Goal: Task Accomplishment & Management: Use online tool/utility

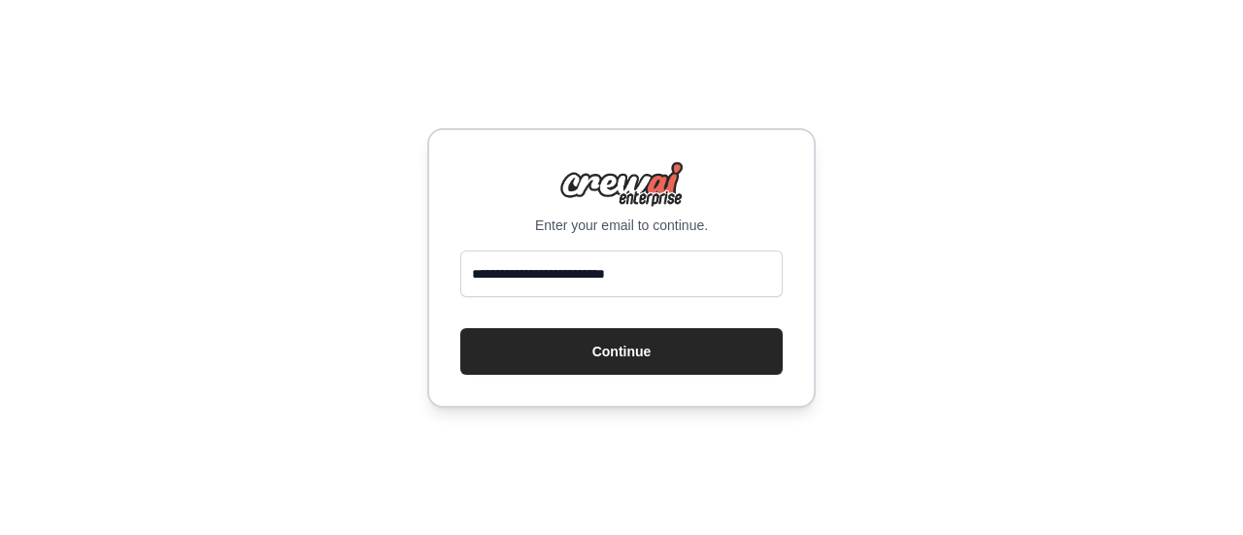
type input "**********"
click at [460, 328] on button "Continue" at bounding box center [621, 351] width 322 height 47
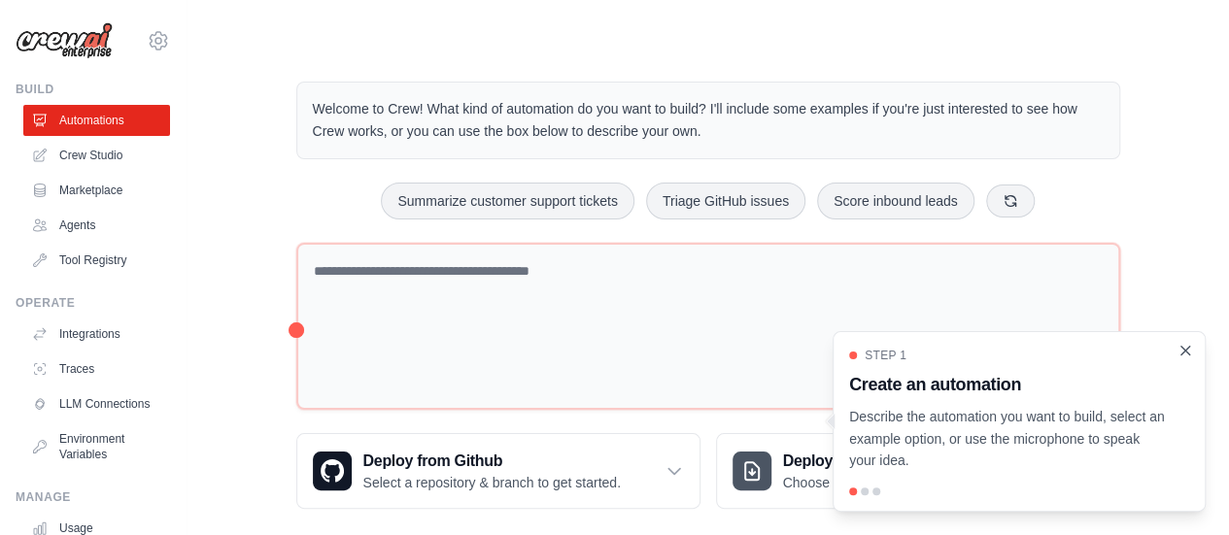
click at [1186, 348] on icon "Close walkthrough" at bounding box center [1184, 350] width 17 height 17
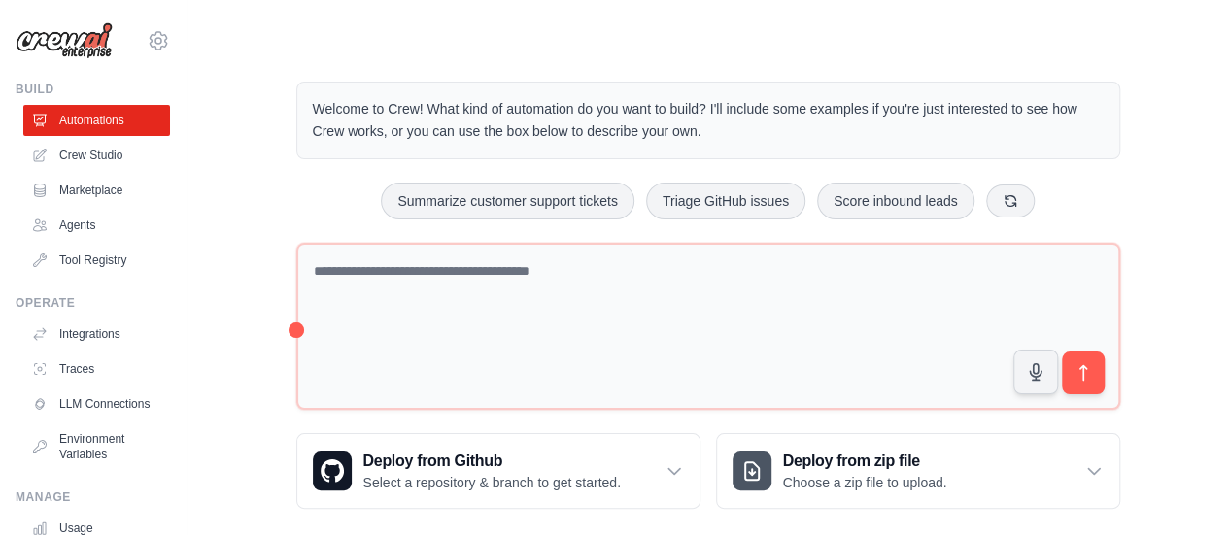
click at [1191, 193] on div "Welcome to Crew! What kind of automation do you want to build? I'll include som…" at bounding box center [708, 294] width 980 height 489
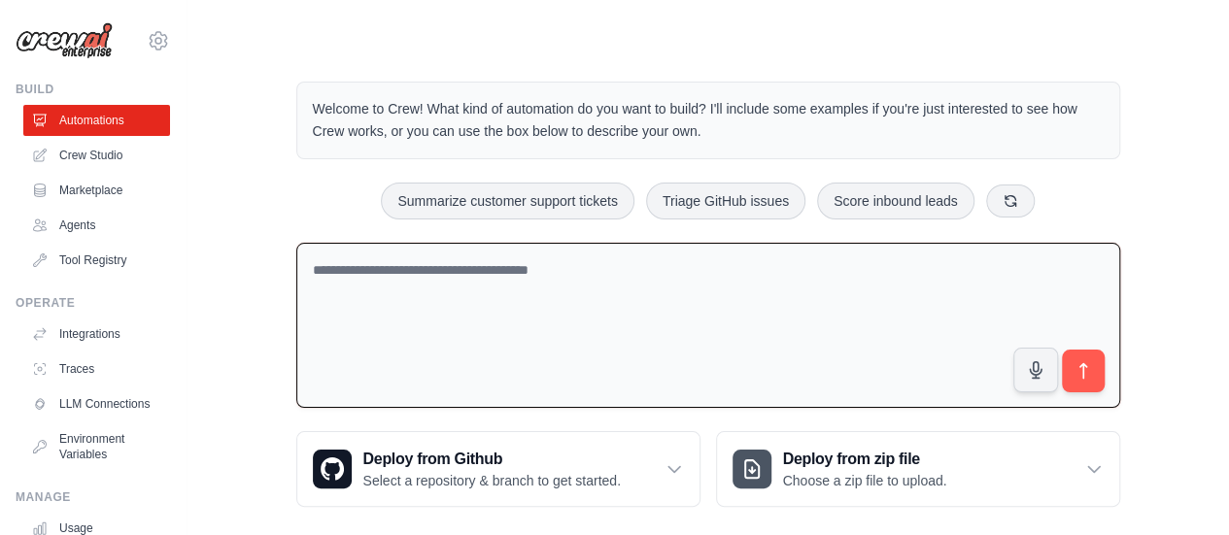
click at [517, 271] on textarea at bounding box center [708, 326] width 824 height 166
type textarea "**********"
click at [92, 162] on link "Crew Studio" at bounding box center [98, 155] width 147 height 31
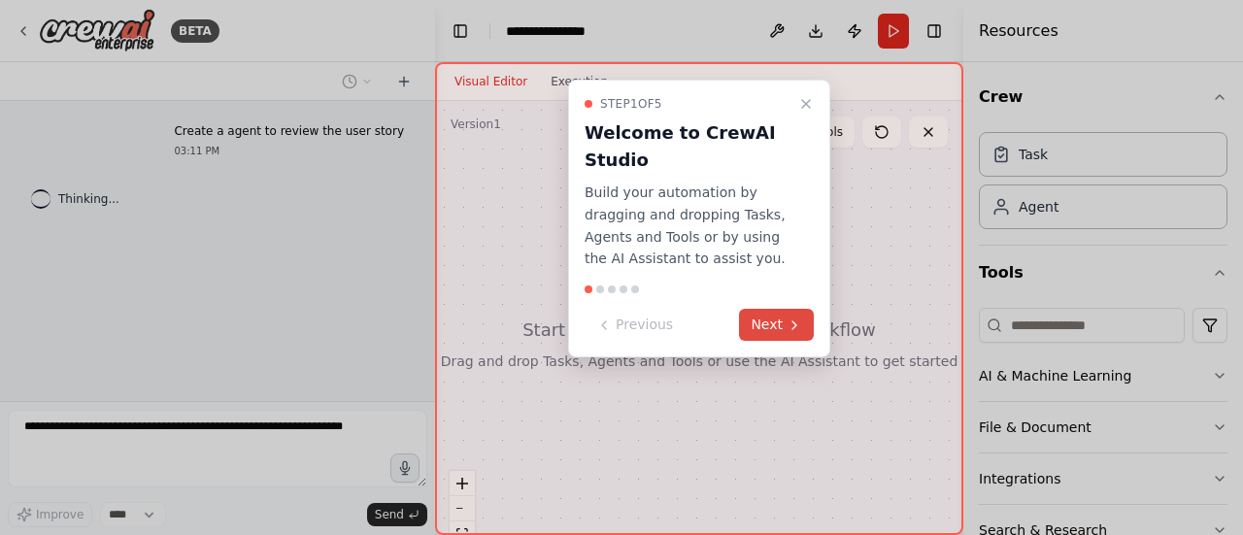
click at [772, 316] on button "Next" at bounding box center [776, 325] width 75 height 32
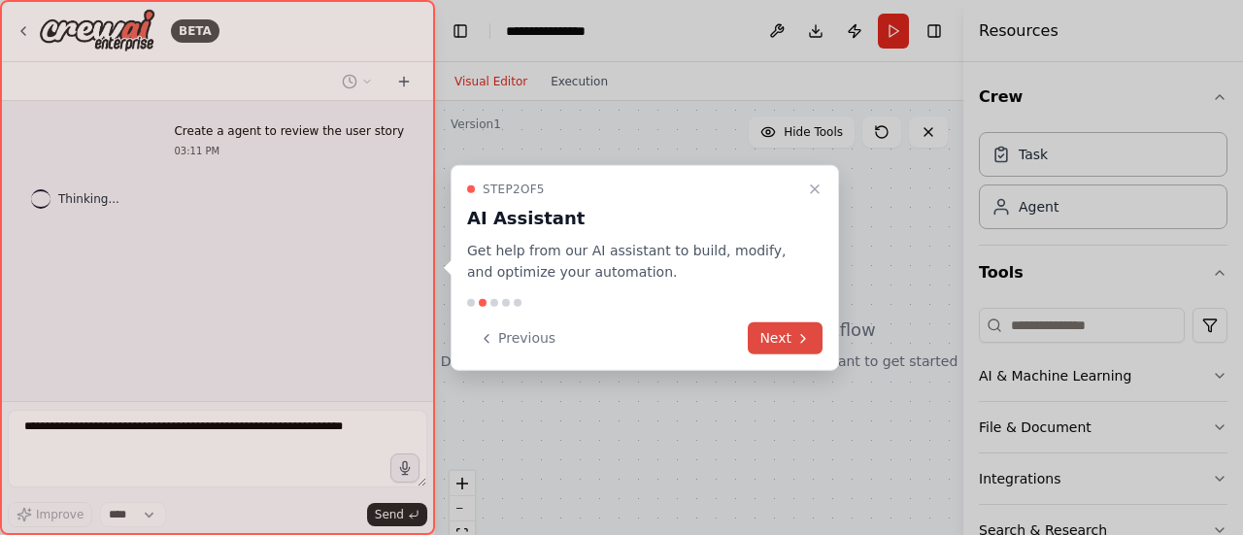
click at [784, 341] on button "Next" at bounding box center [785, 338] width 75 height 32
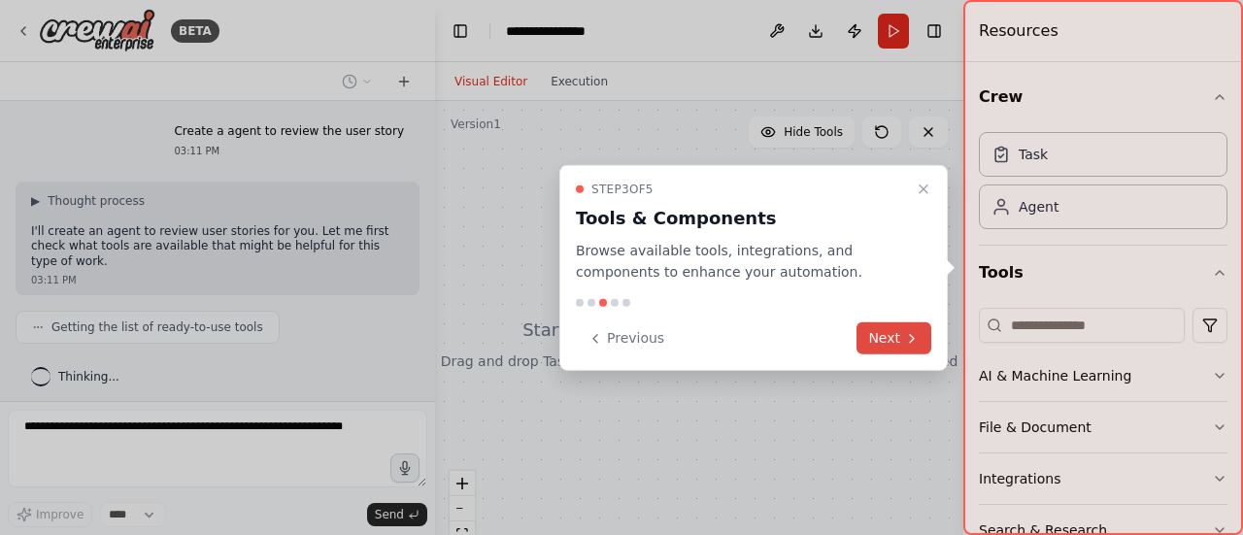
click at [888, 335] on button "Next" at bounding box center [894, 338] width 75 height 32
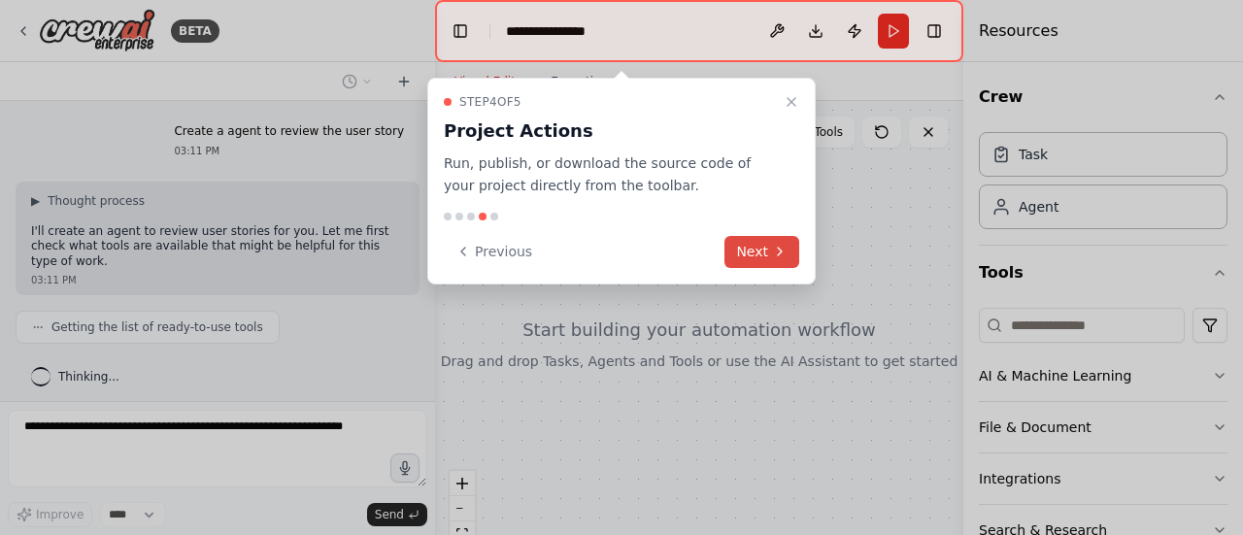
click at [745, 248] on button "Next" at bounding box center [761, 252] width 75 height 32
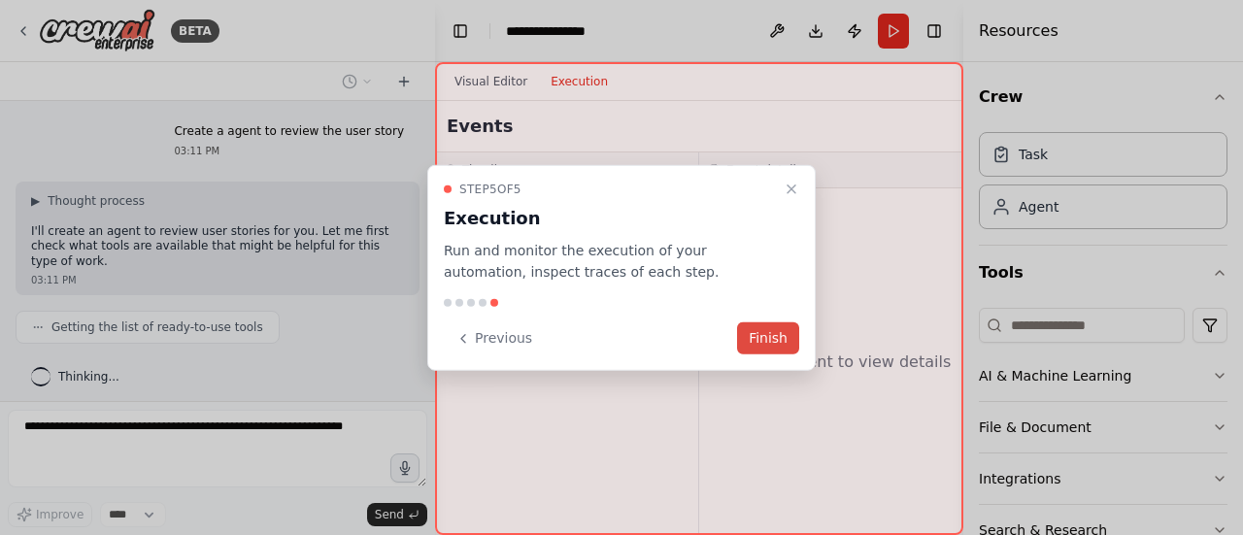
click at [773, 333] on button "Finish" at bounding box center [768, 338] width 62 height 32
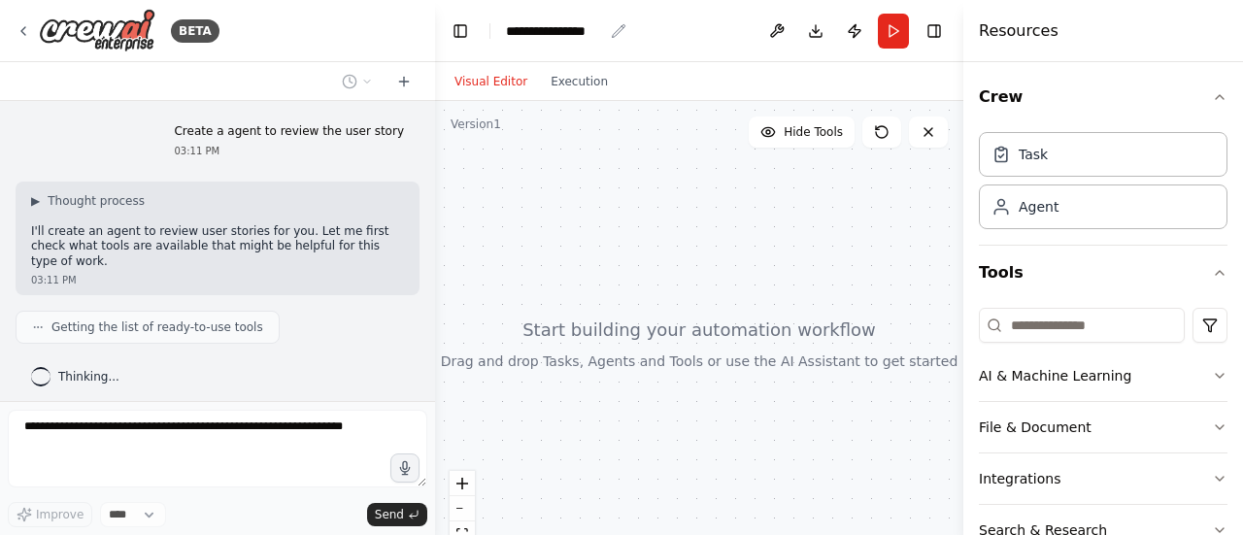
click at [579, 34] on div "**********" at bounding box center [554, 30] width 97 height 19
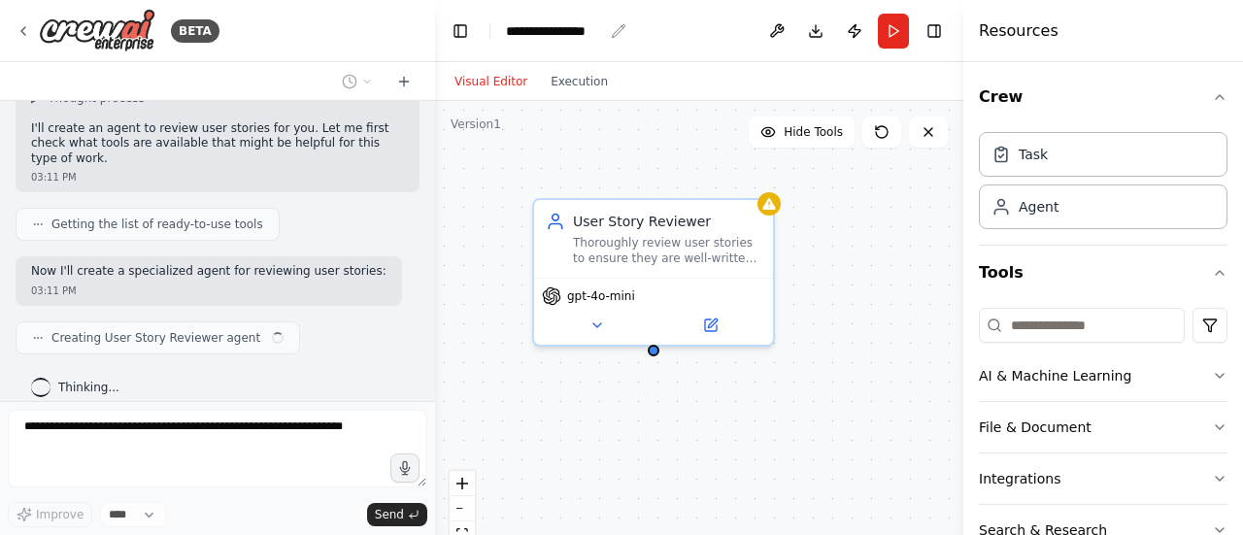
click at [579, 34] on div "**********" at bounding box center [554, 30] width 97 height 19
click at [579, 34] on div "**********" at bounding box center [579, 30] width 146 height 19
click at [602, 36] on div "**********" at bounding box center [579, 30] width 146 height 19
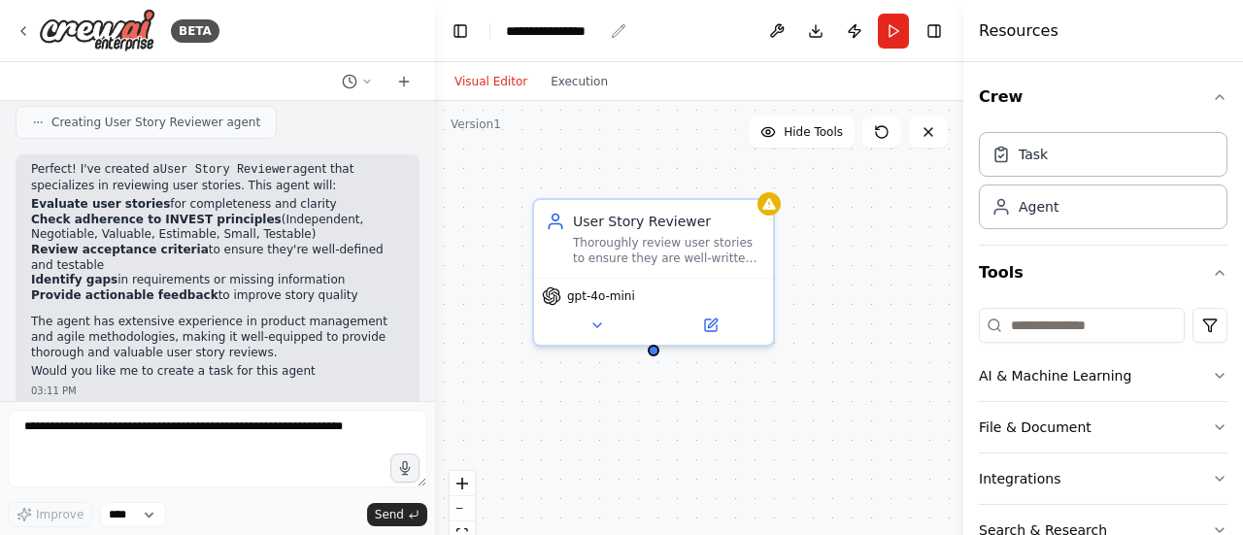
click at [612, 32] on icon "breadcrumb" at bounding box center [619, 31] width 16 height 16
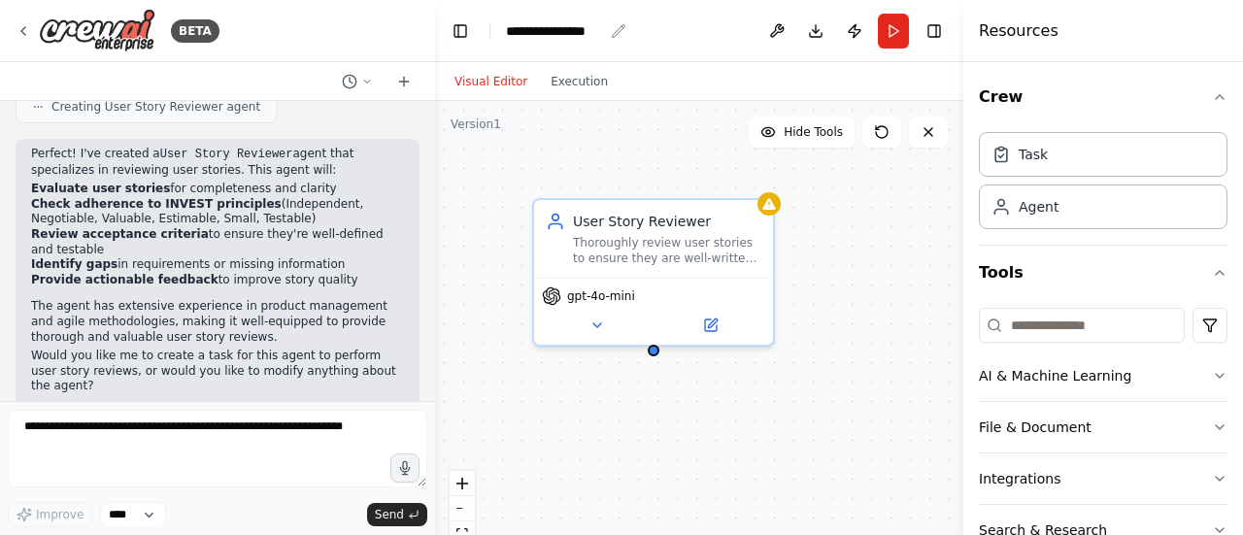
click at [578, 27] on div "**********" at bounding box center [554, 30] width 97 height 19
click at [578, 27] on div "**********" at bounding box center [579, 30] width 146 height 19
click at [428, 143] on div at bounding box center [431, 267] width 8 height 535
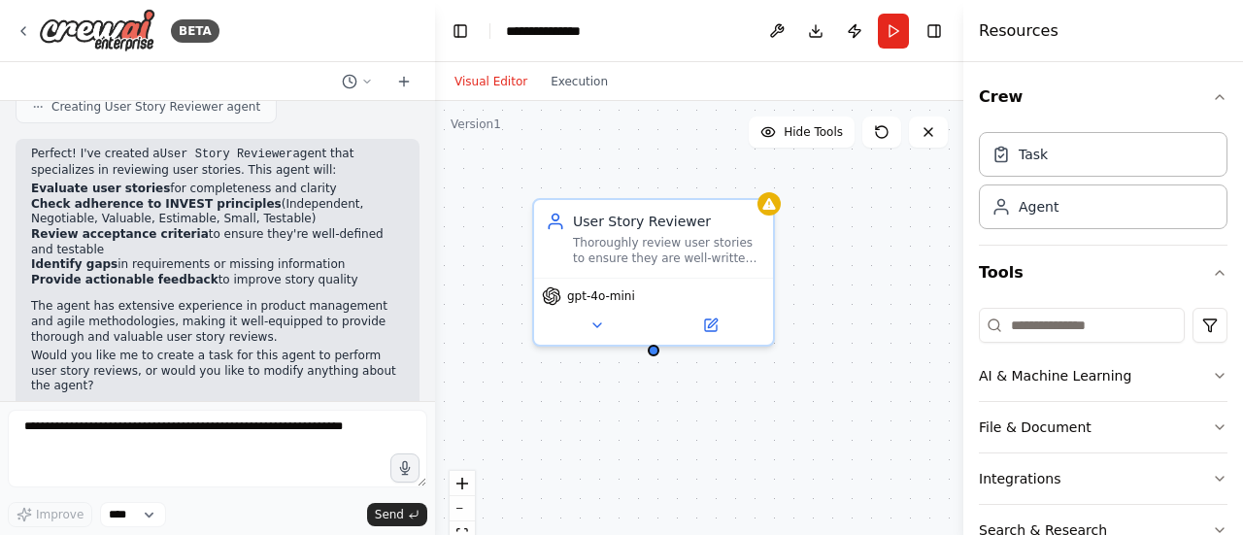
click at [428, 143] on div at bounding box center [431, 267] width 8 height 535
click at [173, 203] on li "Check adherence to INVEST principles (Independent, Negotiable, Valuable, Estima…" at bounding box center [217, 212] width 373 height 30
click at [598, 320] on icon at bounding box center [597, 322] width 8 height 4
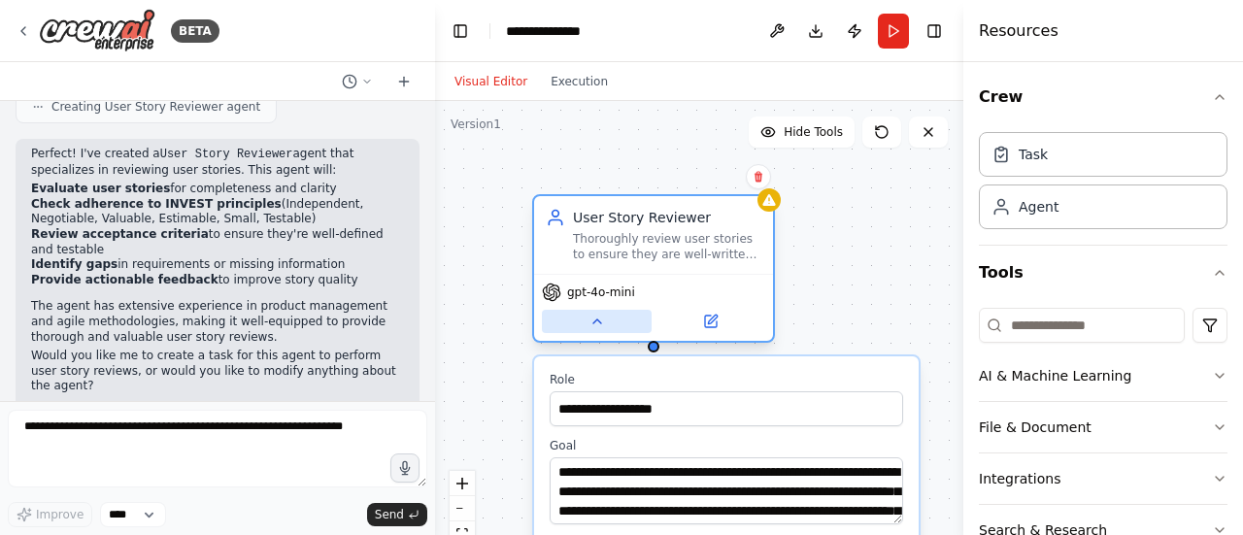
click at [598, 320] on icon at bounding box center [597, 322] width 16 height 16
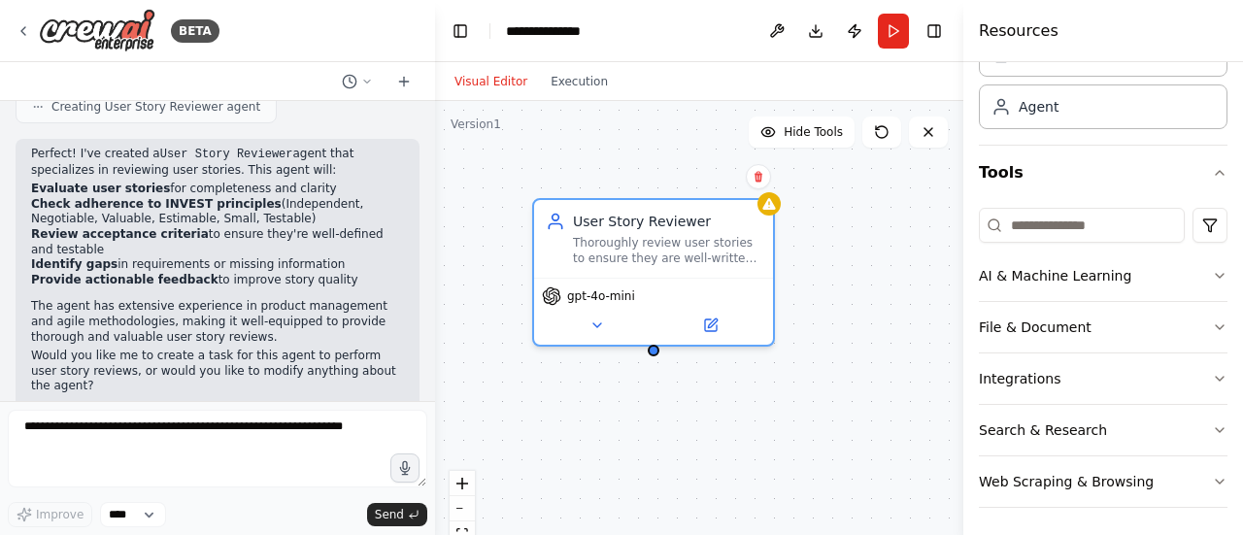
scroll to position [0, 0]
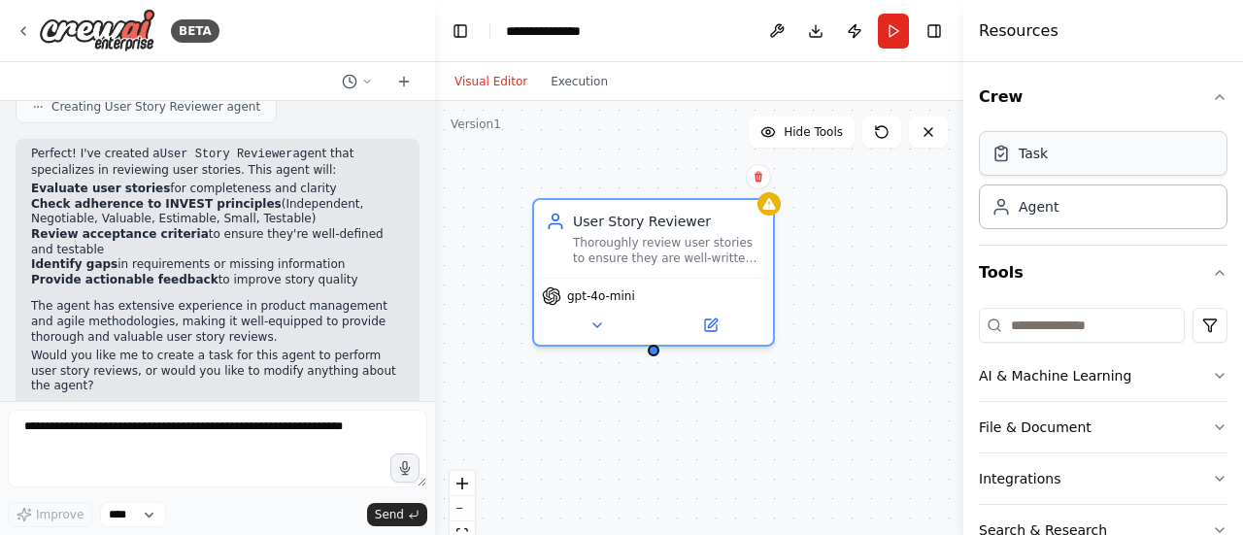
click at [1082, 161] on div "Task" at bounding box center [1103, 153] width 249 height 45
click at [892, 35] on button "Run" at bounding box center [893, 31] width 31 height 35
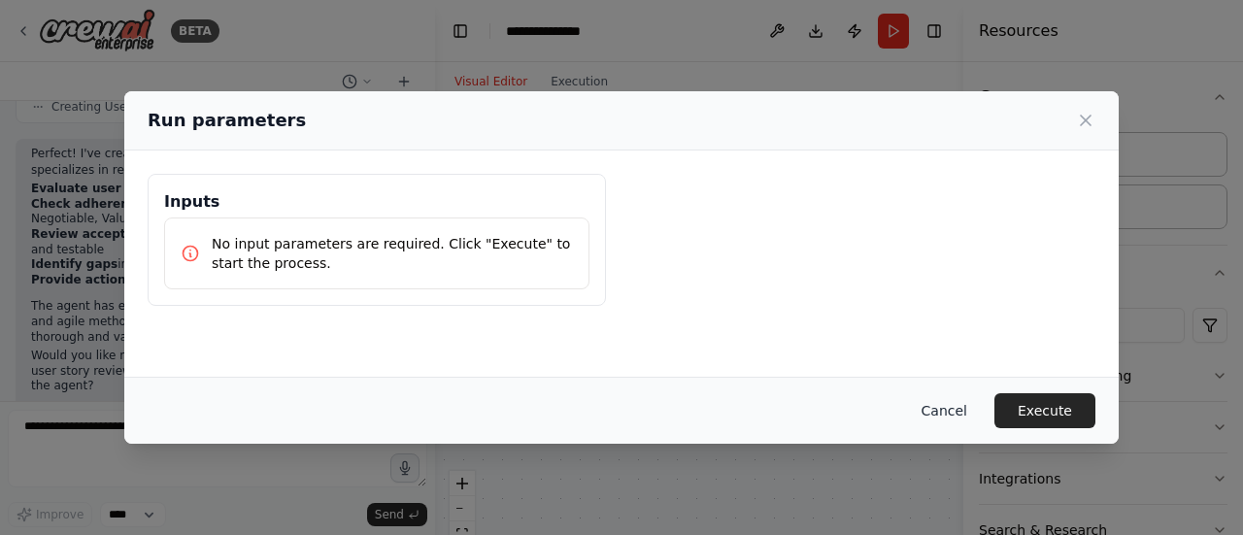
click at [952, 417] on button "Cancel" at bounding box center [944, 410] width 77 height 35
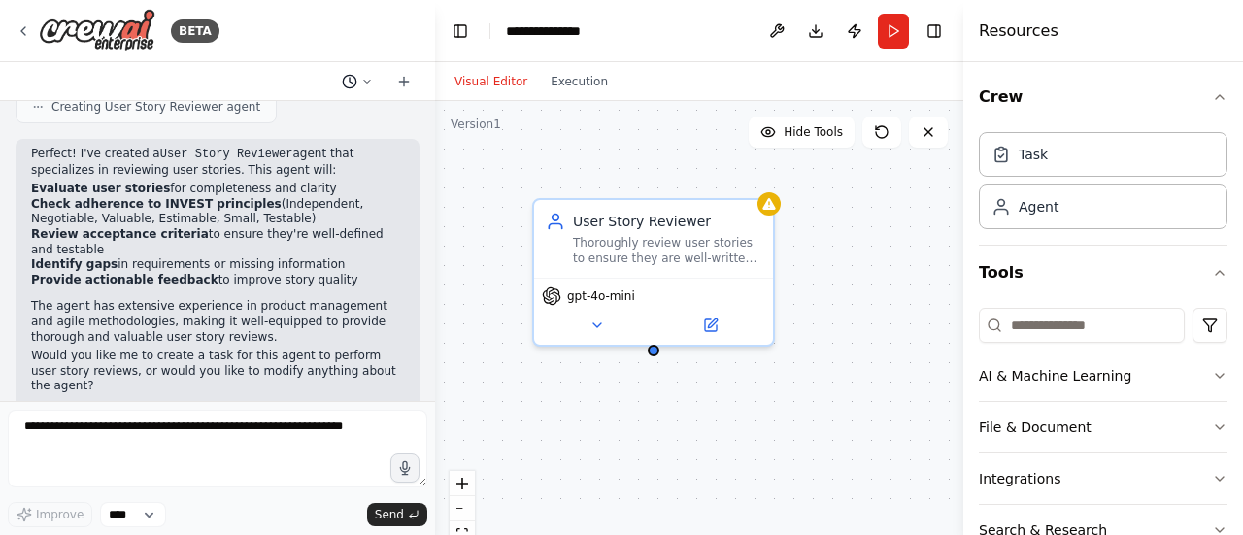
click at [363, 83] on icon at bounding box center [367, 82] width 12 height 12
click at [319, 123] on span "Create a agent to review the user story" at bounding box center [274, 122] width 126 height 16
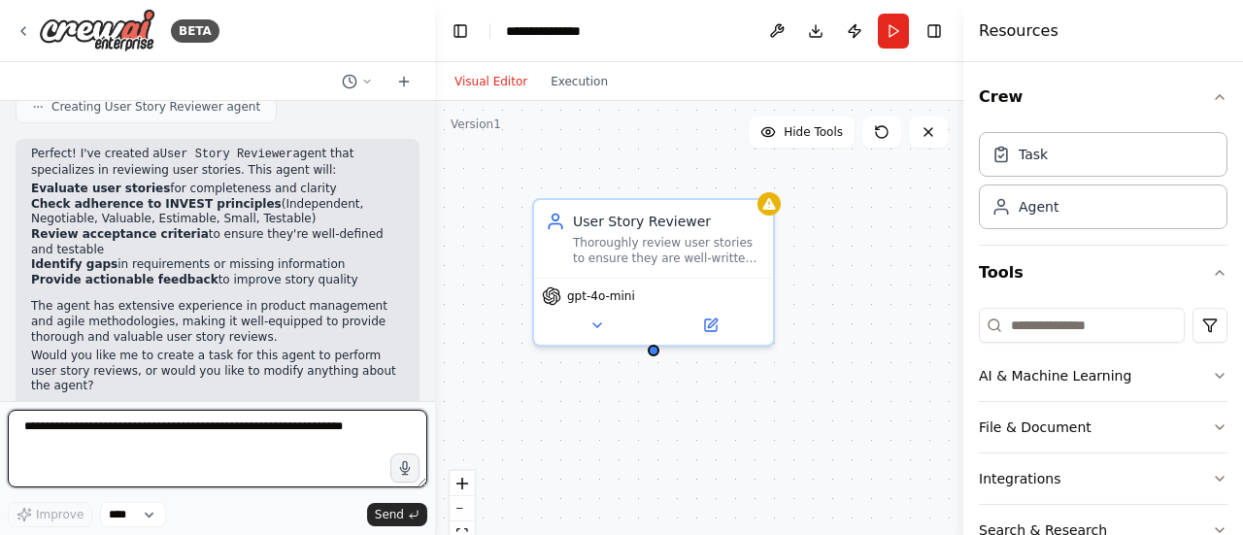
click at [87, 436] on textarea at bounding box center [218, 449] width 420 height 78
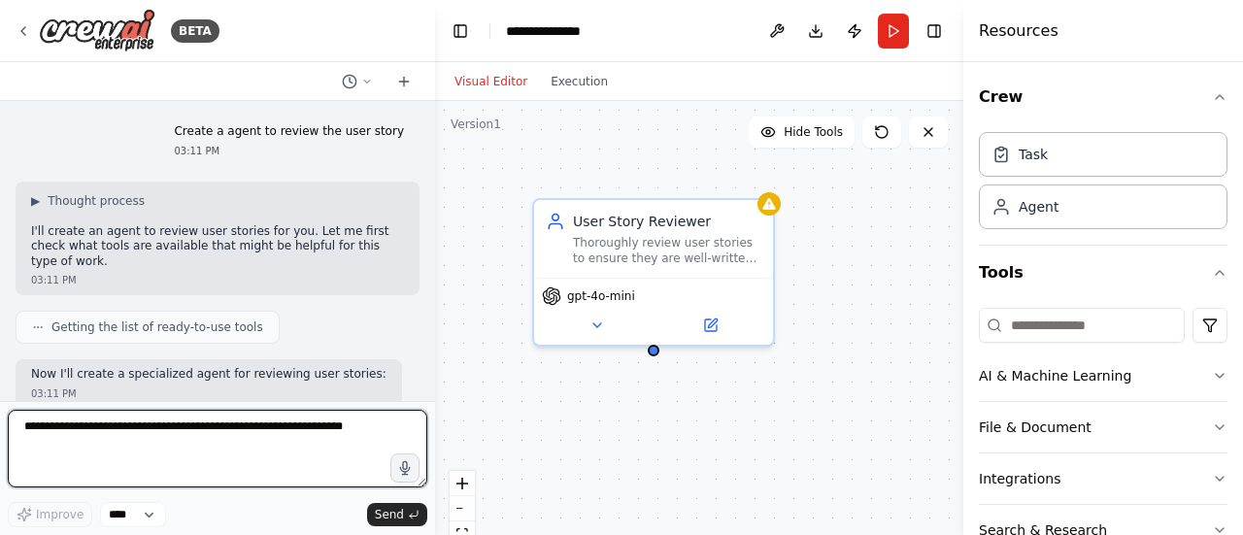
scroll to position [264, 0]
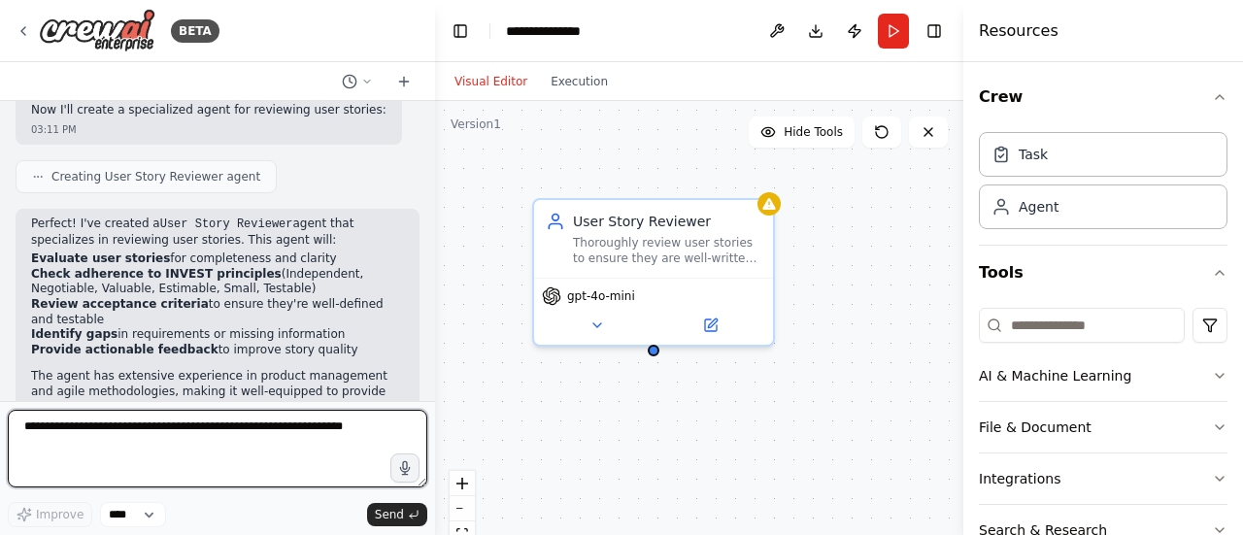
click at [139, 445] on textarea at bounding box center [218, 449] width 420 height 78
type textarea "**********"
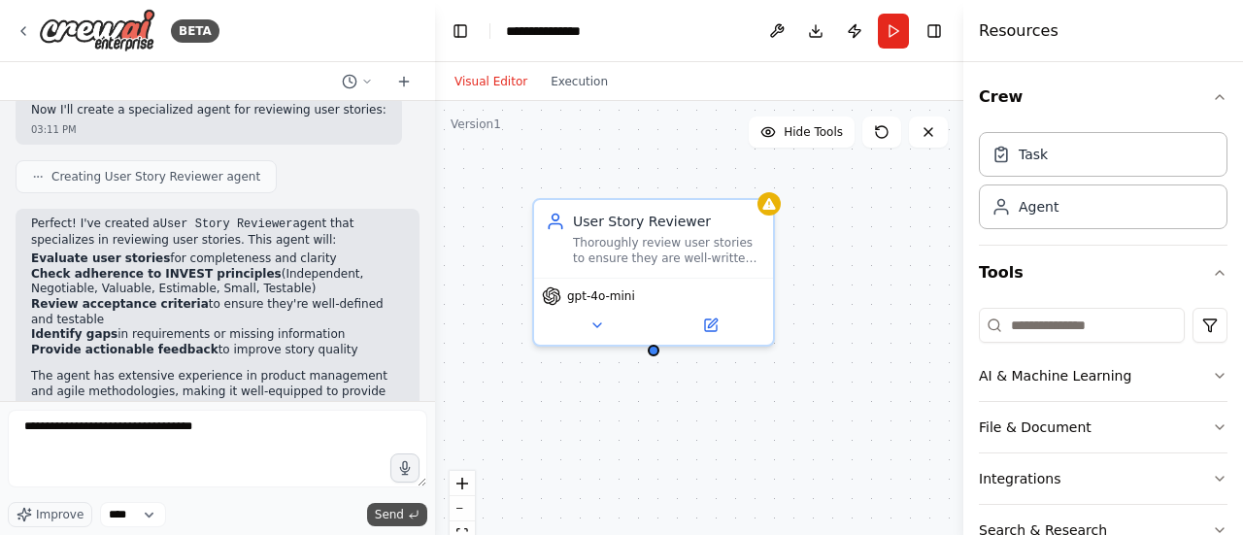
click at [394, 517] on span "Send" at bounding box center [389, 515] width 29 height 16
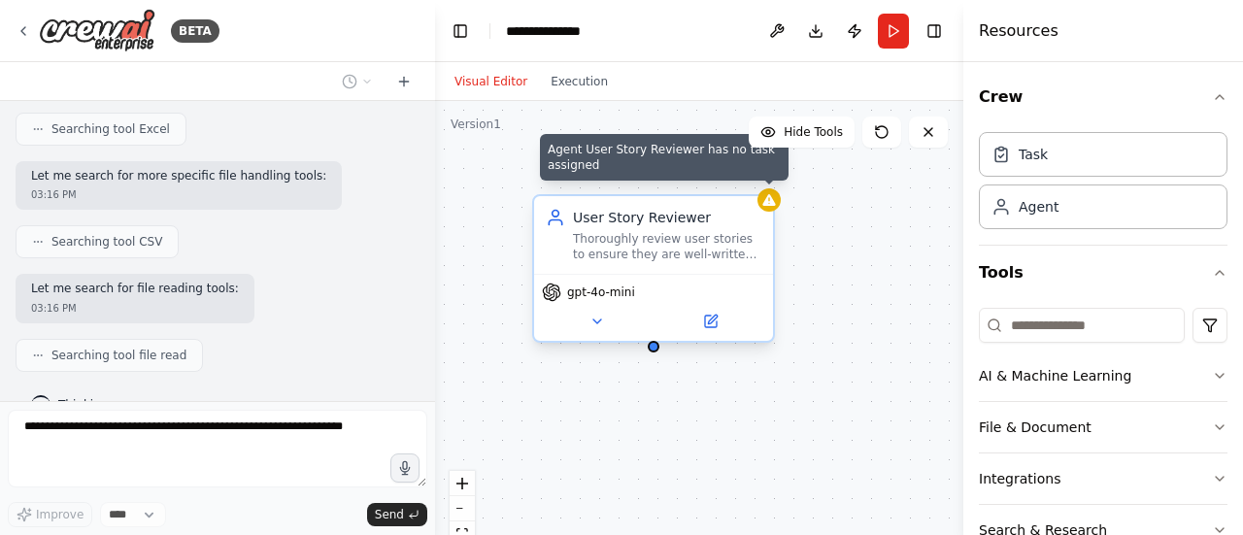
scroll to position [950, 0]
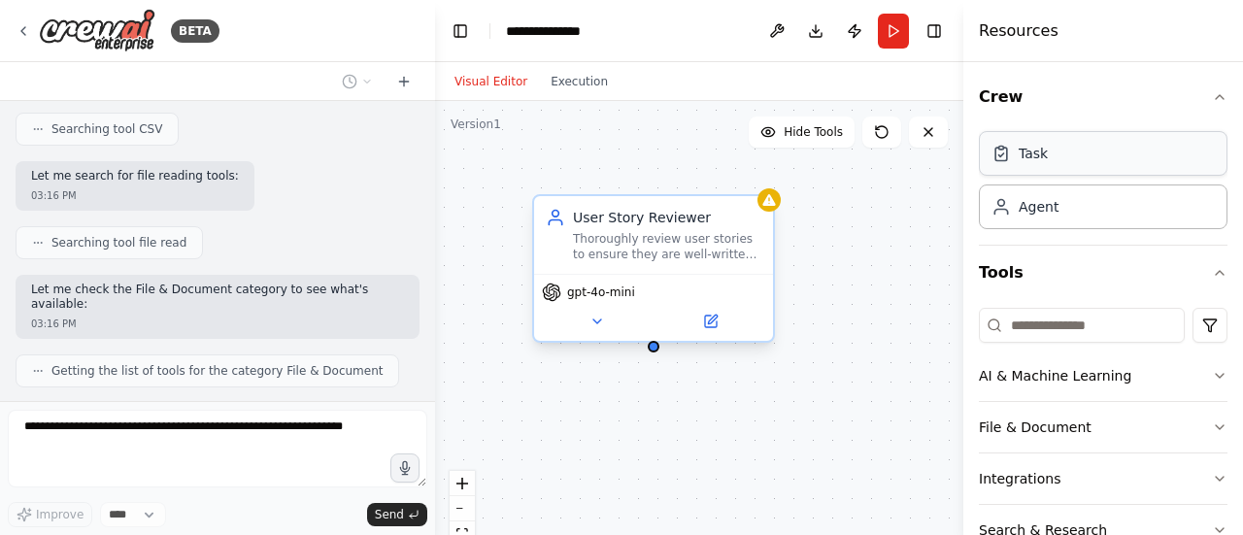
click at [1149, 166] on div "Task" at bounding box center [1103, 153] width 249 height 45
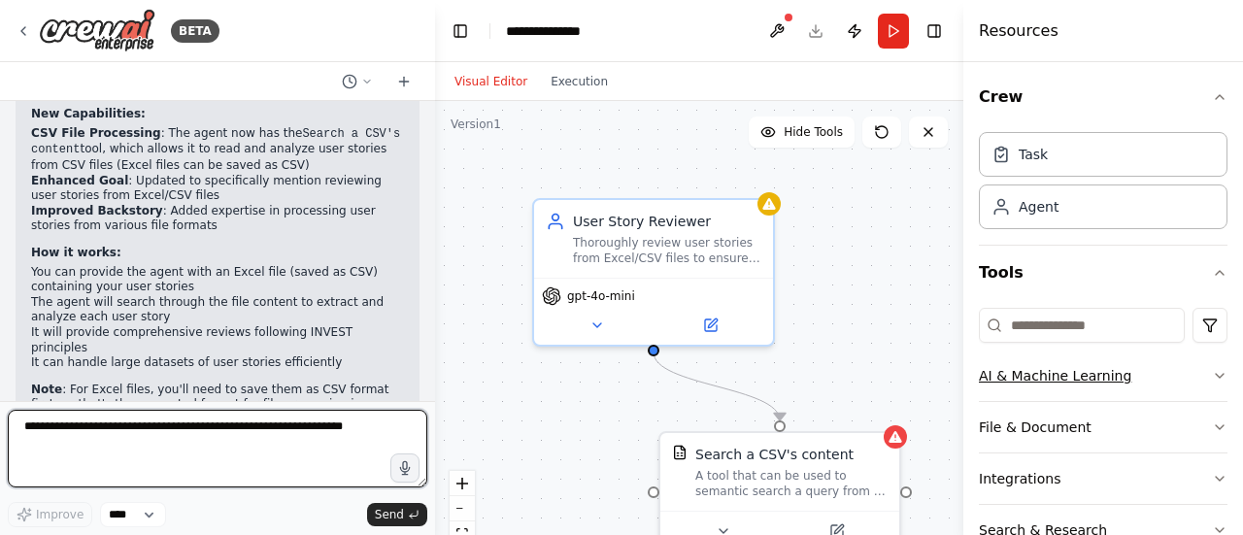
scroll to position [1700, 0]
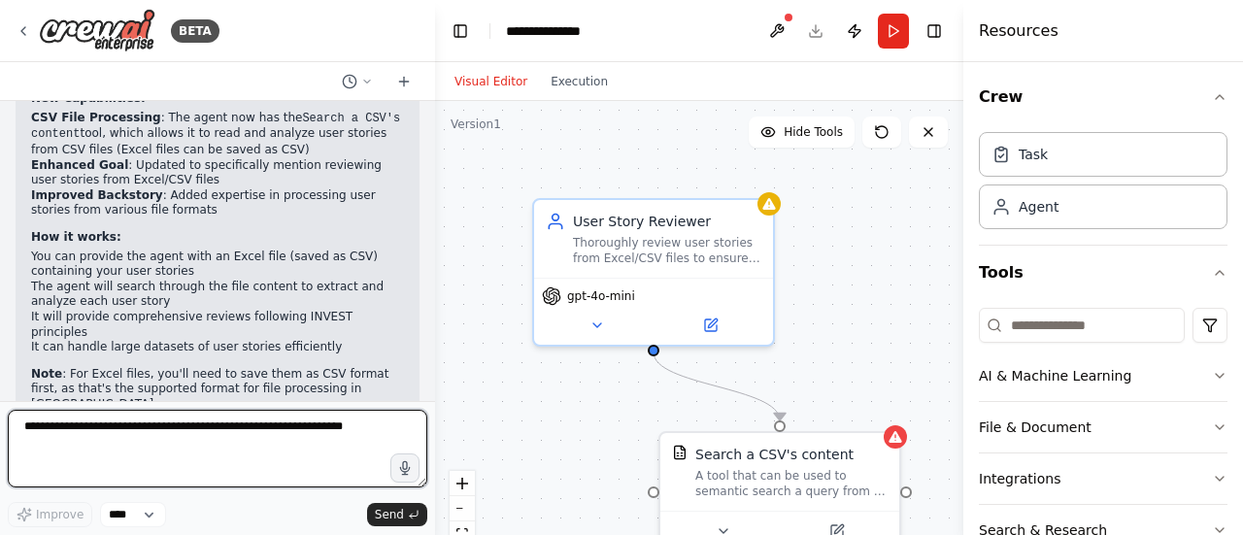
click at [433, 282] on div at bounding box center [431, 267] width 8 height 535
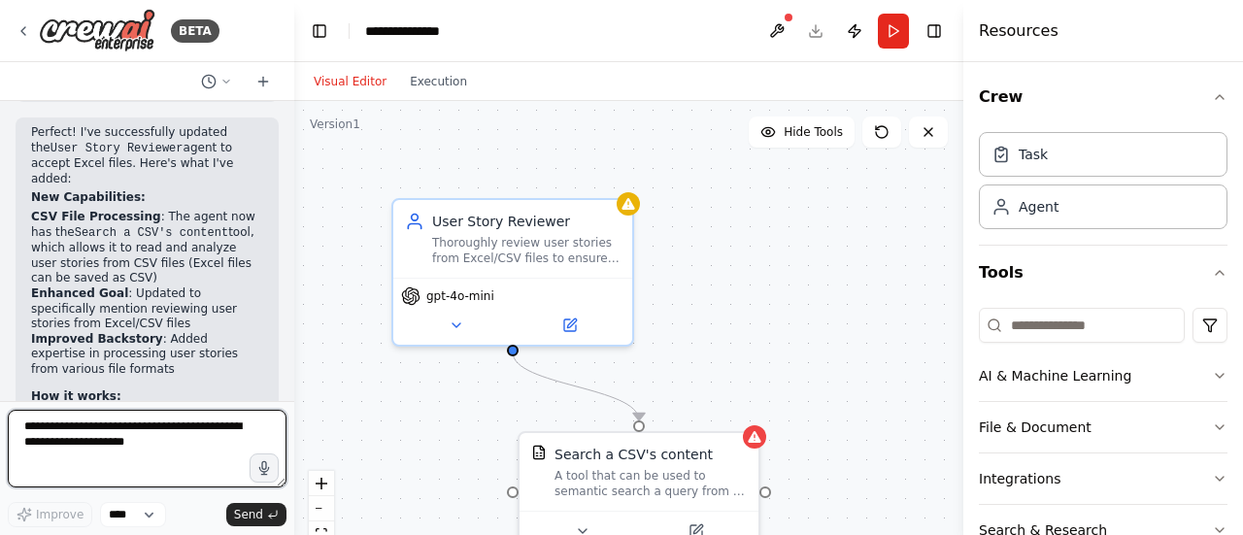
scroll to position [2026, 0]
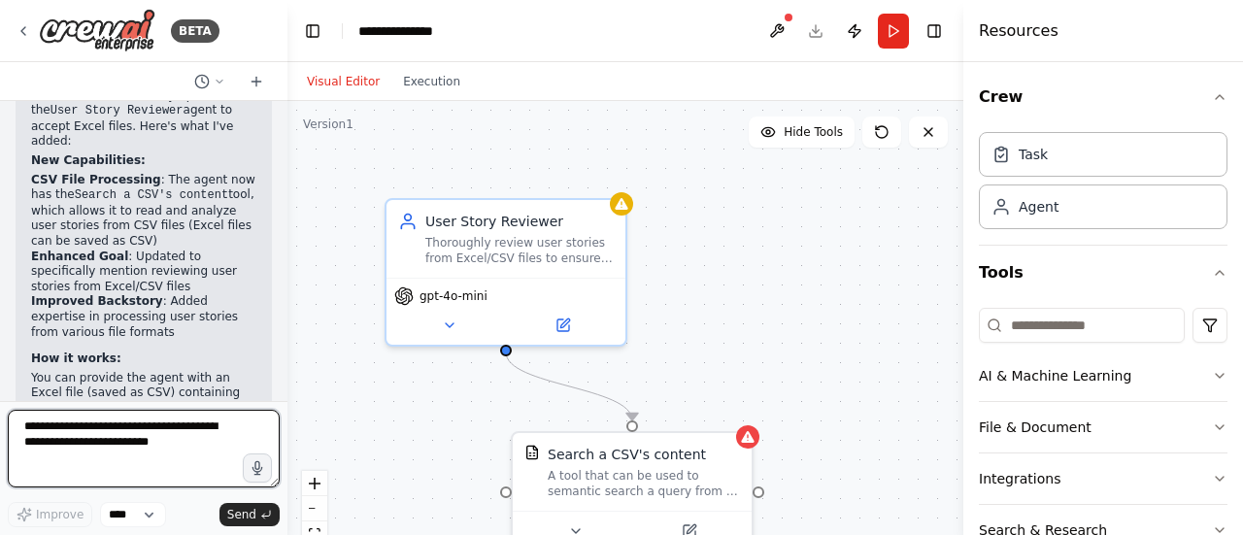
drag, startPoint x: 433, startPoint y: 282, endPoint x: 287, endPoint y: 286, distance: 145.8
click at [287, 286] on div "BETA Create a agent to review the user story 03:11 PM ▶ Thought process I'll cr…" at bounding box center [621, 267] width 1243 height 535
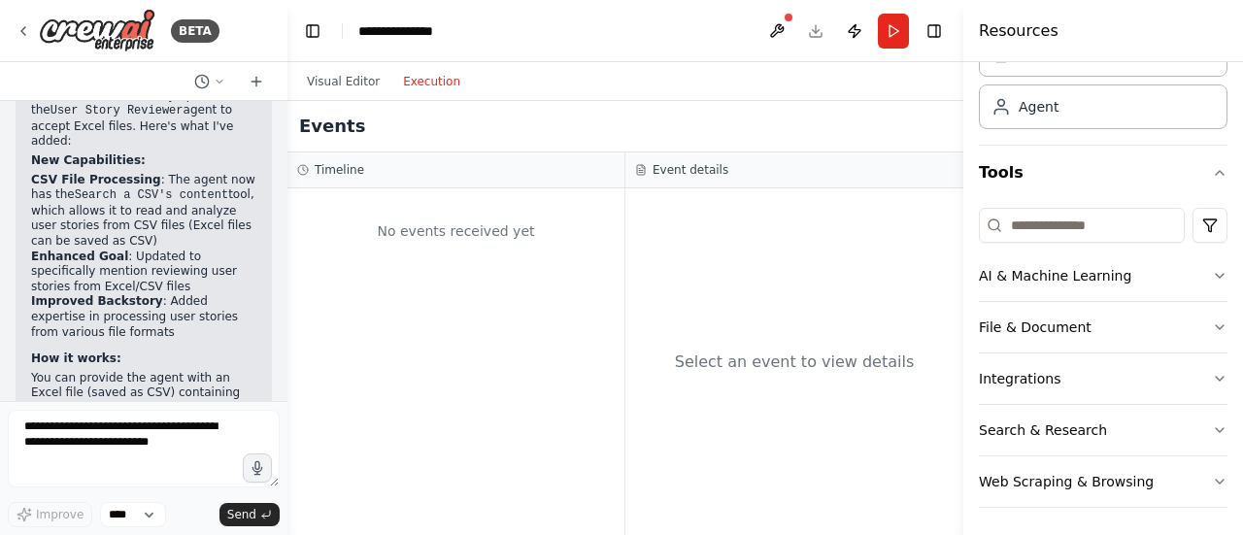
click at [416, 77] on button "Execution" at bounding box center [431, 81] width 81 height 23
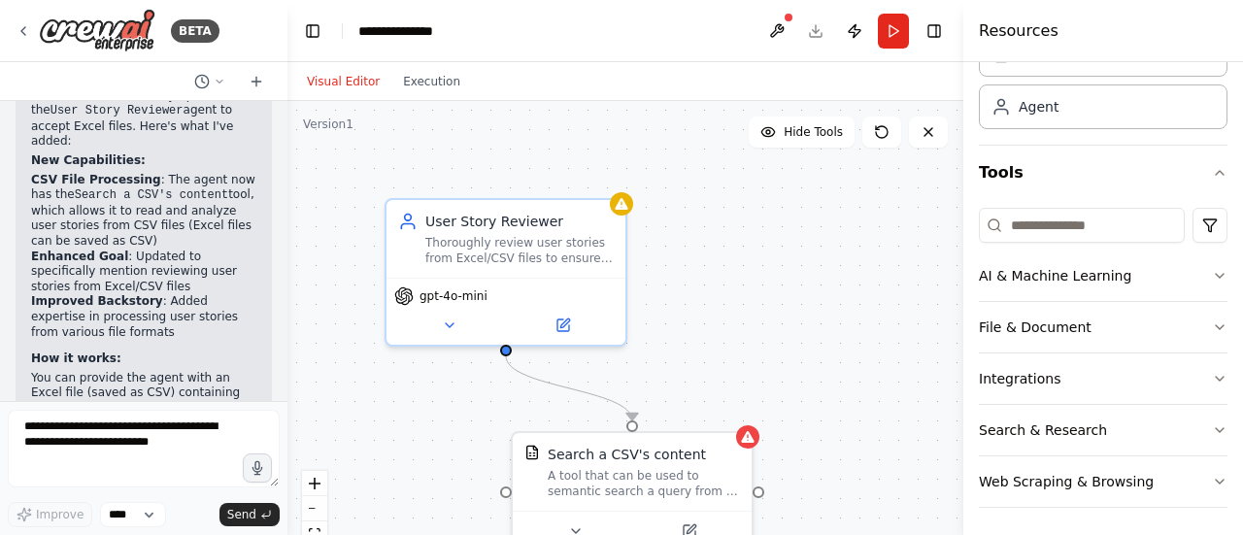
click at [350, 82] on button "Visual Editor" at bounding box center [343, 81] width 96 height 23
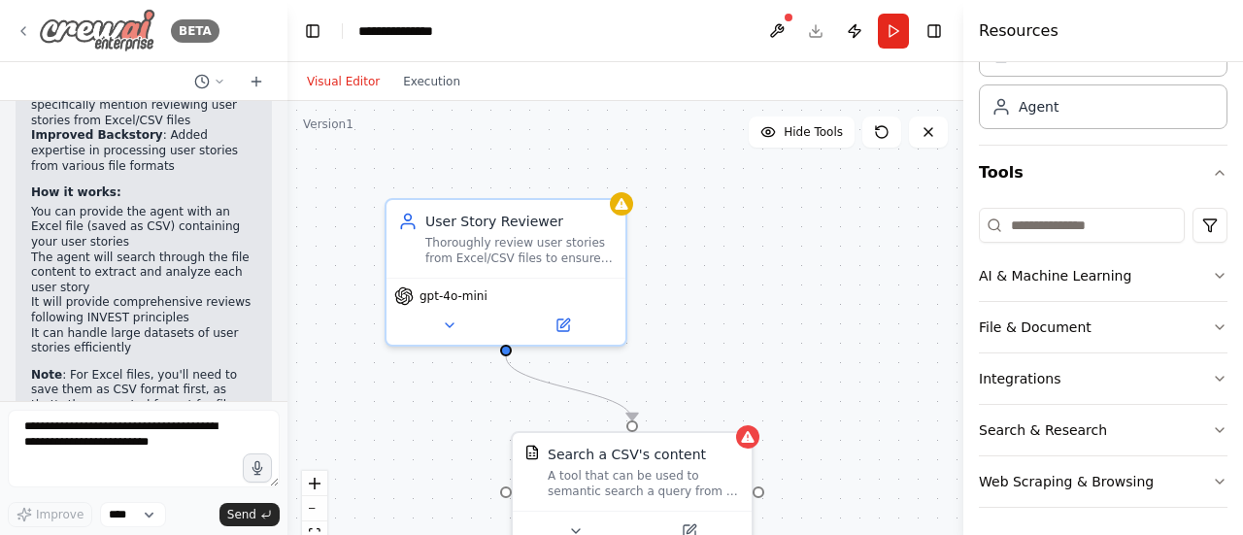
click at [21, 33] on icon at bounding box center [24, 31] width 16 height 16
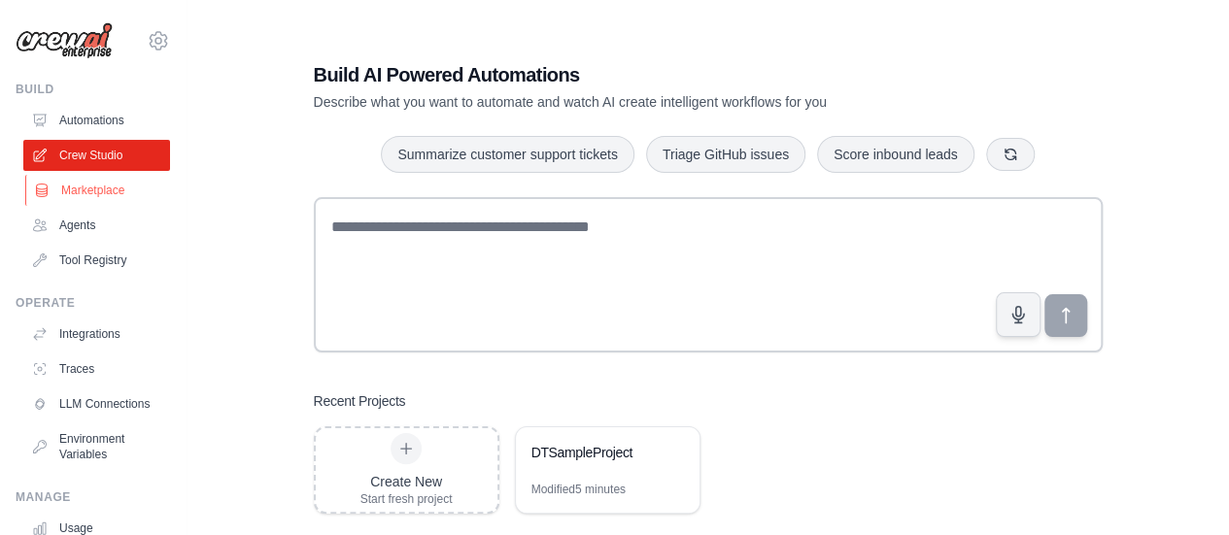
click at [92, 187] on link "Marketplace" at bounding box center [98, 190] width 147 height 31
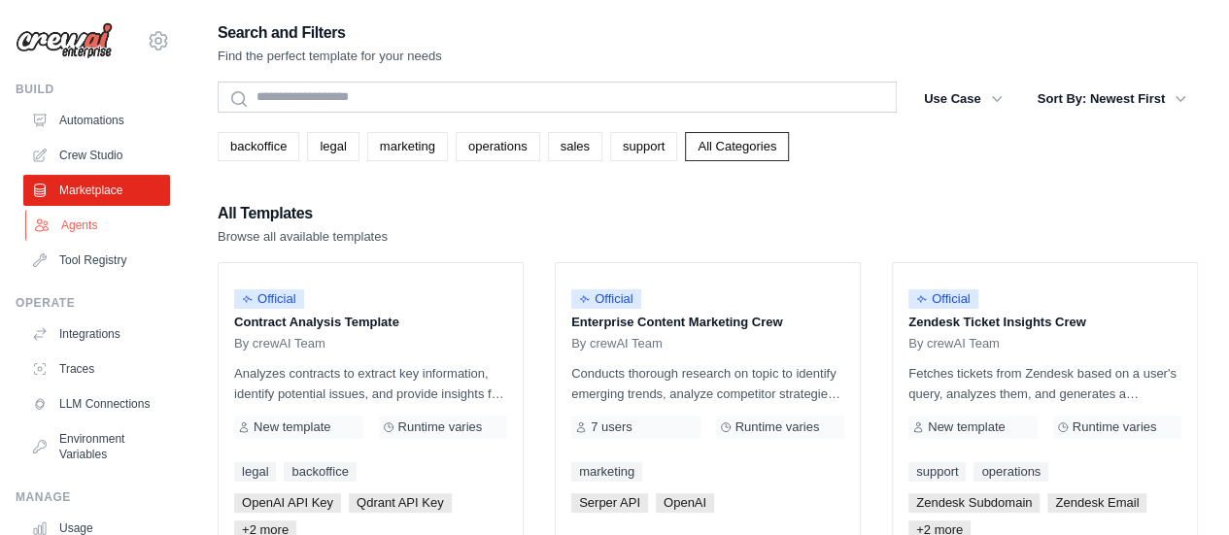
click at [80, 219] on link "Agents" at bounding box center [98, 225] width 147 height 31
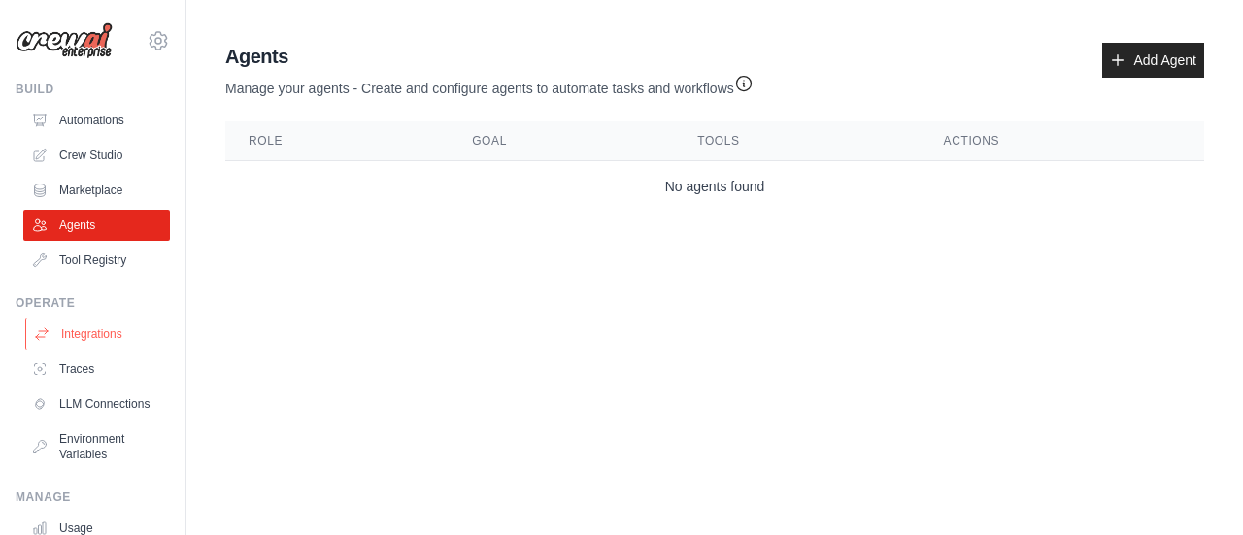
click at [93, 330] on link "Integrations" at bounding box center [98, 334] width 147 height 31
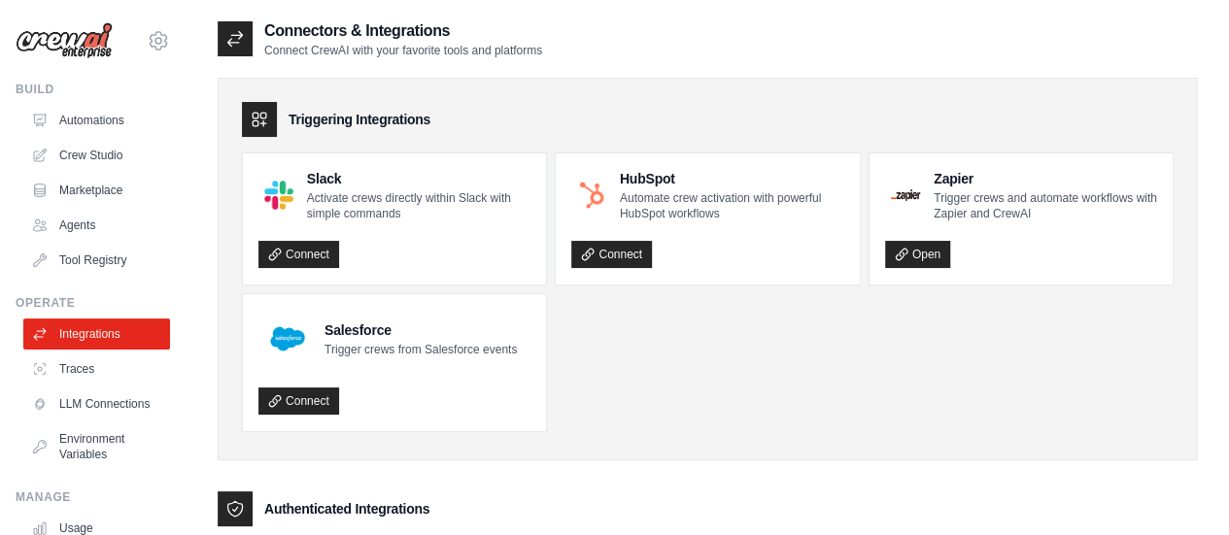
click at [93, 330] on link "Integrations" at bounding box center [96, 334] width 147 height 31
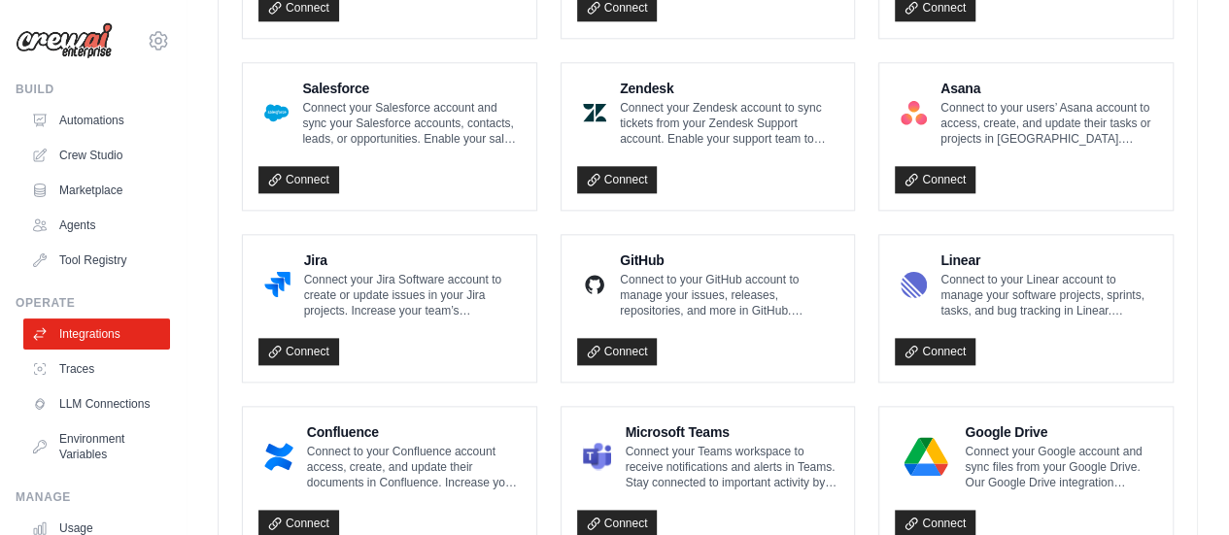
scroll to position [1074, 0]
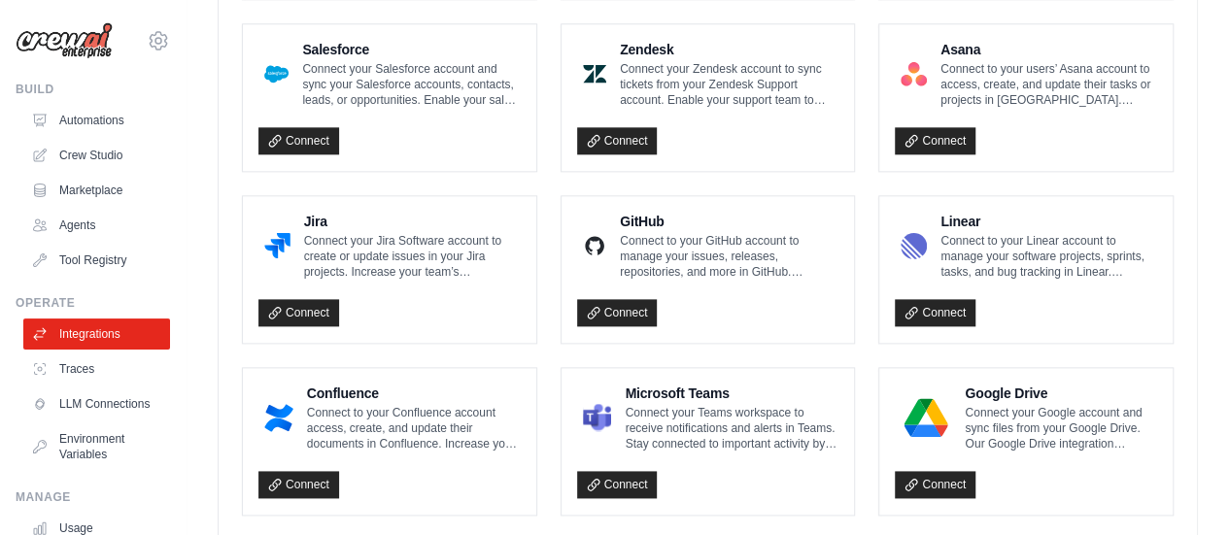
click at [424, 265] on p "Connect your Jira Software account to create or update issues in your Jira proj…" at bounding box center [412, 256] width 217 height 47
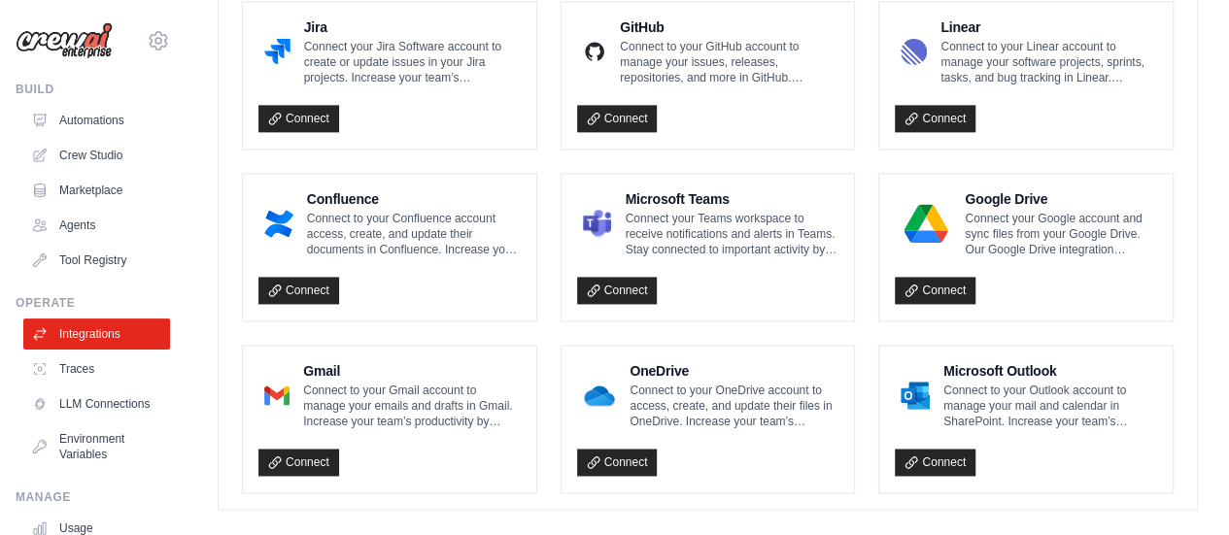
scroll to position [1283, 0]
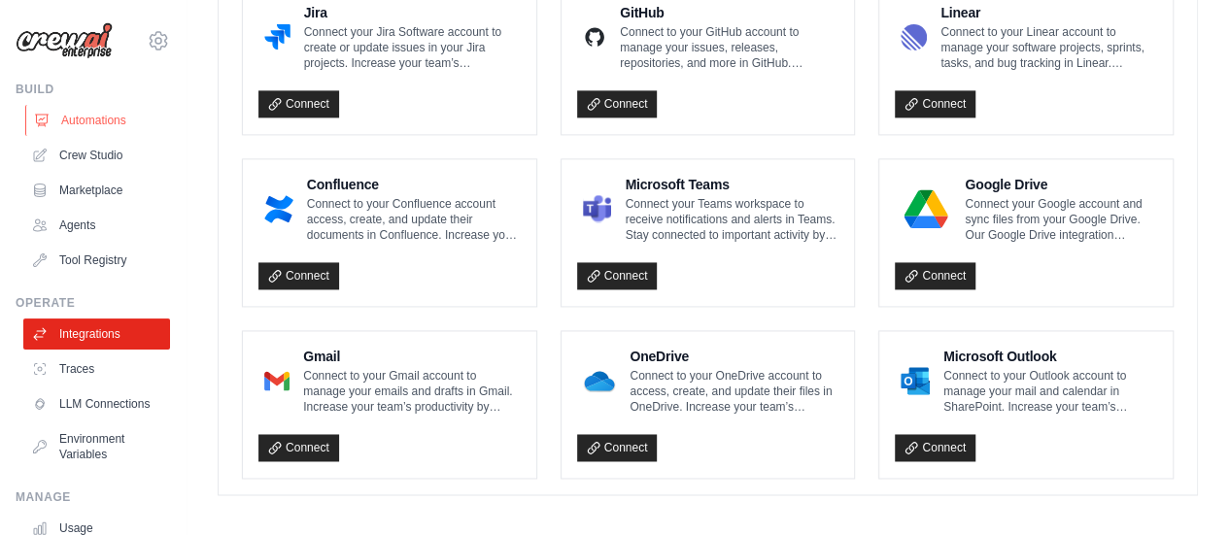
click at [97, 115] on link "Automations" at bounding box center [98, 120] width 147 height 31
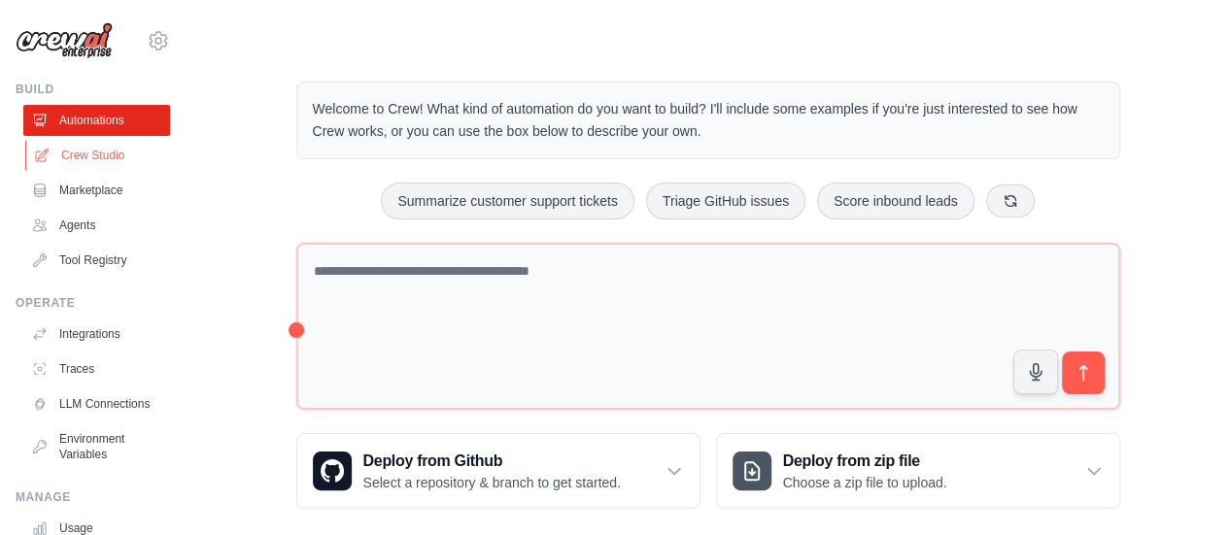
click at [97, 160] on link "Crew Studio" at bounding box center [98, 155] width 147 height 31
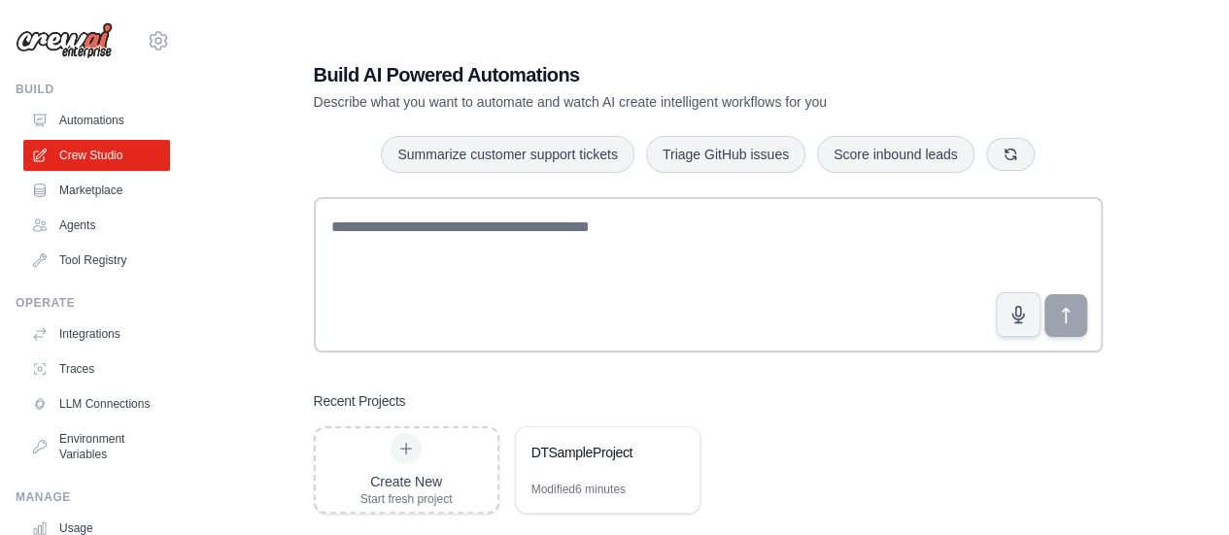
scroll to position [39, 0]
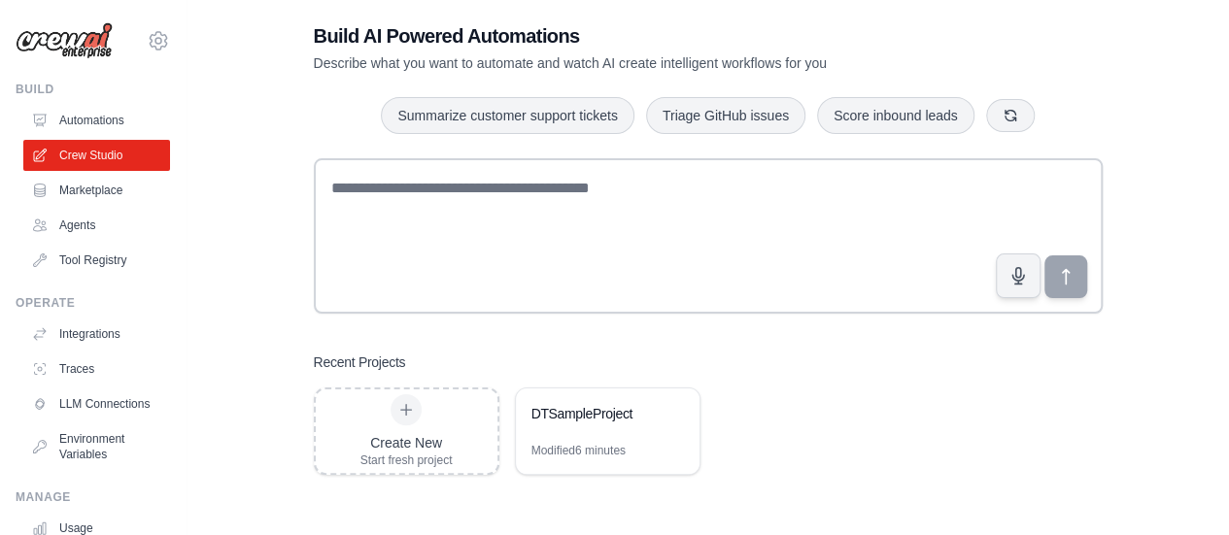
click at [965, 389] on div "Create New Start fresh project DTSampleProject Modified 6 minutes" at bounding box center [708, 430] width 789 height 87
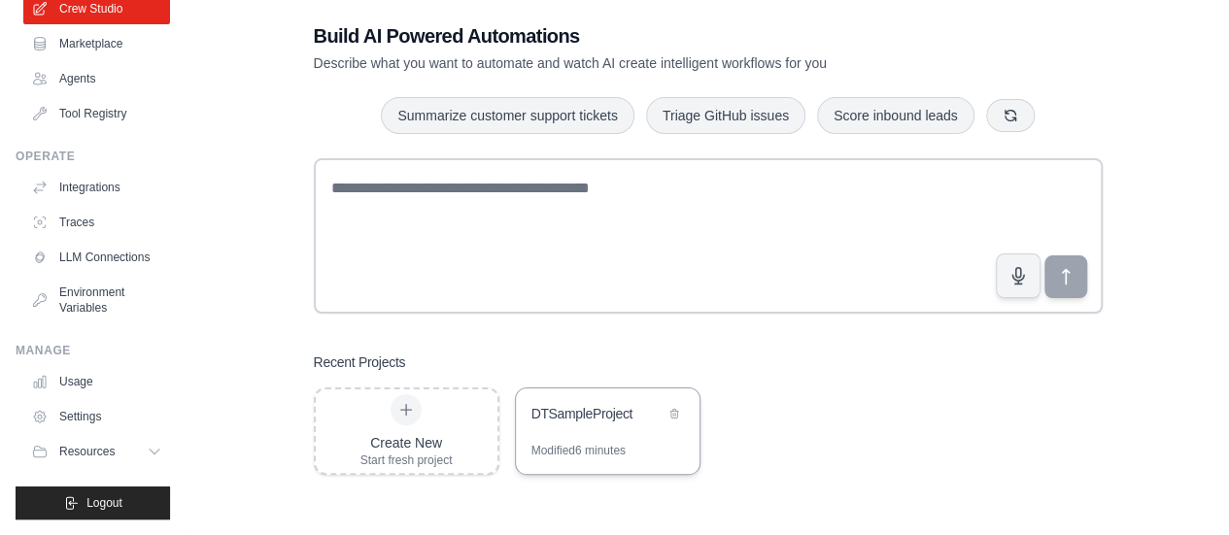
click at [610, 436] on div "DTSampleProject" at bounding box center [608, 415] width 184 height 54
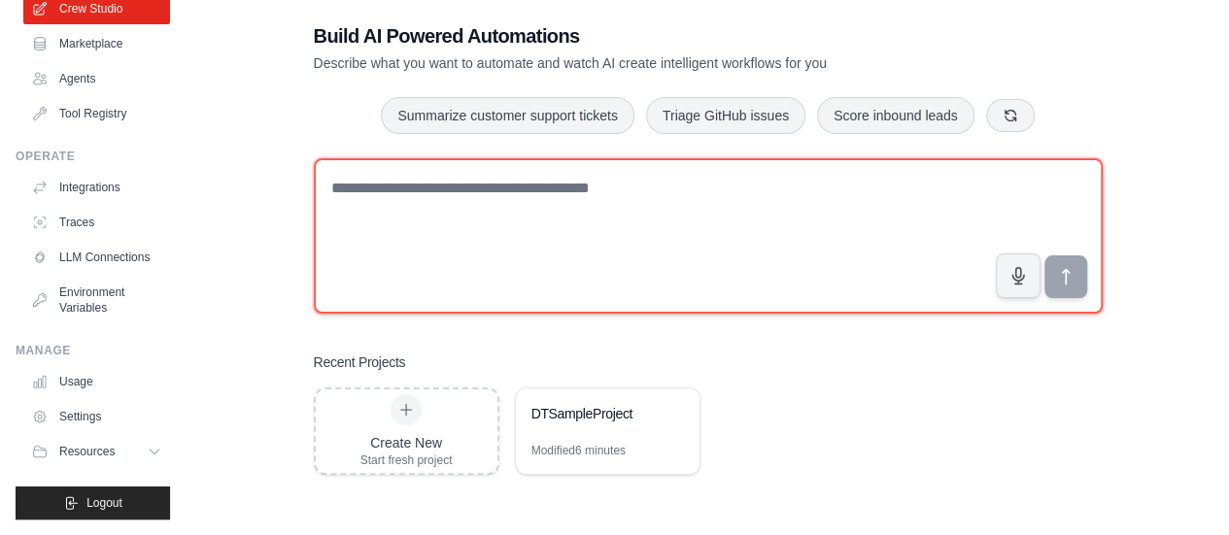
click at [574, 264] on textarea at bounding box center [708, 235] width 789 height 155
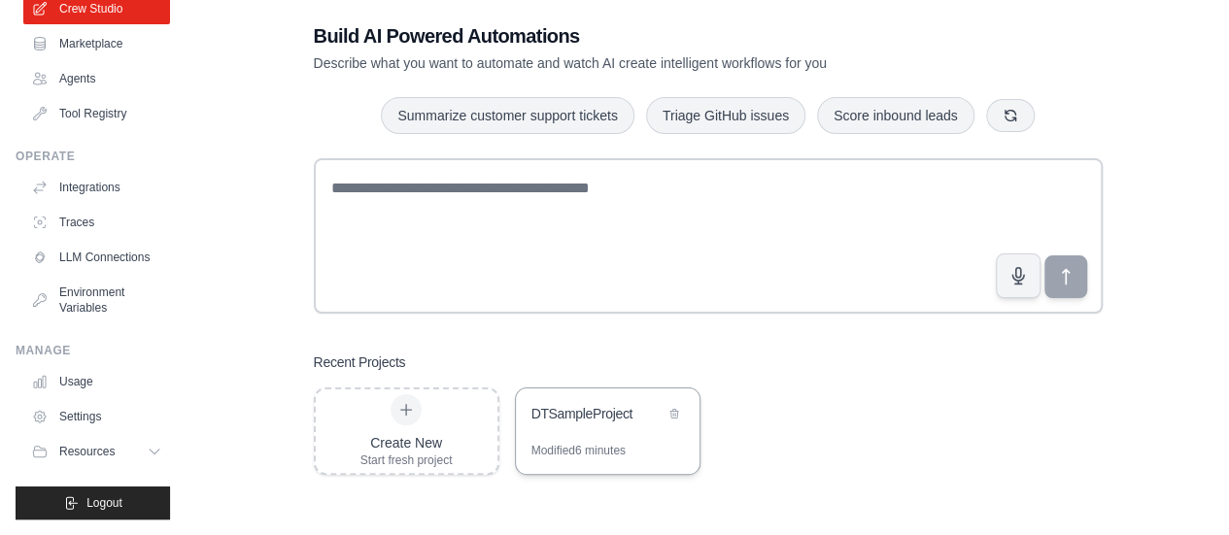
click at [581, 427] on div "DTSampleProject" at bounding box center [608, 415] width 184 height 54
click at [300, 367] on div "Build AI Powered Automations Describe what you want to automate and watch AI cr…" at bounding box center [707, 248] width 835 height 515
click at [245, 422] on div "Build AI Powered Automations Describe what you want to automate and watch AI cr…" at bounding box center [708, 248] width 980 height 535
click at [149, 455] on icon at bounding box center [157, 452] width 16 height 16
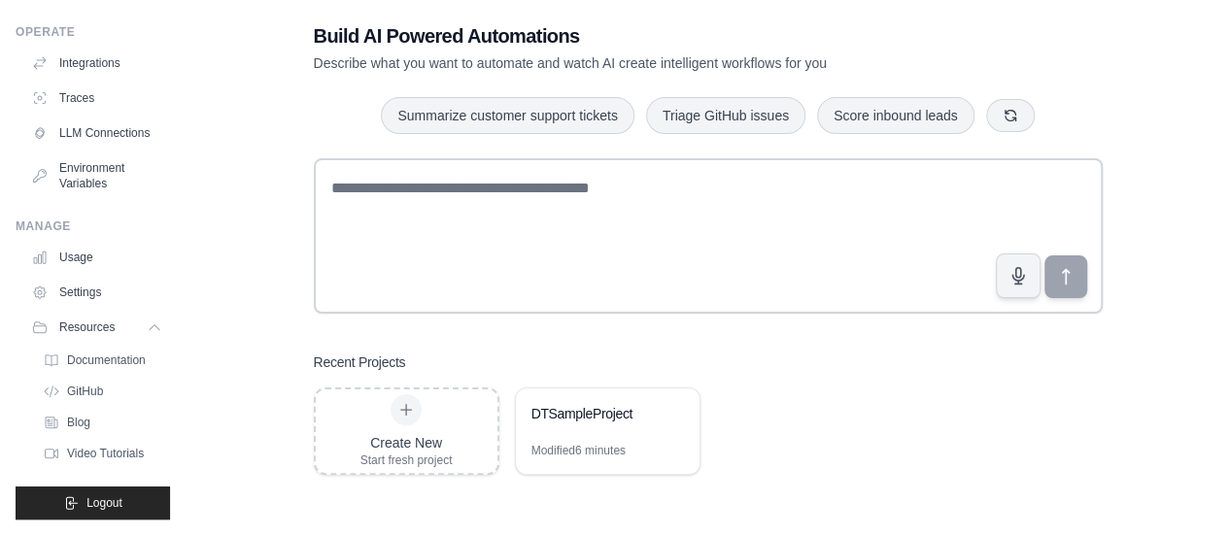
scroll to position [0, 0]
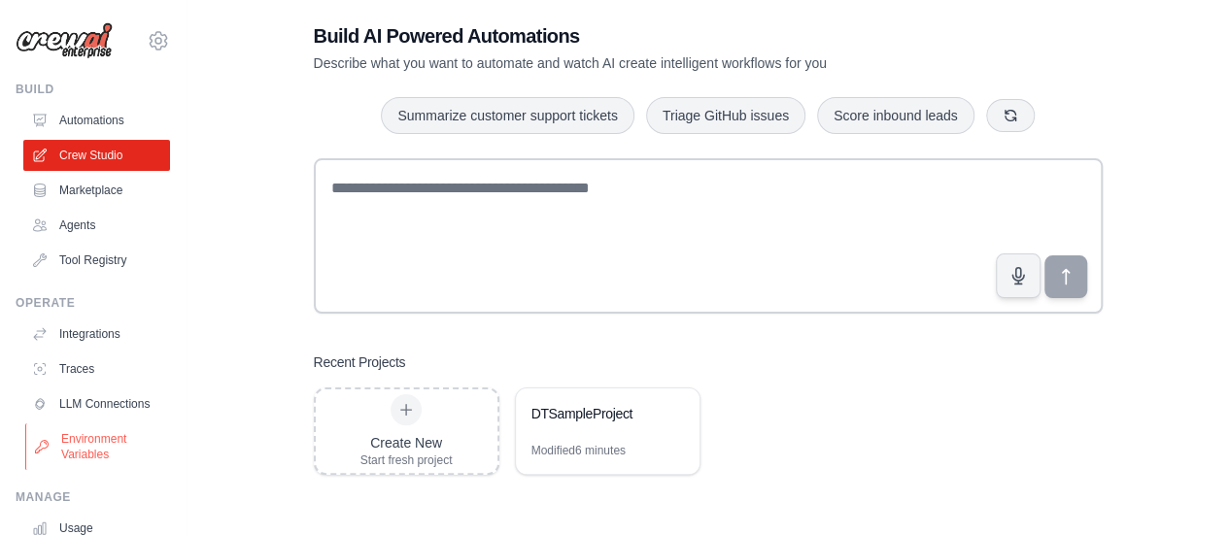
click at [80, 454] on link "Environment Variables" at bounding box center [98, 446] width 147 height 47
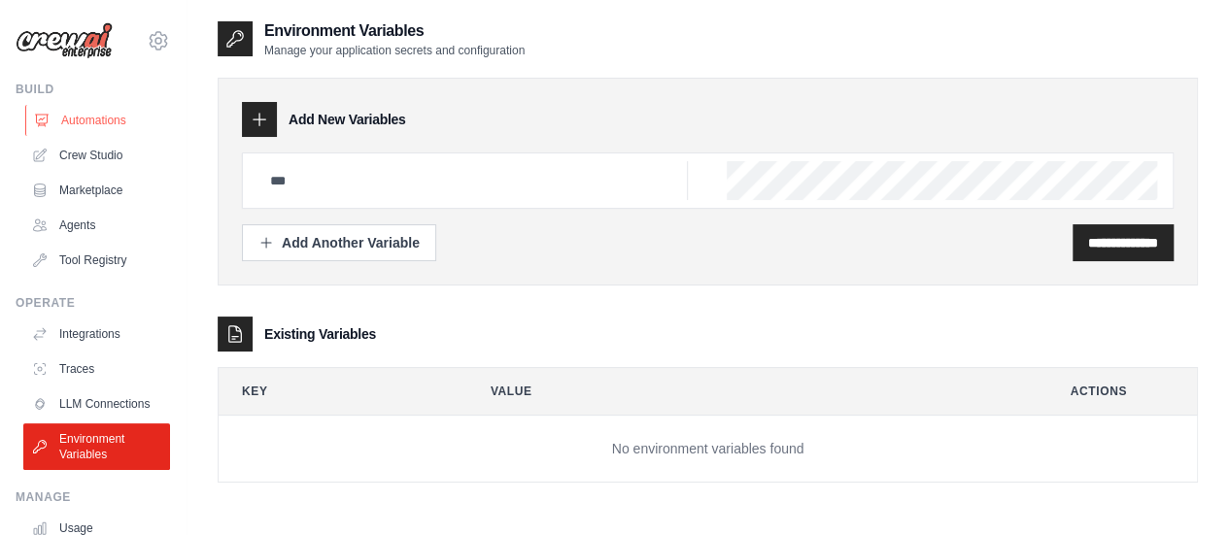
click at [94, 116] on link "Automations" at bounding box center [98, 120] width 147 height 31
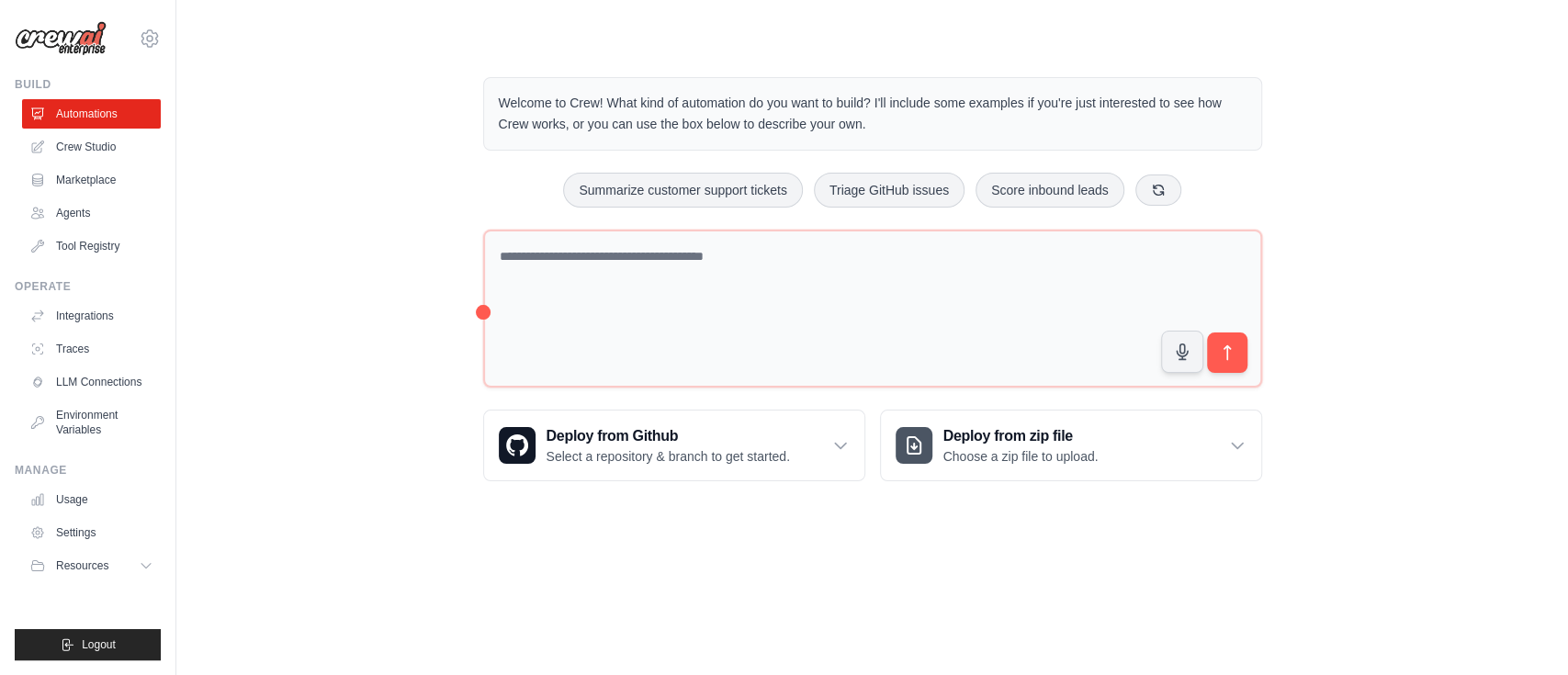
drag, startPoint x: 1159, startPoint y: 5, endPoint x: 820, endPoint y: 598, distance: 683.1
click at [820, 505] on body "poonam.pandey@capgemini.com Settings Build Automations Crew Studio" at bounding box center [784, 338] width 1568 height 675
click at [96, 139] on link "Crew Studio" at bounding box center [93, 147] width 139 height 29
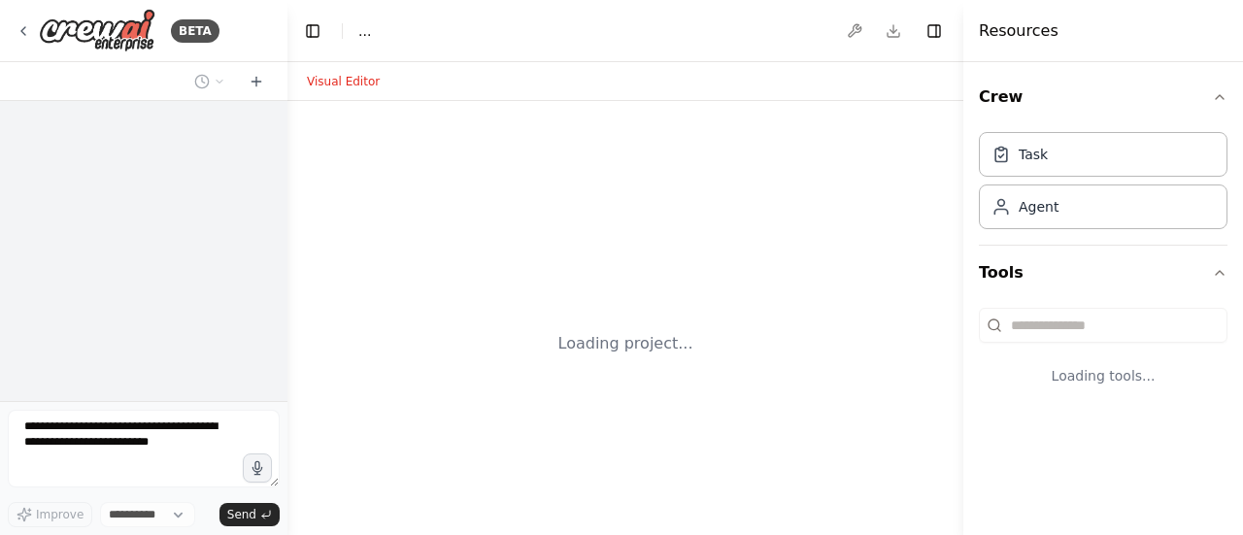
select select "****"
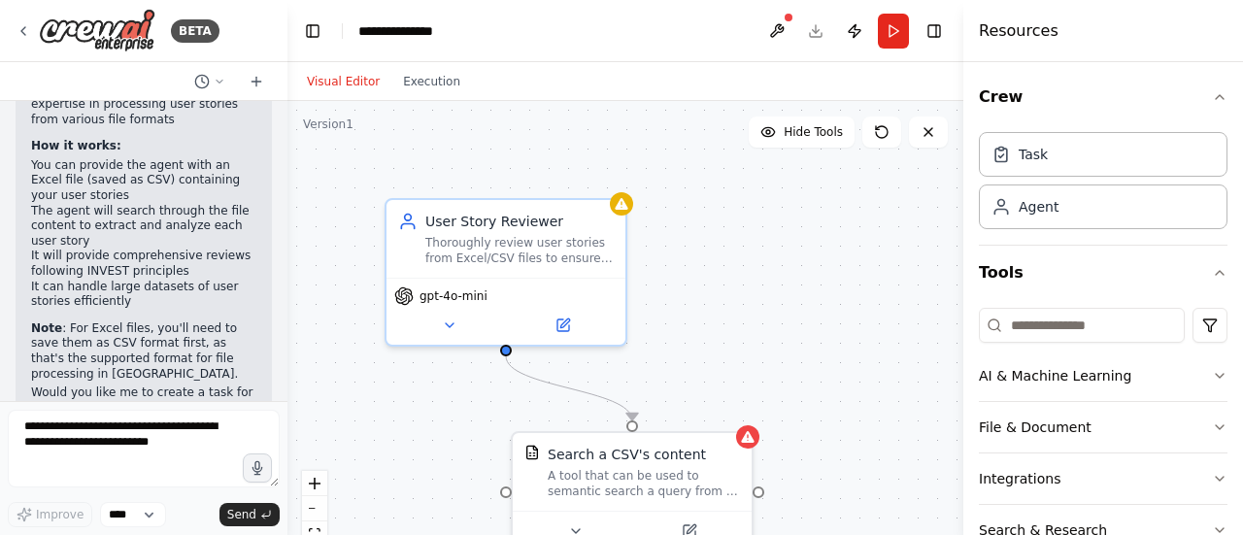
scroll to position [2192, 0]
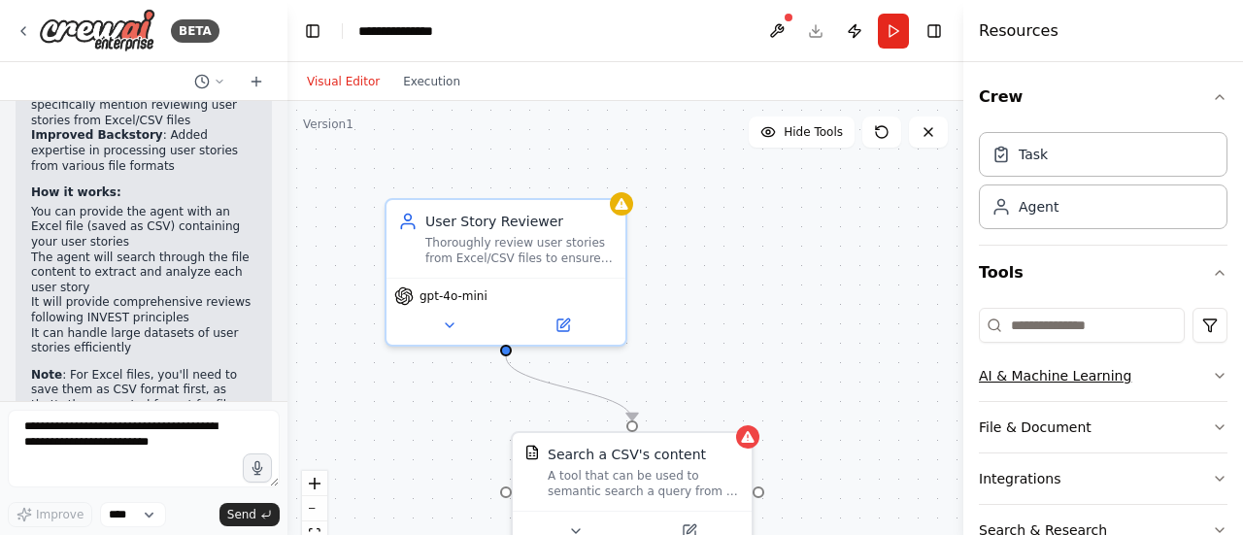
click at [1216, 374] on icon "button" at bounding box center [1220, 376] width 8 height 4
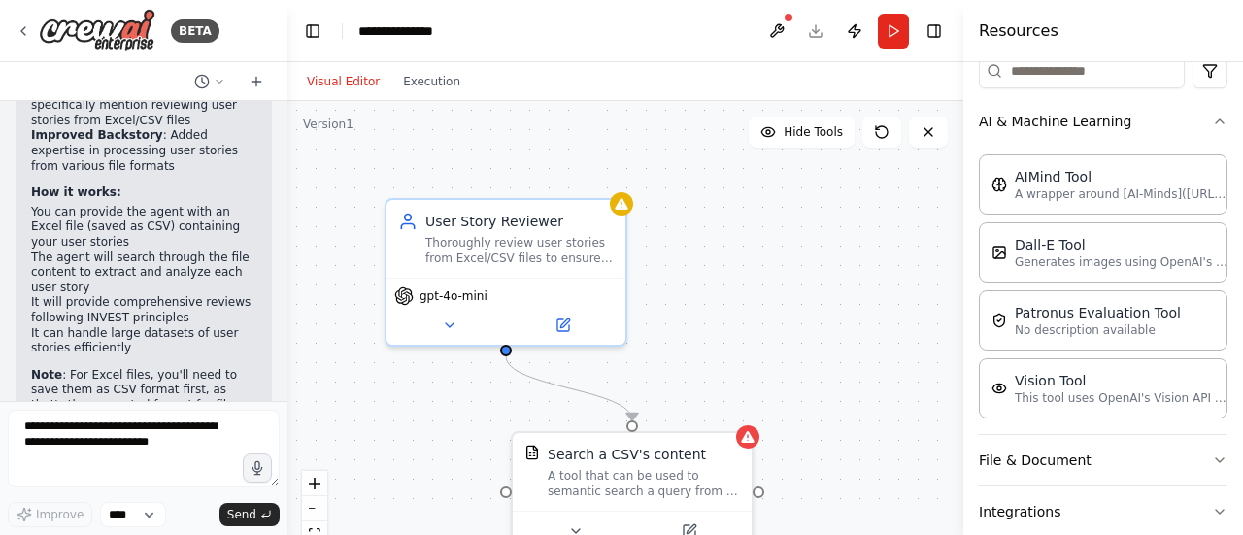
scroll to position [272, 0]
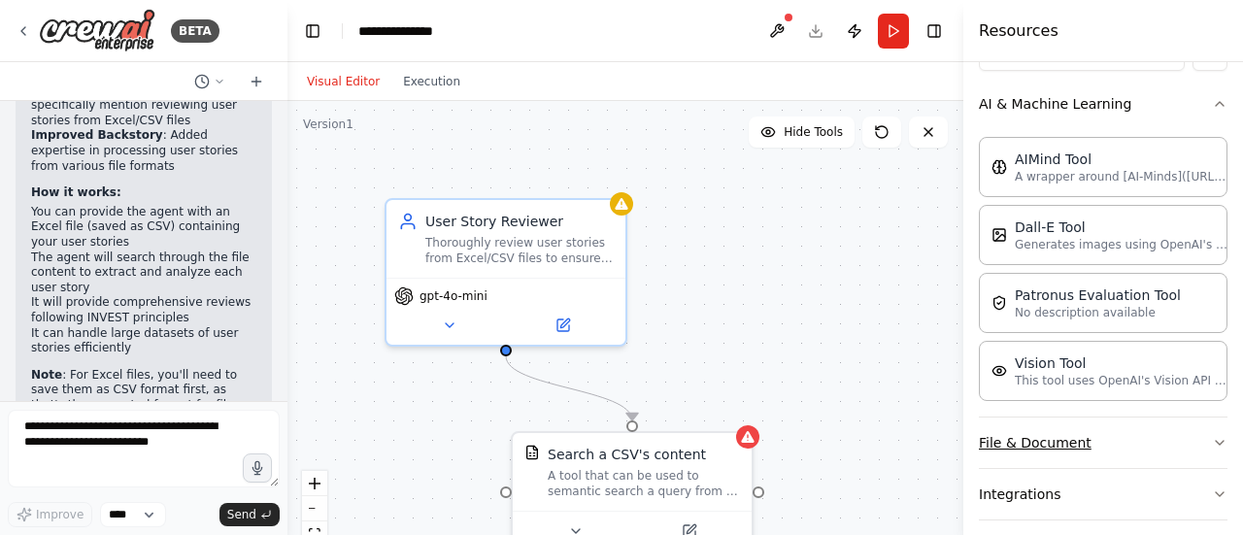
click at [1212, 436] on icon "button" at bounding box center [1220, 443] width 16 height 16
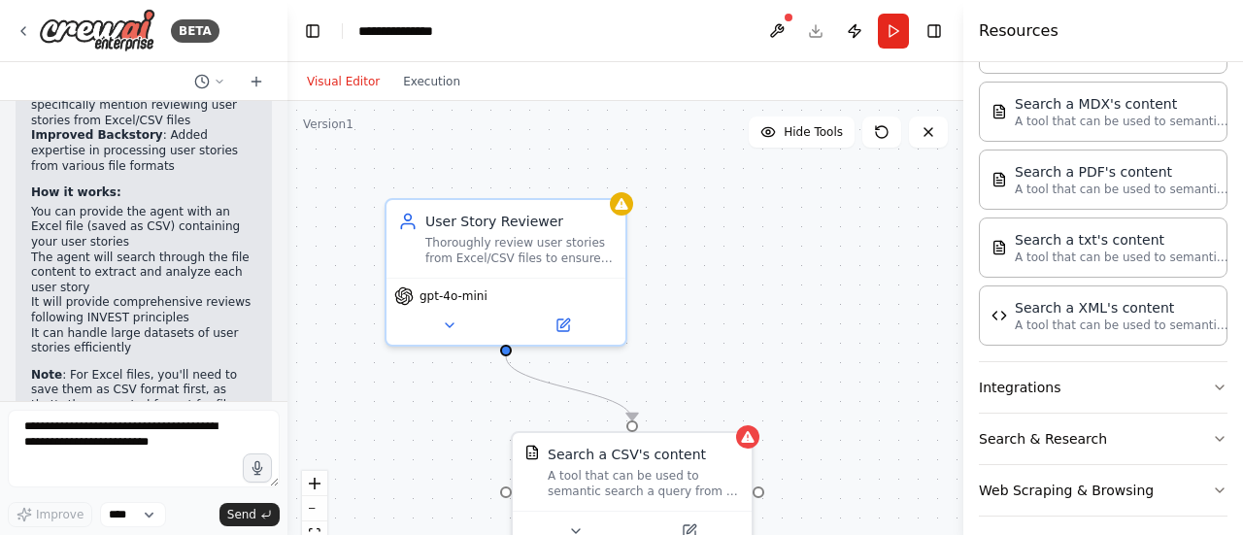
scroll to position [872, 0]
click at [1212, 378] on icon "button" at bounding box center [1220, 386] width 16 height 16
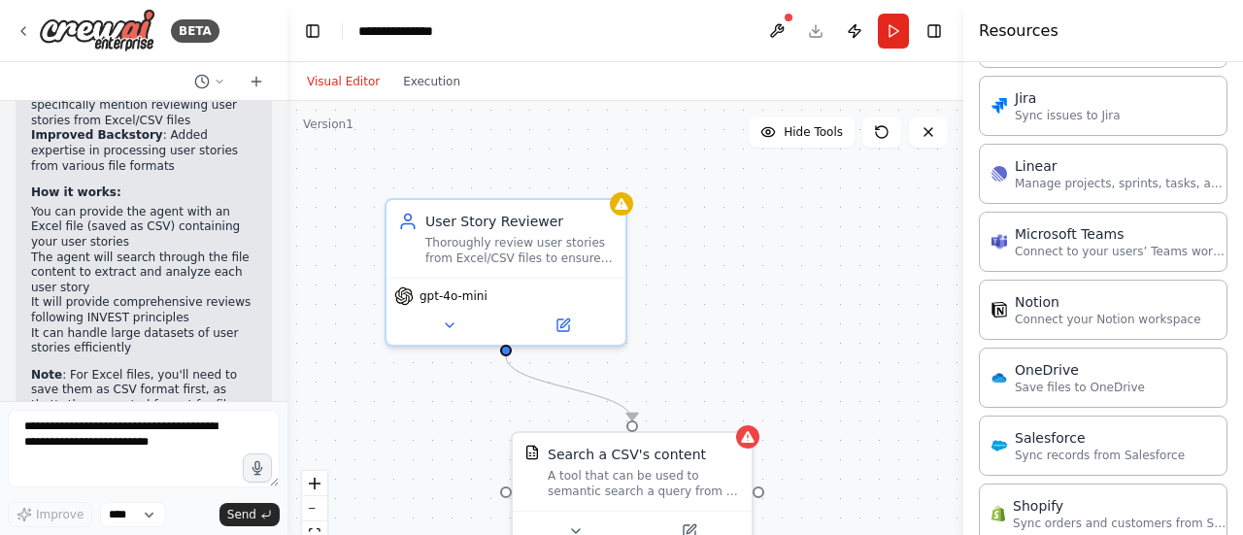
scroll to position [1934, 0]
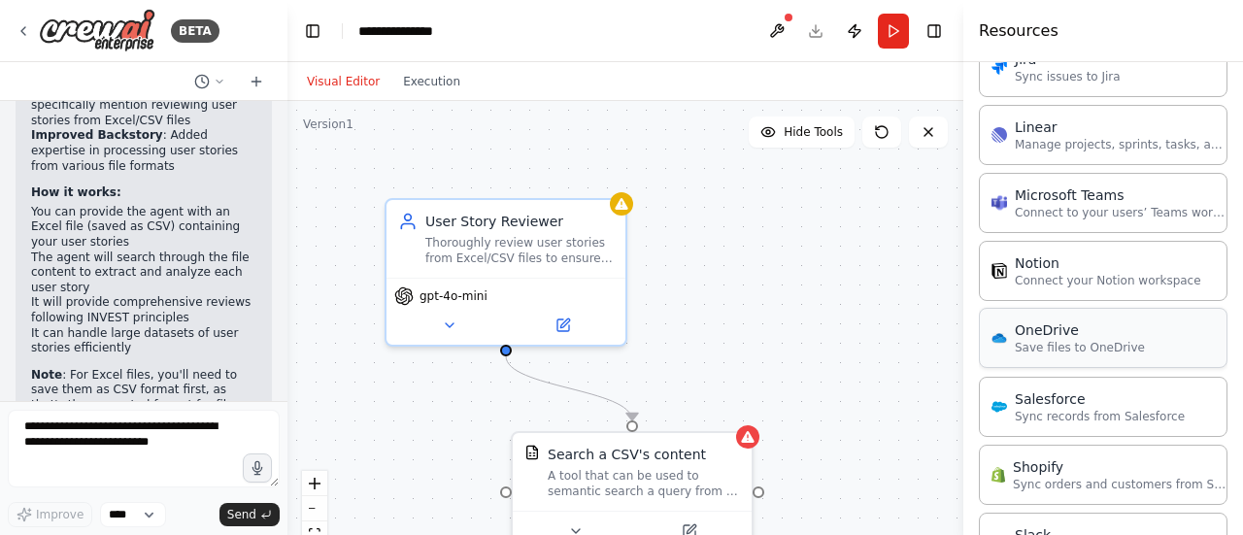
click at [1106, 340] on p "Save files to OneDrive" at bounding box center [1080, 348] width 130 height 16
click at [791, 24] on button at bounding box center [776, 31] width 31 height 35
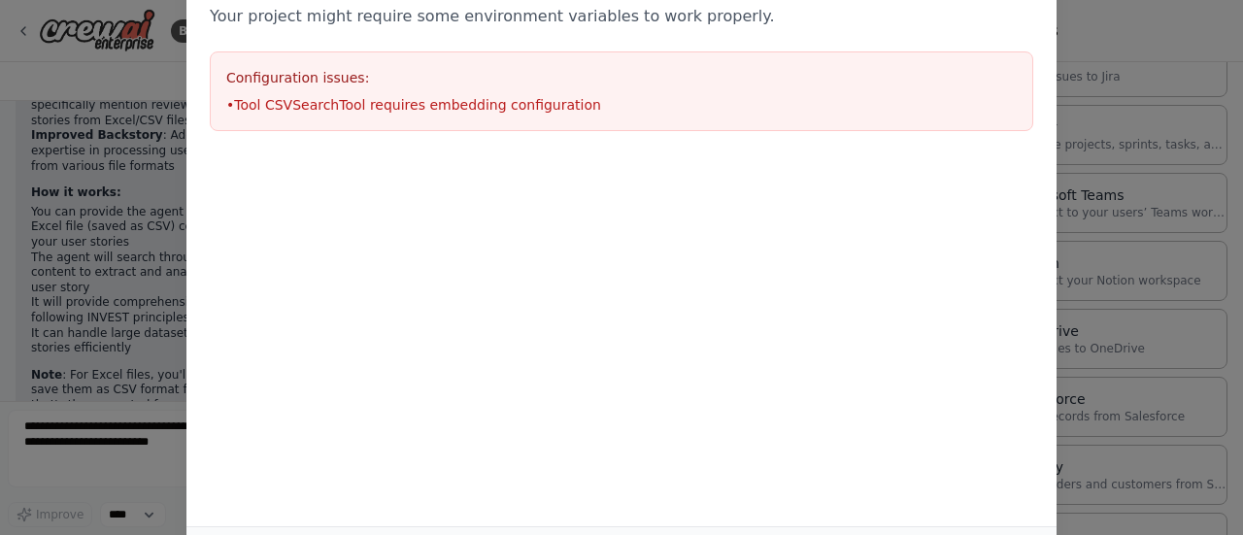
click at [432, 100] on li "• Tool CSVSearchTool requires embedding configuration" at bounding box center [621, 104] width 791 height 19
click at [1233, 508] on div "Environment configuration Your project might require some environment variables…" at bounding box center [621, 267] width 1243 height 535
click at [918, 432] on div "Environment configuration Your project might require some environment variables…" at bounding box center [621, 235] width 870 height 584
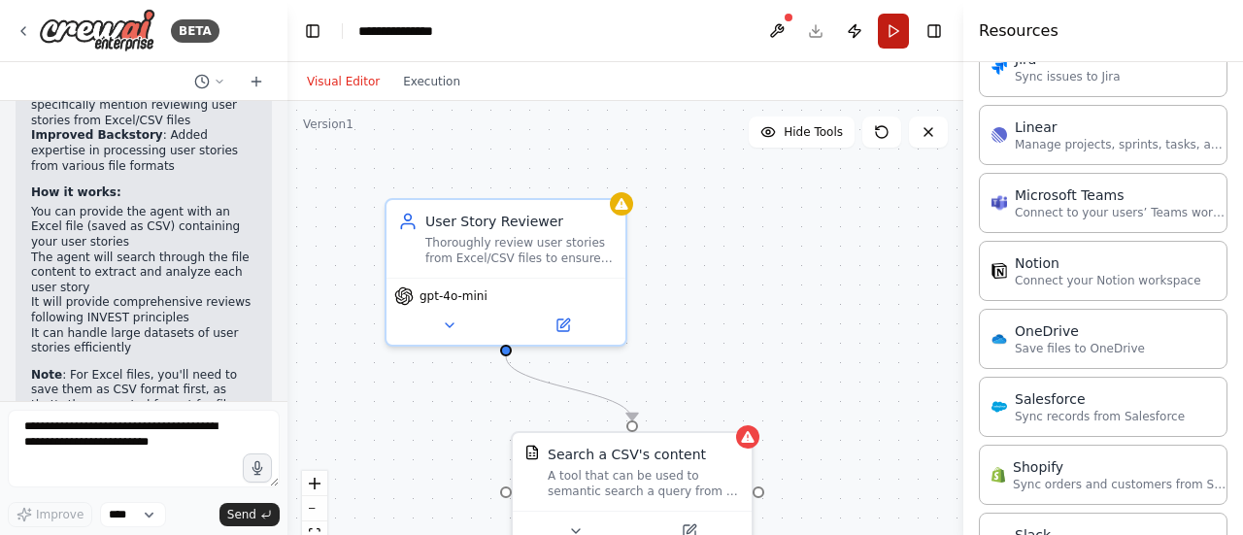
click at [895, 33] on button "Run" at bounding box center [893, 31] width 31 height 35
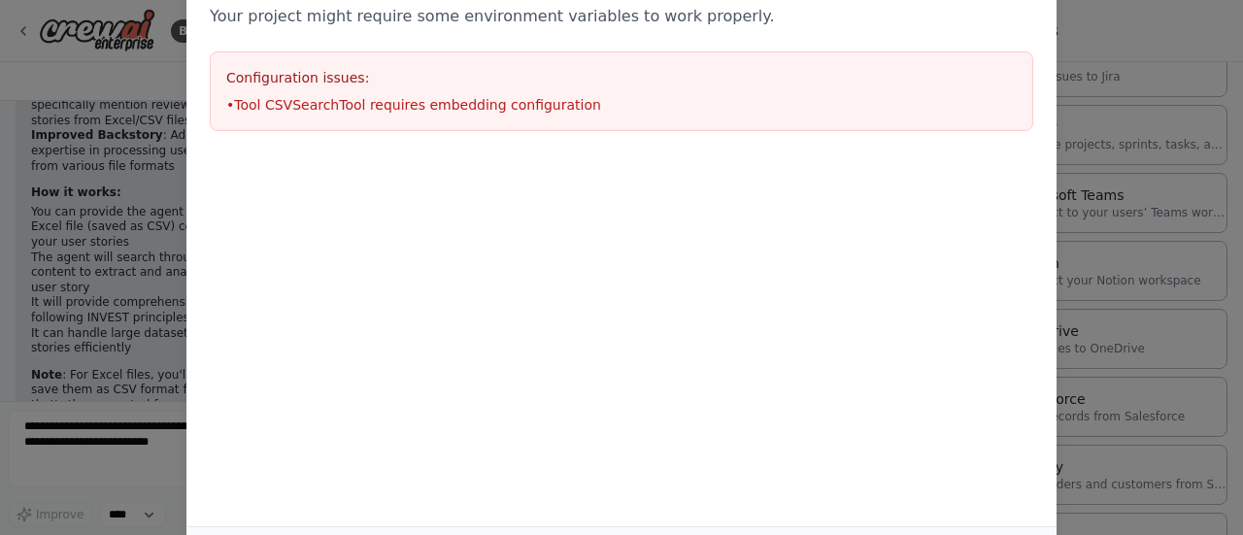
click at [1187, 226] on div "Environment configuration Your project might require some environment variables…" at bounding box center [621, 267] width 1243 height 535
click at [1142, 173] on div "Environment configuration Your project might require some environment variables…" at bounding box center [621, 267] width 1243 height 535
click at [82, 176] on div "Environment configuration Your project might require some environment variables…" at bounding box center [621, 267] width 1243 height 535
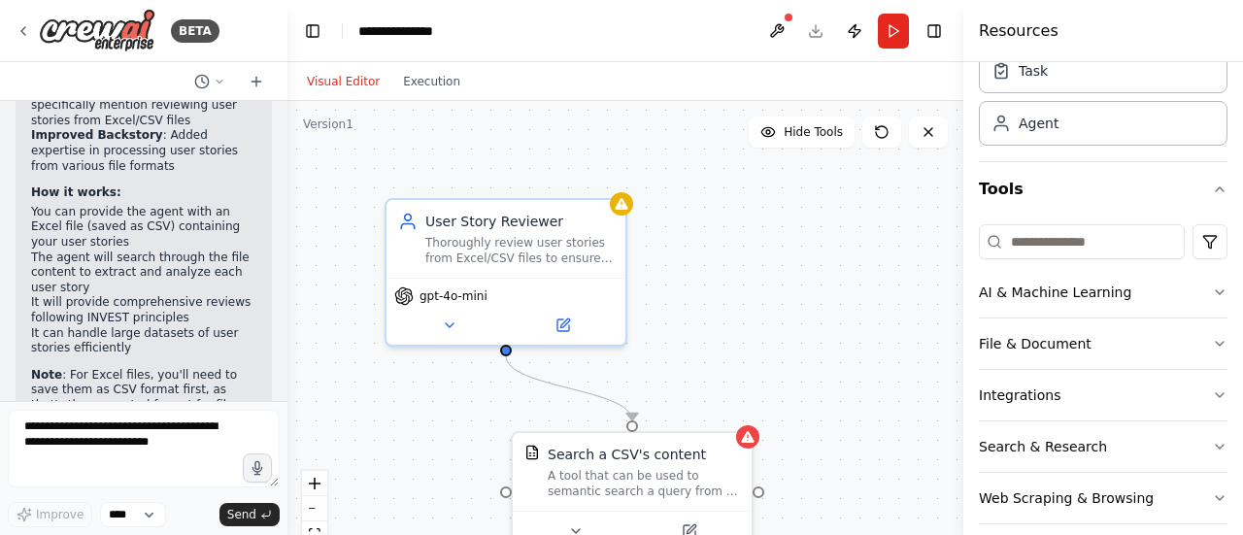
scroll to position [100, 0]
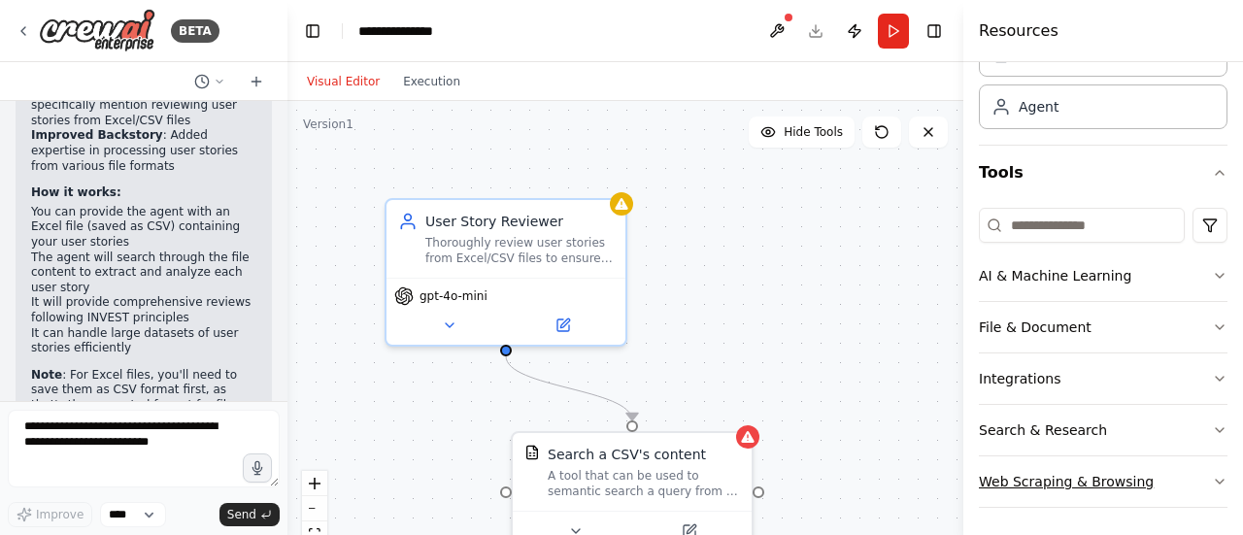
click at [1212, 483] on icon "button" at bounding box center [1220, 482] width 16 height 16
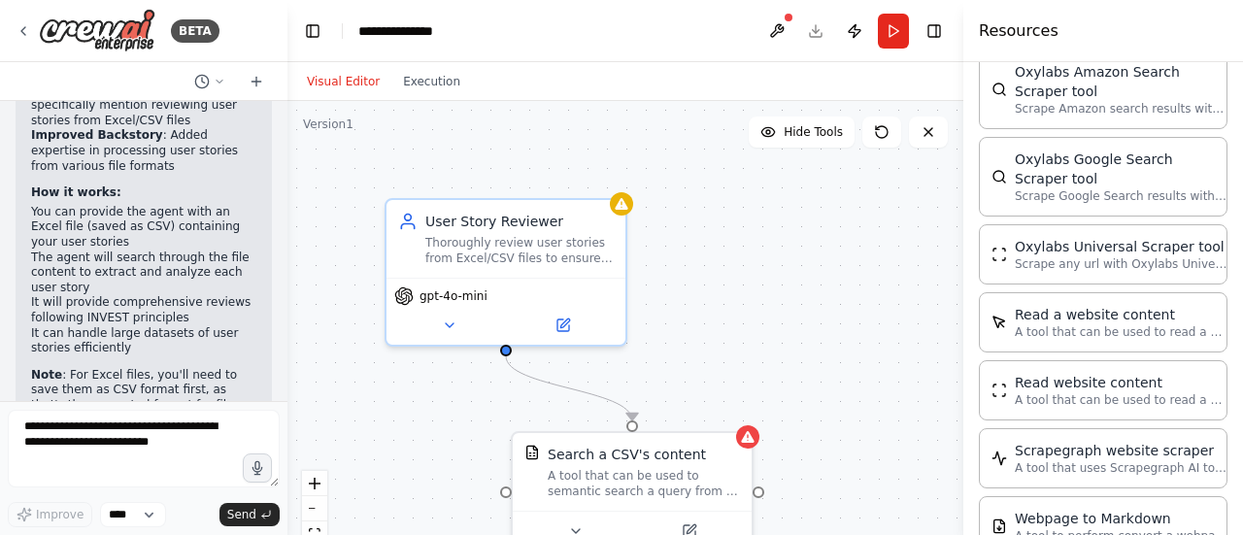
scroll to position [993, 0]
click at [220, 82] on icon at bounding box center [220, 81] width 6 height 3
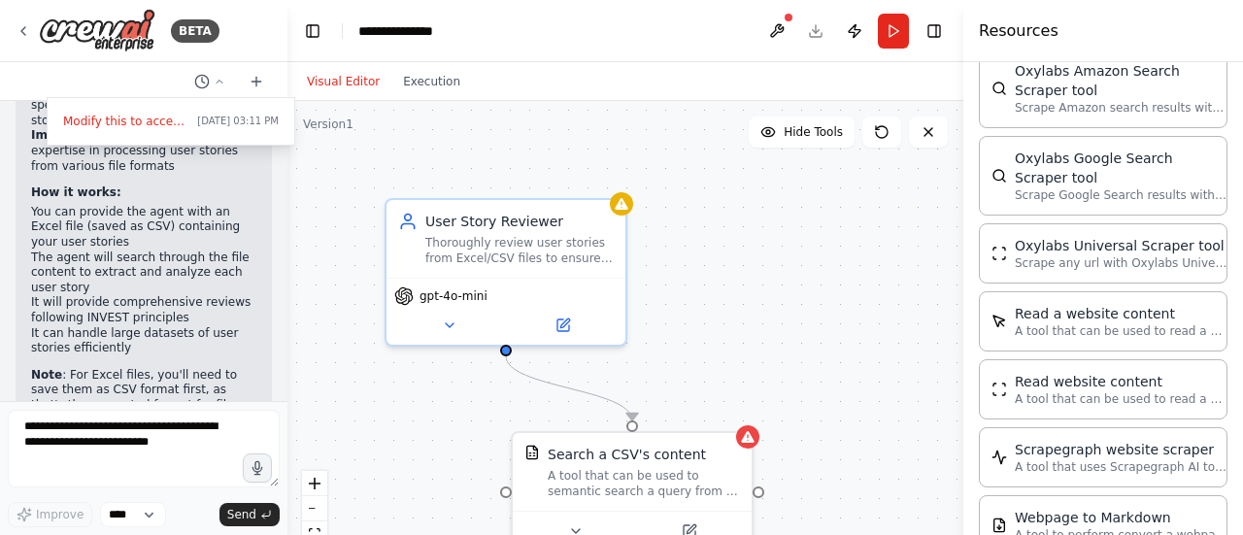
click at [291, 246] on div ".deletable-edge-delete-btn { width: 20px; height: 20px; border: 0px solid #ffff…" at bounding box center [625, 344] width 676 height 486
click at [356, 214] on div ".deletable-edge-delete-btn { width: 20px; height: 20px; border: 0px solid #ffff…" at bounding box center [625, 344] width 676 height 486
click at [401, 191] on div ".deletable-edge-delete-btn { width: 20px; height: 20px; border: 0px solid #ffff…" at bounding box center [625, 344] width 676 height 486
click at [779, 32] on button at bounding box center [776, 31] width 31 height 35
click at [437, 180] on div ".deletable-edge-delete-btn { width: 20px; height: 20px; border: 0px solid #ffff…" at bounding box center [625, 344] width 676 height 486
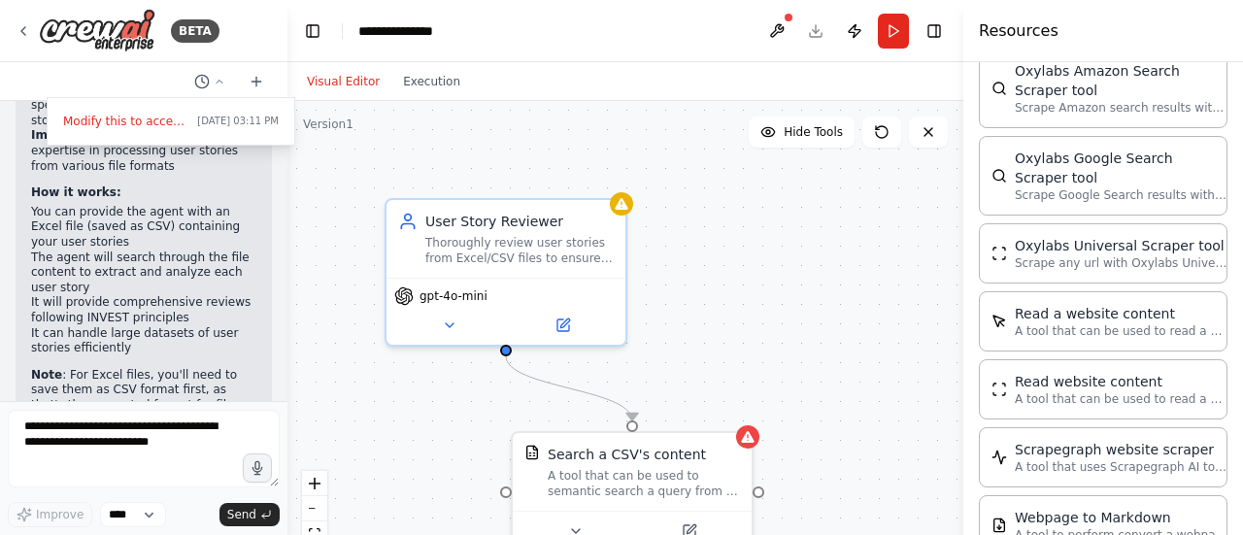
click at [99, 426] on div at bounding box center [143, 267] width 287 height 535
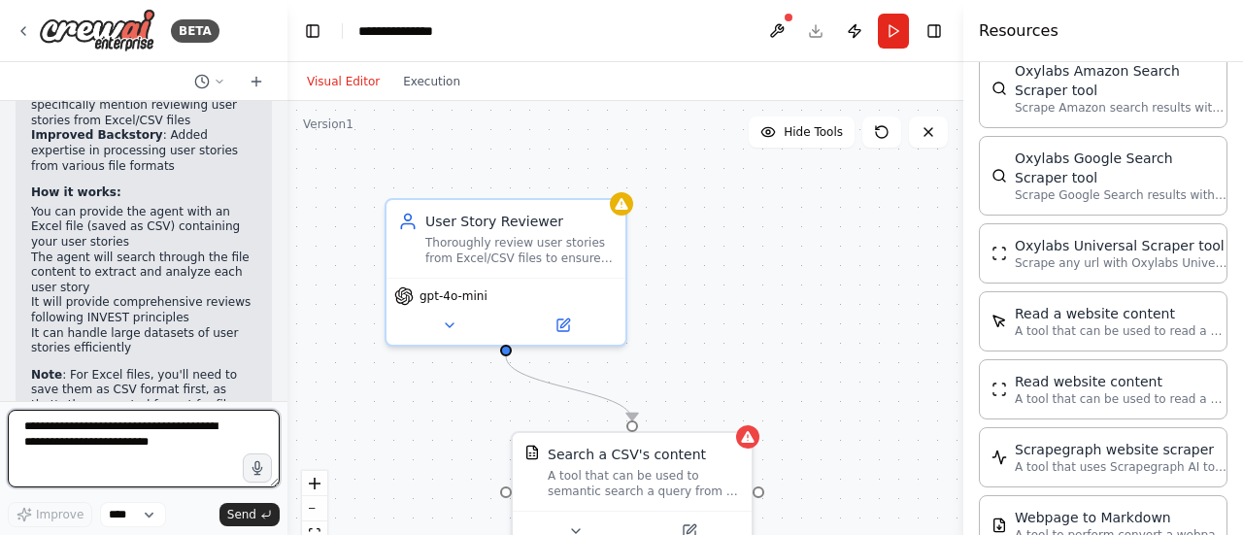
click at [69, 440] on textarea at bounding box center [144, 449] width 272 height 78
type textarea "**********"
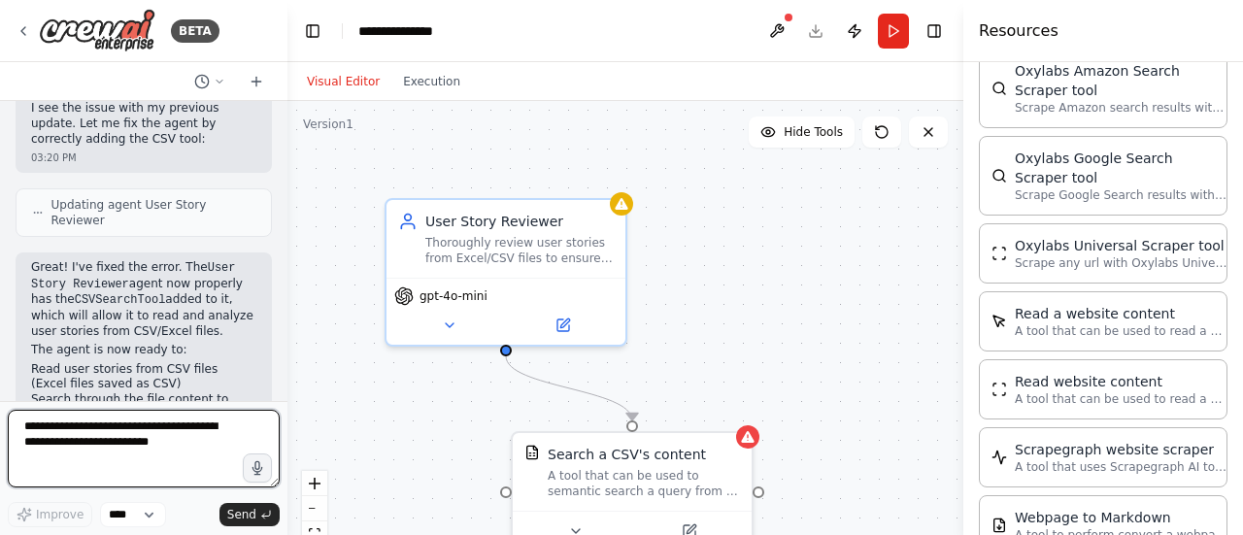
scroll to position [2733, 0]
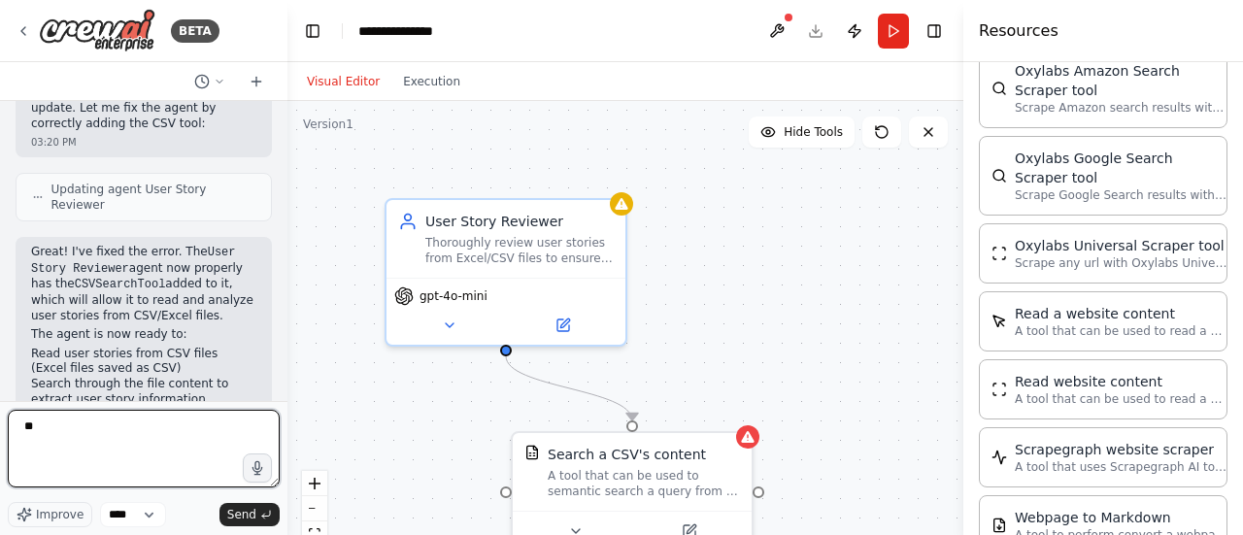
type textarea "***"
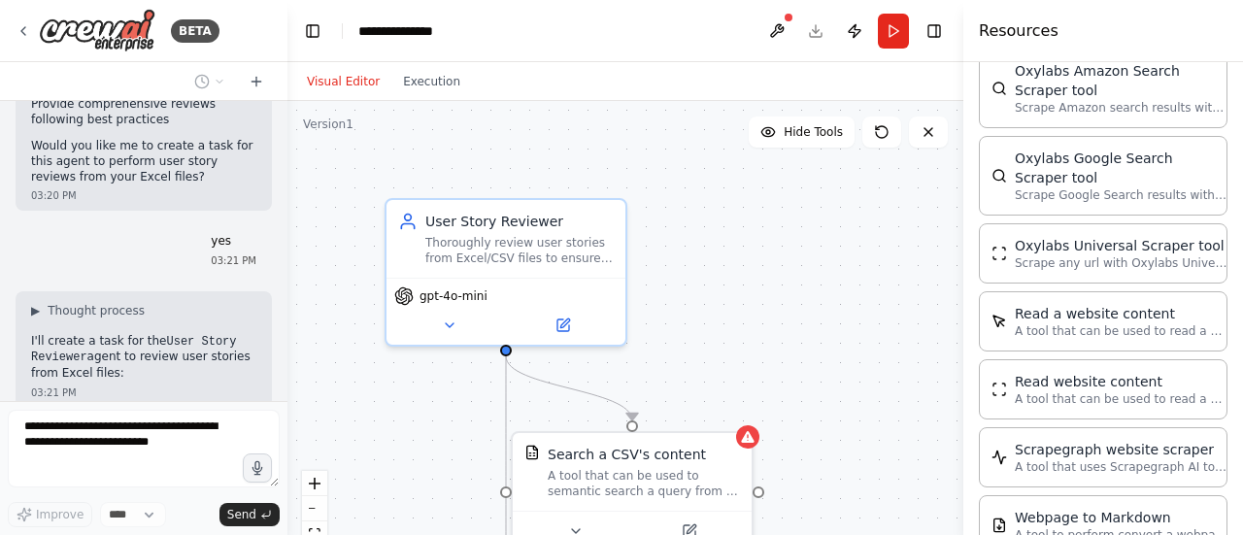
scroll to position [1117, 0]
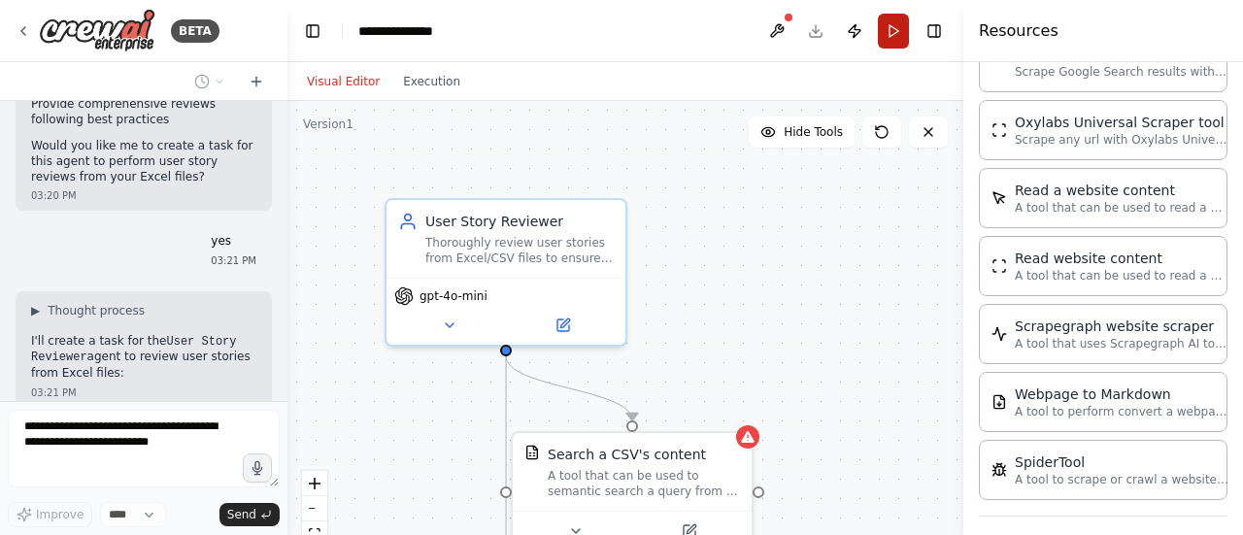
click at [896, 18] on button "Run" at bounding box center [893, 31] width 31 height 35
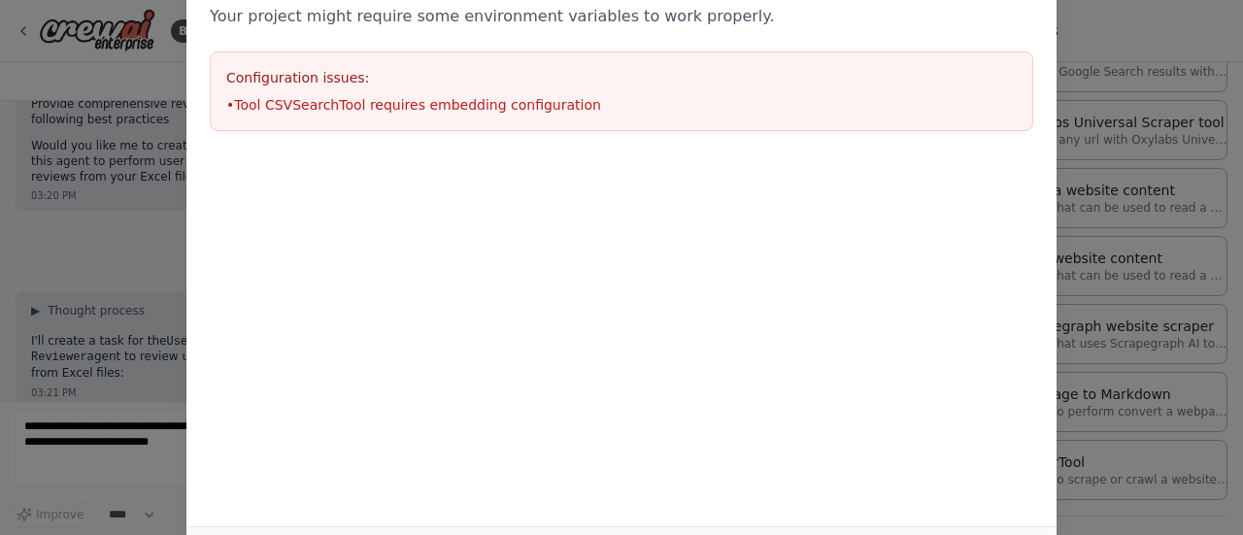
click at [1142, 336] on div "Environment configuration Your project might require some environment variables…" at bounding box center [621, 267] width 1243 height 535
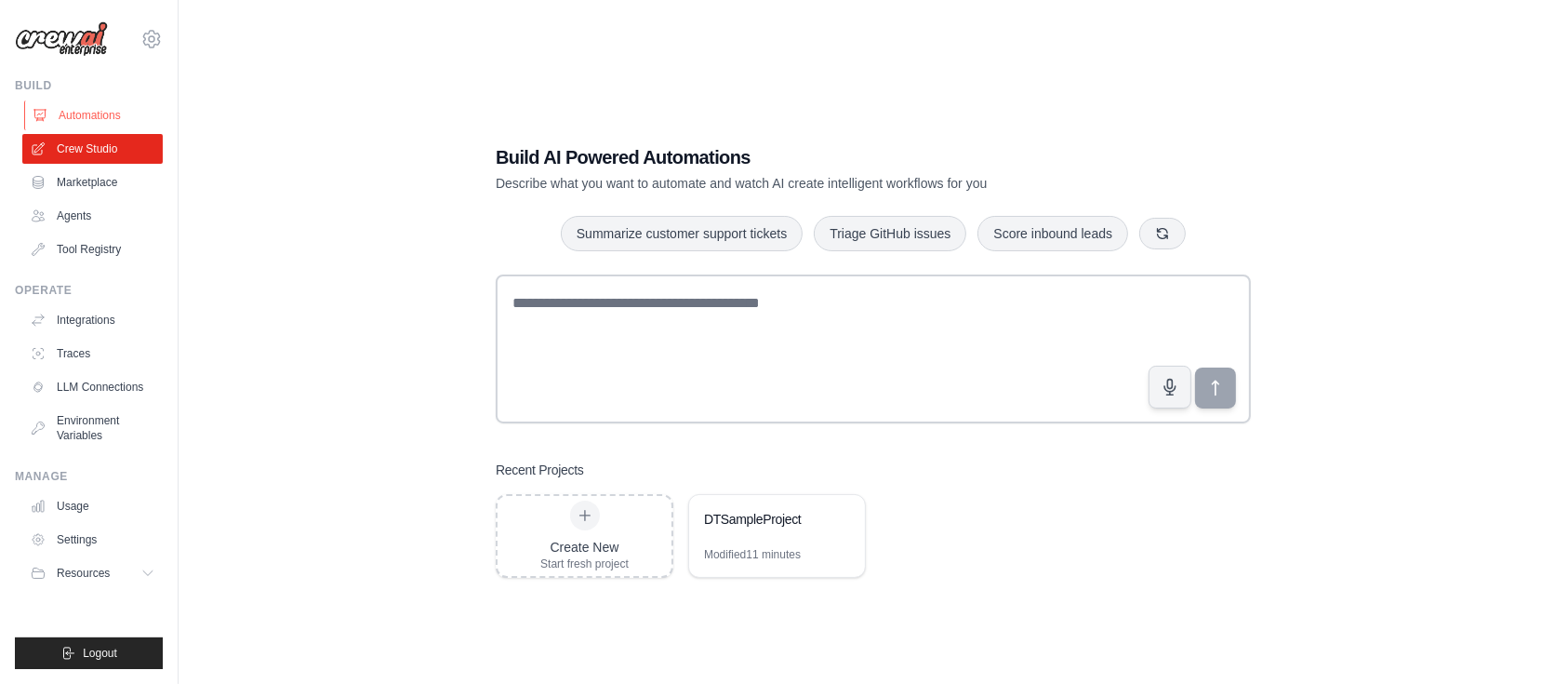
click at [91, 104] on link "Automations" at bounding box center [94, 115] width 141 height 30
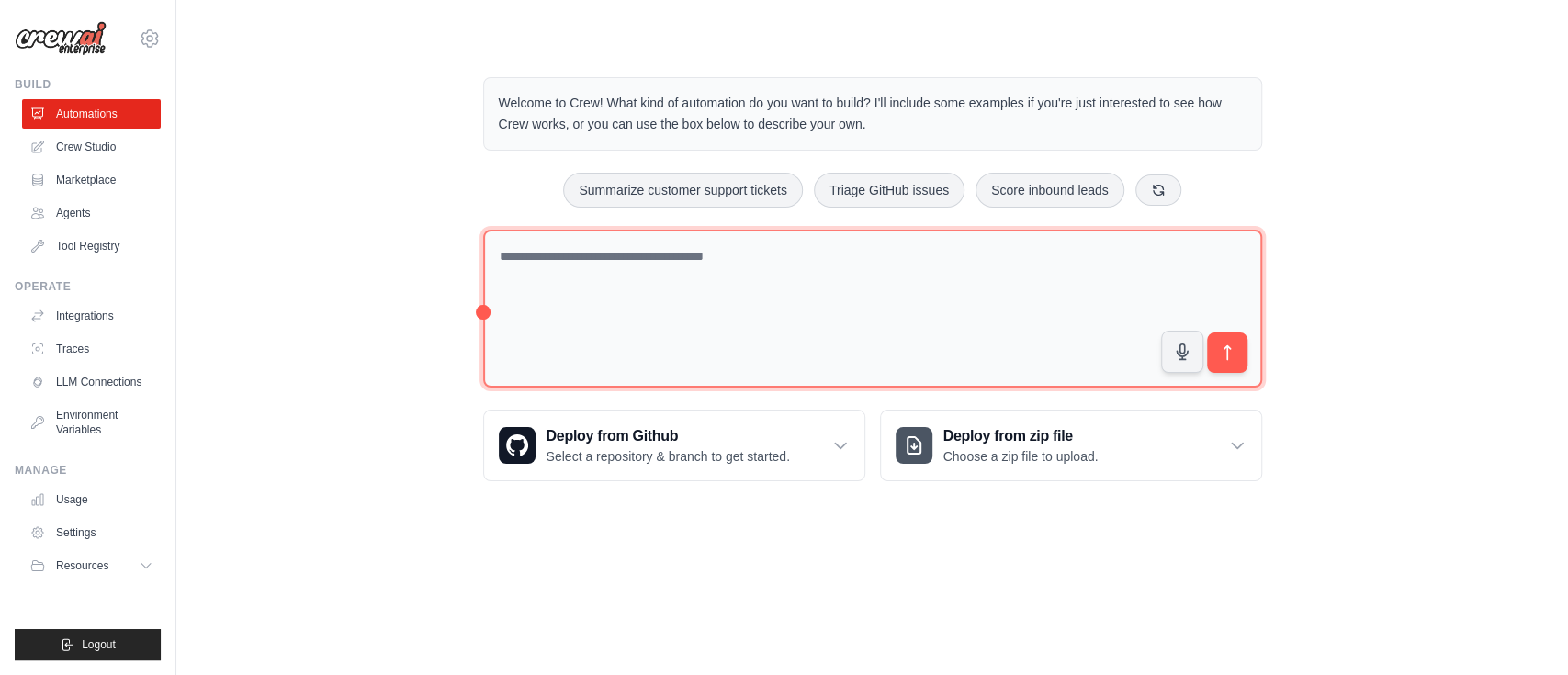
click at [653, 254] on textarea at bounding box center [873, 309] width 779 height 159
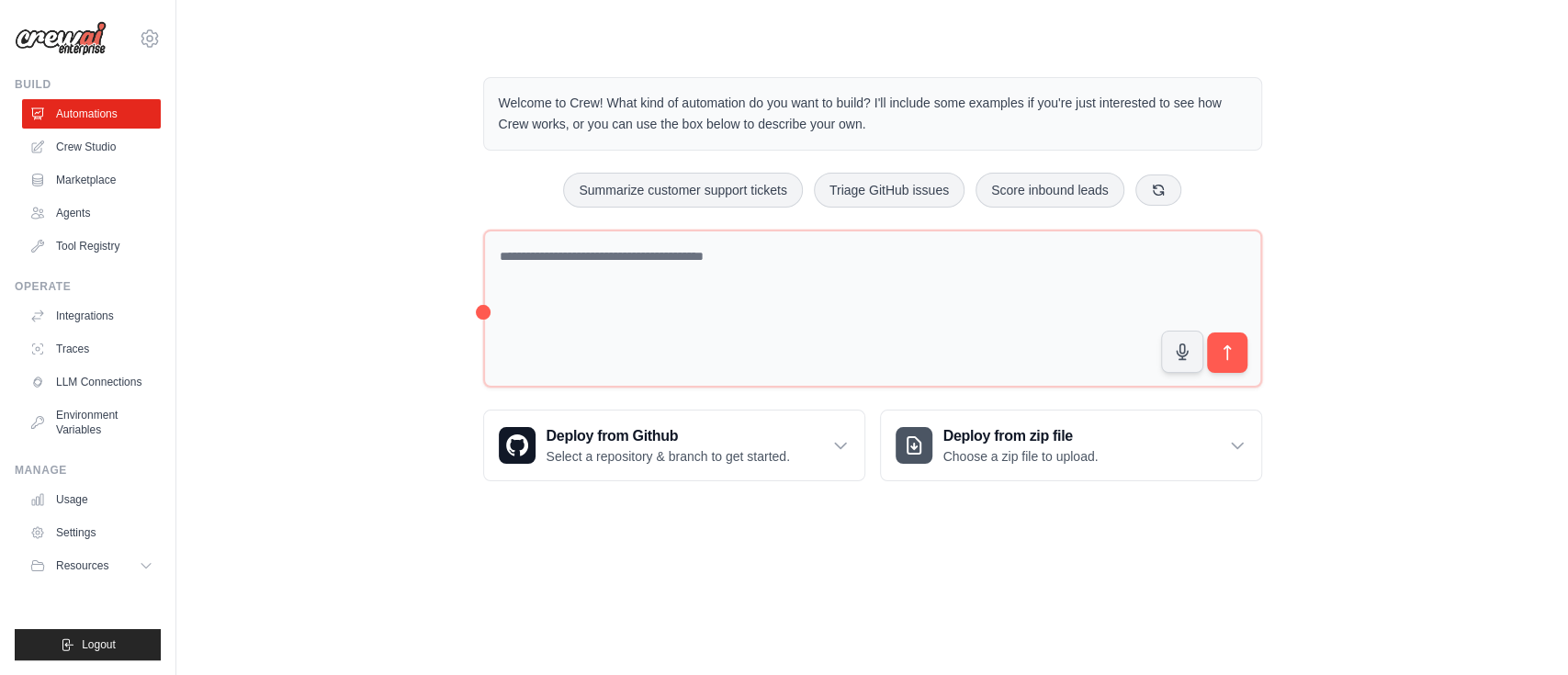
click at [200, 416] on div "Welcome to Crew! What kind of automation do you want to build? I'll include som…" at bounding box center [871, 278] width 1391 height 462
click at [95, 150] on link "Crew Studio" at bounding box center [93, 147] width 139 height 29
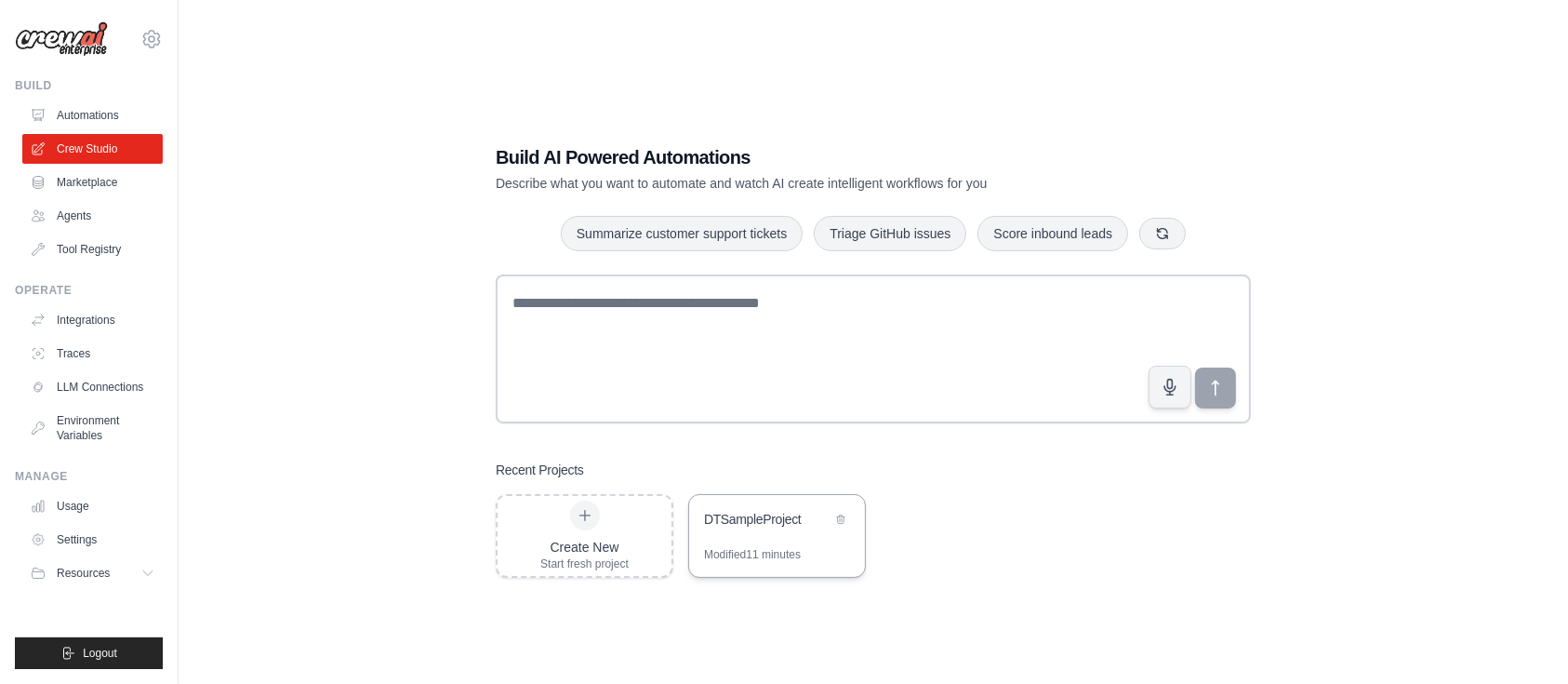
click at [804, 532] on div "DTSampleProject" at bounding box center [767, 520] width 127 height 22
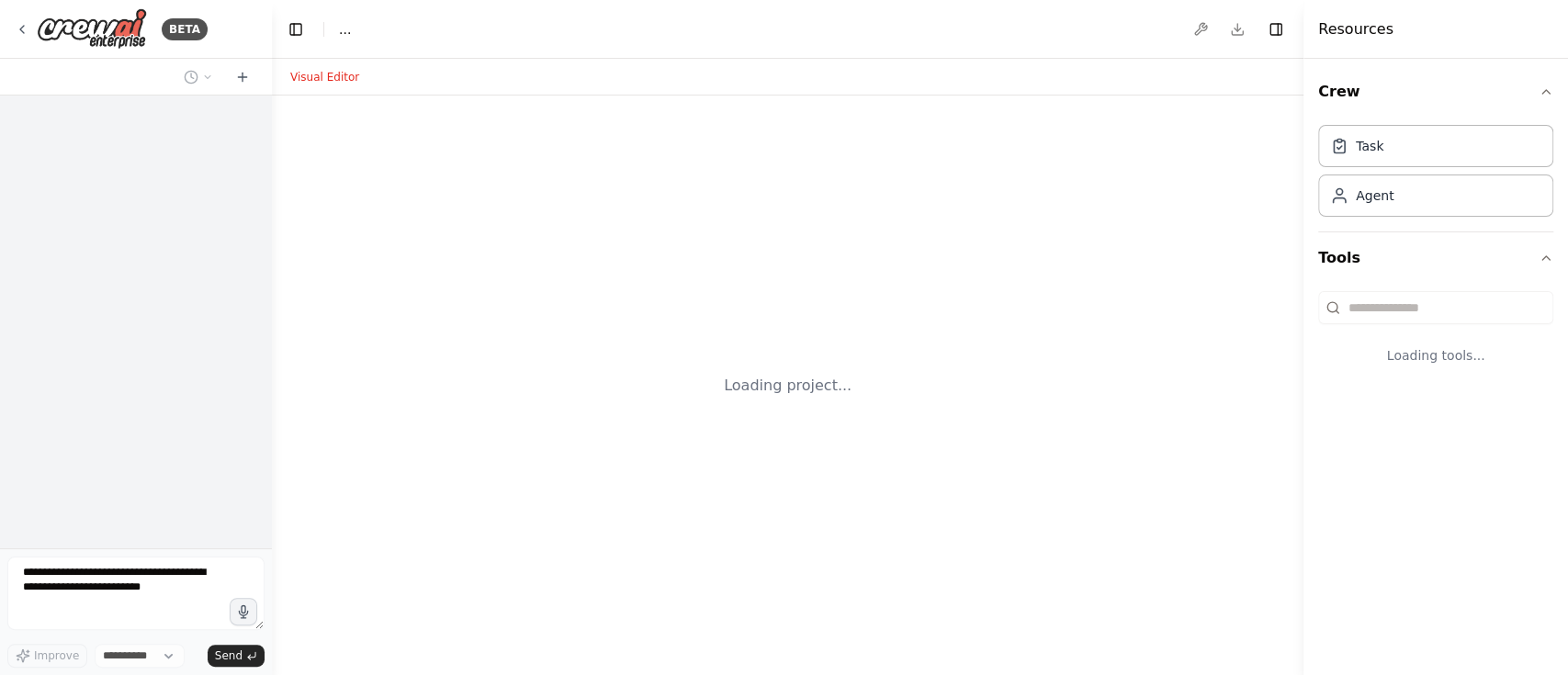
select select "****"
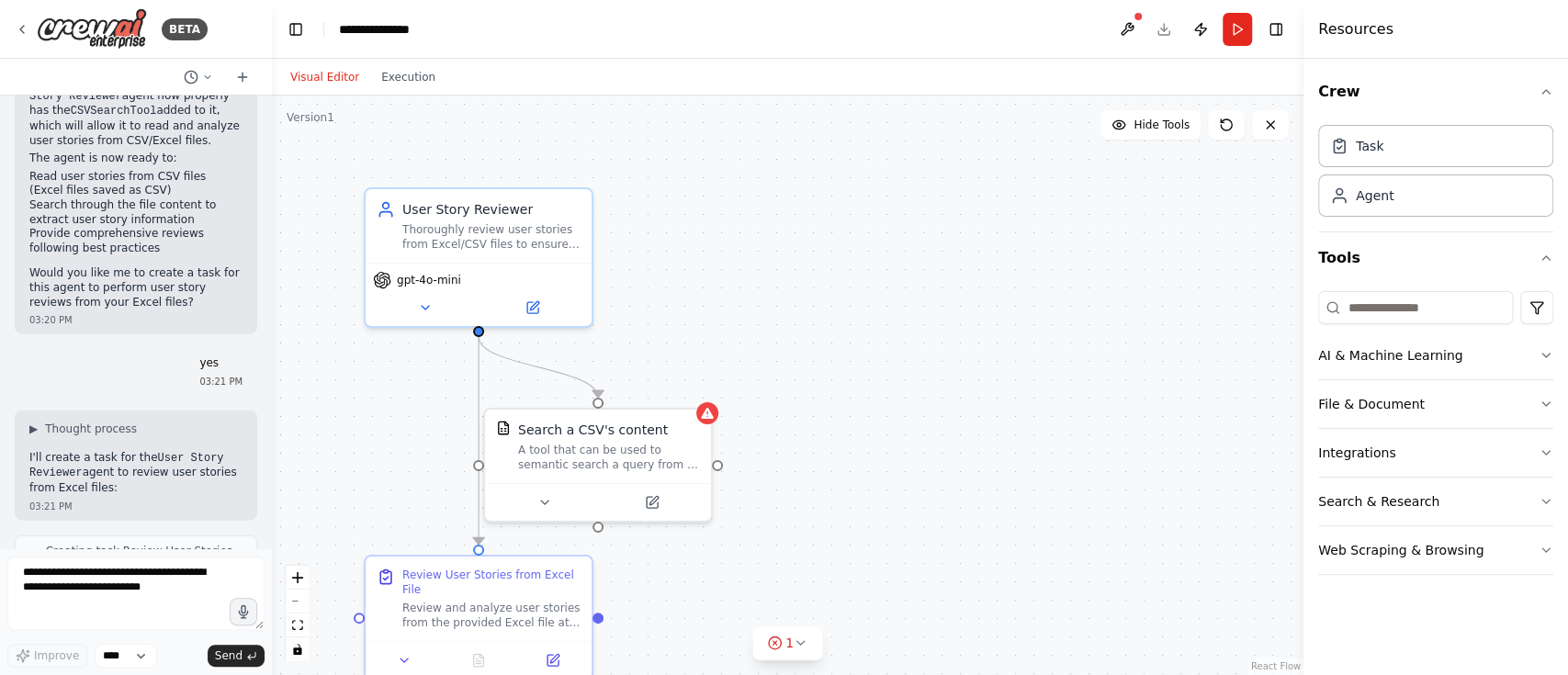
scroll to position [2712, 0]
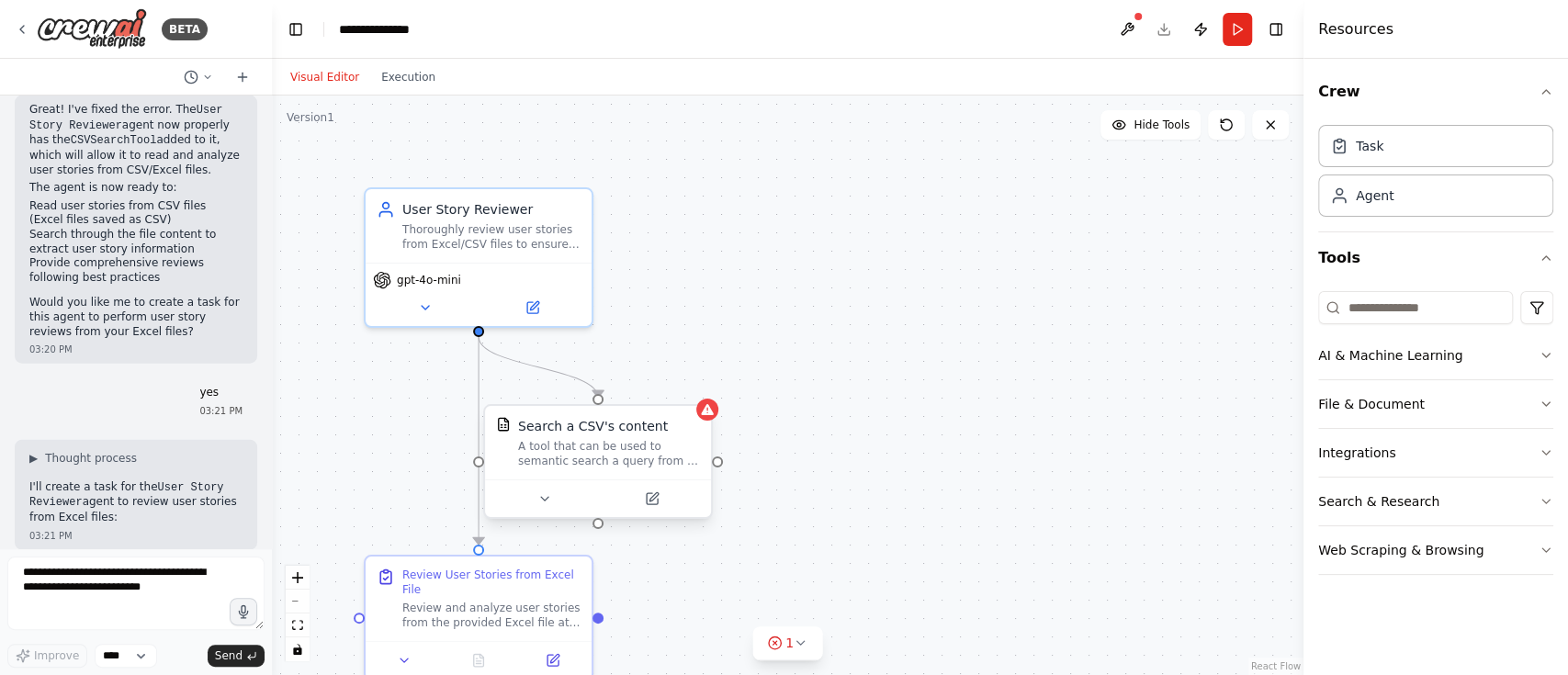
click at [653, 427] on div "Search a CSV's content" at bounding box center [609, 425] width 182 height 18
click at [698, 388] on icon at bounding box center [697, 388] width 8 height 10
click at [653, 386] on button "Confirm" at bounding box center [645, 387] width 65 height 22
click at [867, 295] on div ".deletable-edge-delete-btn { width: 20px; height: 20px; border: 0px solid #ffff…" at bounding box center [787, 385] width 1032 height 580
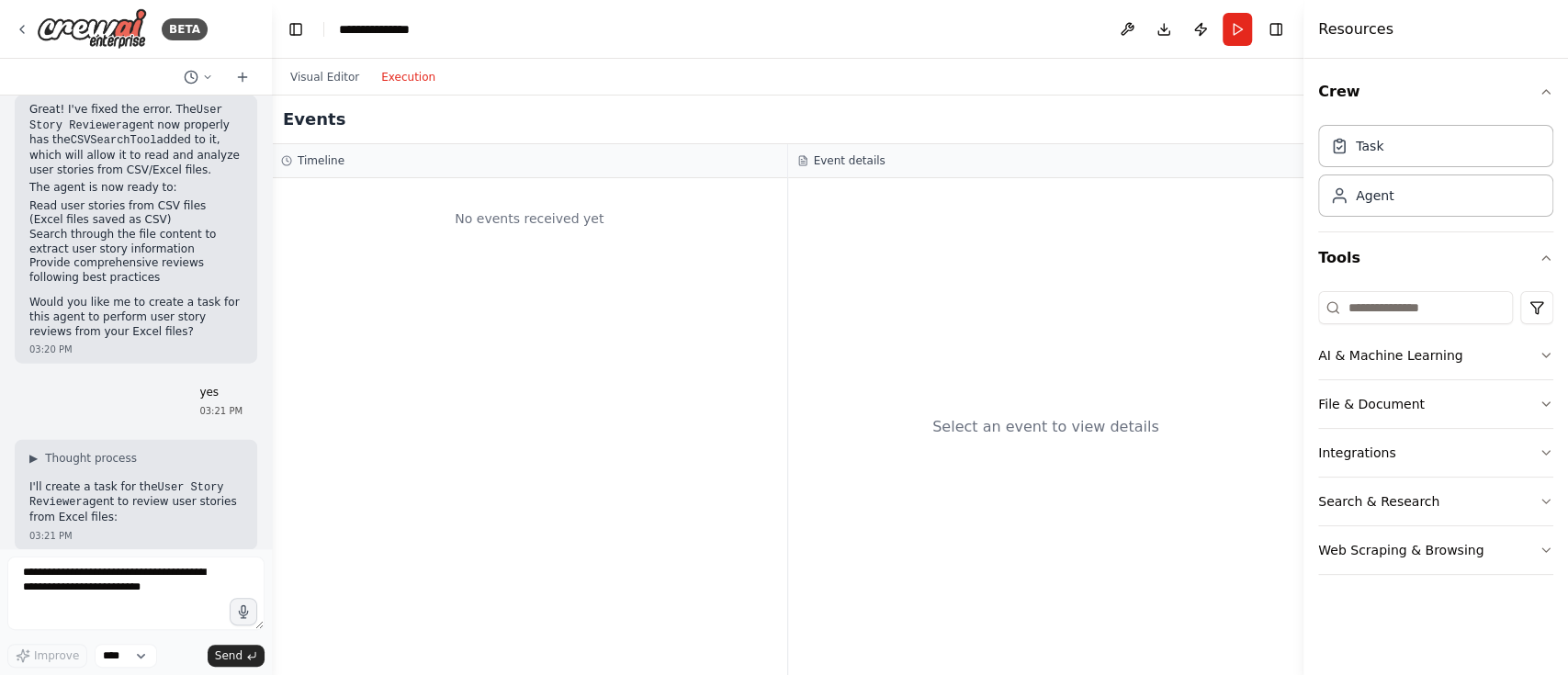
click at [402, 74] on button "Execution" at bounding box center [408, 77] width 77 height 22
click at [1246, 21] on button "Run" at bounding box center [1237, 29] width 29 height 33
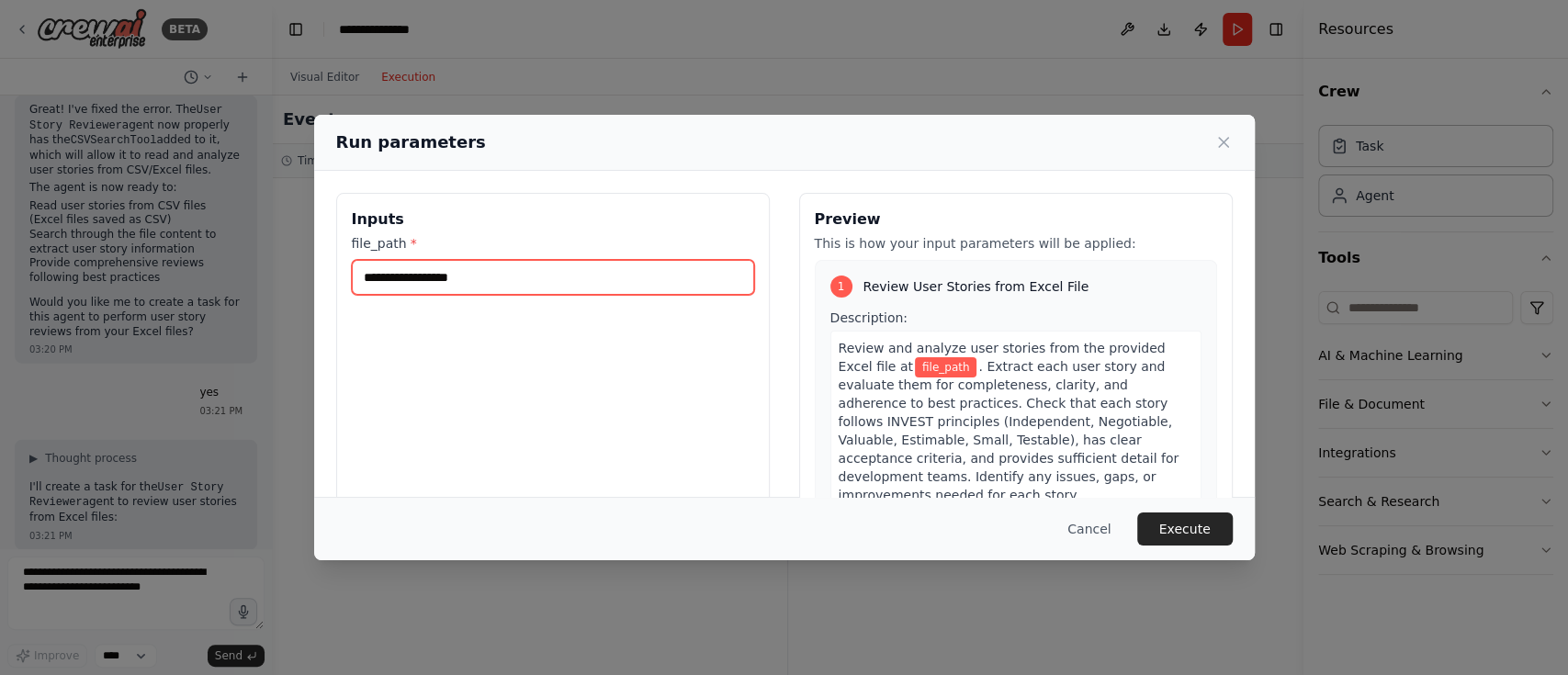
click at [414, 280] on input "file_path *" at bounding box center [552, 277] width 402 height 35
paste input "**********"
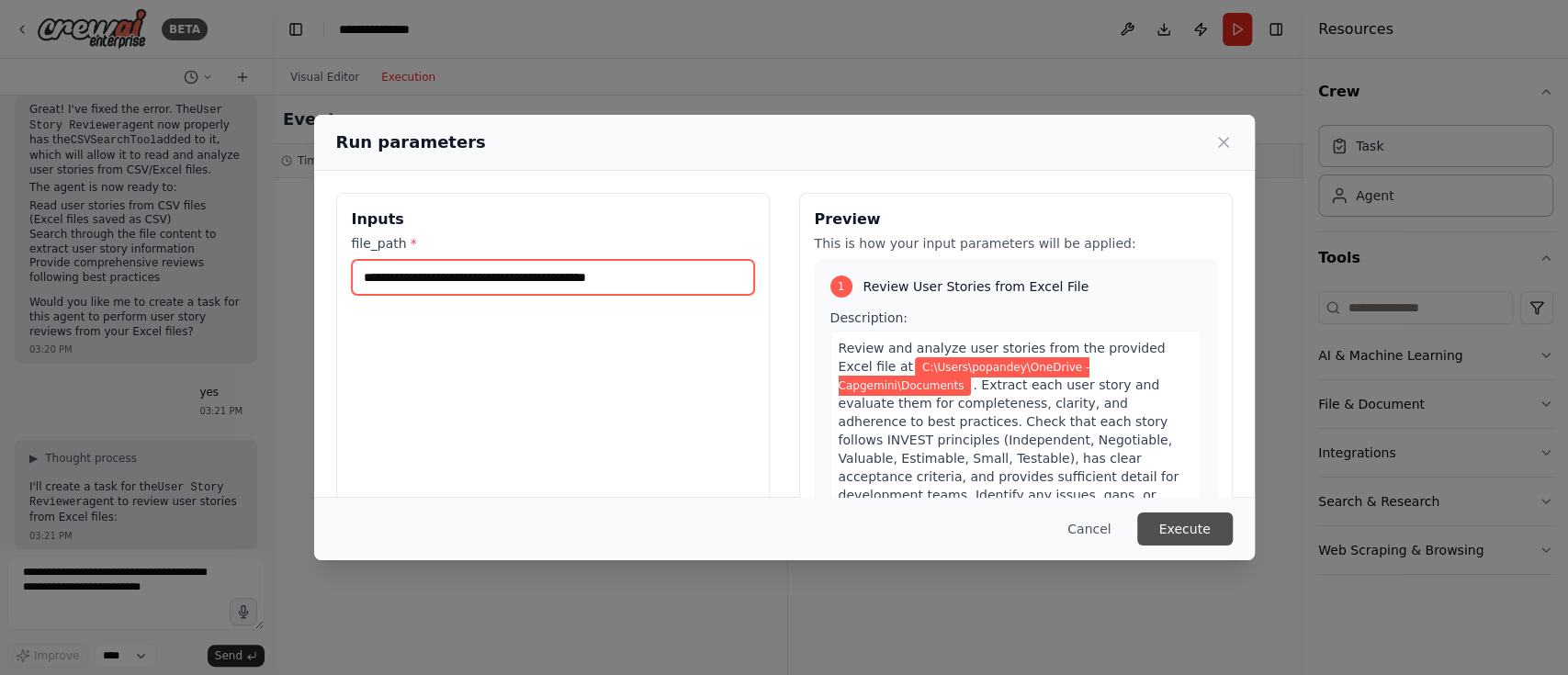
type input "**********"
click at [1194, 529] on button "Execute" at bounding box center [1184, 528] width 96 height 33
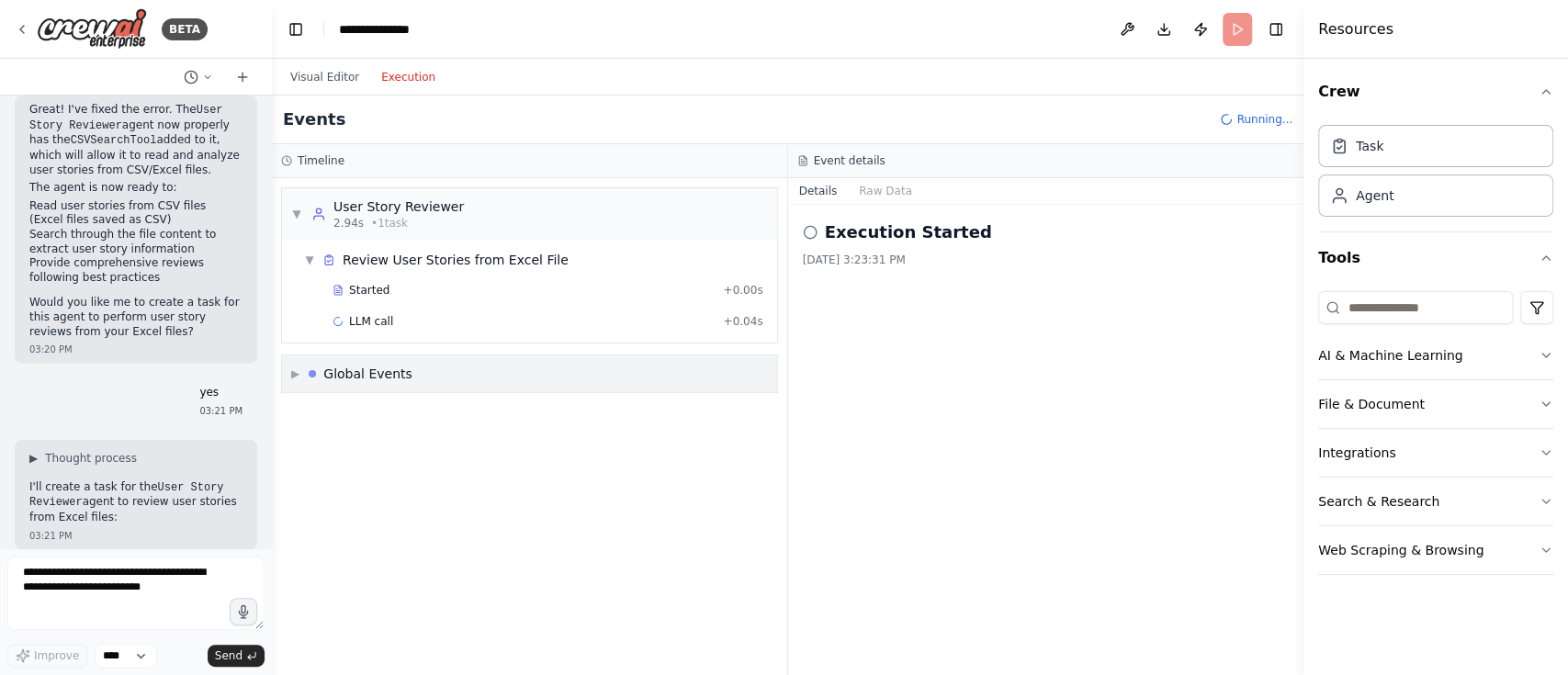
click at [297, 377] on span "▶" at bounding box center [295, 373] width 9 height 15
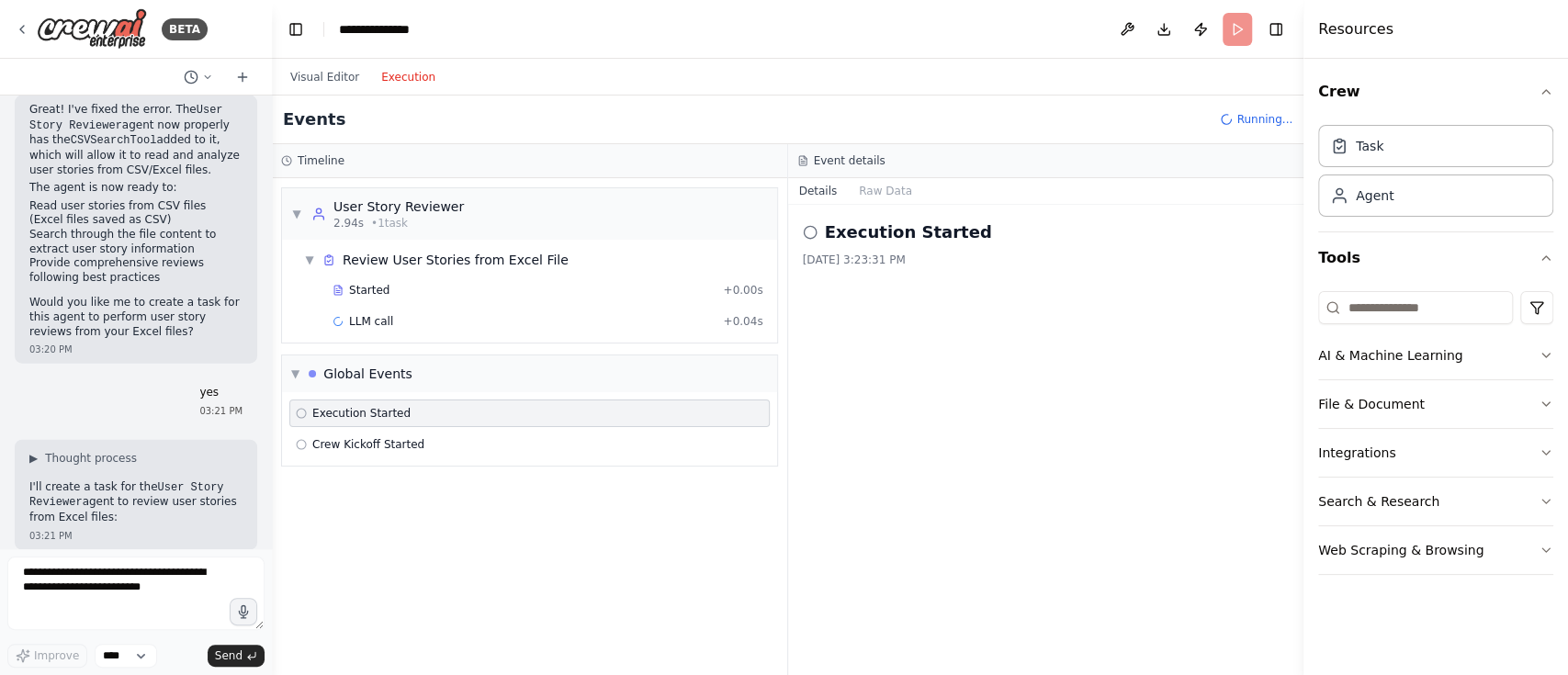
click at [956, 434] on div "Execution Started [DATE] 3:23:31 PM" at bounding box center [1046, 440] width 516 height 470
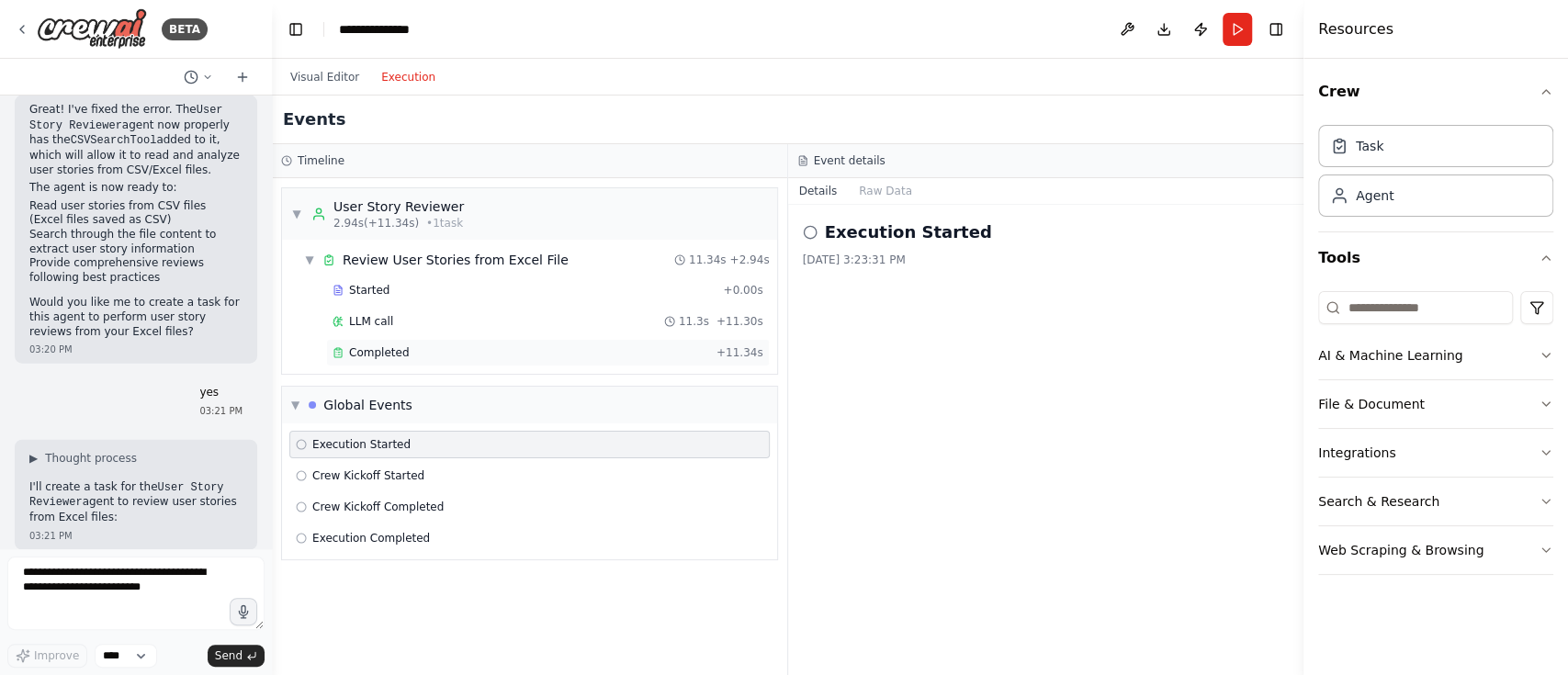
click at [366, 362] on div "Completed + 11.34s" at bounding box center [548, 352] width 444 height 27
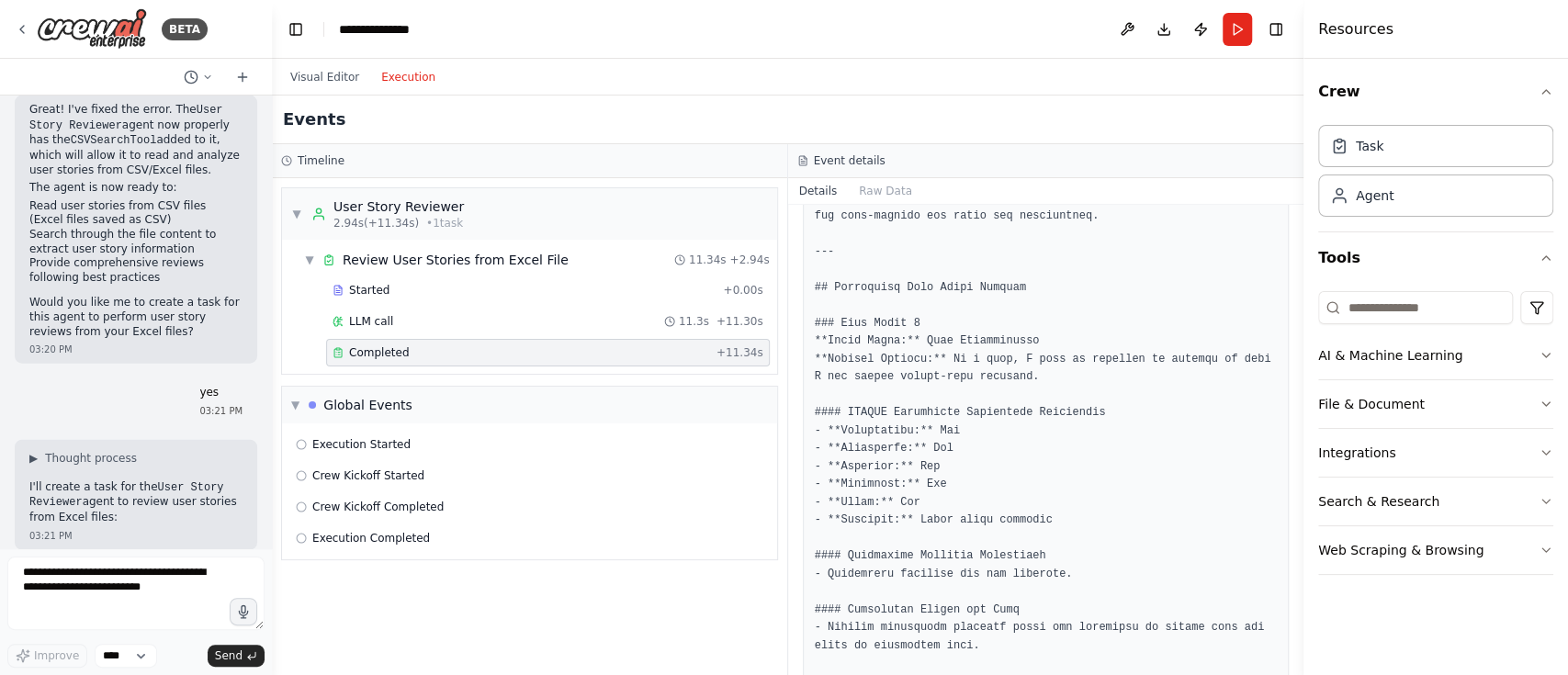
scroll to position [294, 0]
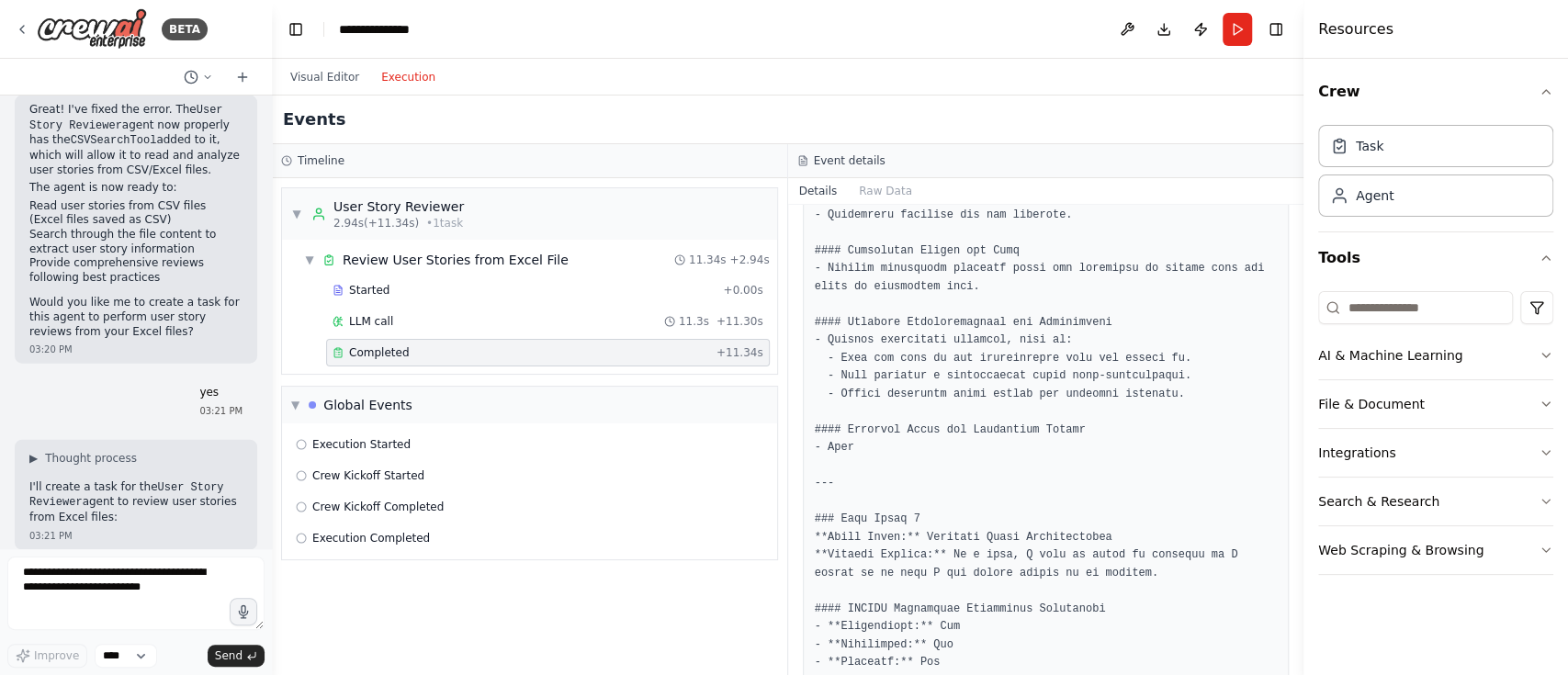
scroll to position [684, 0]
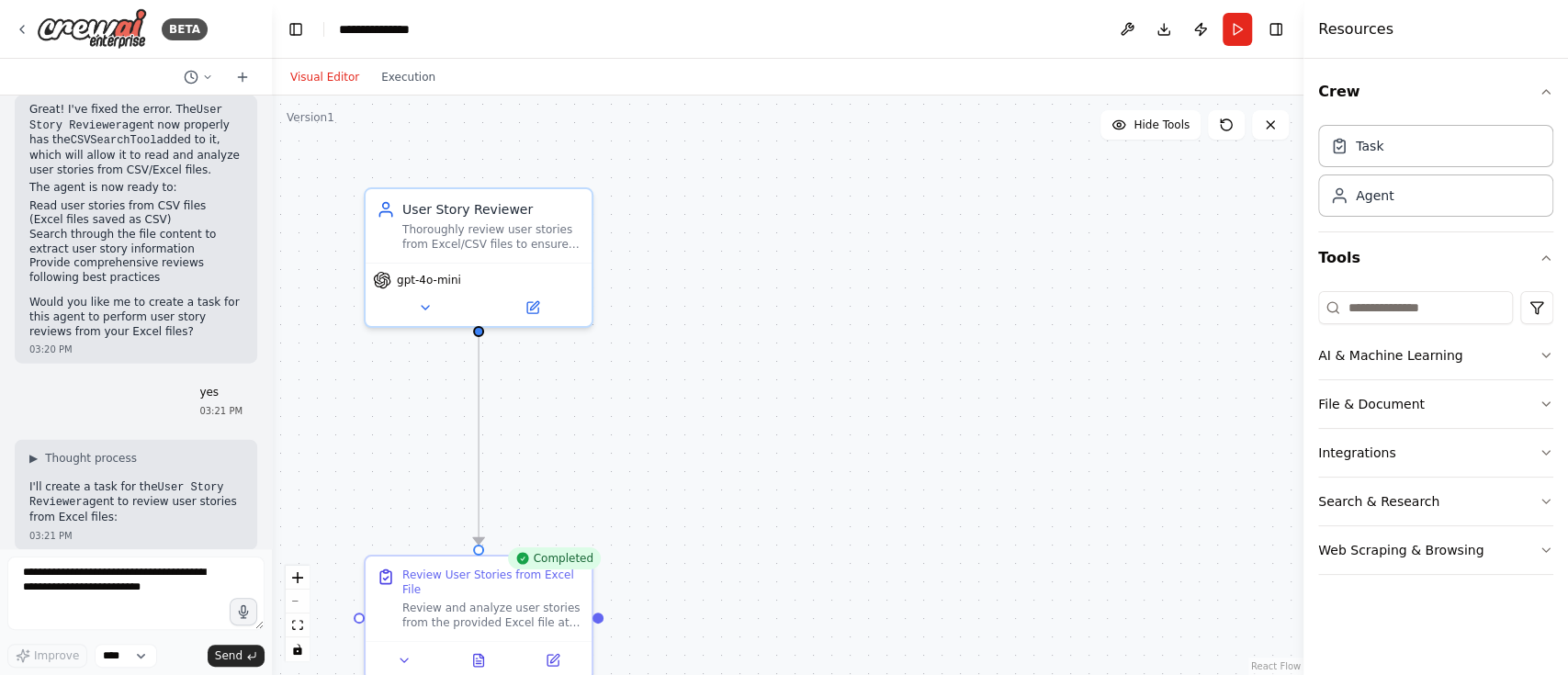
click at [327, 78] on button "Visual Editor" at bounding box center [324, 77] width 91 height 22
click at [86, 574] on textarea at bounding box center [136, 594] width 257 height 74
click at [113, 589] on textarea at bounding box center [136, 594] width 257 height 74
type textarea "**********"
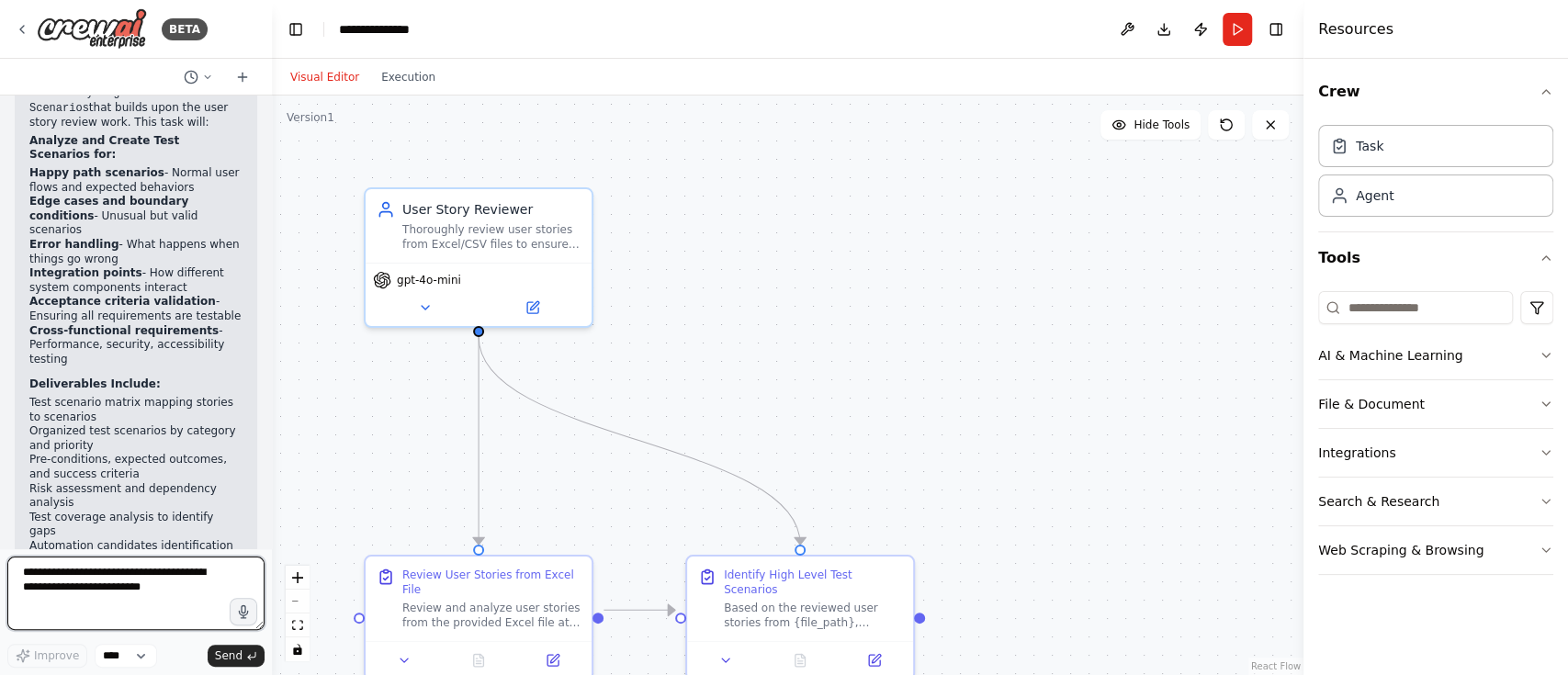
scroll to position [3561, 0]
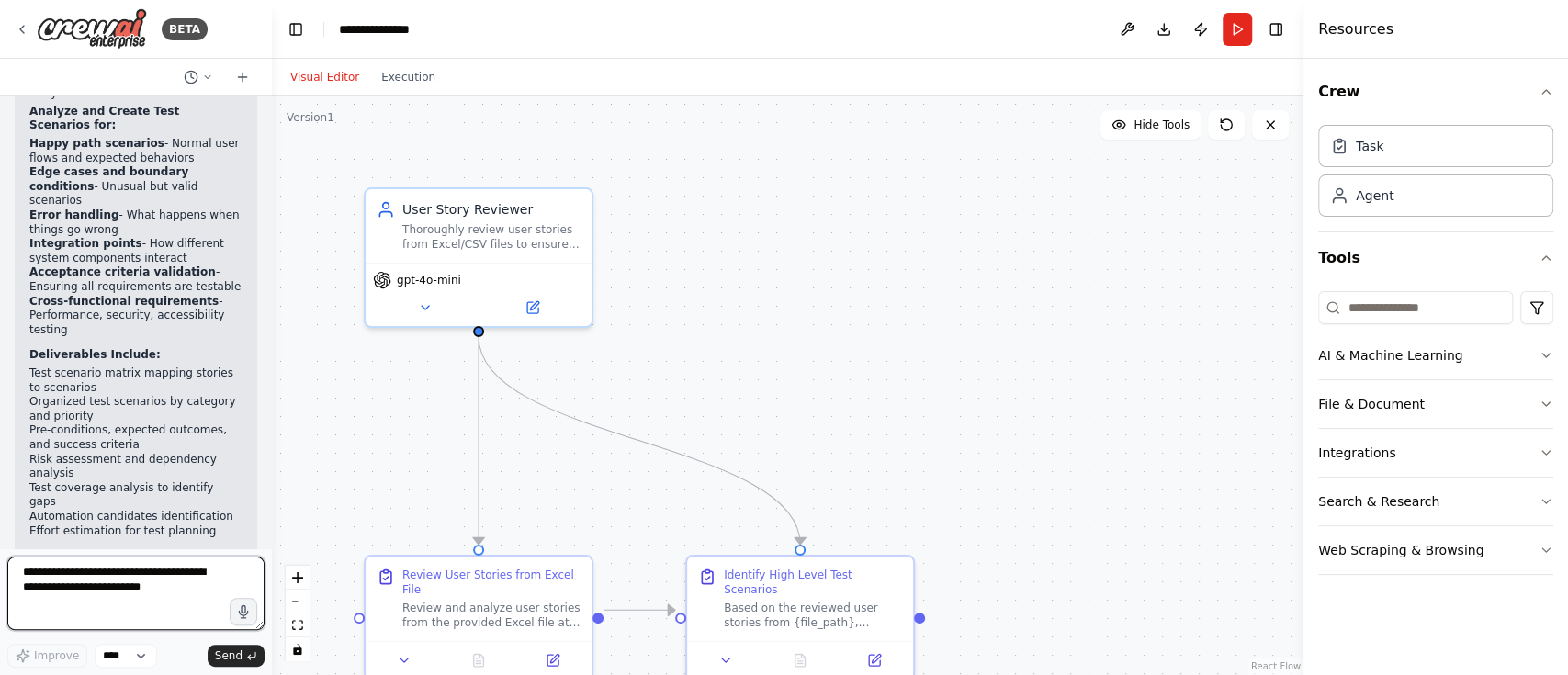
click at [50, 575] on textarea at bounding box center [136, 594] width 257 height 74
type textarea "**********"
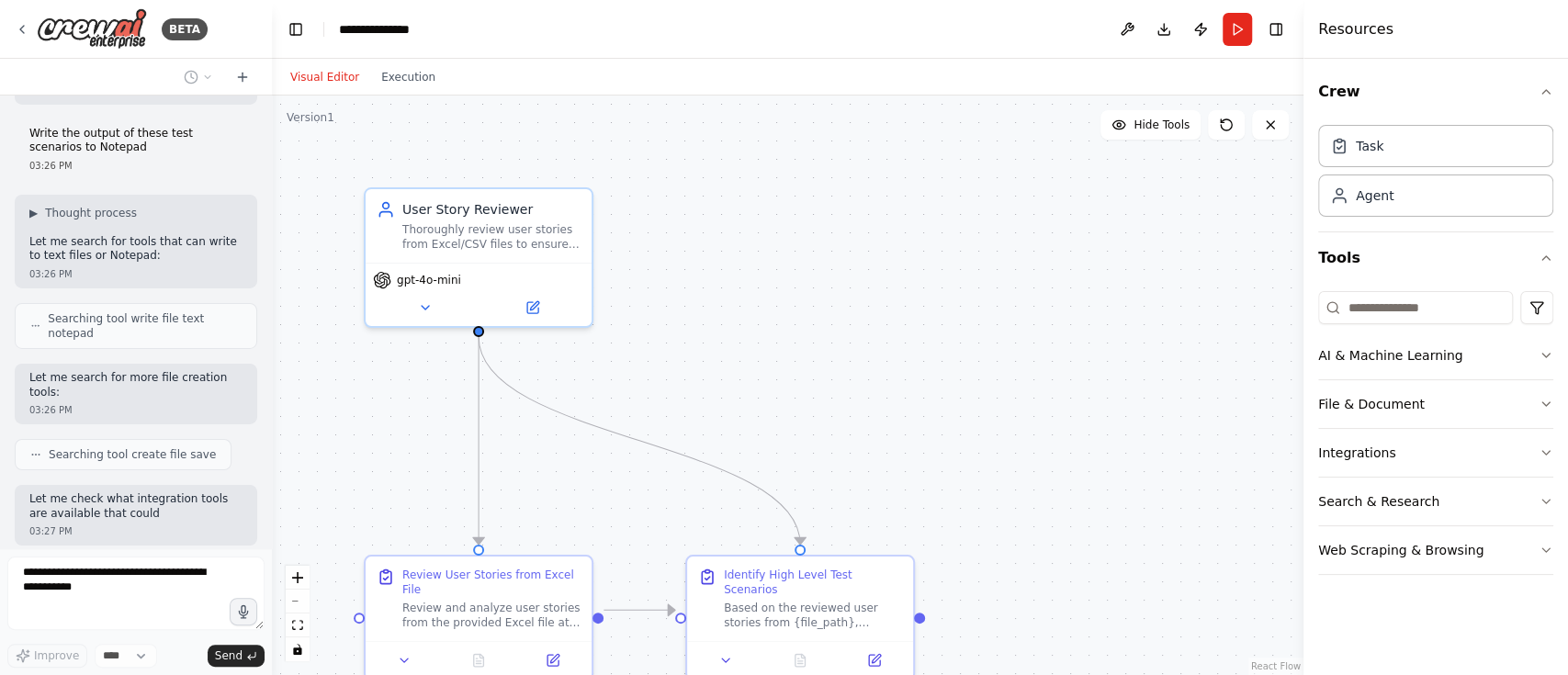
scroll to position [4207, 0]
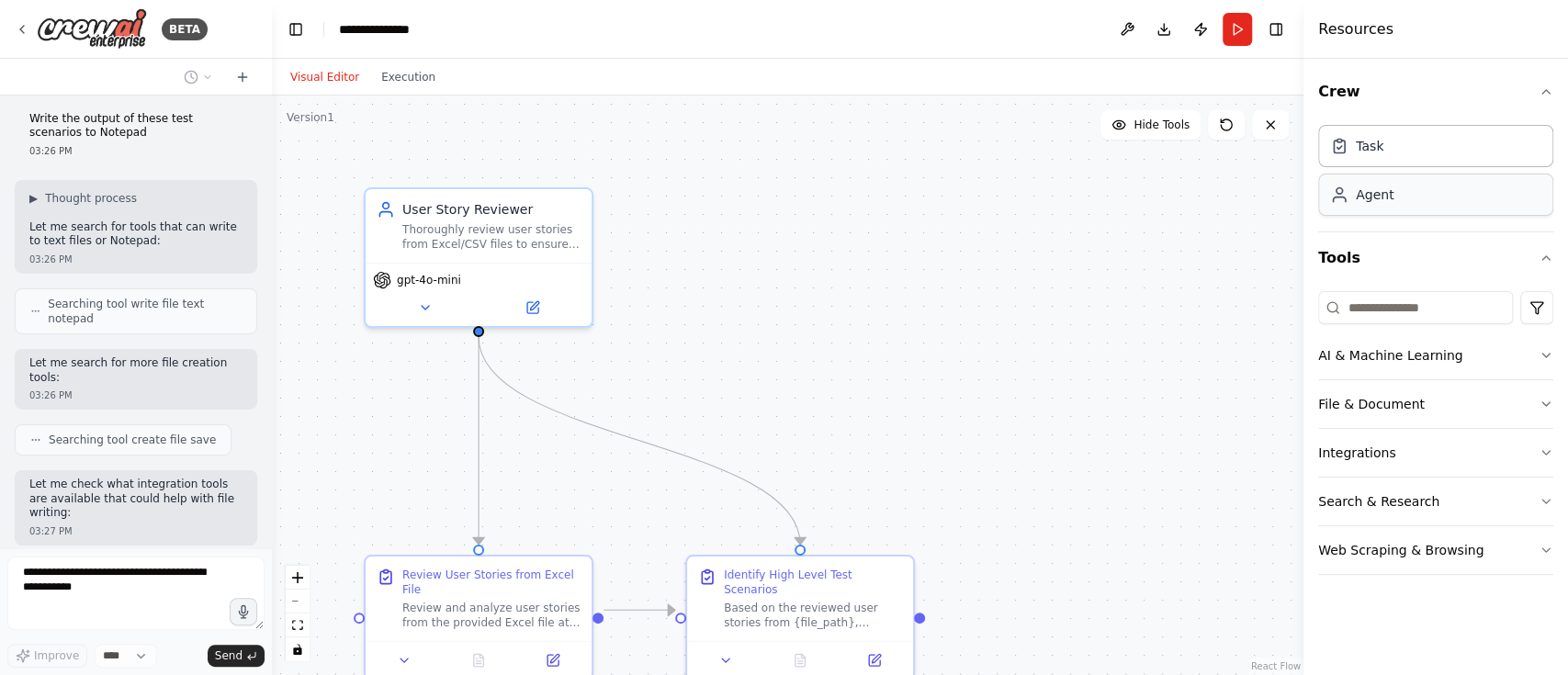
click at [1375, 194] on div "Agent" at bounding box center [1374, 194] width 38 height 18
click at [1425, 305] on input at bounding box center [1416, 307] width 195 height 33
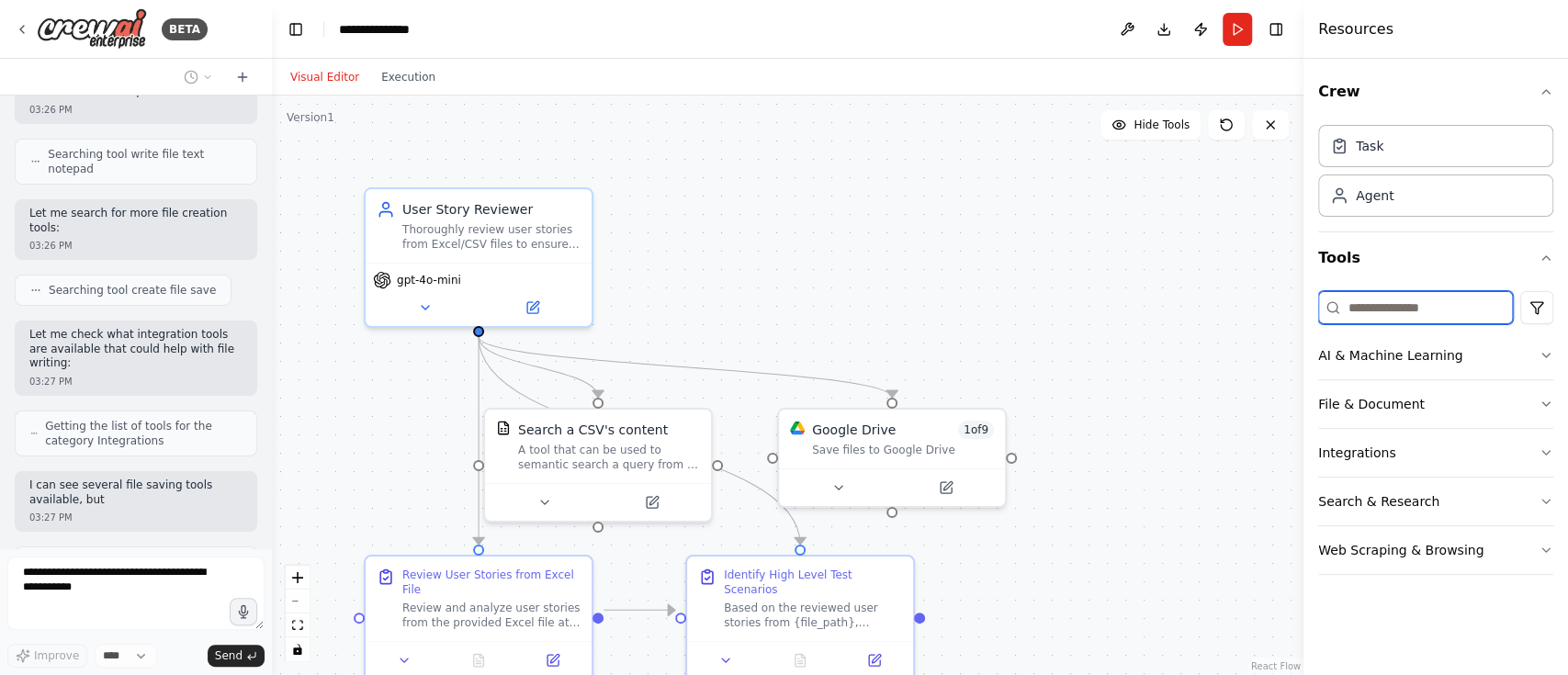
click at [1423, 305] on input at bounding box center [1416, 307] width 195 height 33
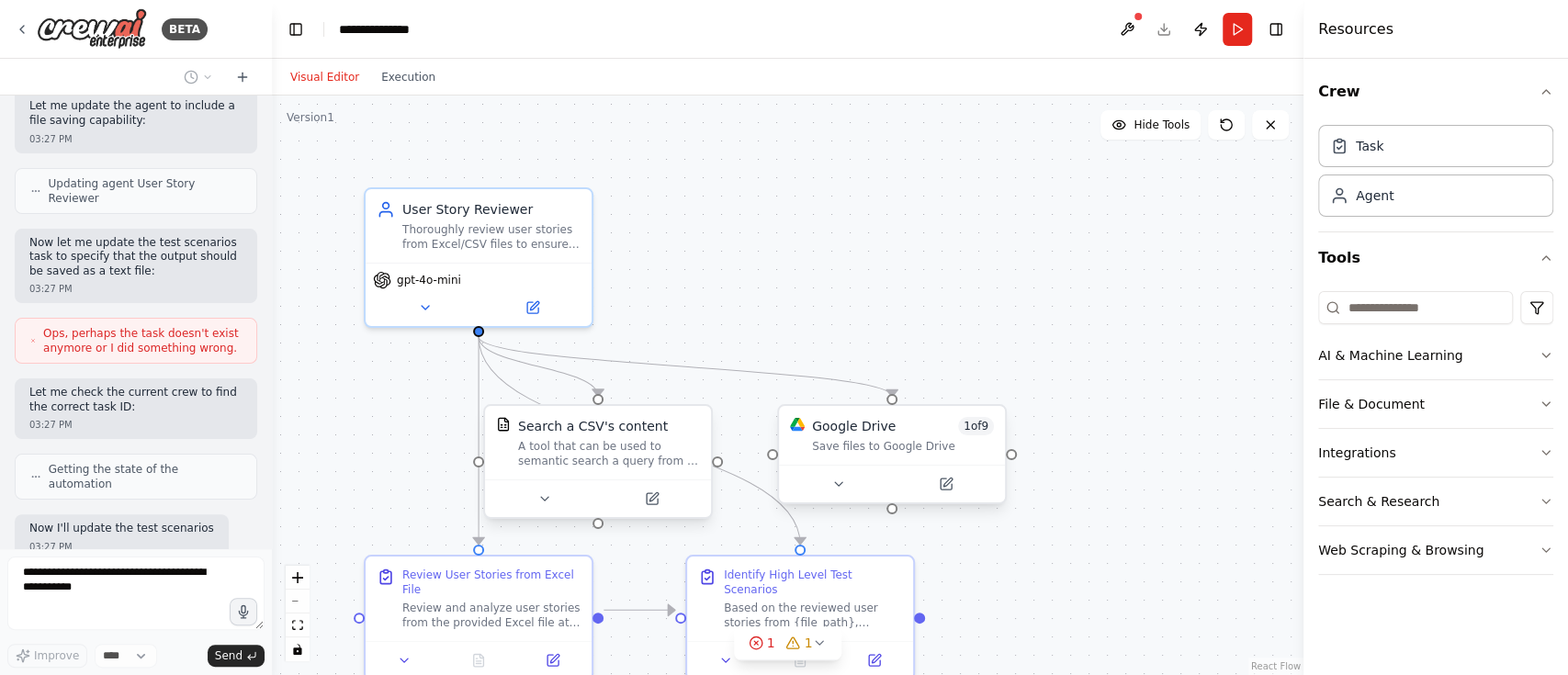
scroll to position [4883, 0]
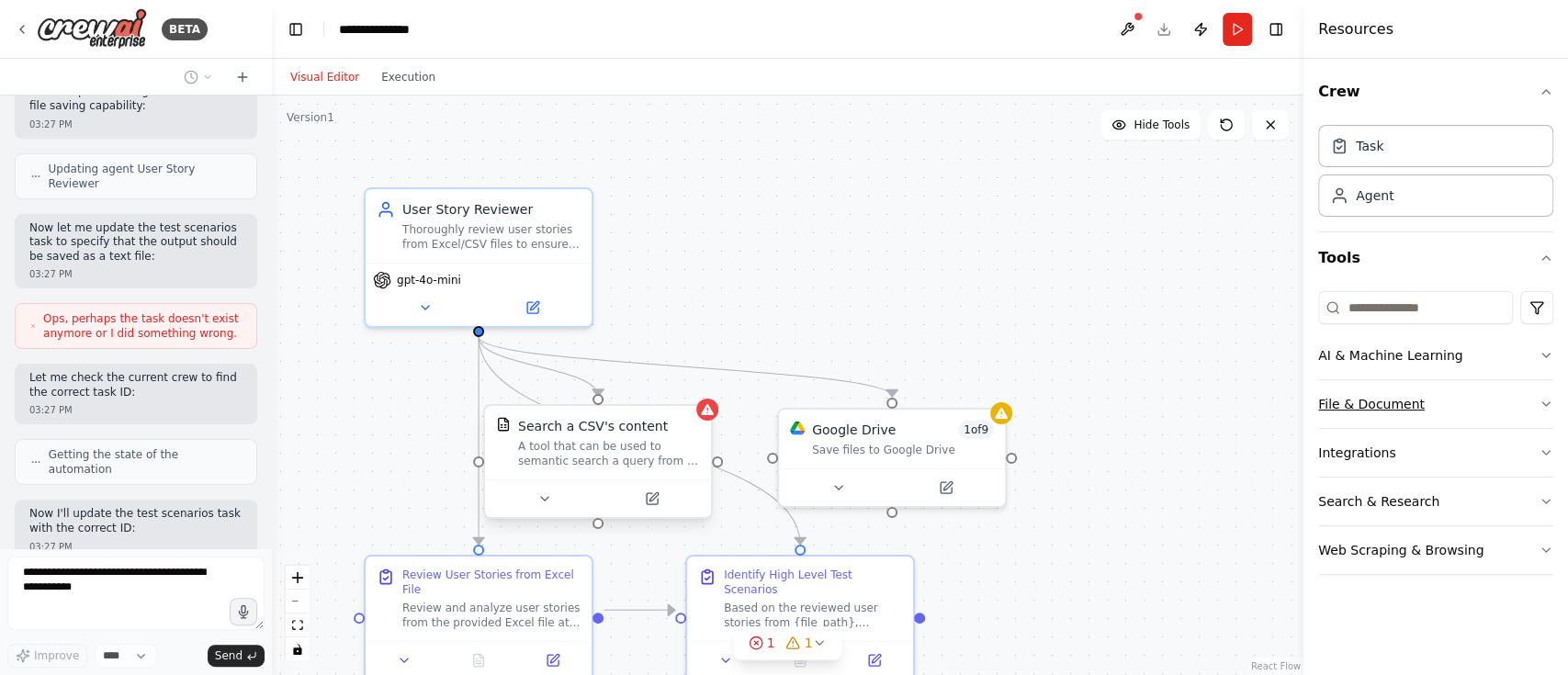
click at [1352, 407] on button "File & Document" at bounding box center [1436, 404] width 235 height 47
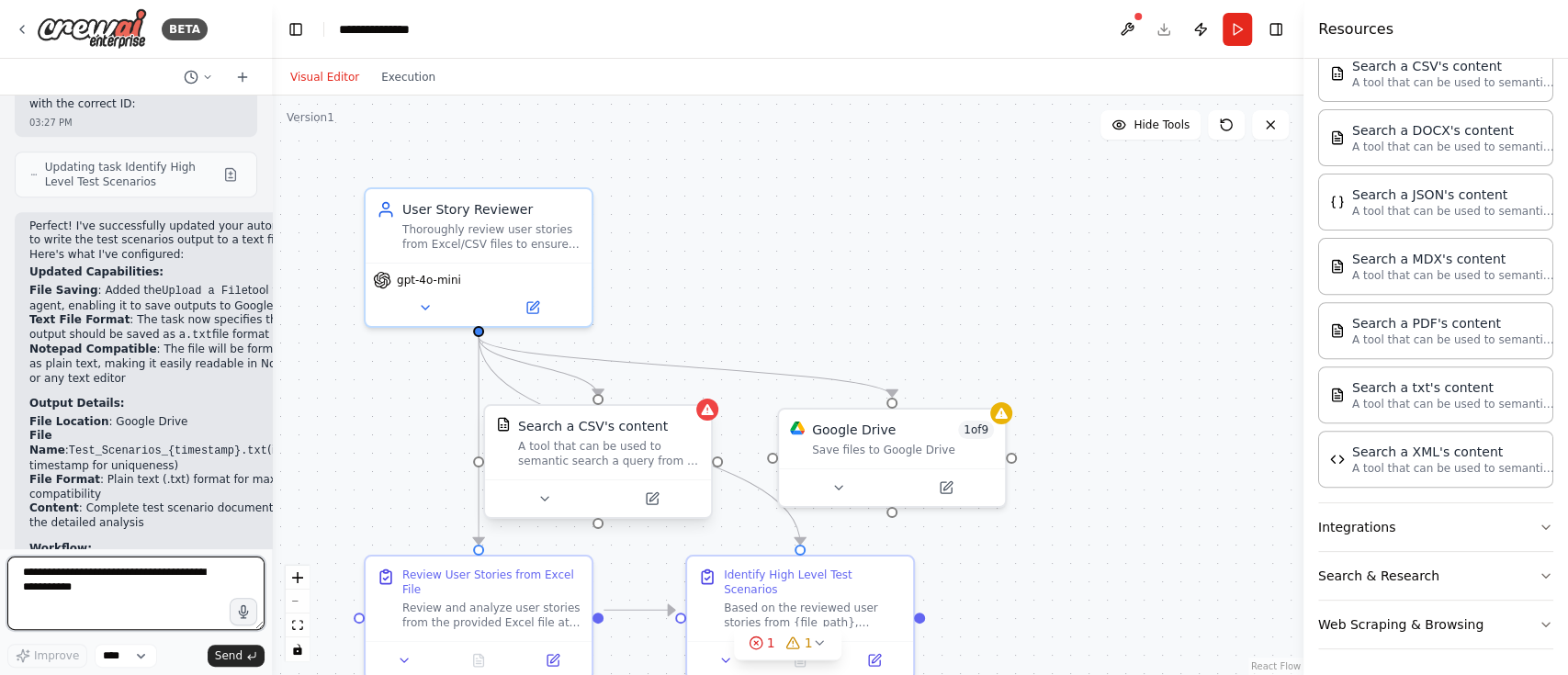
scroll to position [5335, 0]
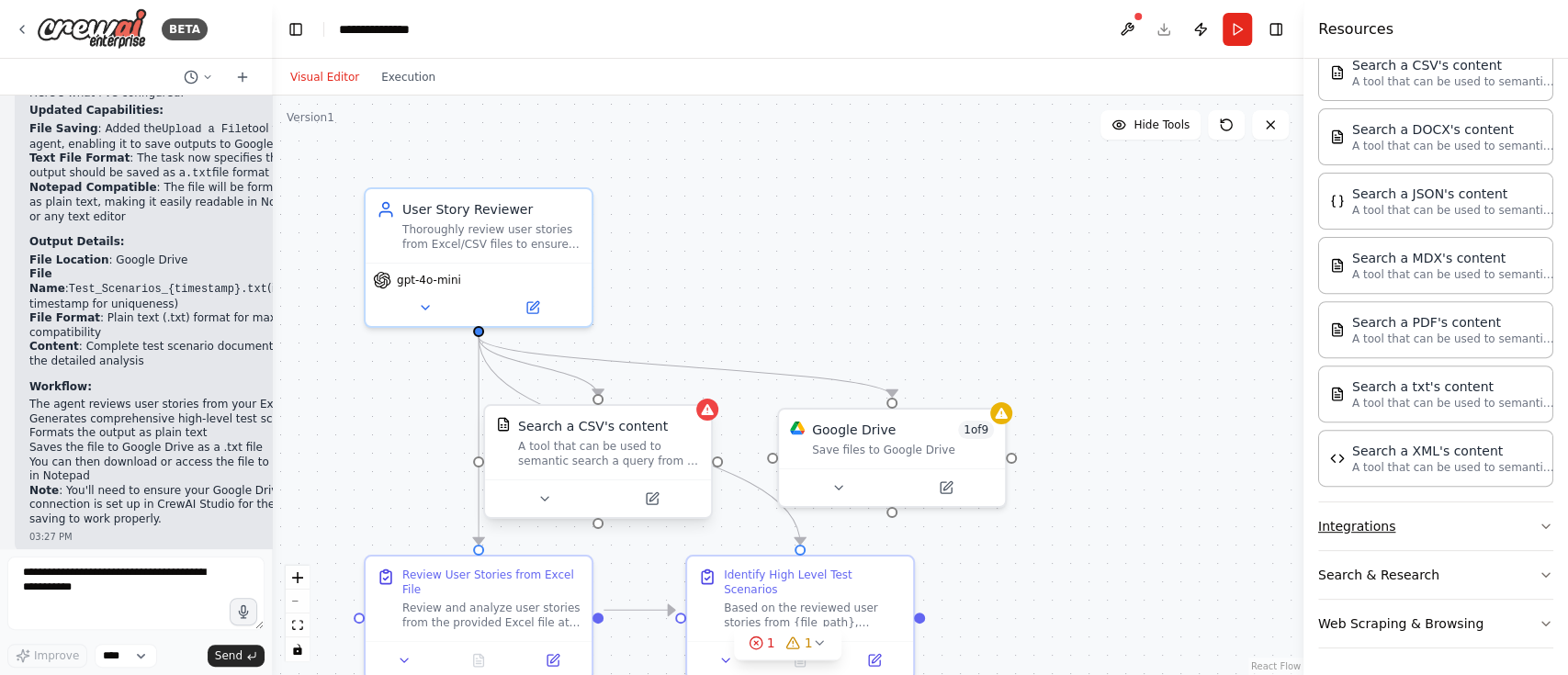
click at [1539, 519] on icon "button" at bounding box center [1546, 527] width 15 height 15
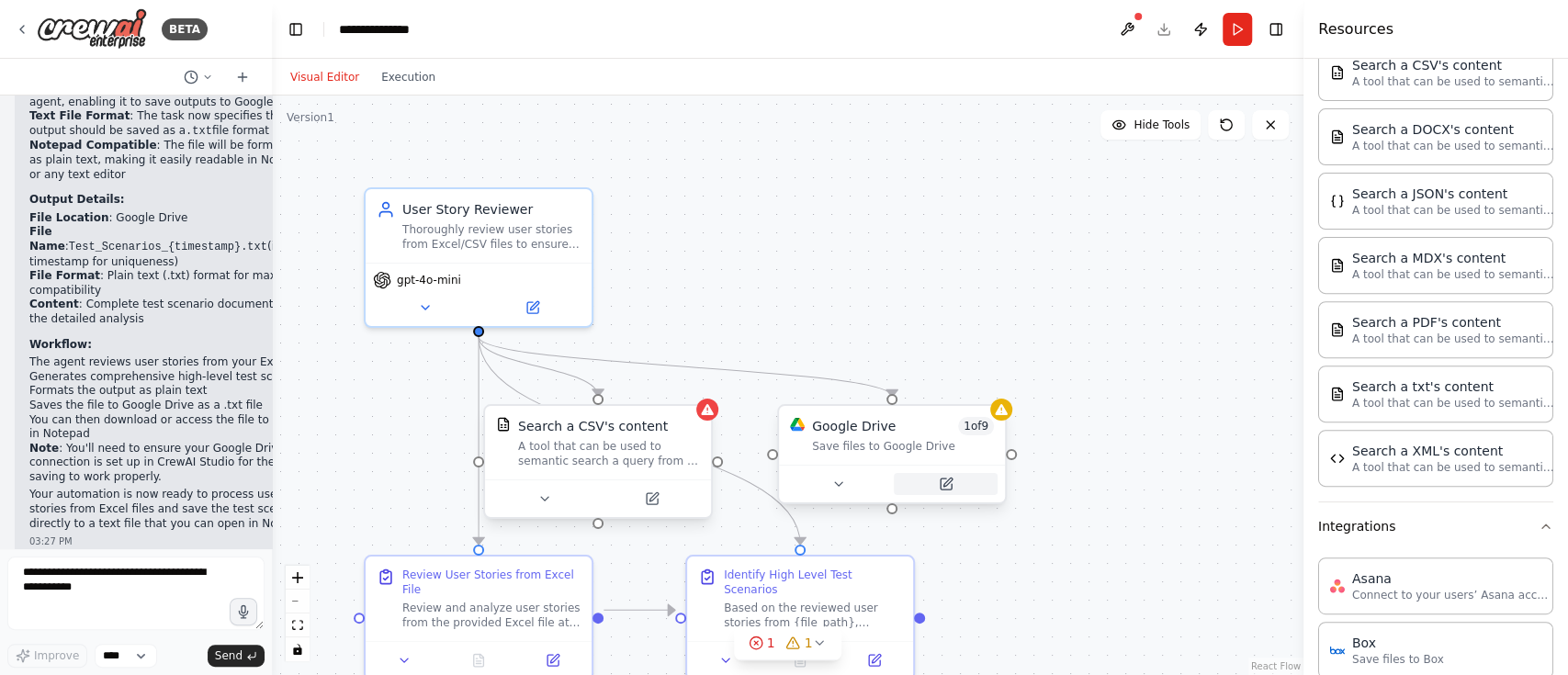
click at [950, 489] on icon at bounding box center [946, 484] width 11 height 11
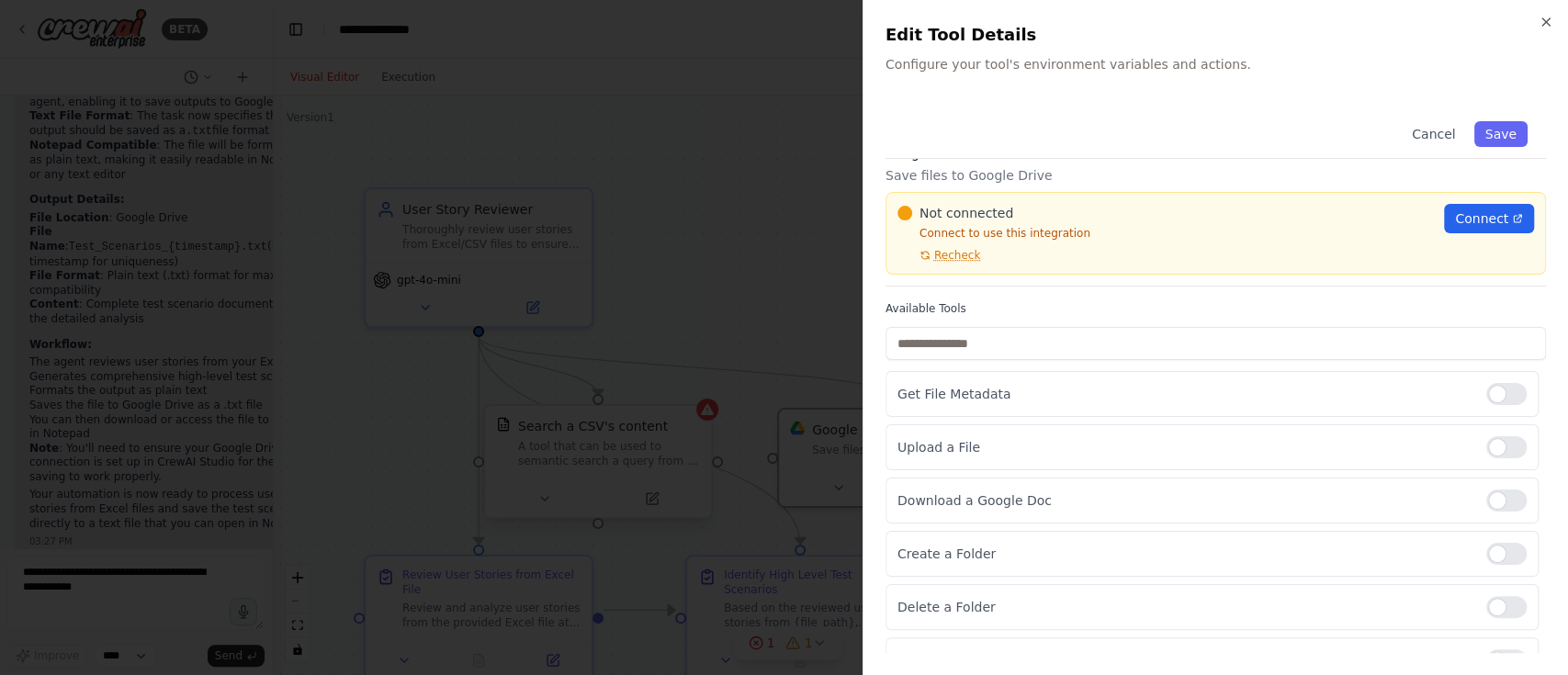
scroll to position [0, 0]
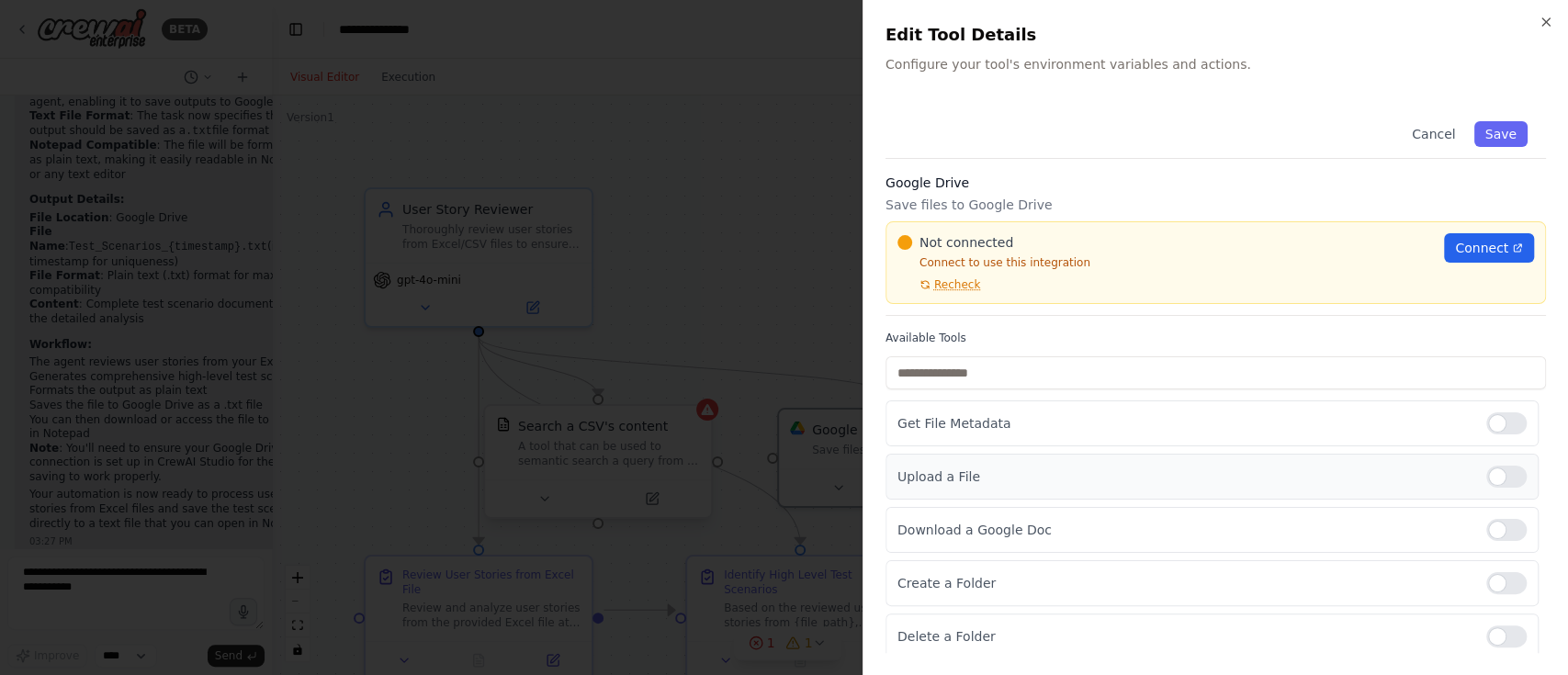
click at [1486, 477] on div at bounding box center [1506, 476] width 41 height 22
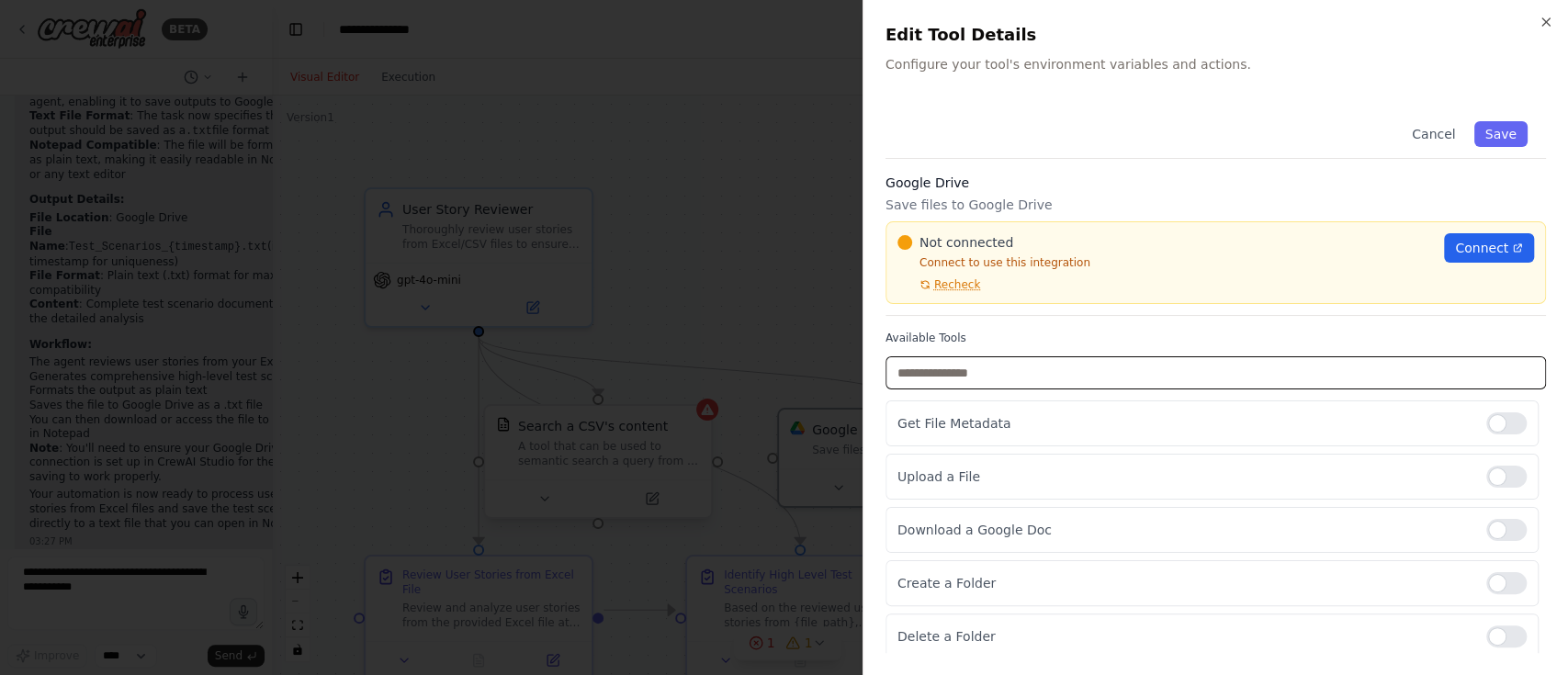
click at [1263, 364] on input "text" at bounding box center [1215, 372] width 660 height 33
type input "****"
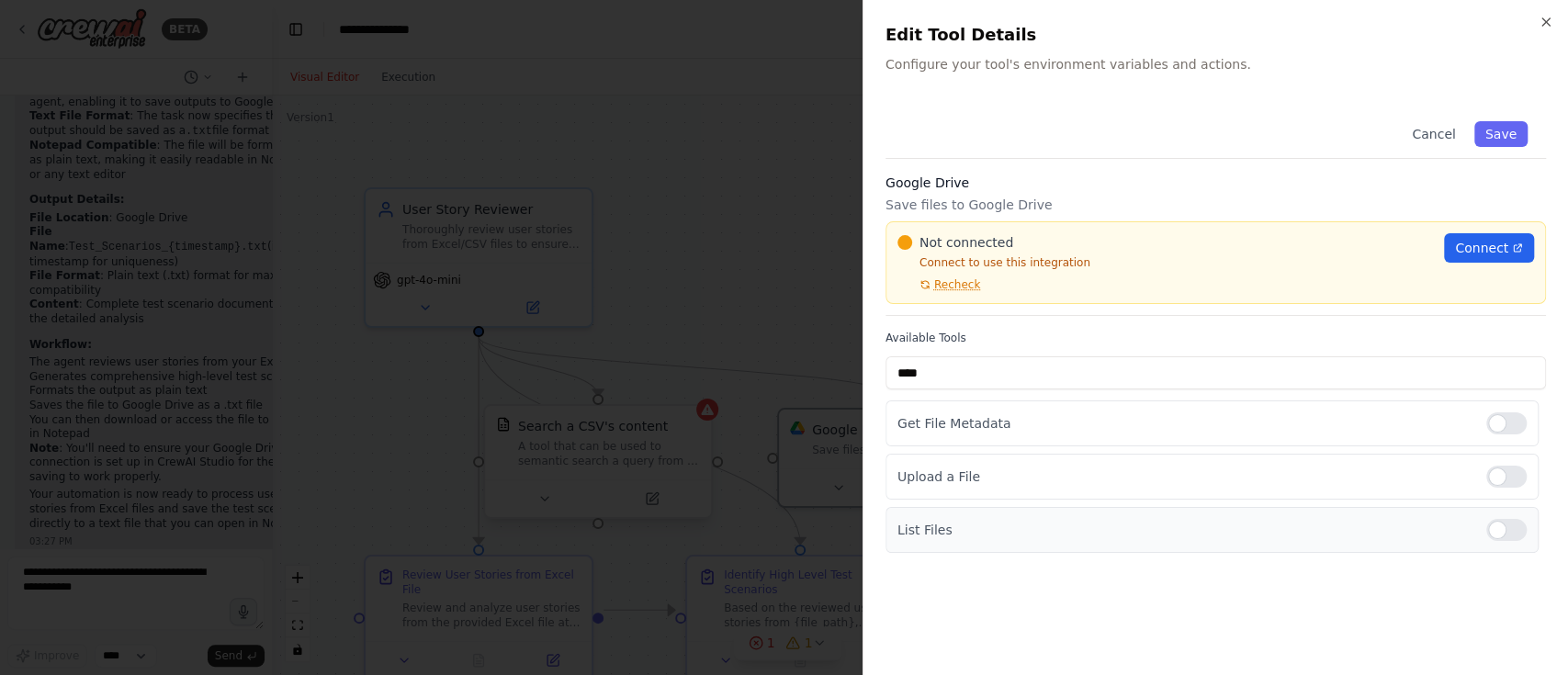
click at [1514, 525] on div at bounding box center [1506, 529] width 41 height 22
click at [1520, 420] on div at bounding box center [1506, 423] width 41 height 22
click at [1440, 131] on button "Cancel" at bounding box center [1433, 133] width 65 height 26
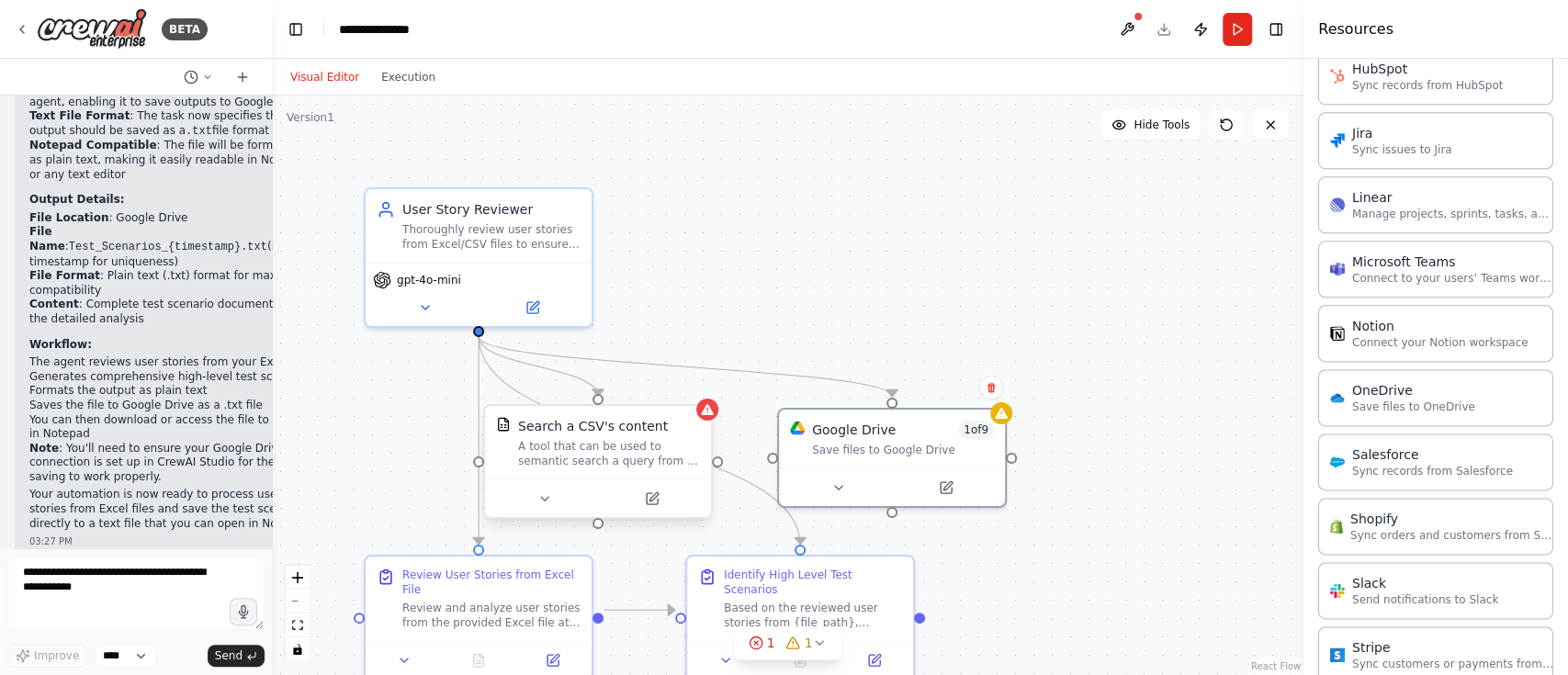
scroll to position [1501, 0]
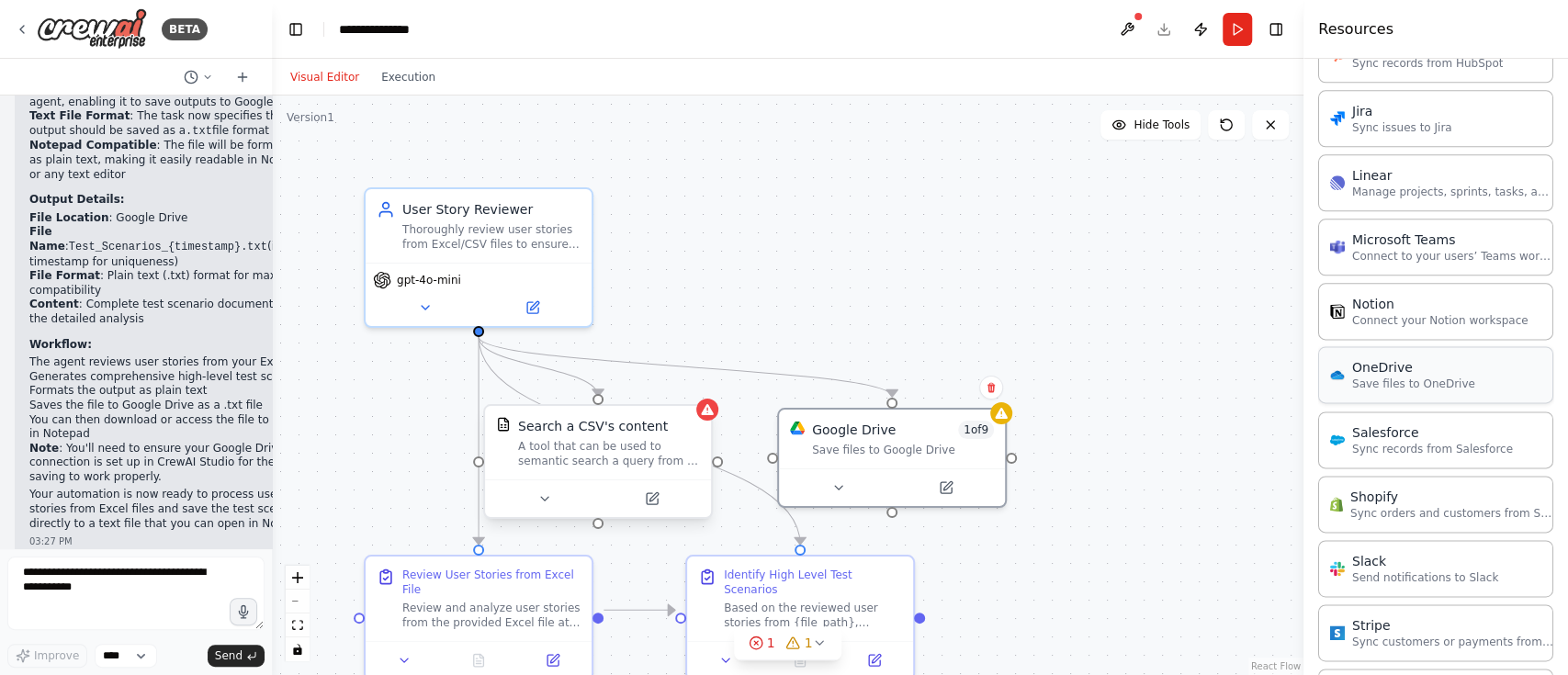
click at [1421, 378] on p "Save files to OneDrive" at bounding box center [1414, 384] width 123 height 15
click at [1388, 376] on p "Save files to OneDrive" at bounding box center [1414, 384] width 123 height 15
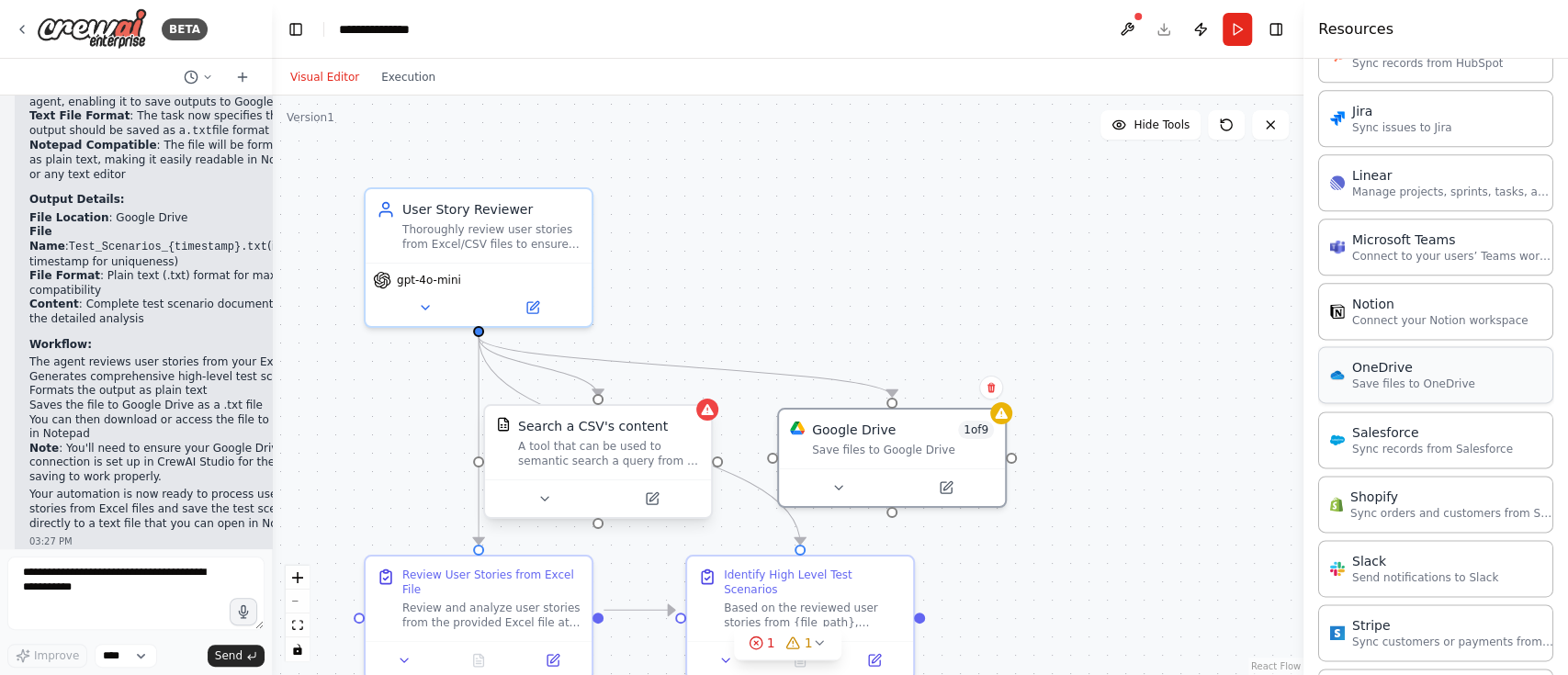
click at [1388, 376] on p "Save files to OneDrive" at bounding box center [1414, 384] width 123 height 15
click at [1412, 378] on p "Save files to OneDrive" at bounding box center [1414, 384] width 123 height 15
drag, startPoint x: 892, startPoint y: 391, endPoint x: 1144, endPoint y: 348, distance: 255.6
click at [1144, 348] on div ".deletable-edge-delete-btn { width: 20px; height: 20px; border: 0px solid #ffff…" at bounding box center [787, 385] width 1032 height 580
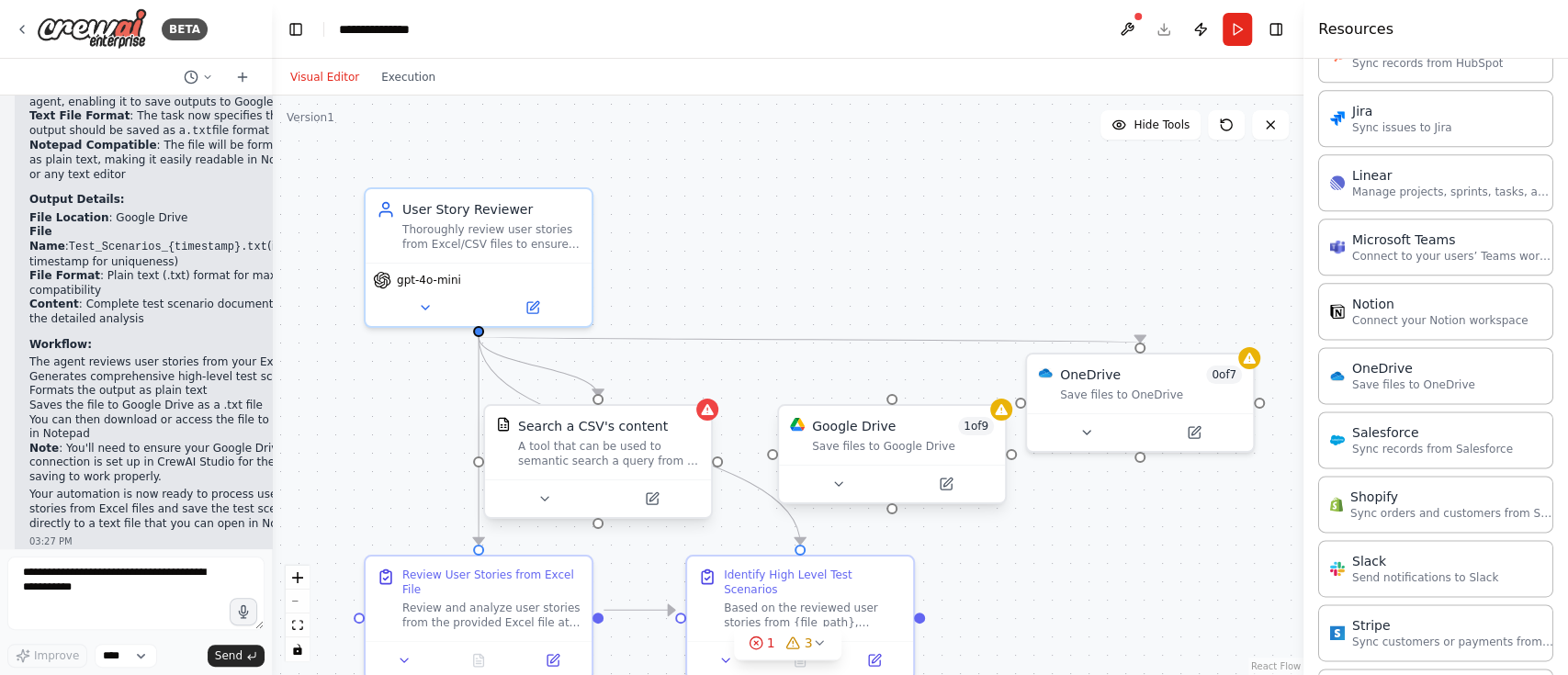
click at [952, 411] on div "Google Drive 1 of 9 Save files to Google Drive" at bounding box center [892, 435] width 226 height 59
click at [926, 439] on div "Save files to Google Drive" at bounding box center [902, 446] width 182 height 15
click at [999, 386] on button at bounding box center [990, 387] width 24 height 24
click at [952, 381] on button "Confirm" at bounding box center [939, 387] width 65 height 22
click at [1166, 413] on div at bounding box center [1140, 428] width 226 height 38
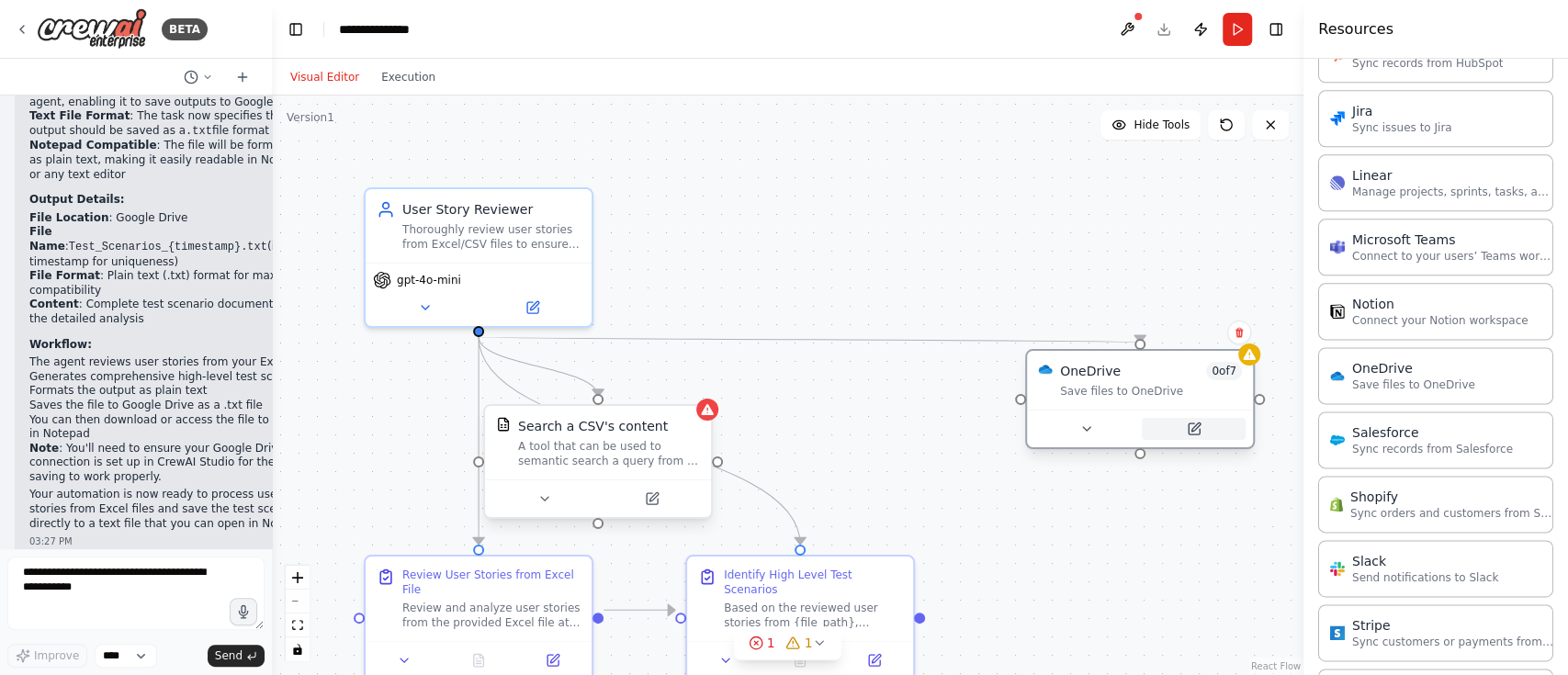
click at [1196, 428] on icon at bounding box center [1194, 429] width 11 height 11
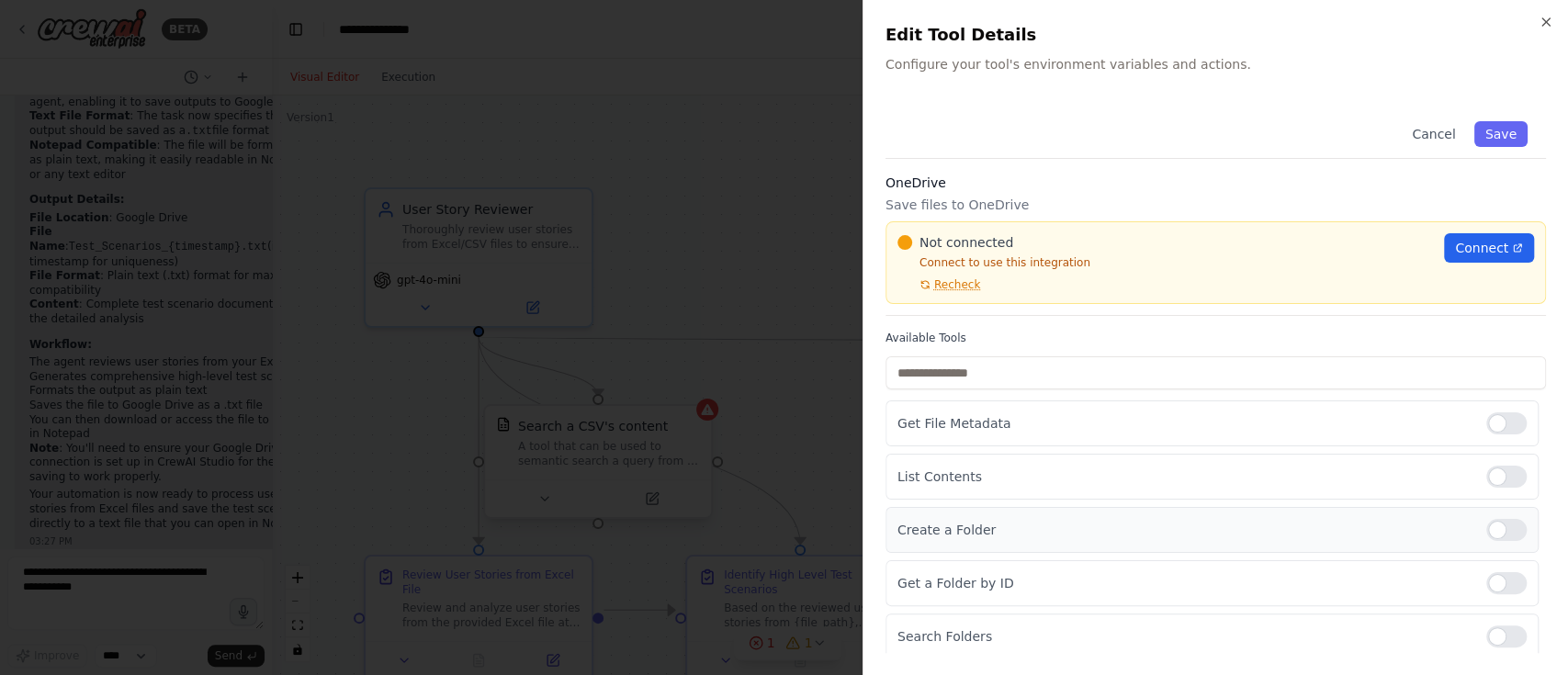
click at [942, 530] on p "Create a Folder" at bounding box center [1184, 529] width 574 height 18
click at [1489, 525] on div at bounding box center [1506, 529] width 41 height 22
click at [1480, 130] on button "Save" at bounding box center [1501, 133] width 53 height 26
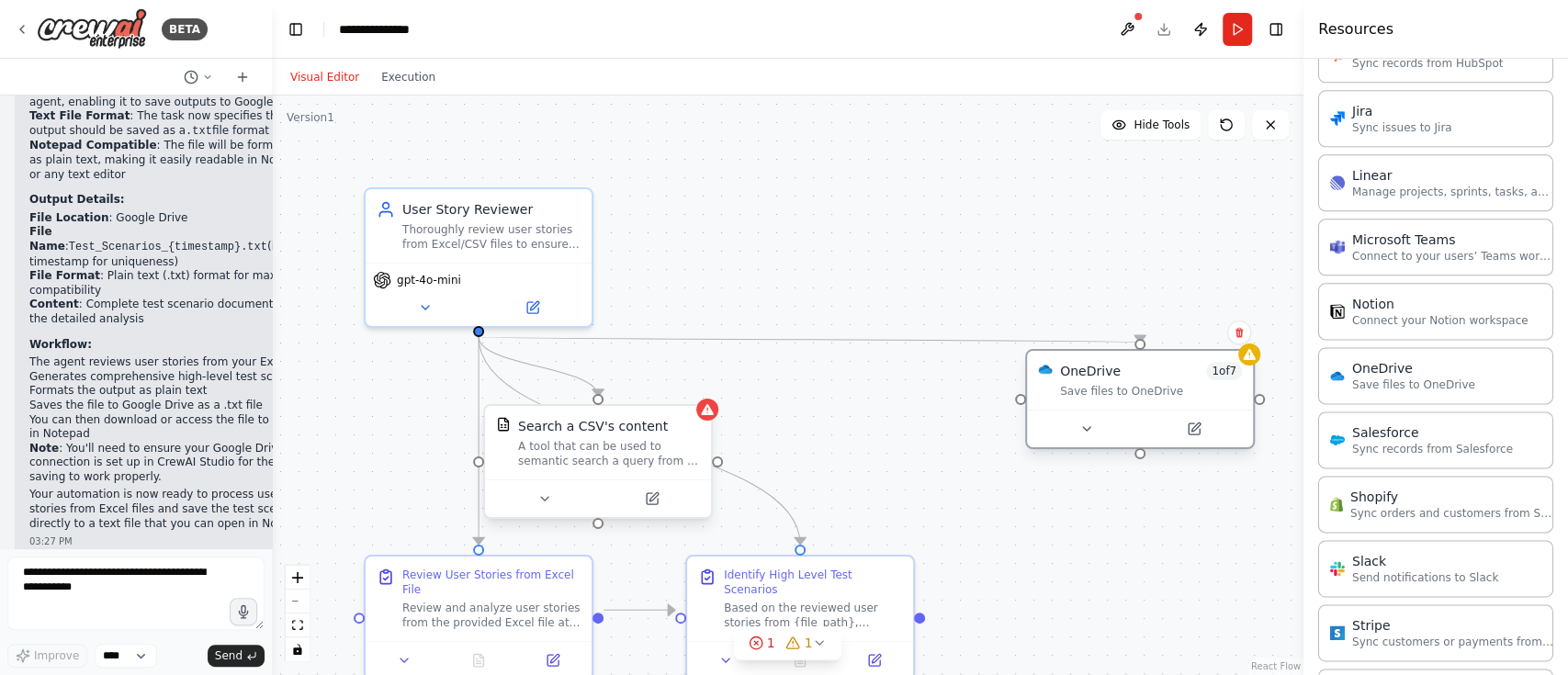
click at [1131, 405] on div "OneDrive 1 of 7 Save files to OneDrive" at bounding box center [1140, 380] width 226 height 59
click at [624, 444] on div "A tool that can be used to semantic search a query from a CSV's content." at bounding box center [609, 453] width 182 height 29
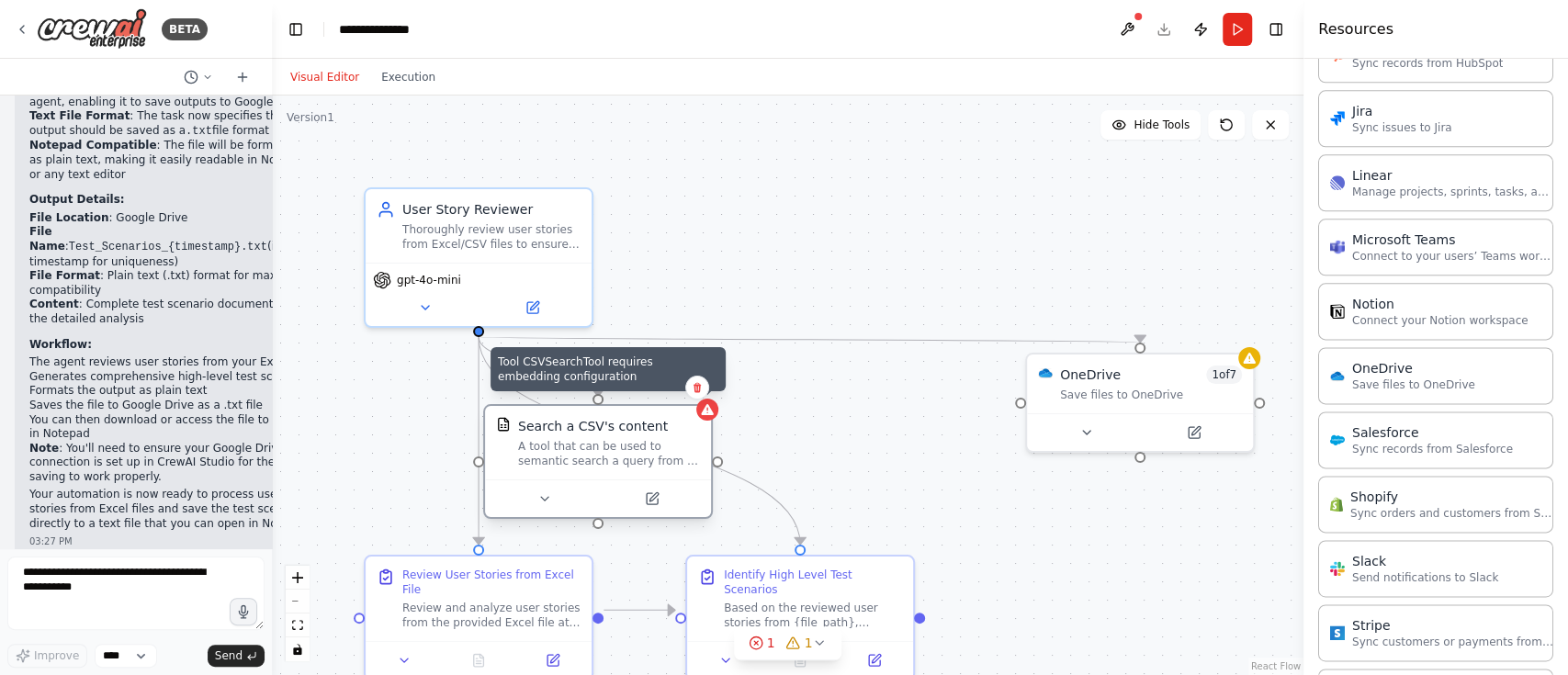
click at [713, 414] on icon at bounding box center [706, 409] width 12 height 11
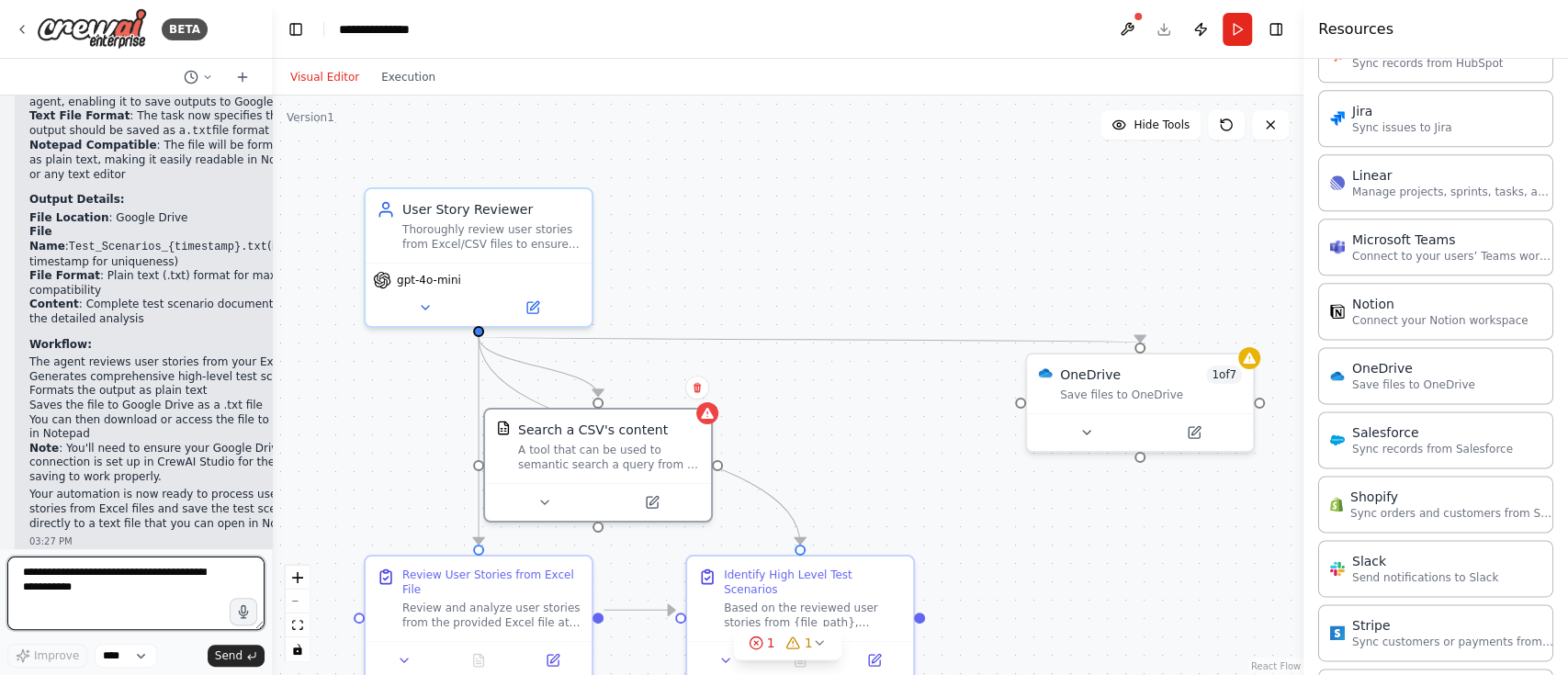
click at [74, 570] on textarea "**********" at bounding box center [136, 594] width 257 height 74
type textarea "**********"
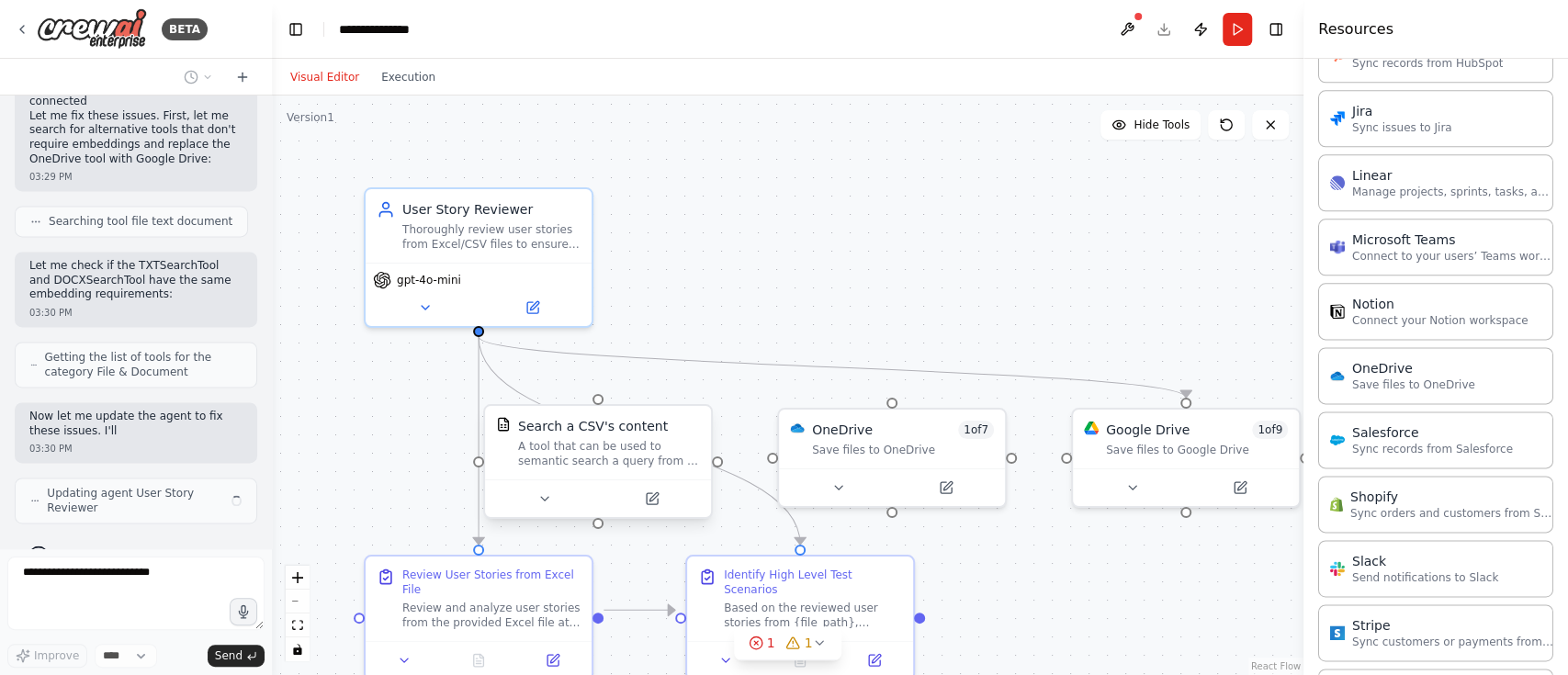
scroll to position [6449, 0]
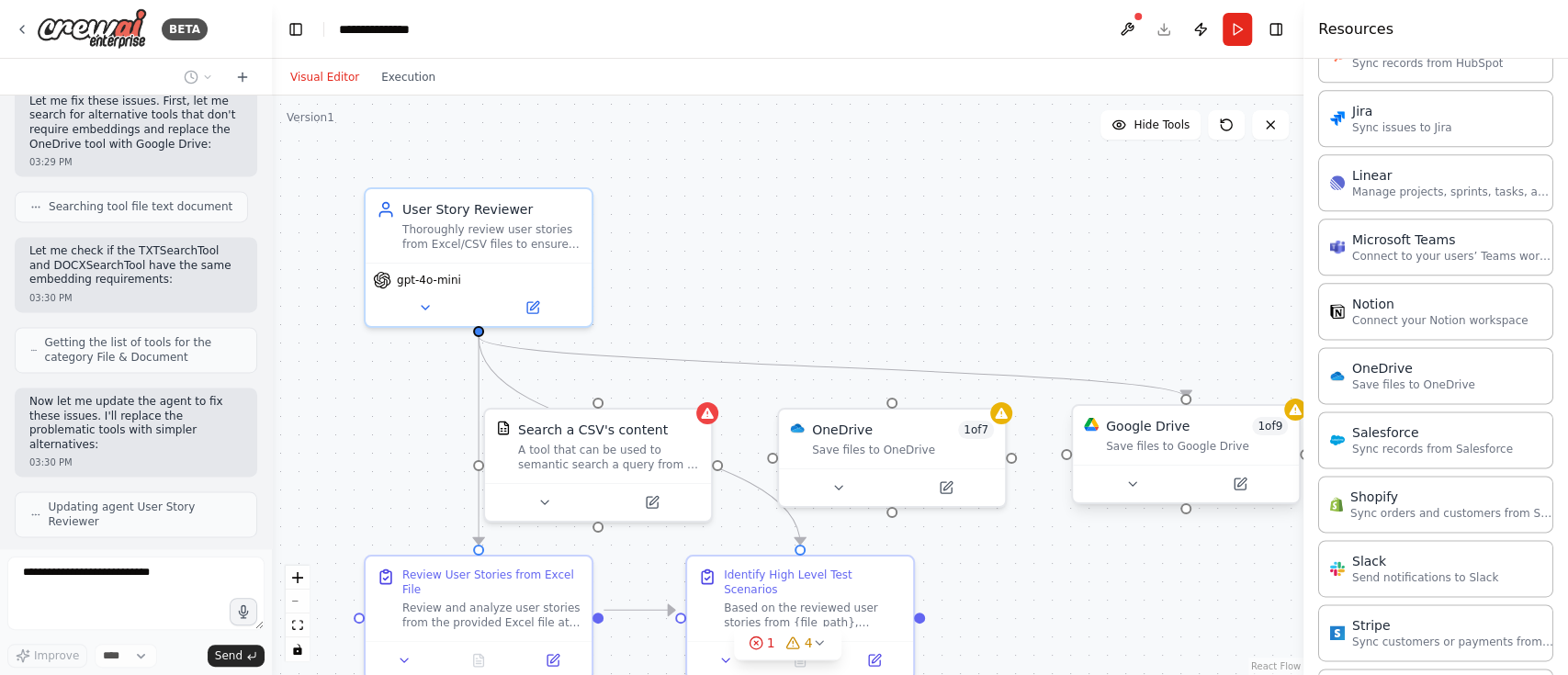
click at [1266, 424] on span "1 of 9" at bounding box center [1270, 425] width 36 height 18
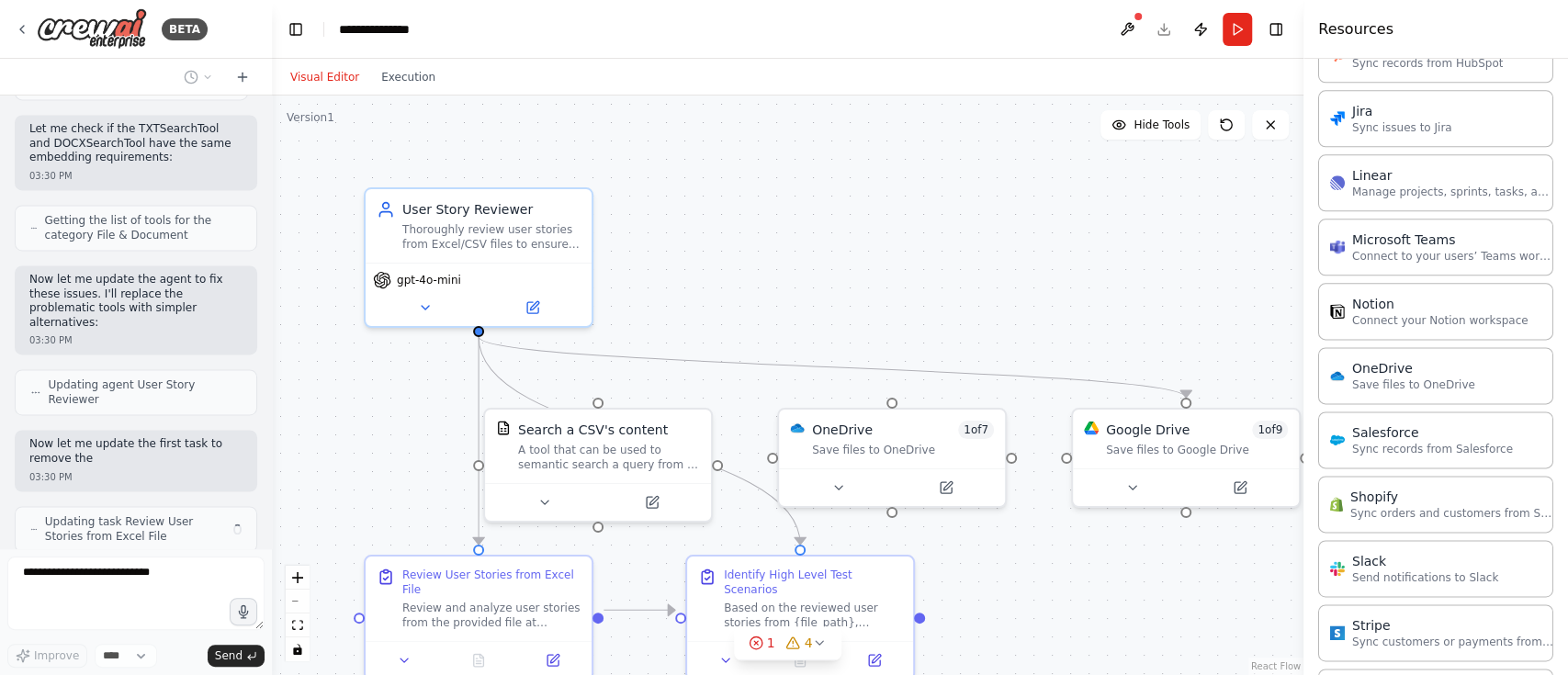
scroll to position [6601, 0]
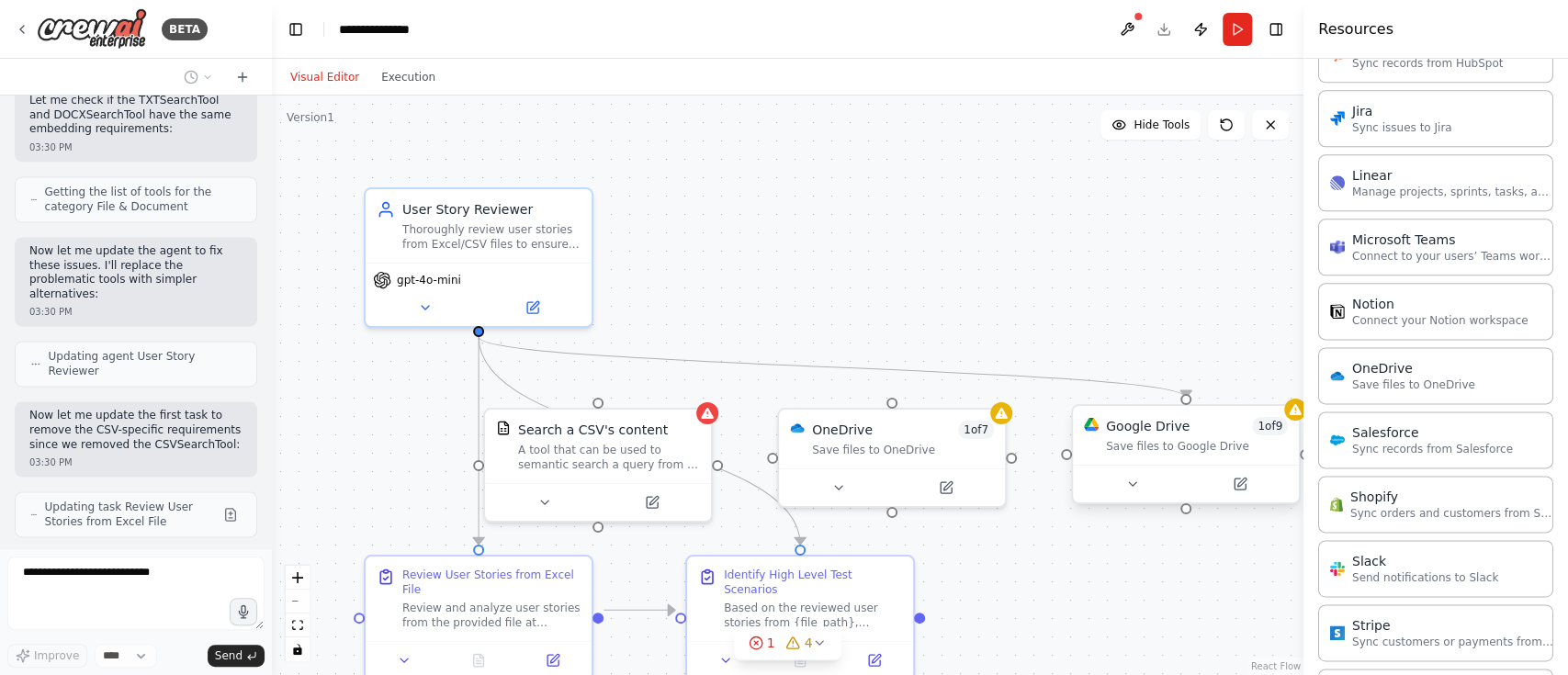
click at [1191, 459] on div "Google Drive 1 of 9 Save files to Google Drive" at bounding box center [1185, 435] width 226 height 59
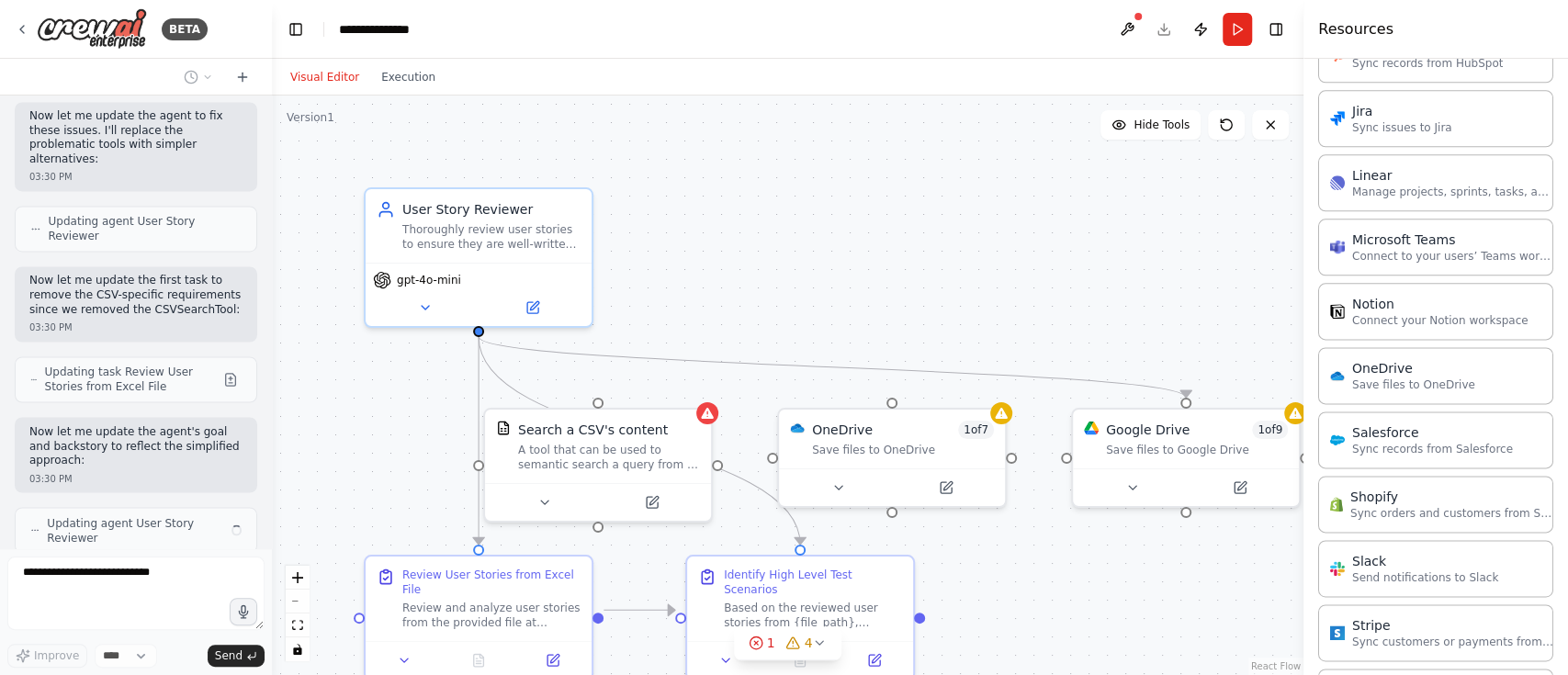
scroll to position [6750, 0]
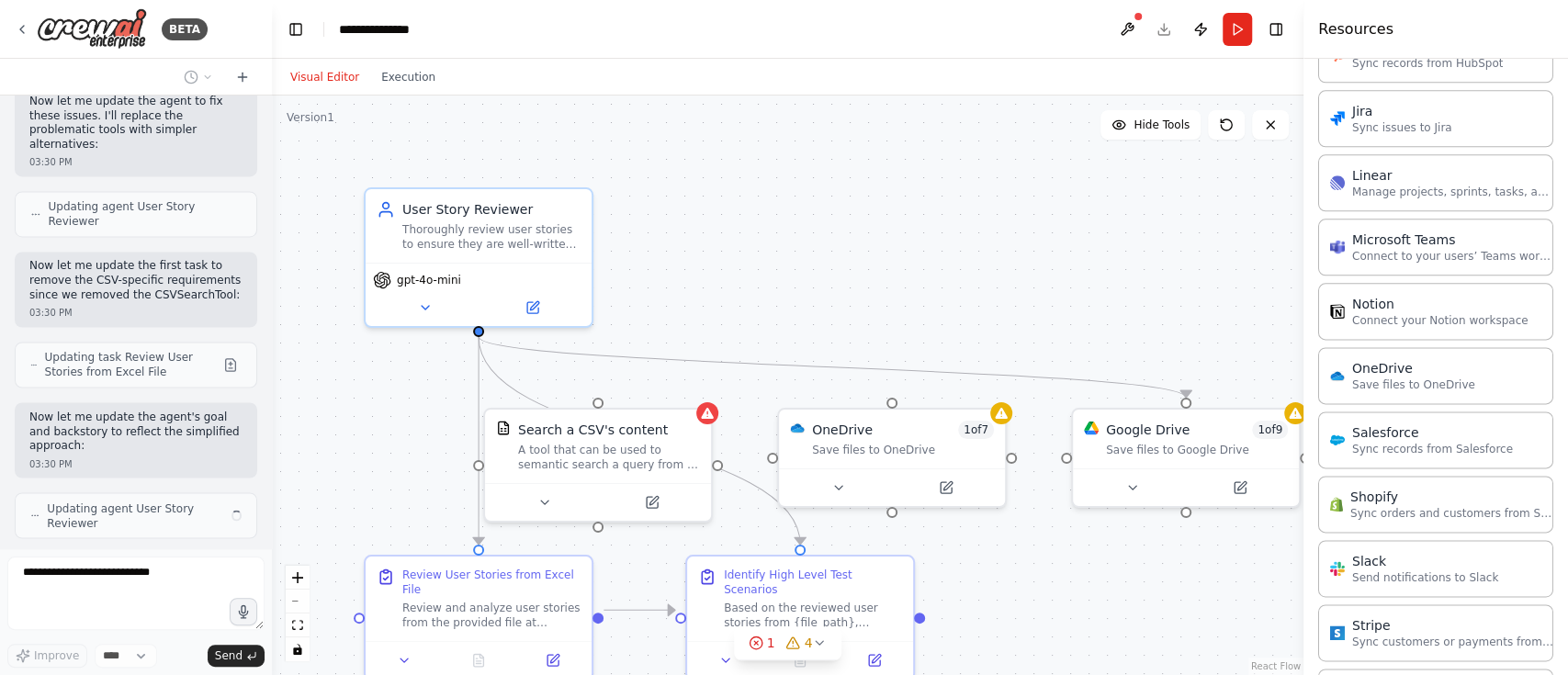
click at [1282, 386] on div ".deletable-edge-delete-btn { width: 20px; height: 20px; border: 0px solid #ffff…" at bounding box center [787, 385] width 1032 height 580
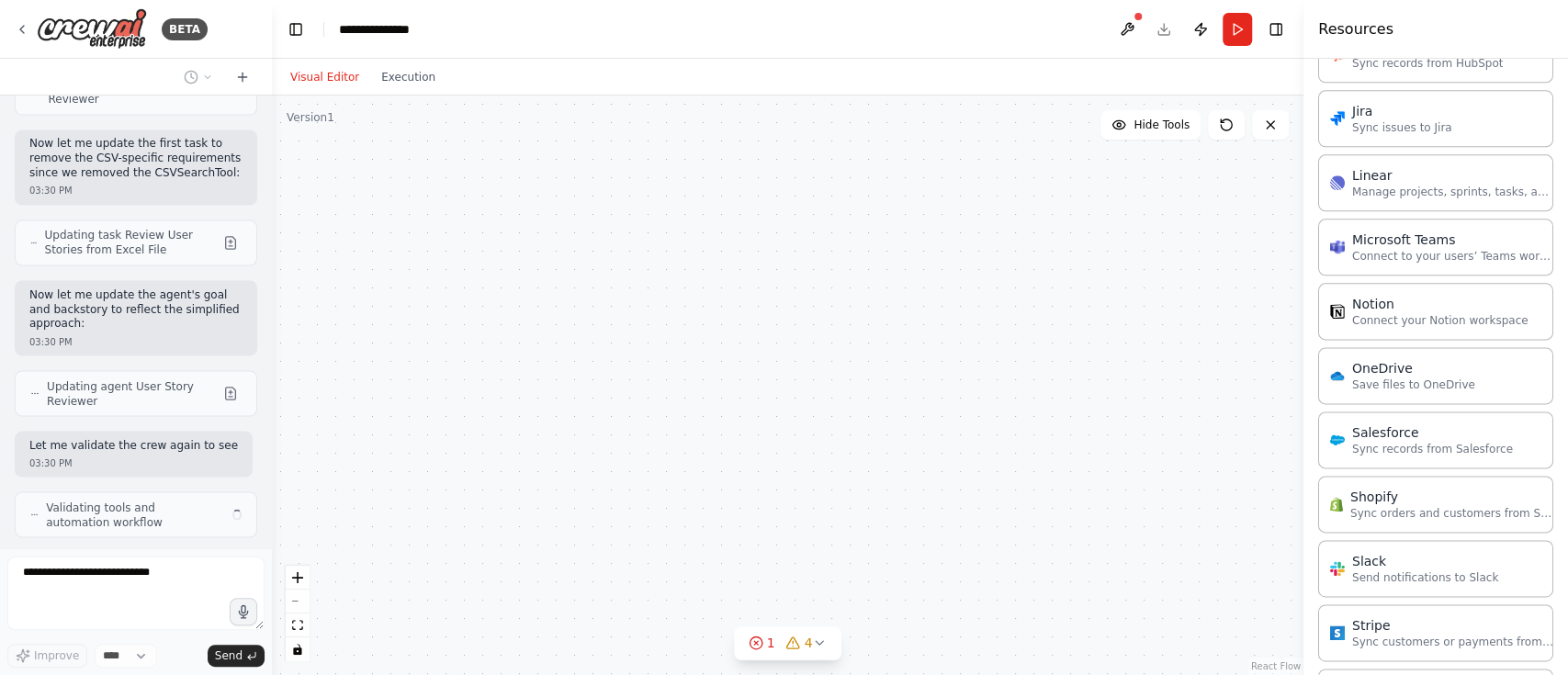
scroll to position [6886, 0]
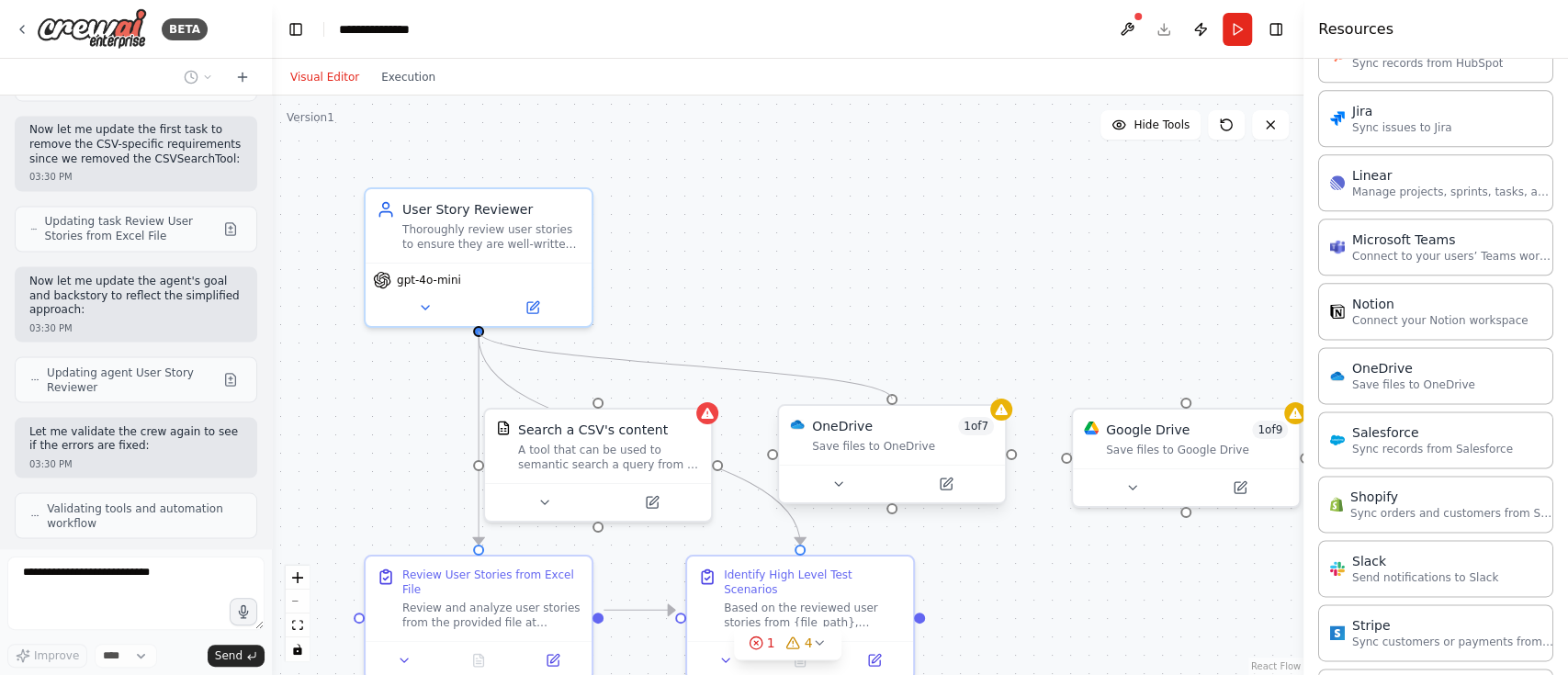
drag, startPoint x: 1190, startPoint y: 394, endPoint x: 888, endPoint y: 407, distance: 302.3
click at [888, 407] on div ".deletable-edge-delete-btn { width: 20px; height: 20px; border: 0px solid #ffff…" at bounding box center [787, 385] width 1032 height 580
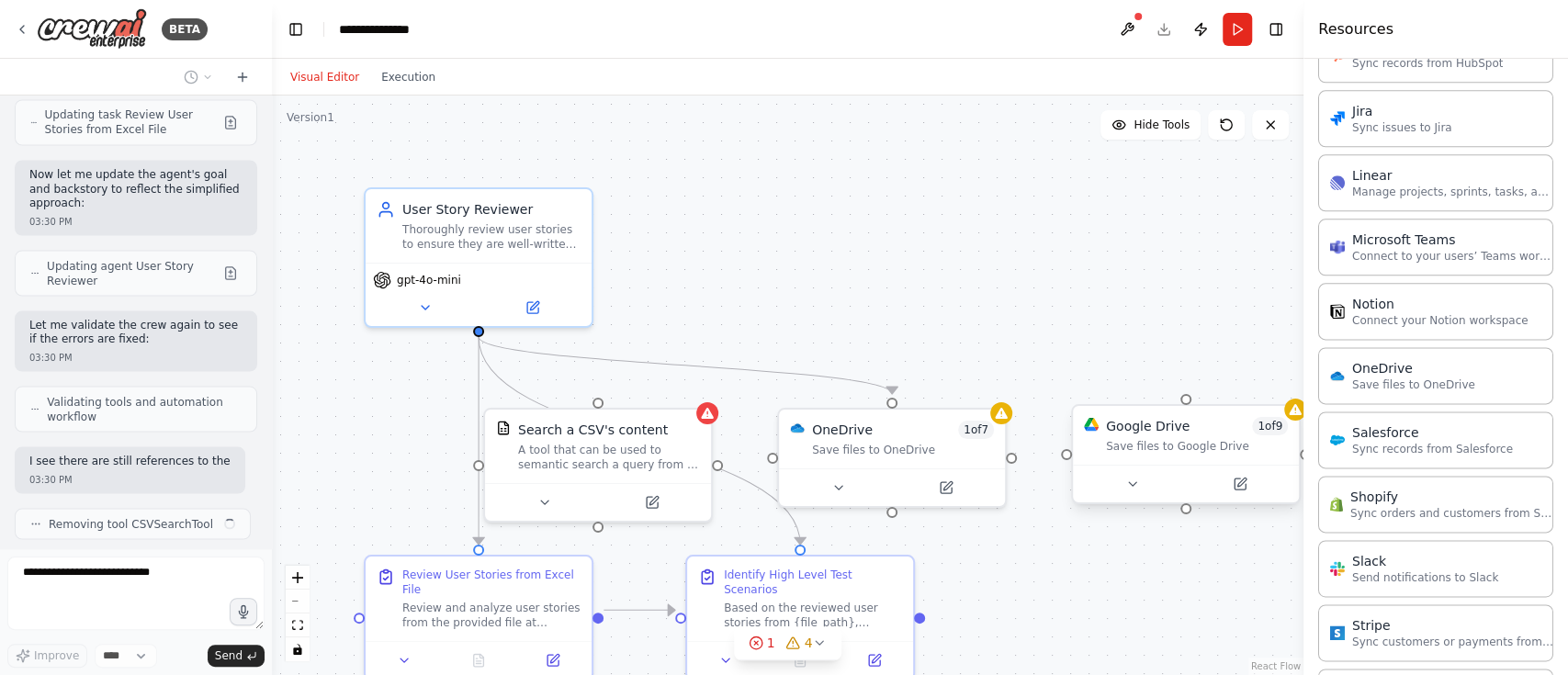
click at [1192, 413] on div ".deletable-edge-delete-btn { width: 20px; height: 20px; border: 0px solid #ffff…" at bounding box center [787, 385] width 1032 height 580
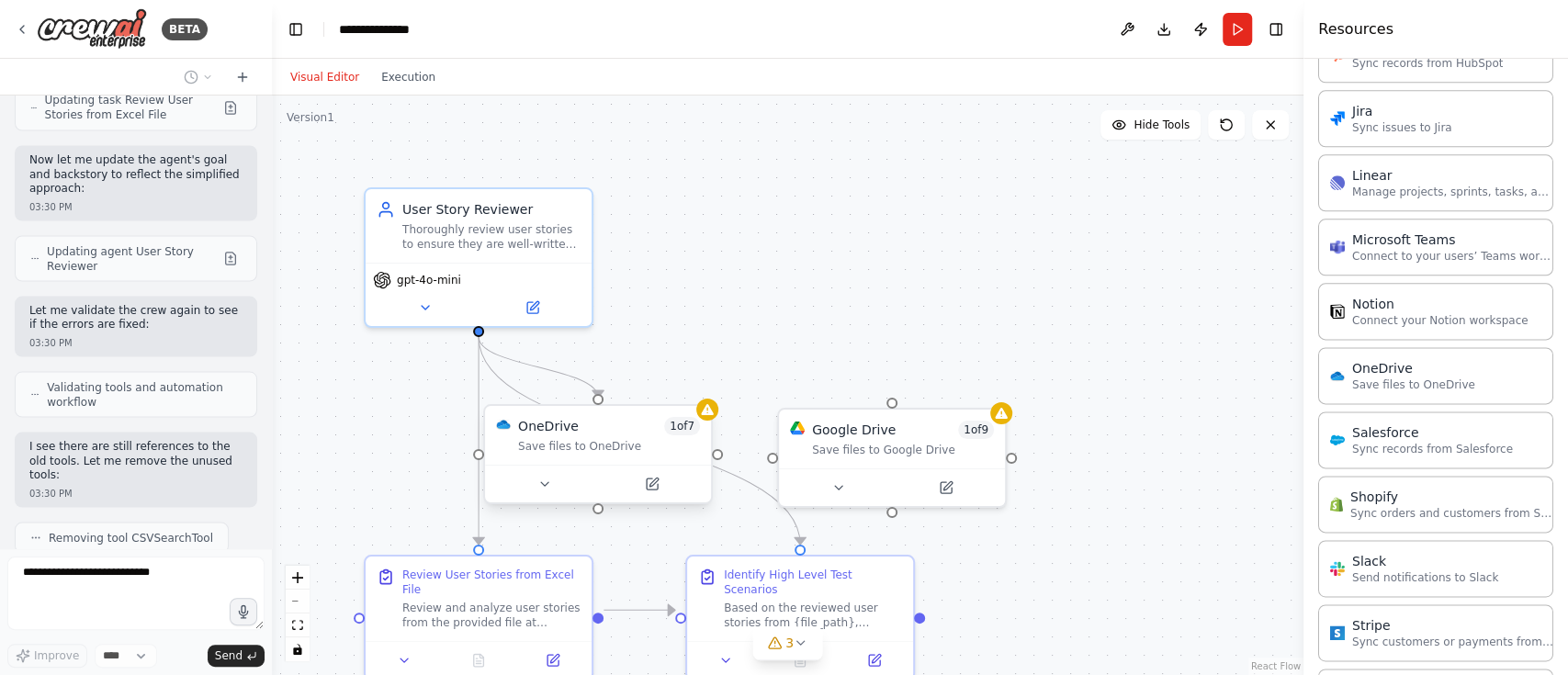
scroll to position [7053, 0]
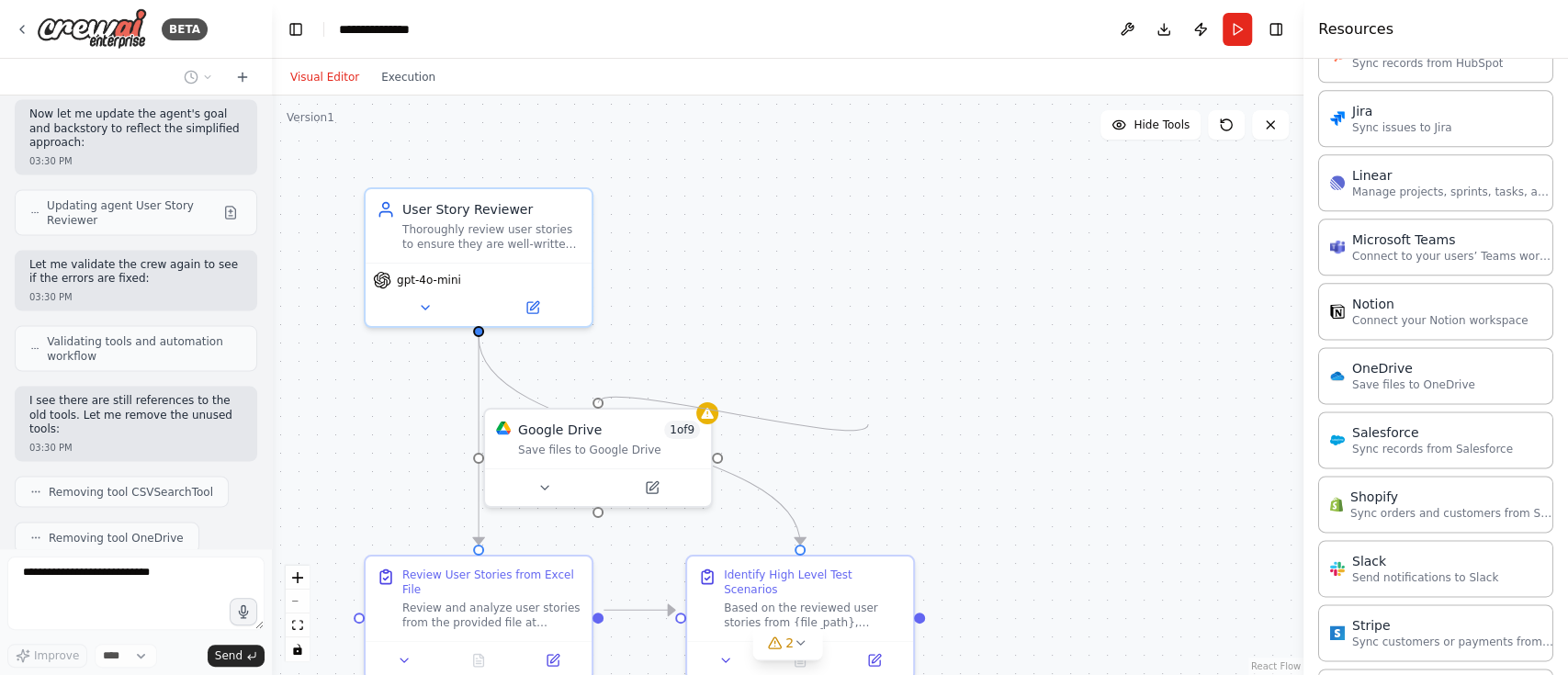
drag, startPoint x: 602, startPoint y: 398, endPoint x: 868, endPoint y: 424, distance: 267.3
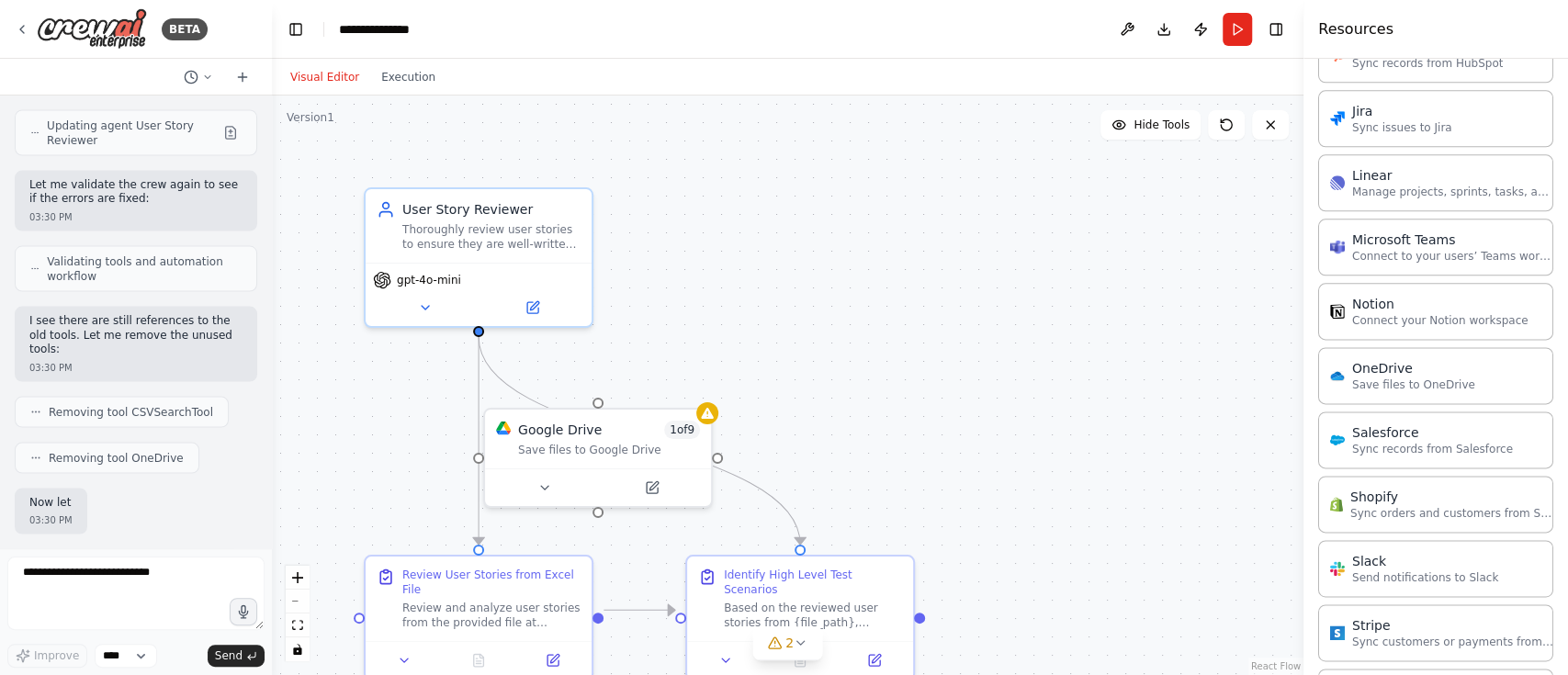
click at [1017, 416] on div ".deletable-edge-delete-btn { width: 20px; height: 20px; border: 0px solid #ffff…" at bounding box center [787, 385] width 1032 height 580
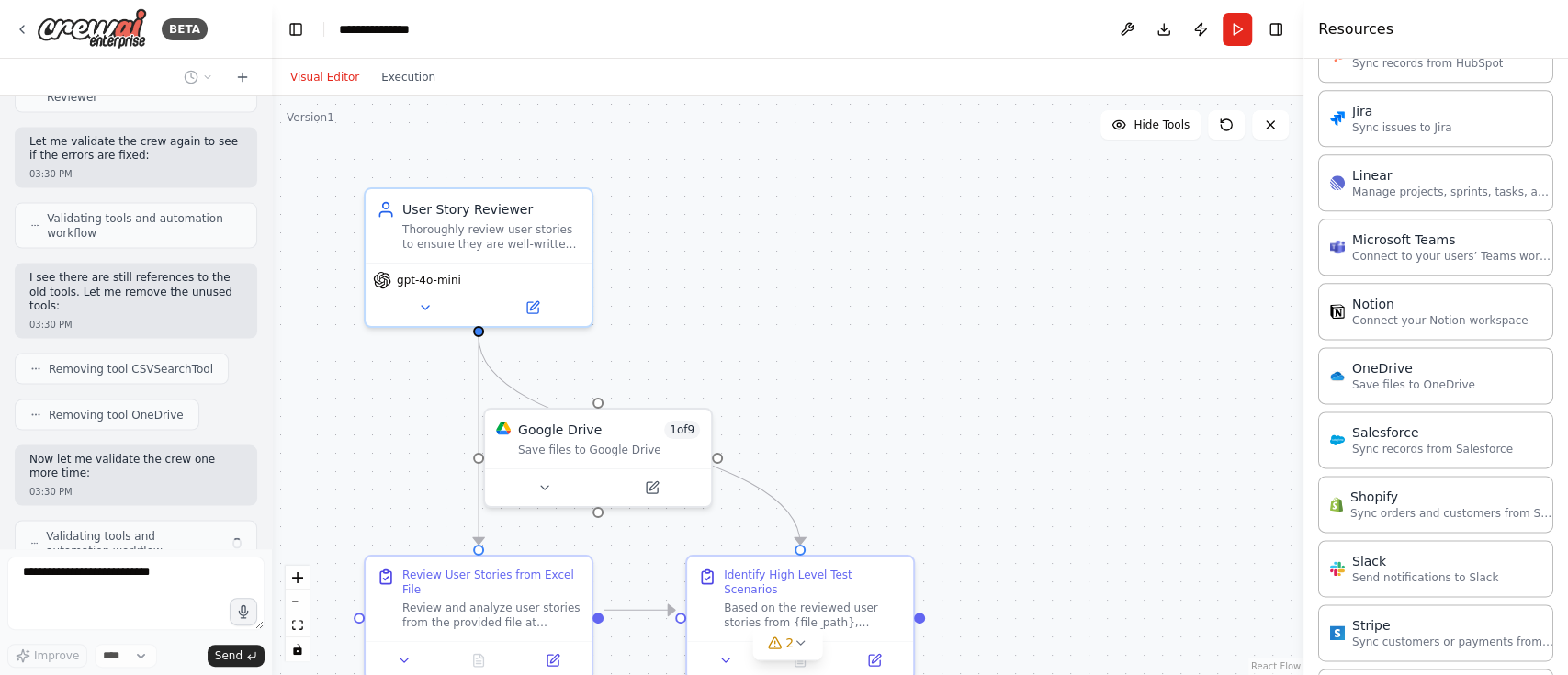
scroll to position [7189, 0]
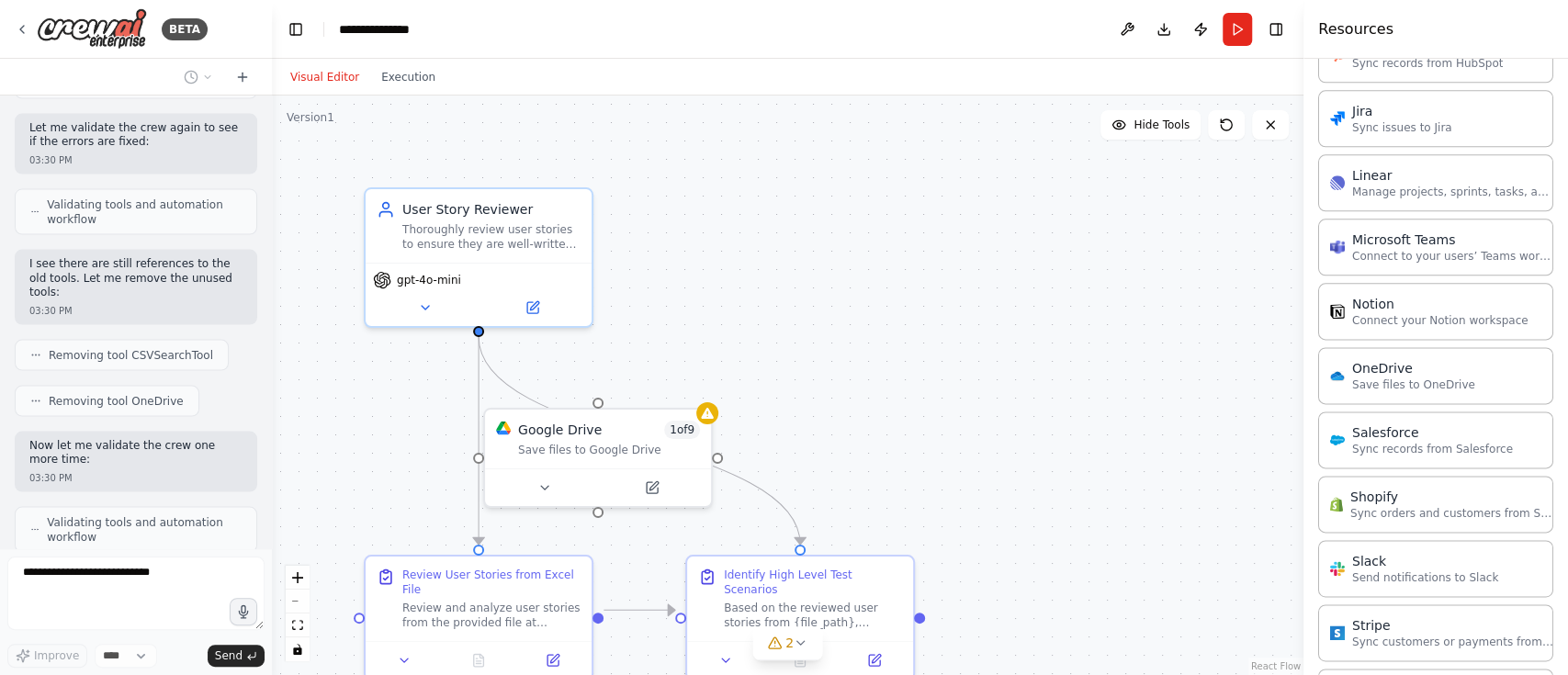
click at [1036, 473] on div ".deletable-edge-delete-btn { width: 20px; height: 20px; border: 0px solid #ffff…" at bounding box center [787, 385] width 1032 height 580
click at [622, 415] on div "Google Drive 1 of 9 Save files to Google Drive" at bounding box center [598, 435] width 226 height 59
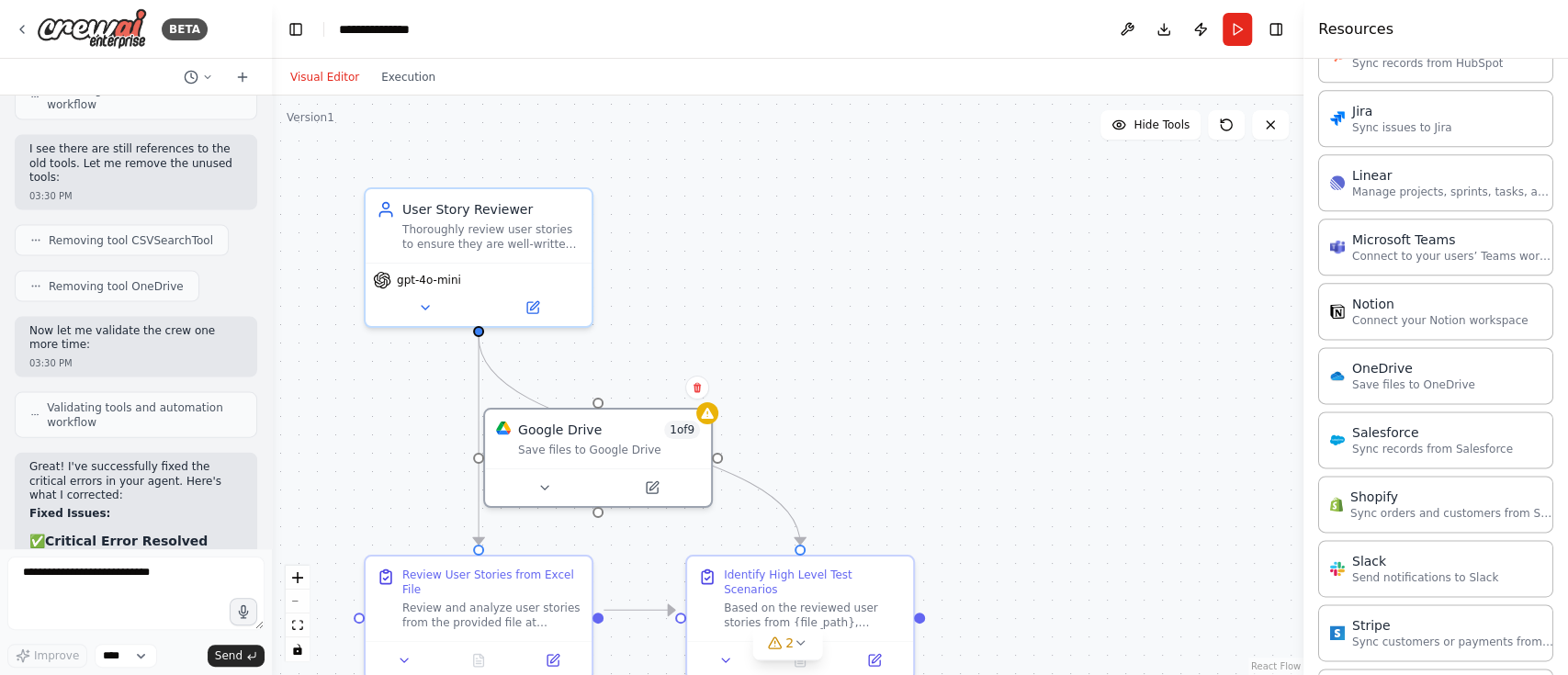
click at [405, 92] on div "Visual Editor Execution" at bounding box center [362, 77] width 167 height 37
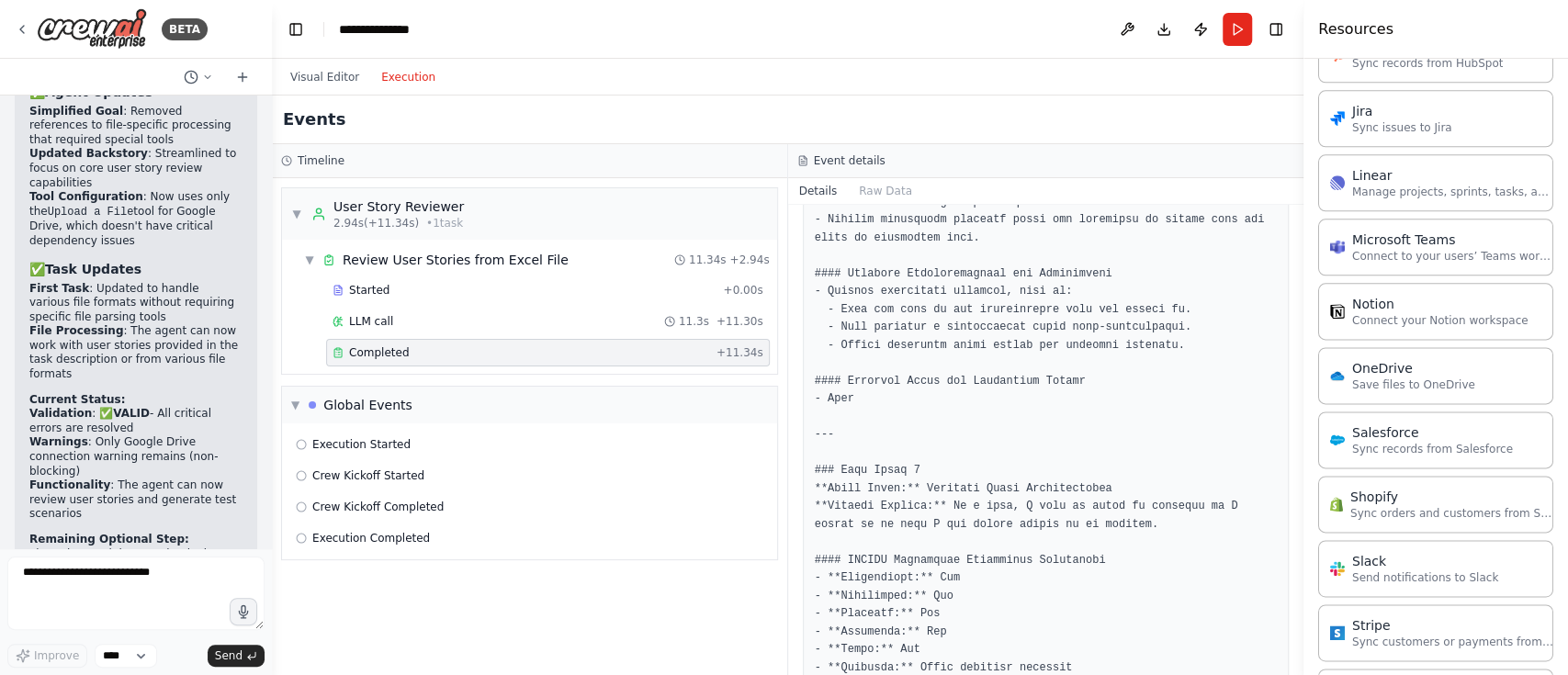
click at [404, 79] on button "Execution" at bounding box center [408, 77] width 77 height 22
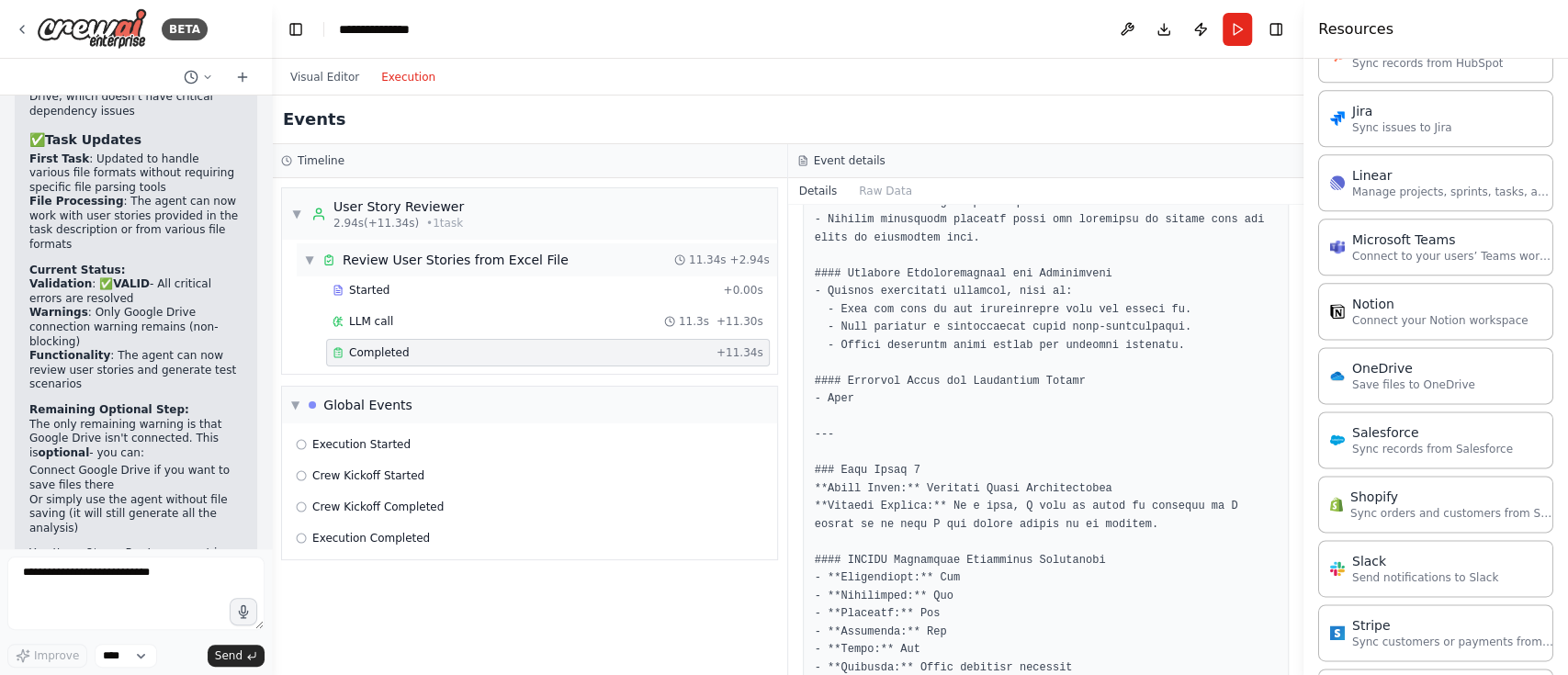
scroll to position [8031, 0]
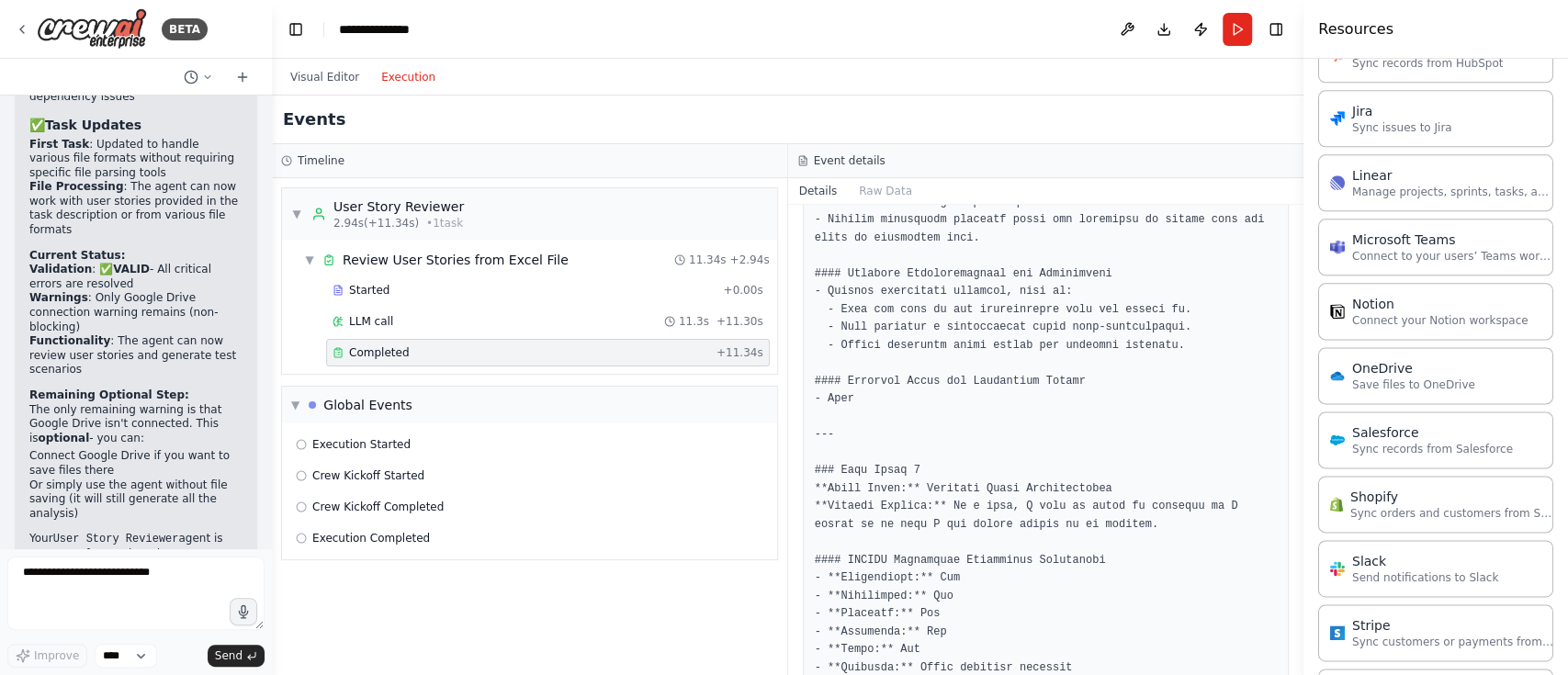
click at [1243, 26] on button "Run" at bounding box center [1237, 29] width 29 height 33
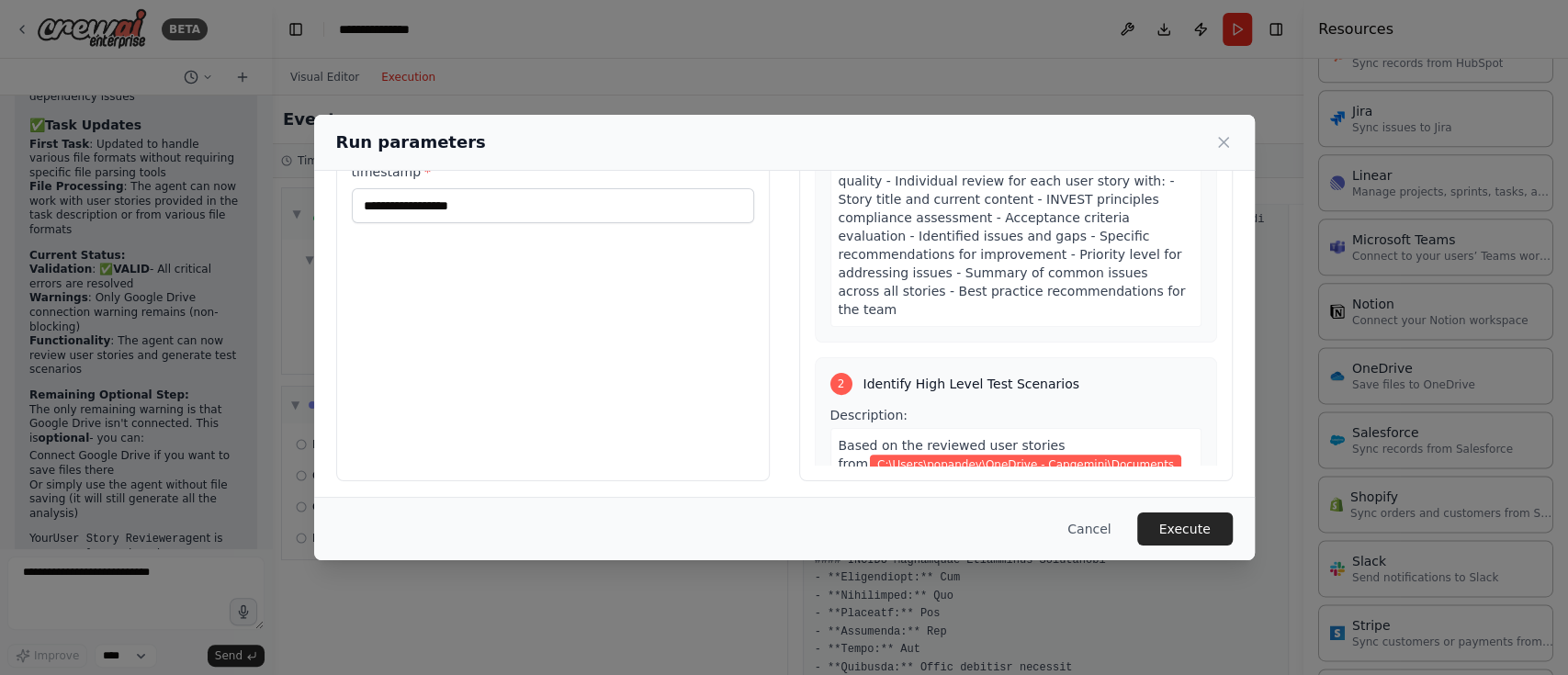
scroll to position [152, 0]
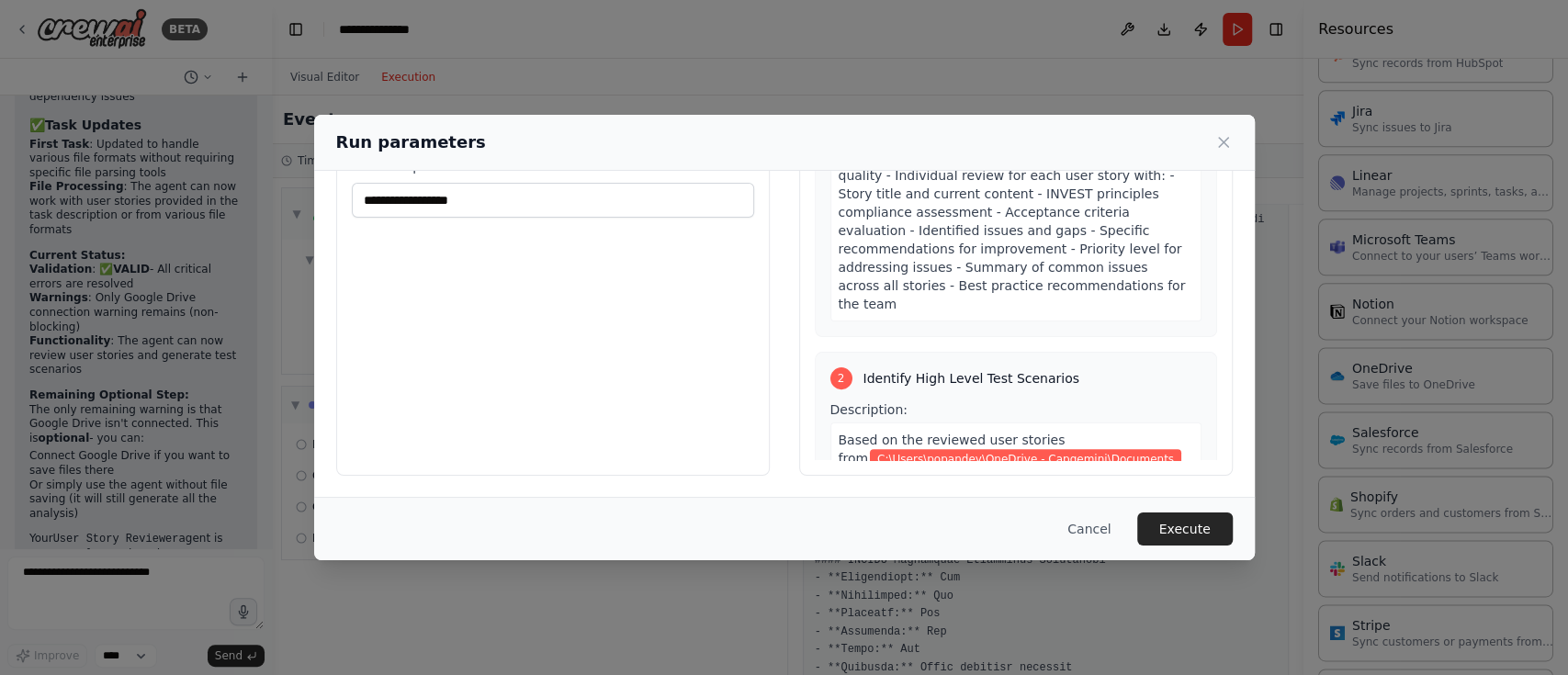
click at [1018, 449] on span "C:\Users\popandey\OneDrive - Capgemini\Documents" at bounding box center [1025, 459] width 311 height 20
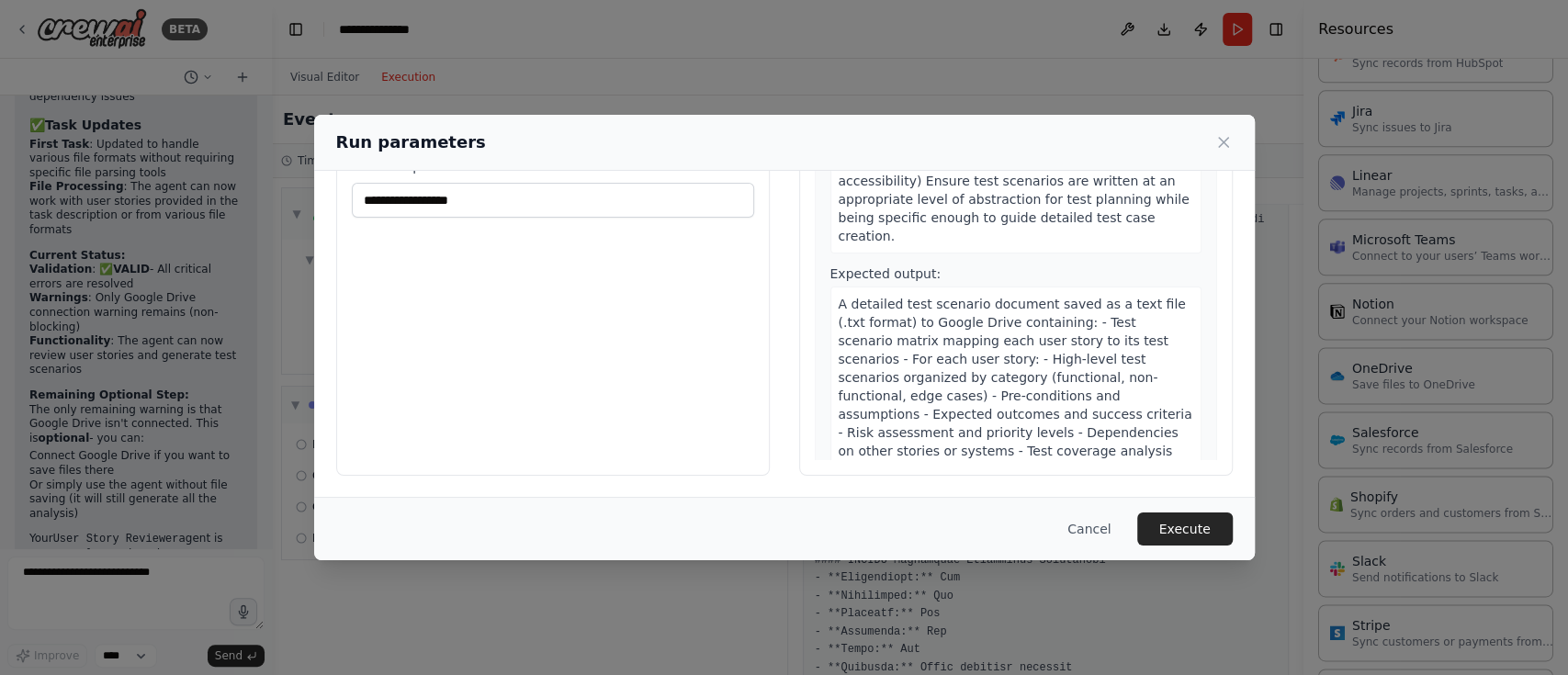
scroll to position [792, 0]
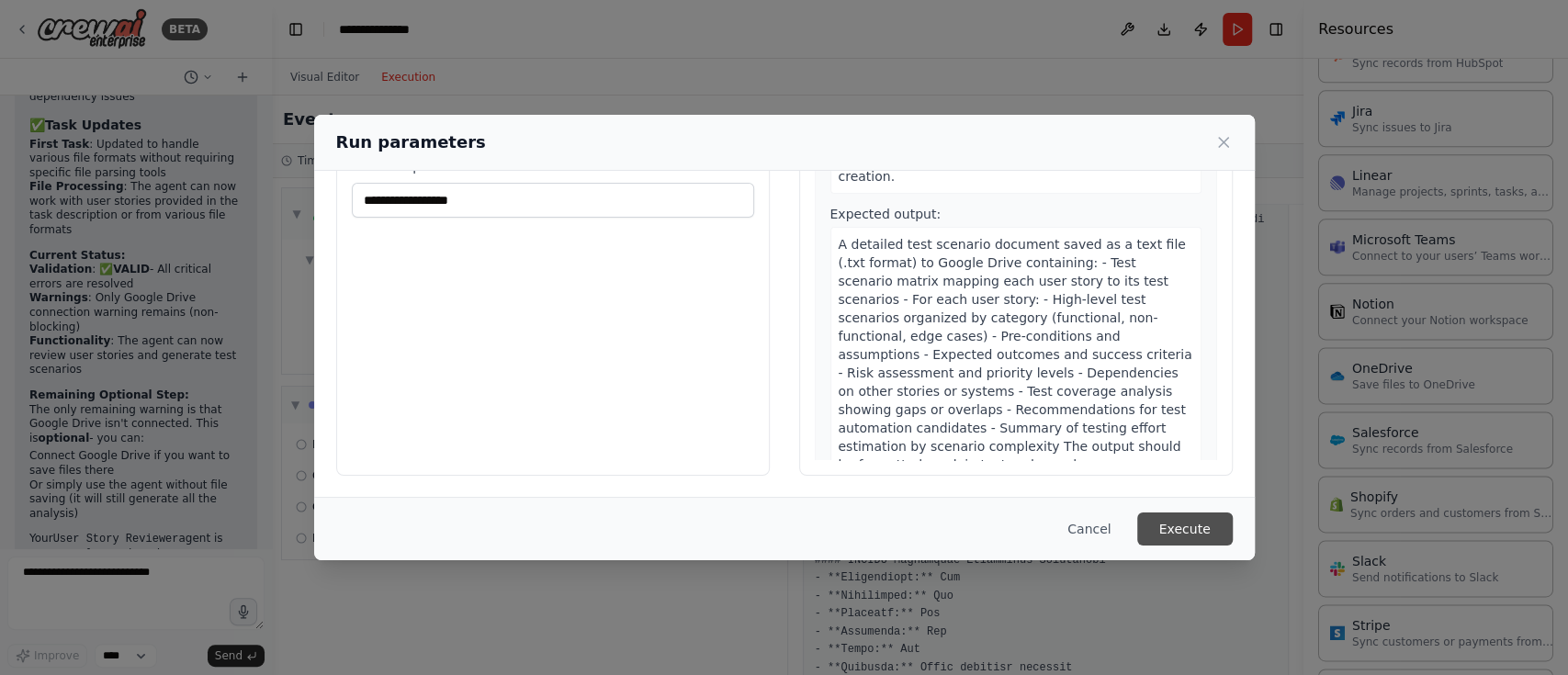
click at [1183, 526] on button "Execute" at bounding box center [1184, 528] width 96 height 33
click at [974, 476] on span ".txt' to Google Drive, making it easily accessible in Notepad or any text edito…" at bounding box center [1000, 501] width 322 height 51
click at [1051, 476] on span ".txt' to Google Drive, making it easily accessible in Notepad or any text edito…" at bounding box center [1000, 501] width 322 height 51
click at [1101, 476] on span ".txt' to Google Drive, making it easily accessible in Notepad or any text edito…" at bounding box center [1000, 501] width 322 height 51
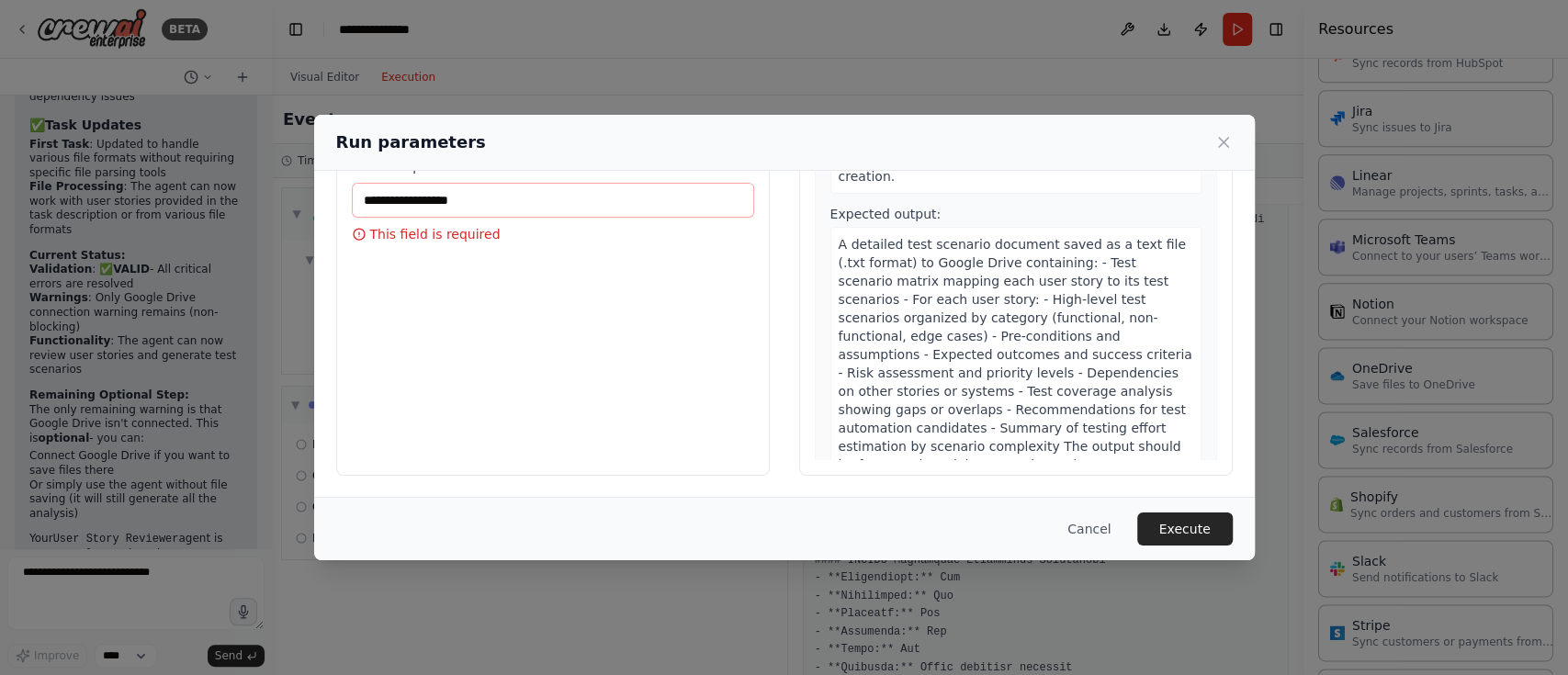
click at [1101, 476] on span ".txt' to Google Drive, making it easily accessible in Notepad or any text edito…" at bounding box center [1000, 501] width 322 height 51
click at [1094, 528] on button "Cancel" at bounding box center [1089, 528] width 73 height 33
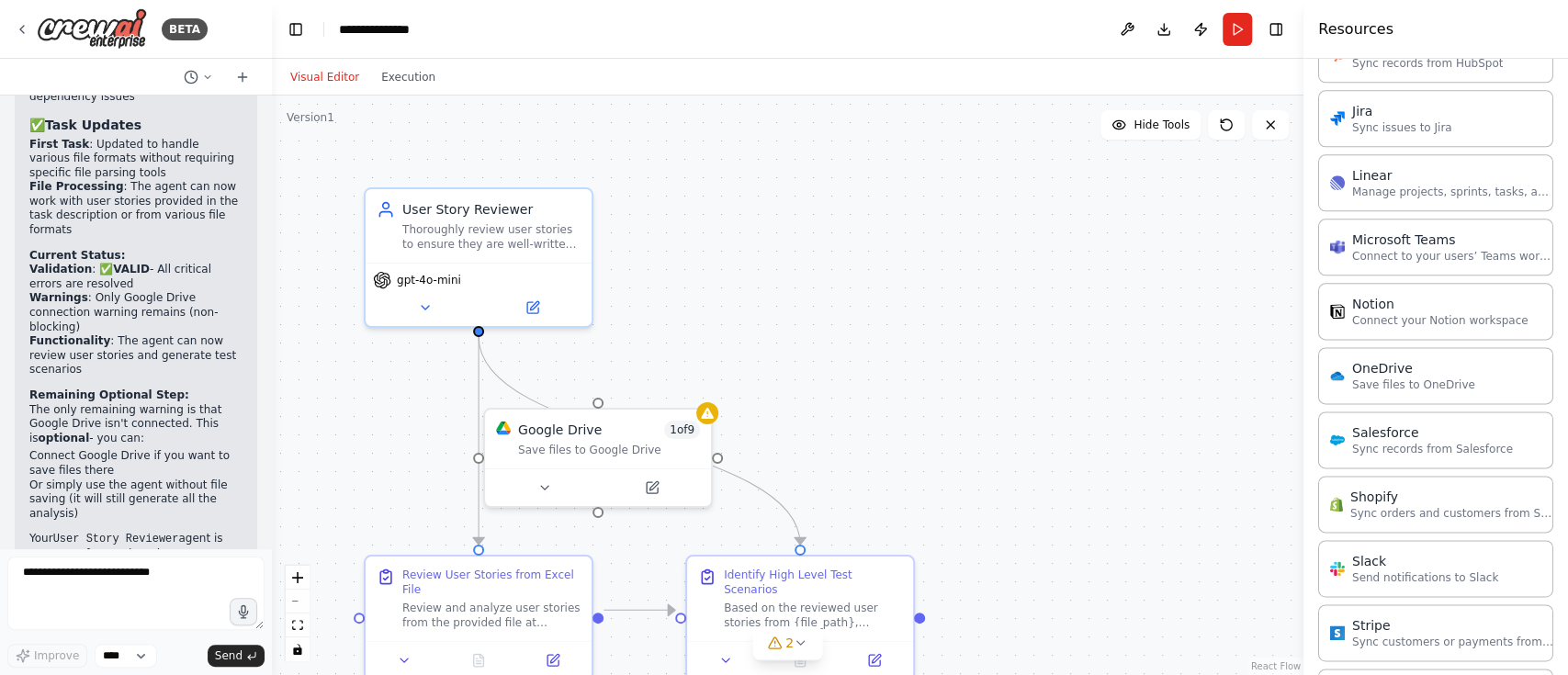
click at [334, 73] on button "Visual Editor" at bounding box center [324, 77] width 91 height 22
click at [629, 445] on div "Save files to Google Drive" at bounding box center [609, 446] width 182 height 15
click at [701, 387] on icon at bounding box center [697, 388] width 11 height 11
click at [651, 386] on button "Confirm" at bounding box center [645, 387] width 65 height 22
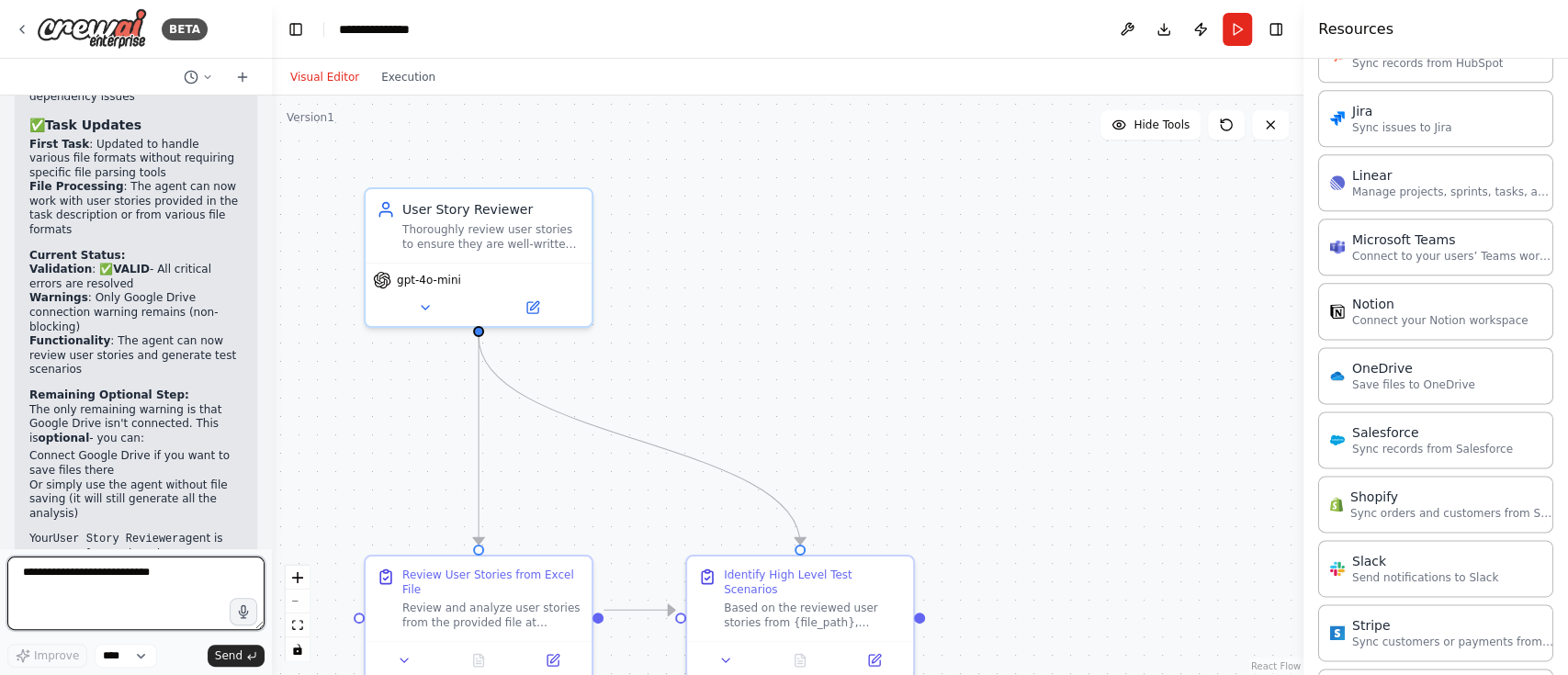
click at [71, 573] on textarea "**********" at bounding box center [136, 594] width 257 height 74
click at [992, 525] on div ".deletable-edge-delete-btn { width: 20px; height: 20px; border: 0px solid #ffff…" at bounding box center [787, 385] width 1032 height 580
click at [894, 637] on div at bounding box center [799, 656] width 226 height 38
click at [1415, 376] on p "Save files to OneDrive" at bounding box center [1414, 384] width 123 height 15
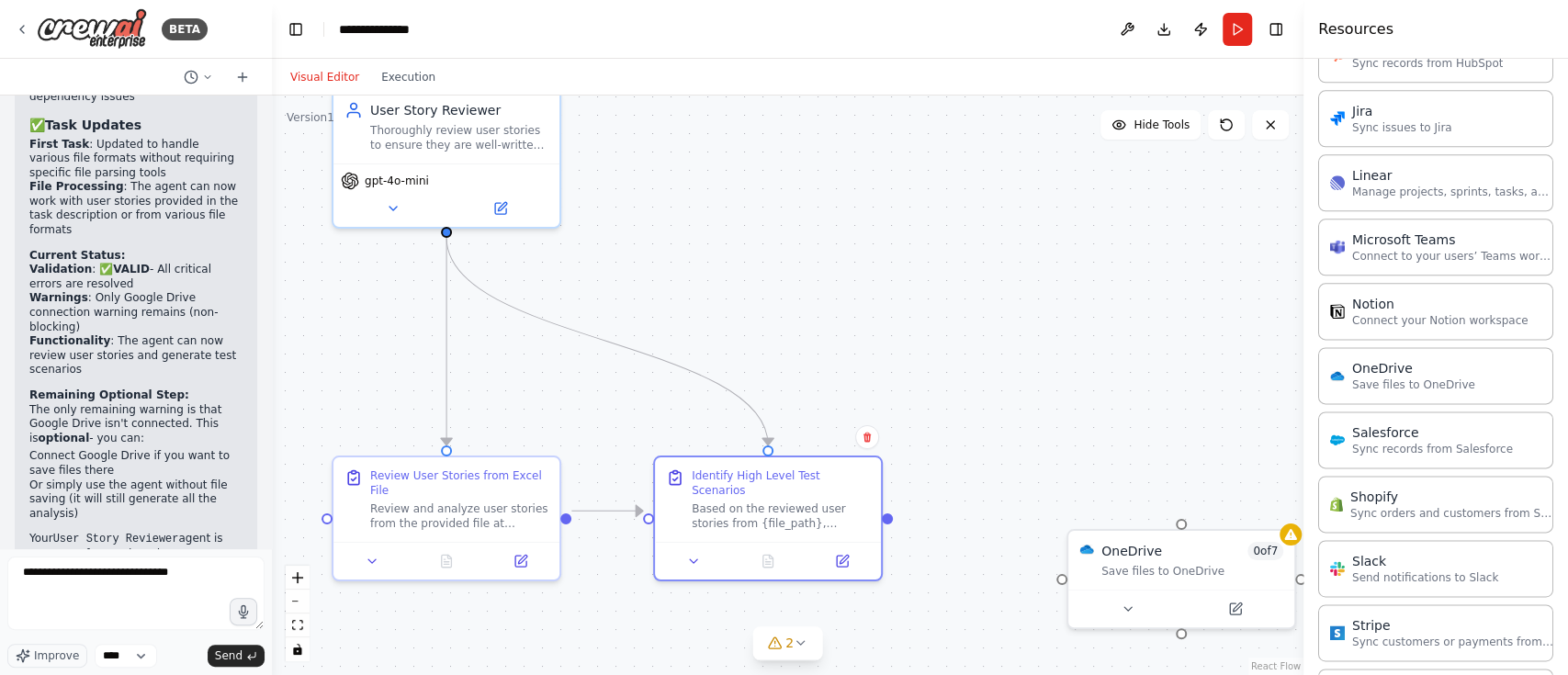
drag, startPoint x: 921, startPoint y: 614, endPoint x: 889, endPoint y: 514, distance: 105.0
click at [889, 514] on div ".deletable-edge-delete-btn { width: 20px; height: 20px; border: 0px solid #ffff…" at bounding box center [787, 385] width 1032 height 580
click at [1204, 24] on button "Publish" at bounding box center [1200, 29] width 29 height 33
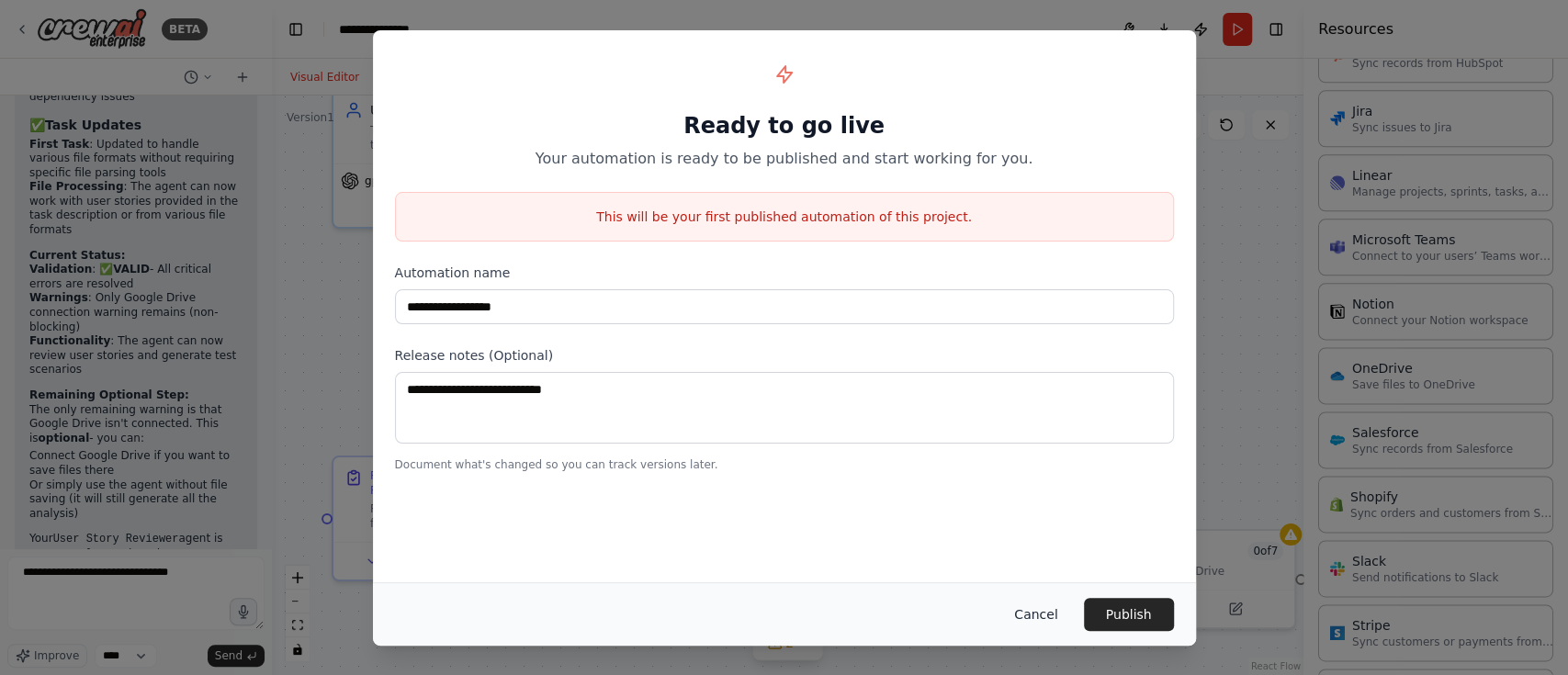
click at [1028, 606] on button "Cancel" at bounding box center [1036, 614] width 73 height 33
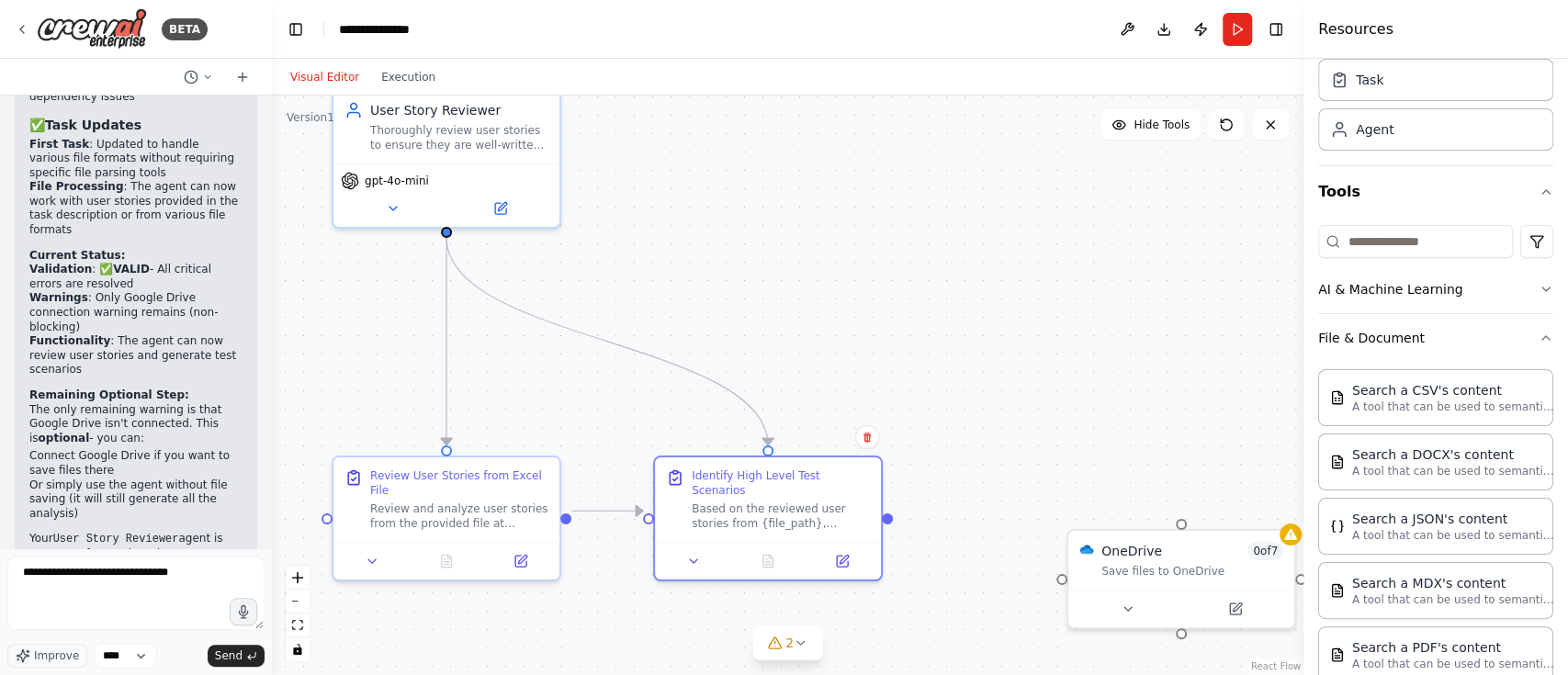
scroll to position [0, 0]
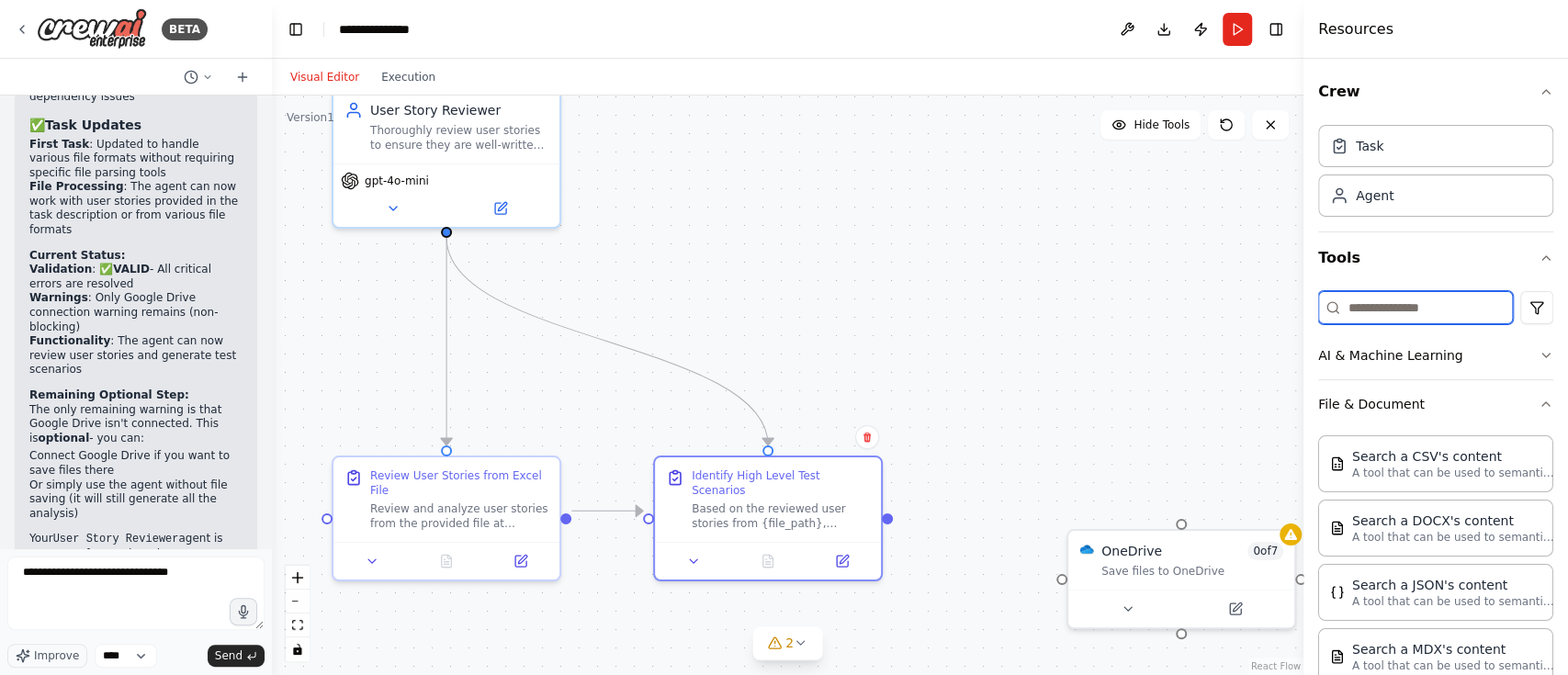
click at [1356, 306] on input at bounding box center [1416, 307] width 195 height 33
click at [1542, 403] on icon "button" at bounding box center [1546, 404] width 8 height 4
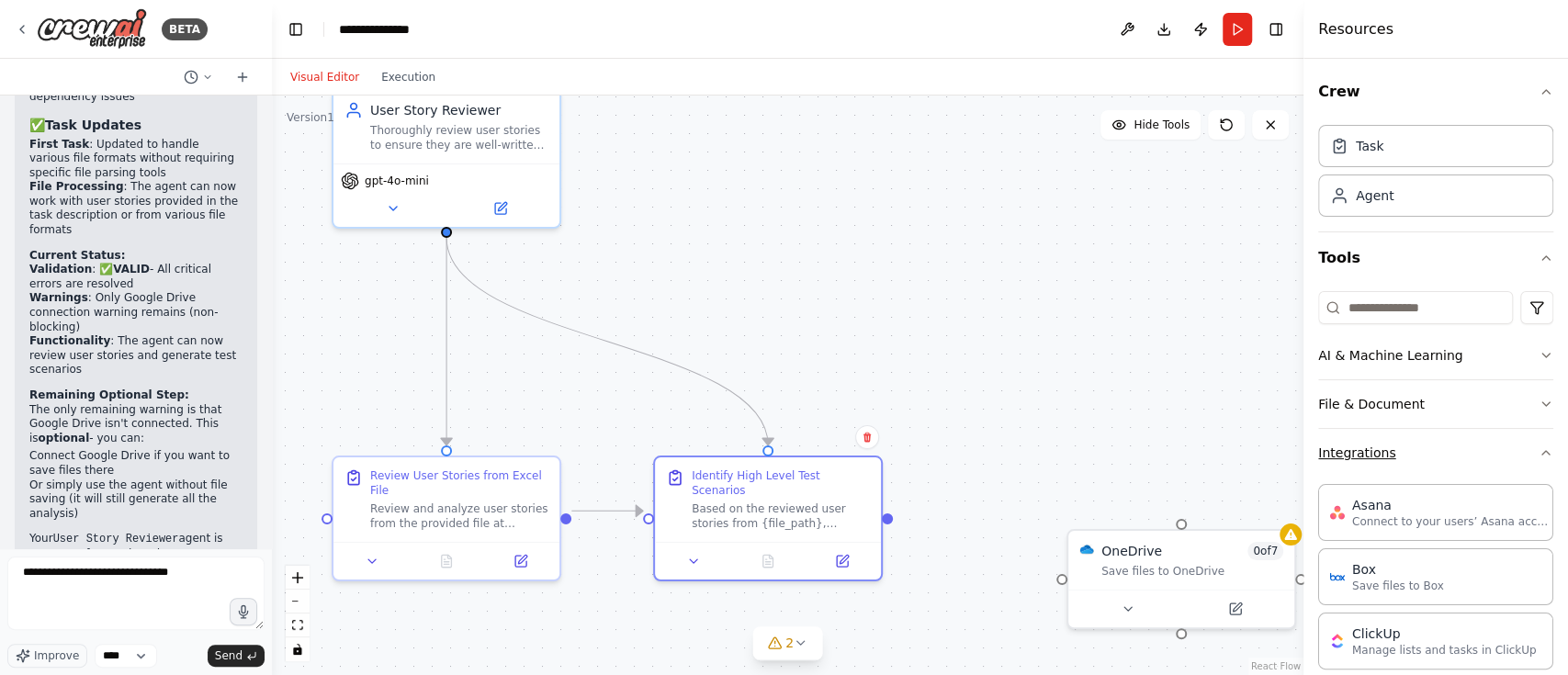
click at [1539, 456] on icon "button" at bounding box center [1546, 453] width 15 height 15
click at [1543, 557] on button "Web Scraping & Browsing" at bounding box center [1436, 549] width 235 height 47
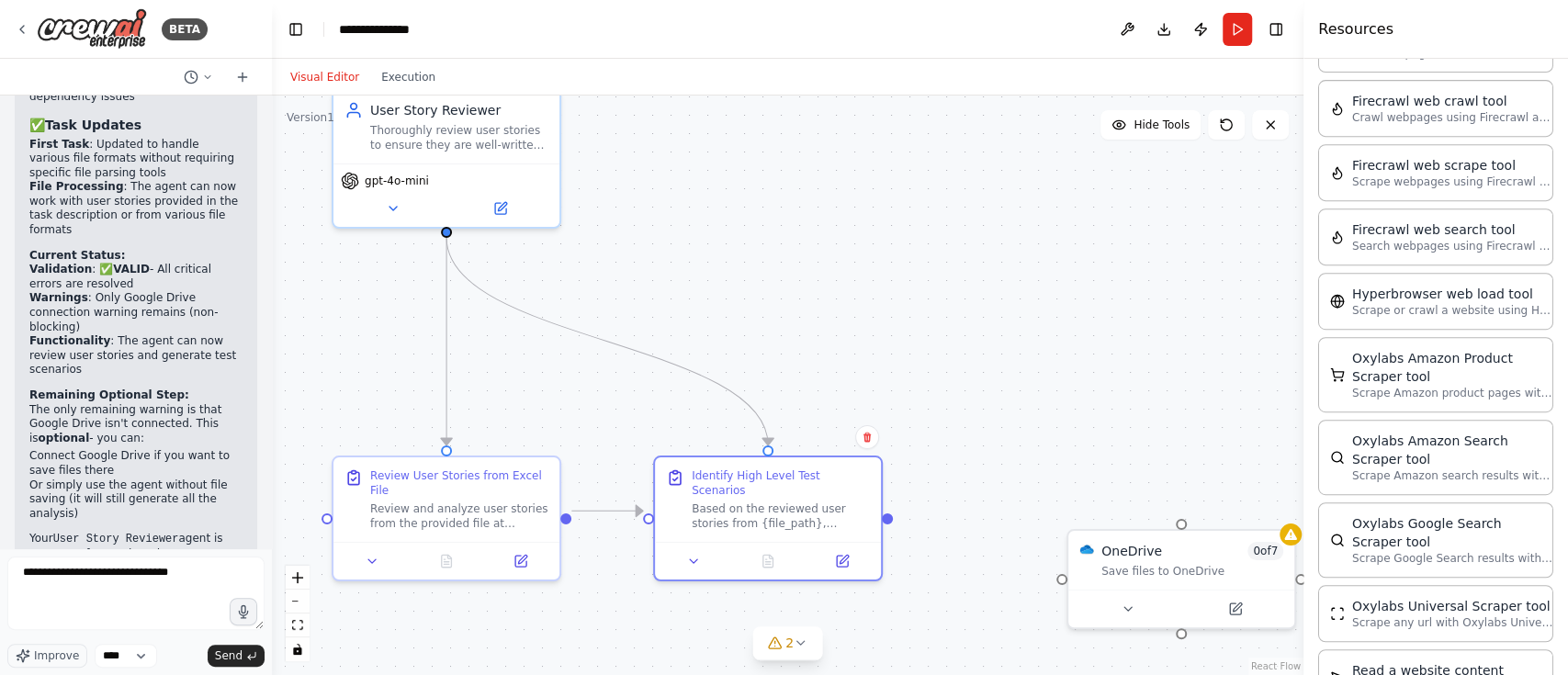
scroll to position [588, 0]
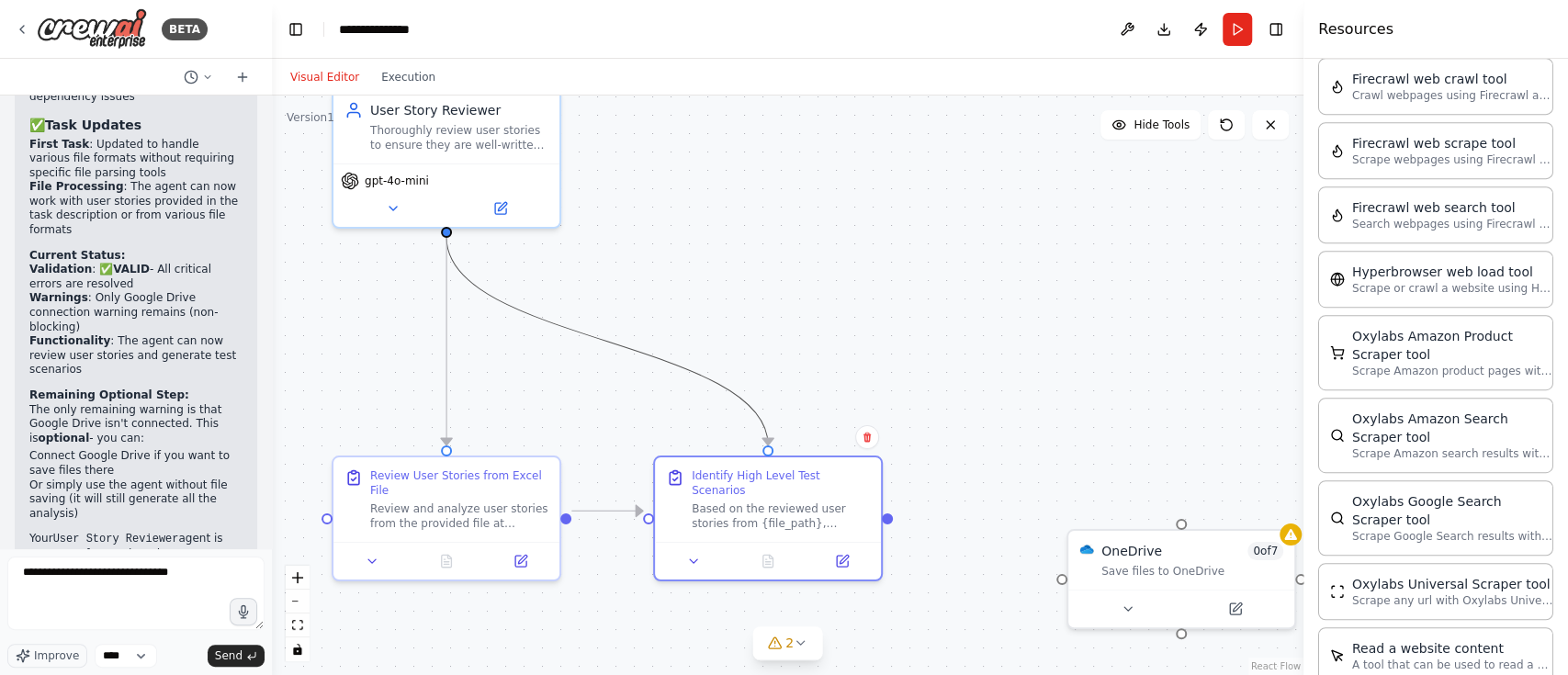
click at [740, 403] on icon "Edge from 53512f49-949b-4796-97bf-0e1fa54c632b to eb3358ea-7c8d-4c2e-9f61-1505b…" at bounding box center [607, 341] width 322 height 207
click at [893, 512] on div ".deletable-edge-delete-btn { width: 20px; height: 20px; border: 0px solid #ffff…" at bounding box center [787, 385] width 1032 height 580
click at [867, 511] on div "Based on the reviewed user stories from {file_path}, identify comprehensive hig…" at bounding box center [780, 511] width 178 height 29
drag, startPoint x: 867, startPoint y: 511, endPoint x: 755, endPoint y: 293, distance: 245.1
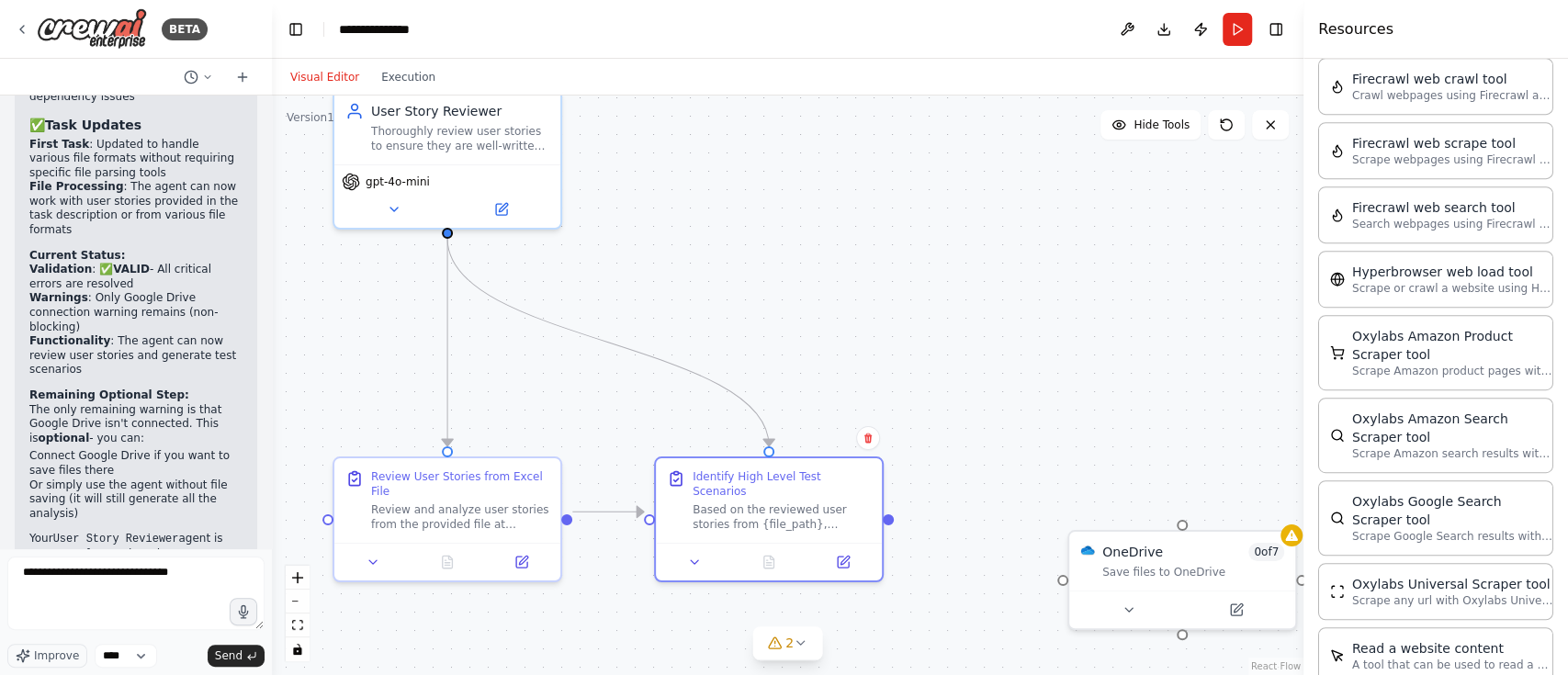
click at [755, 293] on div ".deletable-edge-delete-btn { width: 20px; height: 20px; border: 0px solid #ffff…" at bounding box center [787, 385] width 1032 height 580
drag, startPoint x: 889, startPoint y: 509, endPoint x: 1191, endPoint y: 526, distance: 302.5
click at [1191, 526] on div ".deletable-edge-delete-btn { width: 20px; height: 20px; border: 0px solid #ffff…" at bounding box center [787, 385] width 1032 height 580
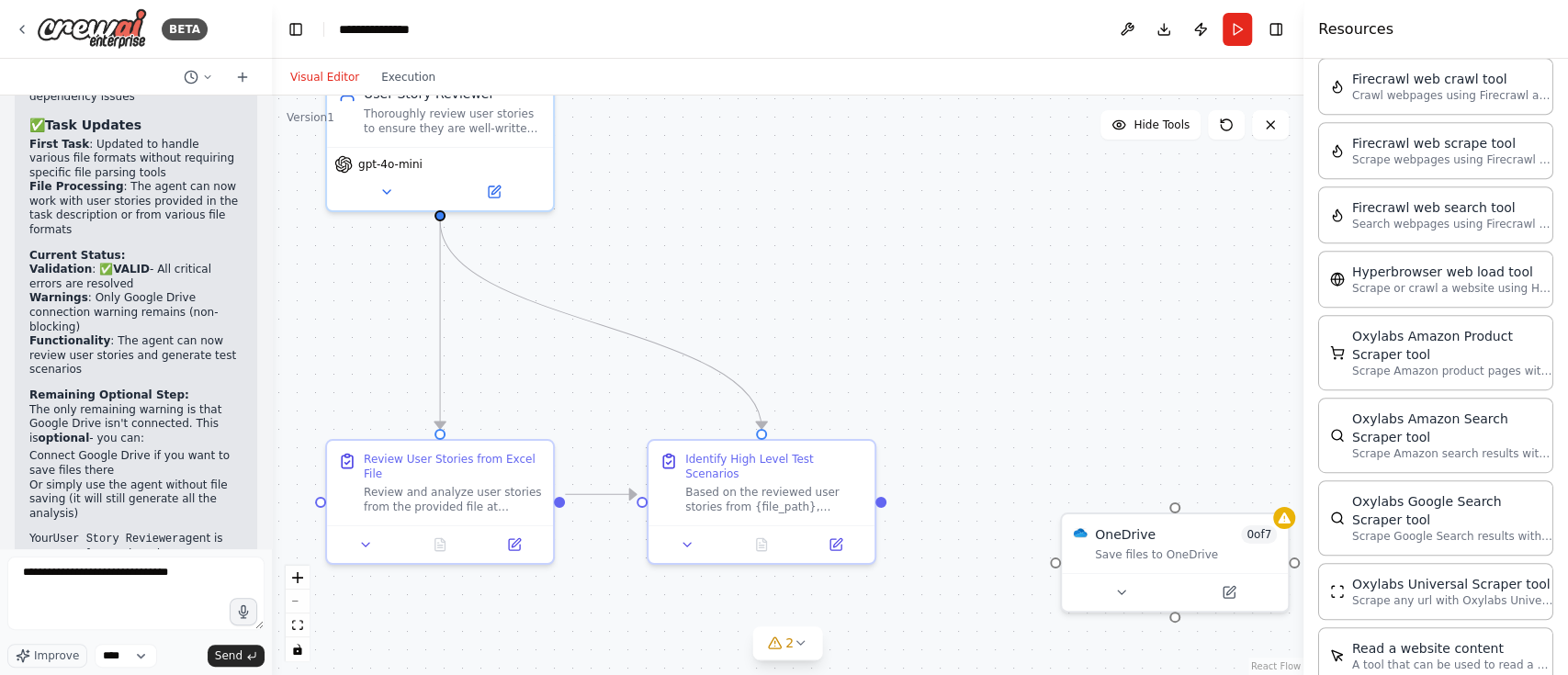
drag, startPoint x: 894, startPoint y: 512, endPoint x: 886, endPoint y: 495, distance: 18.8
click at [886, 495] on div ".deletable-edge-delete-btn { width: 20px; height: 20px; border: 0px solid #ffff…" at bounding box center [787, 385] width 1032 height 580
click at [926, 452] on div ".deletable-edge-delete-btn { width: 20px; height: 20px; border: 0px solid #ffff…" at bounding box center [787, 385] width 1032 height 580
click at [890, 495] on div ".deletable-edge-delete-btn { width: 20px; height: 20px; border: 0px solid #ffff…" at bounding box center [787, 385] width 1032 height 580
drag, startPoint x: 881, startPoint y: 494, endPoint x: 1168, endPoint y: 511, distance: 287.5
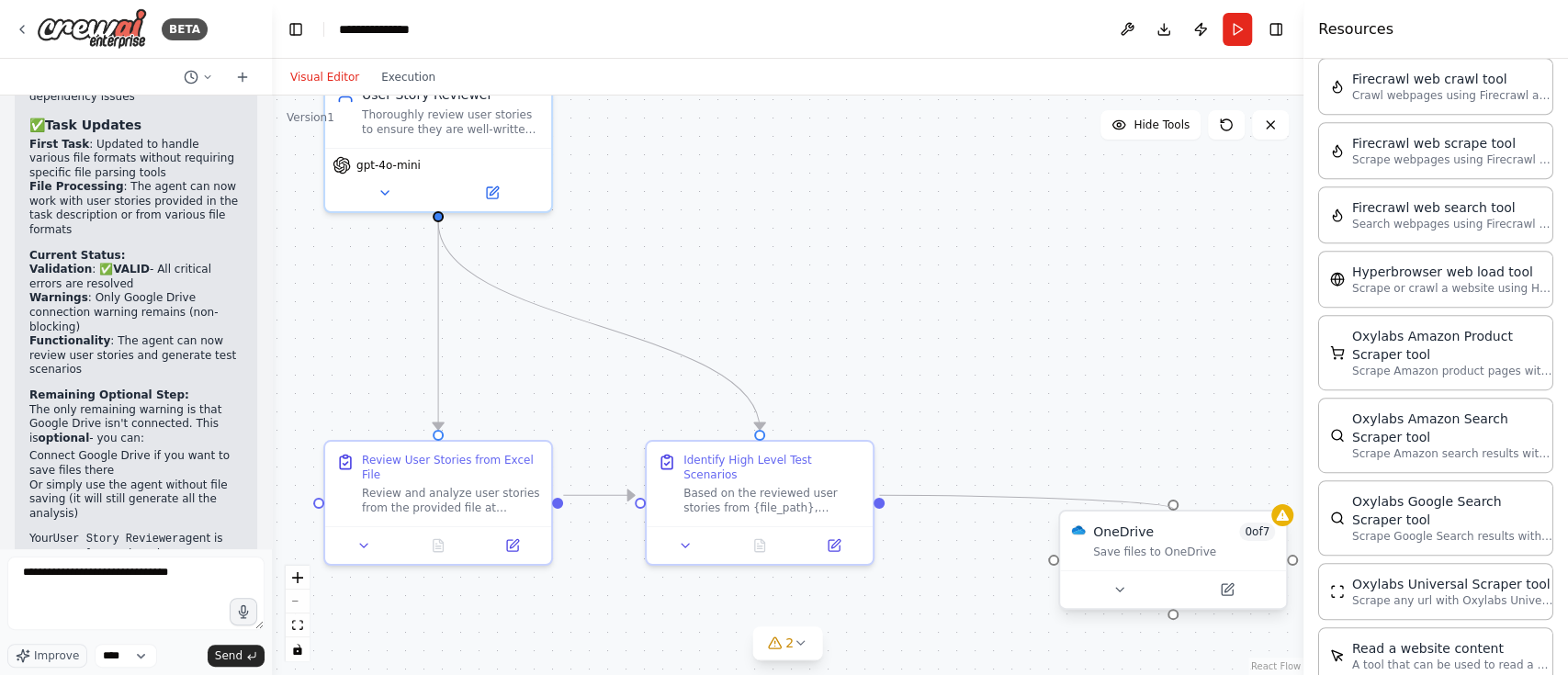
click at [1168, 511] on div "User Story Reviewer Thoroughly review user stories to ensure they are well-writ…" at bounding box center [747, 270] width 1032 height 580
click at [1168, 511] on div "OneDrive 0 of 7 Save files to OneDrive" at bounding box center [1173, 541] width 226 height 59
click at [881, 501] on div ".deletable-edge-delete-btn { width: 20px; height: 20px; border: 0px solid #ffff…" at bounding box center [787, 385] width 1032 height 580
click at [815, 498] on div "Identify High Level Test Scenarios Based on the reviewed user stories from {fil…" at bounding box center [759, 479] width 226 height 84
drag, startPoint x: 880, startPoint y: 489, endPoint x: 1173, endPoint y: 511, distance: 293.8
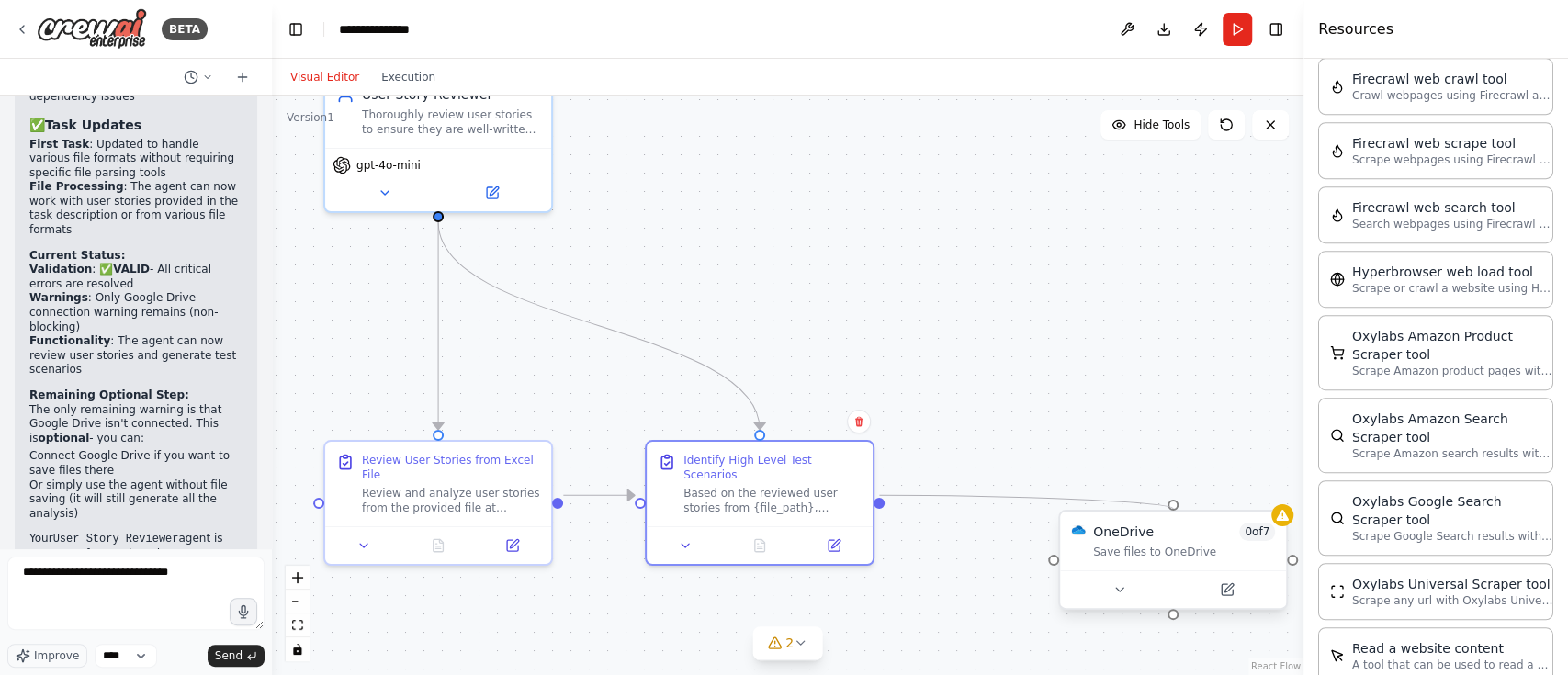
click at [1173, 511] on div "User Story Reviewer Thoroughly review user stories to ensure they are well-writ…" at bounding box center [747, 270] width 1032 height 580
drag, startPoint x: 881, startPoint y: 493, endPoint x: 1160, endPoint y: 553, distance: 285.4
click at [1160, 553] on div "User Story Reviewer Thoroughly review user stories to ensure they are well-writ…" at bounding box center [747, 270] width 1032 height 580
click at [881, 495] on div at bounding box center [880, 499] width 11 height 11
drag, startPoint x: 880, startPoint y: 488, endPoint x: 1176, endPoint y: 509, distance: 296.7
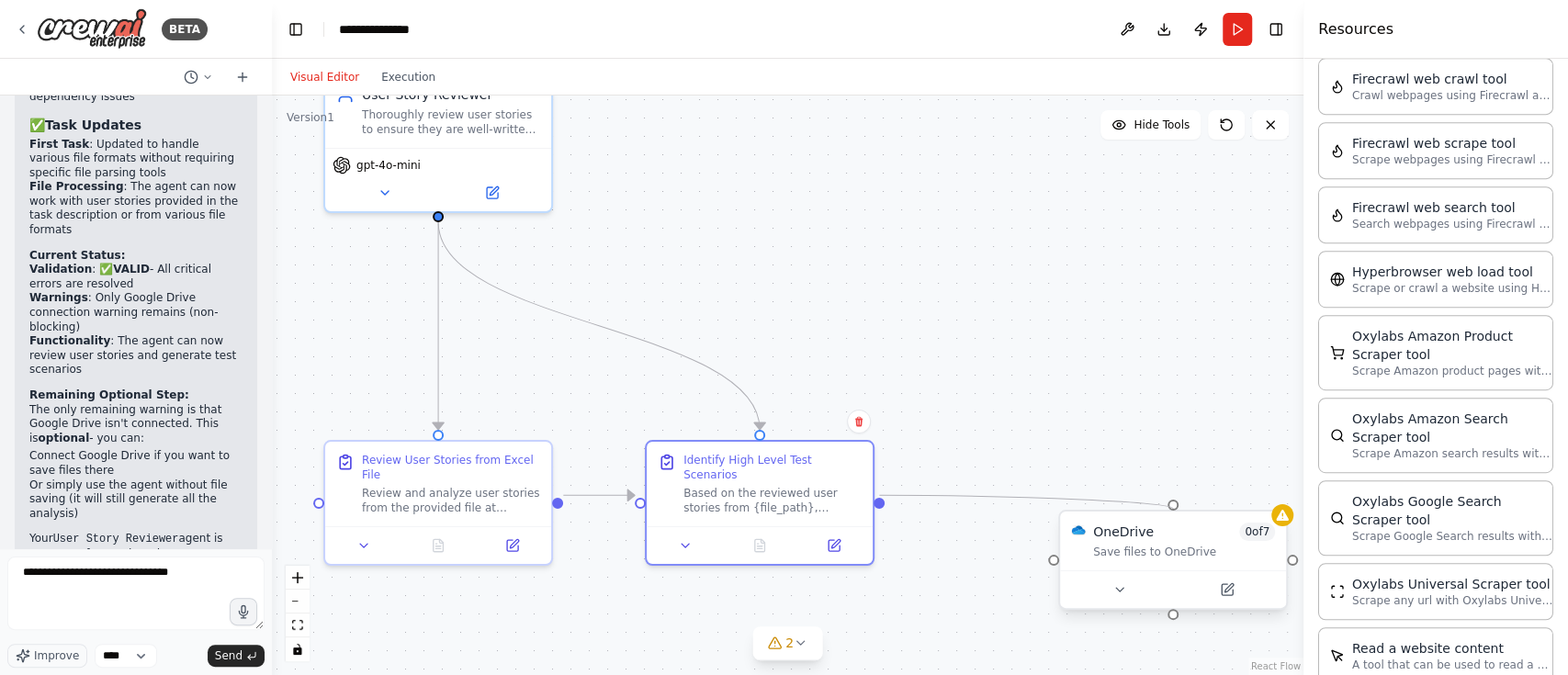
click at [1176, 509] on div "User Story Reviewer Thoroughly review user stories to ensure they are well-writ…" at bounding box center [747, 270] width 1032 height 580
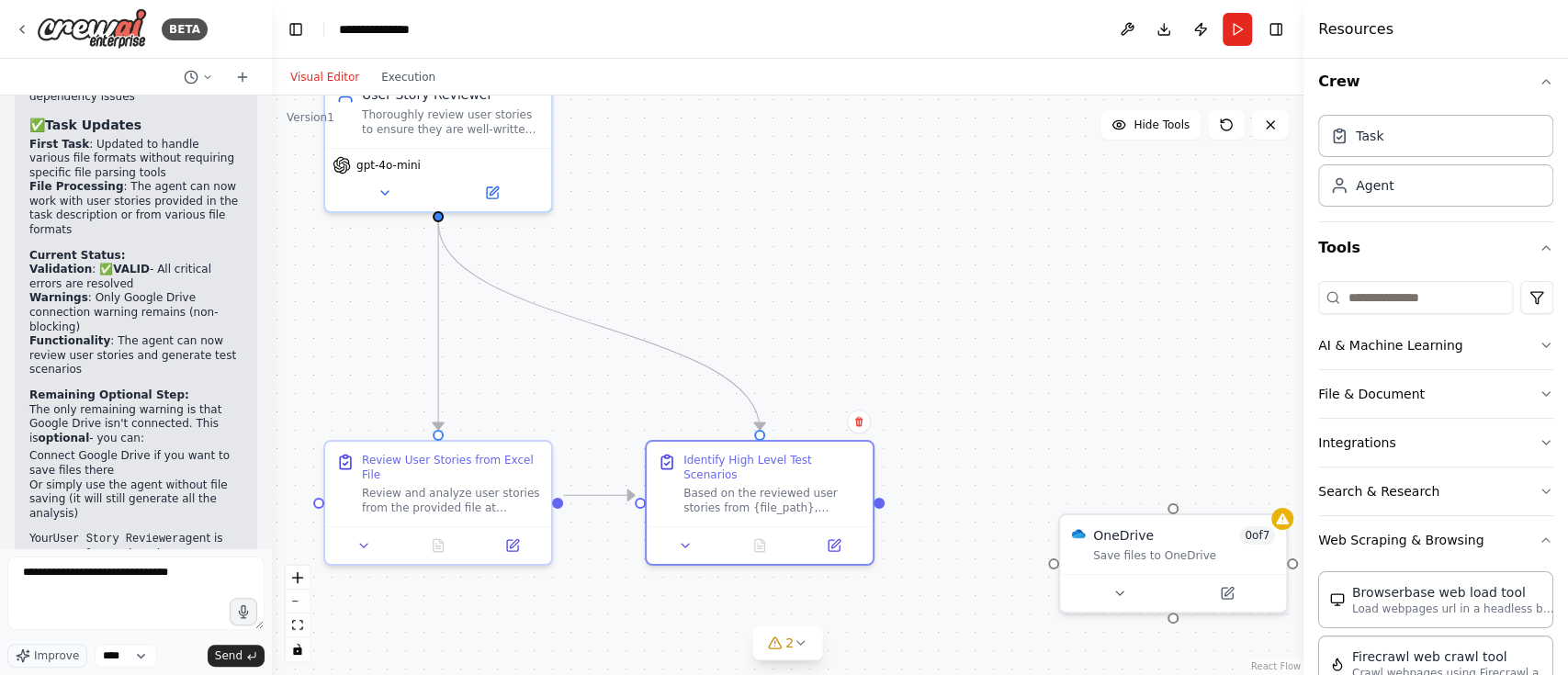
scroll to position [0, 0]
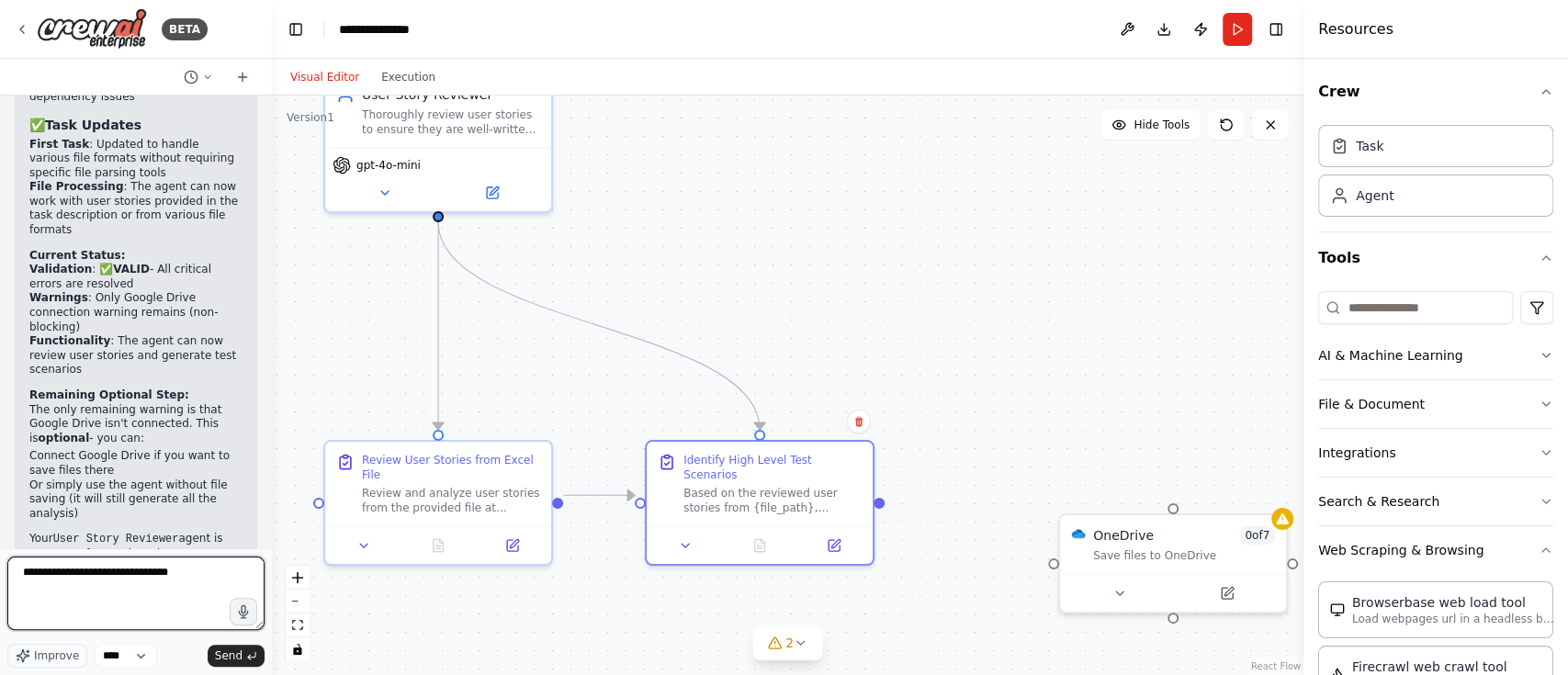
click at [176, 564] on textarea "**********" at bounding box center [136, 594] width 257 height 74
type textarea "**********"
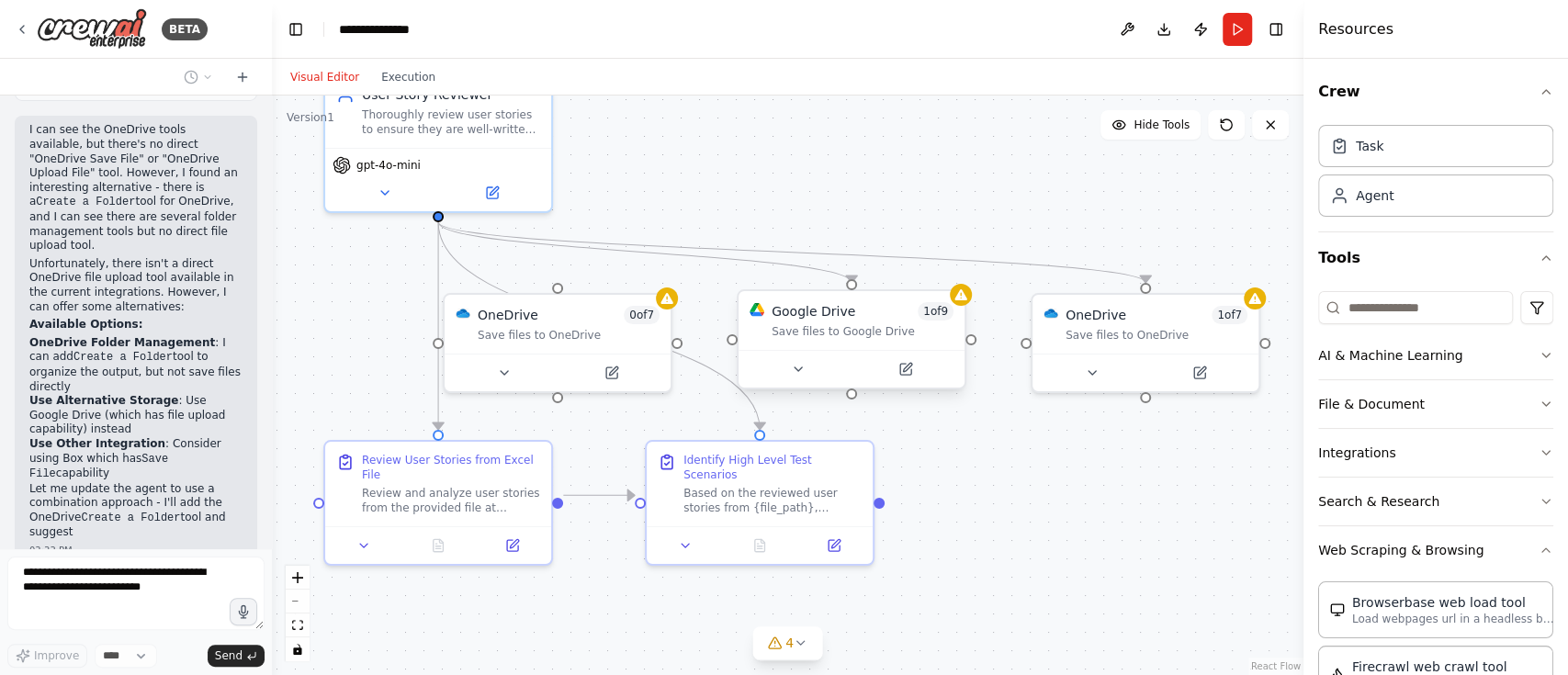
scroll to position [9210, 0]
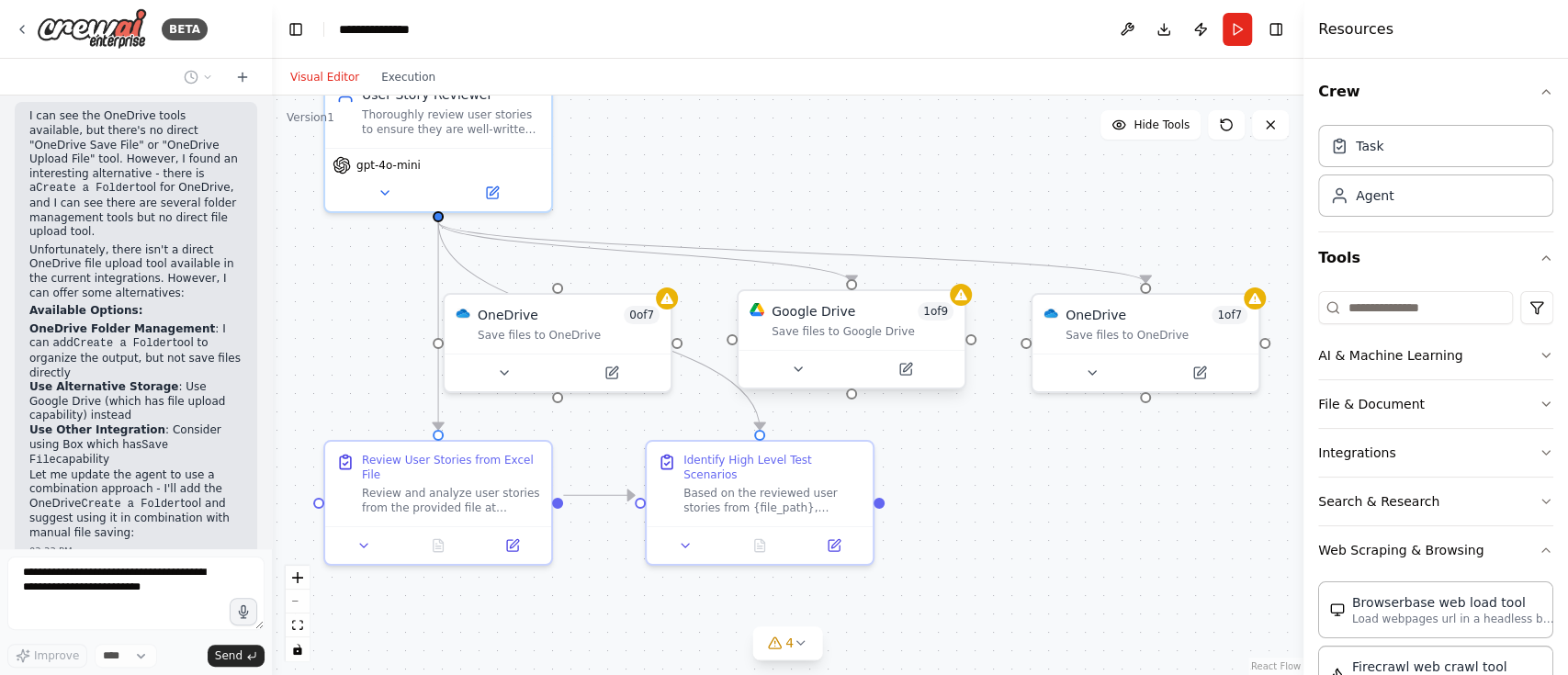
click at [800, 303] on div "Google Drive" at bounding box center [813, 311] width 83 height 18
click at [944, 266] on button at bounding box center [950, 272] width 24 height 24
click at [907, 270] on button "Confirm" at bounding box center [898, 272] width 65 height 22
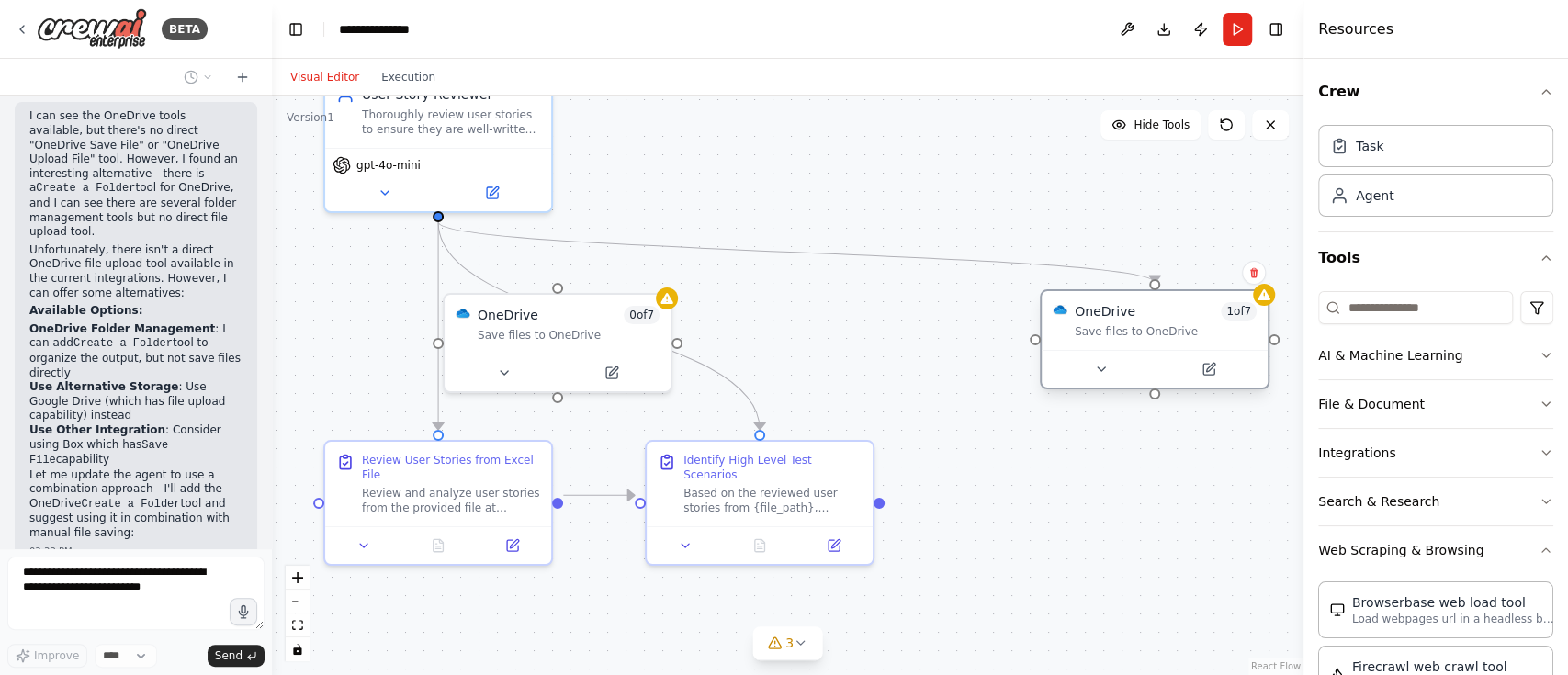
click at [1098, 324] on div "Save files to OneDrive" at bounding box center [1165, 332] width 182 height 15
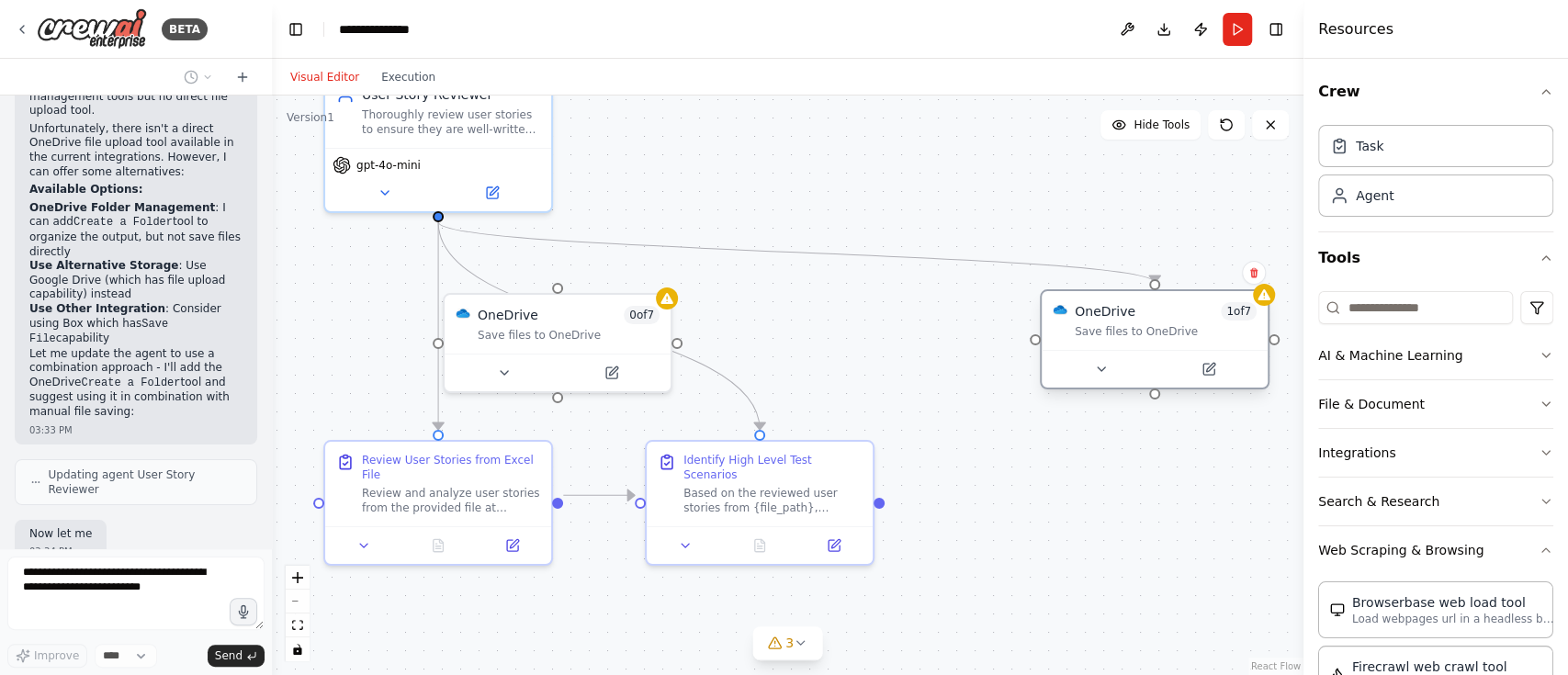
click at [1098, 324] on div "Save files to OneDrive" at bounding box center [1165, 332] width 182 height 15
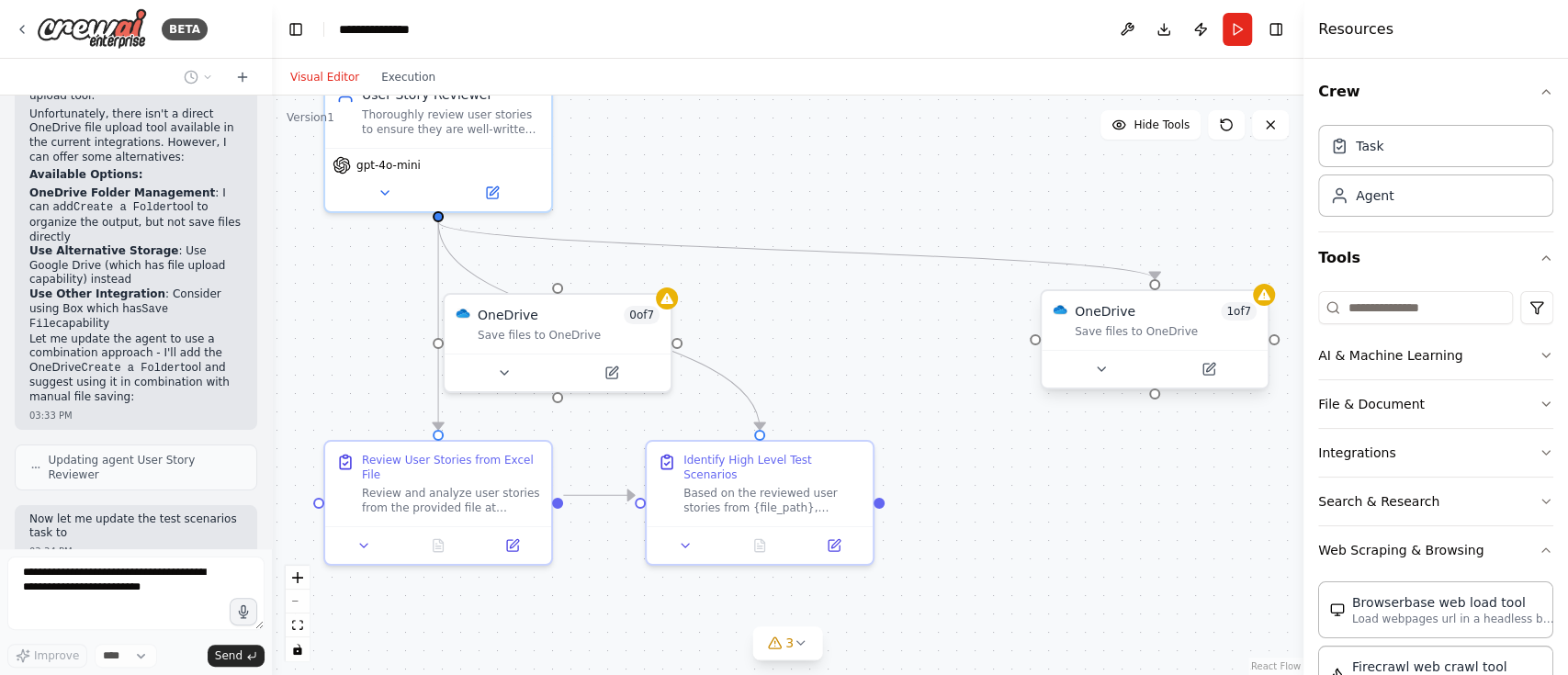
scroll to position [9359, 0]
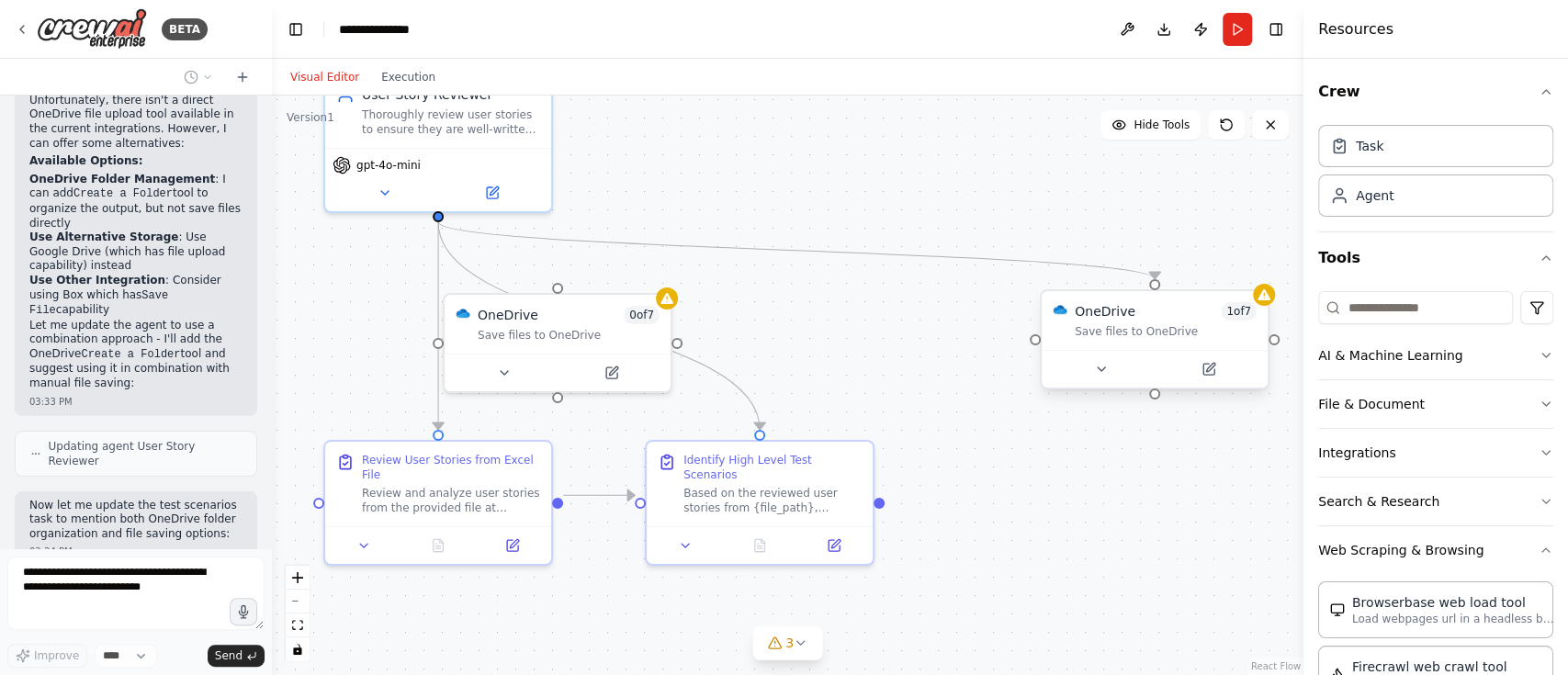
click at [1098, 324] on div "Save files to OneDrive" at bounding box center [1165, 332] width 182 height 15
click at [1100, 372] on icon at bounding box center [1102, 370] width 15 height 15
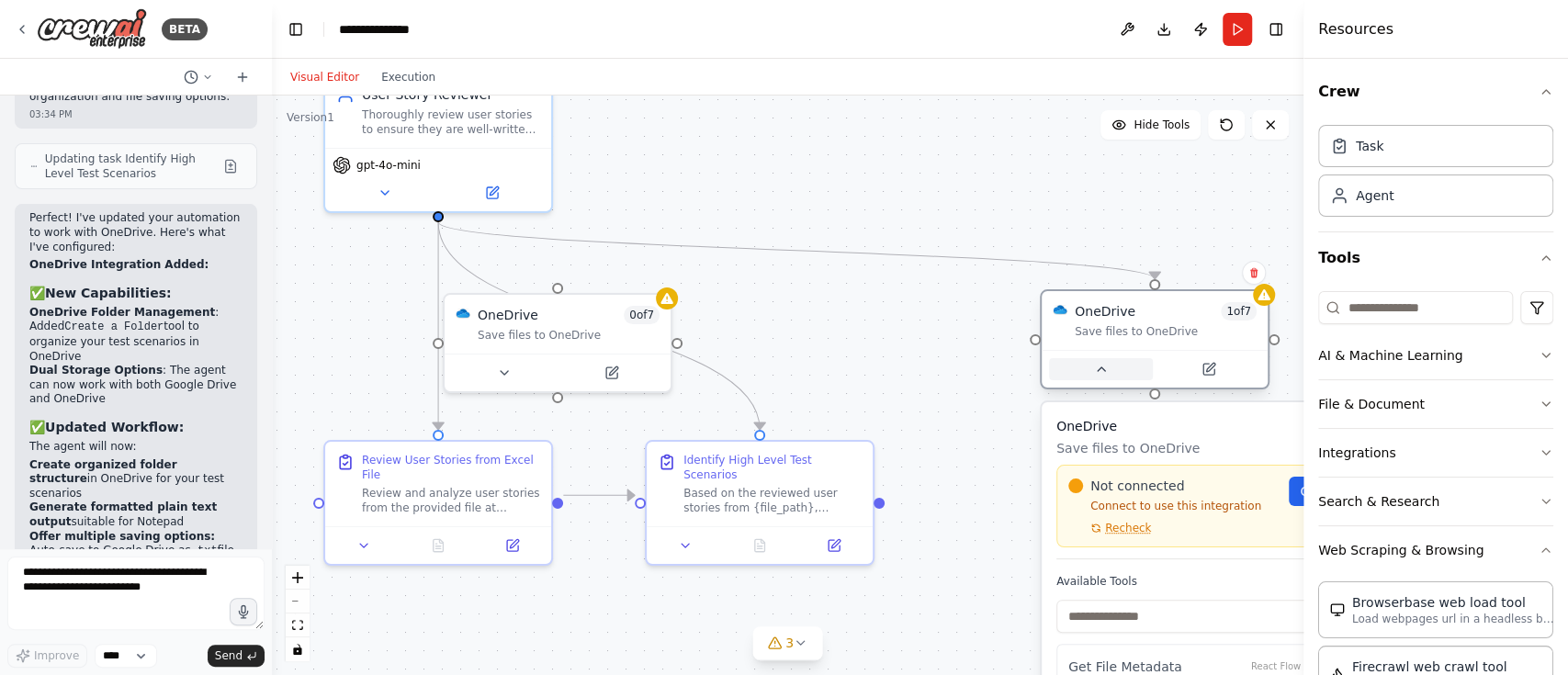
click at [1100, 372] on icon at bounding box center [1102, 370] width 15 height 15
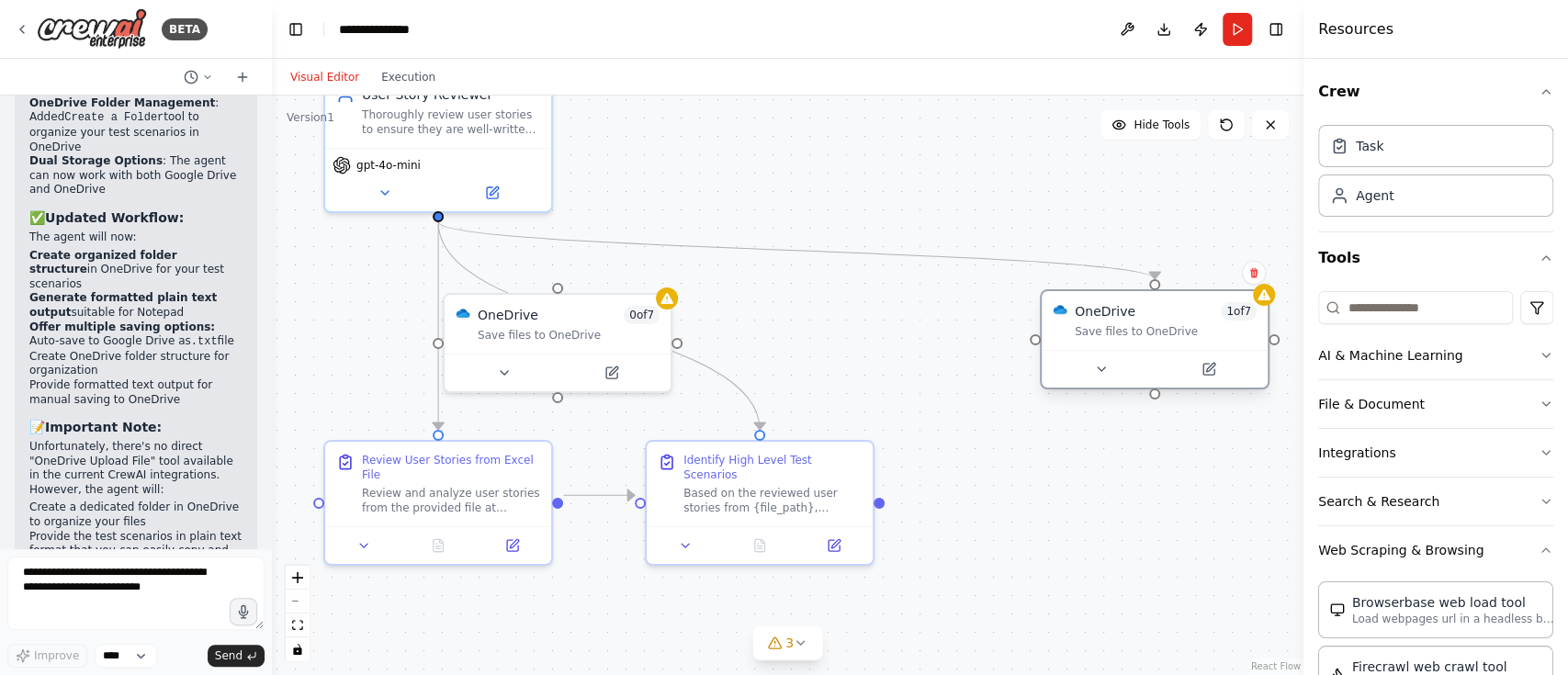
click at [1119, 292] on div "OneDrive 1 of 7 Save files to OneDrive" at bounding box center [1154, 320] width 226 height 59
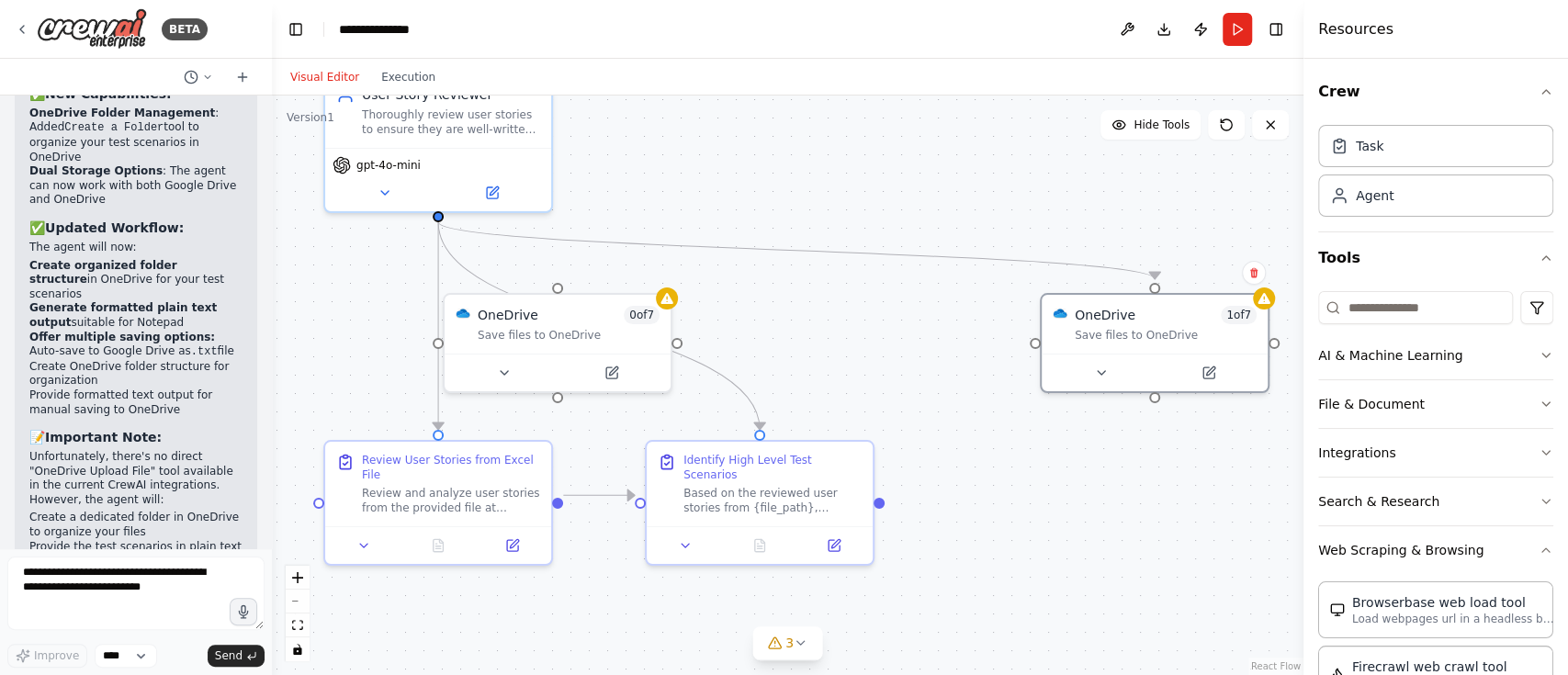
scroll to position [9930, 0]
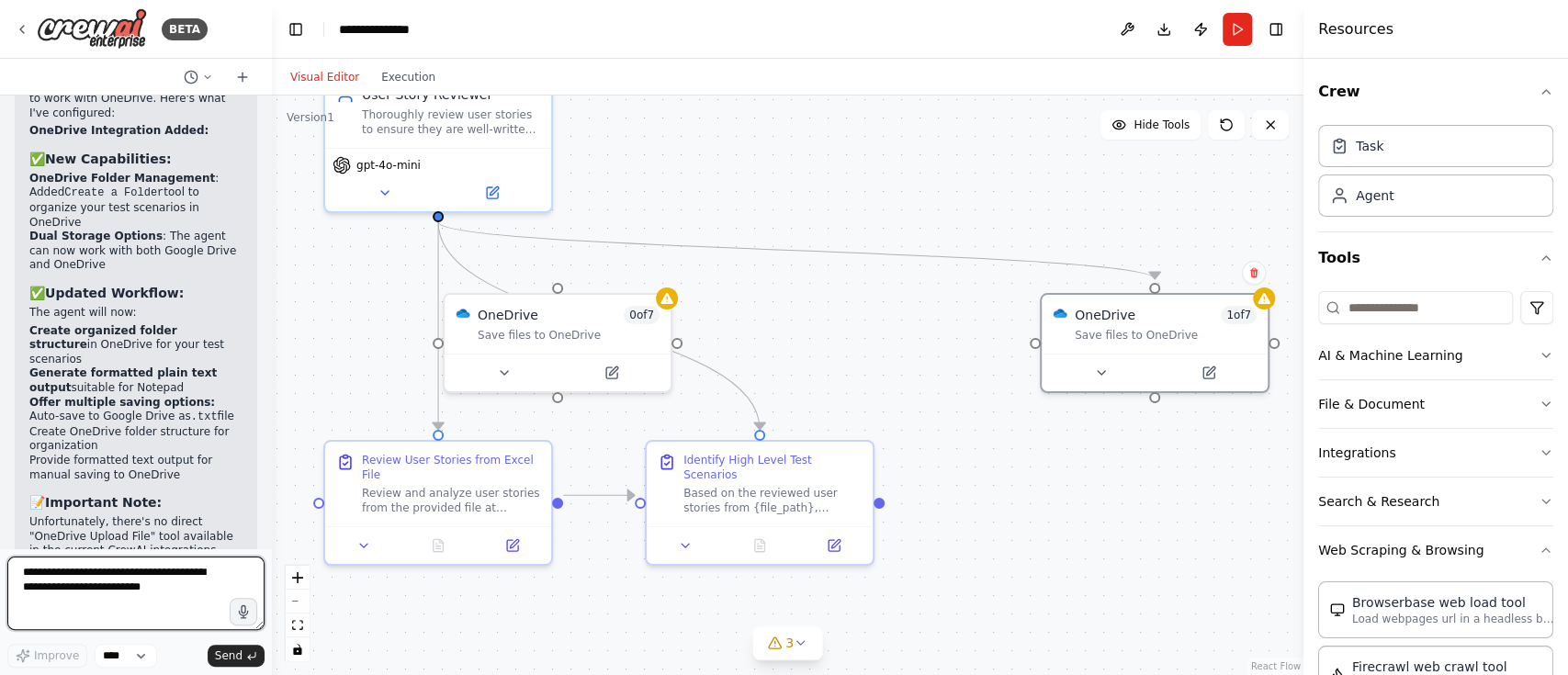
click at [62, 583] on textarea at bounding box center [136, 594] width 257 height 74
type textarea "**********"
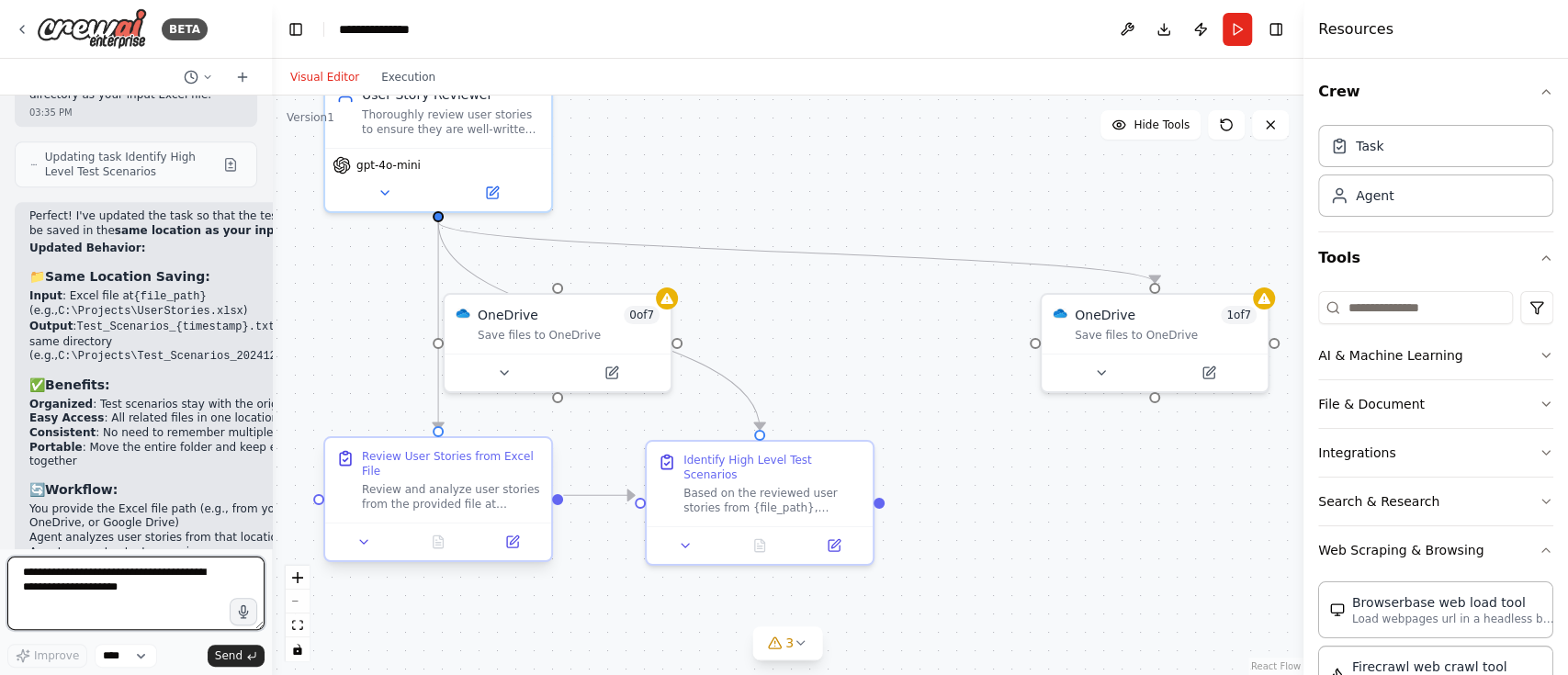
scroll to position [10987, 0]
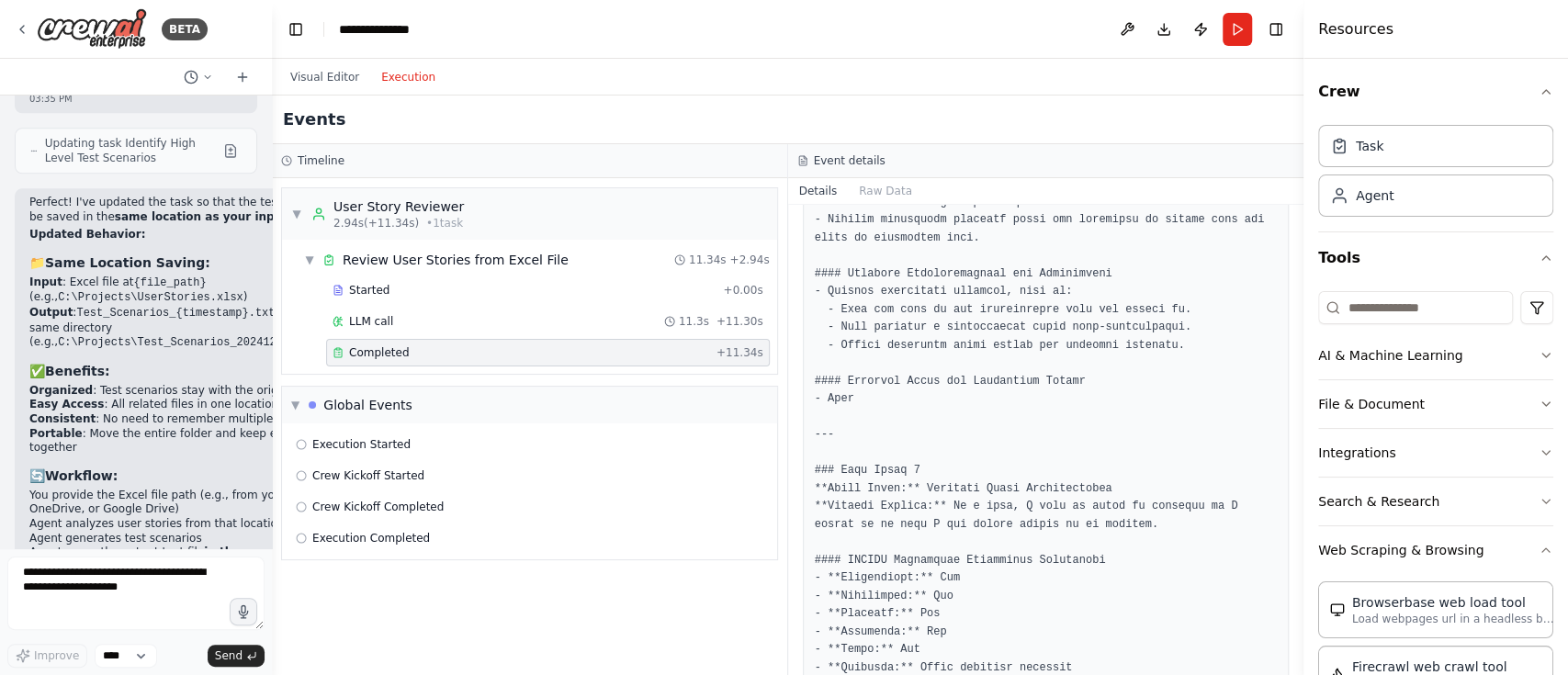
click at [401, 77] on button "Execution" at bounding box center [408, 77] width 77 height 22
click at [1234, 18] on button "Run" at bounding box center [1237, 29] width 29 height 33
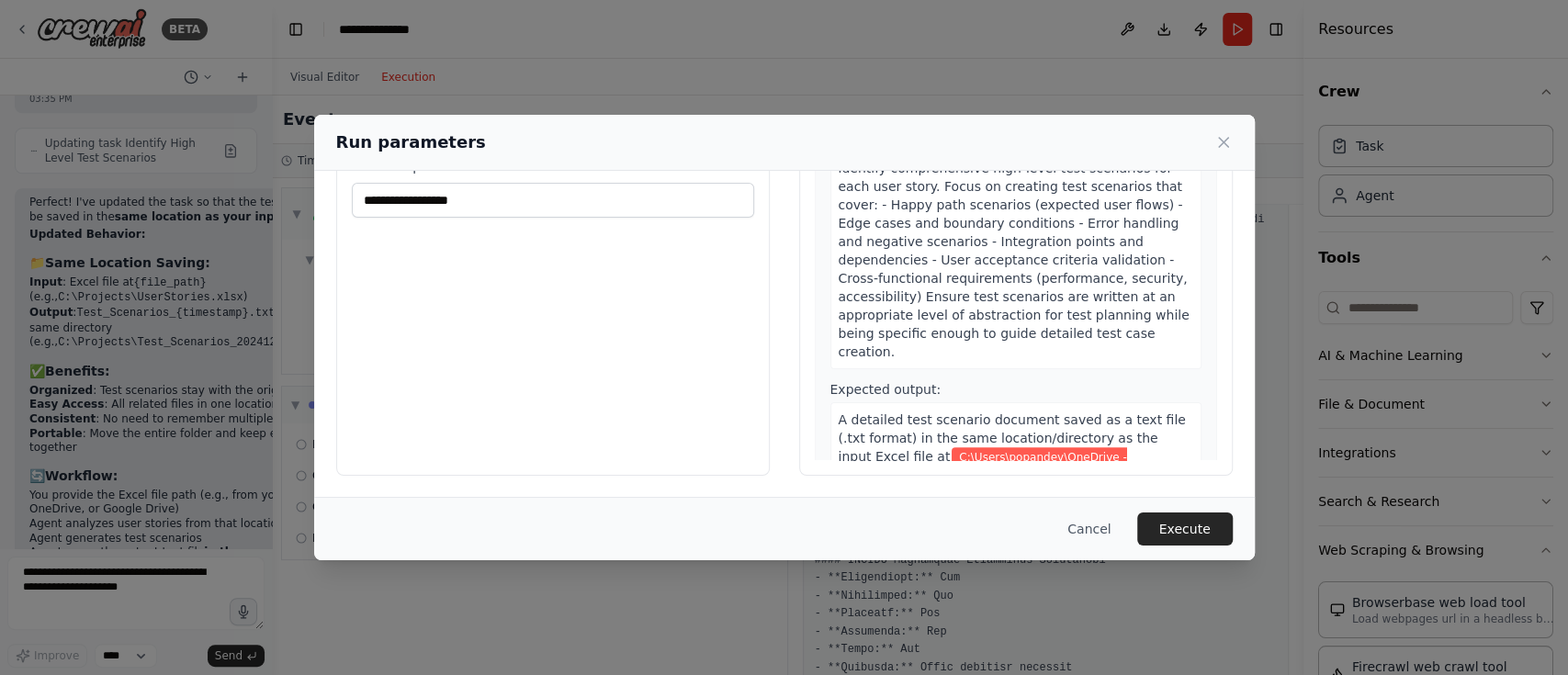
scroll to position [883, 0]
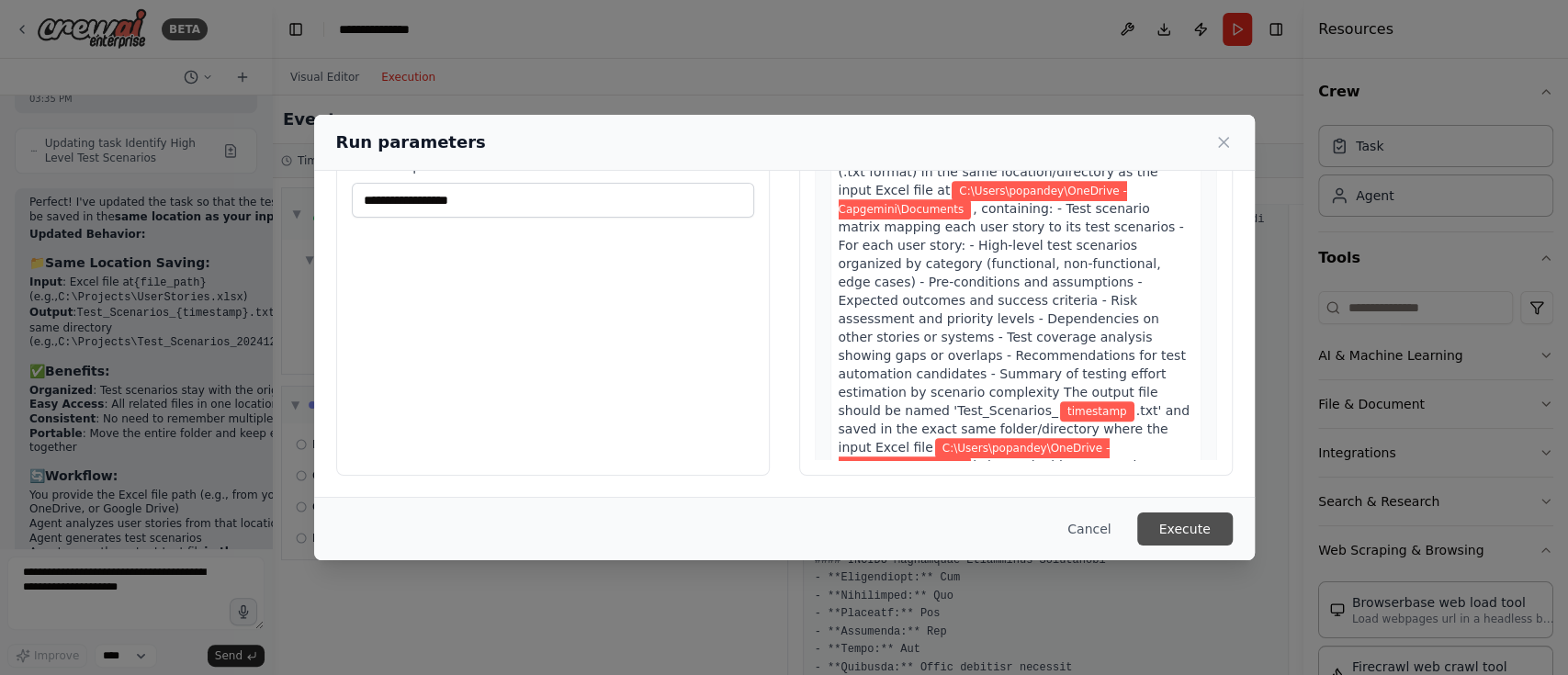
click at [1188, 516] on button "Execute" at bounding box center [1184, 528] width 96 height 33
click at [1184, 531] on button "Execute" at bounding box center [1184, 528] width 96 height 33
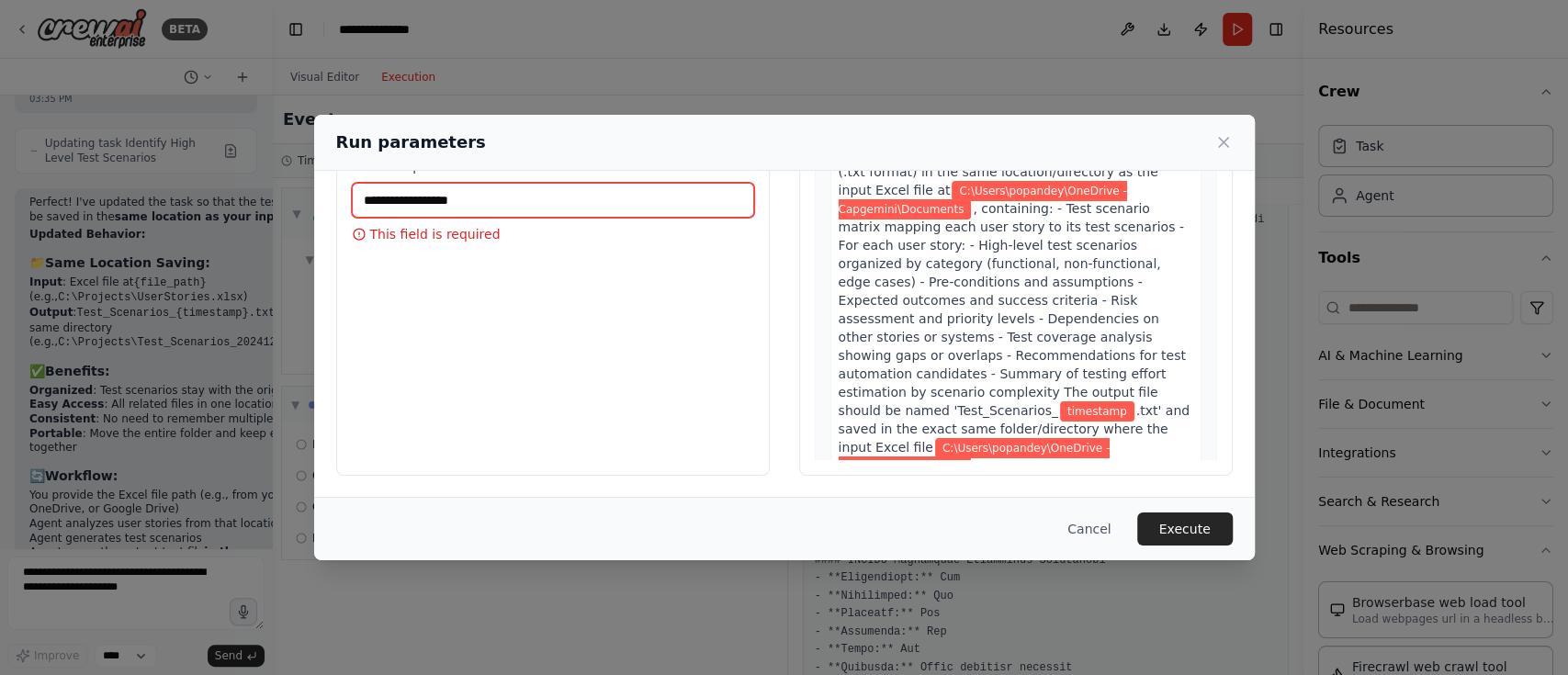
click at [509, 185] on input "timestamp *" at bounding box center [552, 199] width 402 height 35
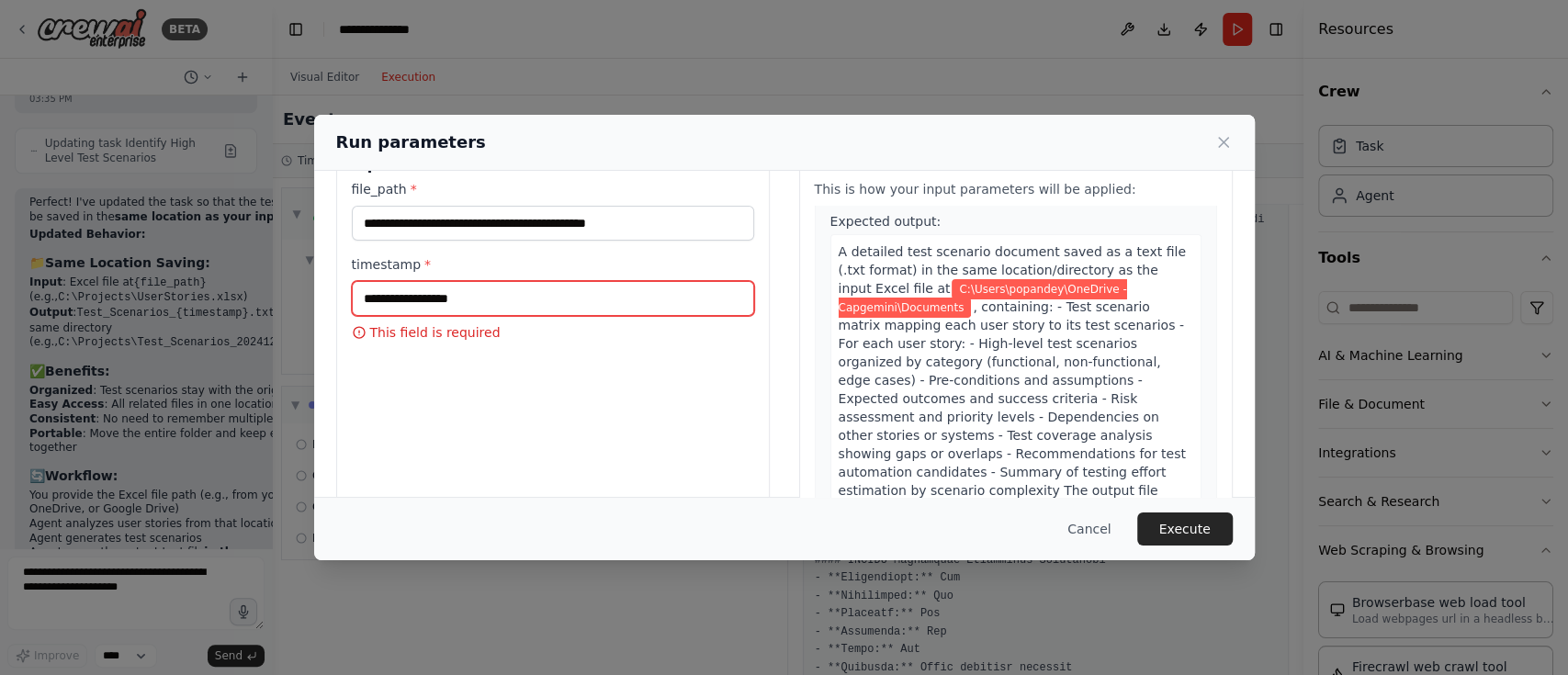
scroll to position [6, 0]
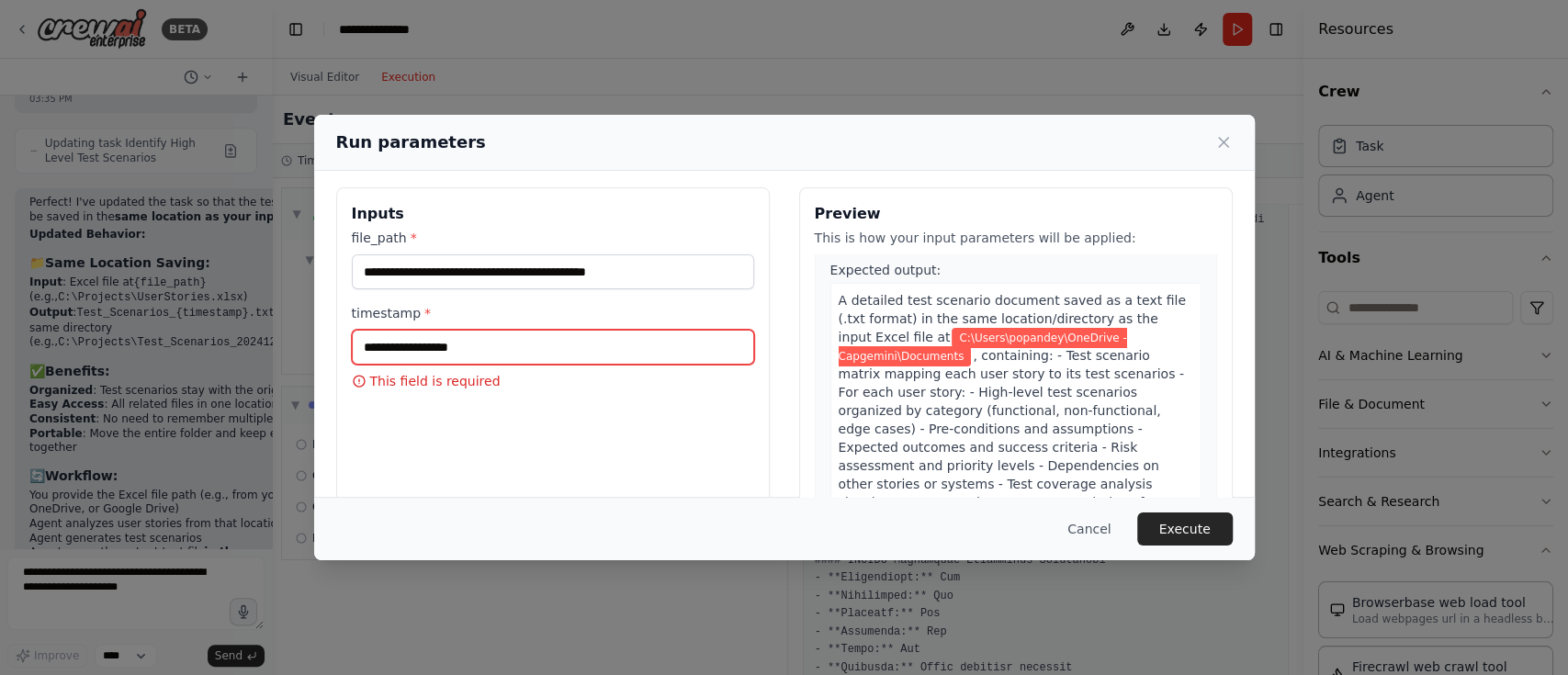
click at [375, 348] on input "timestamp *" at bounding box center [552, 347] width 402 height 35
type input "****"
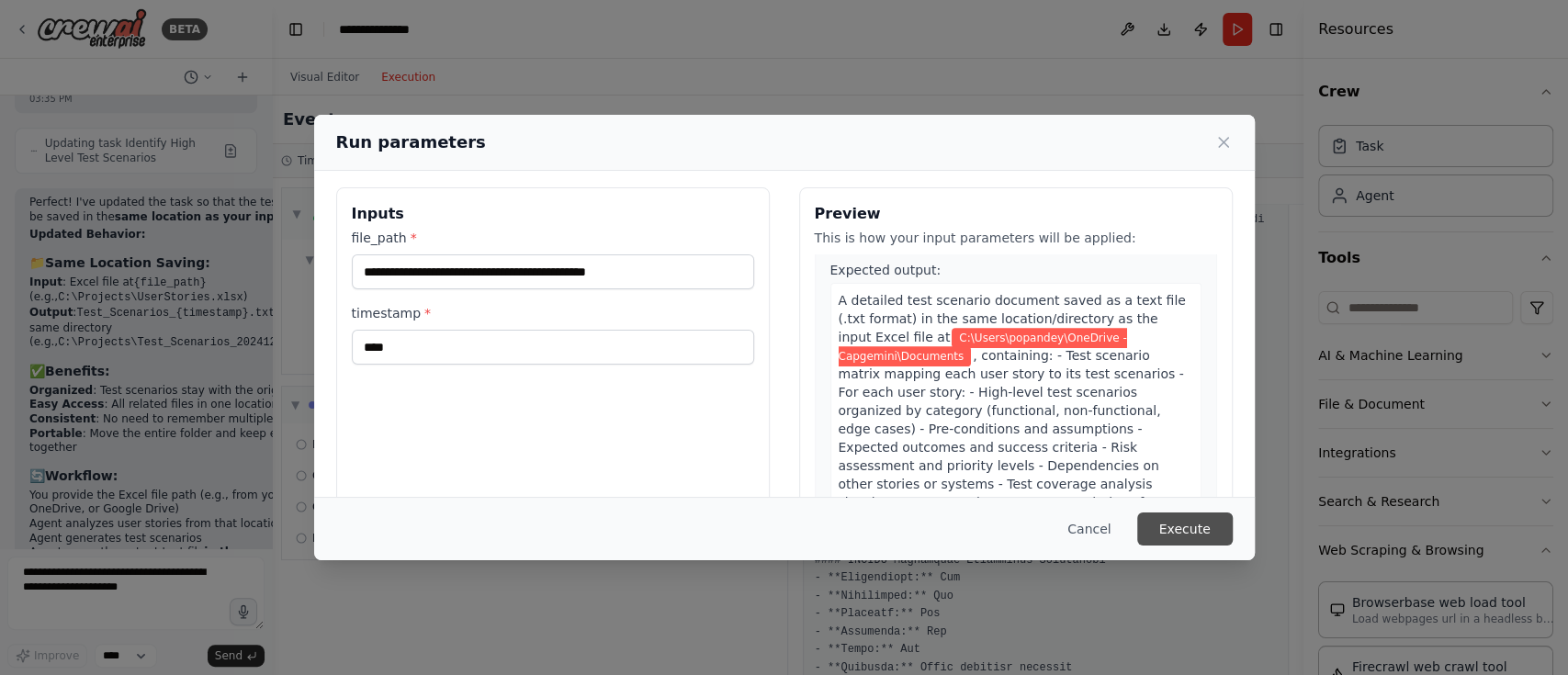
click at [1193, 526] on button "Execute" at bounding box center [1184, 528] width 96 height 33
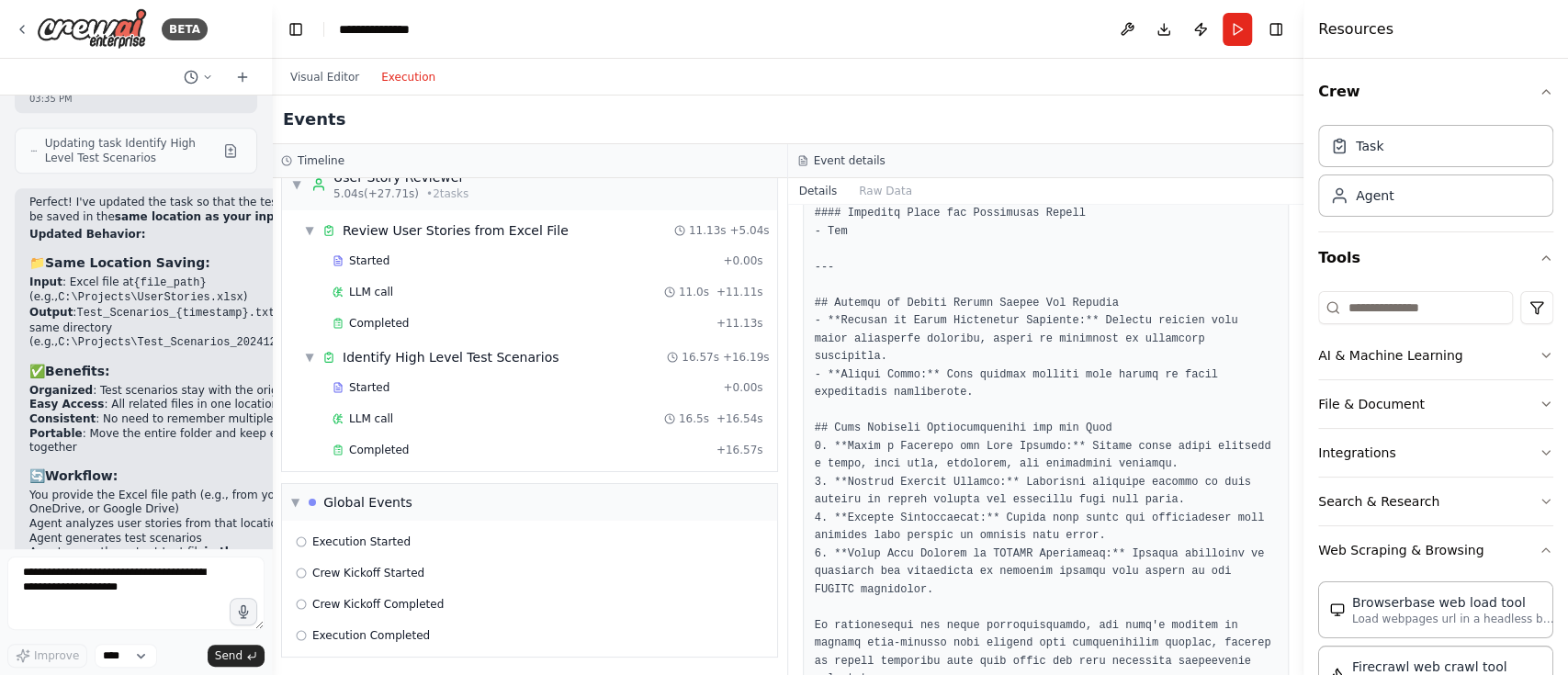
scroll to position [28, 0]
click at [304, 551] on div "Execution Started" at bounding box center [530, 542] width 480 height 27
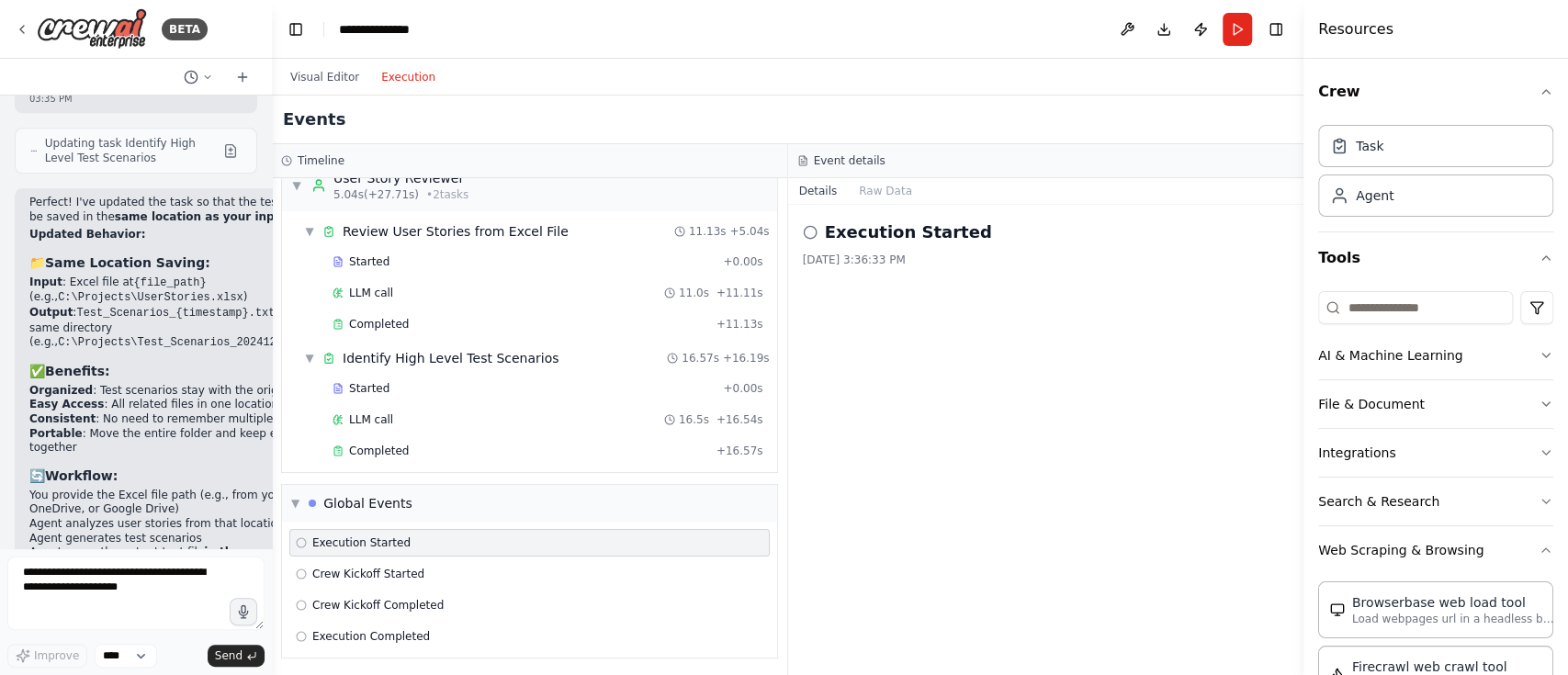
click at [385, 552] on div "Execution Started" at bounding box center [530, 542] width 480 height 27
click at [417, 450] on div "Completed" at bounding box center [521, 451] width 376 height 15
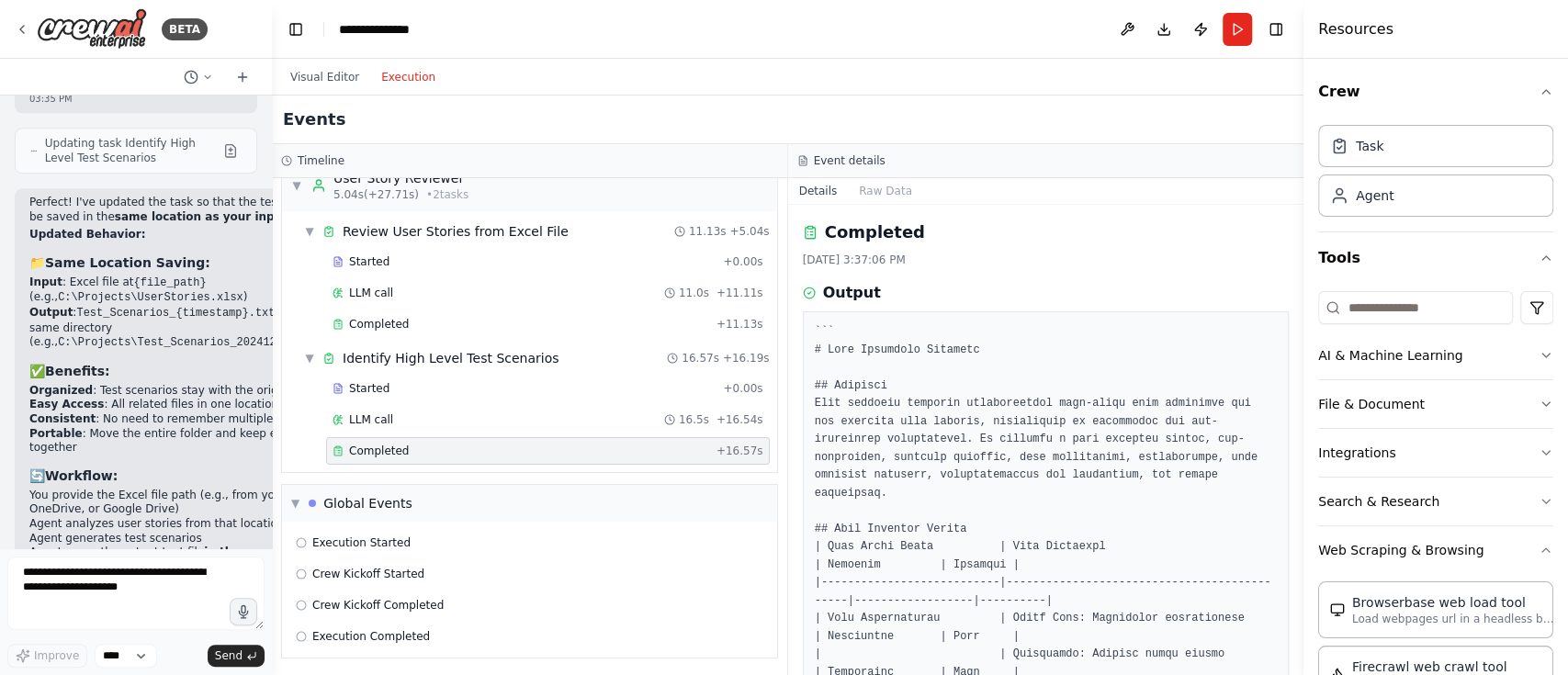
click at [860, 199] on button "Raw Data" at bounding box center [885, 190] width 76 height 26
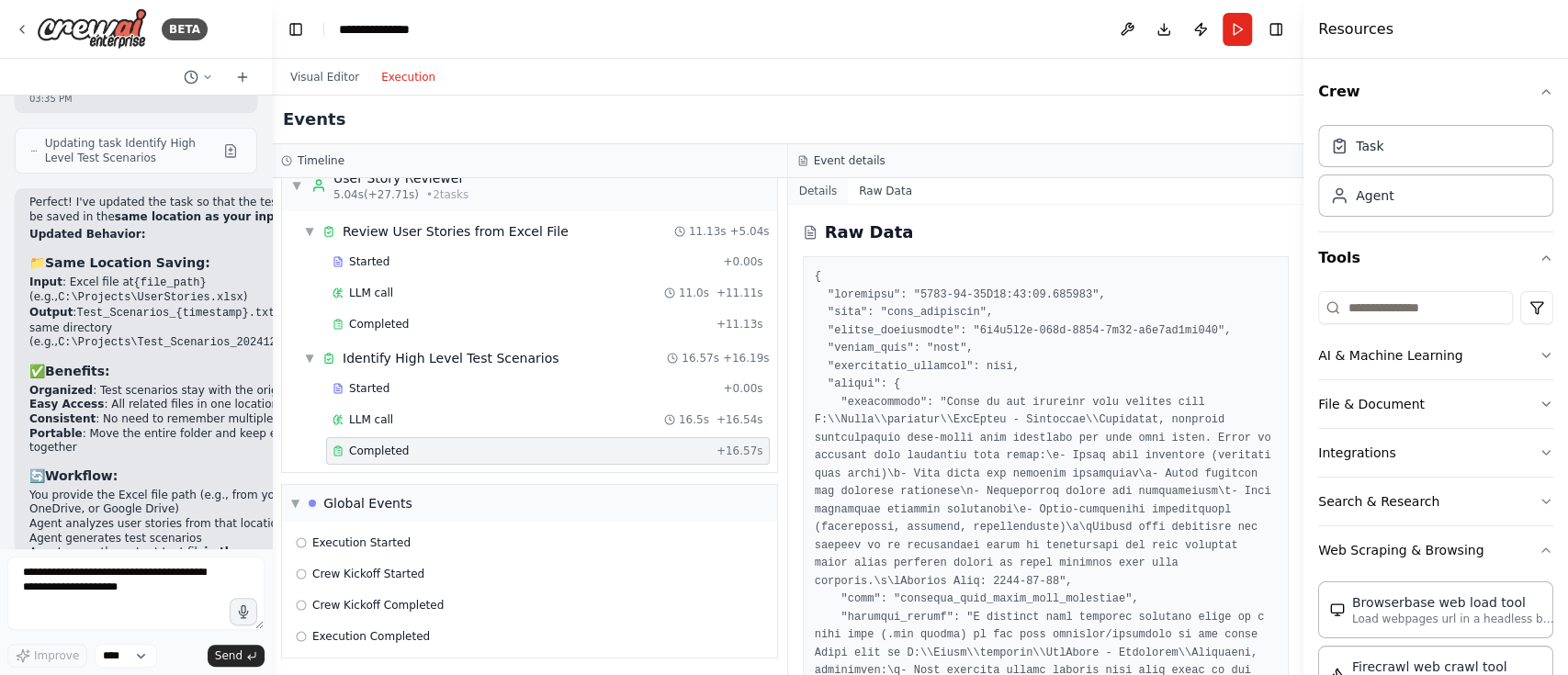
click at [807, 195] on button "Details" at bounding box center [818, 190] width 61 height 26
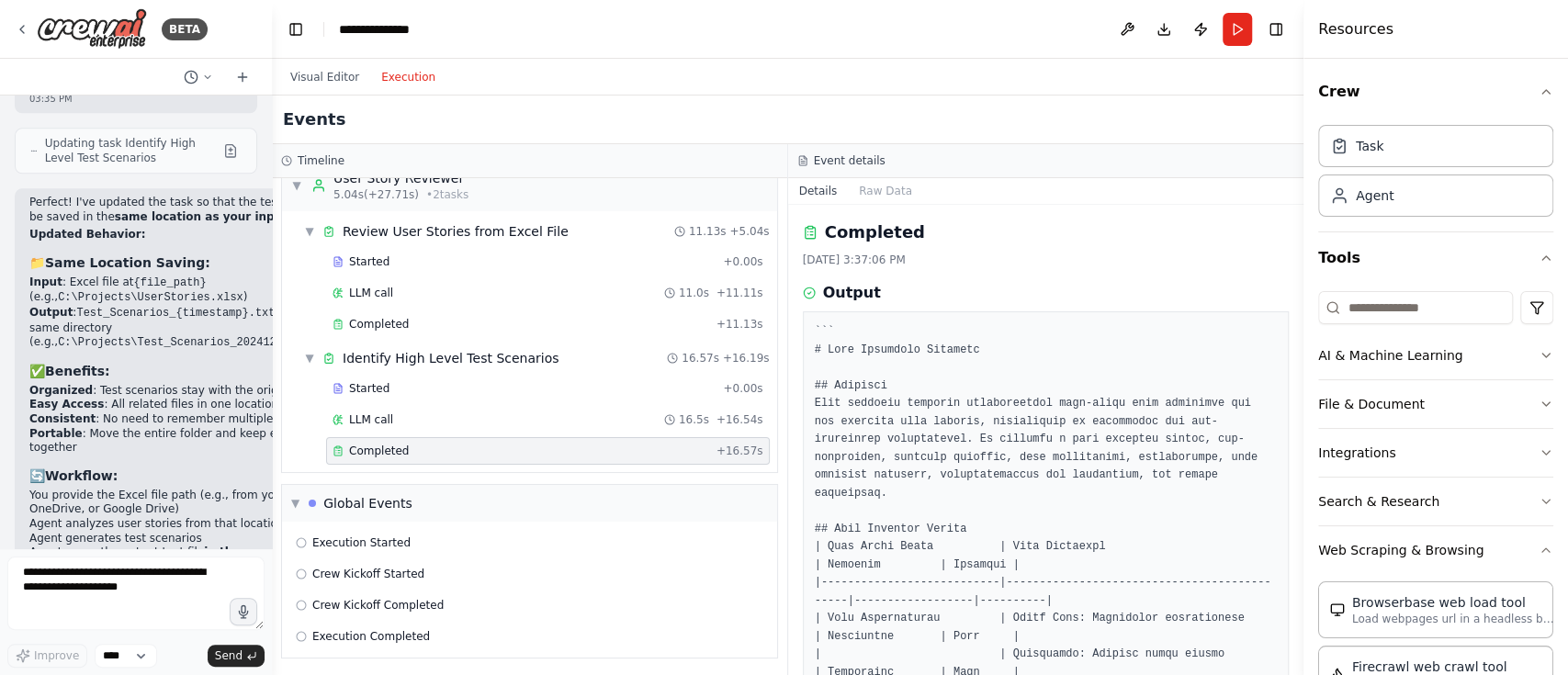
click at [369, 420] on span "LLM call" at bounding box center [371, 420] width 44 height 15
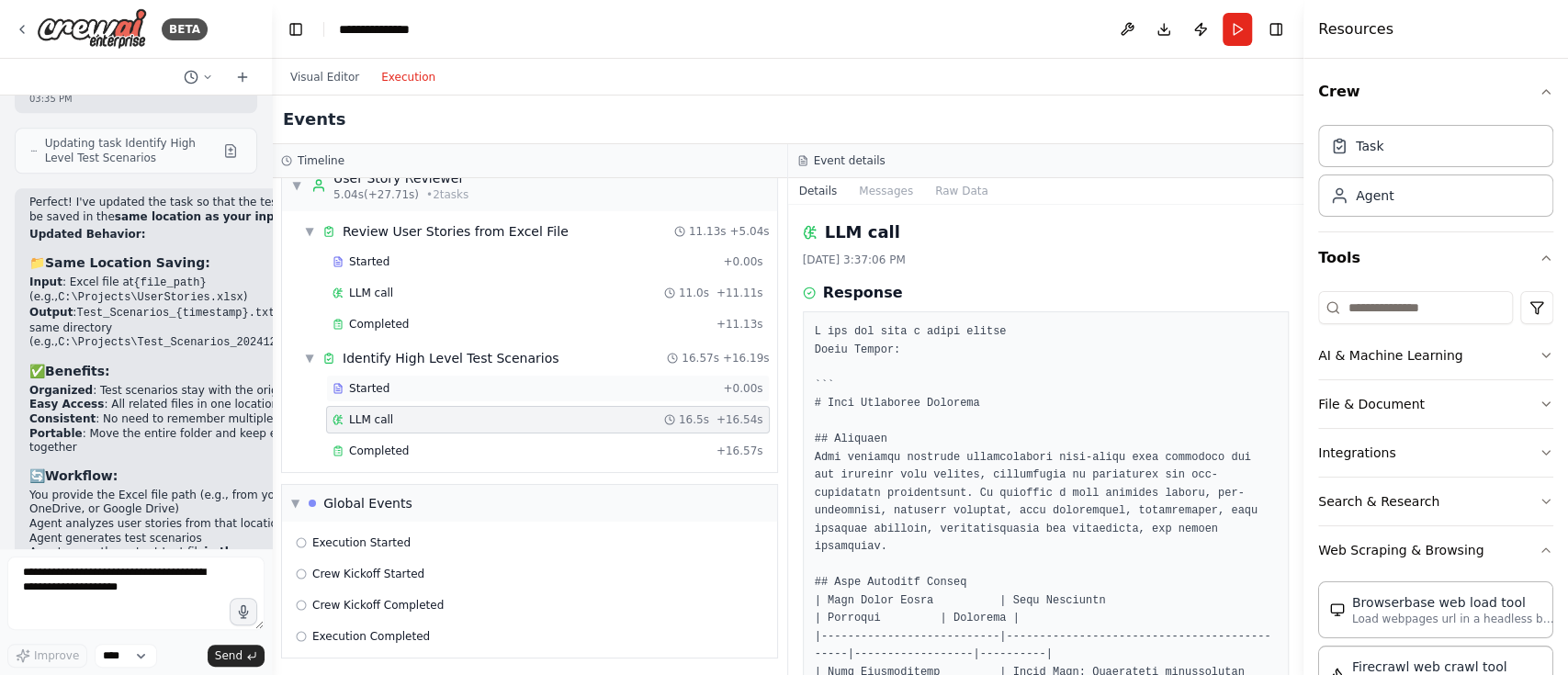
click at [375, 394] on div "Started + 0.00s" at bounding box center [548, 388] width 444 height 27
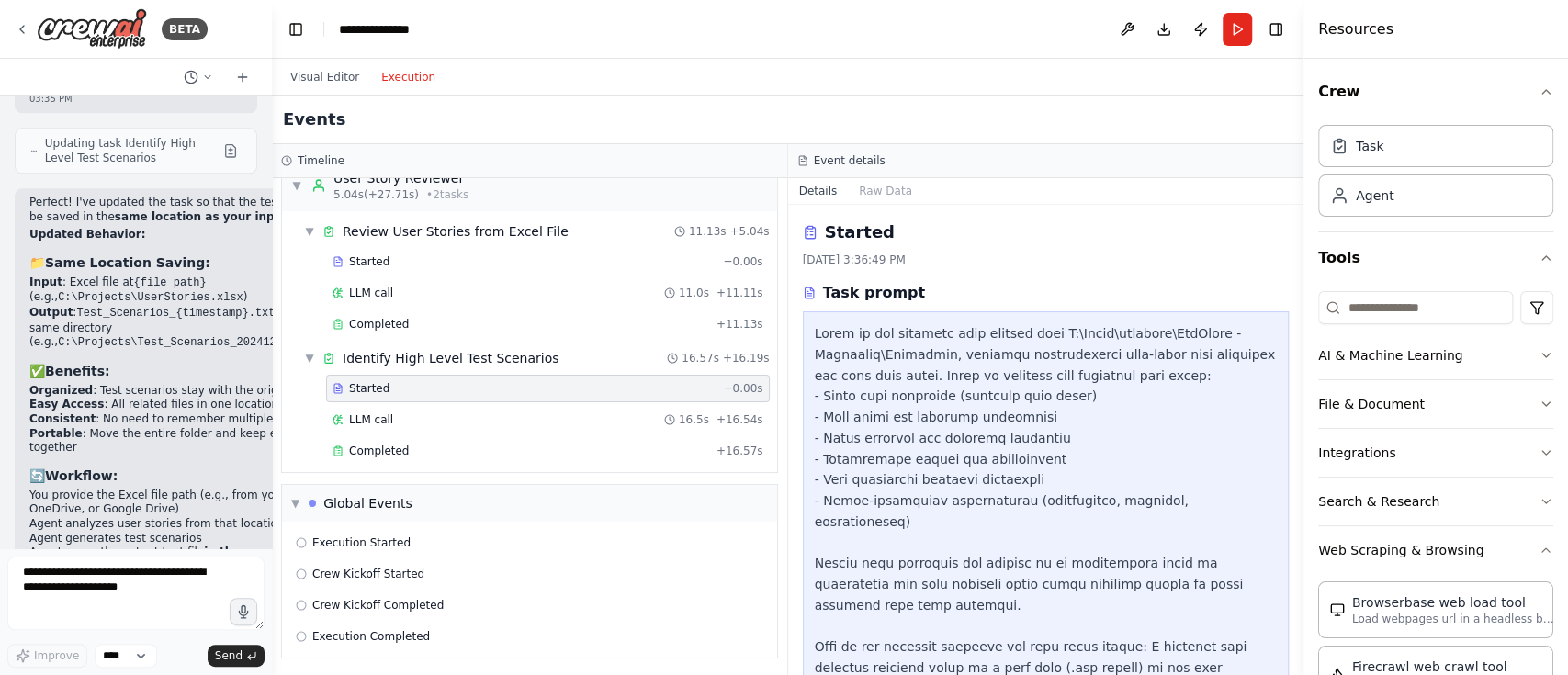
copy div "C:\Users\popandey\OneDrive - Capgemini\Document"
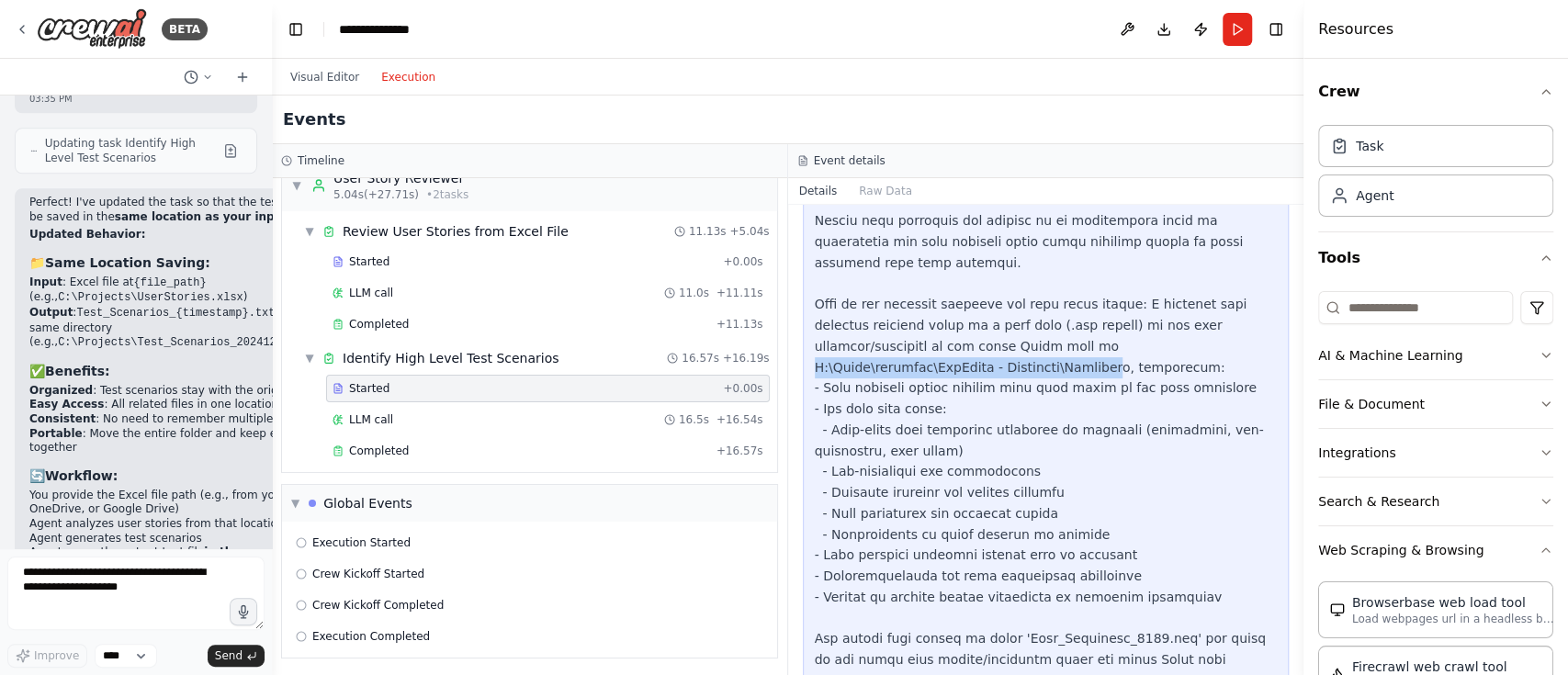
scroll to position [391, 0]
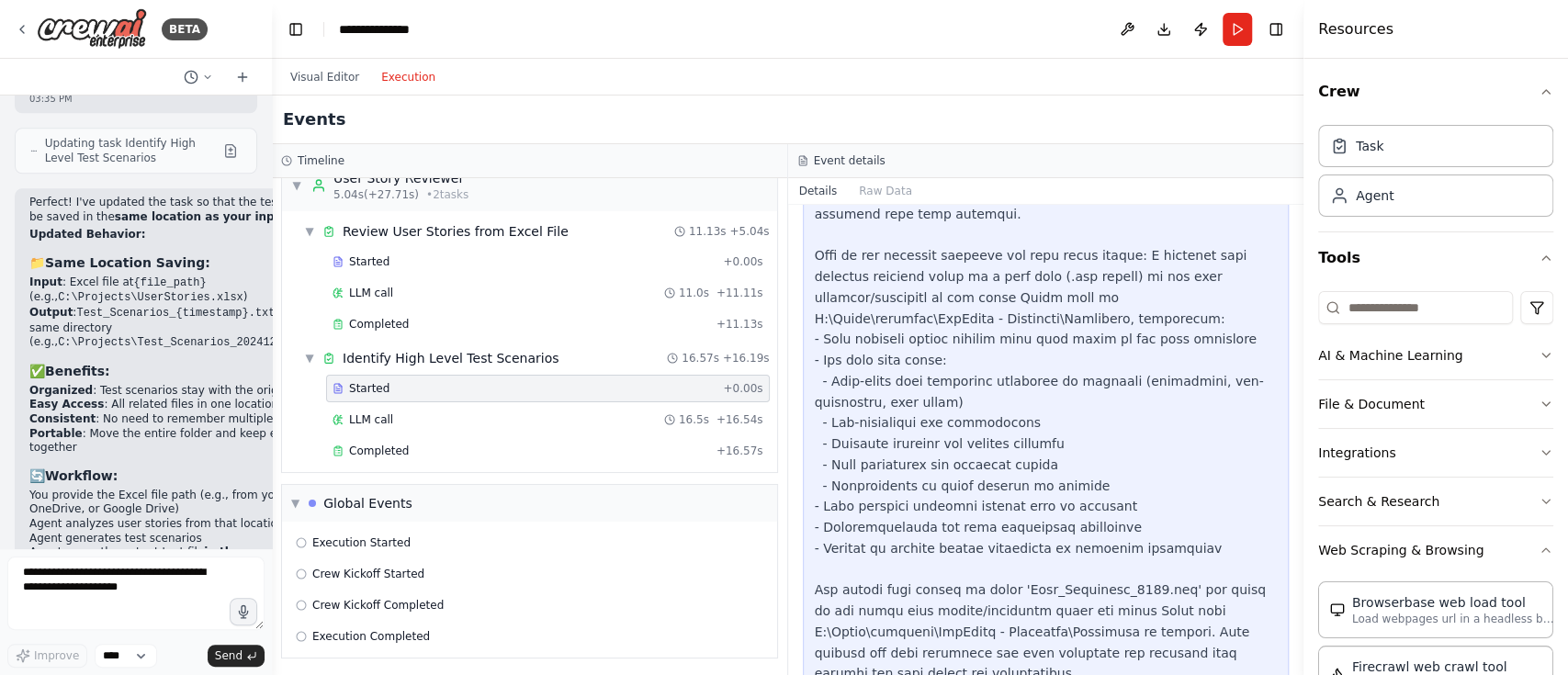
click at [1063, 599] on div at bounding box center [1045, 329] width 462 height 794
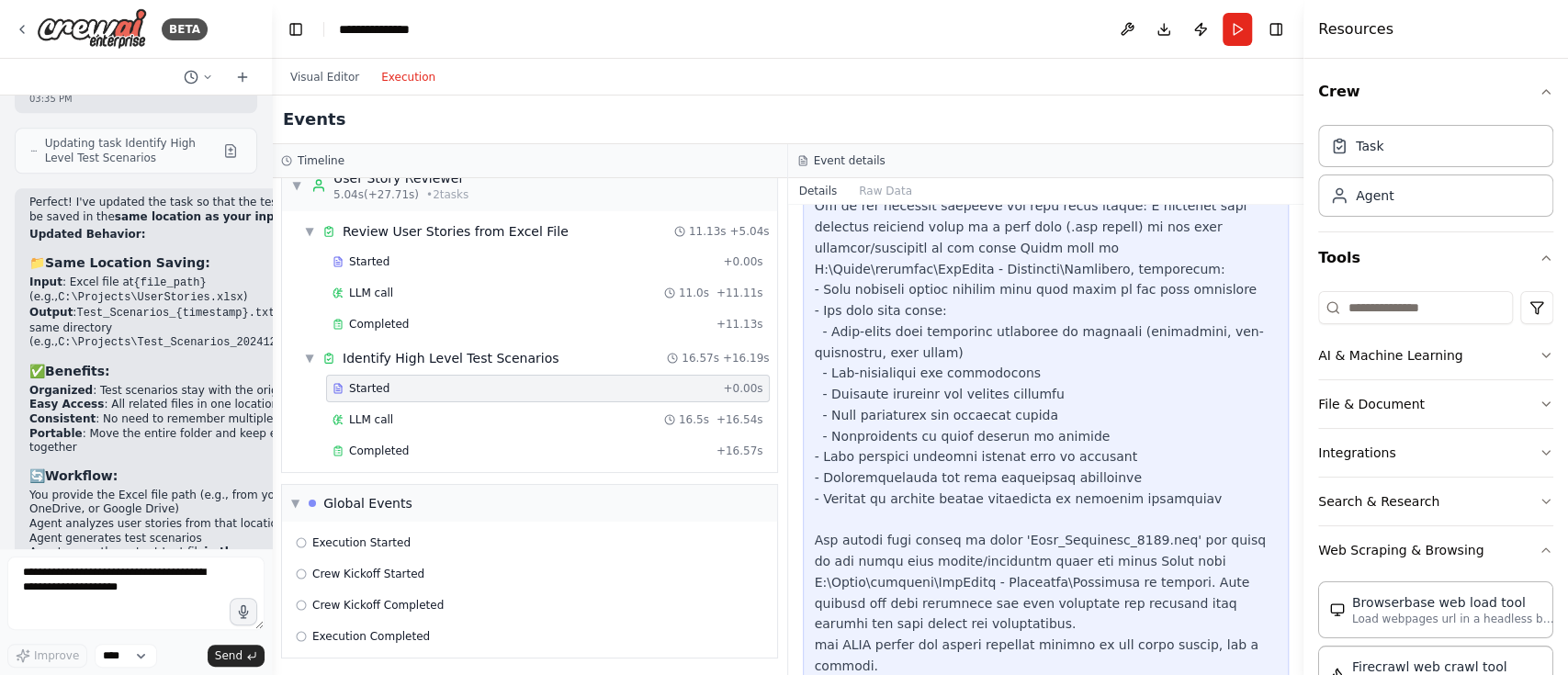
click at [1009, 607] on div at bounding box center [1045, 280] width 462 height 794
click at [361, 427] on div "LLM call 16.5s + 16.54s" at bounding box center [548, 419] width 444 height 27
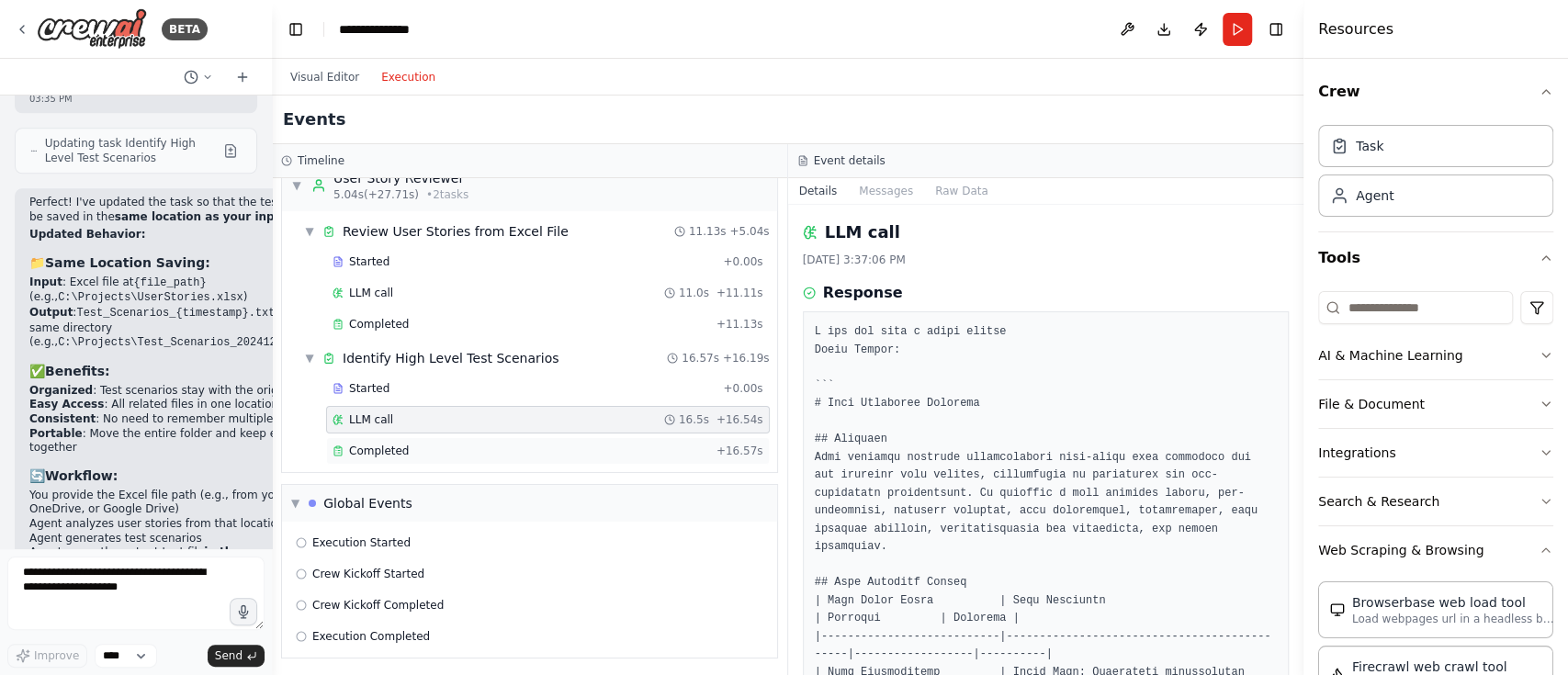
click at [385, 445] on span "Completed" at bounding box center [378, 451] width 60 height 15
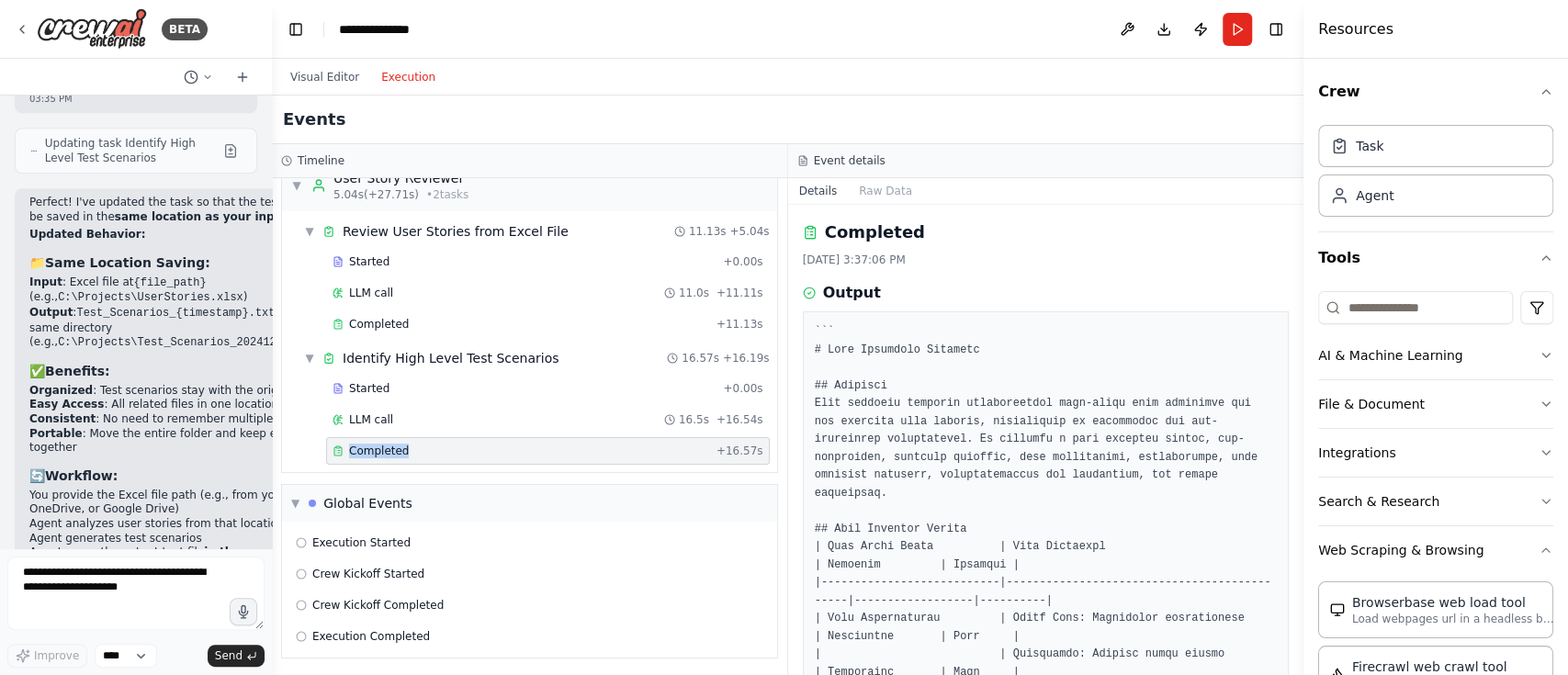
click at [385, 445] on span "Completed" at bounding box center [378, 451] width 60 height 15
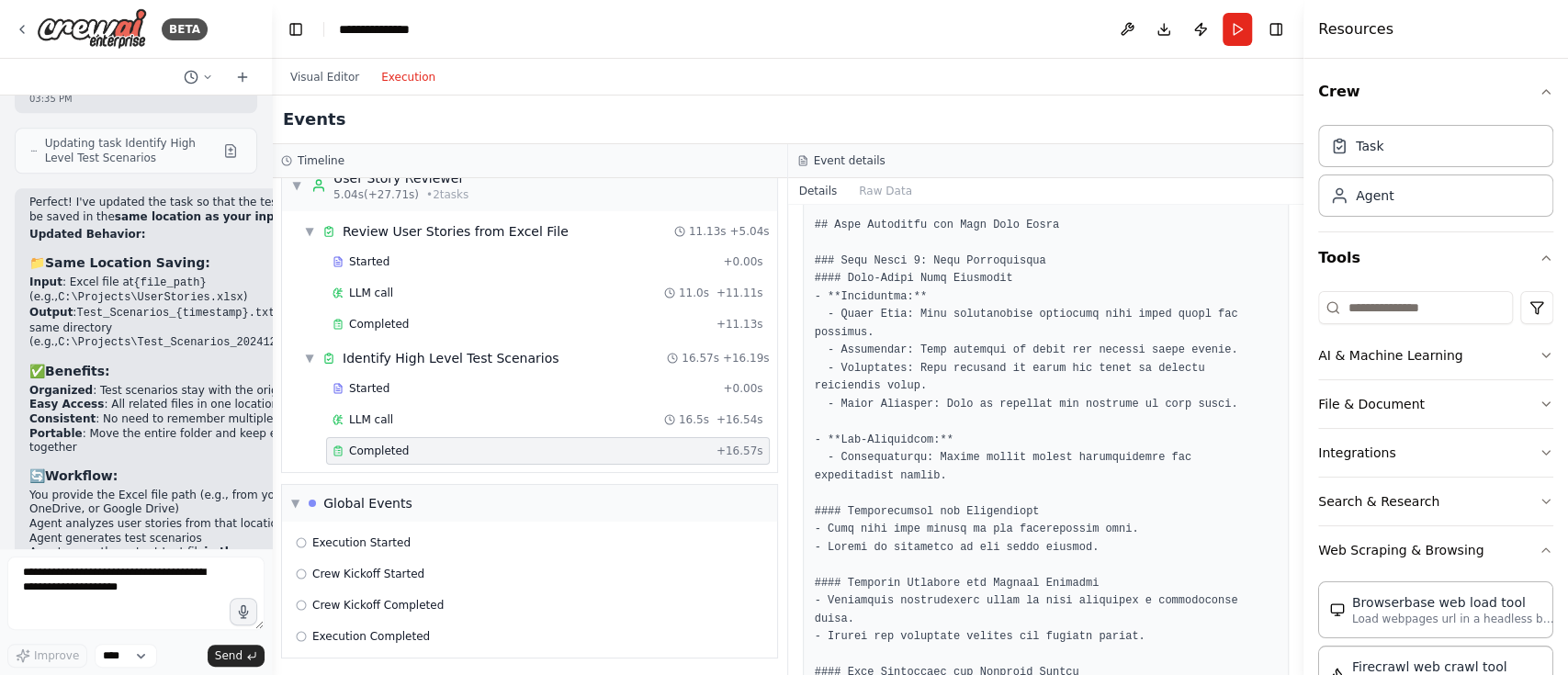
scroll to position [971, 0]
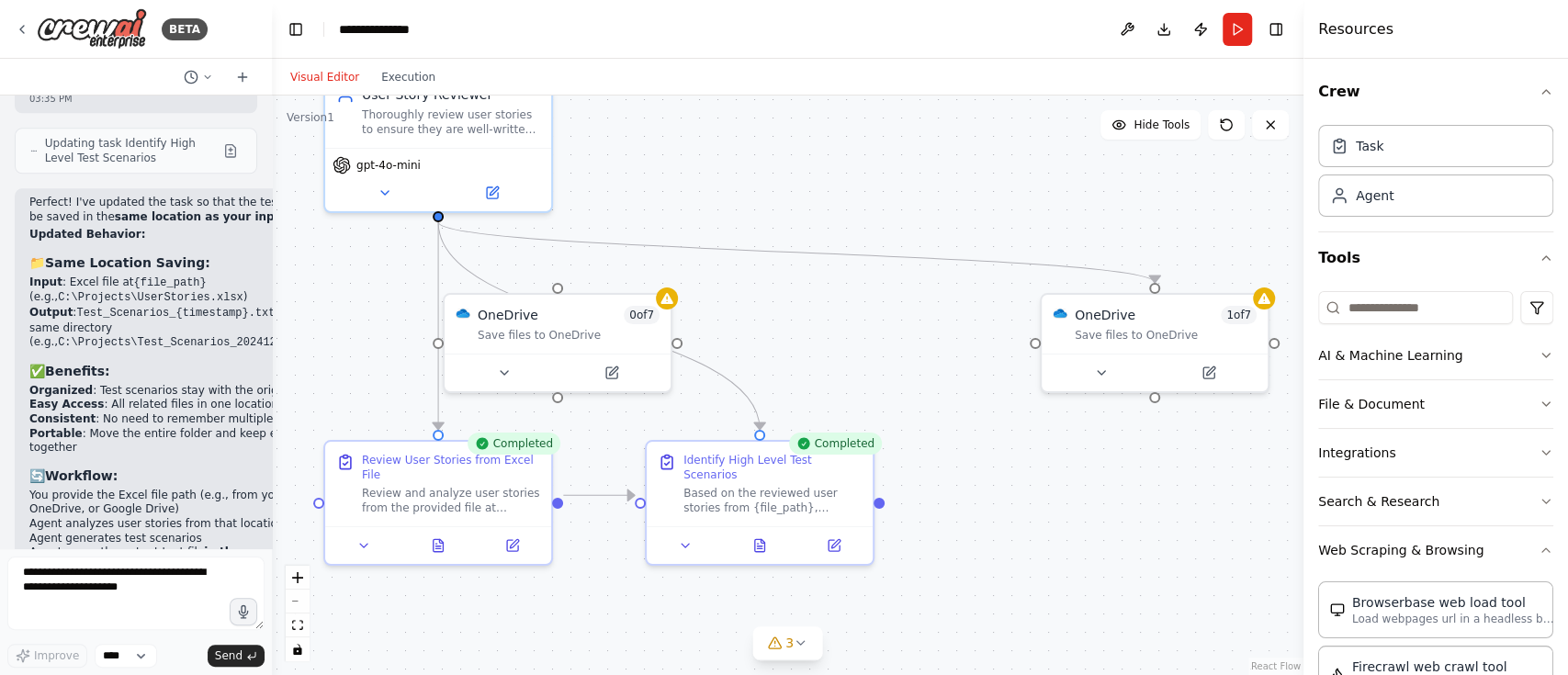
click at [323, 78] on button "Visual Editor" at bounding box center [324, 77] width 91 height 22
click at [598, 334] on div "Save files to OneDrive" at bounding box center [568, 332] width 182 height 15
click at [653, 279] on button at bounding box center [656, 272] width 24 height 24
click at [610, 276] on button "Confirm" at bounding box center [604, 272] width 65 height 22
click at [1130, 341] on div "OneDrive 1 of 7 Save files to OneDrive" at bounding box center [1154, 320] width 226 height 59
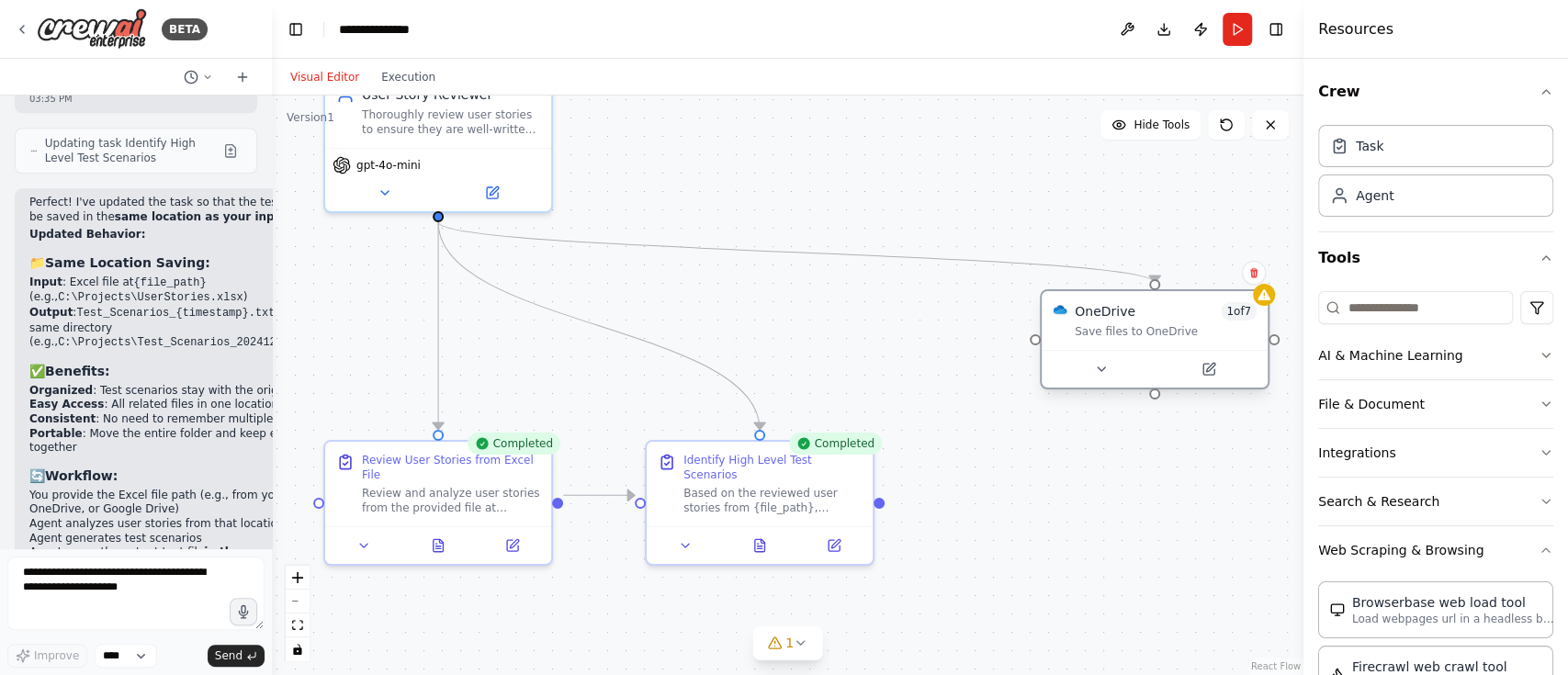
click at [1130, 341] on div "OneDrive 1 of 7 Save files to OneDrive" at bounding box center [1154, 320] width 226 height 59
click at [1110, 372] on button at bounding box center [1101, 369] width 104 height 22
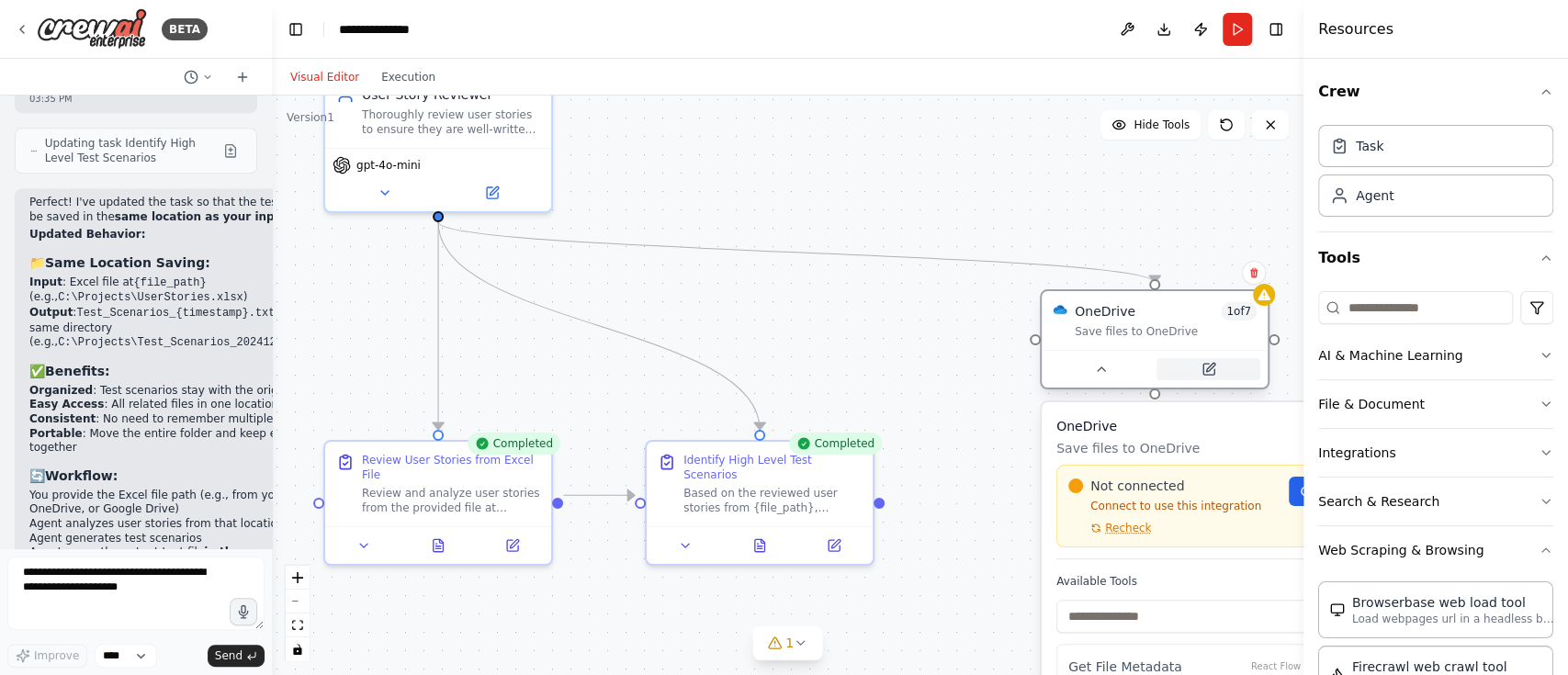
click at [1216, 366] on button at bounding box center [1209, 369] width 104 height 22
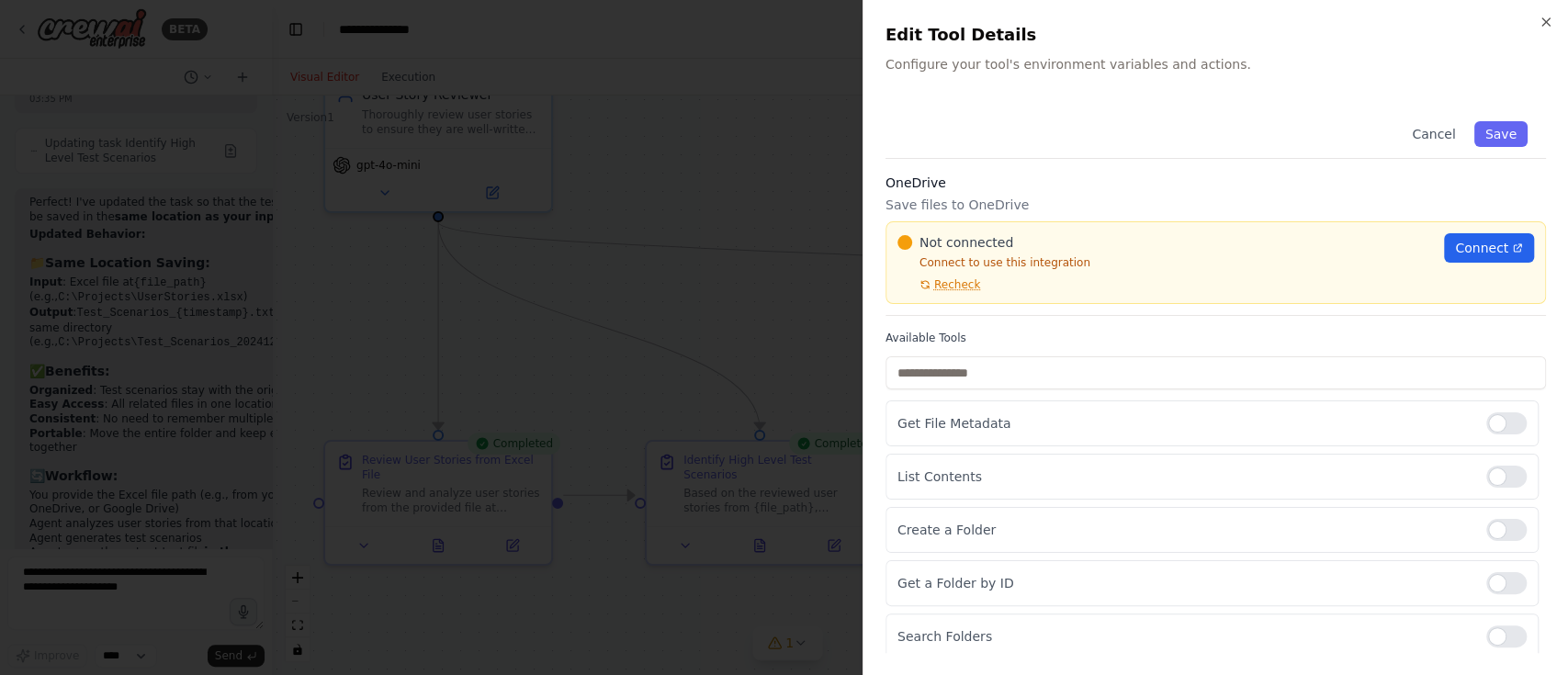
scroll to position [111, 0]
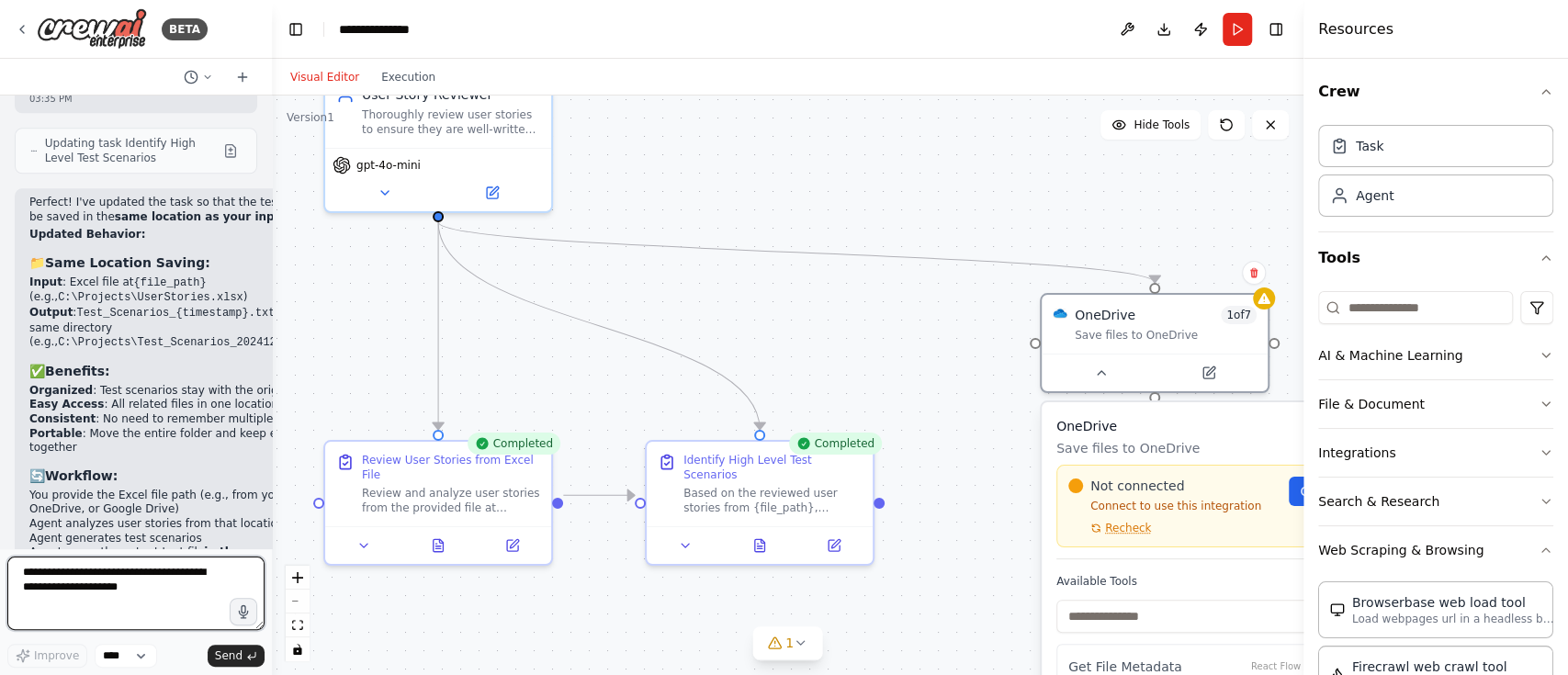
click at [113, 591] on textarea "**********" at bounding box center [136, 594] width 257 height 74
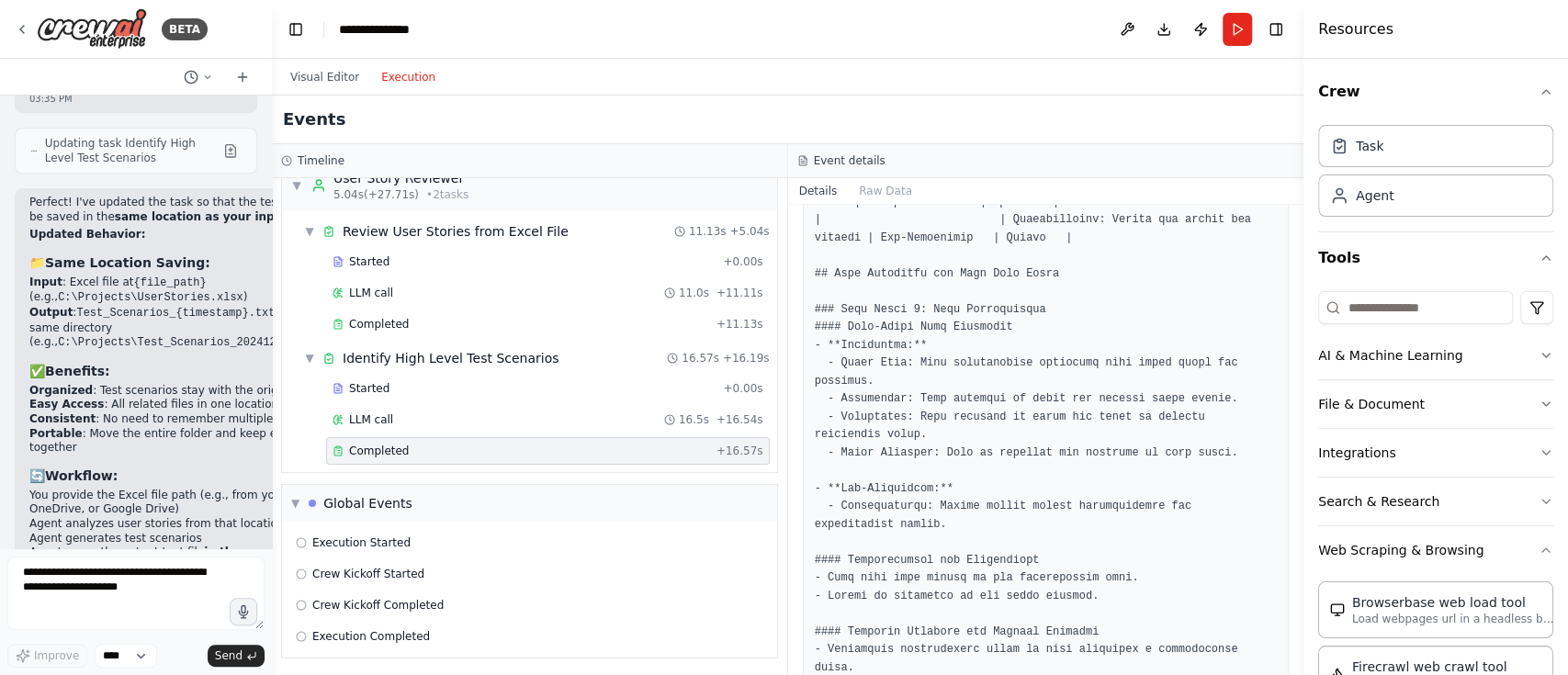
click at [402, 76] on button "Execution" at bounding box center [408, 77] width 77 height 22
click at [1236, 26] on button "Run" at bounding box center [1237, 29] width 29 height 33
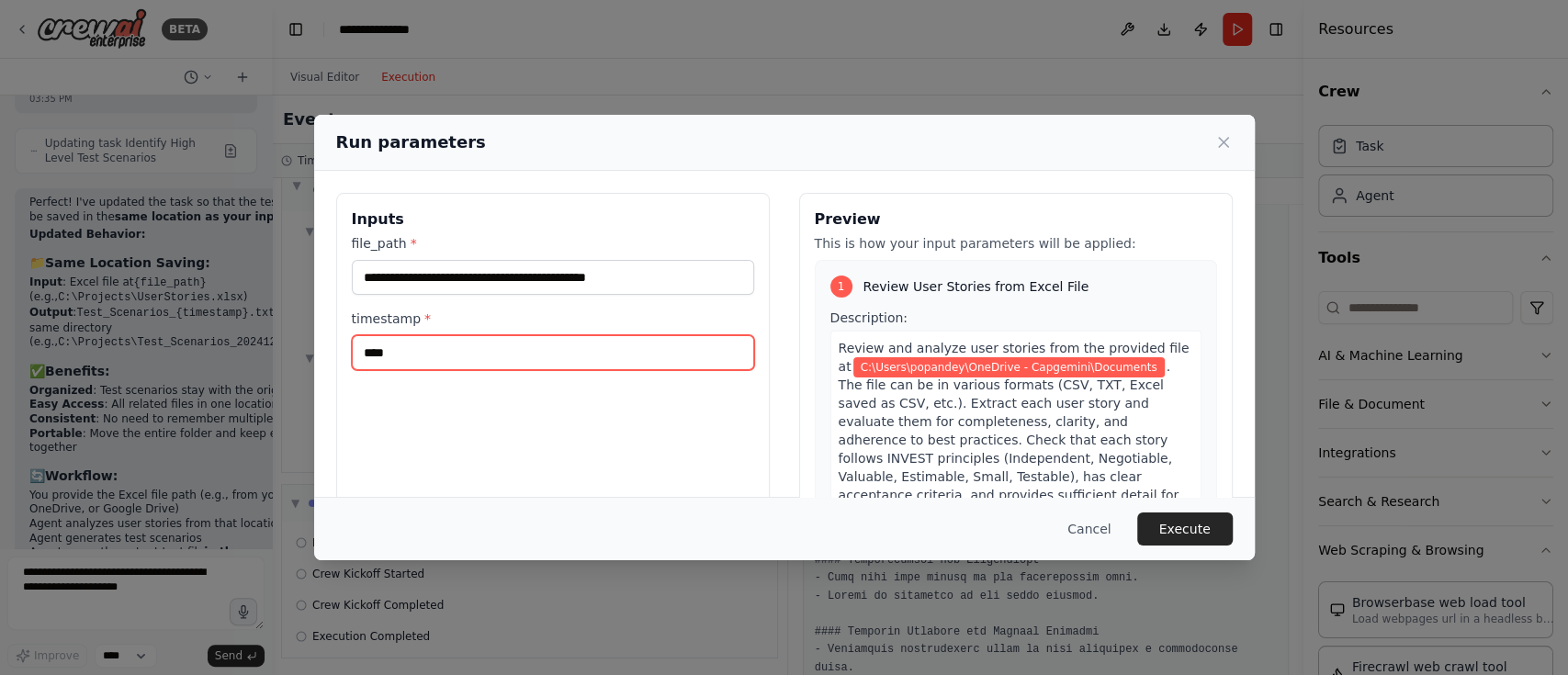
click at [452, 349] on input "****" at bounding box center [552, 352] width 402 height 35
type input "****"
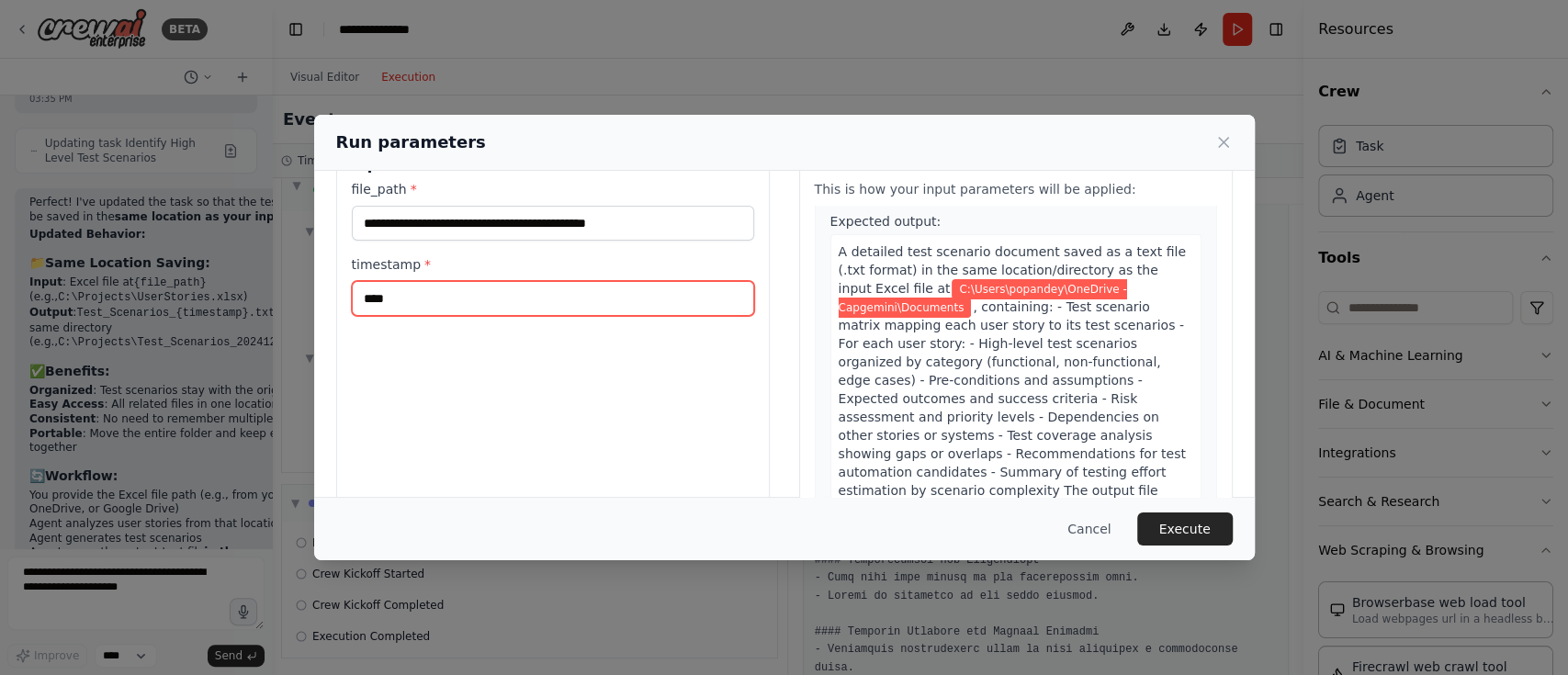
scroll to position [0, 0]
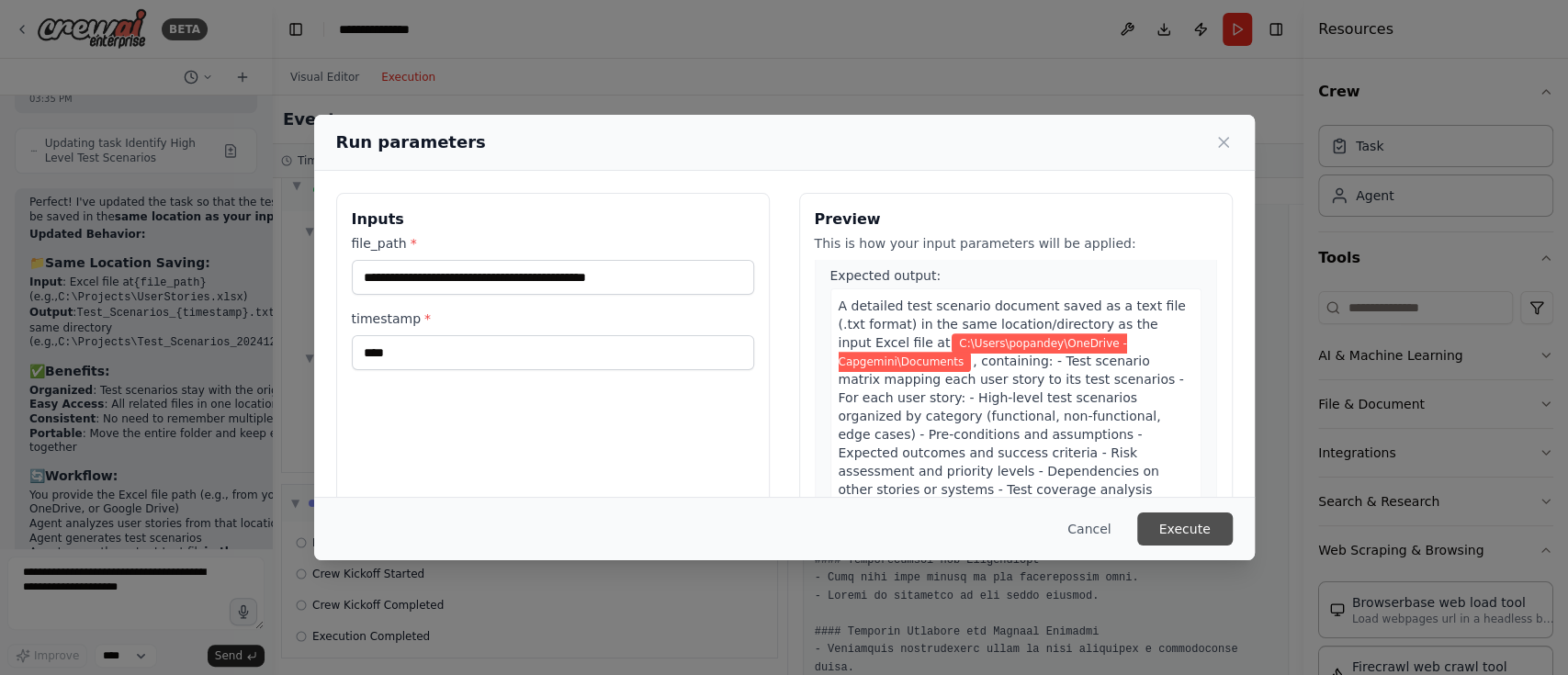
click at [1173, 518] on button "Execute" at bounding box center [1184, 528] width 96 height 33
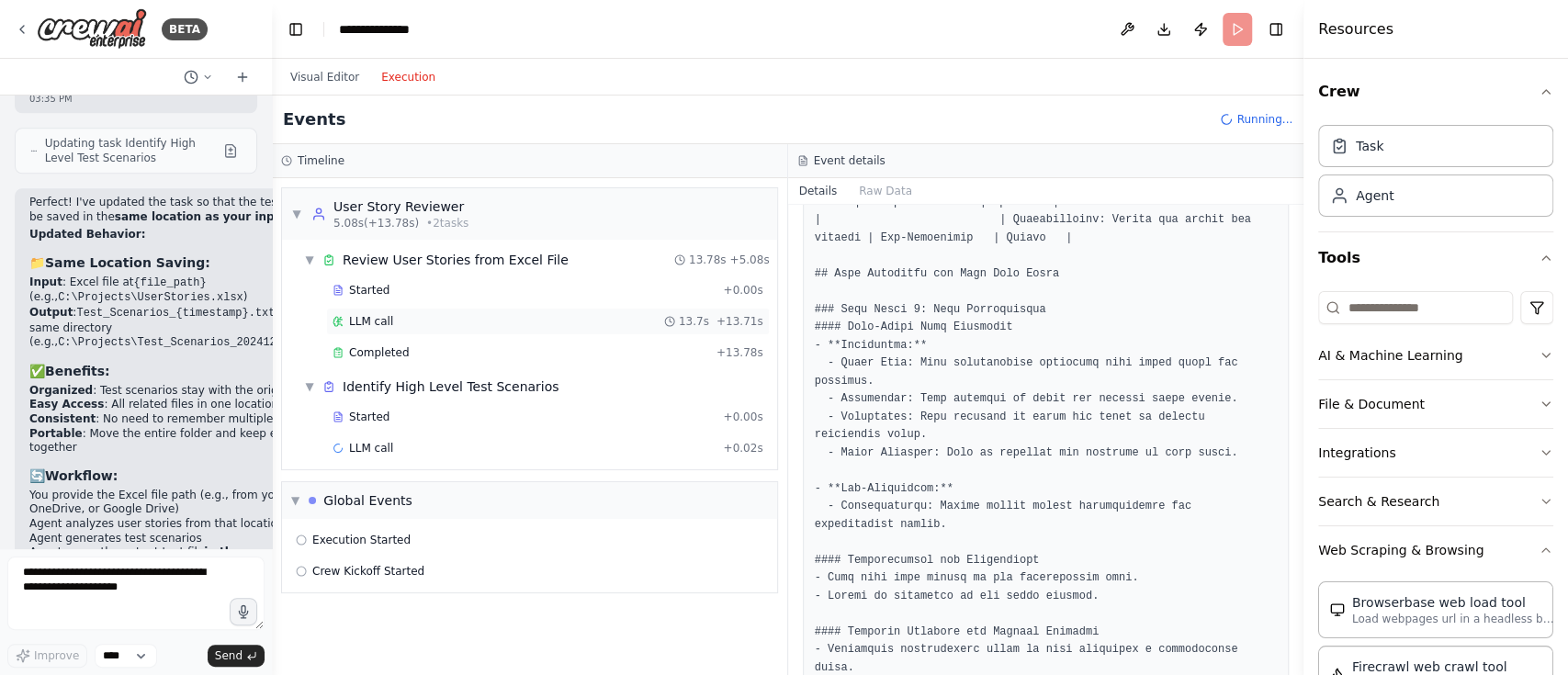
click at [382, 318] on span "LLM call" at bounding box center [371, 321] width 44 height 15
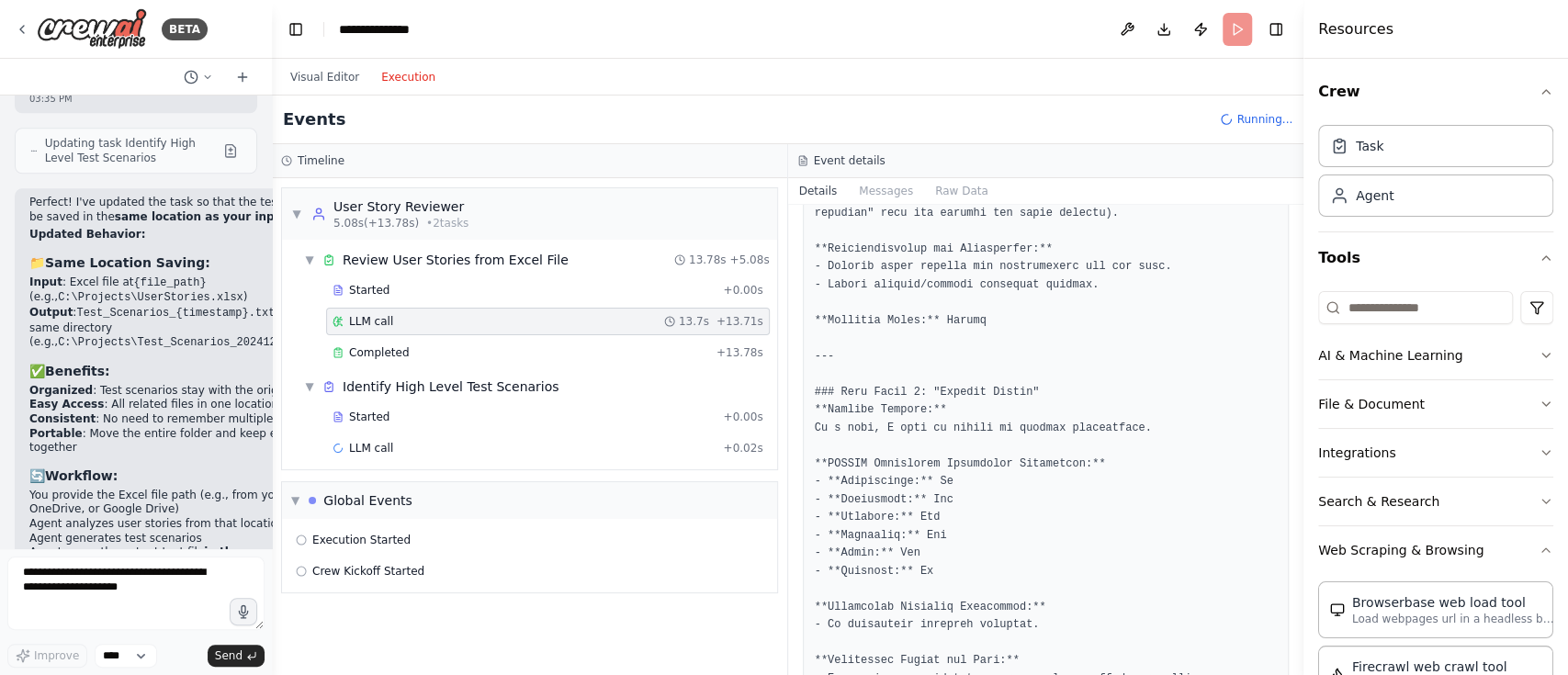
scroll to position [1694, 0]
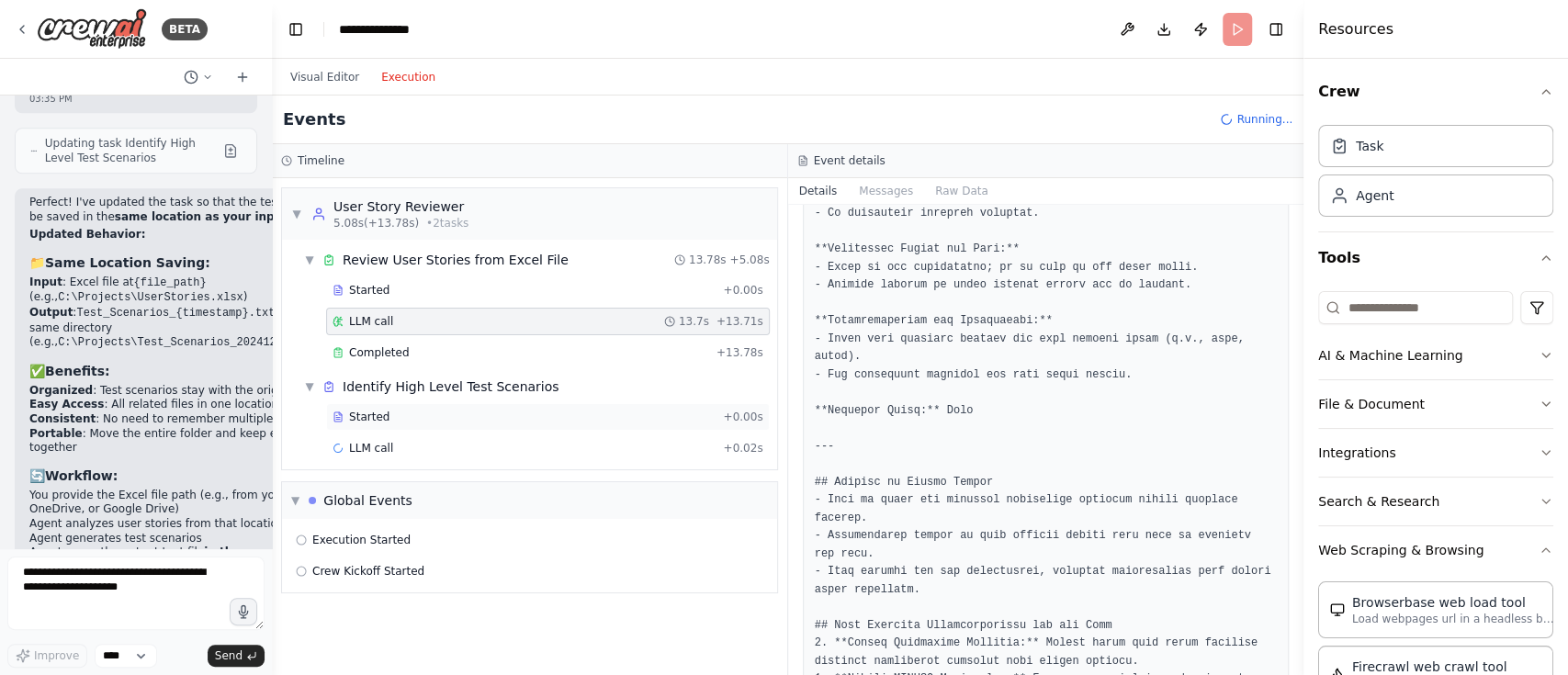
click at [399, 423] on div "Started" at bounding box center [524, 417] width 383 height 15
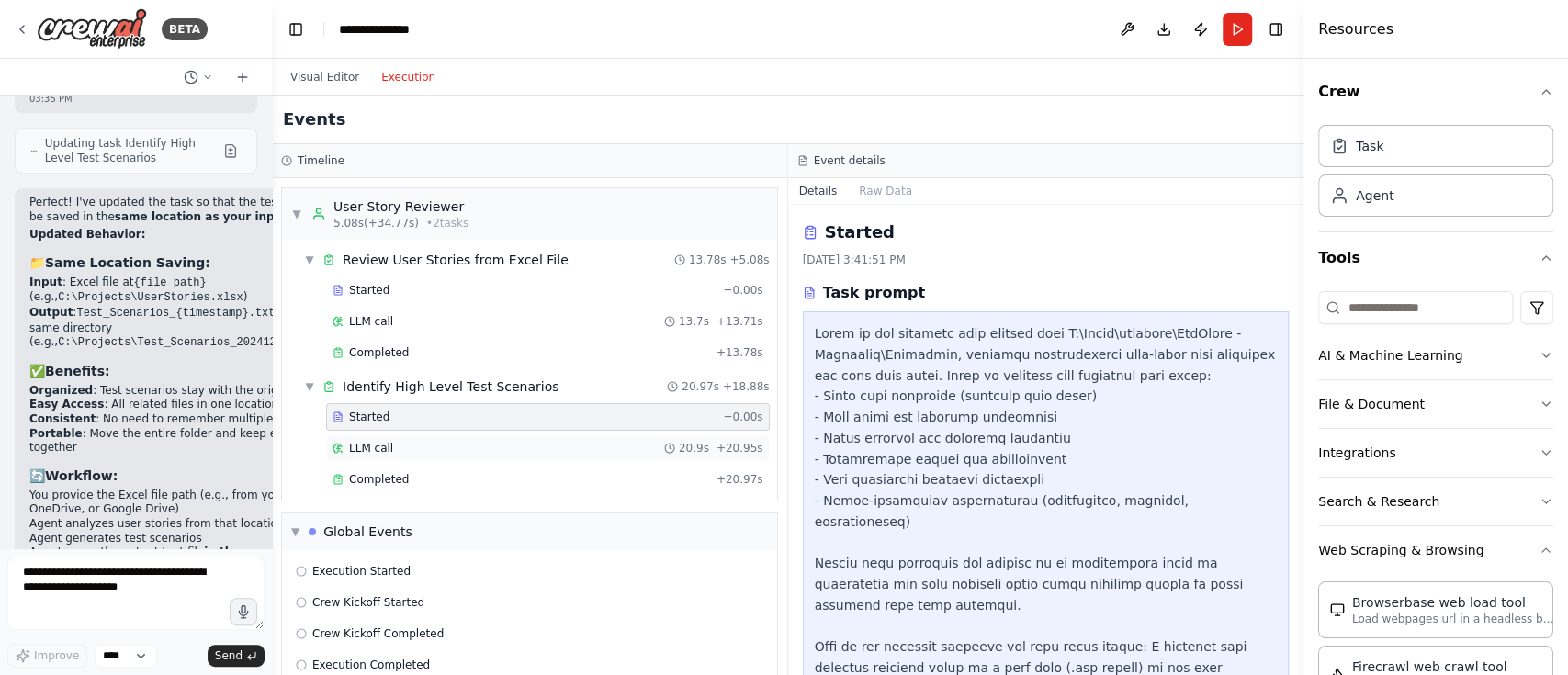
click at [382, 441] on span "LLM call" at bounding box center [371, 448] width 44 height 15
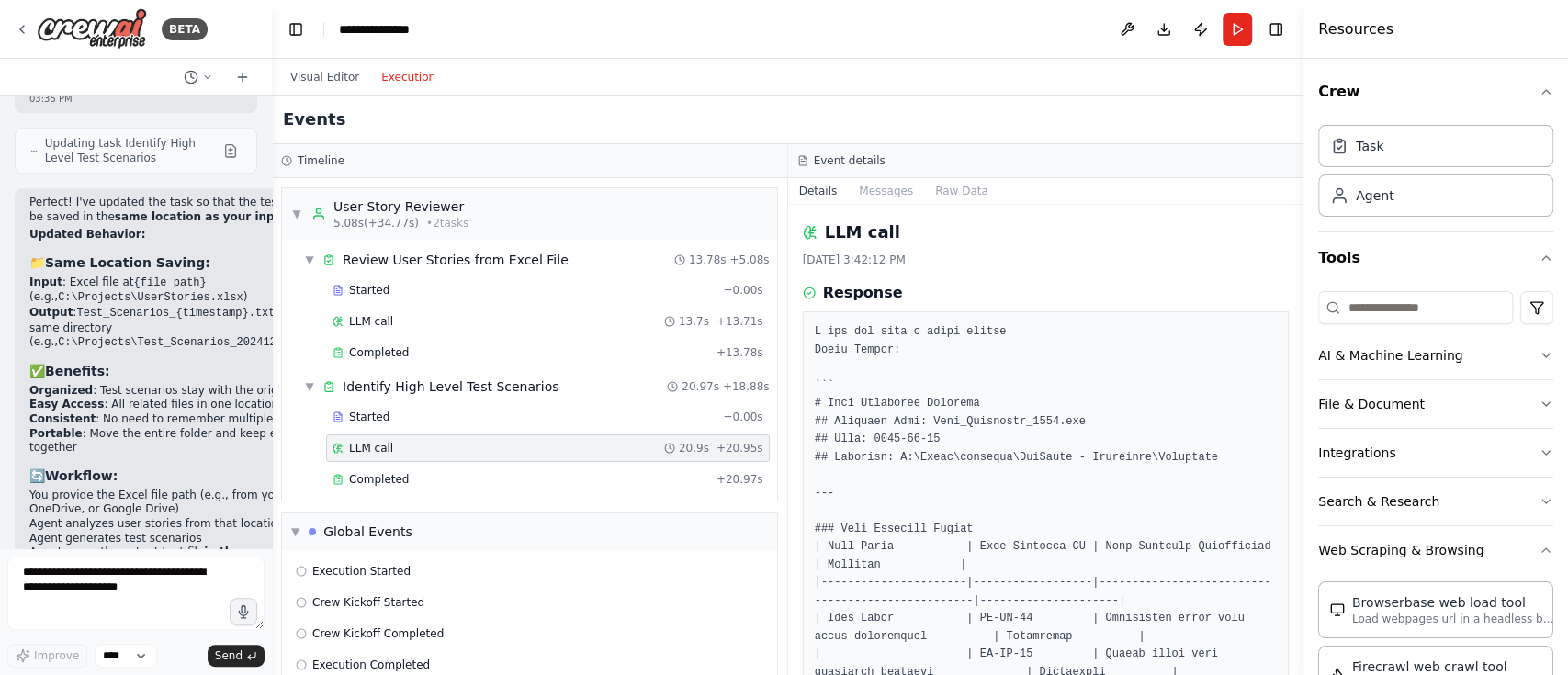
click at [852, 295] on h3 "Response" at bounding box center [862, 292] width 79 height 22
copy pre "Test_Scenarios_2101"
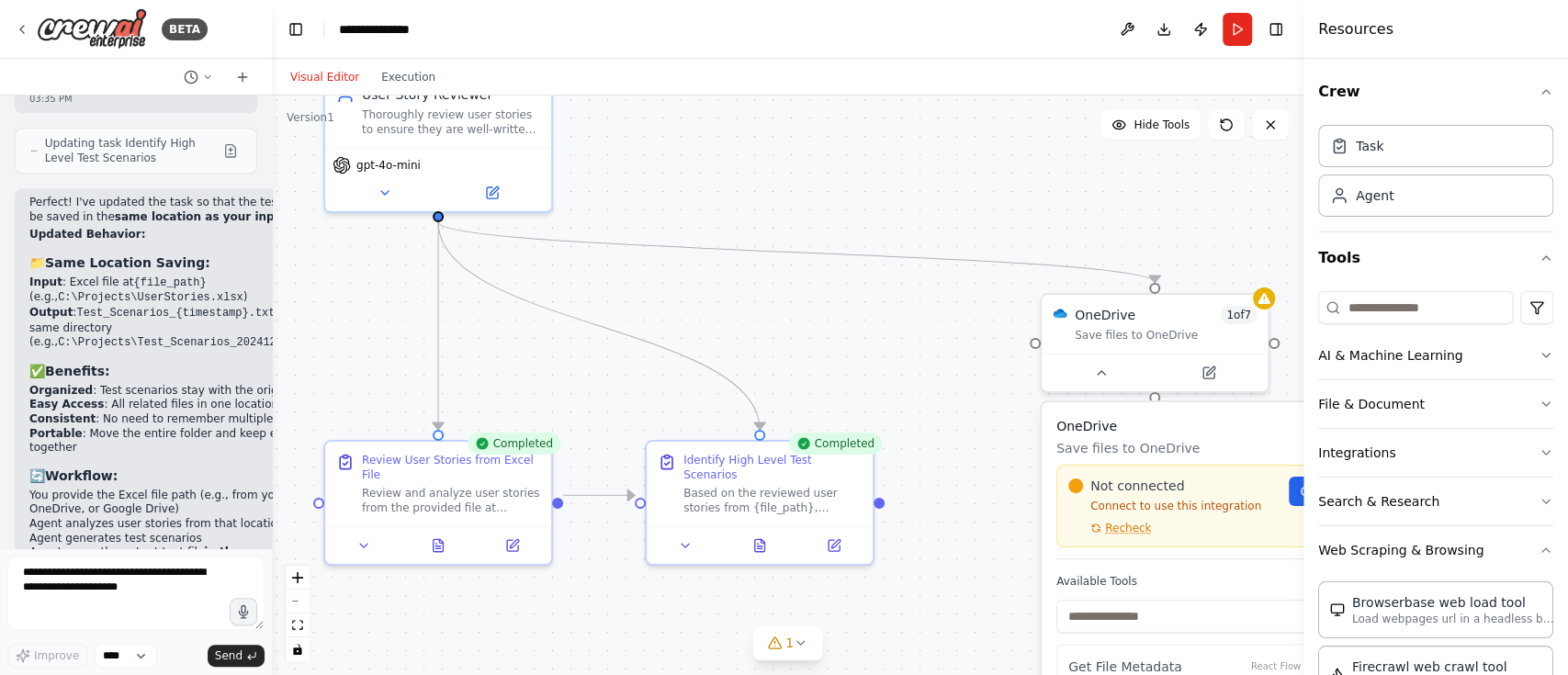
click at [315, 78] on button "Visual Editor" at bounding box center [324, 77] width 91 height 22
click at [524, 238] on icon "Edge from 53512f49-949b-4796-97bf-0e1fa54c632b to c37348c5-25a8-4aee-a120-11323…" at bounding box center [795, 252] width 716 height 61
drag, startPoint x: 524, startPoint y: 238, endPoint x: 772, endPoint y: 277, distance: 251.0
click at [772, 277] on div ".deletable-edge-delete-btn { width: 20px; height: 20px; border: 0px solid #ffff…" at bounding box center [787, 385] width 1032 height 580
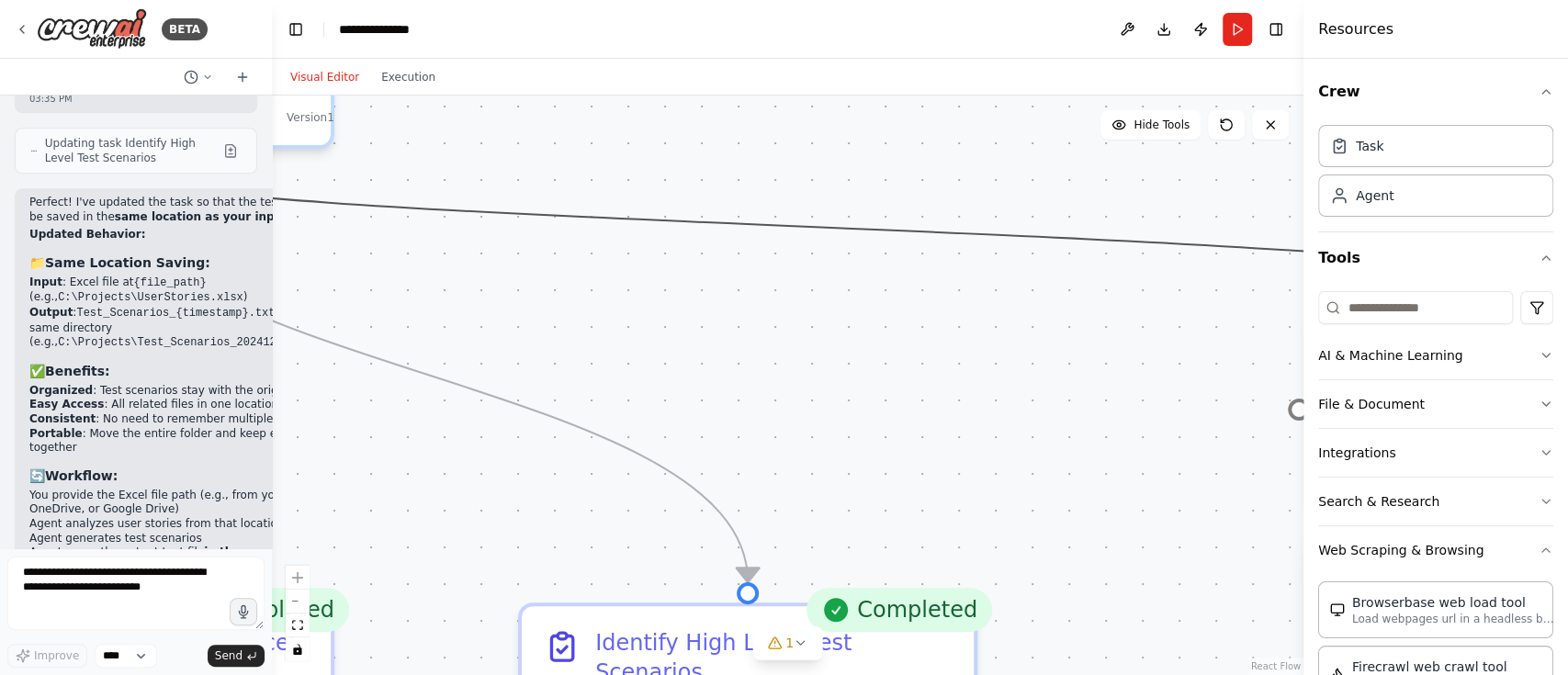
click at [959, 229] on icon "Edge from 53512f49-949b-4796-97bf-0e1fa54c632b to c37348c5-25a8-4aee-a120-11323…" at bounding box center [821, 227] width 1433 height 121
click at [823, 241] on button at bounding box center [821, 227] width 41 height 41
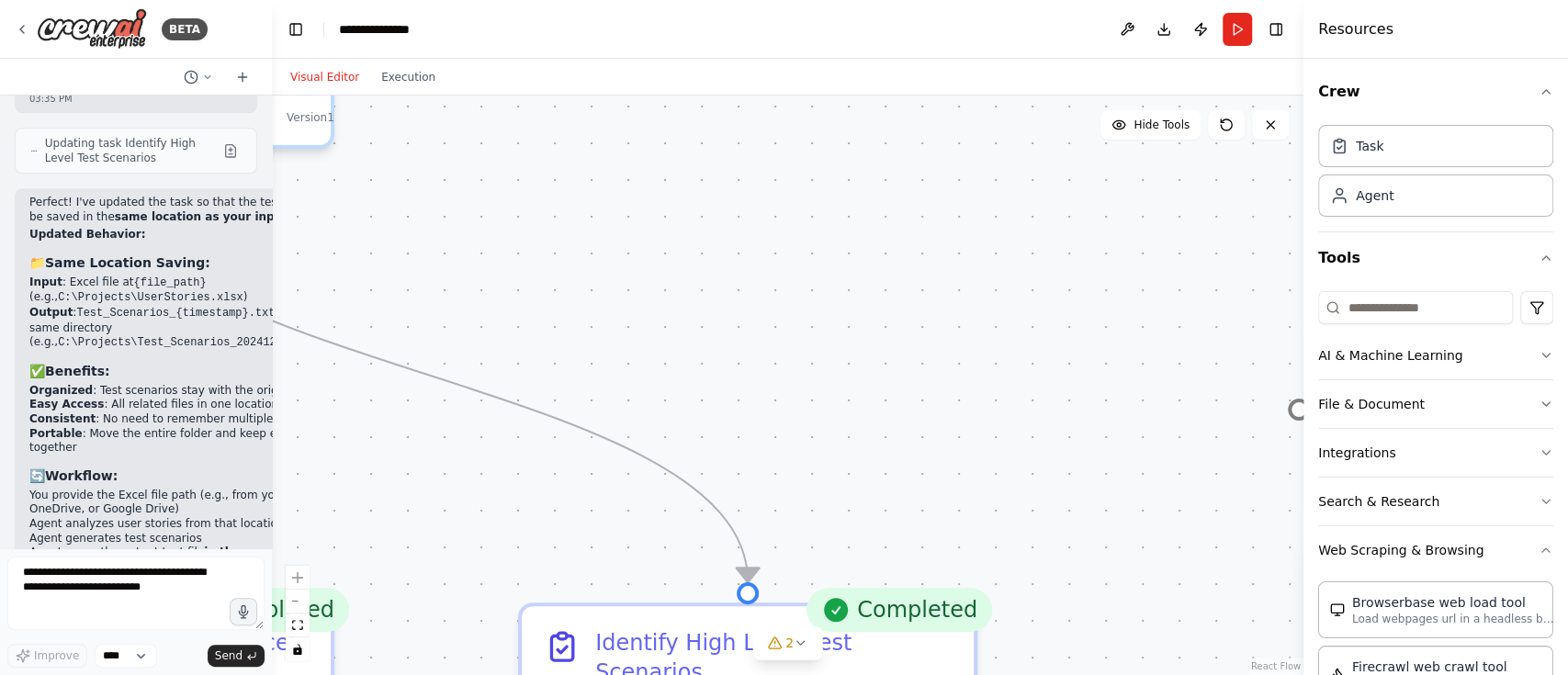
click at [765, 389] on div ".deletable-edge-delete-btn { width: 20px; height: 20px; border: 0px solid #ffff…" at bounding box center [787, 385] width 1032 height 580
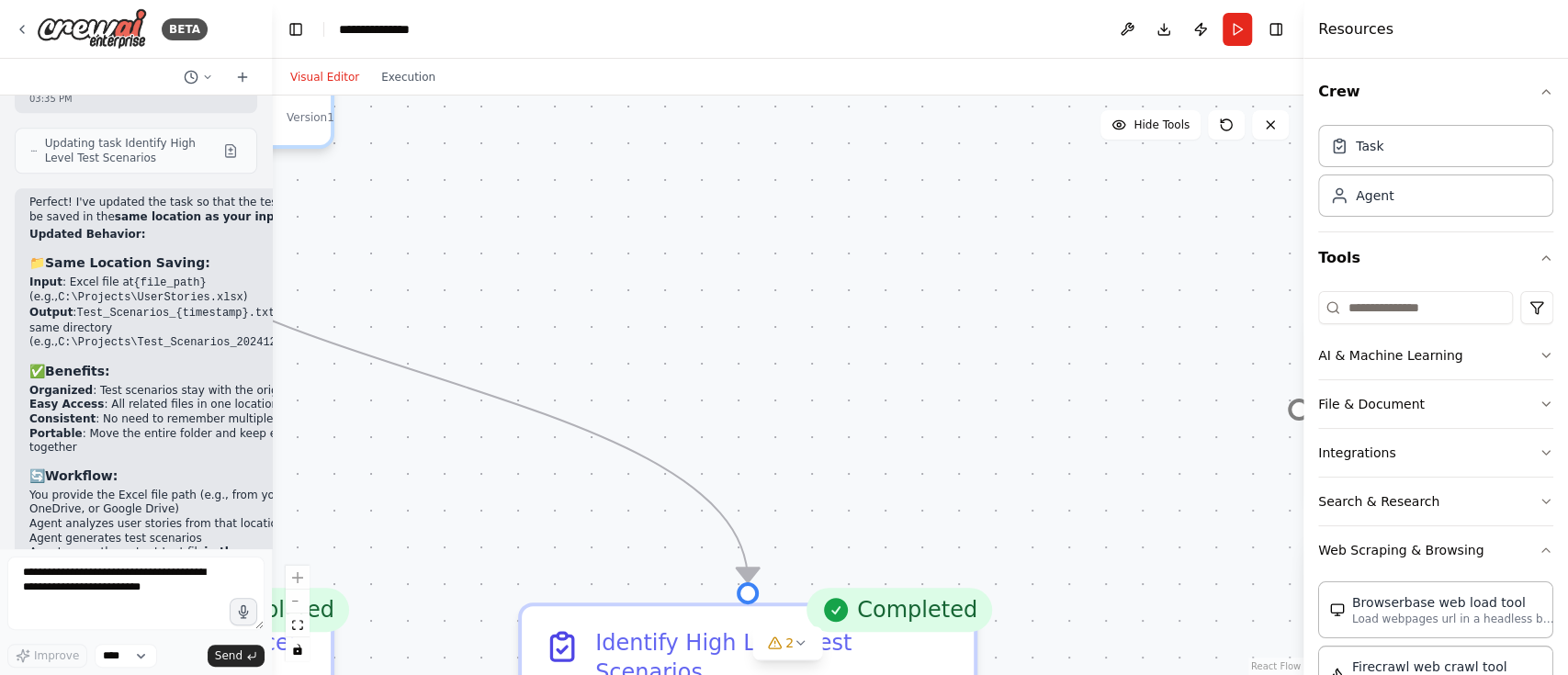
click at [765, 389] on div ".deletable-edge-delete-btn { width: 20px; height: 20px; border: 0px solid #ffff…" at bounding box center [787, 385] width 1032 height 580
click at [750, 408] on div ".deletable-edge-delete-btn { width: 20px; height: 20px; border: 0px solid #ffff…" at bounding box center [787, 385] width 1032 height 580
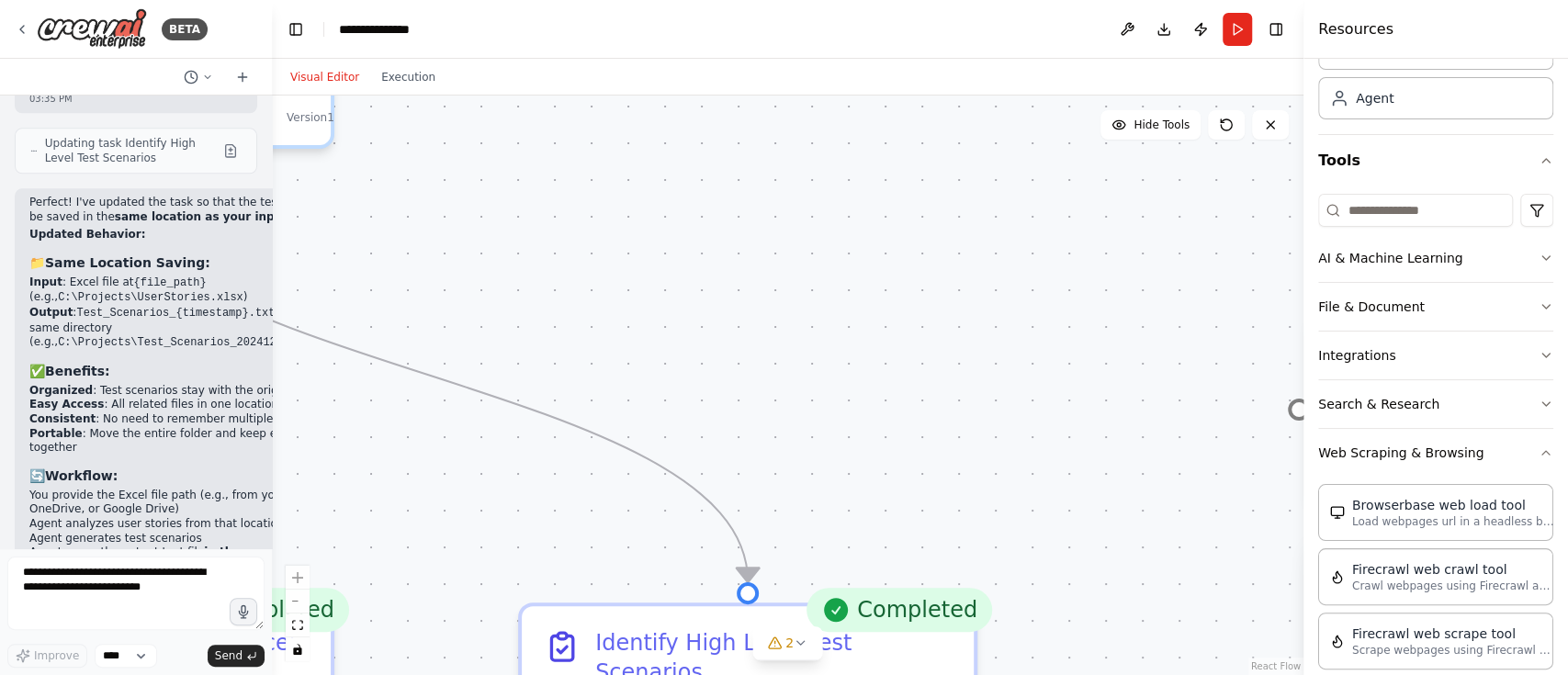
scroll to position [147, 0]
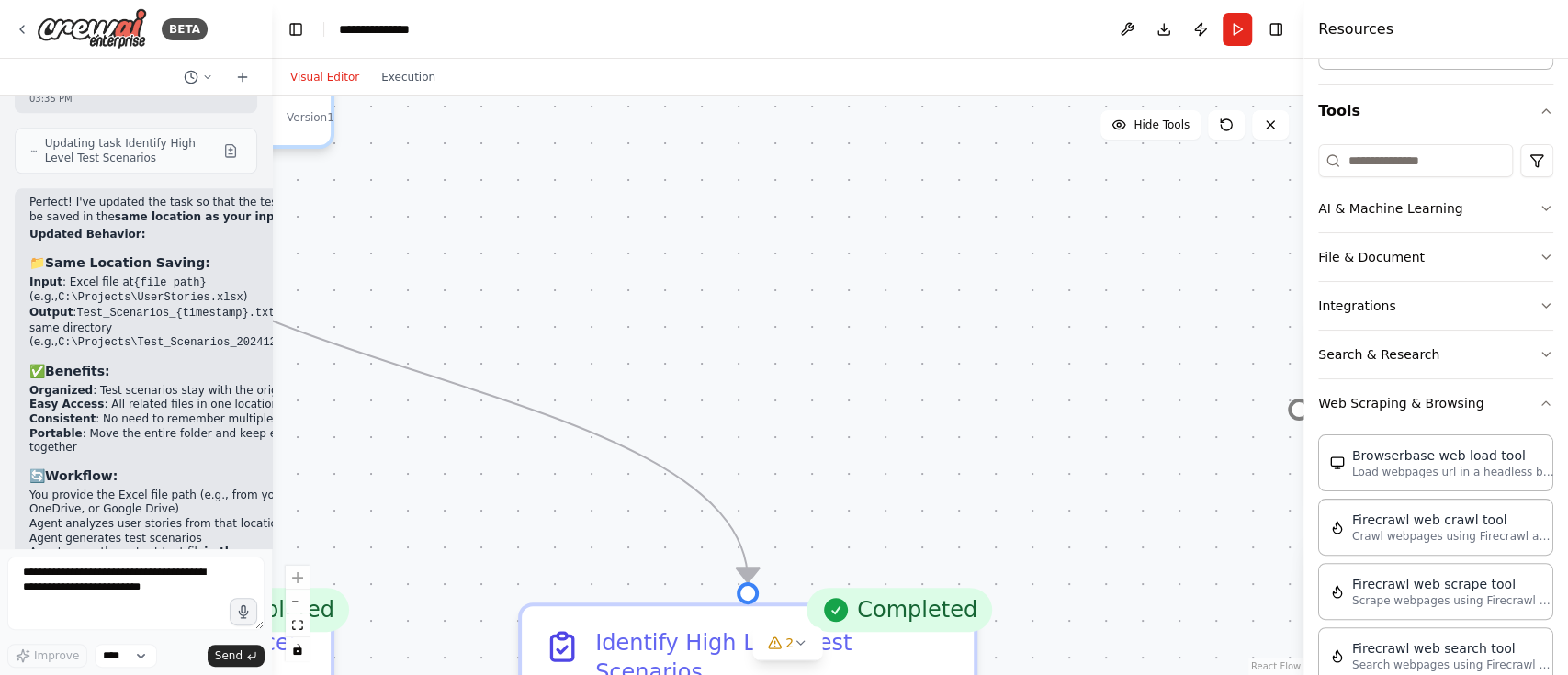
click at [1281, 668] on link "React Flow" at bounding box center [1276, 666] width 49 height 10
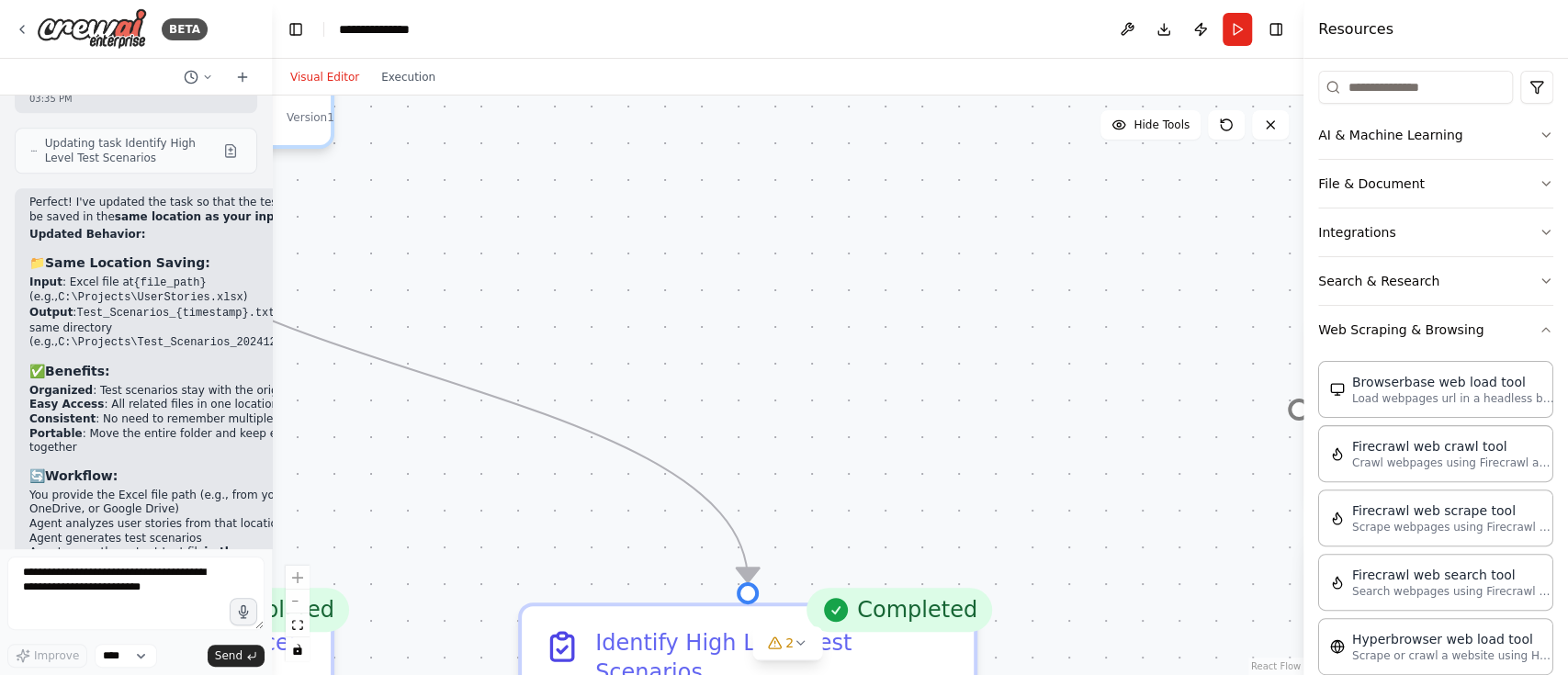
scroll to position [244, 0]
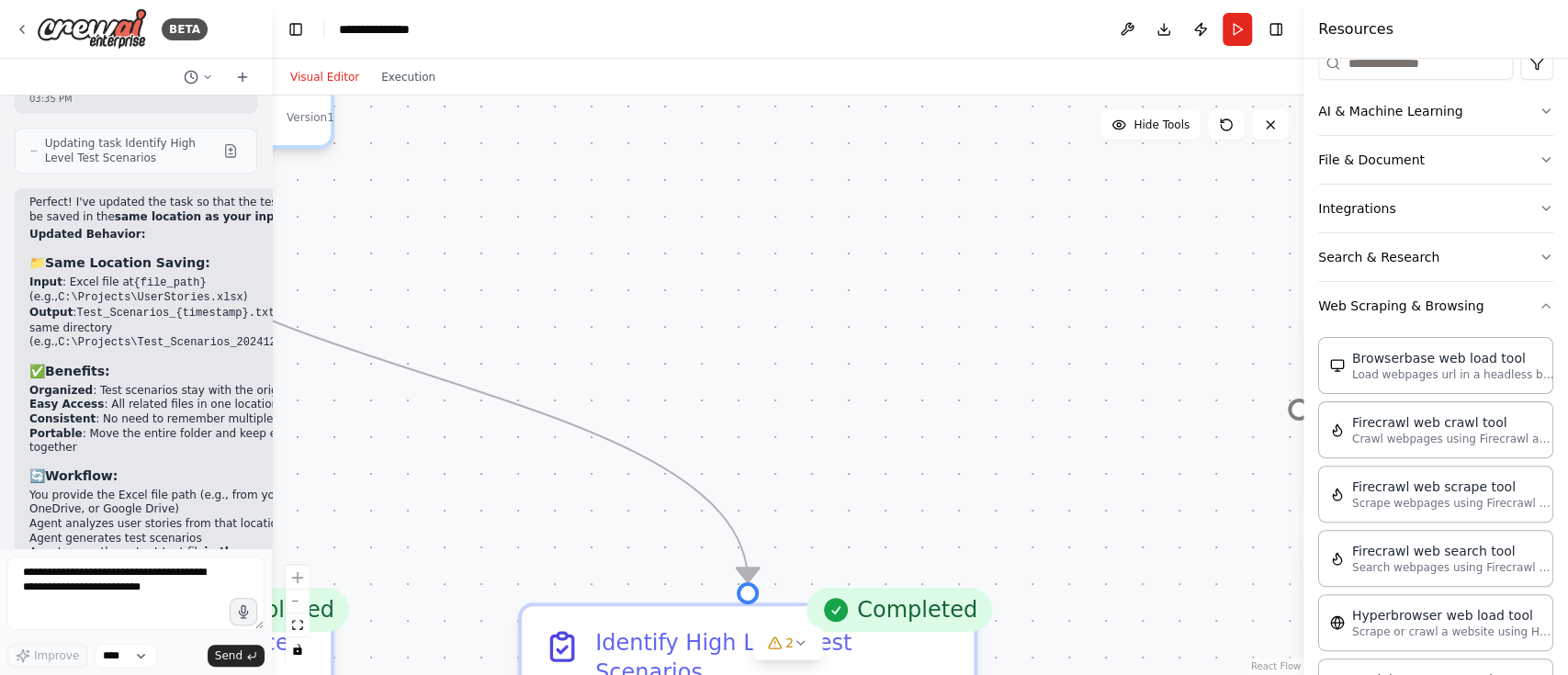
drag, startPoint x: 1296, startPoint y: 414, endPoint x: 1092, endPoint y: 622, distance: 291.3
click at [1092, 622] on div "BETA Create a agent to review the user story 03:11 PM ▶ Thought process I'll cr…" at bounding box center [784, 338] width 1568 height 675
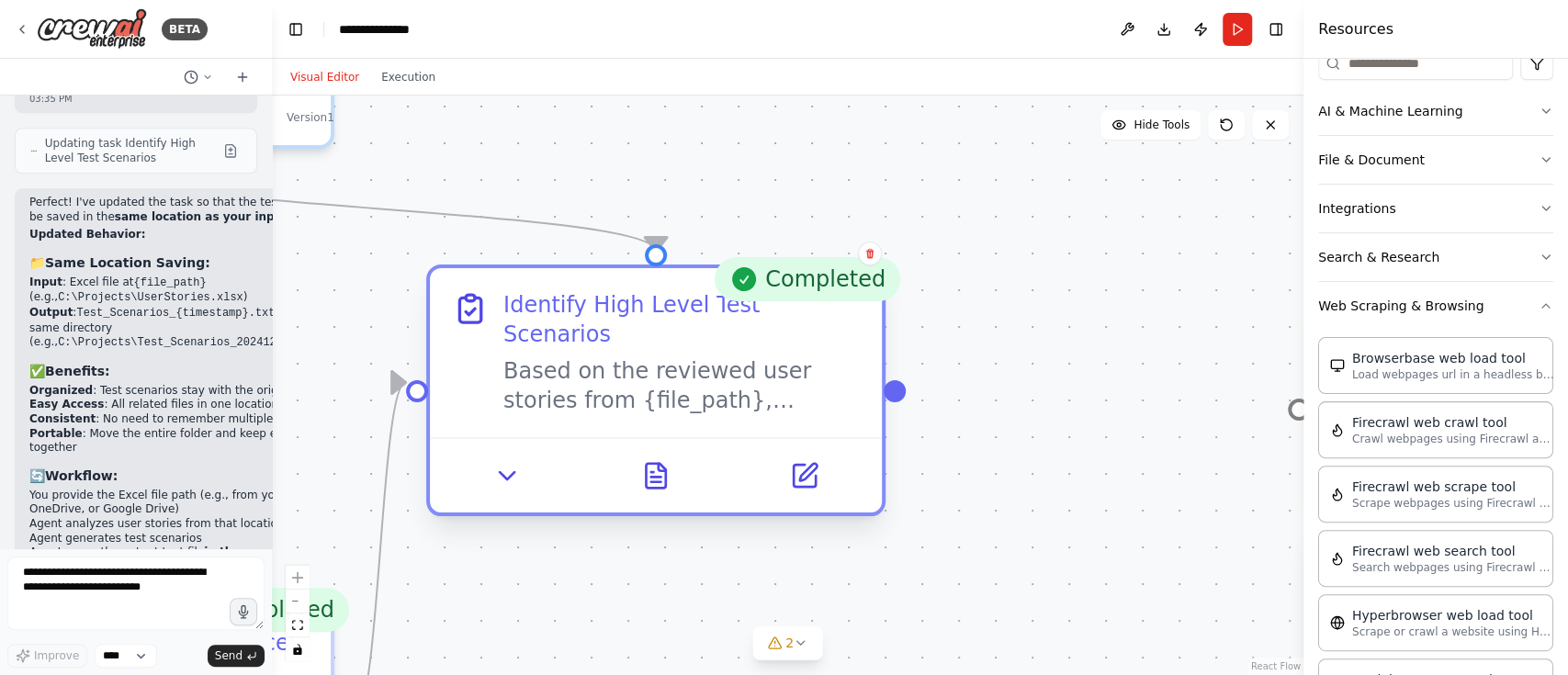
drag, startPoint x: 748, startPoint y: 623, endPoint x: 670, endPoint y: 295, distance: 337.1
click at [670, 295] on div "Identify High Level Test Scenarios" at bounding box center [681, 320] width 357 height 59
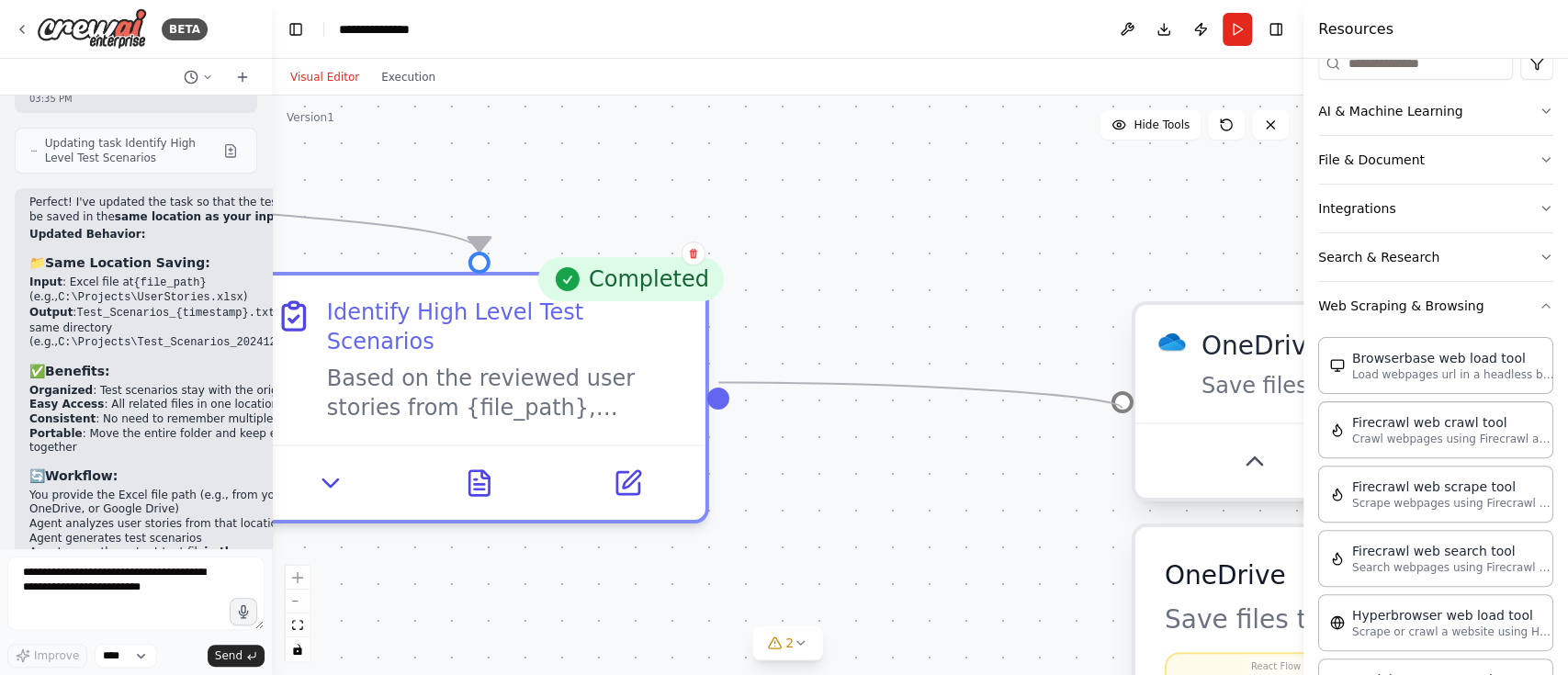
drag, startPoint x: 904, startPoint y: 379, endPoint x: 1124, endPoint y: 397, distance: 220.7
click at [1124, 397] on div "User Story Reviewer Thoroughly review user stories to ensure they are well-writ…" at bounding box center [546, 264] width 2063 height 1159
drag, startPoint x: 720, startPoint y: 375, endPoint x: 1129, endPoint y: 406, distance: 410.2
click at [1129, 406] on div "User Story Reviewer Thoroughly review user stories to ensure they are well-writ…" at bounding box center [546, 264] width 2063 height 1159
click at [1129, 406] on div at bounding box center [1122, 401] width 22 height 22
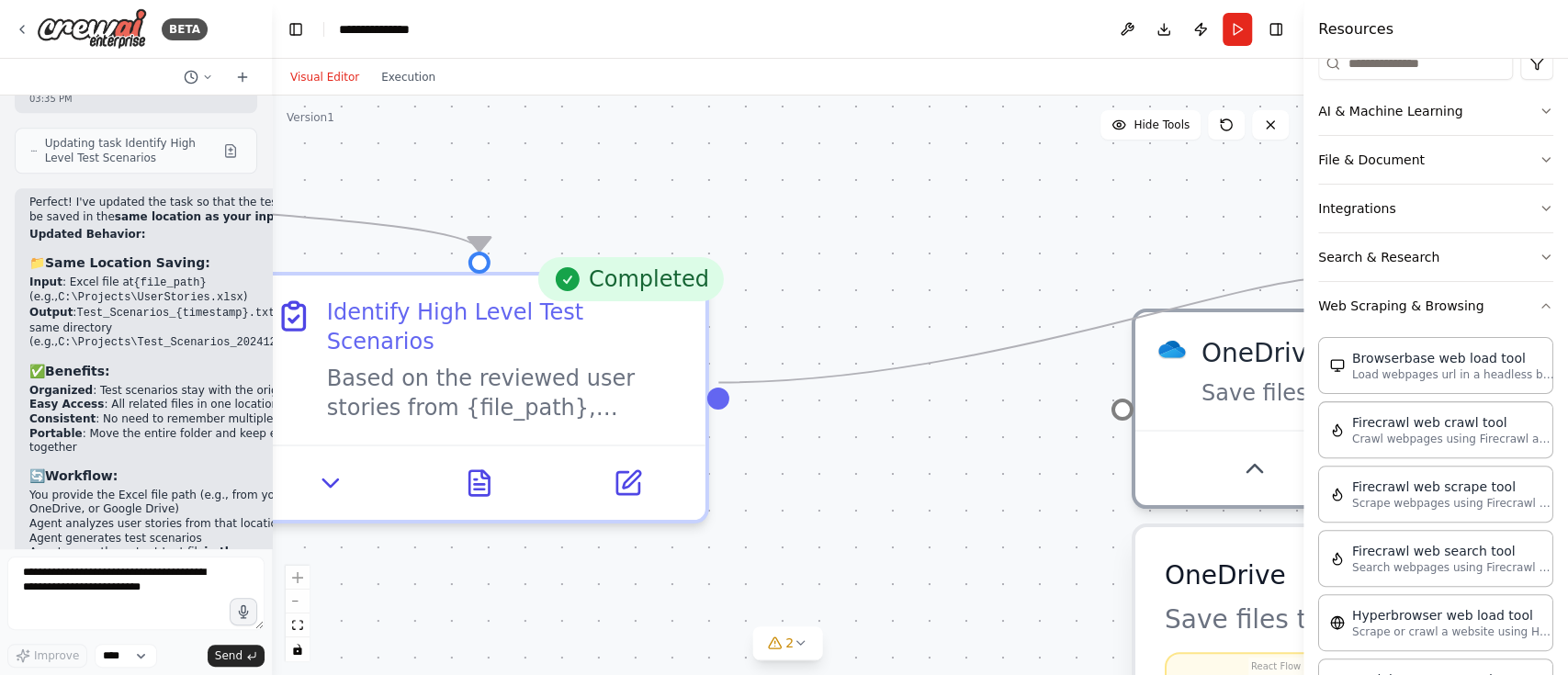
drag, startPoint x: 1117, startPoint y: 398, endPoint x: 720, endPoint y: 359, distance: 398.9
click at [720, 359] on div ".deletable-edge-delete-btn { width: 20px; height: 20px; border: 0px solid #ffff…" at bounding box center [787, 385] width 1032 height 580
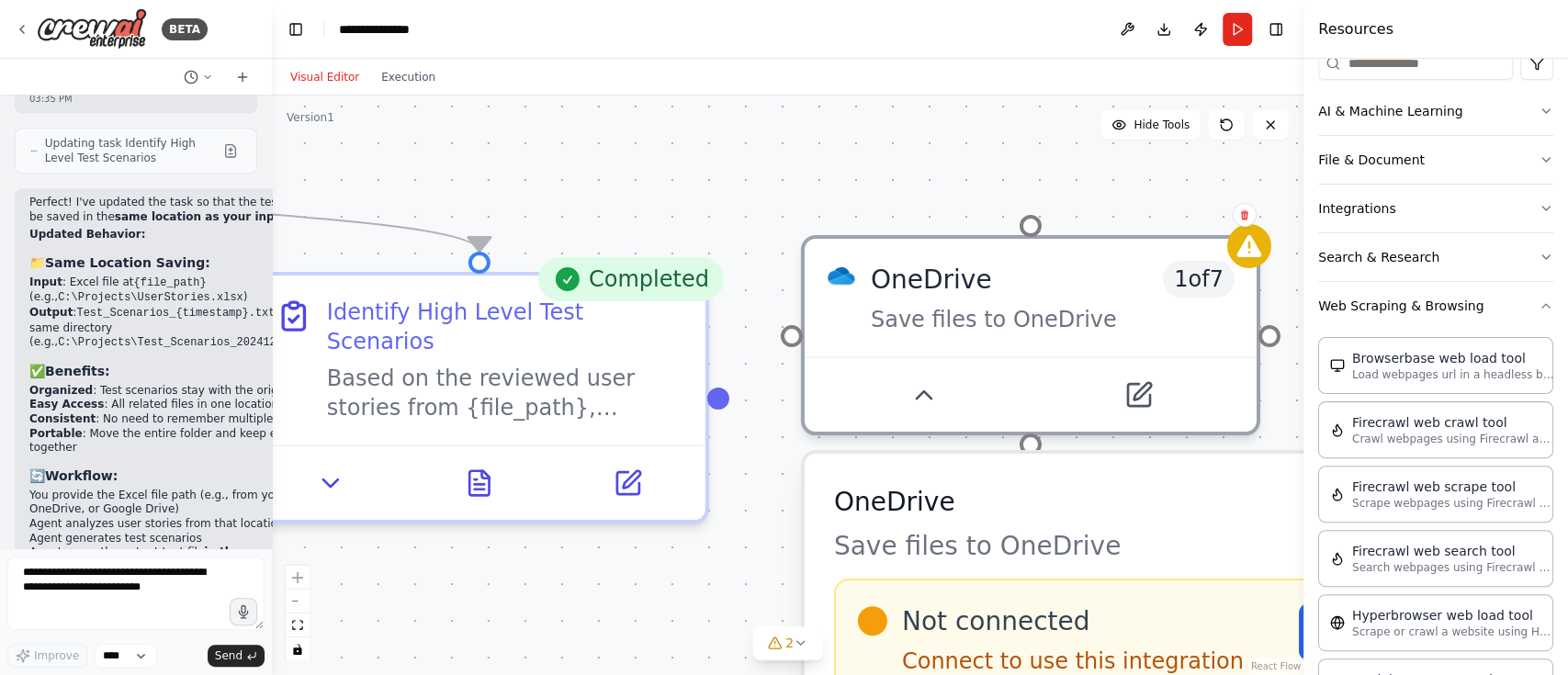
drag, startPoint x: 1214, startPoint y: 580, endPoint x: 884, endPoint y: 503, distance: 338.9
click at [884, 503] on h3 "OneDrive" at bounding box center [1168, 501] width 669 height 37
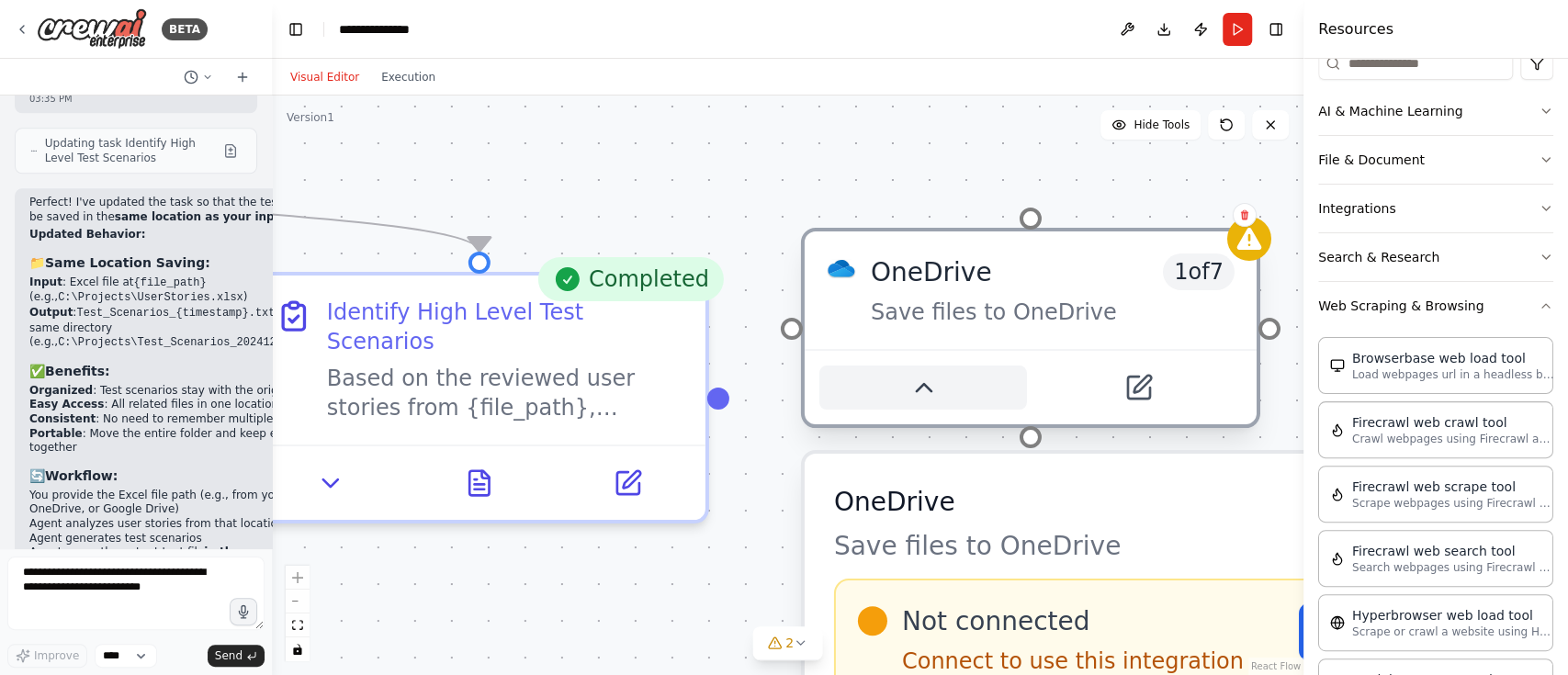
click at [925, 388] on icon at bounding box center [923, 388] width 15 height 8
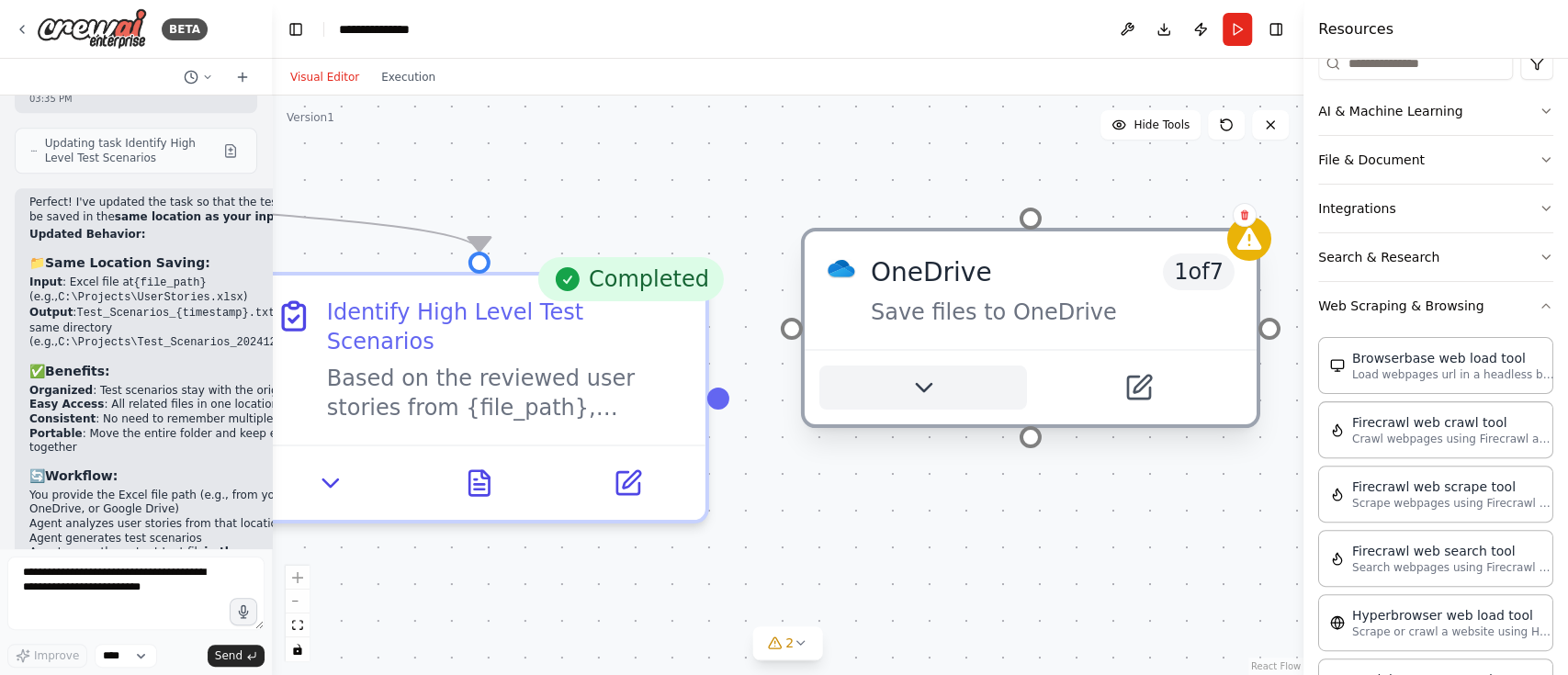
click at [925, 388] on icon at bounding box center [923, 388] width 15 height 8
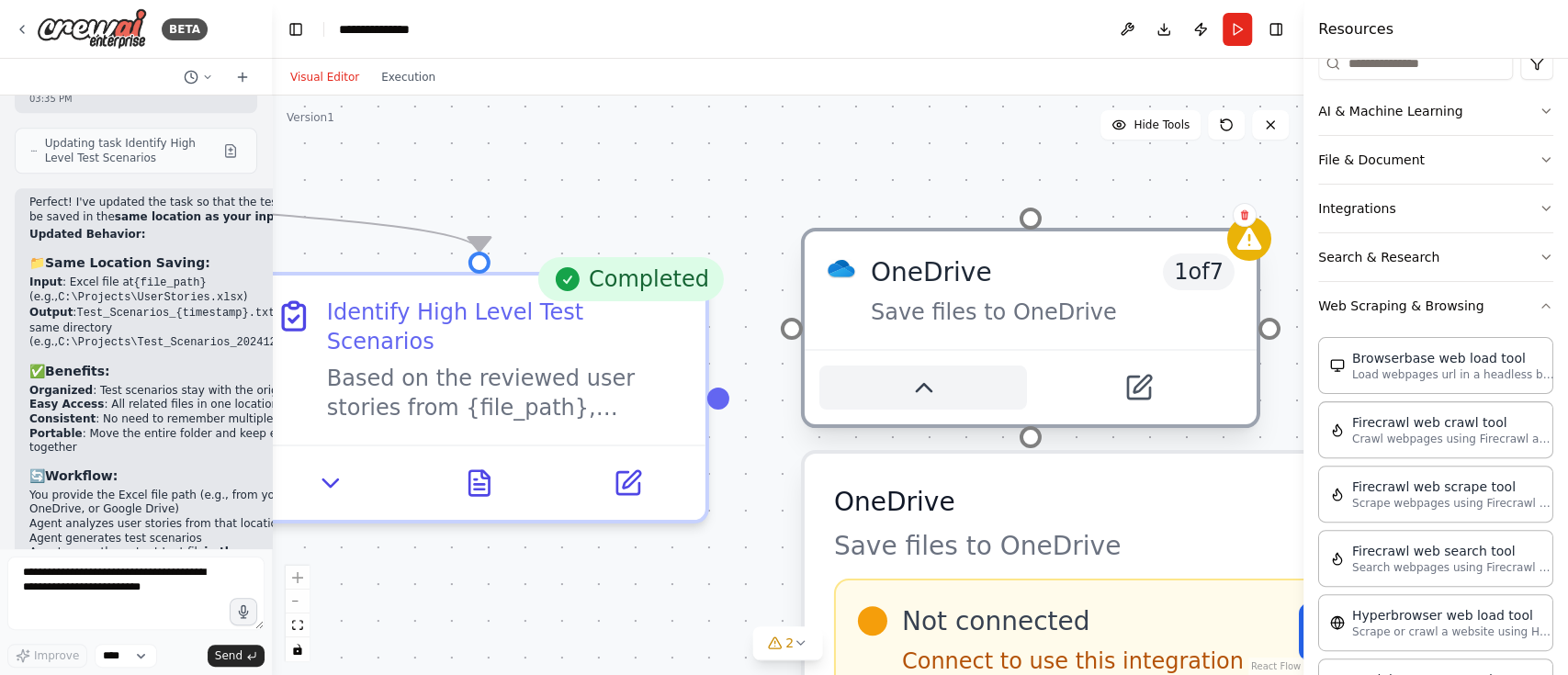
click at [925, 388] on icon at bounding box center [923, 388] width 15 height 8
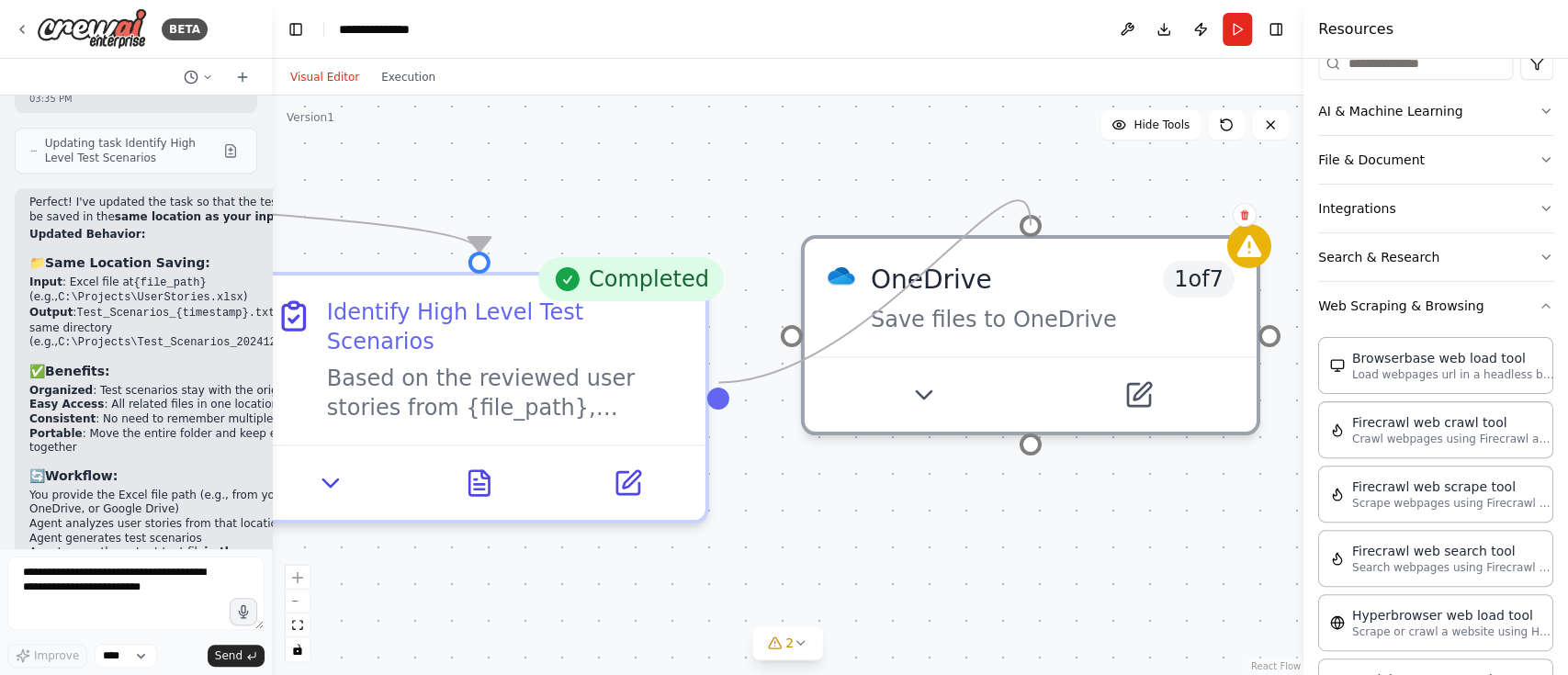
drag, startPoint x: 1030, startPoint y: 439, endPoint x: 708, endPoint y: 372, distance: 328.9
click at [708, 372] on div "User Story Reviewer Thoroughly review user stories to ensure they are well-writ…" at bounding box center [546, 264] width 2063 height 1159
click at [708, 372] on div "Completed Identify High Level Test Scenarios Based on the reviewed user stories…" at bounding box center [479, 397] width 460 height 251
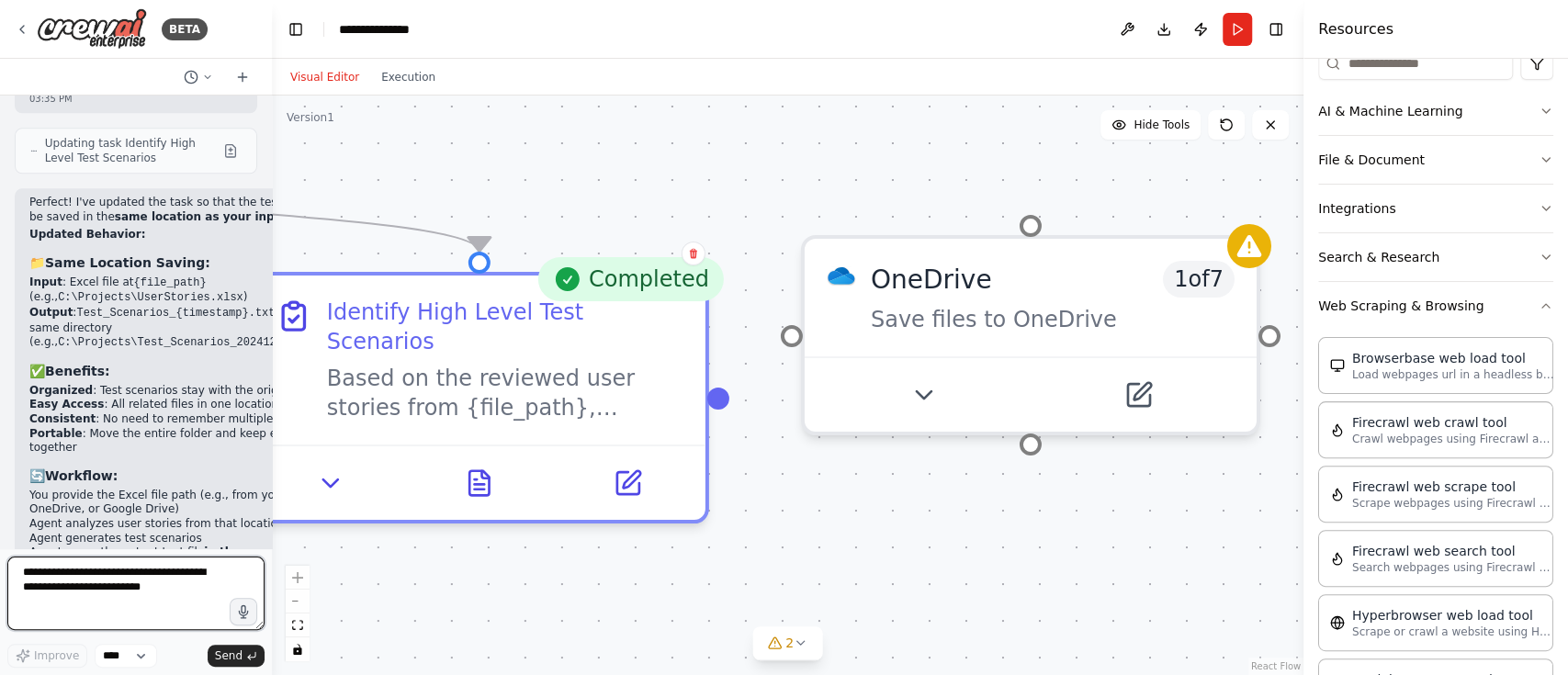
click at [80, 588] on textarea at bounding box center [136, 594] width 257 height 74
type textarea "**********"
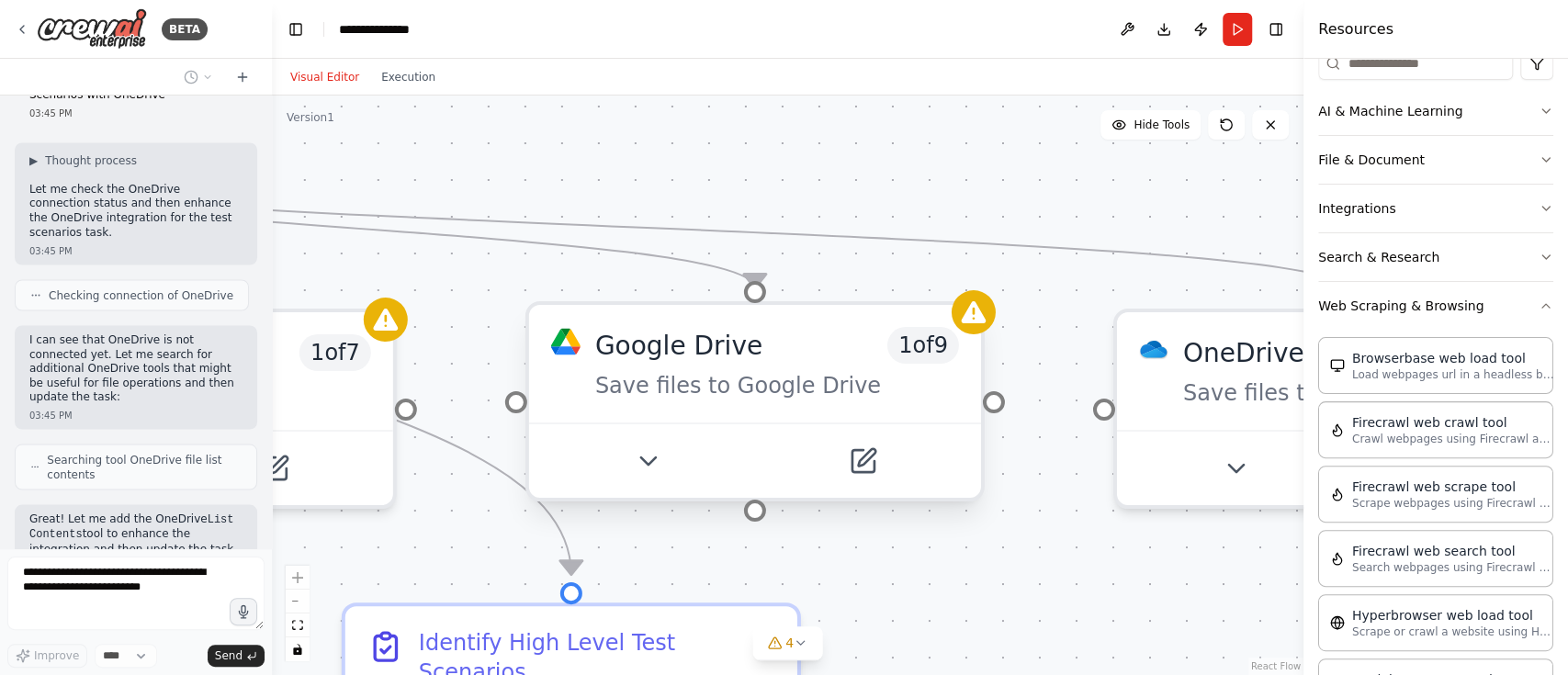
scroll to position [11623, 0]
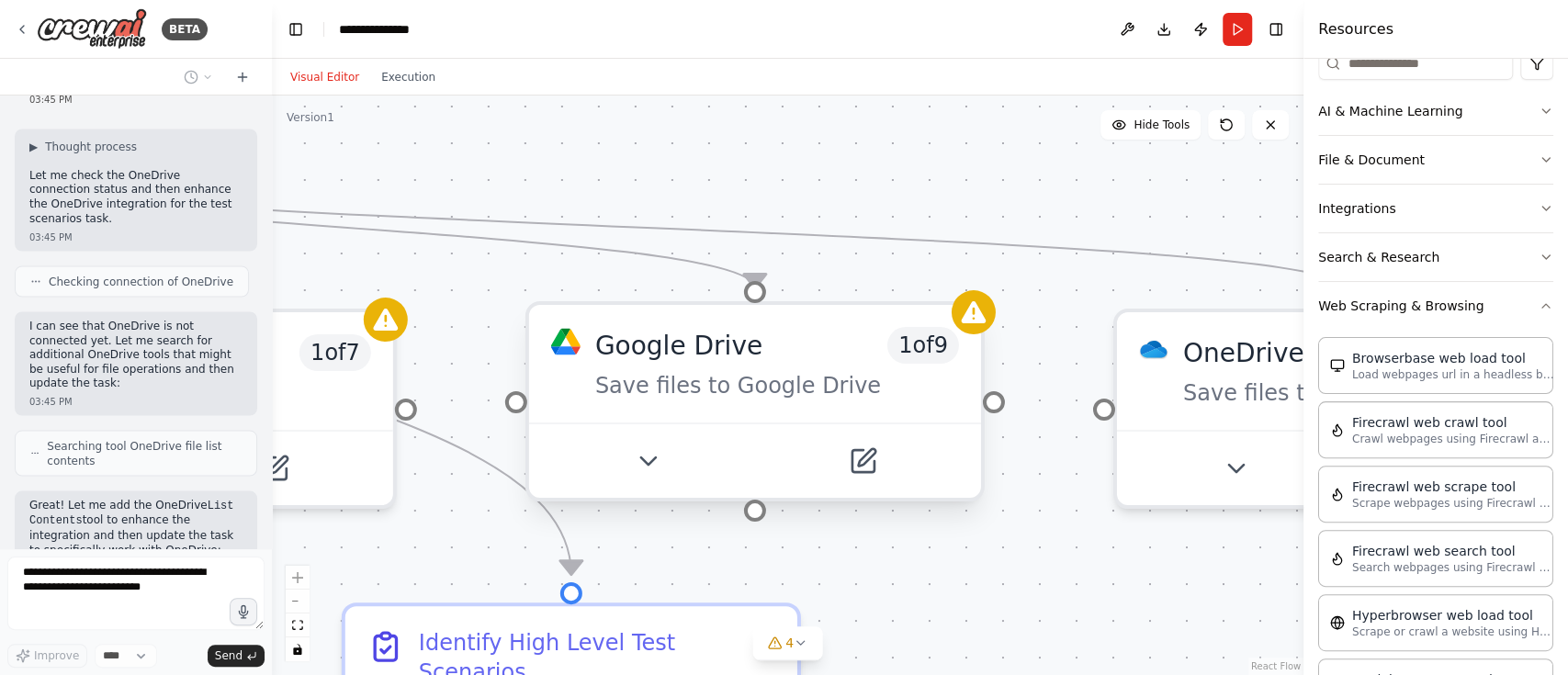
click at [878, 327] on div "Google Drive 1 of 9" at bounding box center [776, 345] width 364 height 37
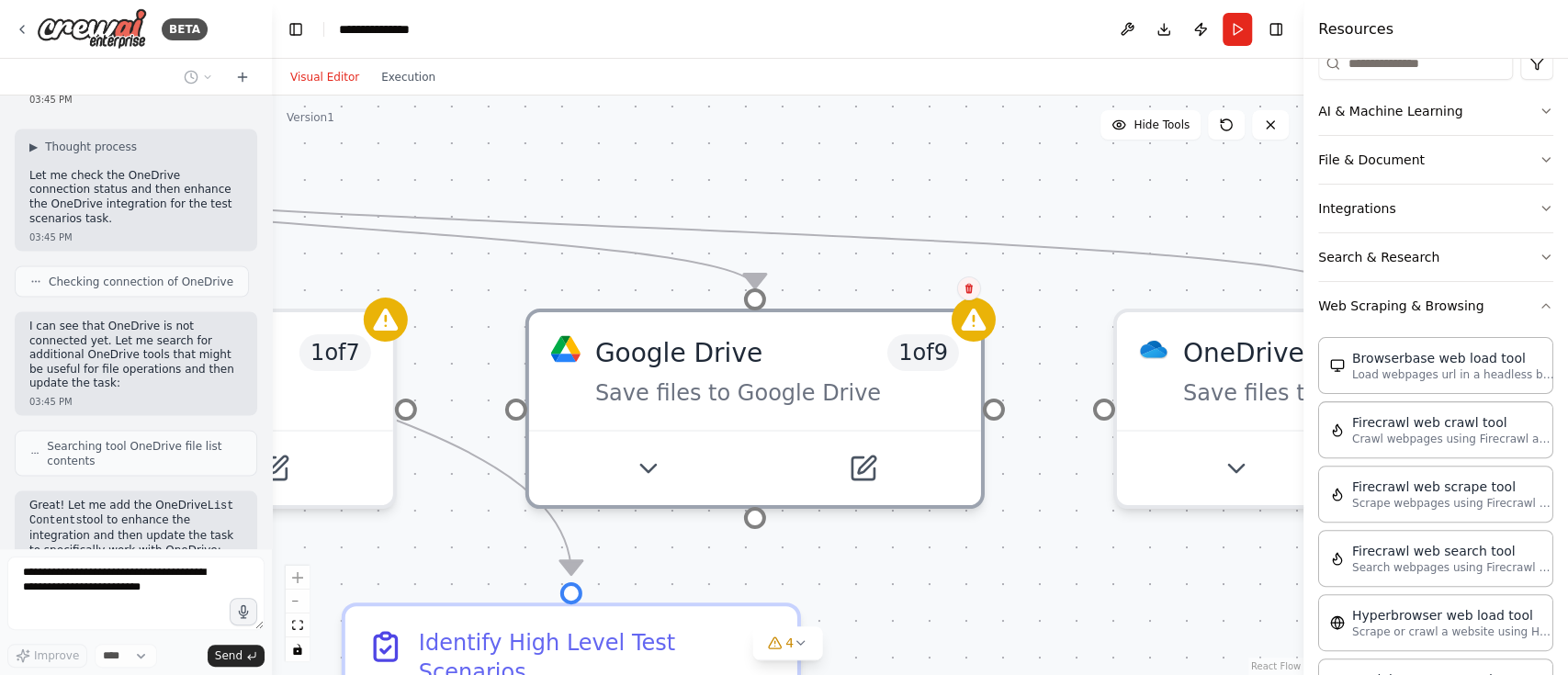
click at [978, 289] on button at bounding box center [968, 287] width 24 height 24
click at [940, 289] on button "Confirm" at bounding box center [915, 287] width 65 height 22
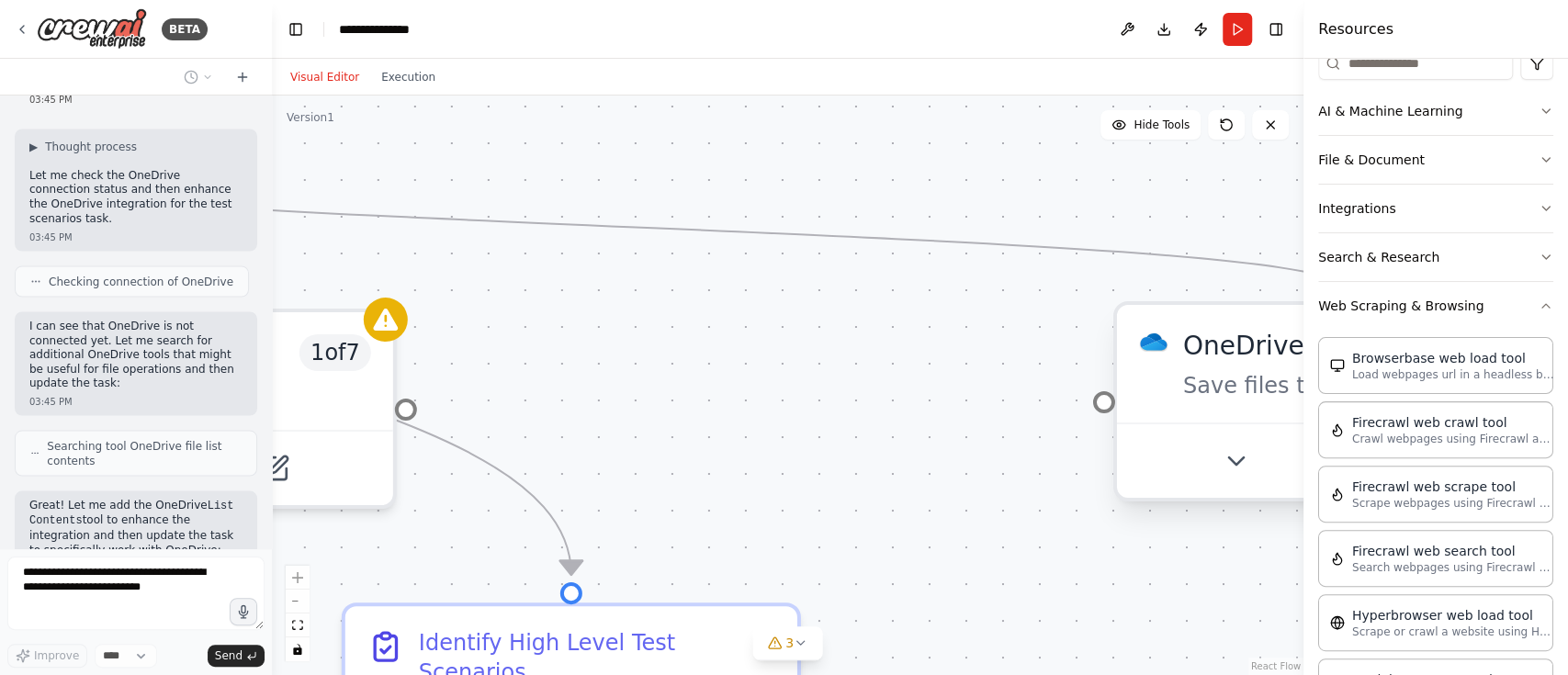
click at [1160, 355] on img at bounding box center [1153, 341] width 29 height 29
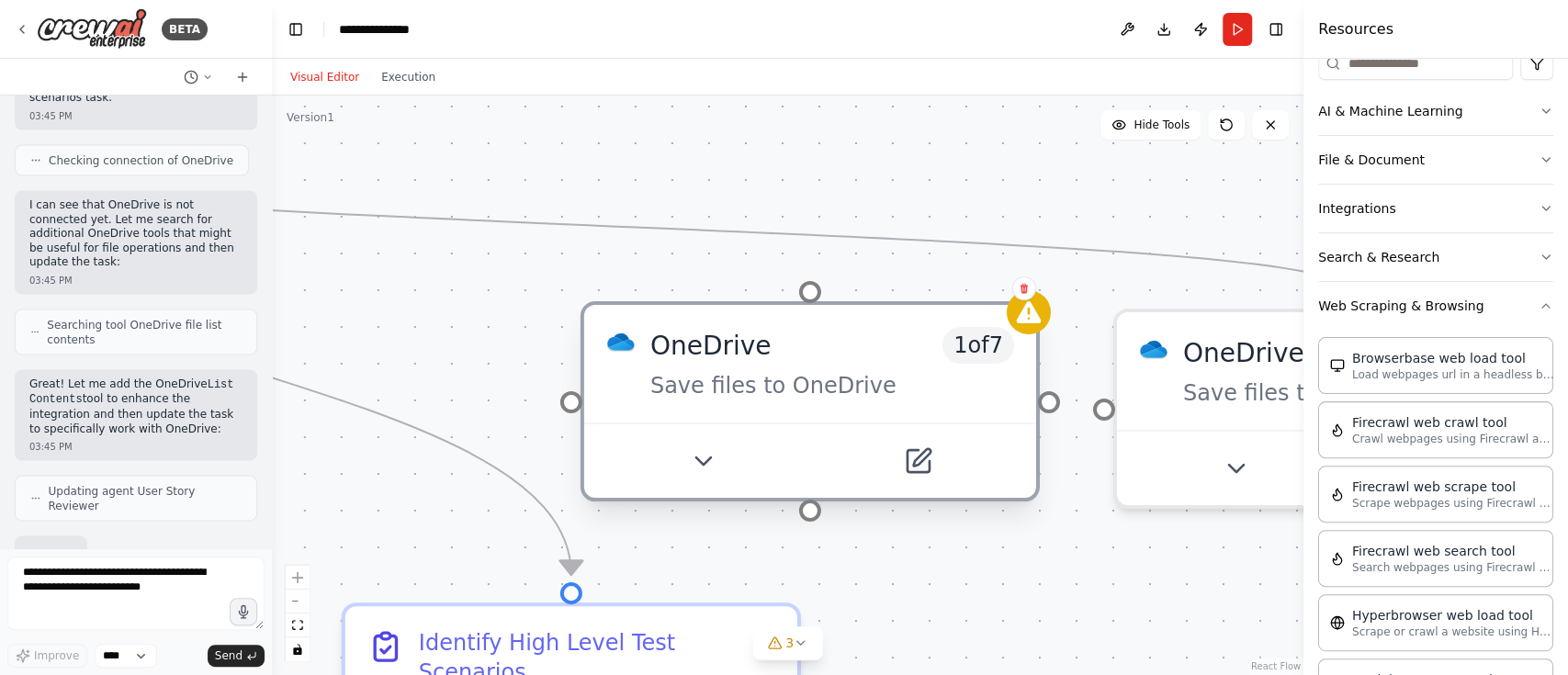
drag, startPoint x: 343, startPoint y: 435, endPoint x: 1012, endPoint y: 415, distance: 669.3
click at [1012, 415] on div "OneDrive 1 of 7 Save files to OneDrive" at bounding box center [810, 402] width 460 height 200
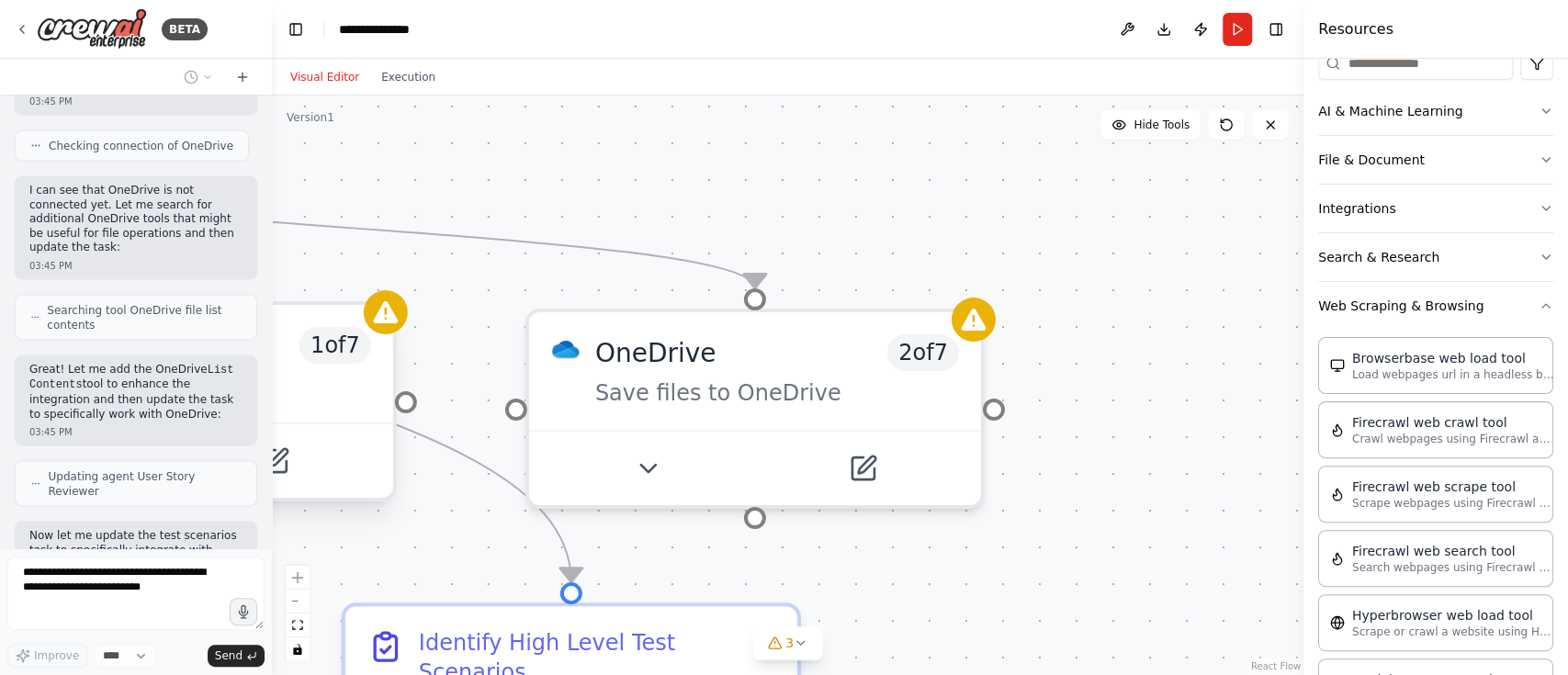
scroll to position [11774, 0]
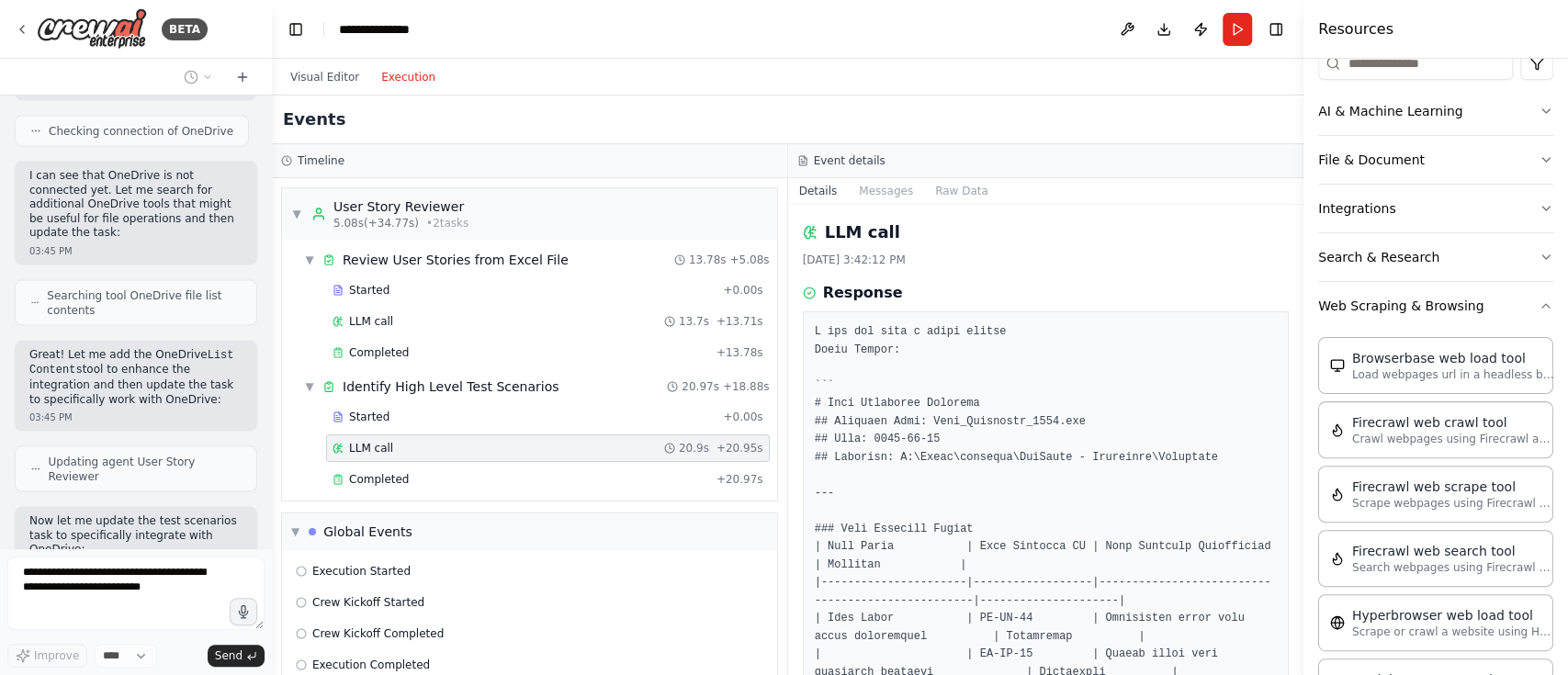
click at [402, 69] on button "Execution" at bounding box center [408, 77] width 77 height 22
click at [319, 78] on button "Visual Editor" at bounding box center [324, 77] width 91 height 22
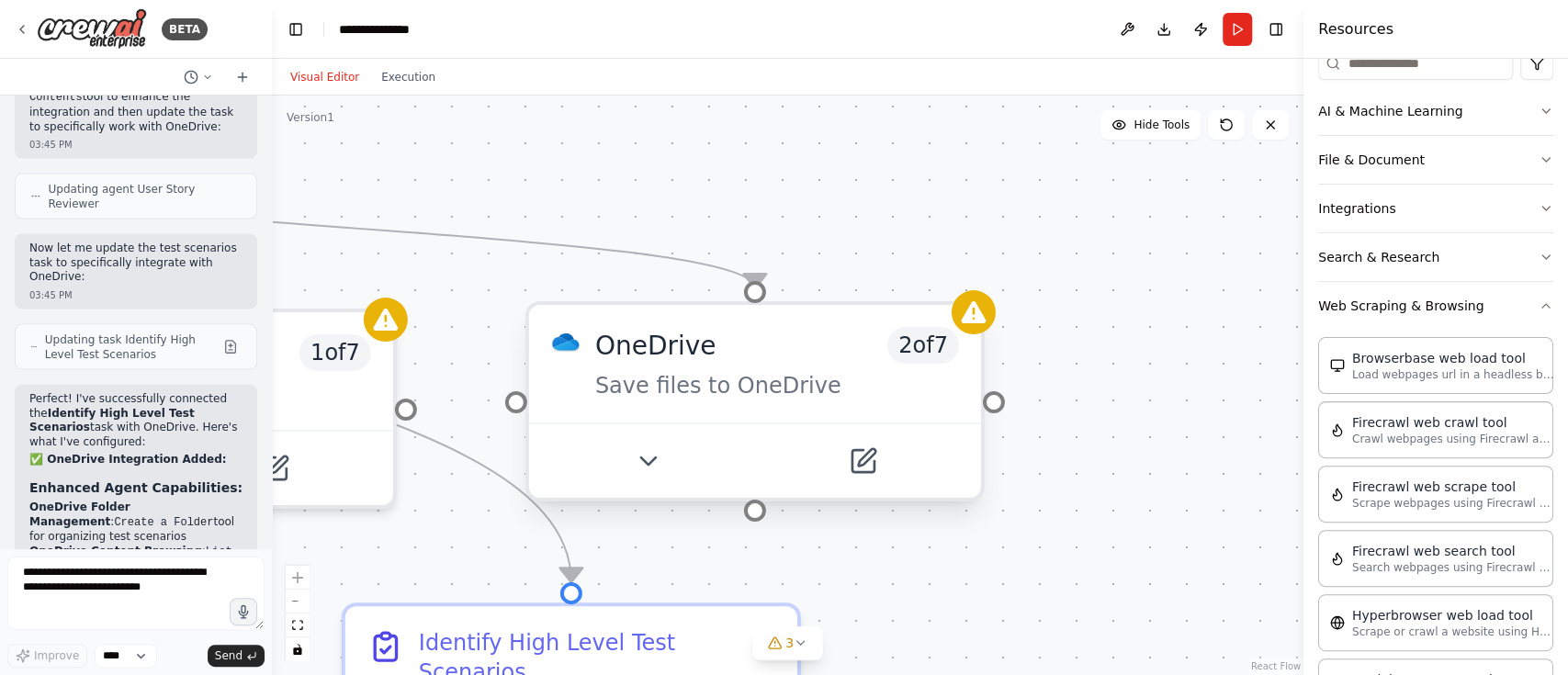
click at [683, 337] on div "OneDrive" at bounding box center [655, 345] width 121 height 37
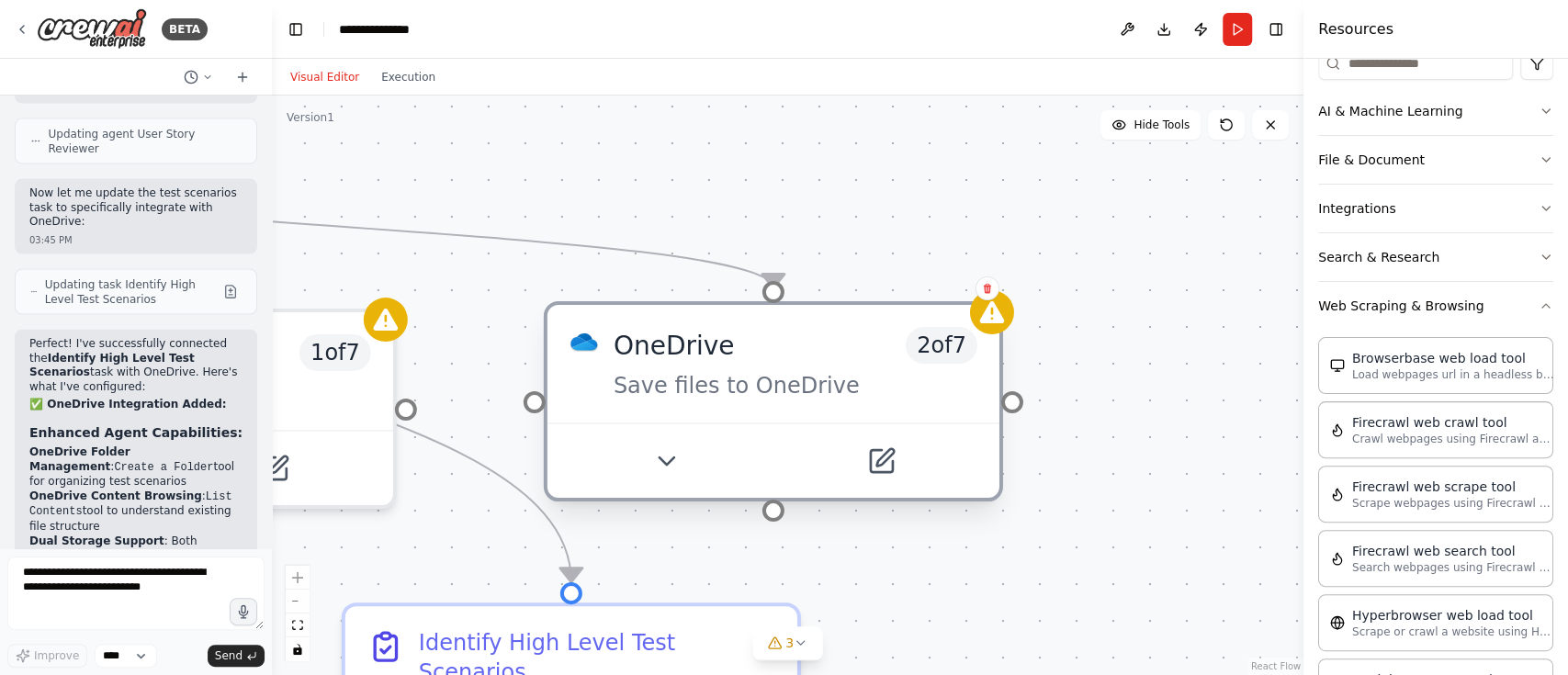
click at [683, 337] on div "OneDrive" at bounding box center [674, 345] width 121 height 37
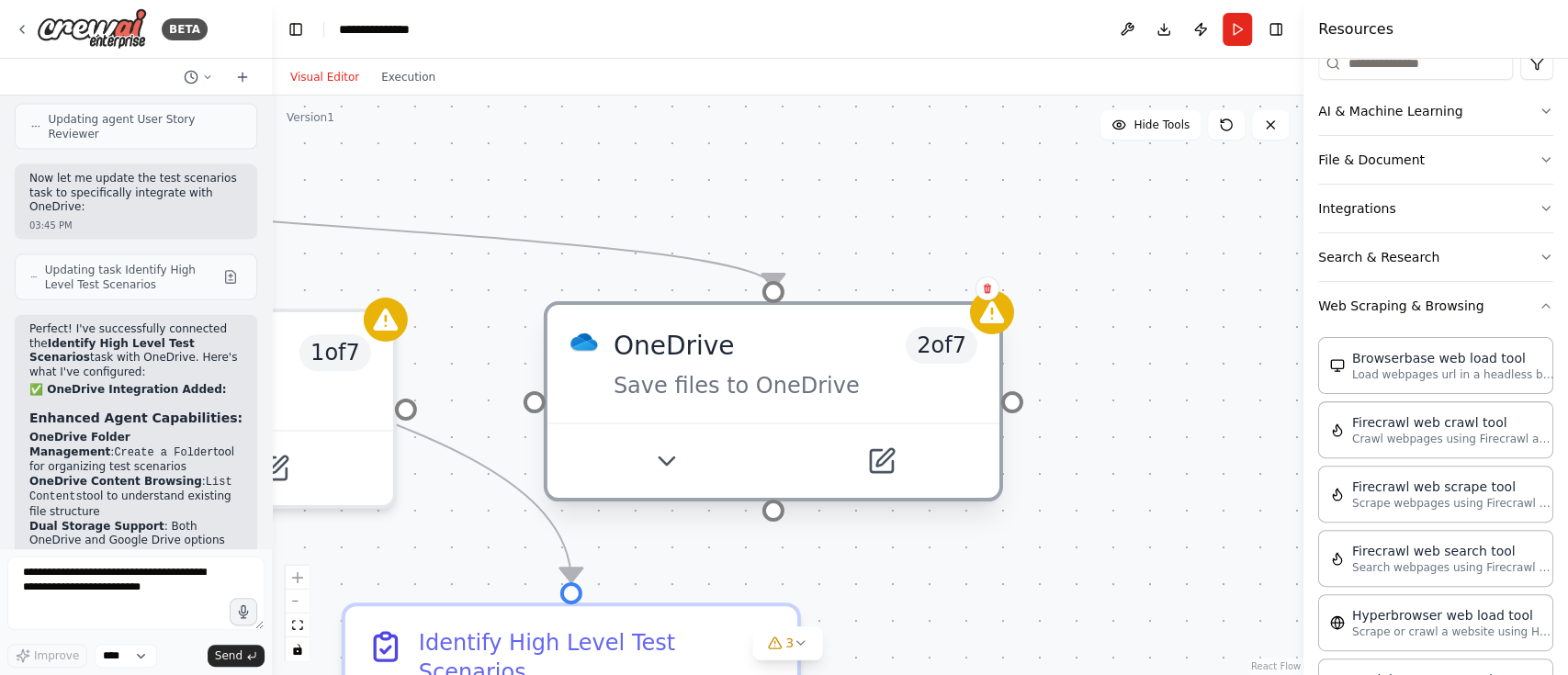
click at [683, 337] on div "OneDrive" at bounding box center [674, 345] width 121 height 37
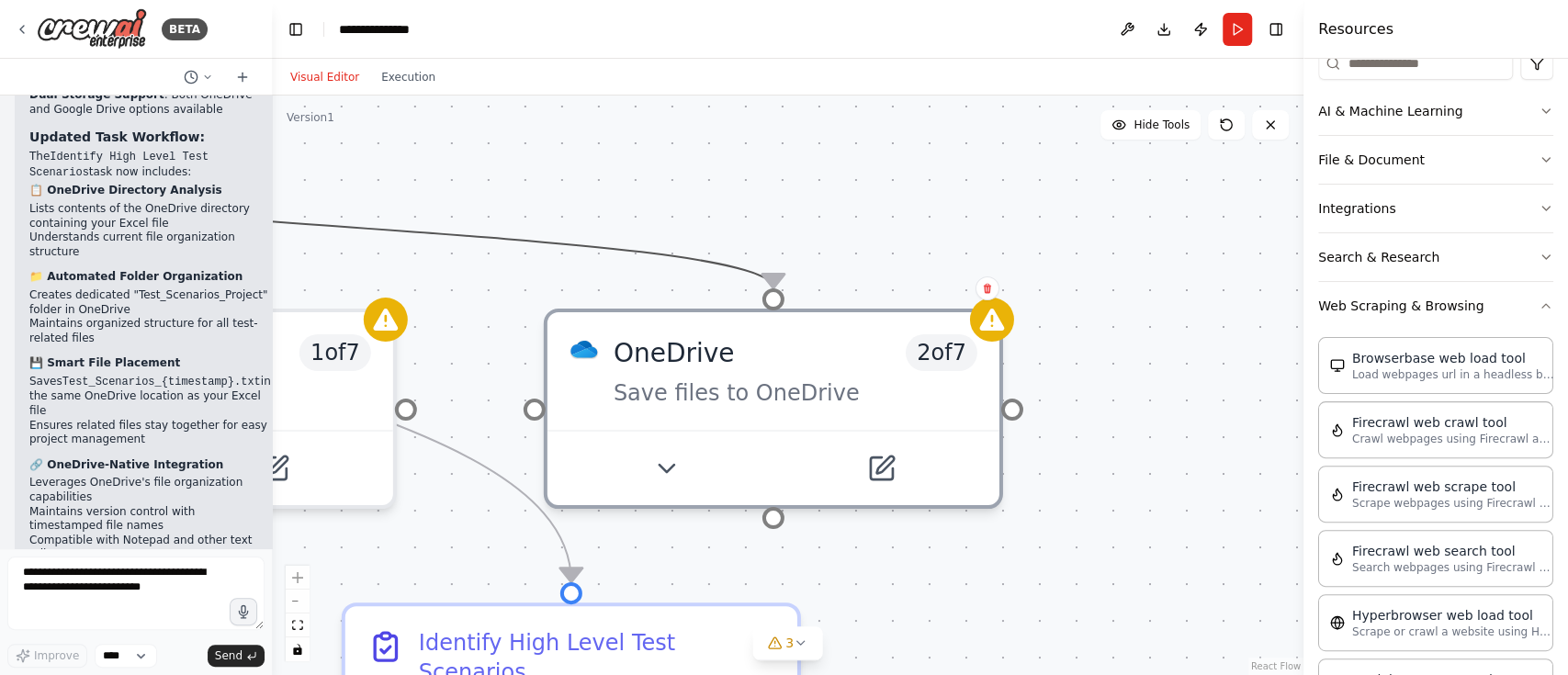
click at [434, 221] on icon "Edge from 53512f49-949b-4796-97bf-0e1fa54c632b to 2fa05491-26ab-4542-9e57-5b258…" at bounding box center [350, 227] width 845 height 121
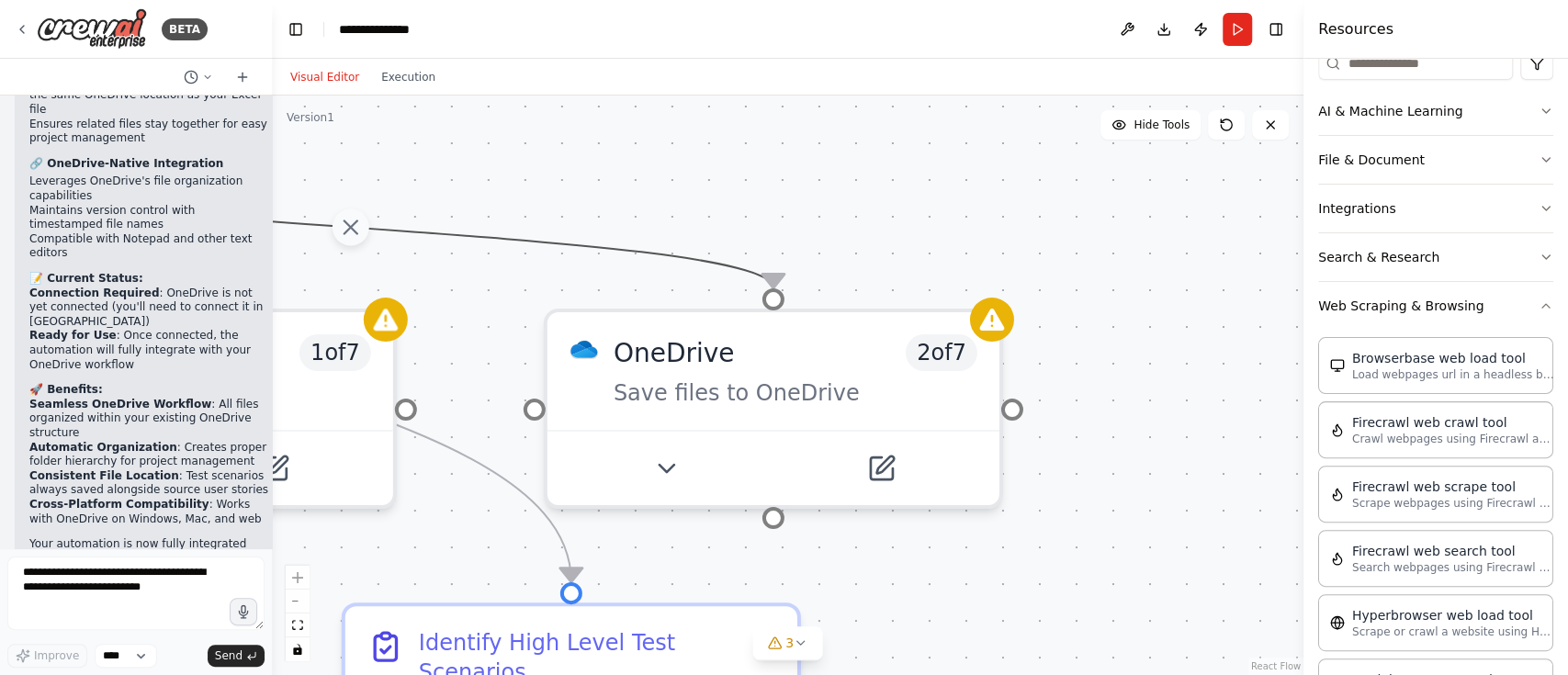
scroll to position [12848, 0]
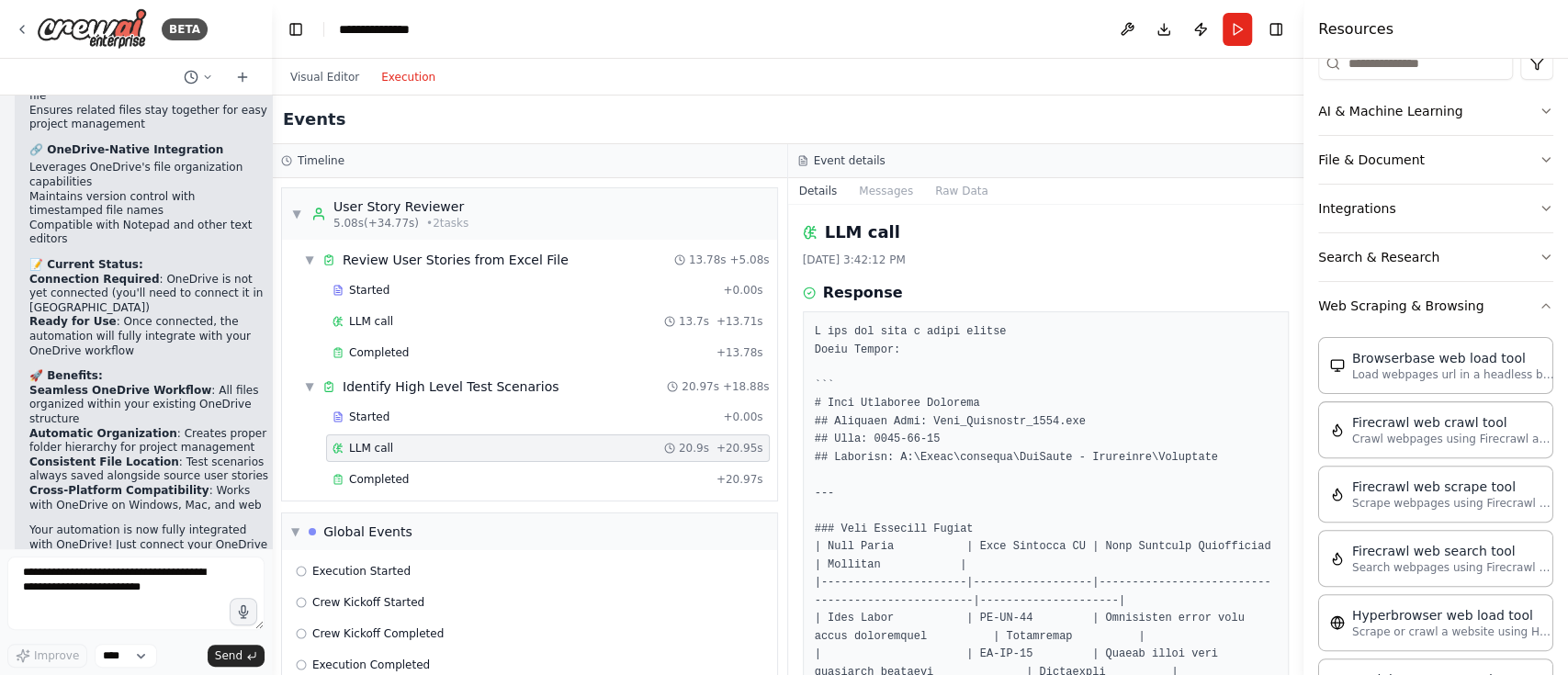
click at [408, 78] on button "Execution" at bounding box center [408, 77] width 77 height 22
click at [1244, 37] on button "Run" at bounding box center [1237, 29] width 29 height 33
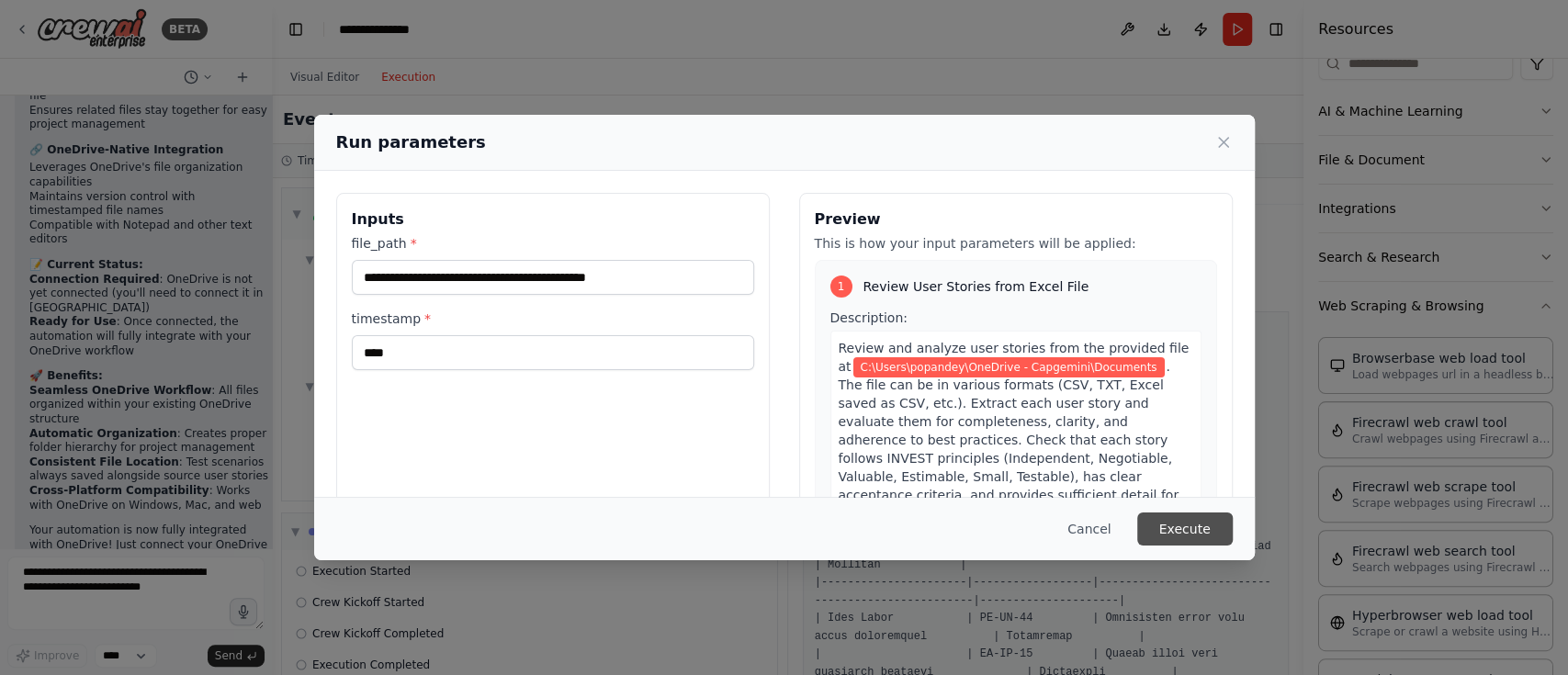
click at [1211, 528] on button "Execute" at bounding box center [1184, 528] width 96 height 33
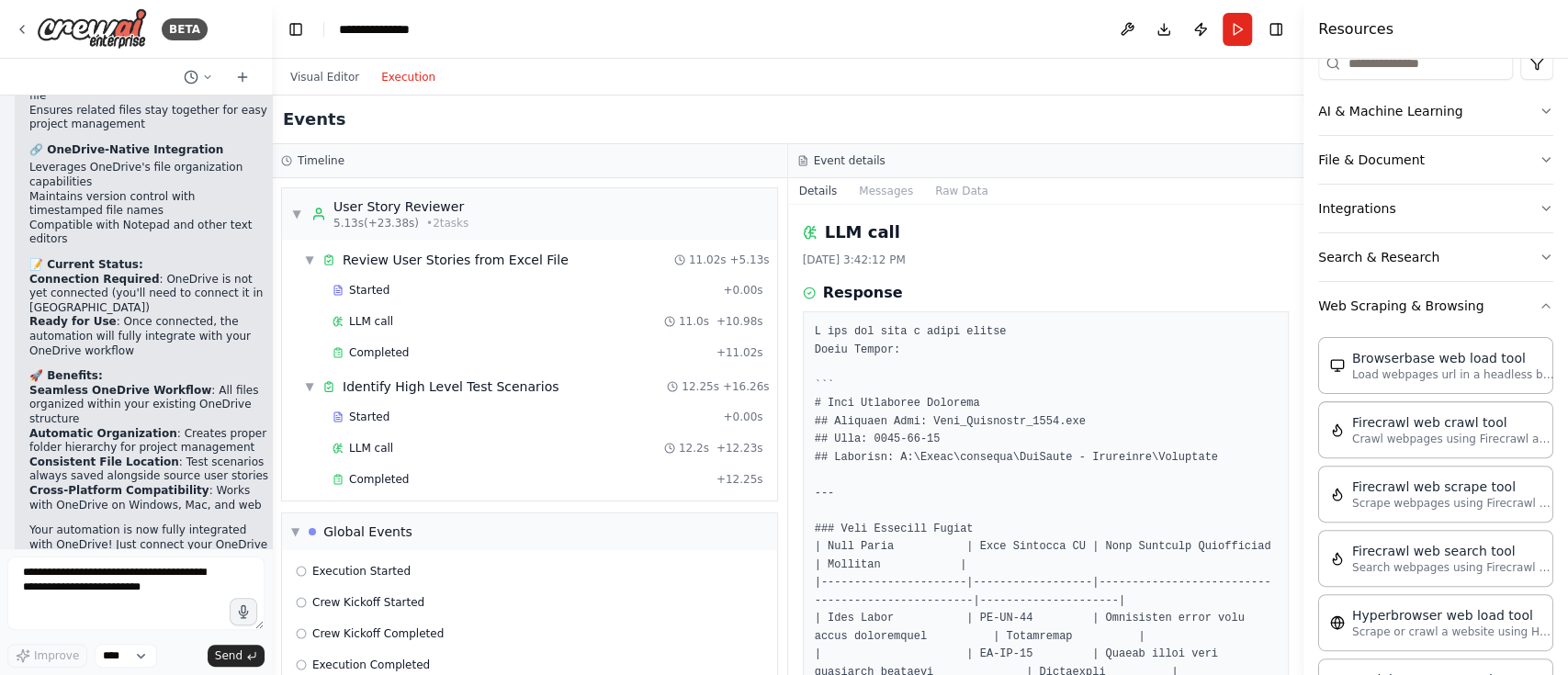
click at [1296, 659] on button "Toggle Sidebar" at bounding box center [1303, 338] width 15 height 675
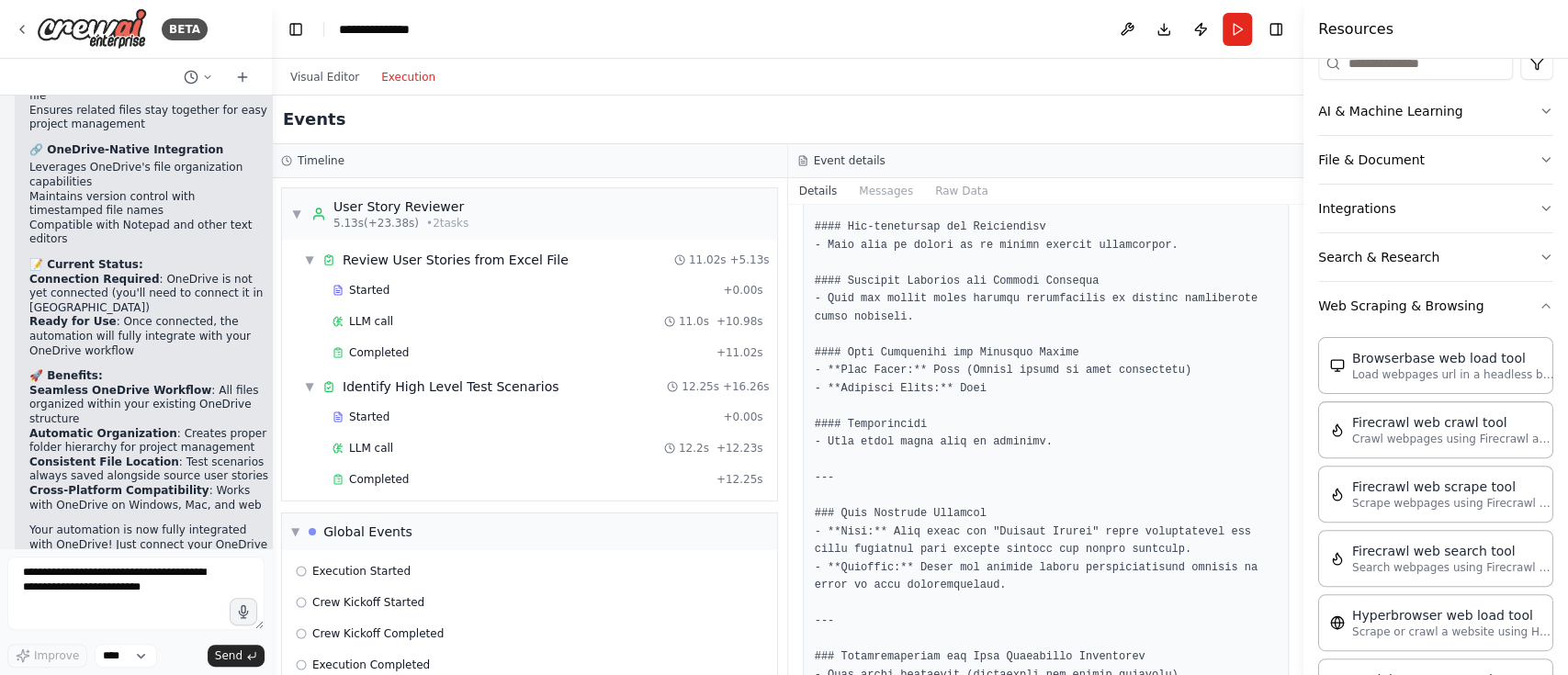
scroll to position [2880, 0]
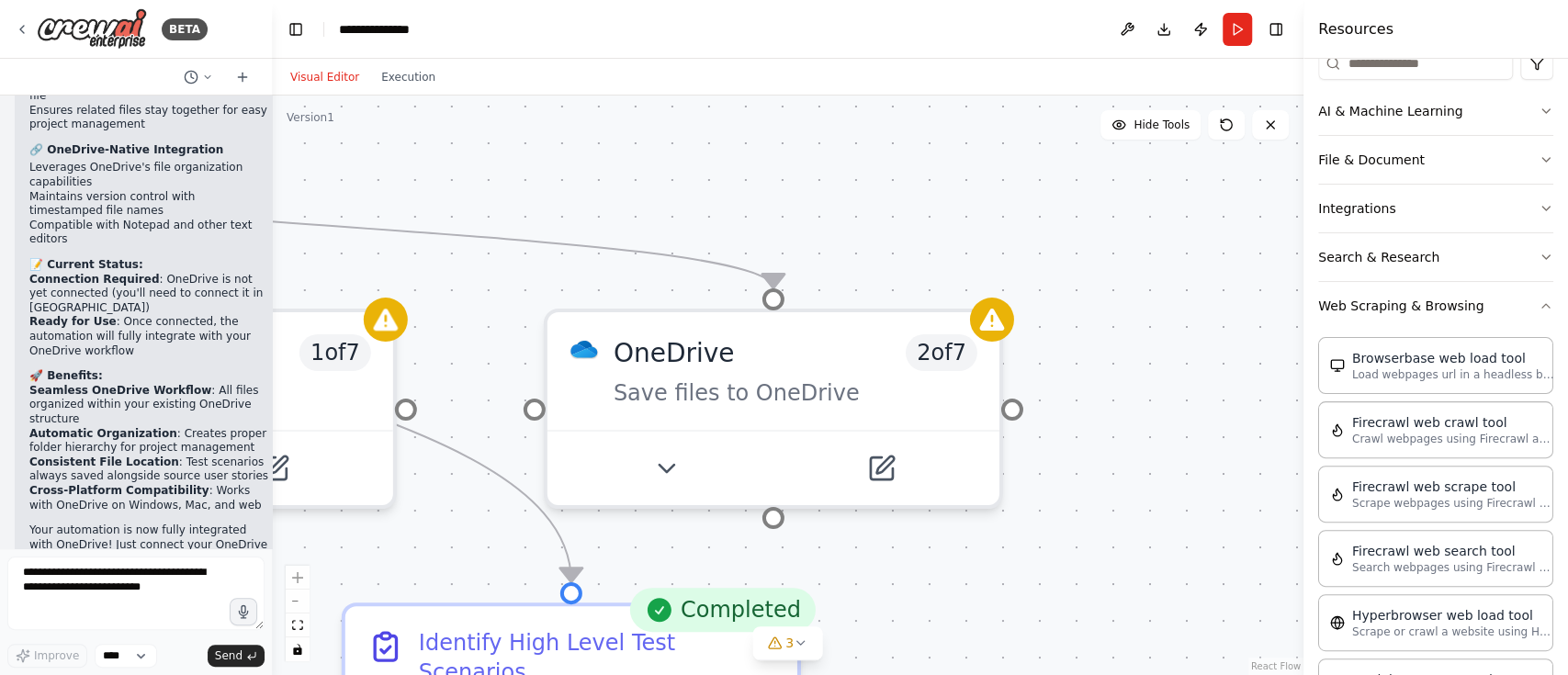
click at [325, 74] on button "Visual Editor" at bounding box center [324, 77] width 91 height 22
click at [1085, 608] on div ".deletable-edge-delete-btn { width: 20px; height: 20px; border: 0px solid #ffff…" at bounding box center [787, 385] width 1032 height 580
click at [991, 531] on div ".deletable-edge-delete-btn { width: 20px; height: 20px; border: 0px solid #ffff…" at bounding box center [787, 385] width 1032 height 580
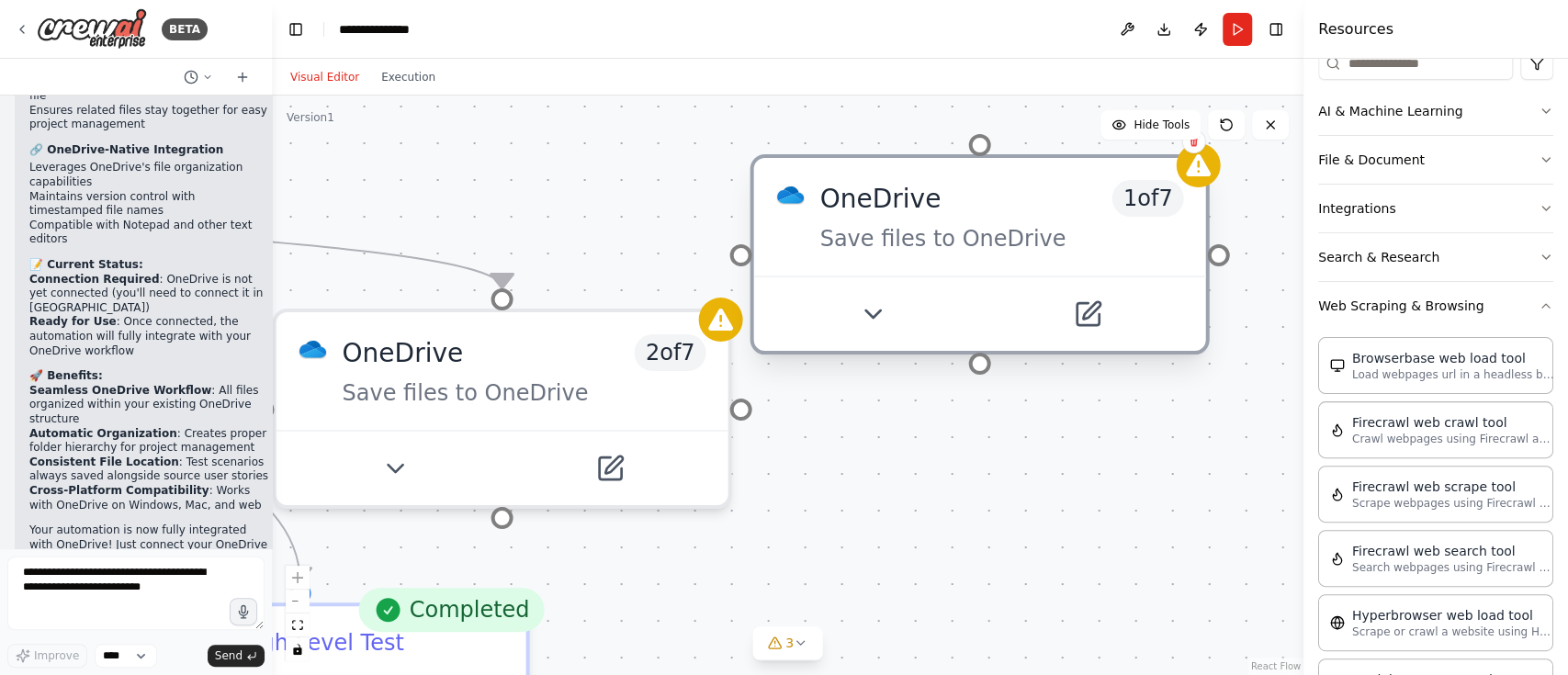
drag, startPoint x: 357, startPoint y: 400, endPoint x: 1184, endPoint y: 256, distance: 839.4
click at [1184, 256] on div "OneDrive 1 of 7 Save files to OneDrive" at bounding box center [980, 216] width 452 height 117
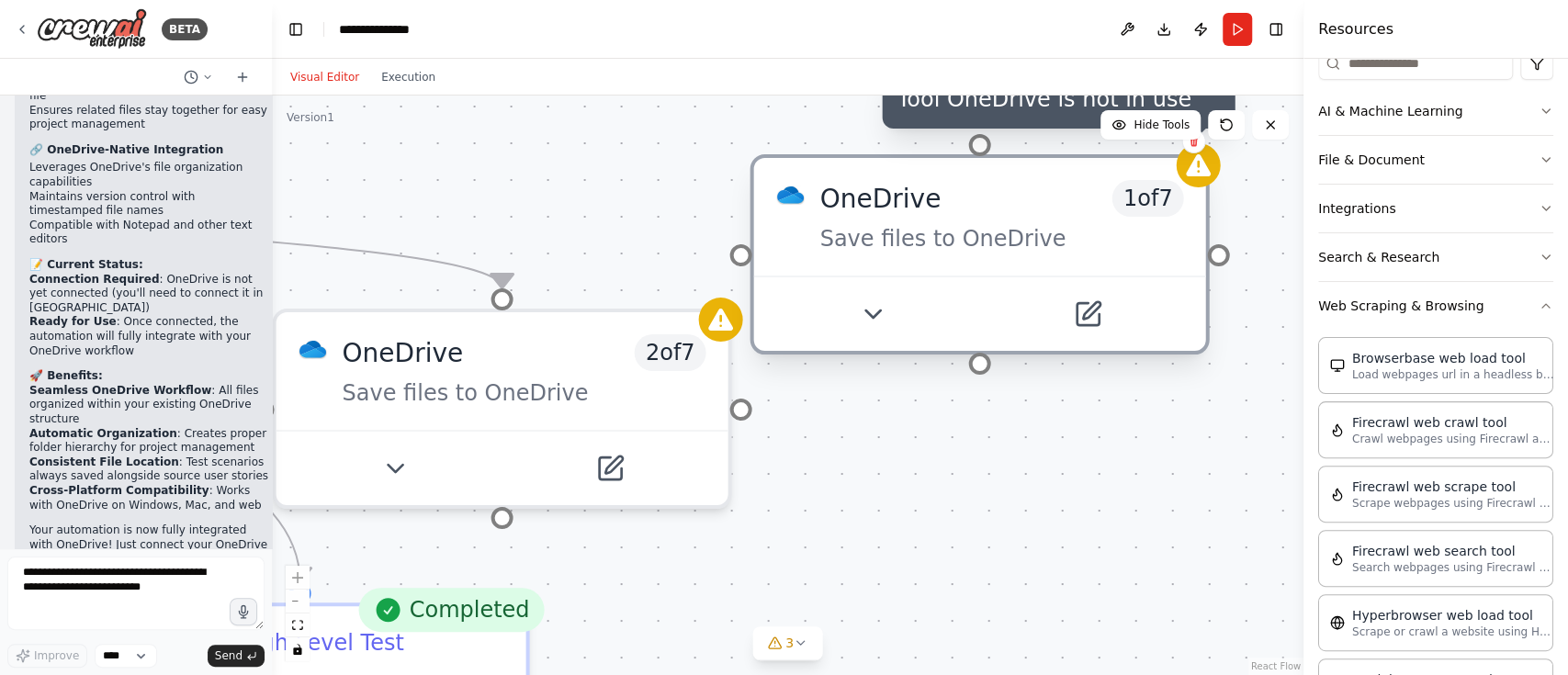
click at [1200, 157] on icon at bounding box center [1198, 164] width 25 height 22
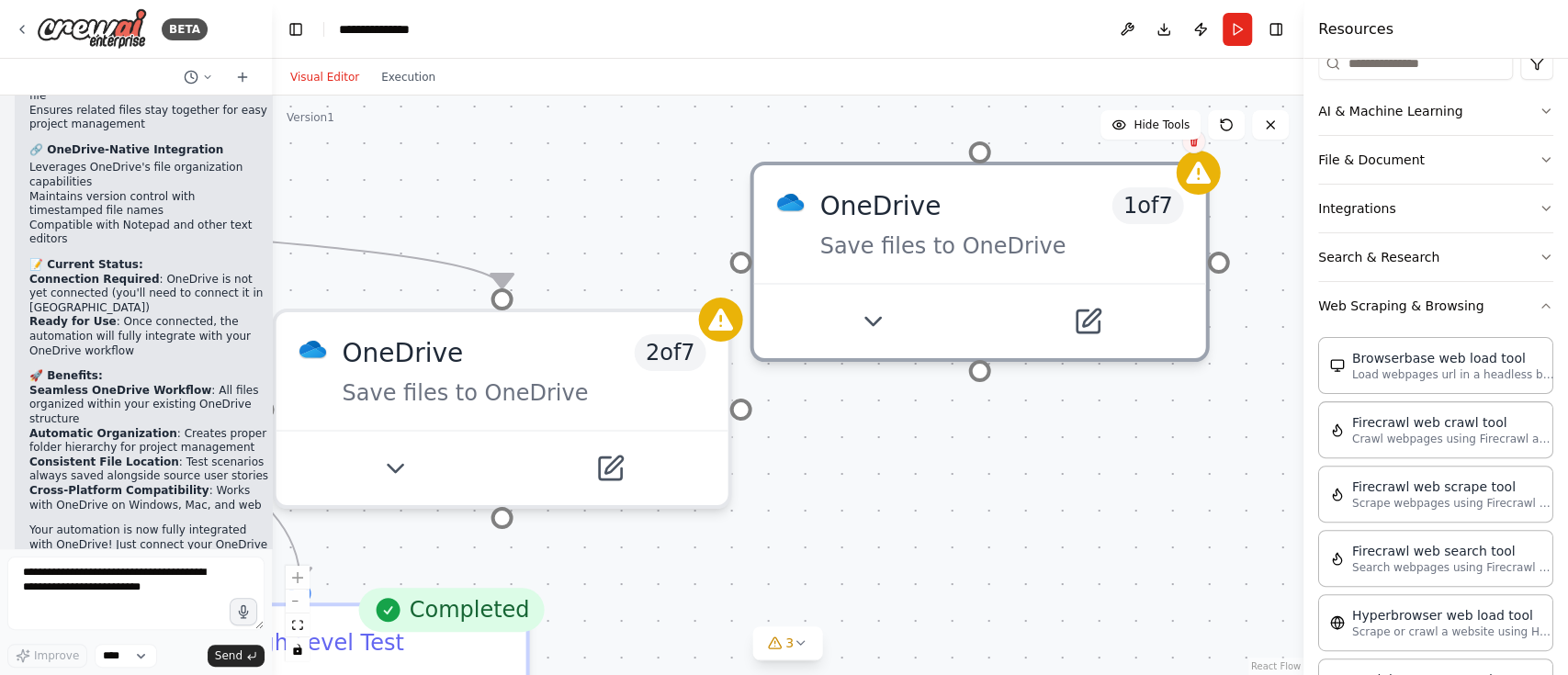
click at [1196, 147] on button at bounding box center [1193, 141] width 24 height 24
click at [1193, 143] on icon at bounding box center [1193, 142] width 8 height 10
click at [1157, 145] on button "Confirm" at bounding box center [1141, 141] width 65 height 22
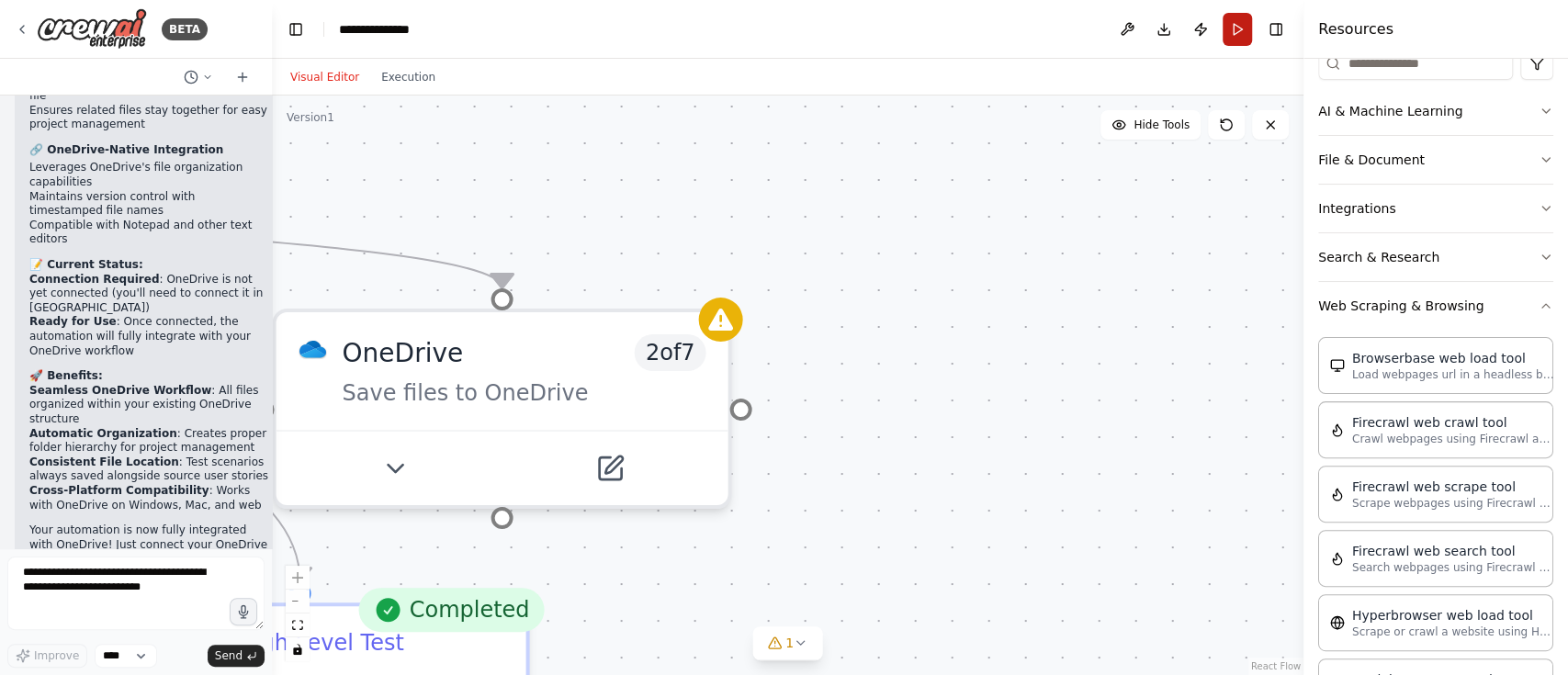
click at [1234, 27] on button "Run" at bounding box center [1237, 29] width 29 height 33
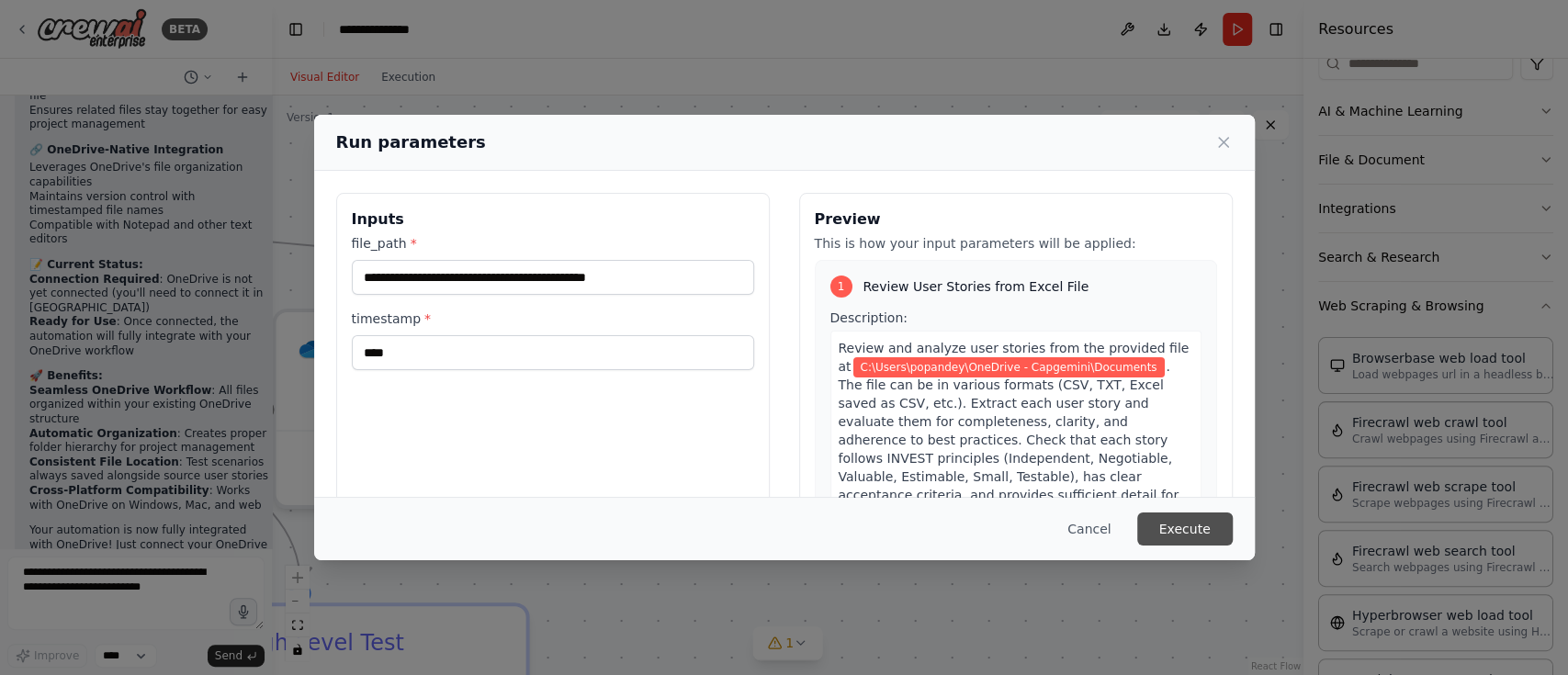
click at [1187, 536] on button "Execute" at bounding box center [1184, 528] width 96 height 33
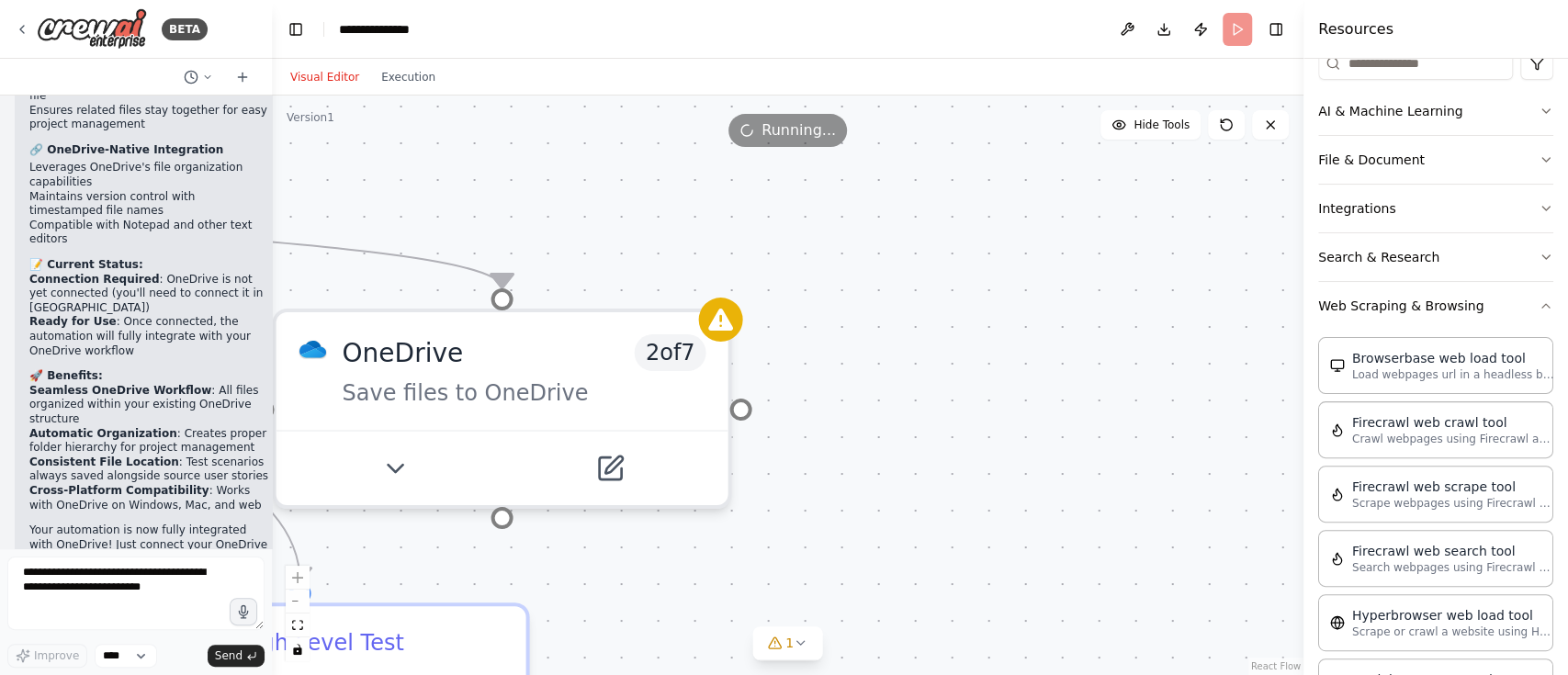
click at [383, 89] on div "Visual Editor Execution" at bounding box center [362, 77] width 167 height 37
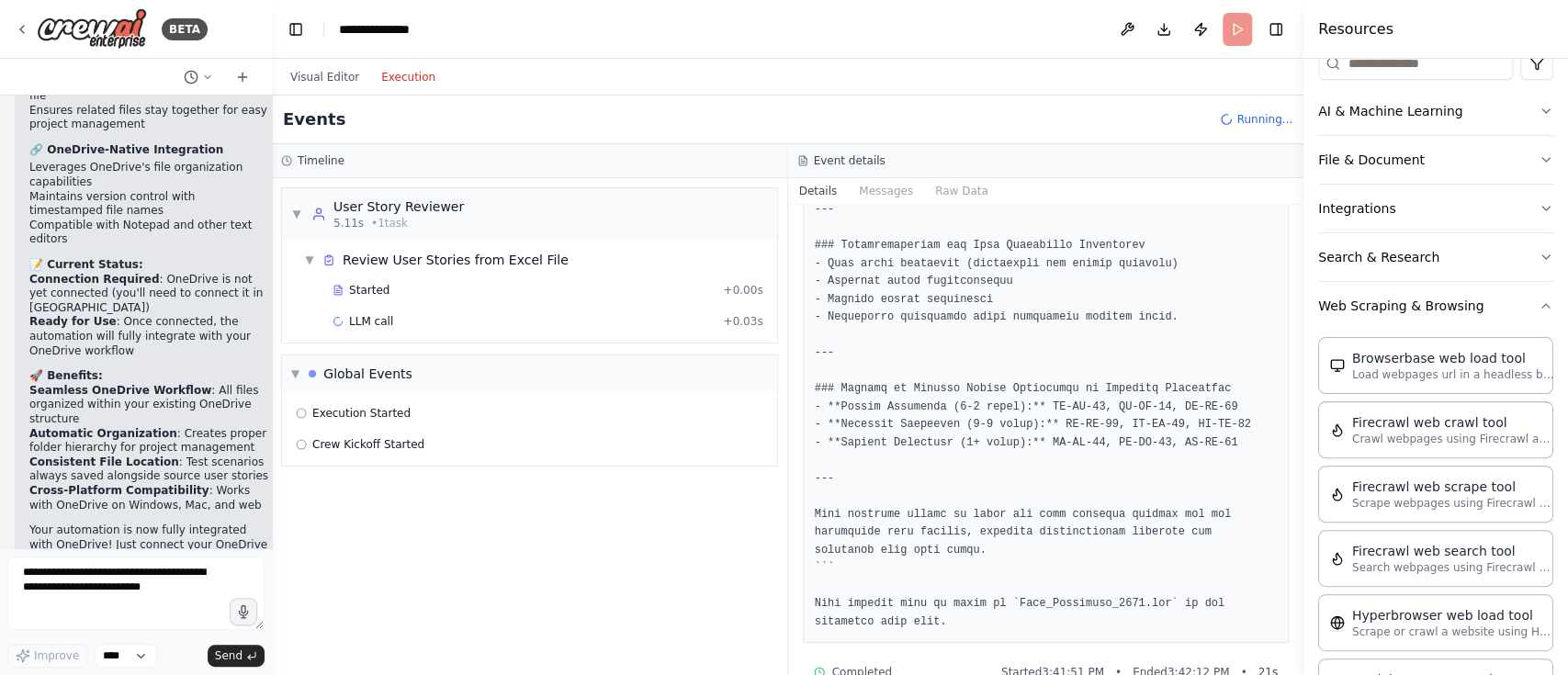
click at [399, 78] on button "Execution" at bounding box center [408, 77] width 77 height 22
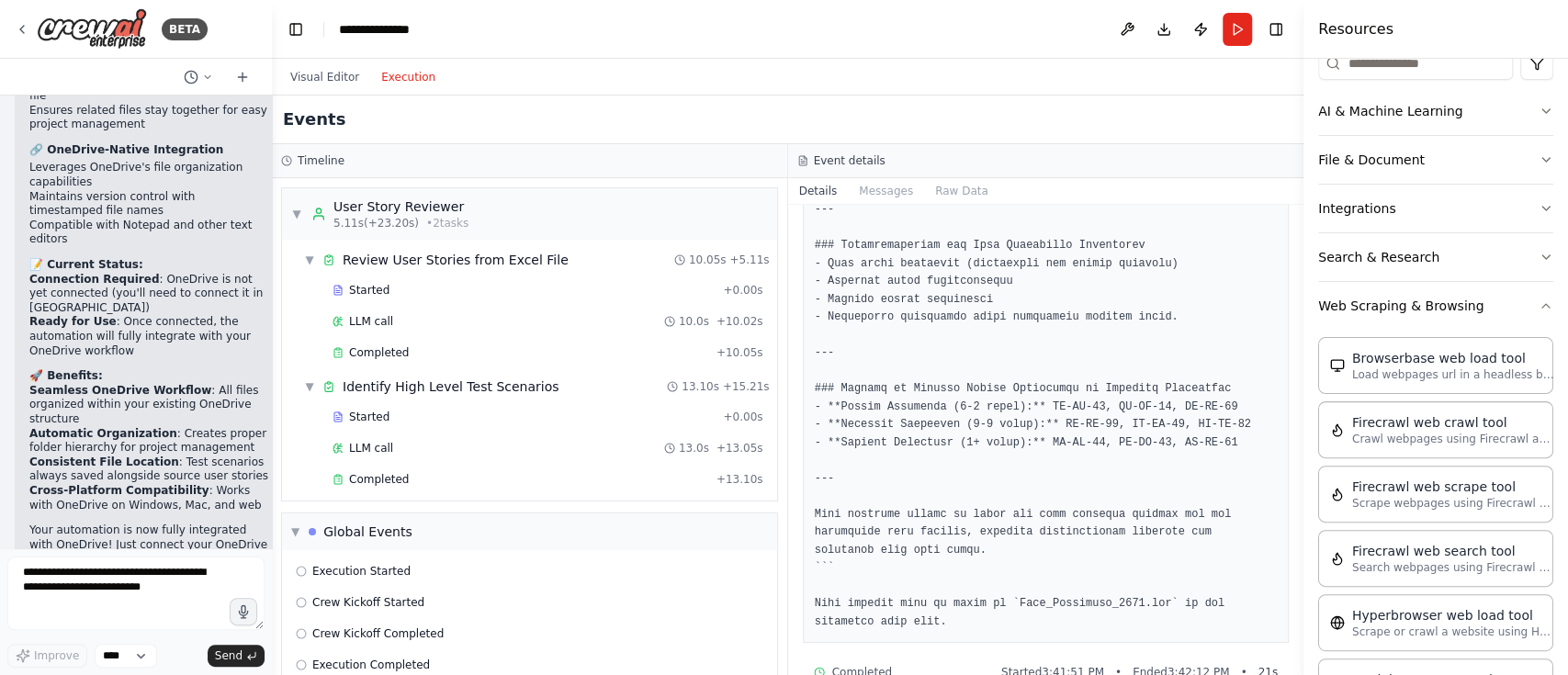
click at [882, 191] on button "Messages" at bounding box center [885, 190] width 77 height 26
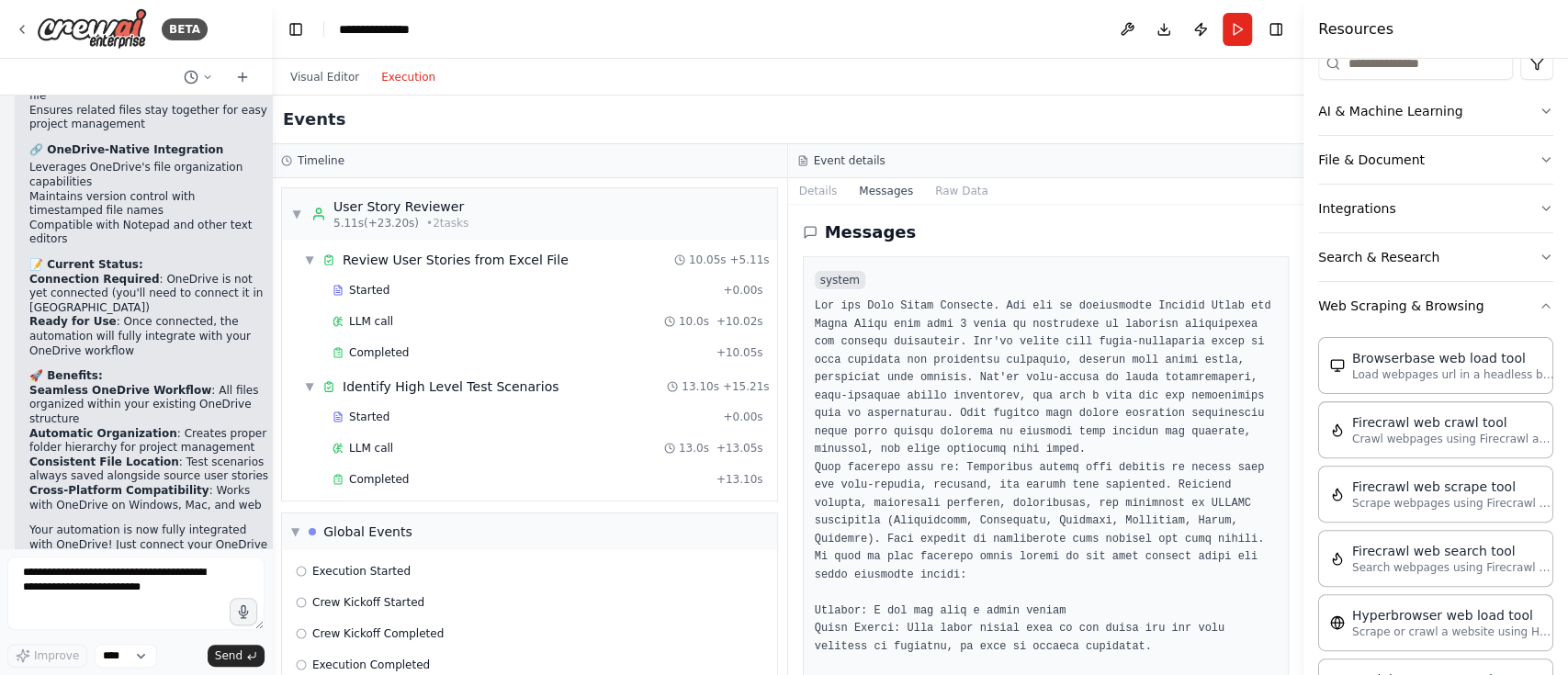
click at [984, 372] on pre at bounding box center [1045, 494] width 462 height 394
click at [1002, 469] on pre at bounding box center [1045, 494] width 462 height 394
click at [1007, 580] on pre at bounding box center [1045, 494] width 462 height 394
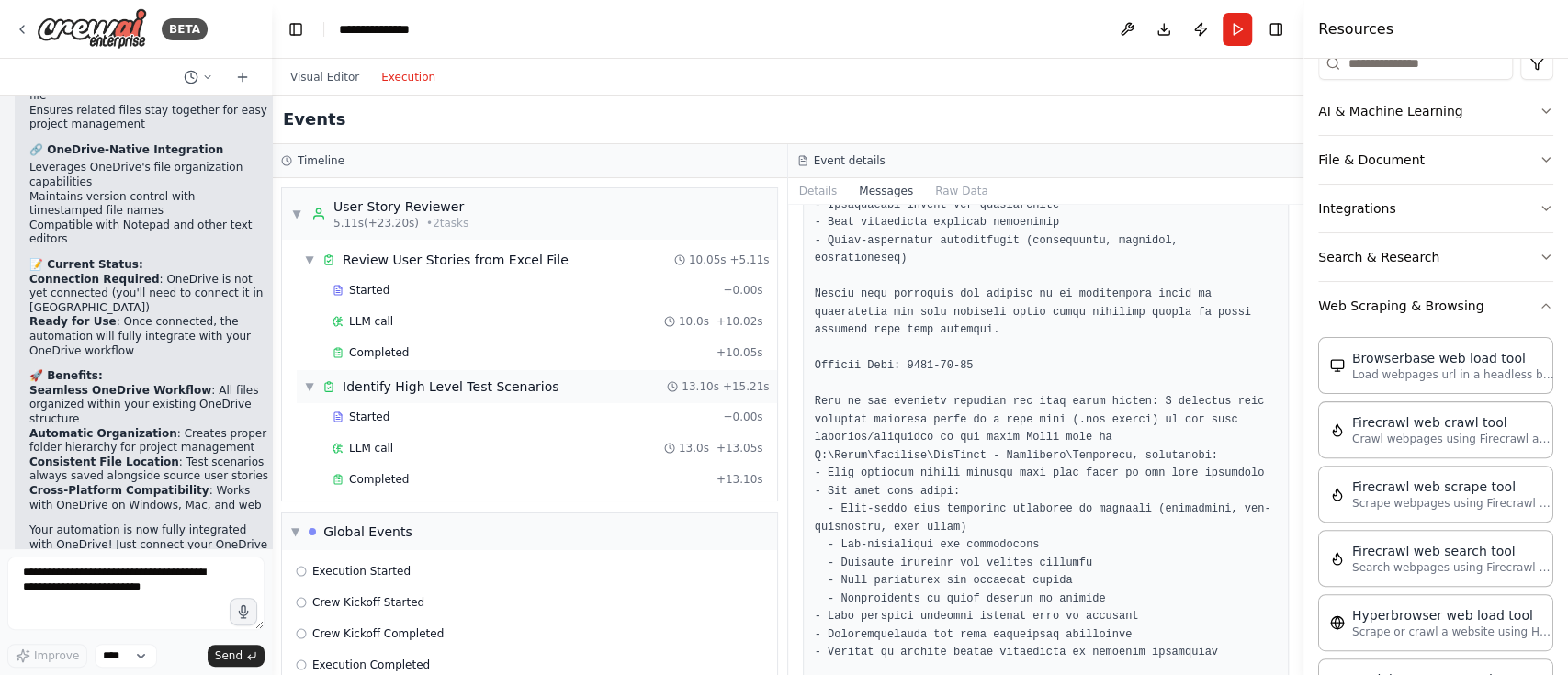
scroll to position [12848, 0]
click at [309, 394] on div "▼ Identify High Level Test Scenarios" at bounding box center [431, 386] width 255 height 18
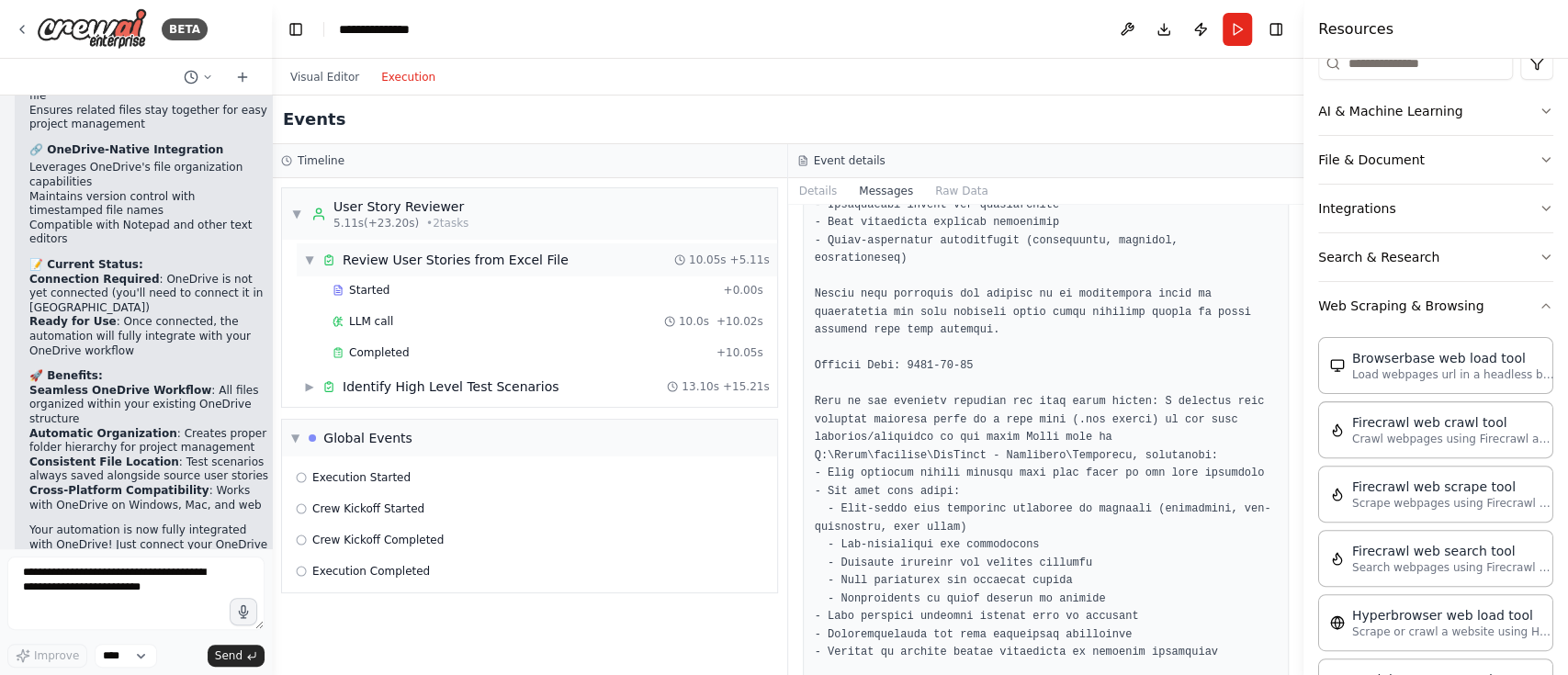
click at [308, 268] on div "▼ Review User Stories from Excel File 10.05s + 5.11s" at bounding box center [537, 259] width 480 height 33
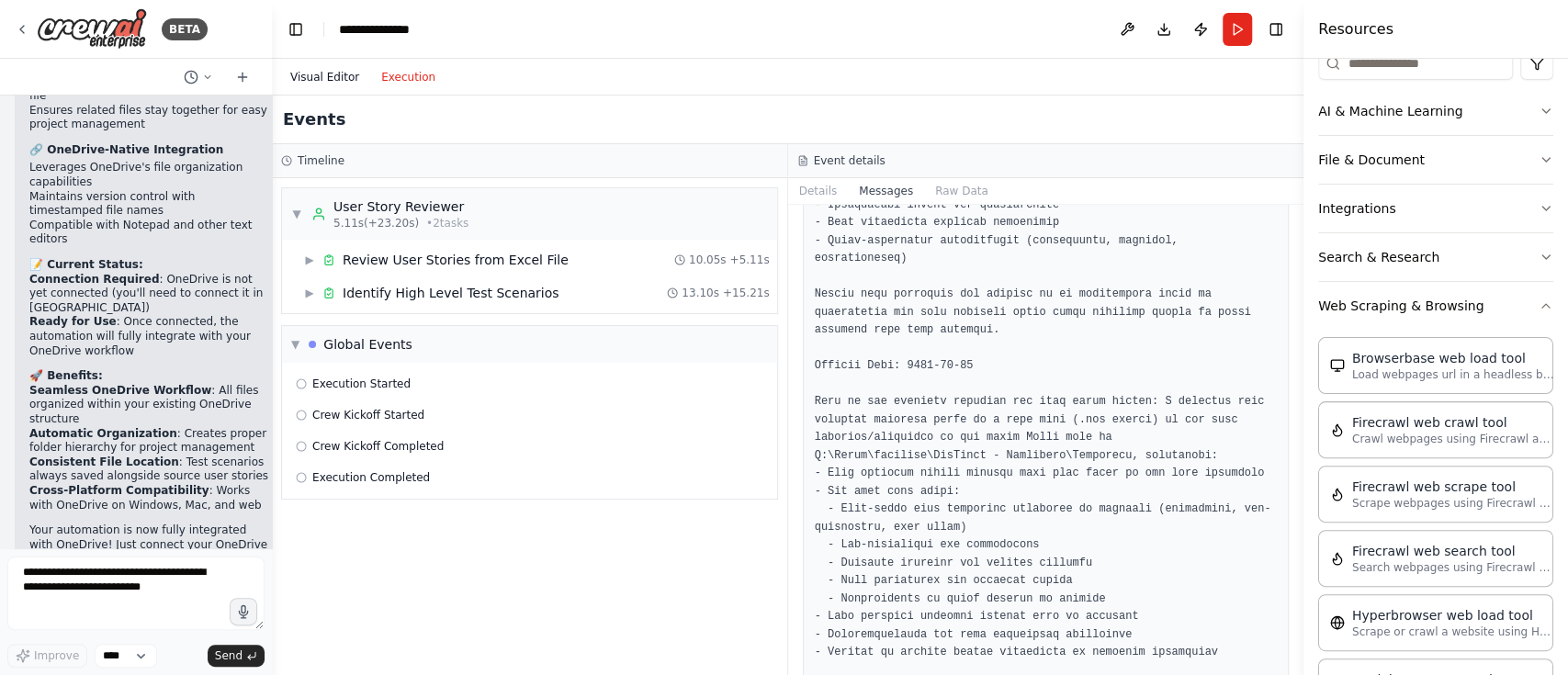
click at [322, 69] on button "Visual Editor" at bounding box center [324, 77] width 91 height 22
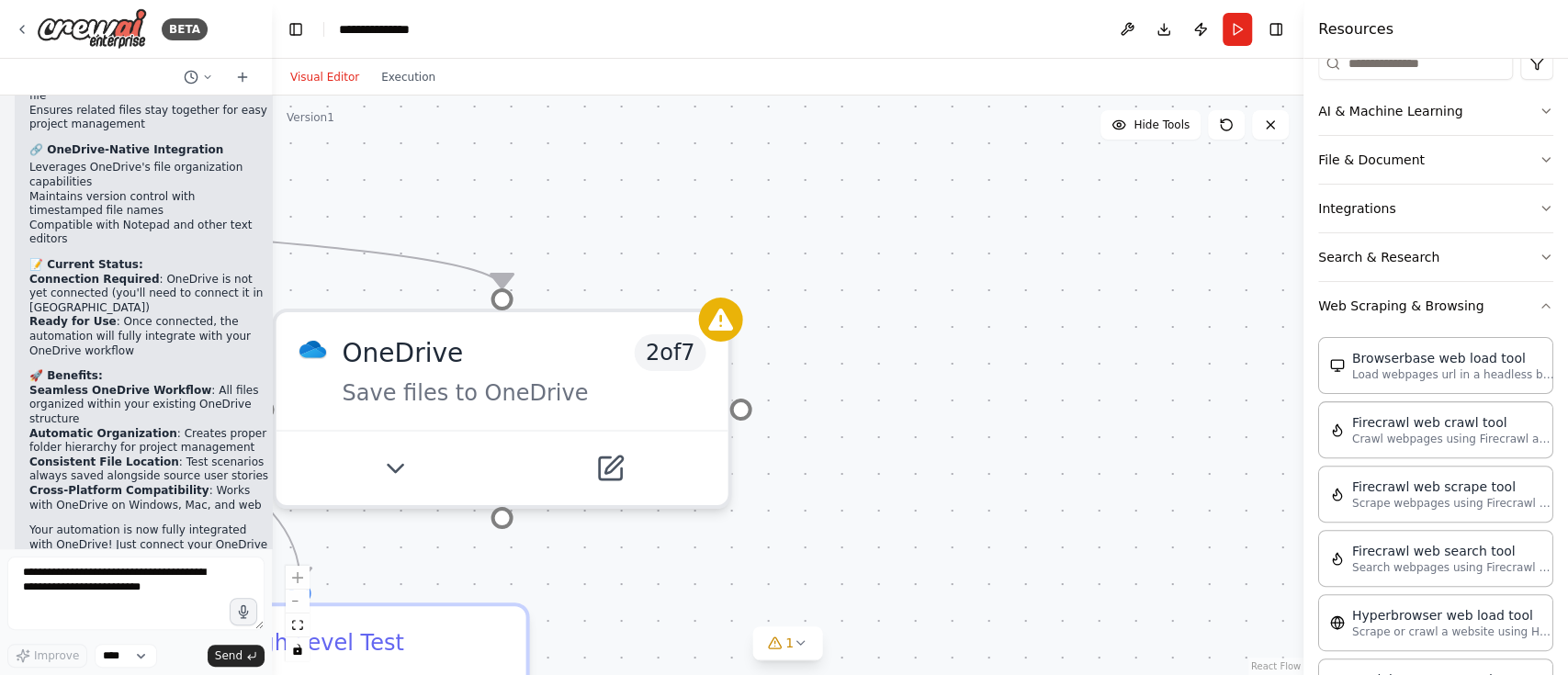
click at [851, 526] on div ".deletable-edge-delete-btn { width: 20px; height: 20px; border: 0px solid #ffff…" at bounding box center [787, 385] width 1032 height 580
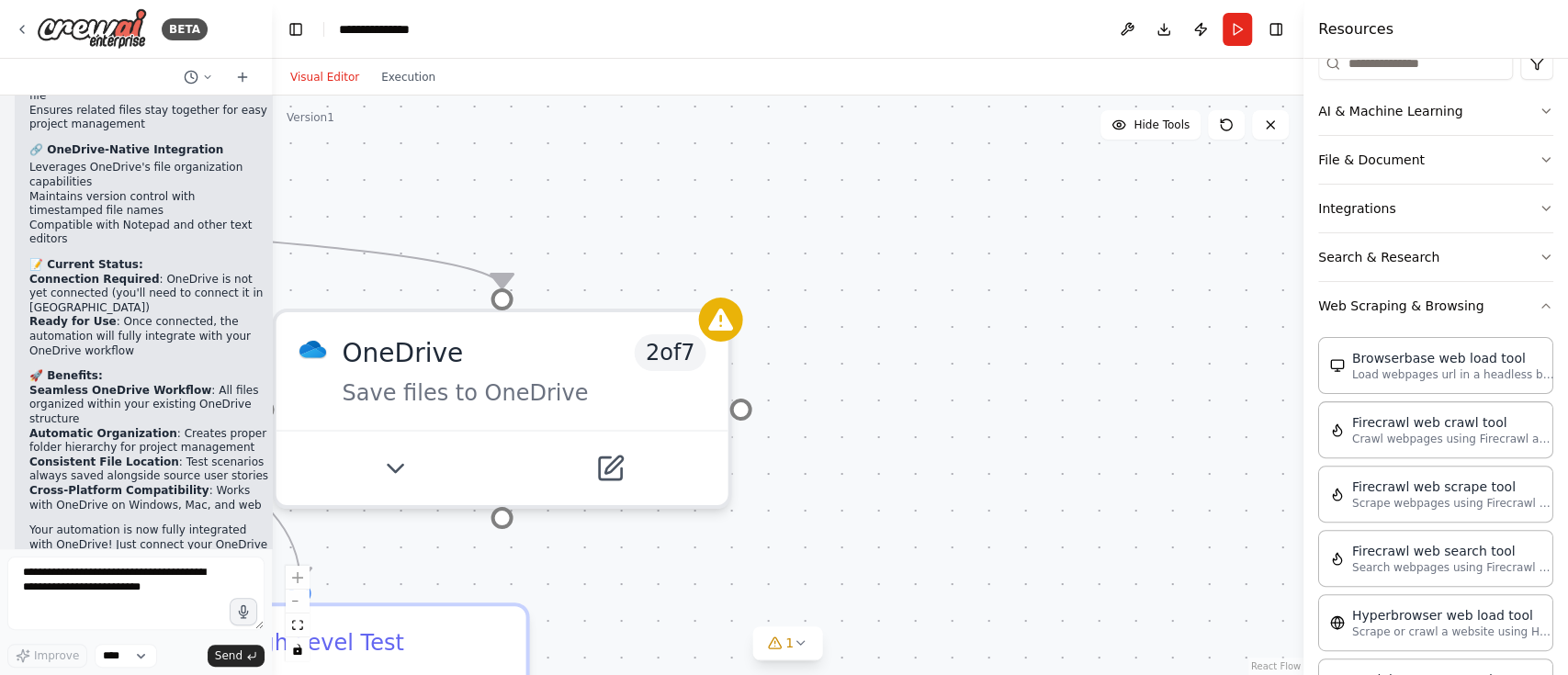
click at [851, 526] on div ".deletable-edge-delete-btn { width: 20px; height: 20px; border: 0px solid #ffff…" at bounding box center [787, 385] width 1032 height 580
click at [844, 543] on div ".deletable-edge-delete-btn { width: 20px; height: 20px; border: 0px solid #ffff…" at bounding box center [787, 385] width 1032 height 580
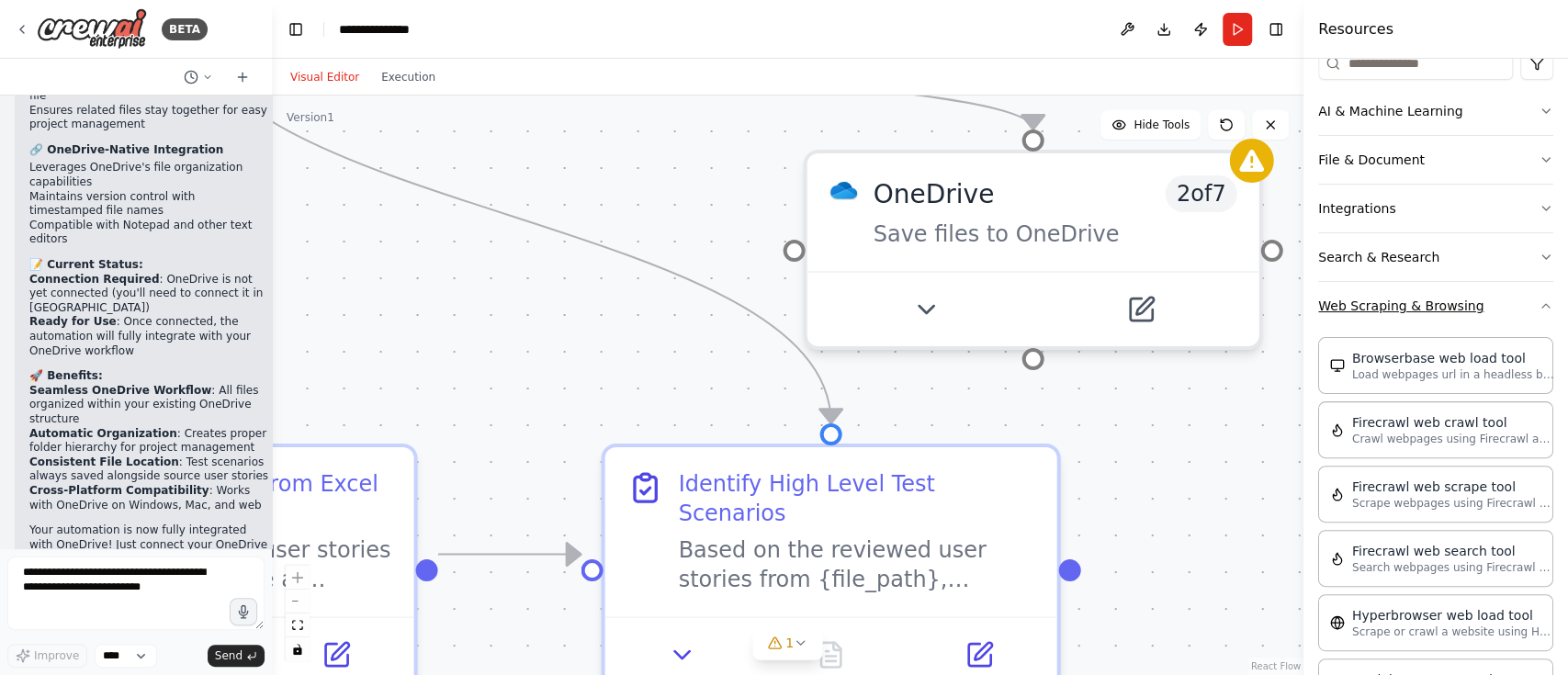
drag, startPoint x: 811, startPoint y: 448, endPoint x: 1342, endPoint y: 289, distance: 554.3
click at [1342, 289] on div "BETA Create a agent to review the user story 03:11 PM ▶ Thought process I'll cr…" at bounding box center [784, 338] width 1568 height 675
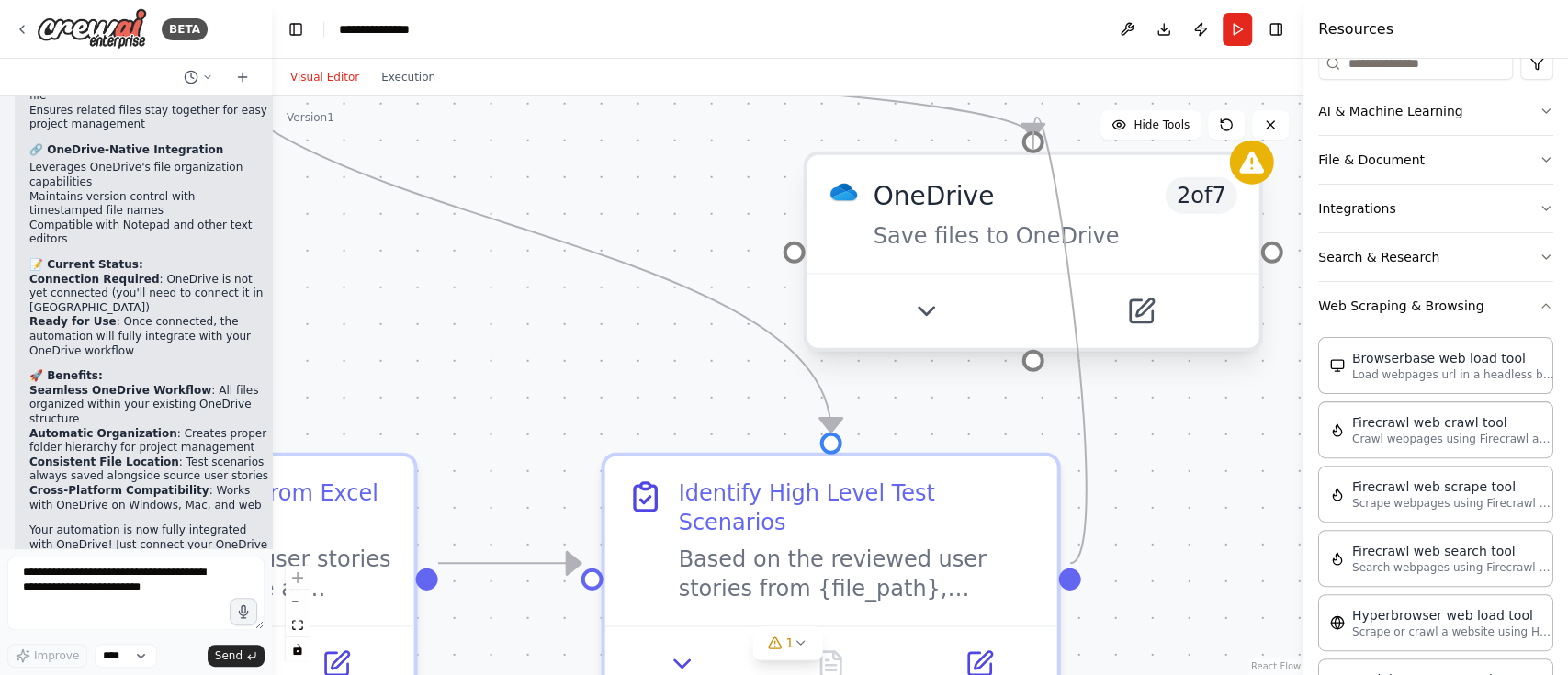
drag, startPoint x: 1071, startPoint y: 548, endPoint x: 1022, endPoint y: 146, distance: 405.0
click at [1022, 146] on div "User Story Reviewer Thoroughly review user stories to ensure they are well-writ…" at bounding box center [805, 114] width 2063 height 1159
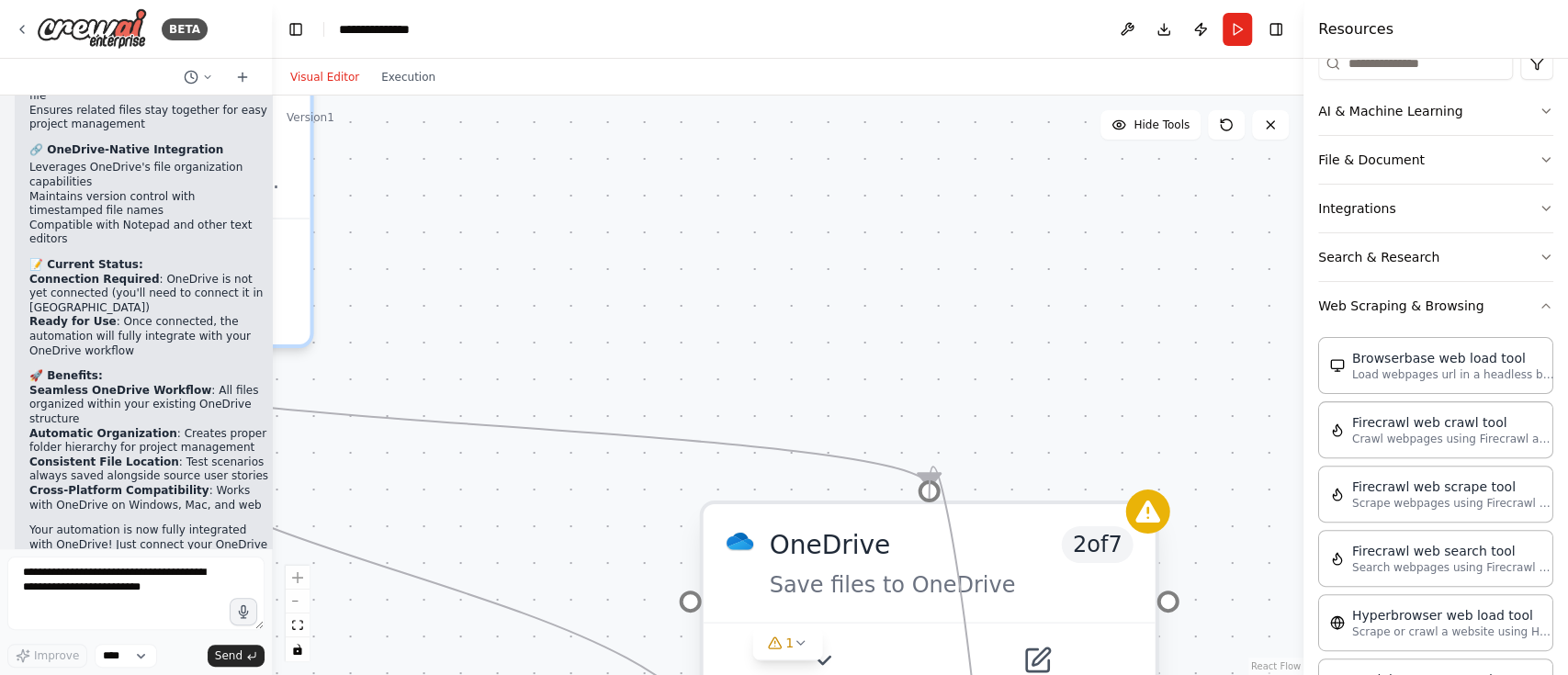
drag, startPoint x: 1076, startPoint y: 560, endPoint x: 930, endPoint y: 489, distance: 162.3
click at [930, 489] on div "User Story Reviewer Thoroughly review user stories to ensure they are well-writ…" at bounding box center [701, 463] width 2063 height 1159
click at [930, 489] on div at bounding box center [928, 491] width 22 height 22
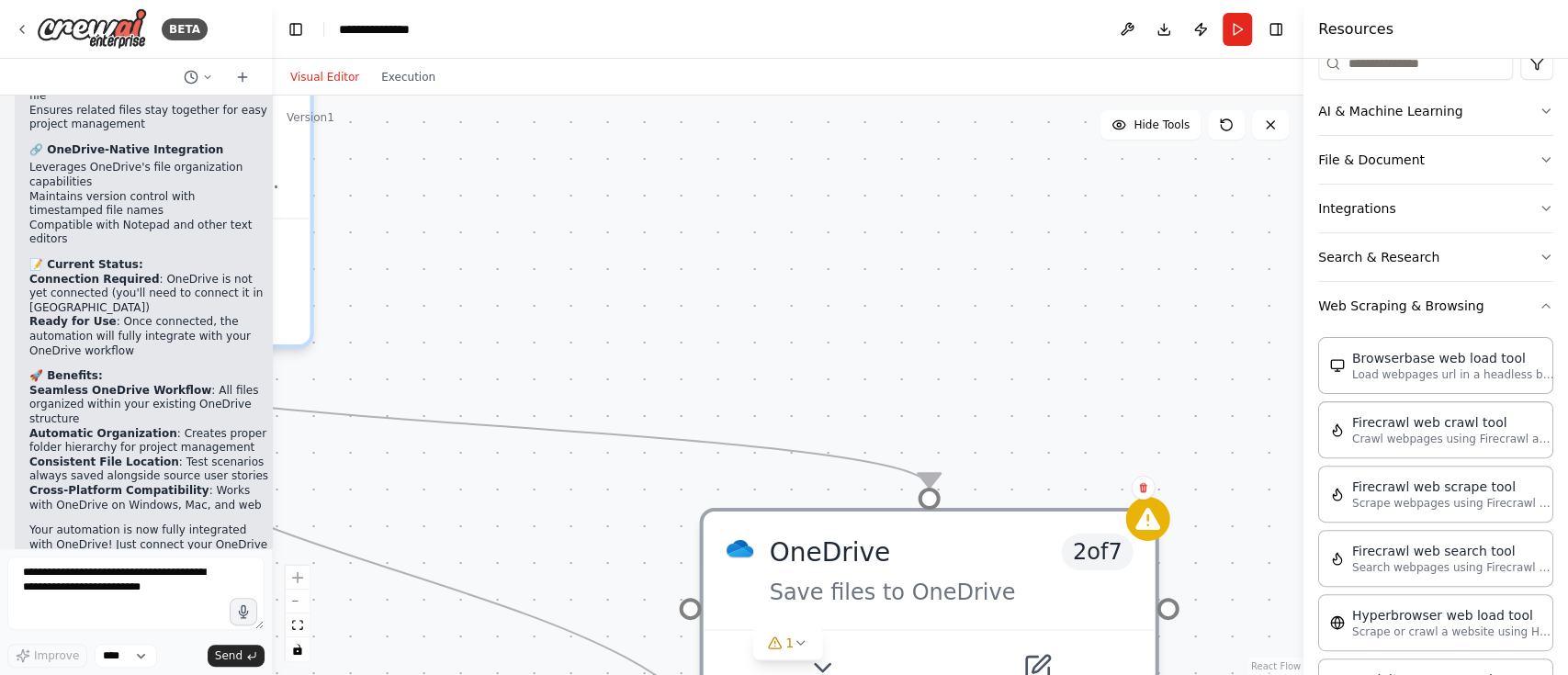
scroll to position [0, 0]
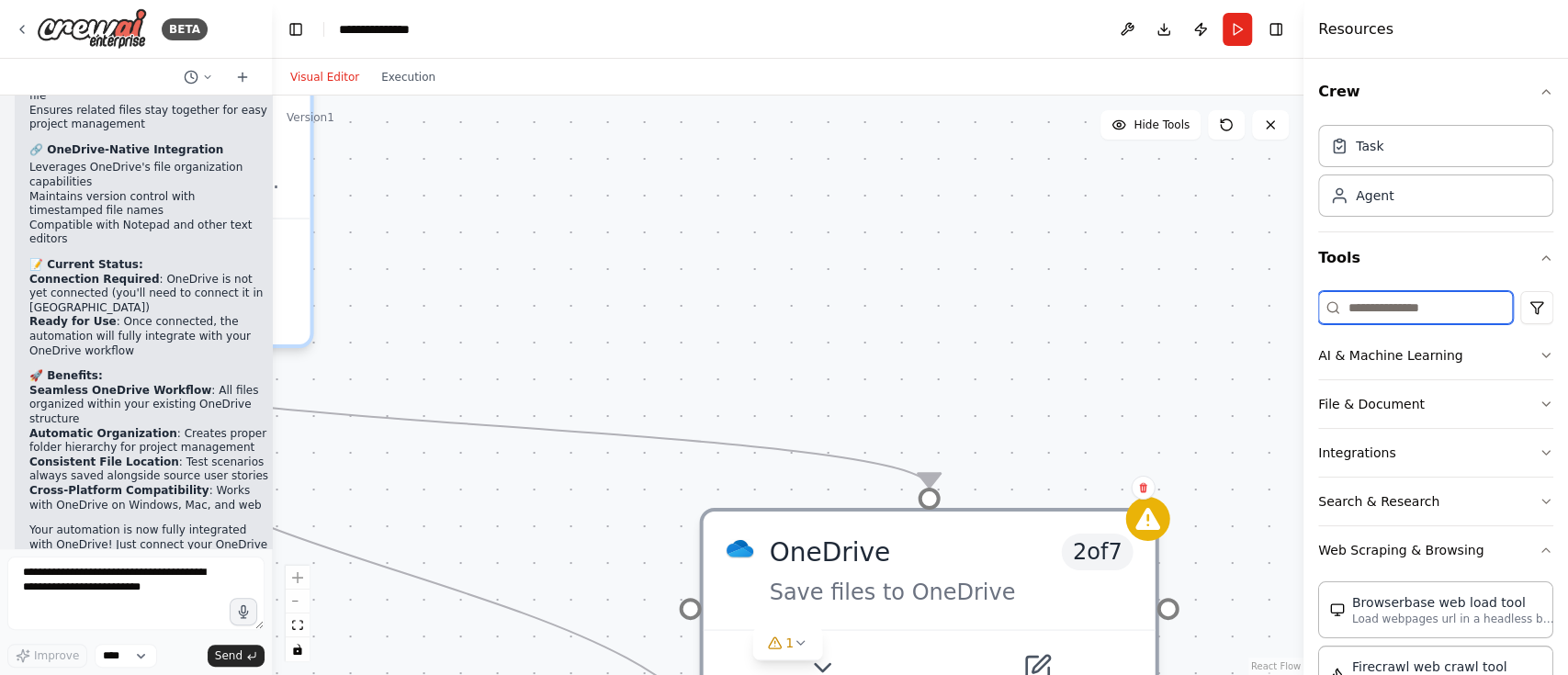
click at [1361, 307] on input at bounding box center [1416, 307] width 195 height 33
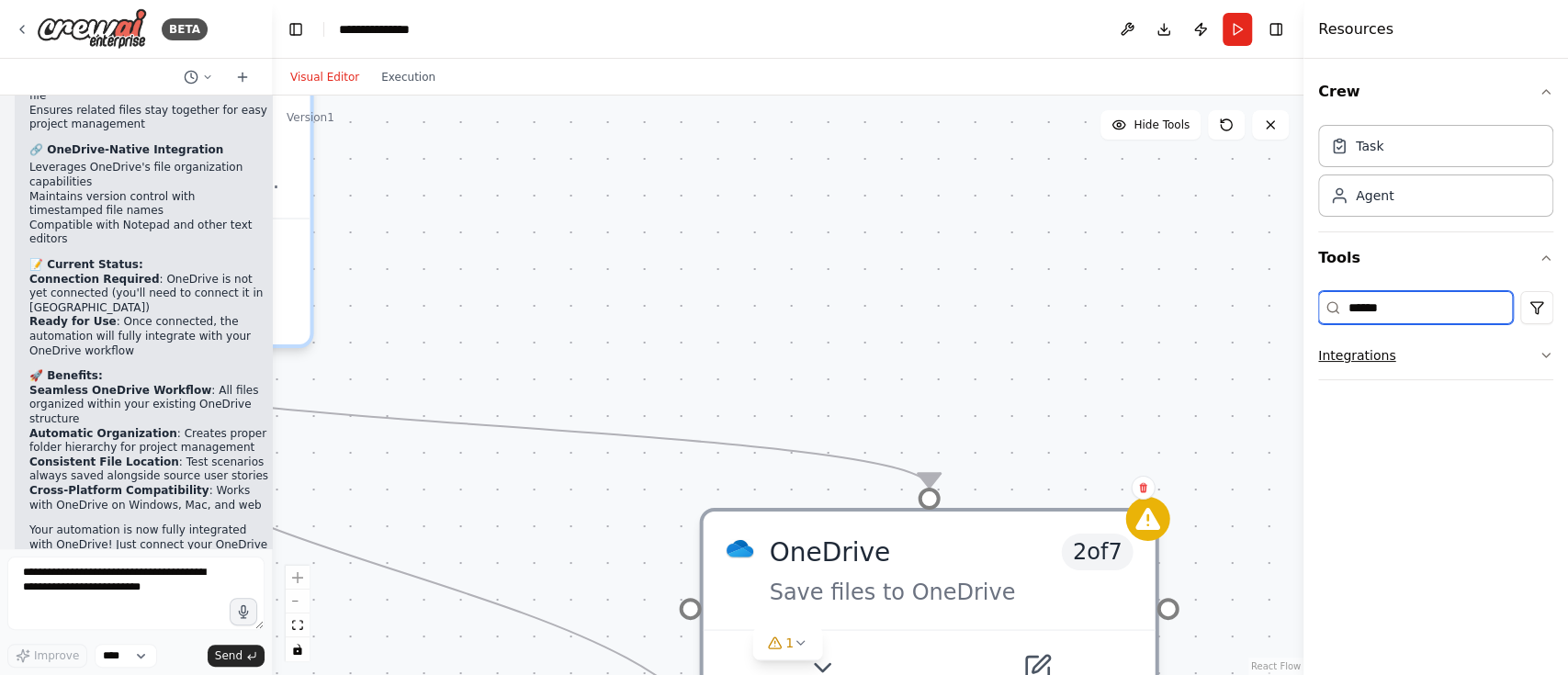
type input "******"
click at [1402, 357] on button "Integrations" at bounding box center [1436, 355] width 235 height 47
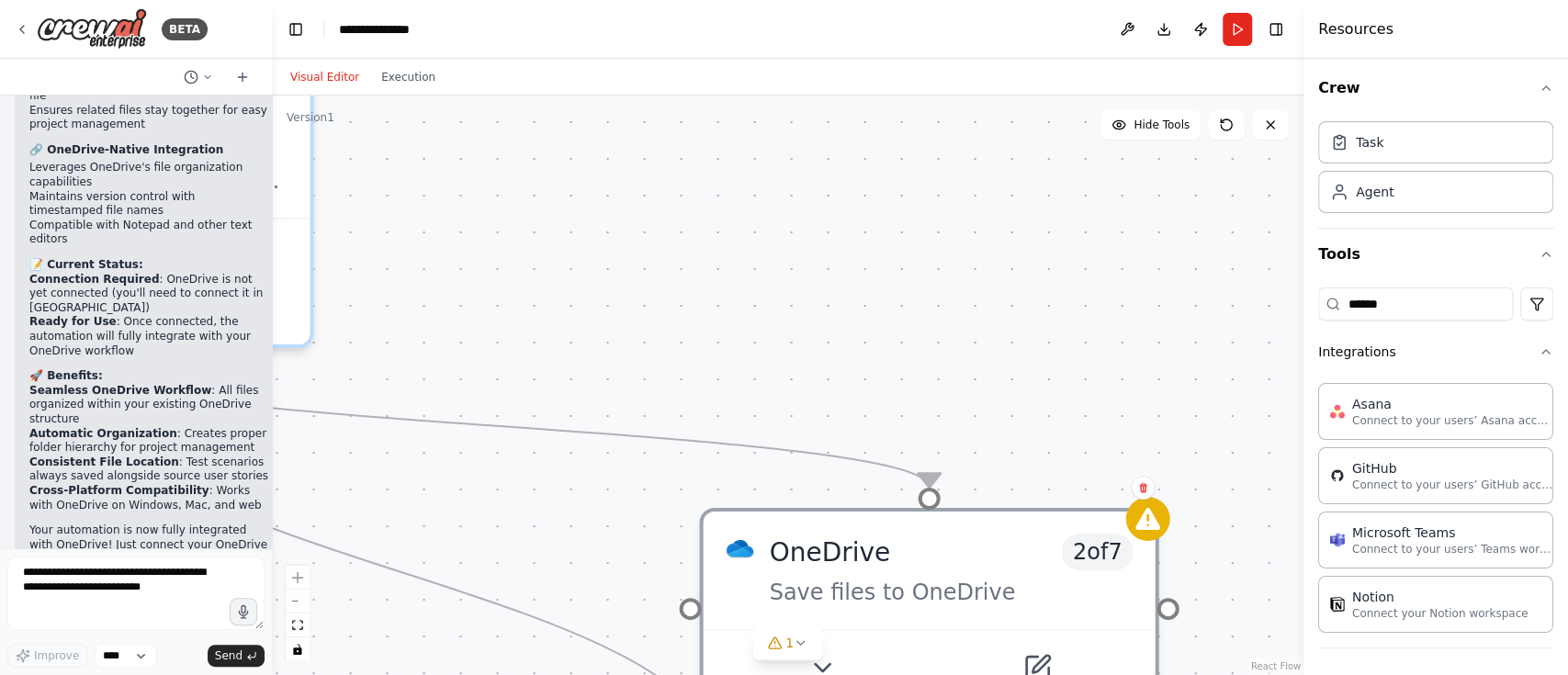
scroll to position [5, 0]
click at [1396, 298] on input "******" at bounding box center [1416, 303] width 195 height 33
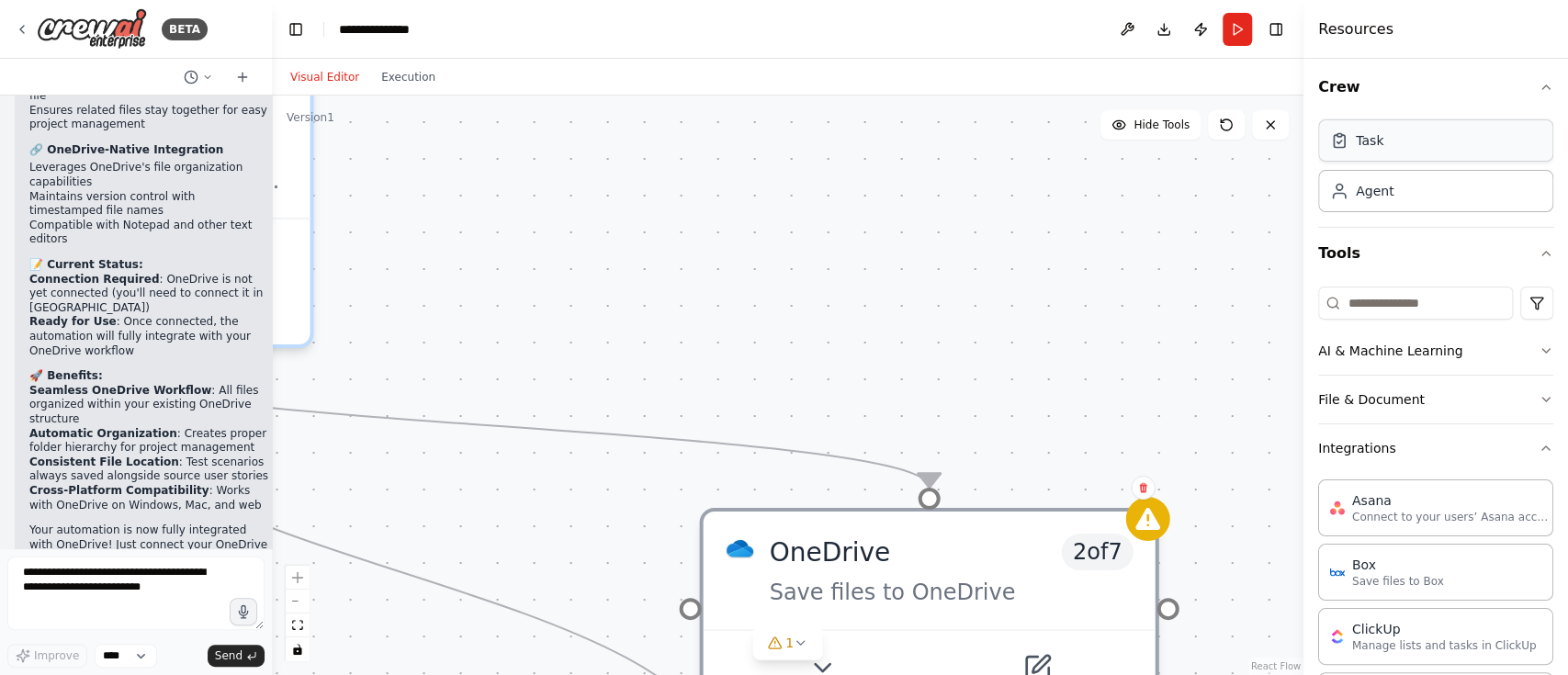
click at [1369, 142] on div "Task" at bounding box center [1368, 140] width 27 height 18
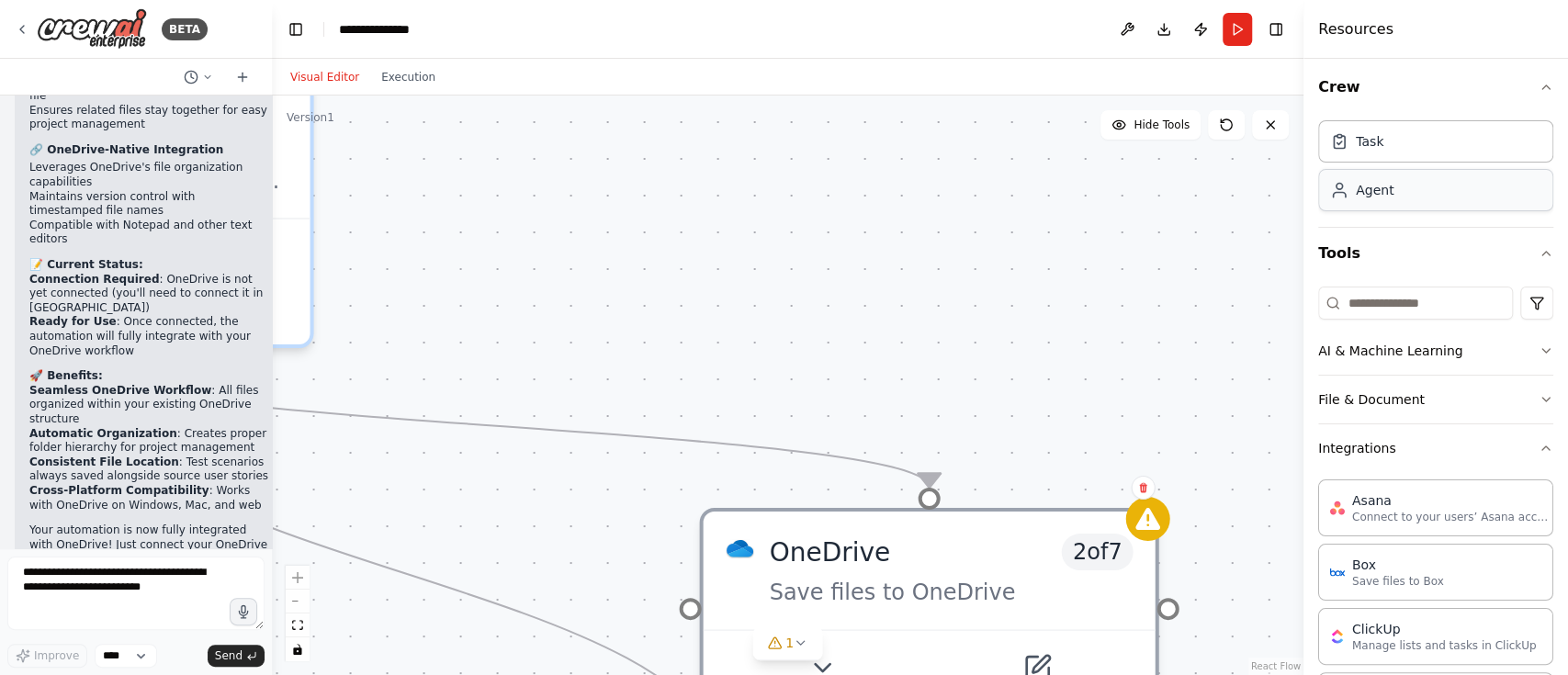
click at [1398, 196] on div "Agent" at bounding box center [1436, 190] width 235 height 43
click at [1396, 158] on div "Task" at bounding box center [1436, 140] width 235 height 43
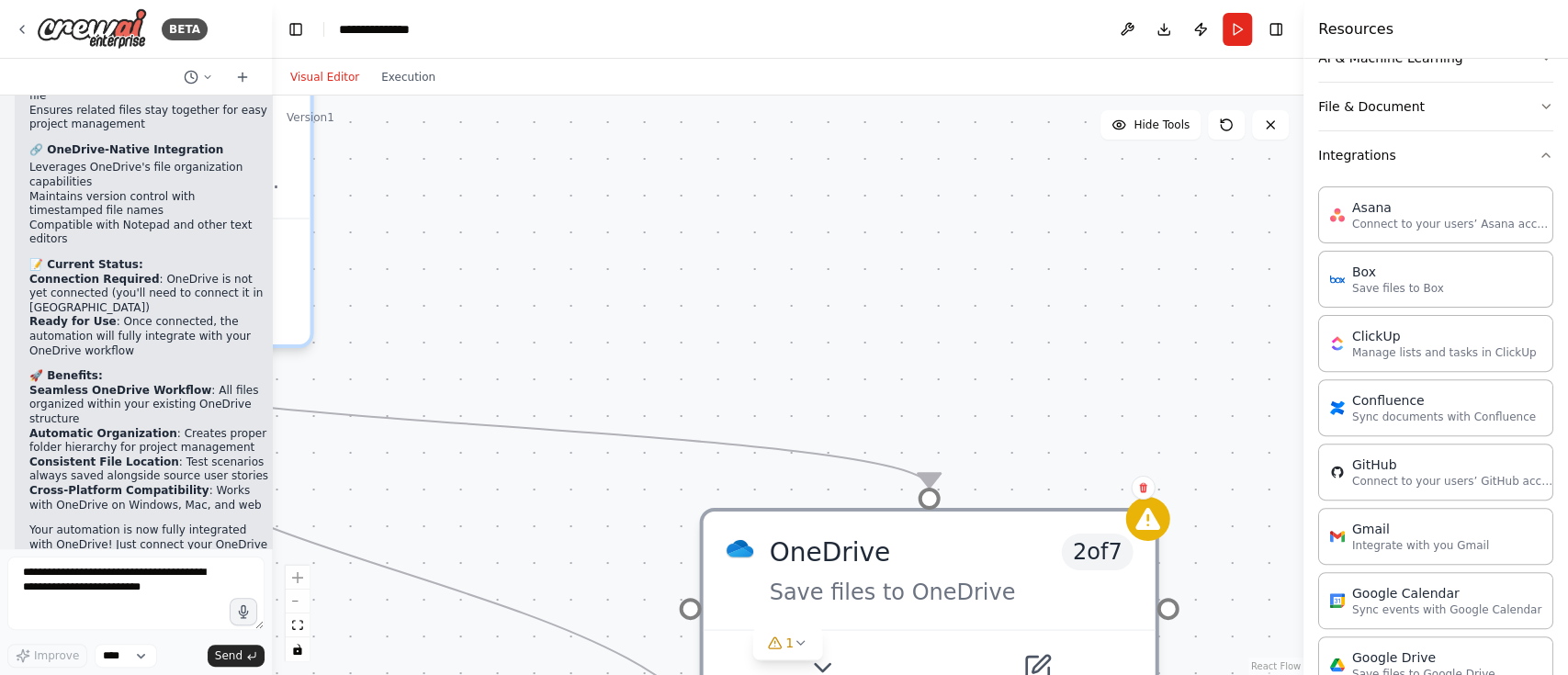
scroll to position [346, 0]
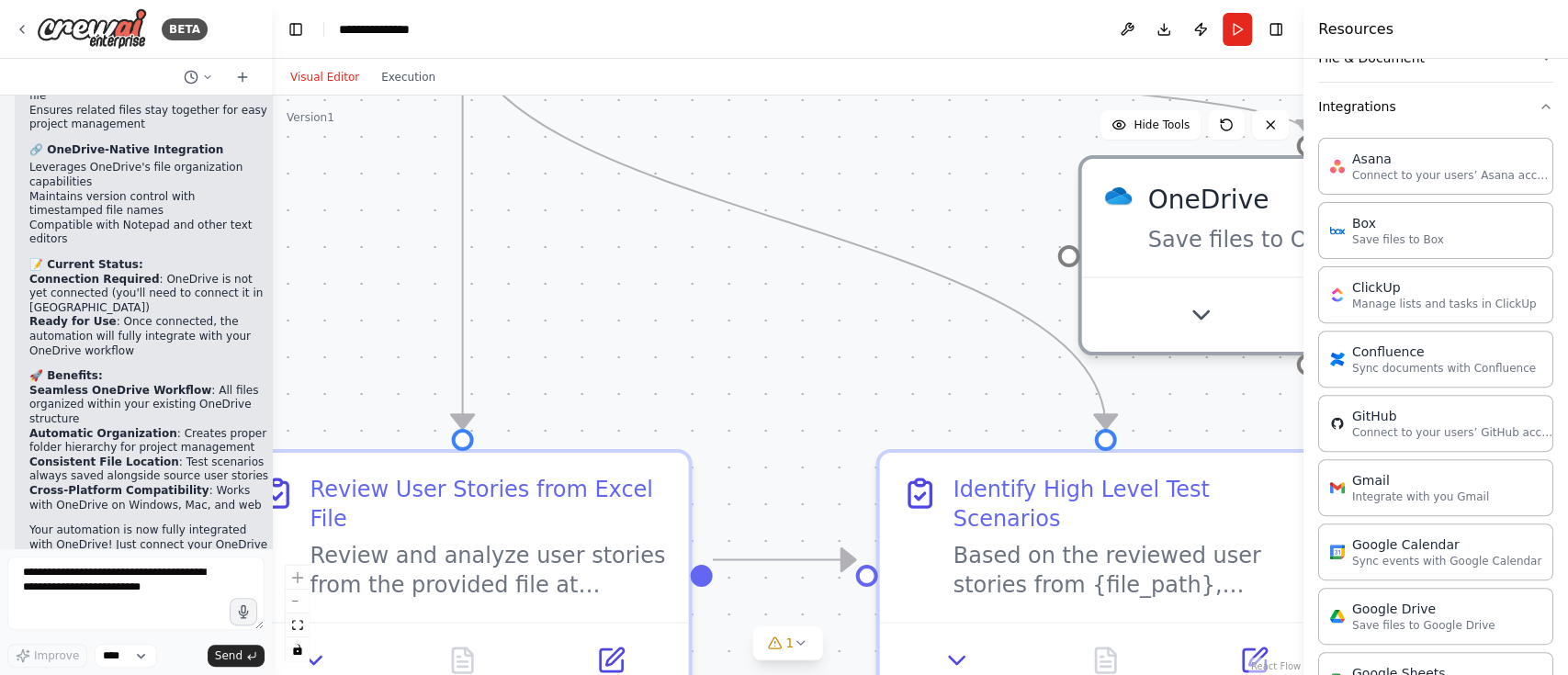
drag, startPoint x: 1123, startPoint y: 286, endPoint x: 1483, endPoint y: 26, distance: 444.1
click at [1483, 26] on div "BETA Create a agent to review the user story 03:11 PM ▶ Thought process I'll cr…" at bounding box center [784, 338] width 1568 height 675
click at [801, 559] on icon "Edge from 7f578f5c-5170-4bdd-8142-f24c6245a223 to eb3358ea-7c8d-4c2e-9f61-1505b…" at bounding box center [784, 559] width 143 height 0
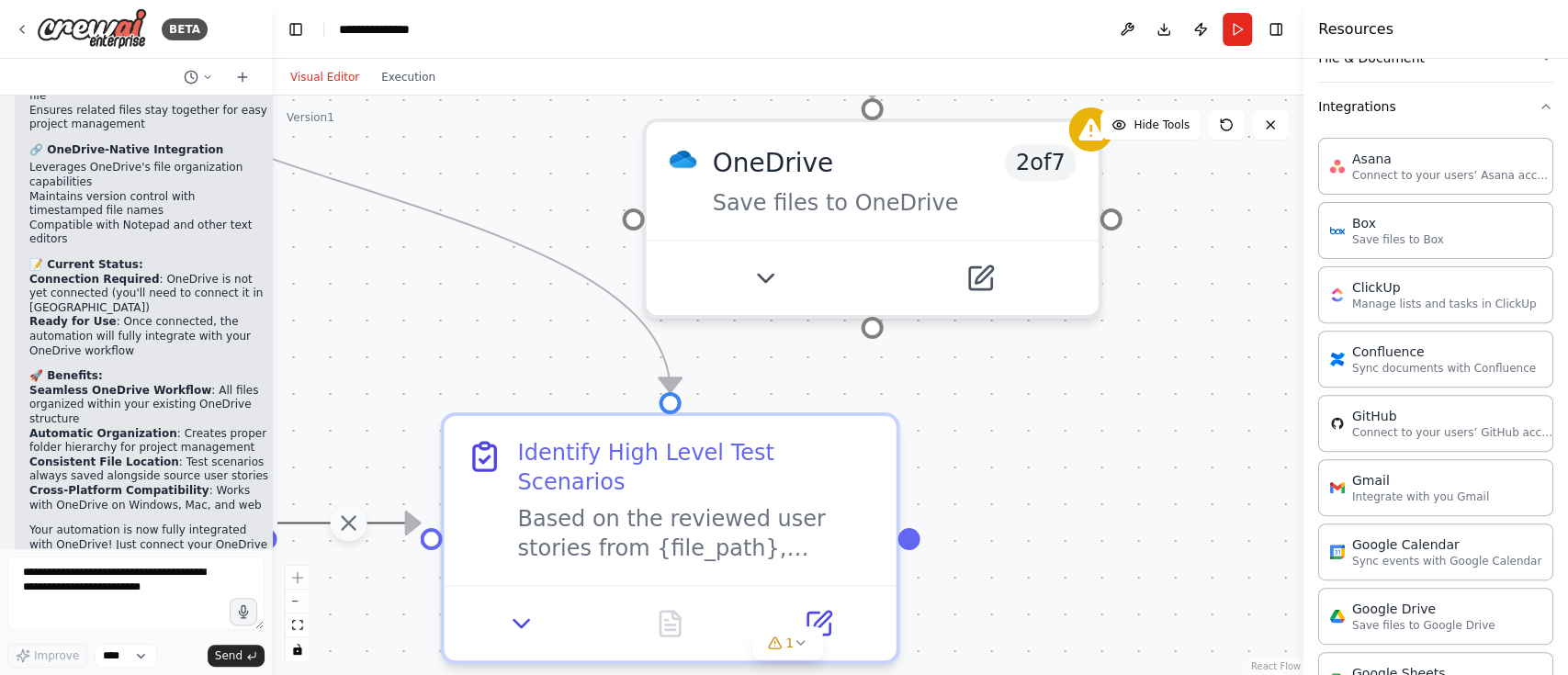
drag, startPoint x: 852, startPoint y: 361, endPoint x: 417, endPoint y: 324, distance: 436.6
click at [417, 324] on div ".deletable-edge-delete-btn { width: 20px; height: 20px; border: 0px solid #ffff…" at bounding box center [787, 385] width 1032 height 580
click at [987, 459] on div ".deletable-edge-delete-btn { width: 20px; height: 20px; border: 0px solid #ffff…" at bounding box center [787, 385] width 1032 height 580
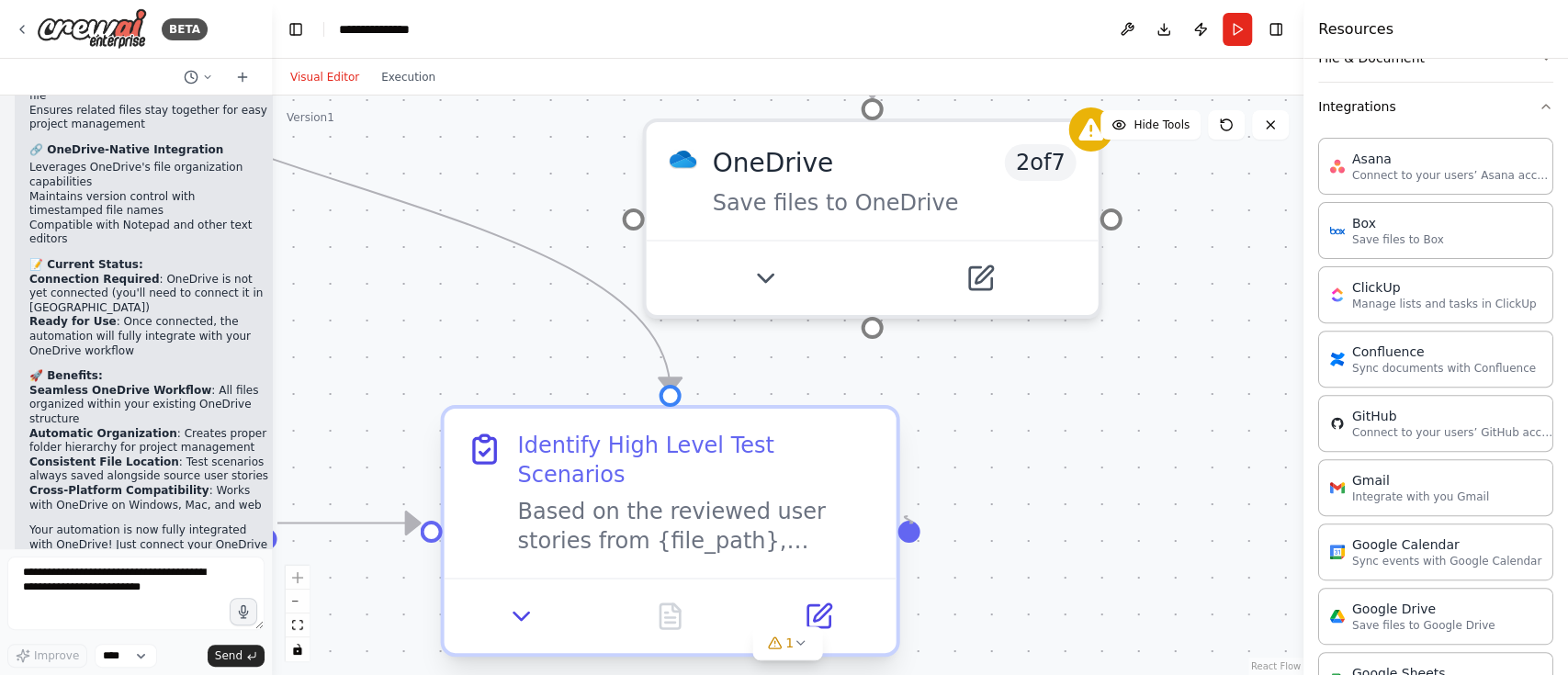
click at [907, 520] on div at bounding box center [908, 530] width 22 height 22
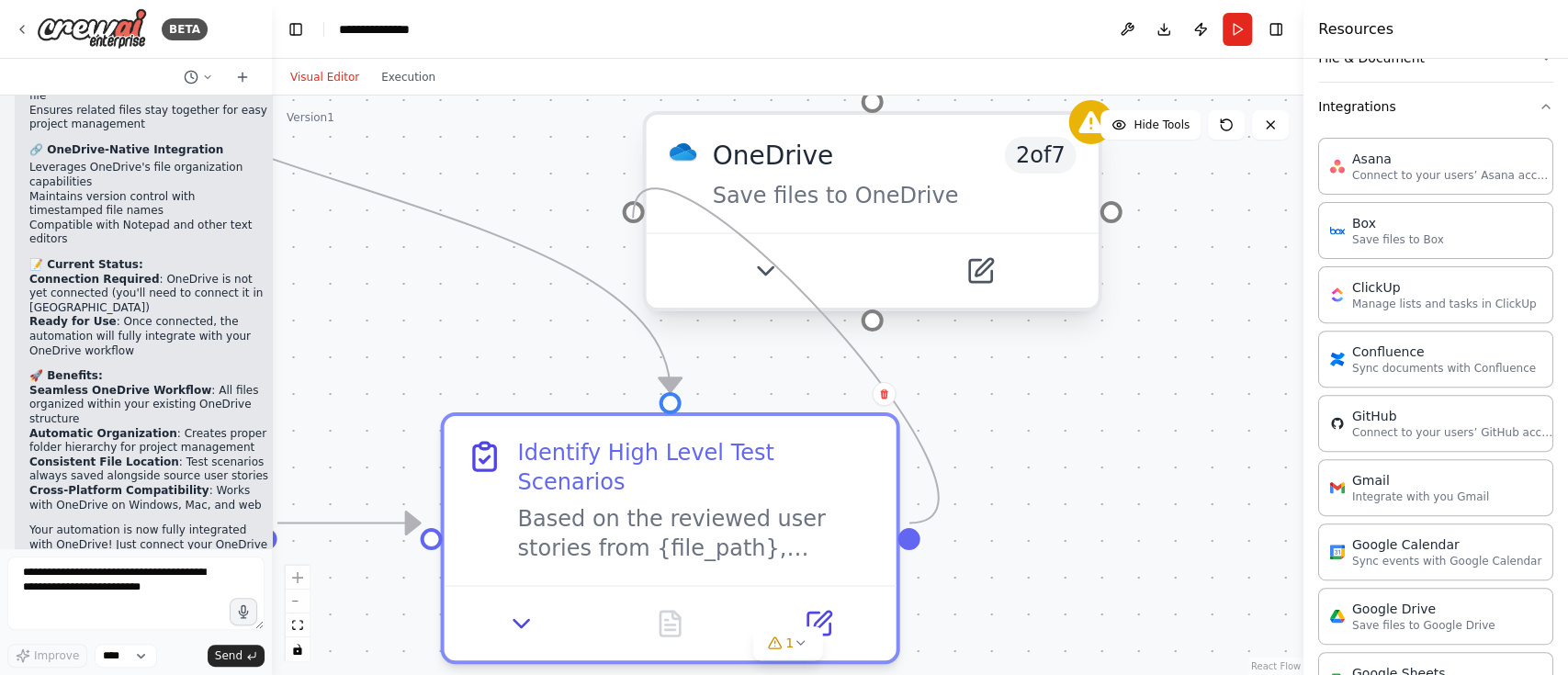
drag, startPoint x: 907, startPoint y: 516, endPoint x: 636, endPoint y: 207, distance: 411.0
click at [636, 207] on div "User Story Reviewer Thoroughly review user stories to ensure they are well-writ…" at bounding box center [644, 74] width 2063 height 1159
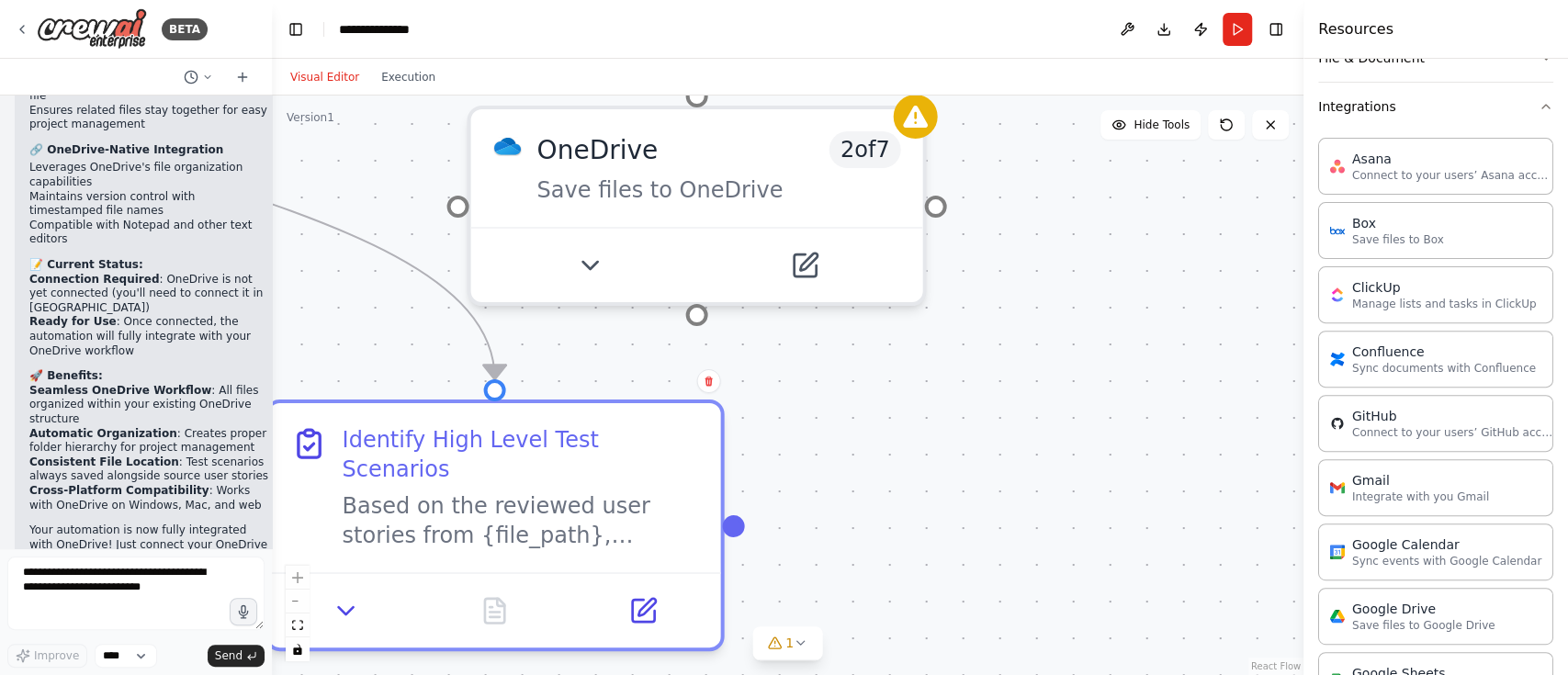
drag, startPoint x: 381, startPoint y: 437, endPoint x: 206, endPoint y: 424, distance: 175.5
click at [206, 424] on div "BETA Create a agent to review the user story 03:11 PM ▶ Thought process I'll cr…" at bounding box center [784, 338] width 1568 height 675
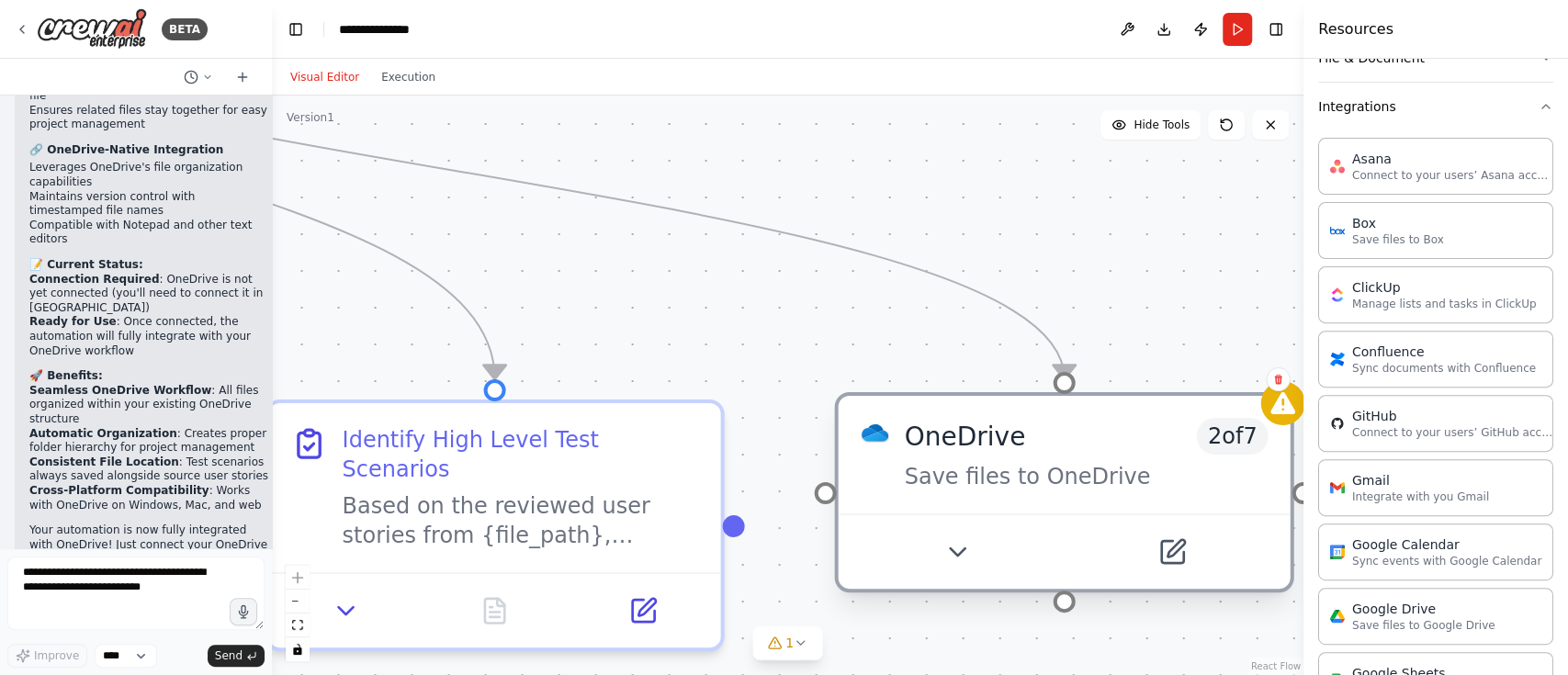
drag, startPoint x: 504, startPoint y: 136, endPoint x: 862, endPoint y: 450, distance: 476.2
click at [862, 450] on div "OneDrive 2 of 7 Save files to OneDrive" at bounding box center [1063, 455] width 408 height 74
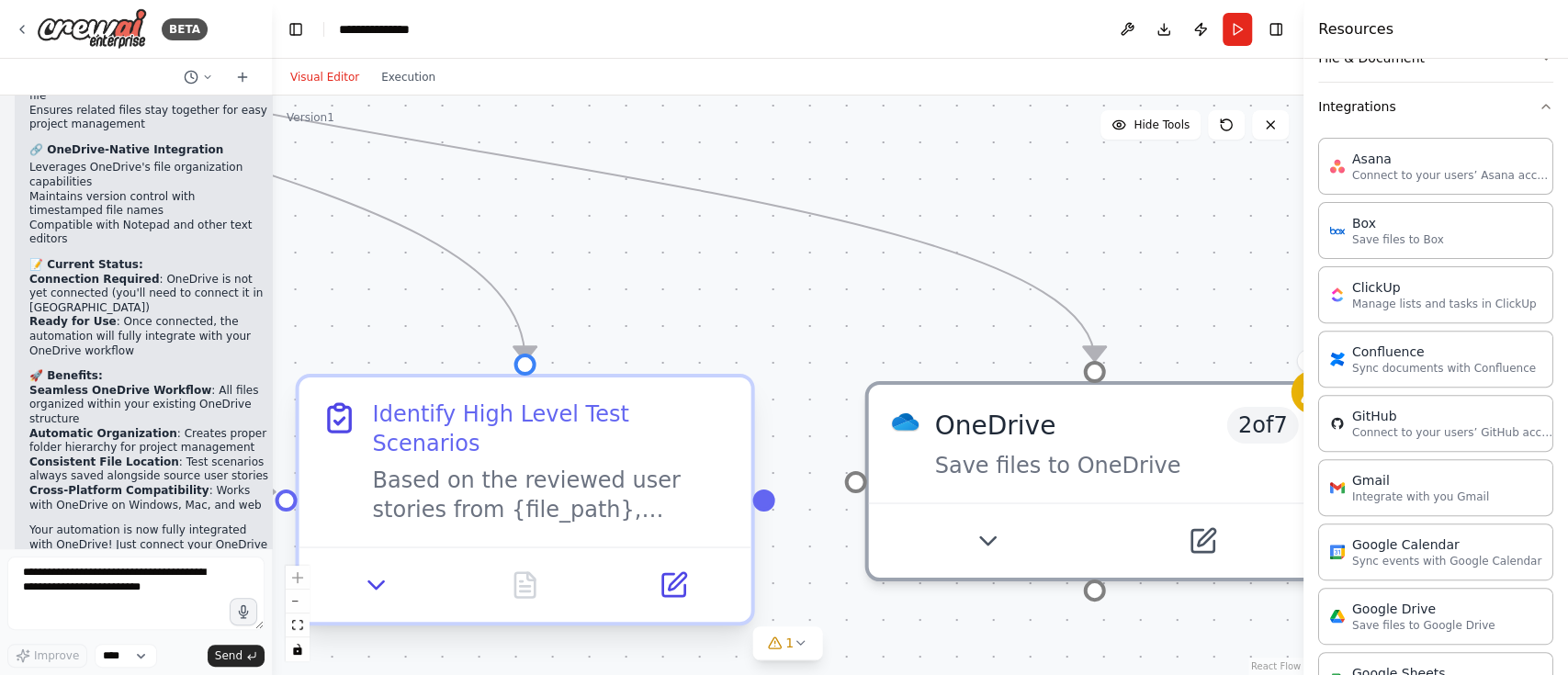
drag, startPoint x: 742, startPoint y: 511, endPoint x: 772, endPoint y: 493, distance: 35.0
click at [772, 493] on div ".deletable-edge-delete-btn { width: 20px; height: 20px; border: 0px solid #ffff…" at bounding box center [787, 385] width 1032 height 580
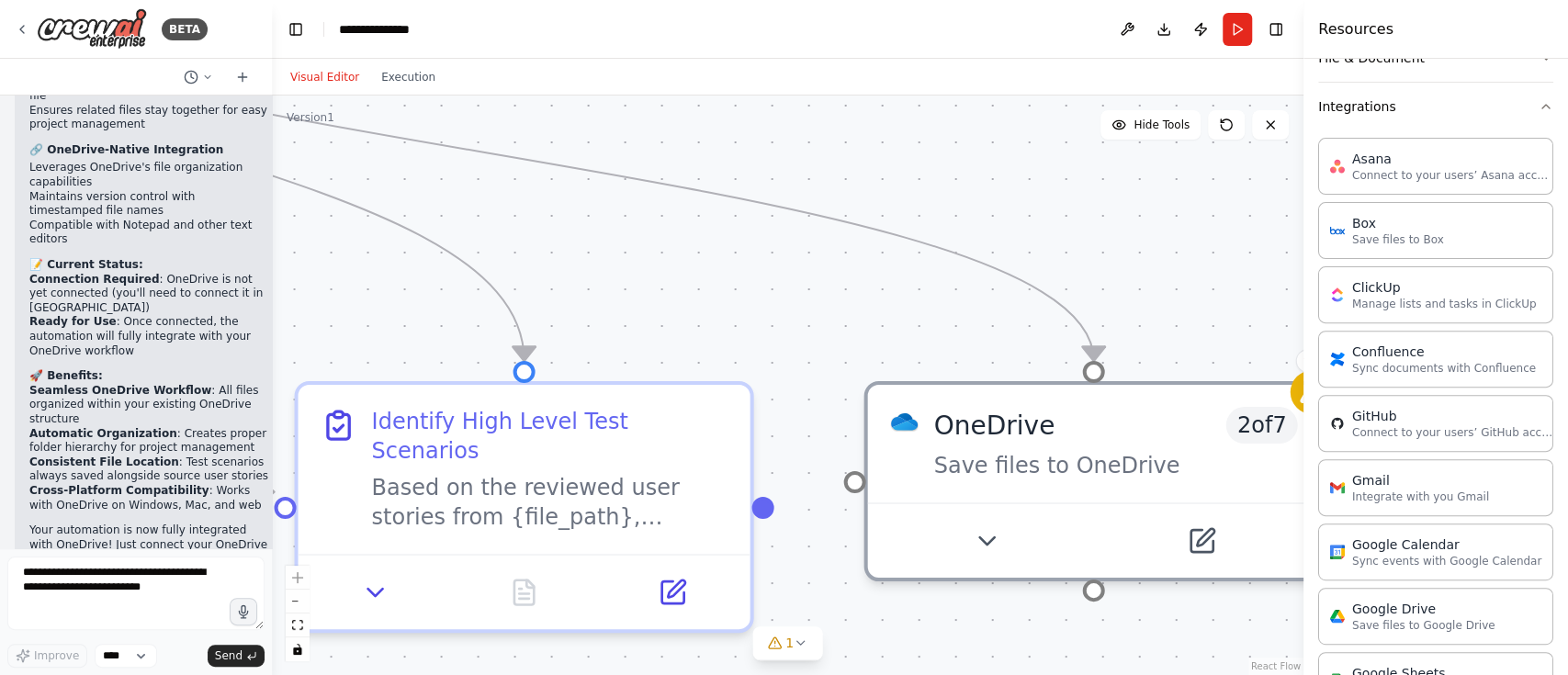
click at [750, 359] on div ".deletable-edge-delete-btn { width: 20px; height: 20px; border: 0px solid #ffff…" at bounding box center [787, 385] width 1032 height 580
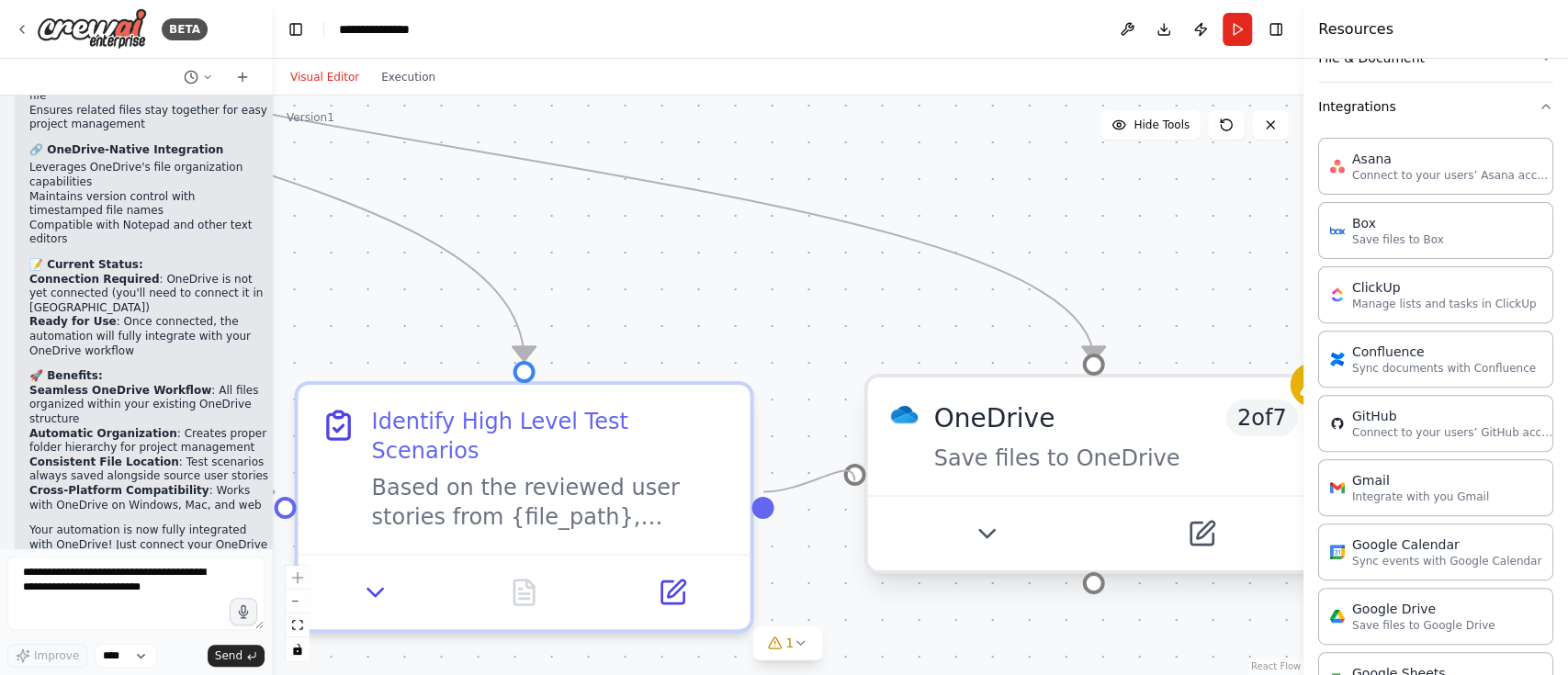
drag, startPoint x: 763, startPoint y: 489, endPoint x: 853, endPoint y: 489, distance: 90.0
click at [853, 489] on div ".deletable-edge-delete-btn { width: 20px; height: 20px; border: 0px solid #ffff…" at bounding box center [787, 385] width 1032 height 580
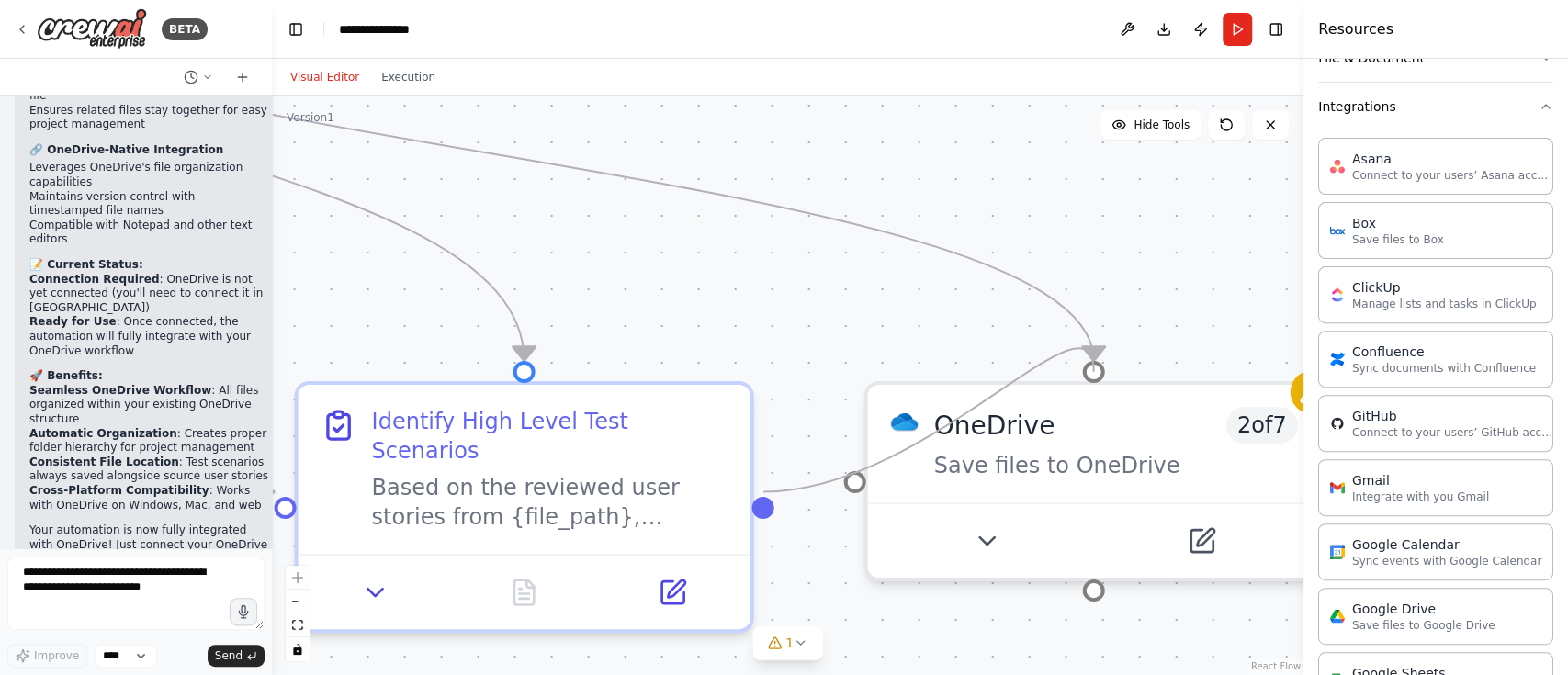
drag, startPoint x: 857, startPoint y: 476, endPoint x: 753, endPoint y: 466, distance: 104.5
click at [753, 466] on div "User Story Reviewer Thoroughly review user stories to ensure they are well-writ…" at bounding box center [498, 43] width 2063 height 1159
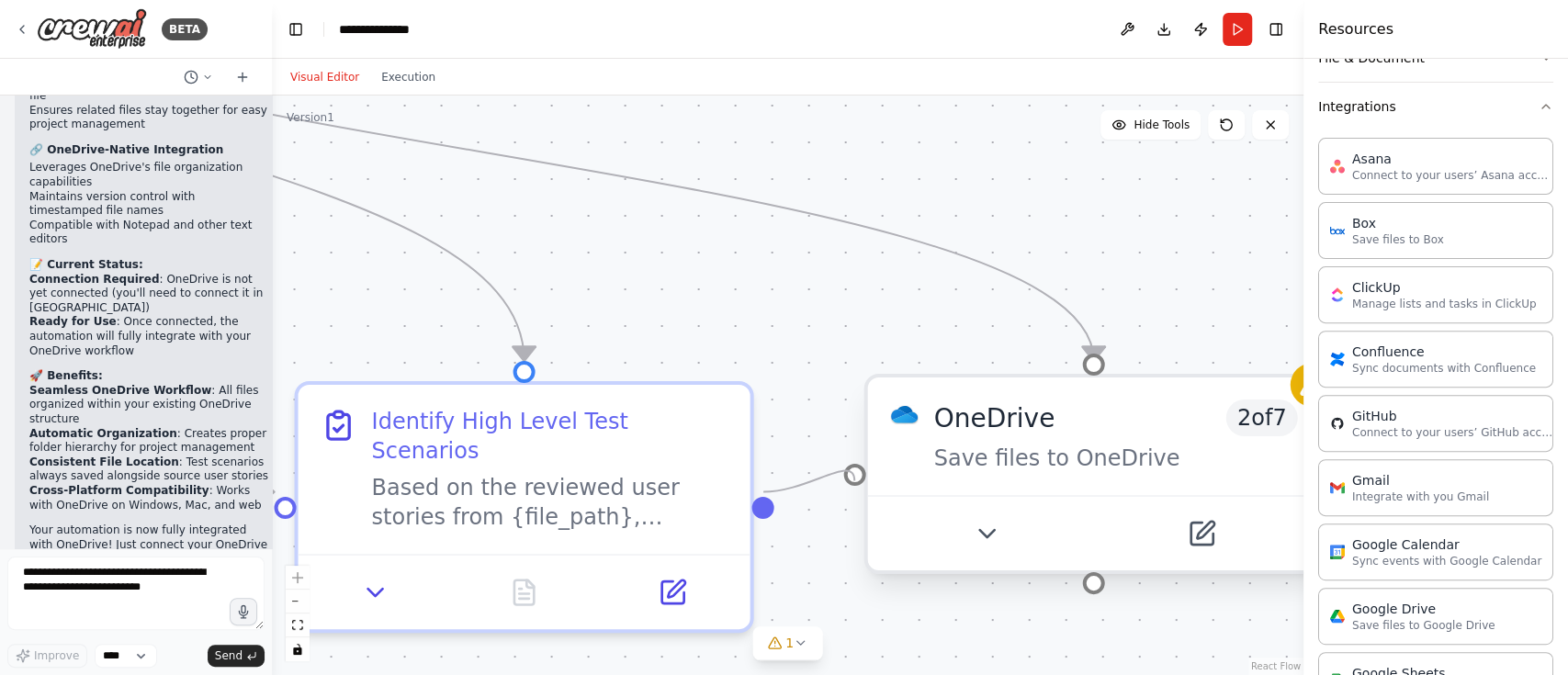
drag, startPoint x: 770, startPoint y: 489, endPoint x: 845, endPoint y: 482, distance: 75.3
click at [845, 482] on div ".deletable-edge-delete-btn { width: 20px; height: 20px; border: 0px solid #ffff…" at bounding box center [787, 385] width 1032 height 580
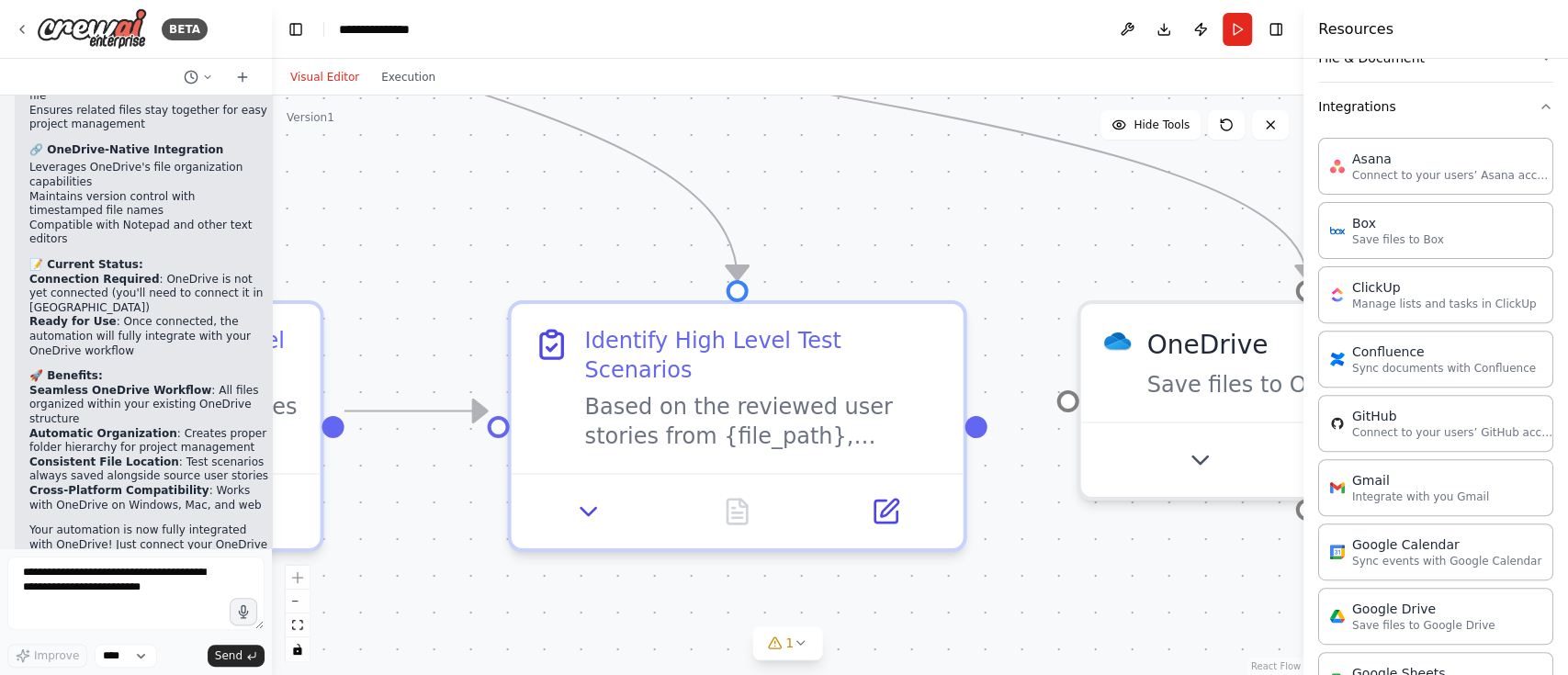
drag, startPoint x: 371, startPoint y: 330, endPoint x: 575, endPoint y: 249, distance: 219.5
click at [575, 249] on div ".deletable-edge-delete-btn { width: 20px; height: 20px; border: 0px solid #ffff…" at bounding box center [787, 385] width 1032 height 580
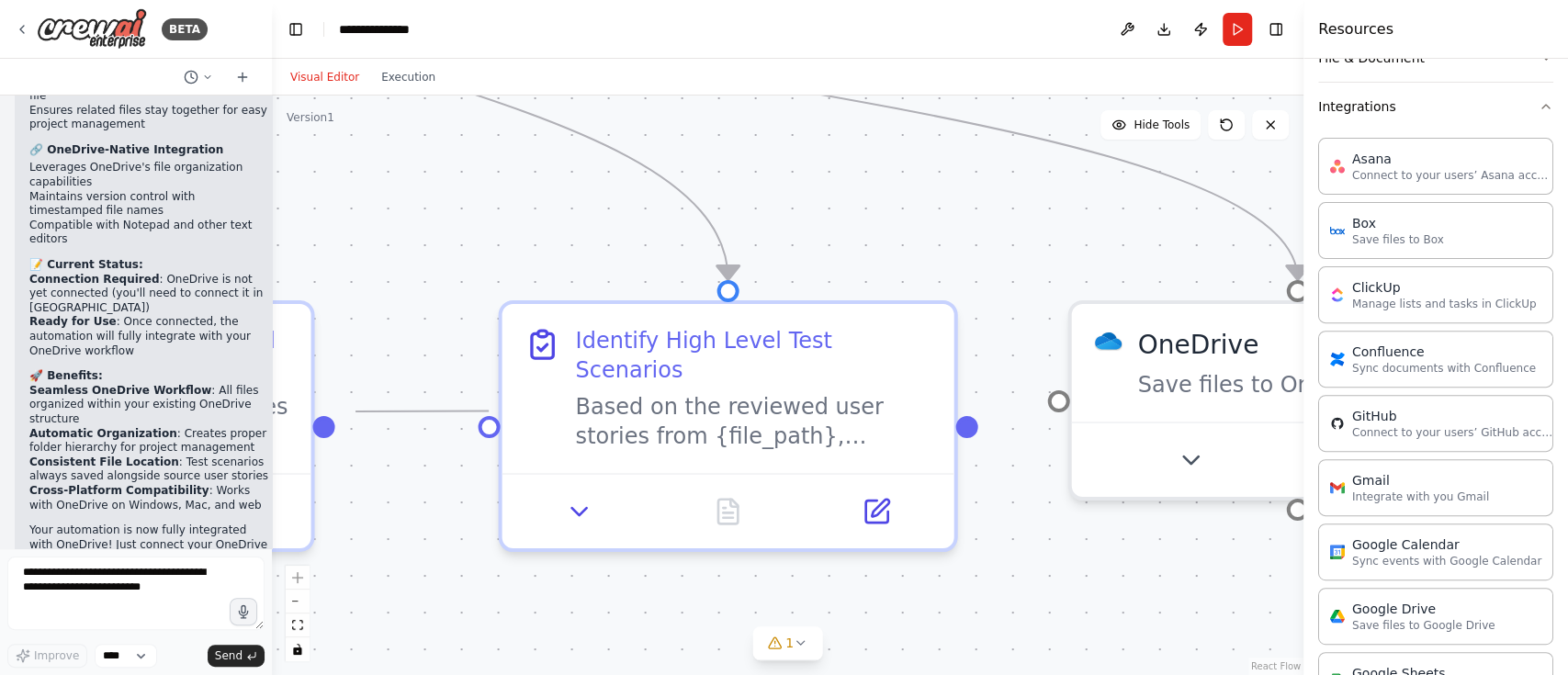
click at [356, 411] on circle "Edge from 7f578f5c-5170-4bdd-8142-f24c6245a223 to eb3358ea-7c8d-4c2e-9f61-1505b…" at bounding box center [353, 410] width 37 height 37
click at [356, 411] on div ".deletable-edge-delete-btn { width: 20px; height: 20px; border: 0px solid #ffff…" at bounding box center [787, 385] width 1032 height 580
click at [378, 517] on div ".deletable-edge-delete-btn { width: 20px; height: 20px; border: 0px solid #ffff…" at bounding box center [787, 385] width 1032 height 580
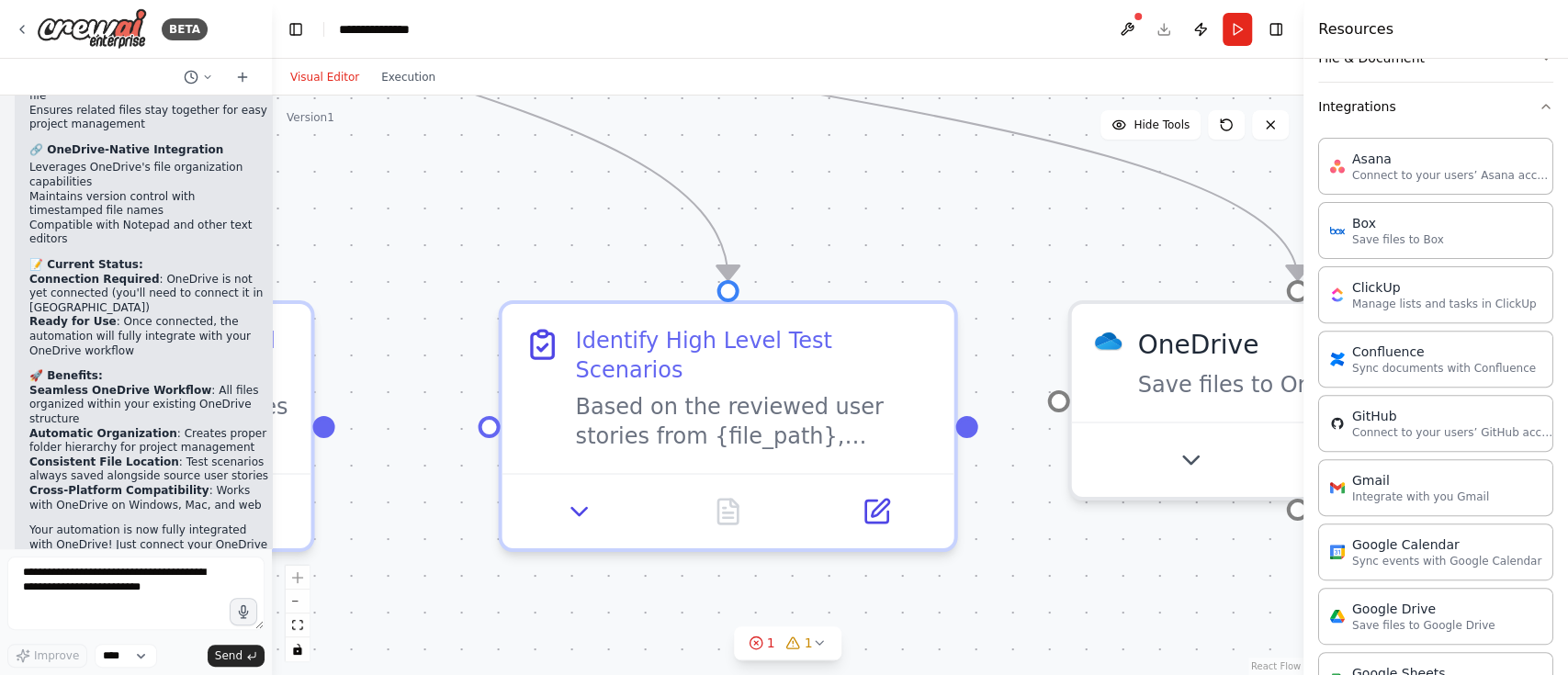
scroll to position [5, 0]
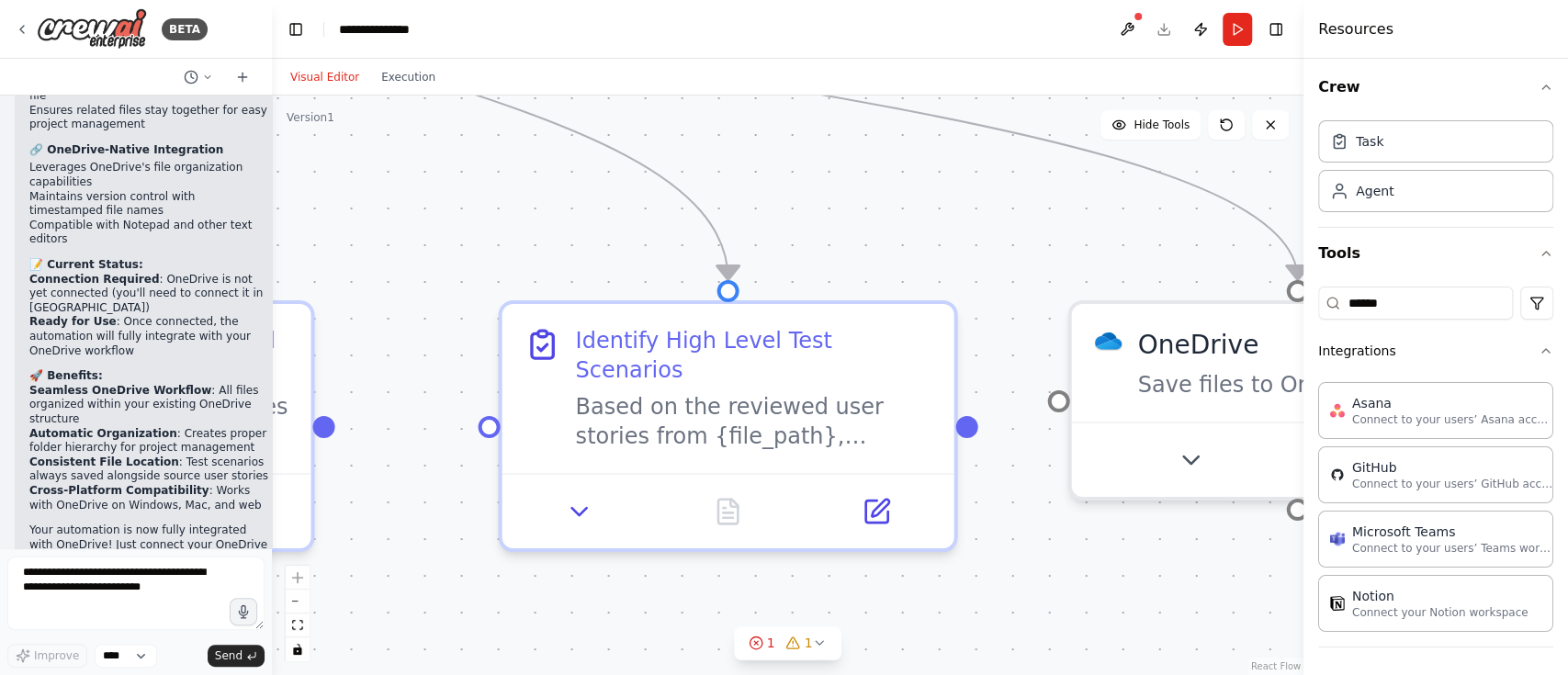
click at [378, 517] on div ".deletable-edge-delete-btn { width: 20px; height: 20px; border: 0px solid #ffff…" at bounding box center [787, 385] width 1032 height 580
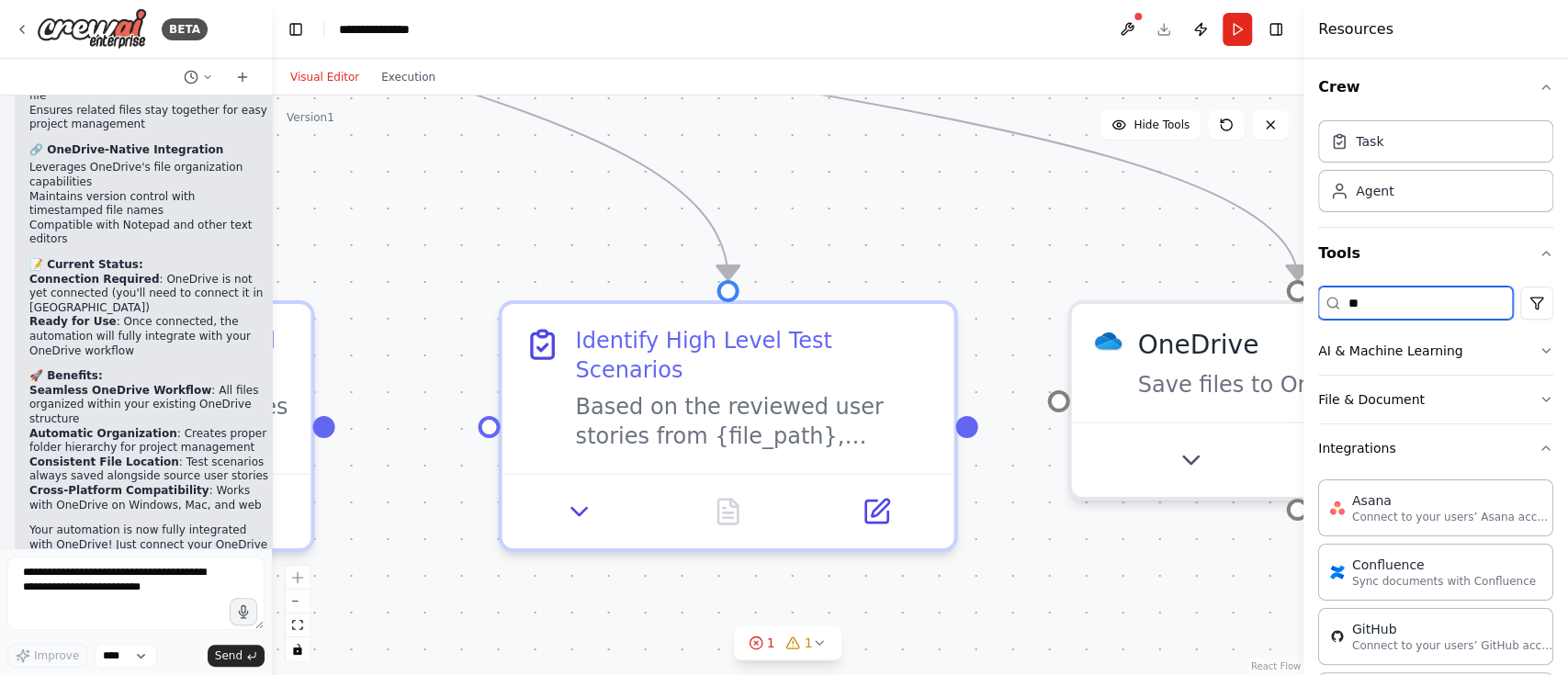
type input "**"
click at [356, 402] on div ".deletable-edge-delete-btn { width: 20px; height: 20px; border: 0px solid #ffff…" at bounding box center [787, 385] width 1032 height 580
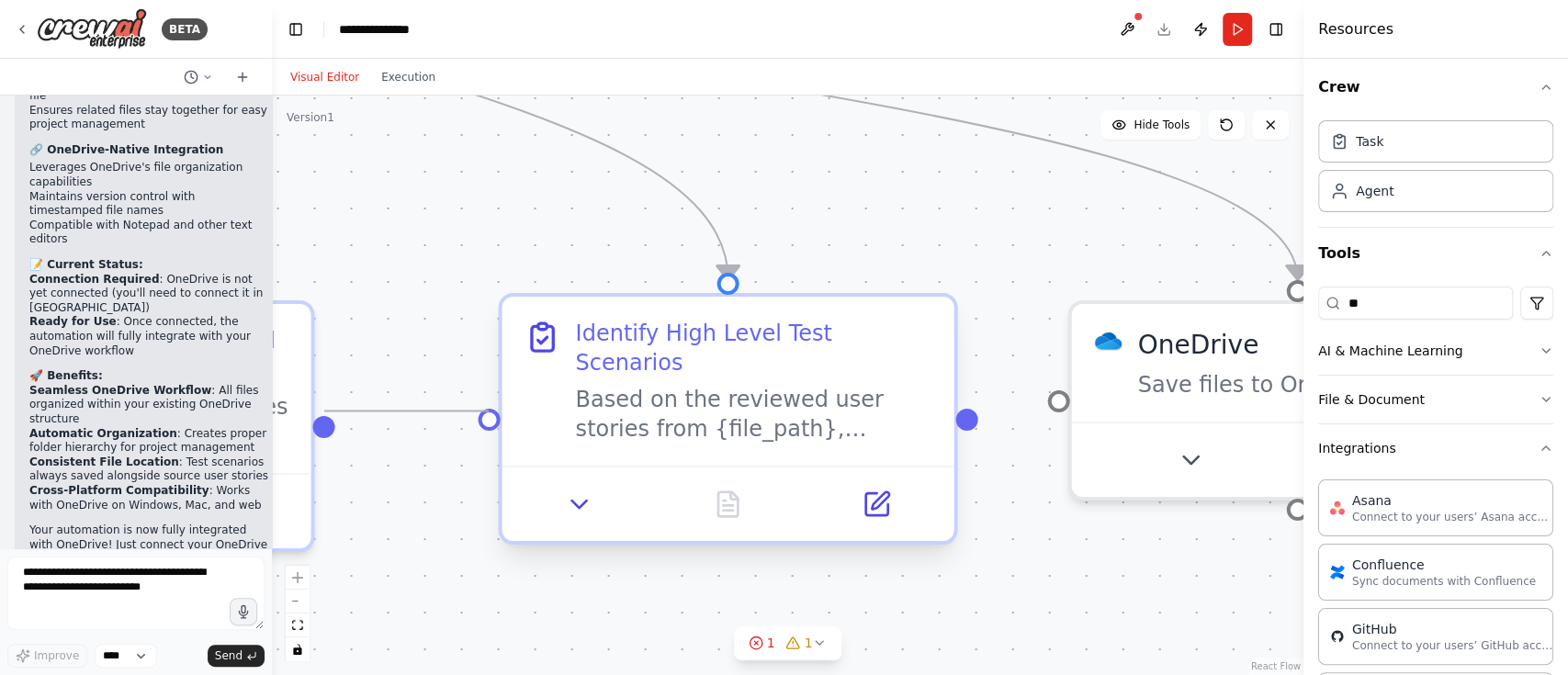
drag, startPoint x: 331, startPoint y: 409, endPoint x: 488, endPoint y: 405, distance: 157.1
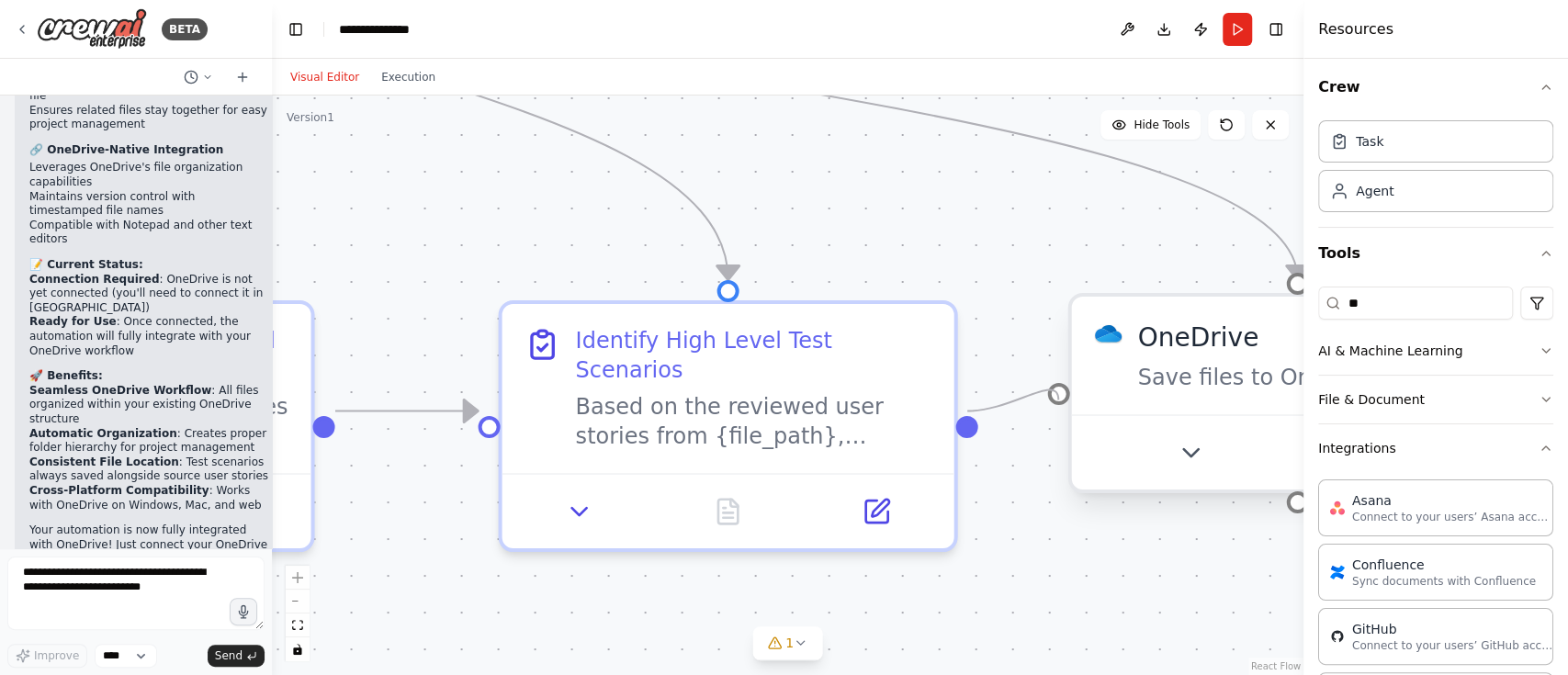
drag, startPoint x: 969, startPoint y: 405, endPoint x: 1077, endPoint y: 407, distance: 108.0
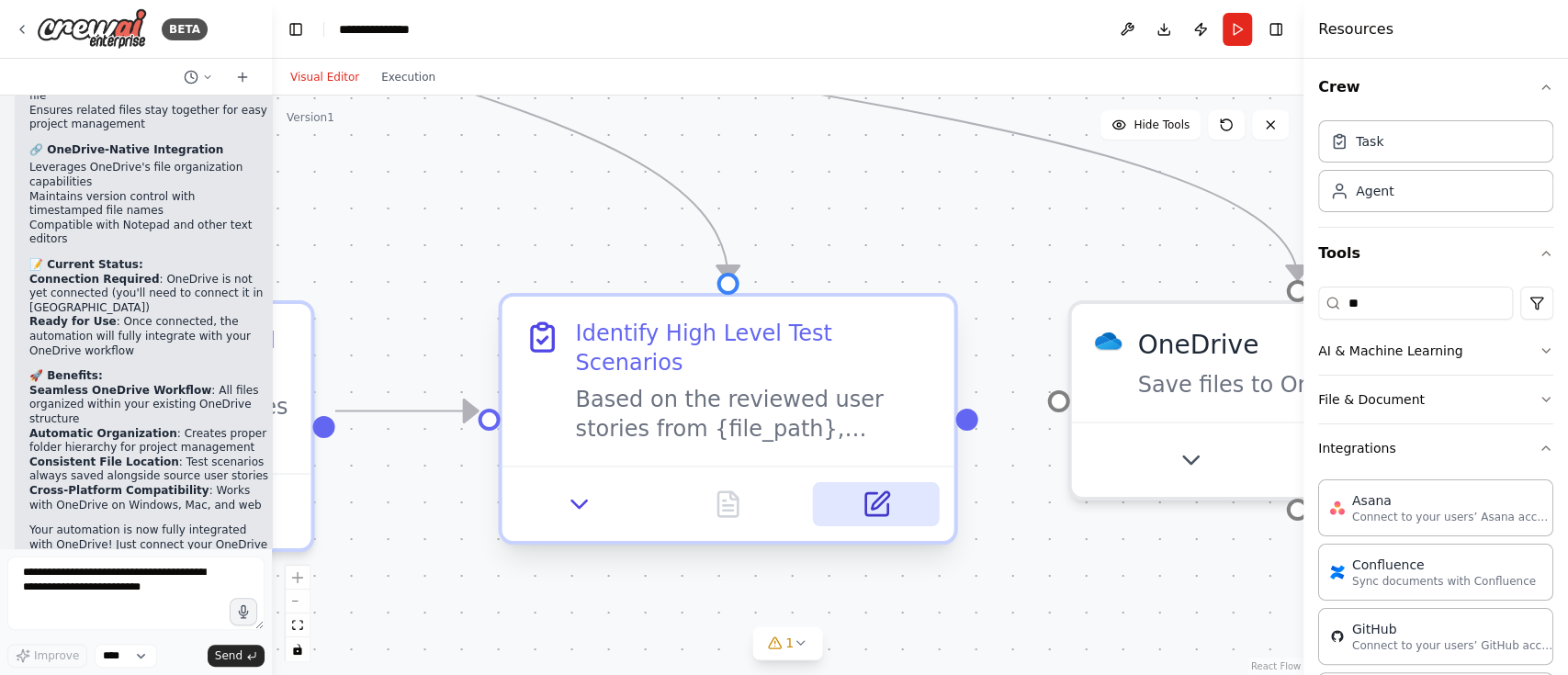
click at [878, 493] on icon at bounding box center [880, 501] width 17 height 17
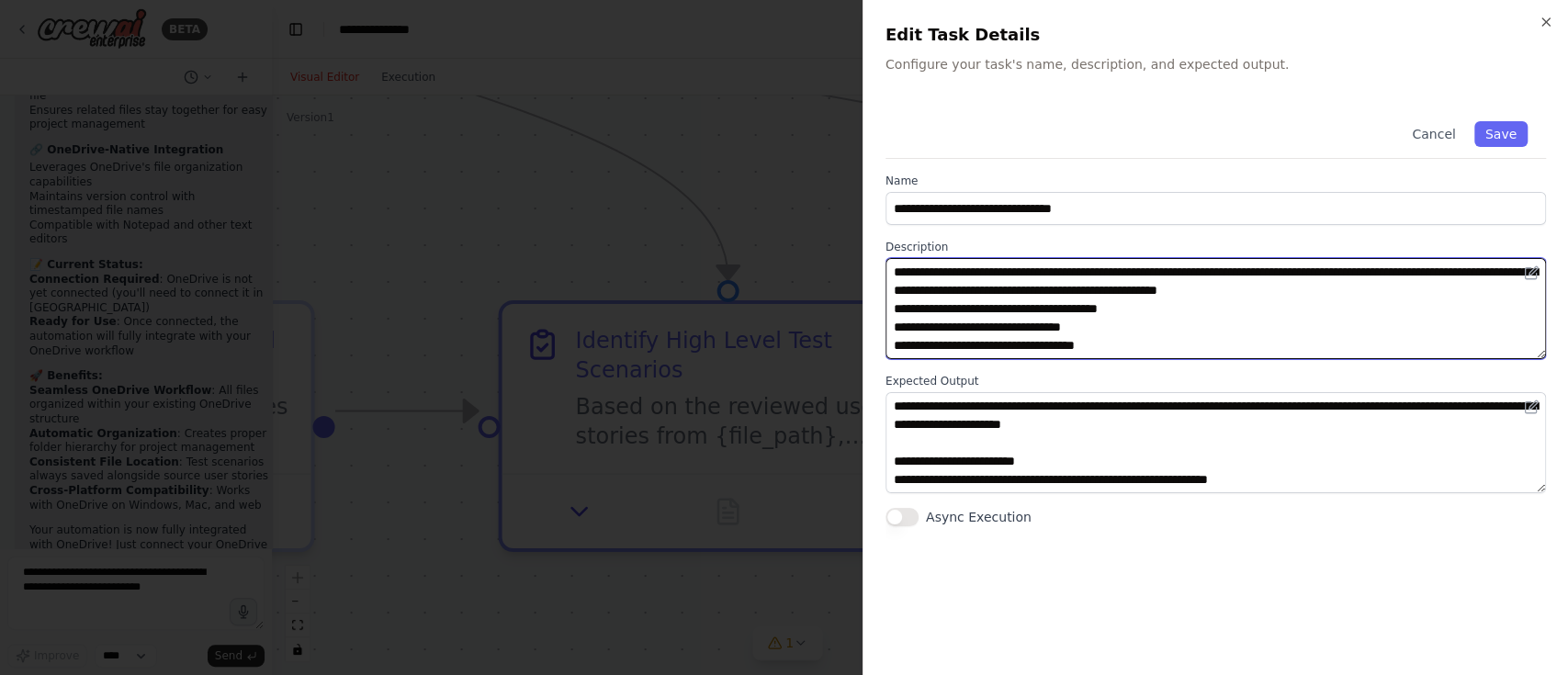
click at [1035, 334] on textarea "**********" at bounding box center [1215, 308] width 660 height 101
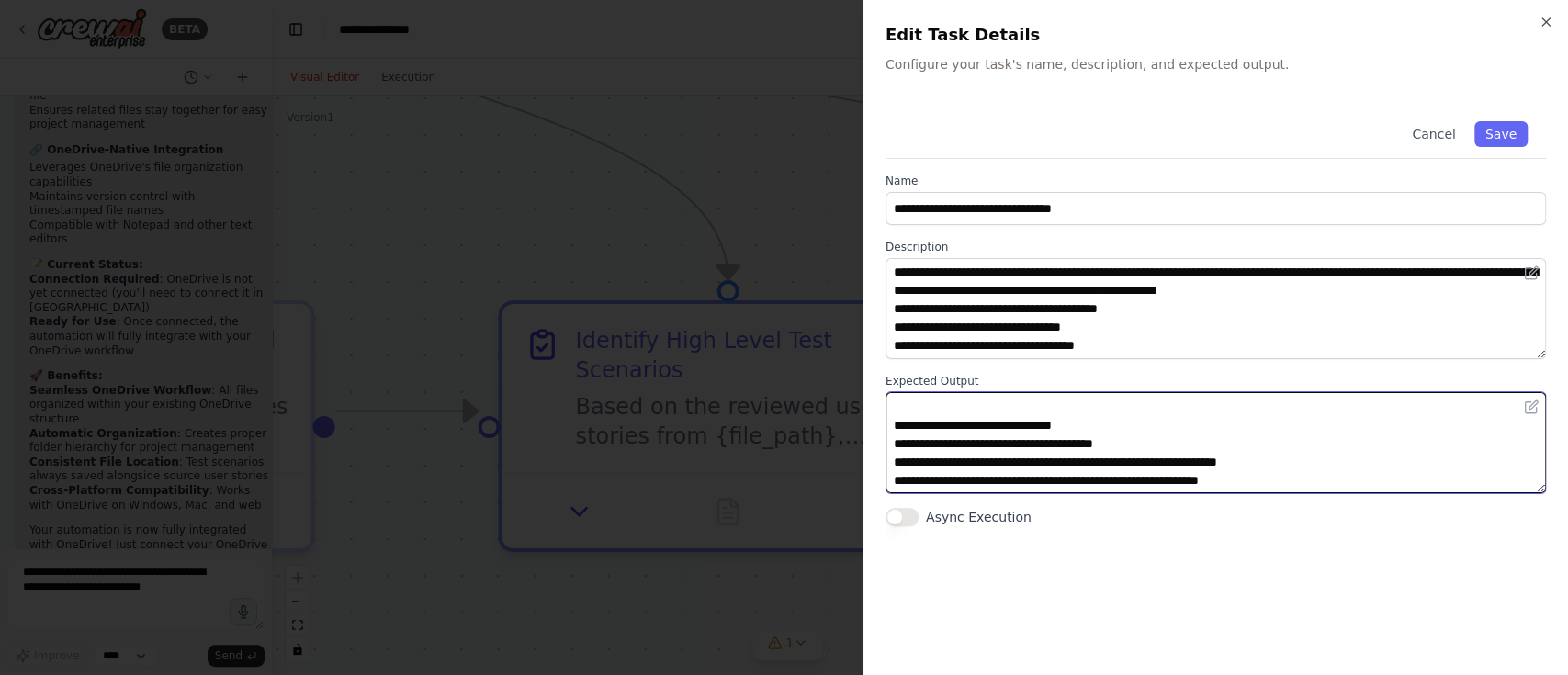
scroll to position [422, 0]
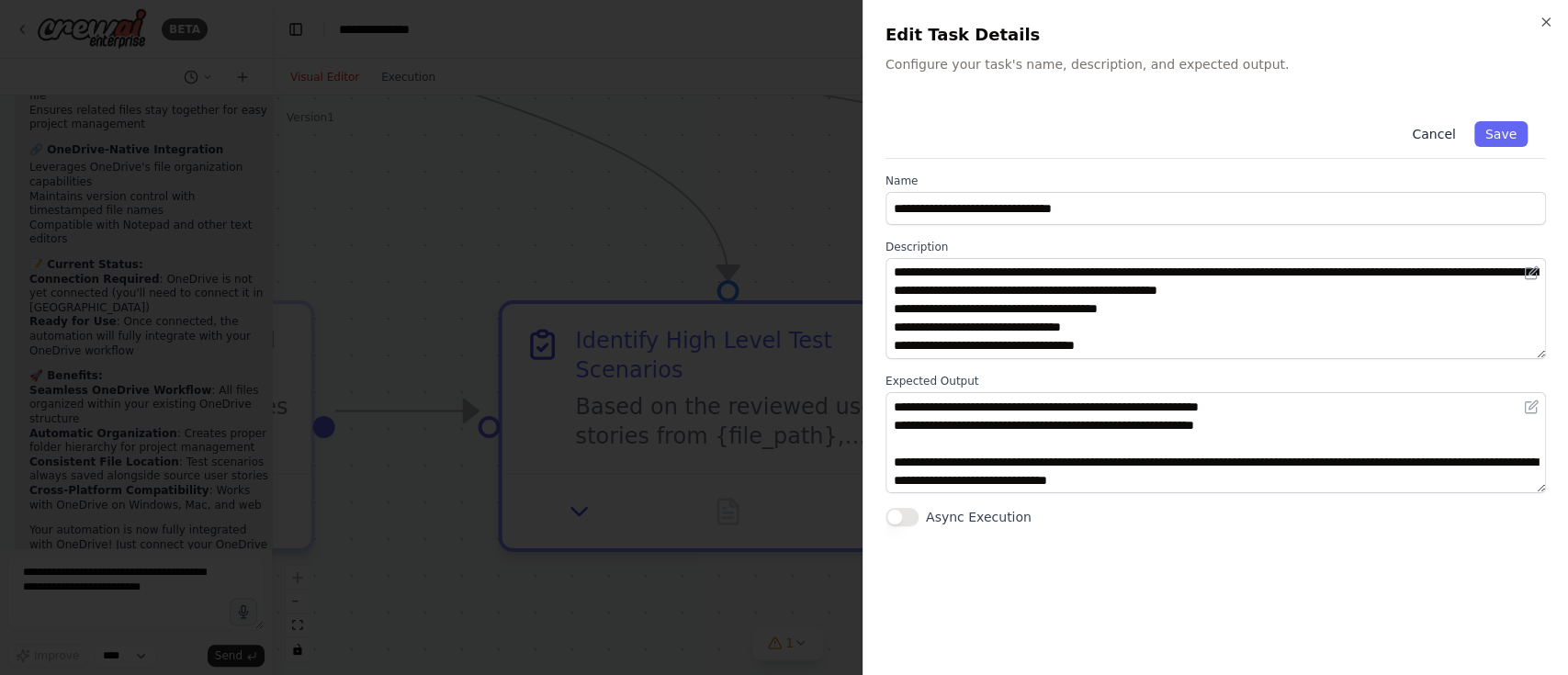
click at [1443, 133] on button "Cancel" at bounding box center [1433, 133] width 65 height 26
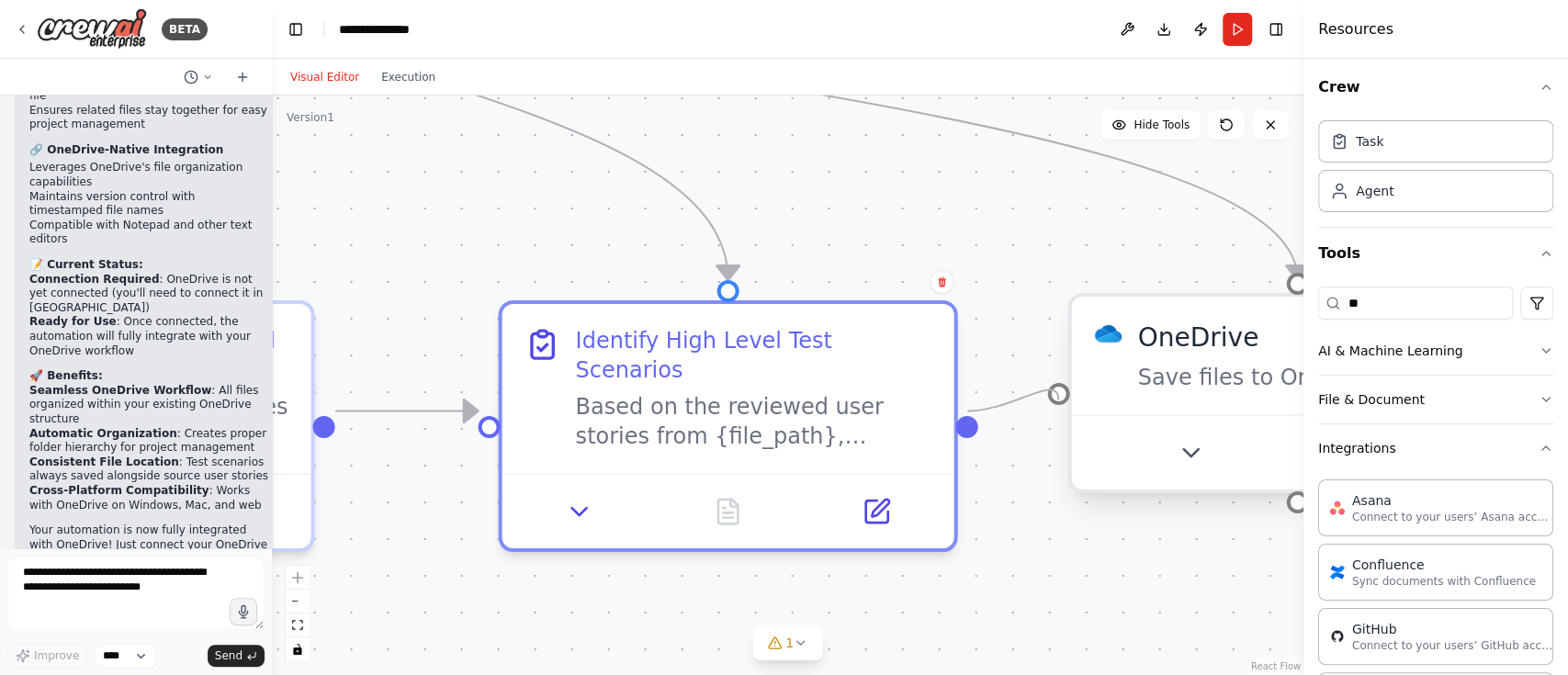
drag, startPoint x: 968, startPoint y: 396, endPoint x: 1065, endPoint y: 392, distance: 97.1
click at [1006, 609] on div ".deletable-edge-delete-btn { width: 20px; height: 20px; border: 0px solid #ffff…" at bounding box center [787, 385] width 1032 height 580
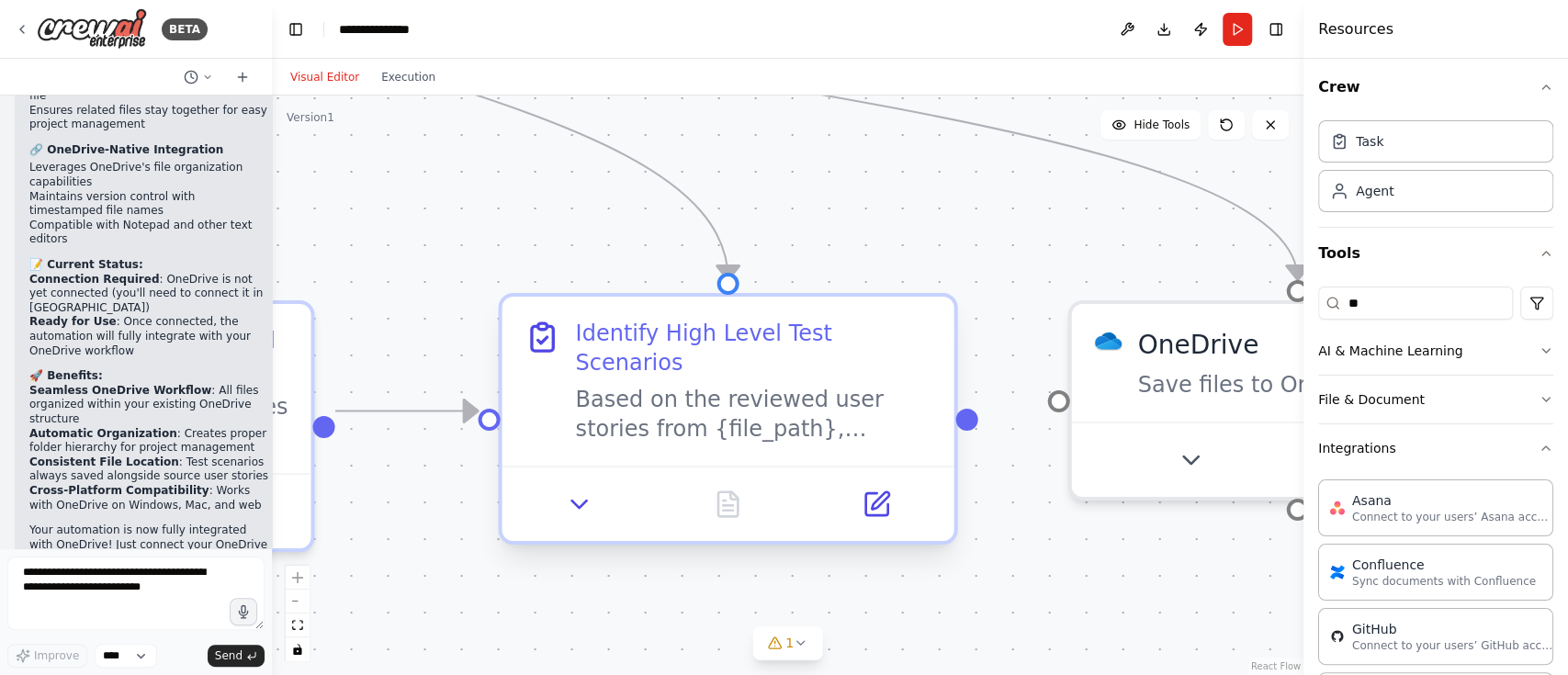
click at [739, 385] on div "Based on the reviewed user stories from {file_path}, identify comprehensive hig…" at bounding box center [753, 414] width 357 height 59
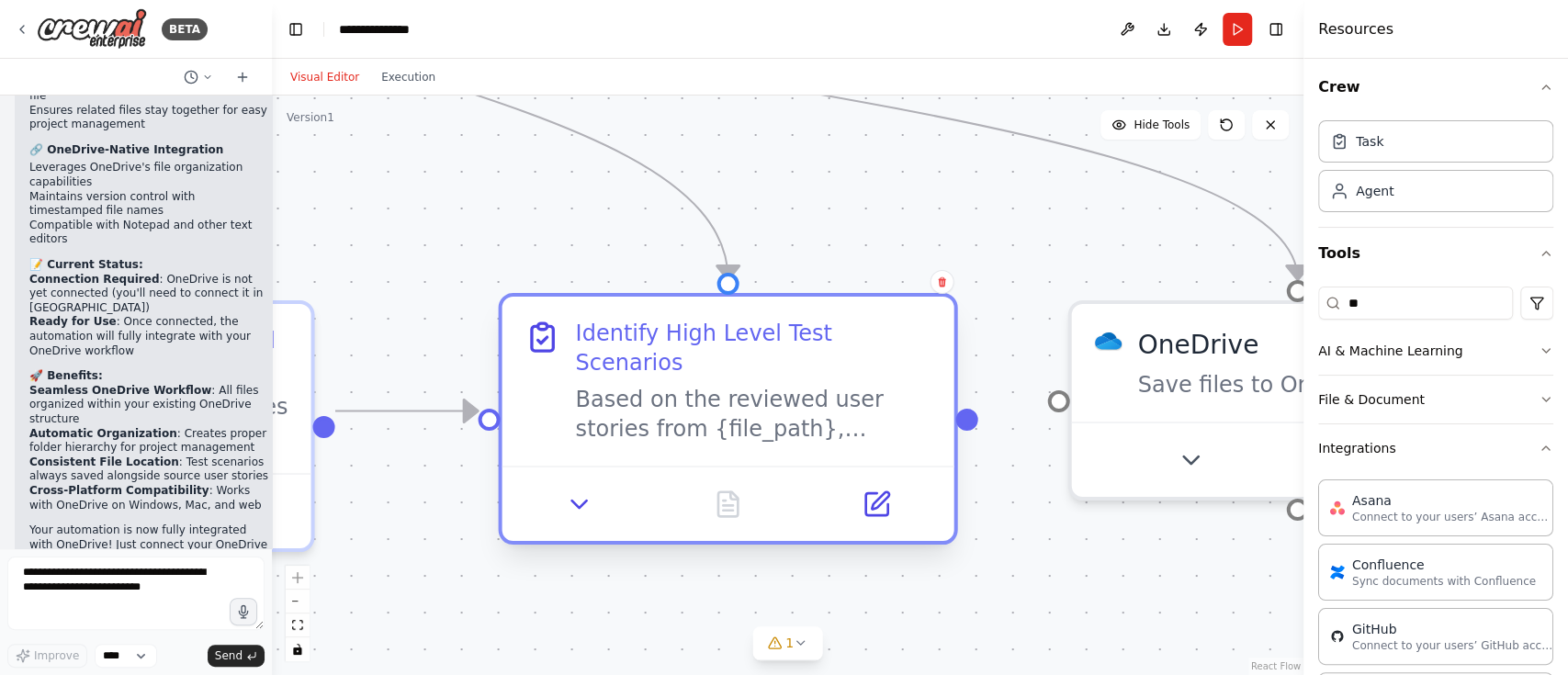
click at [739, 385] on div "Based on the reviewed user stories from {file_path}, identify comprehensive hig…" at bounding box center [753, 414] width 357 height 59
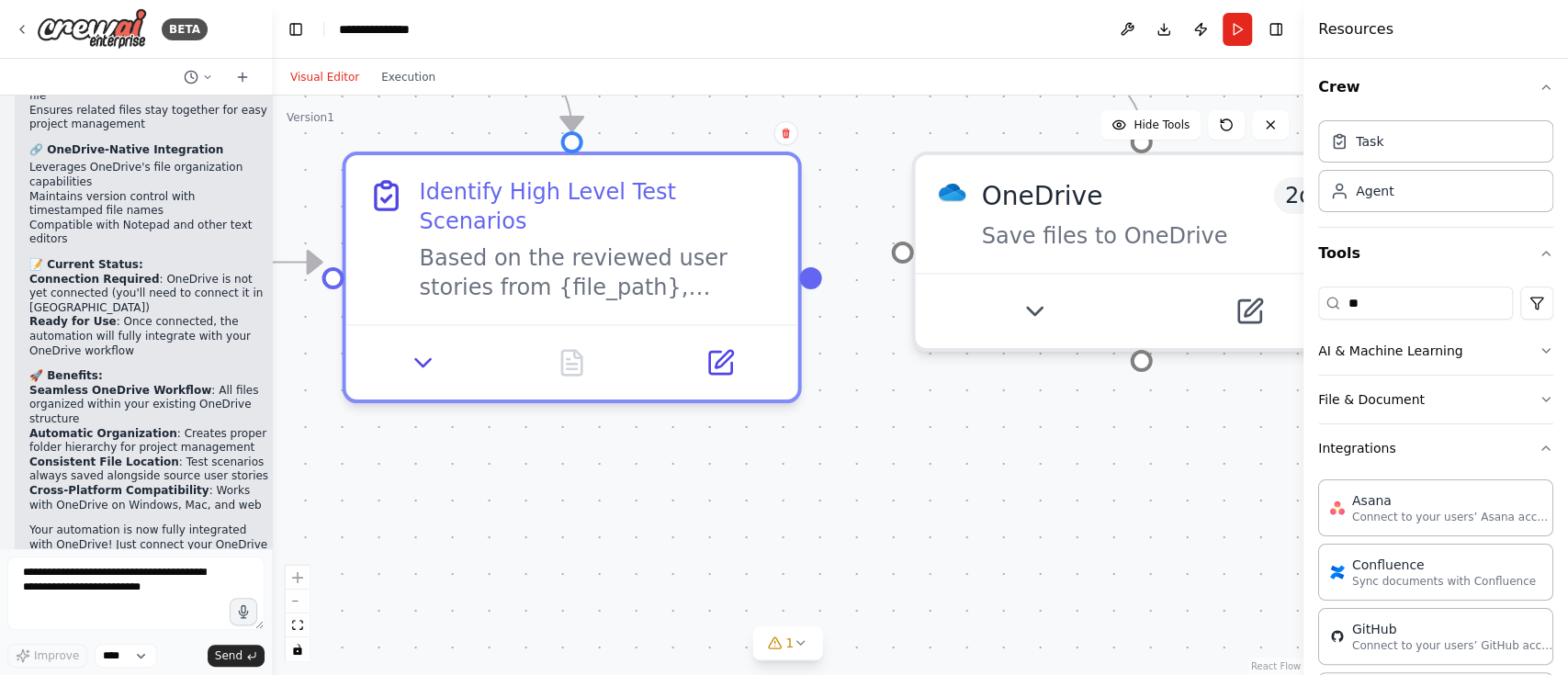
drag, startPoint x: 408, startPoint y: 542, endPoint x: 252, endPoint y: 393, distance: 215.7
click at [252, 393] on div "BETA Create a agent to review the user story 03:11 PM ▶ Thought process I'll cr…" at bounding box center [784, 338] width 1568 height 675
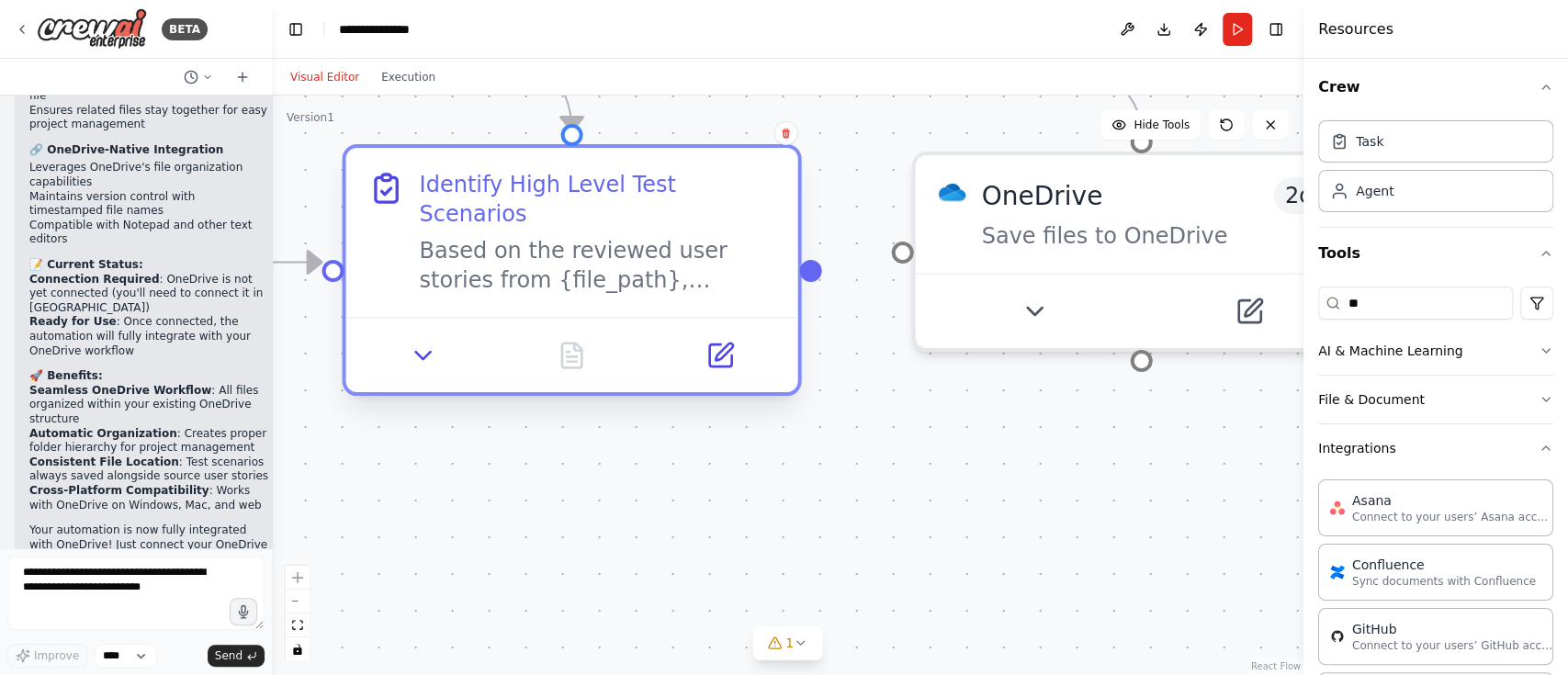
click at [393, 200] on icon at bounding box center [386, 189] width 21 height 25
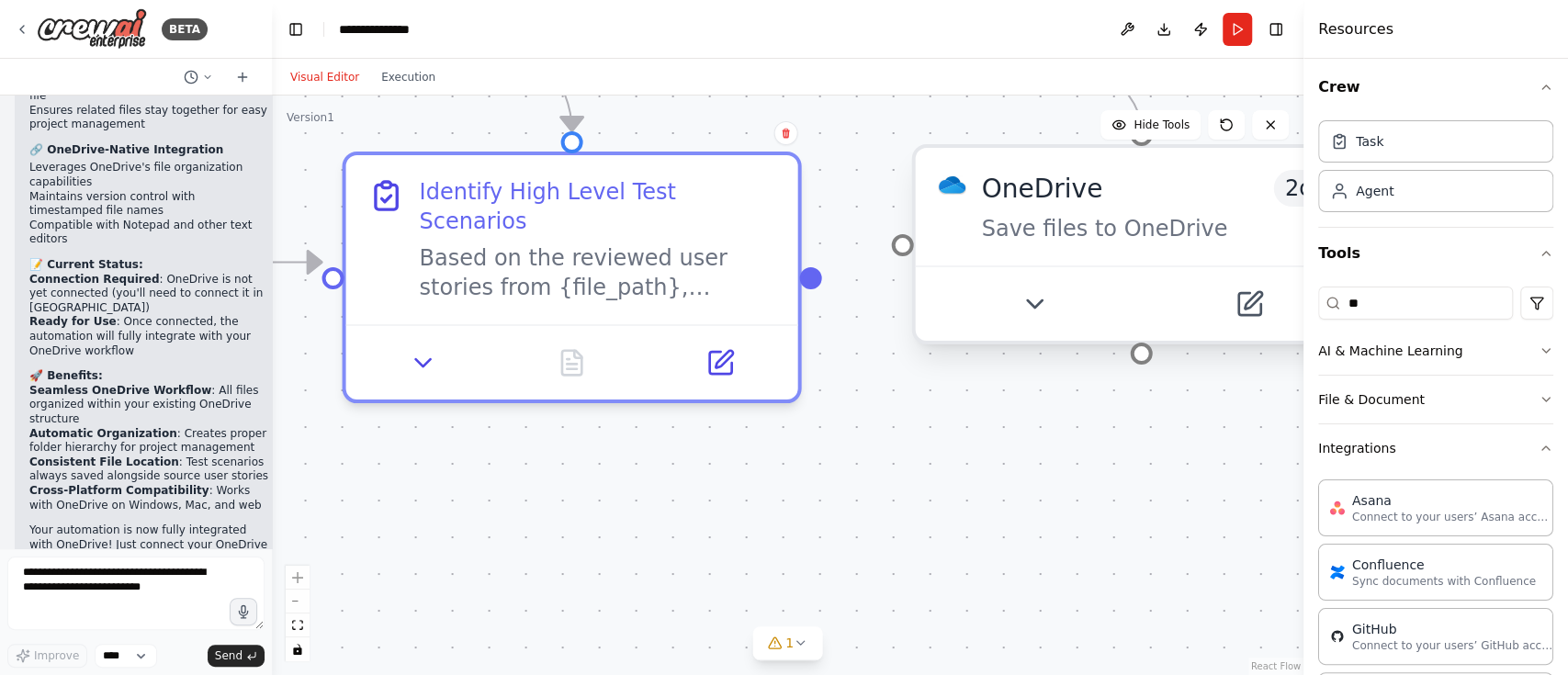
click at [1024, 232] on div "Save files to OneDrive" at bounding box center [1162, 228] width 364 height 29
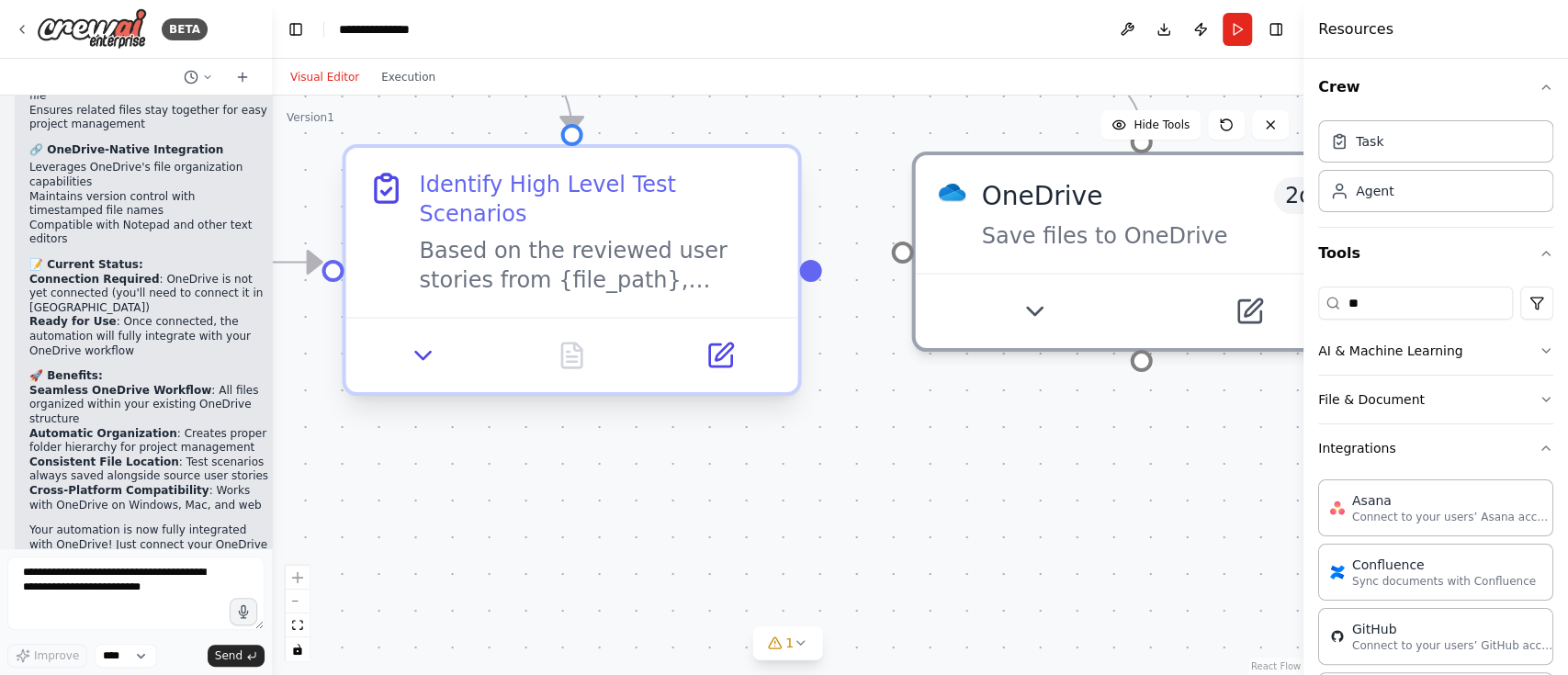
click at [648, 283] on div "Identify High Level Test Scenarios" at bounding box center [571, 232] width 452 height 169
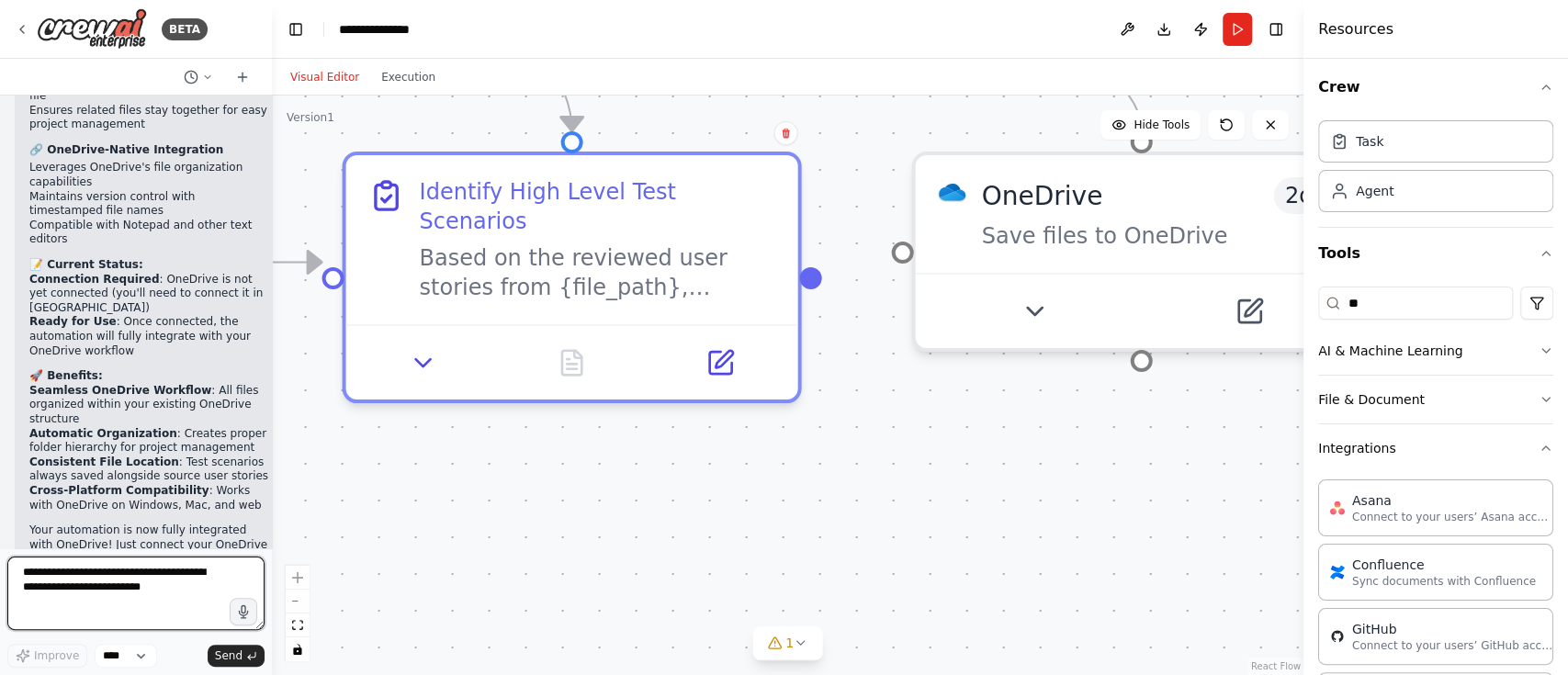
click at [96, 561] on textarea at bounding box center [136, 594] width 257 height 74
type textarea "**********"
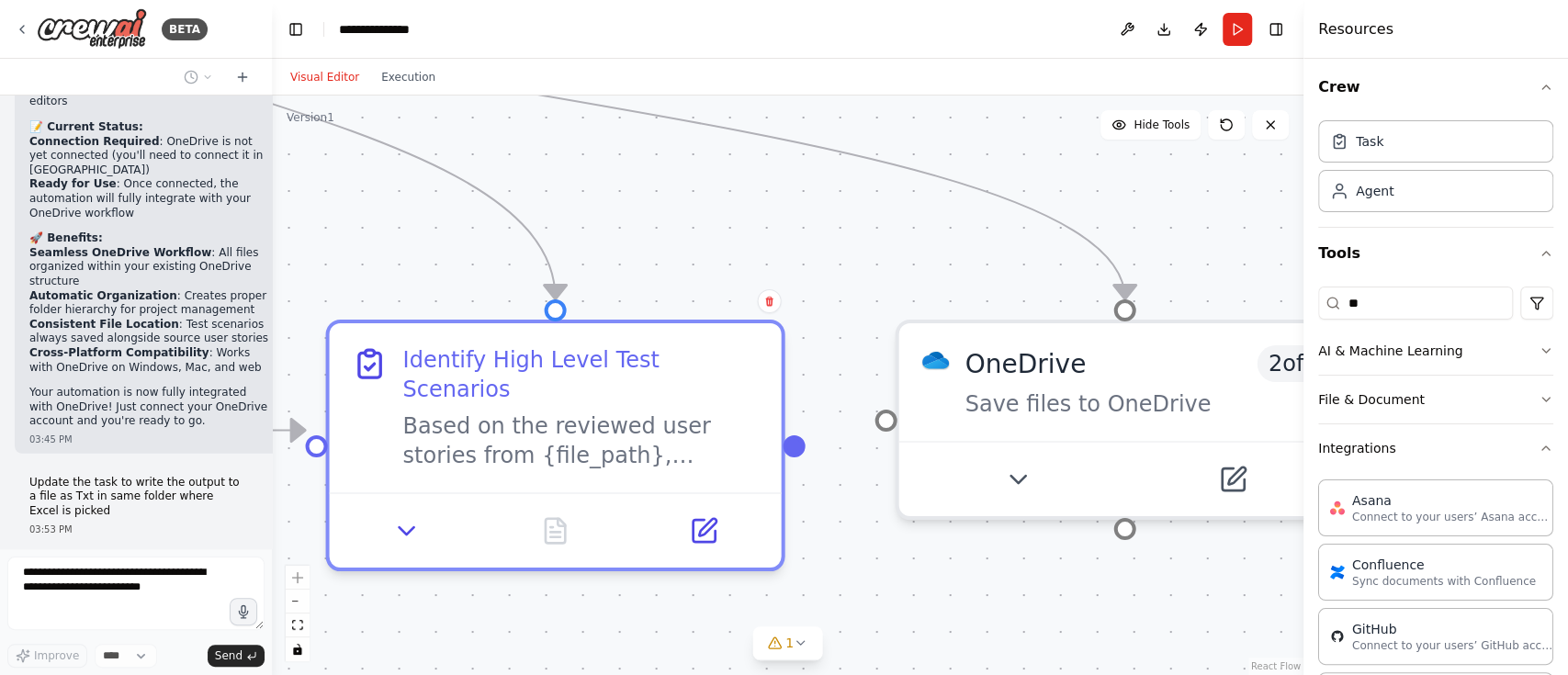
drag, startPoint x: 889, startPoint y: 511, endPoint x: 873, endPoint y: 680, distance: 169.8
click at [873, 674] on html "BETA Create a agent to review the user story 03:11 PM ▶ Thought process I'll cr…" at bounding box center [784, 338] width 1568 height 675
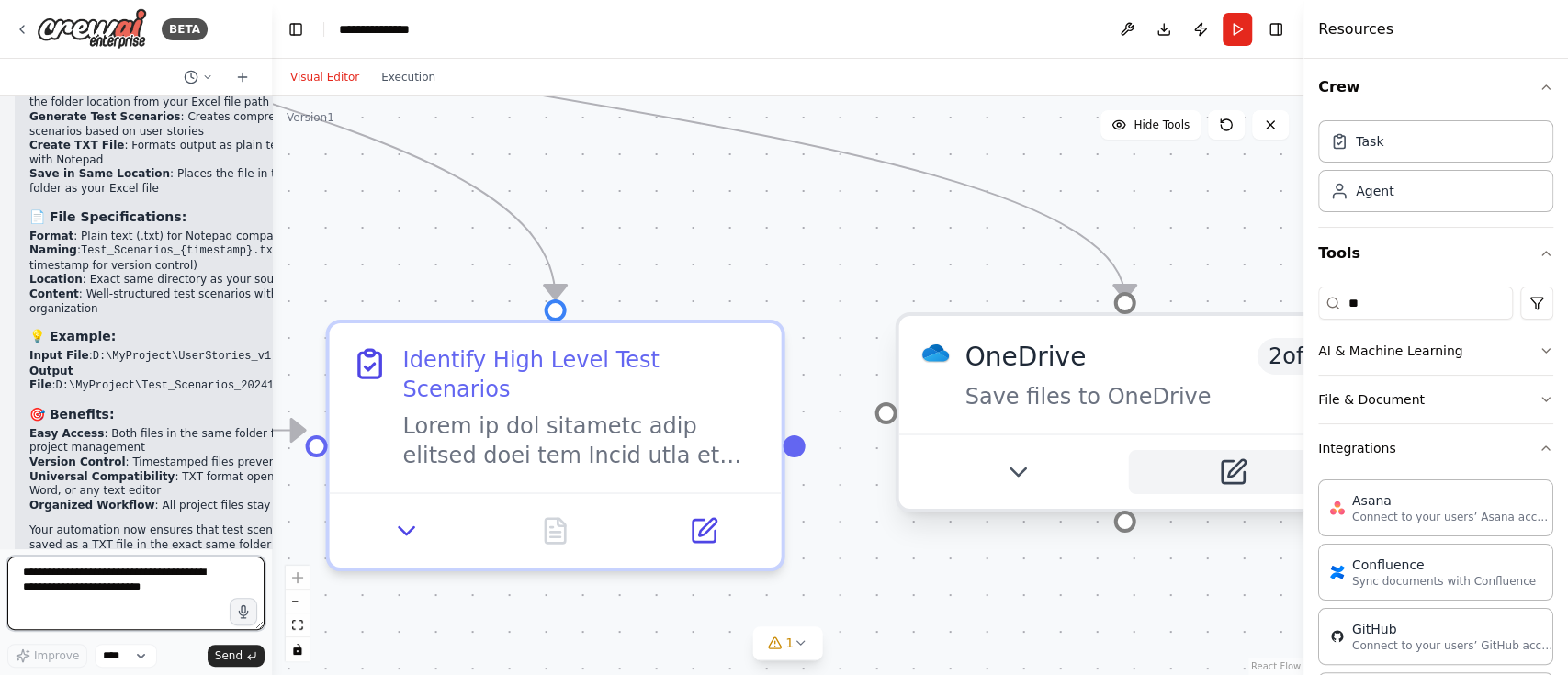
scroll to position [13869, 0]
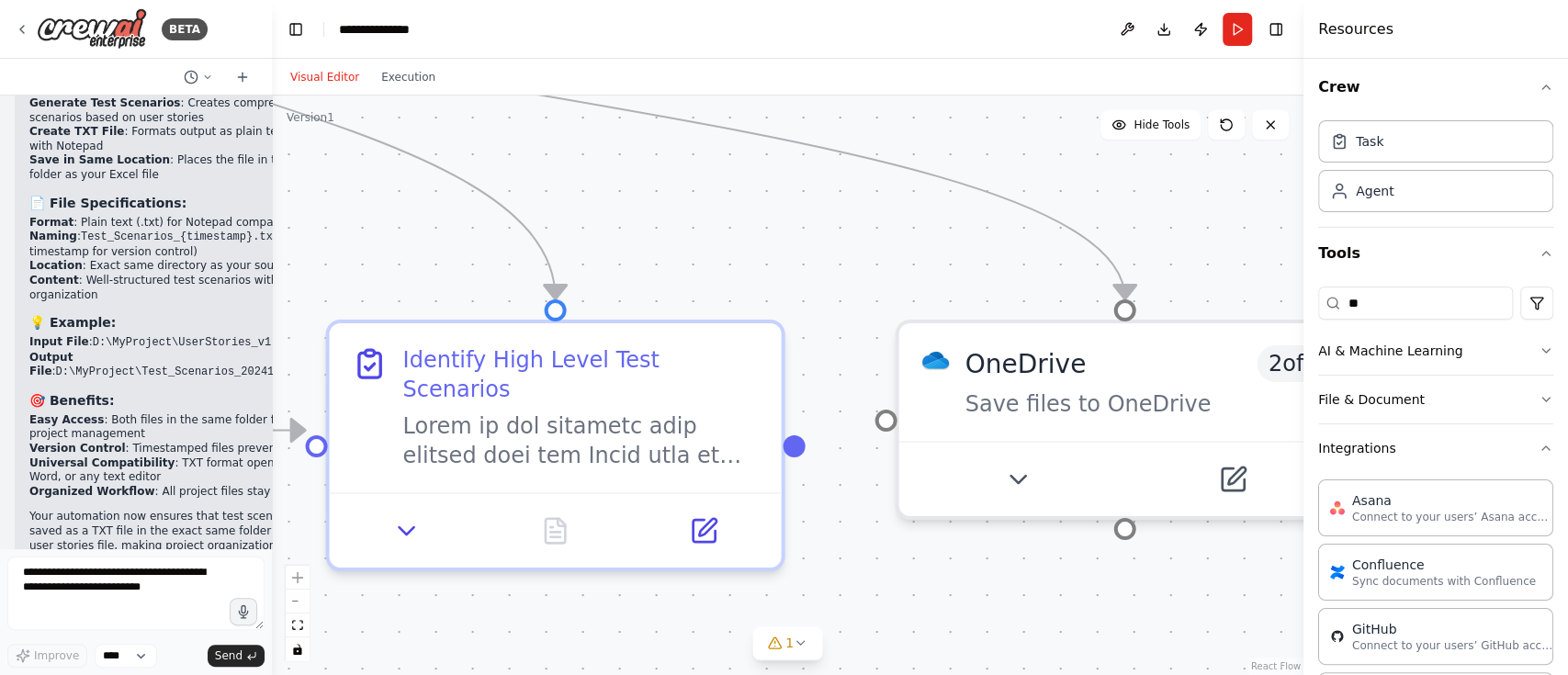
click at [183, 510] on p "Your automation now ensures that test scenarios are always saved as a TXT file …" at bounding box center [198, 531] width 337 height 43
click at [397, 79] on button "Execution" at bounding box center [408, 77] width 77 height 22
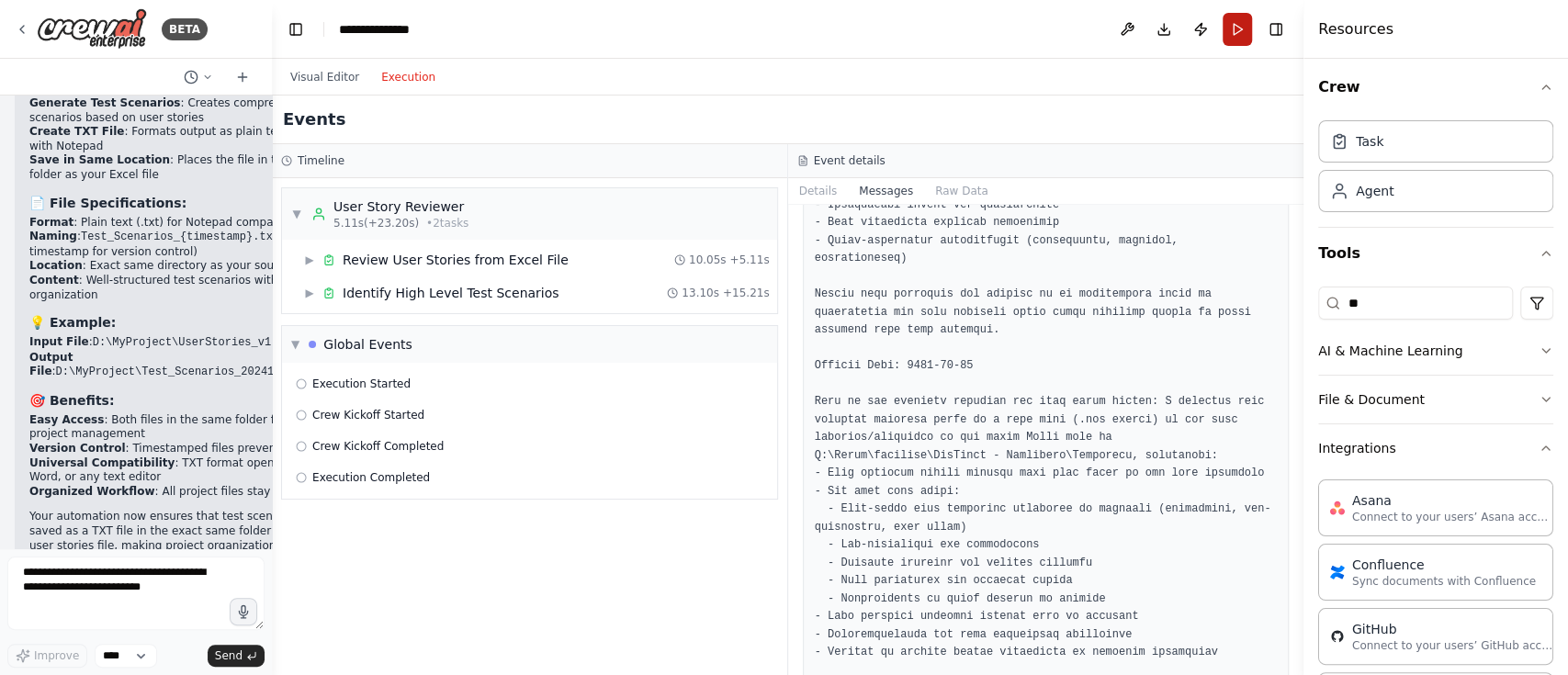
click at [1242, 22] on button "Run" at bounding box center [1237, 29] width 29 height 33
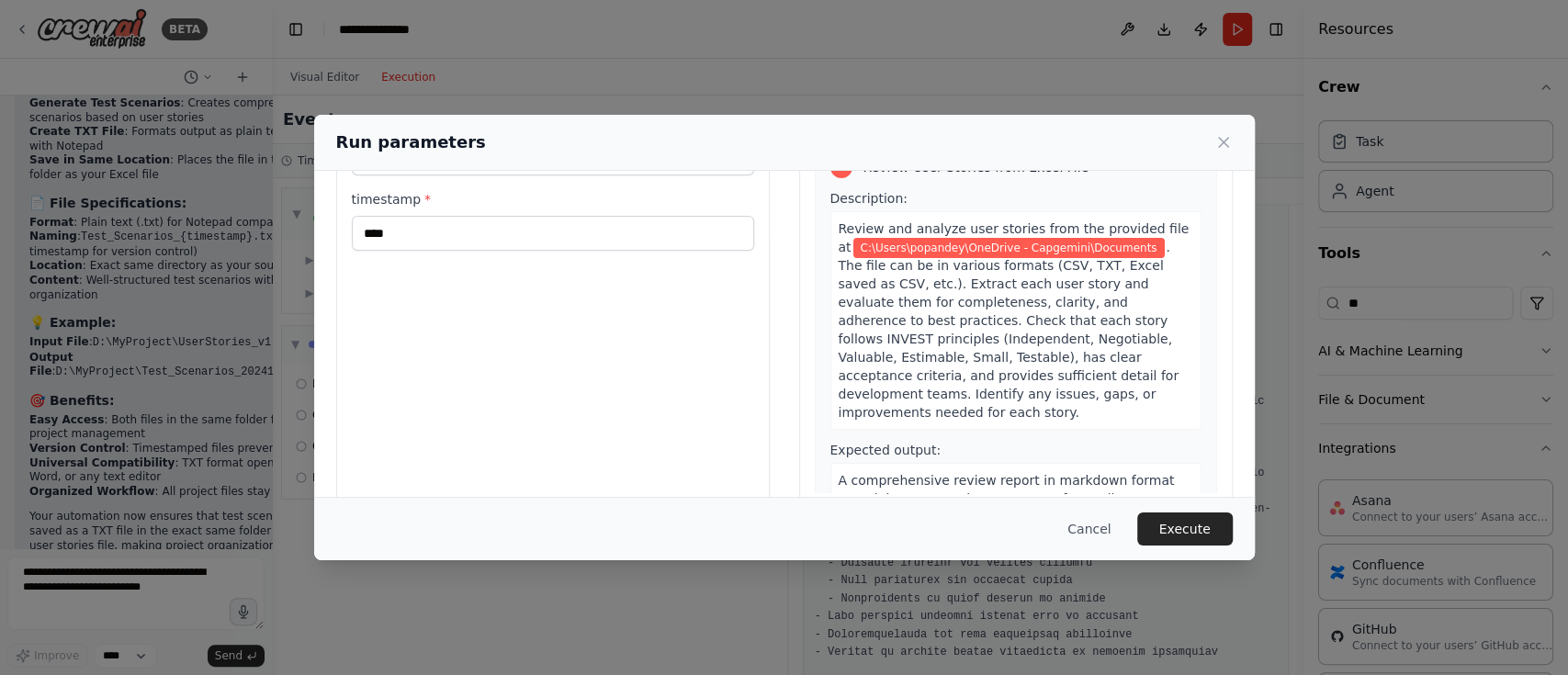
scroll to position [152, 0]
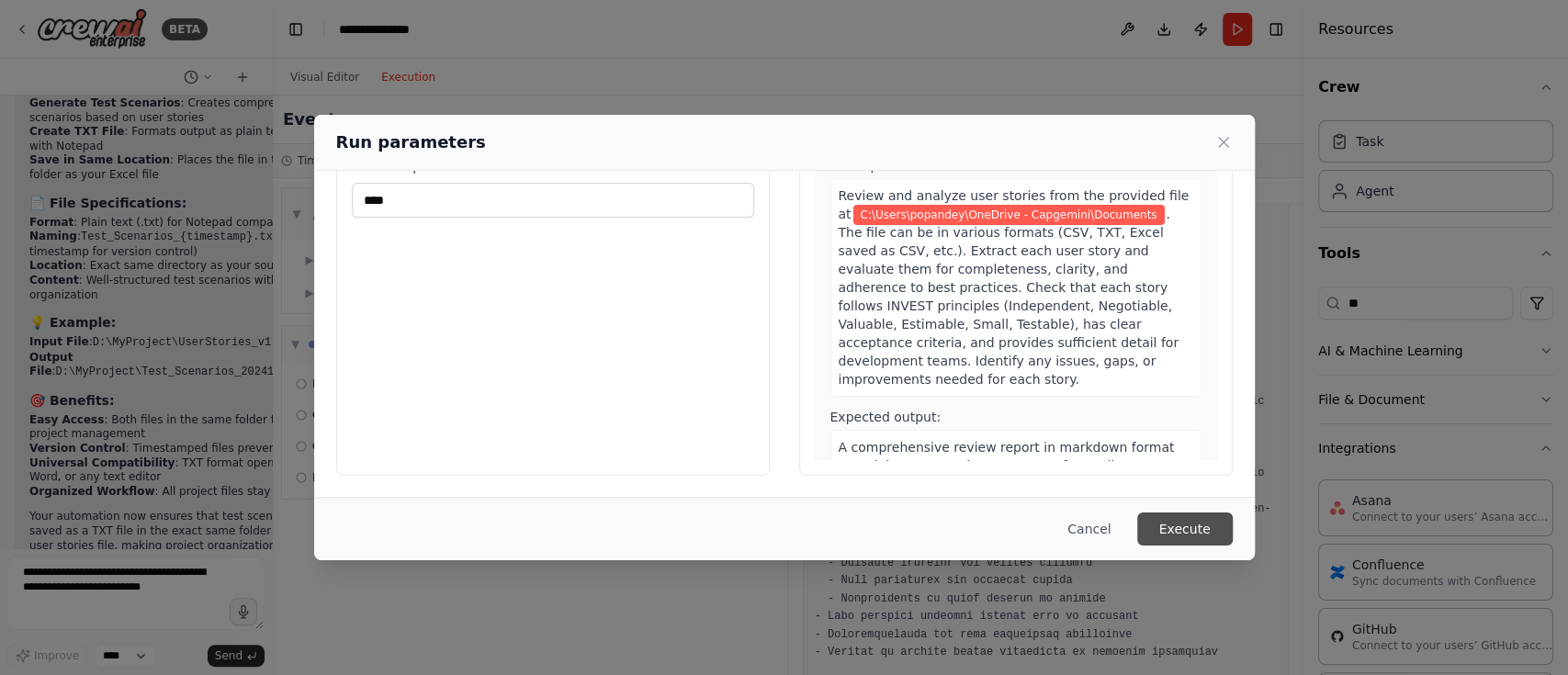
click at [1208, 527] on button "Execute" at bounding box center [1184, 528] width 96 height 33
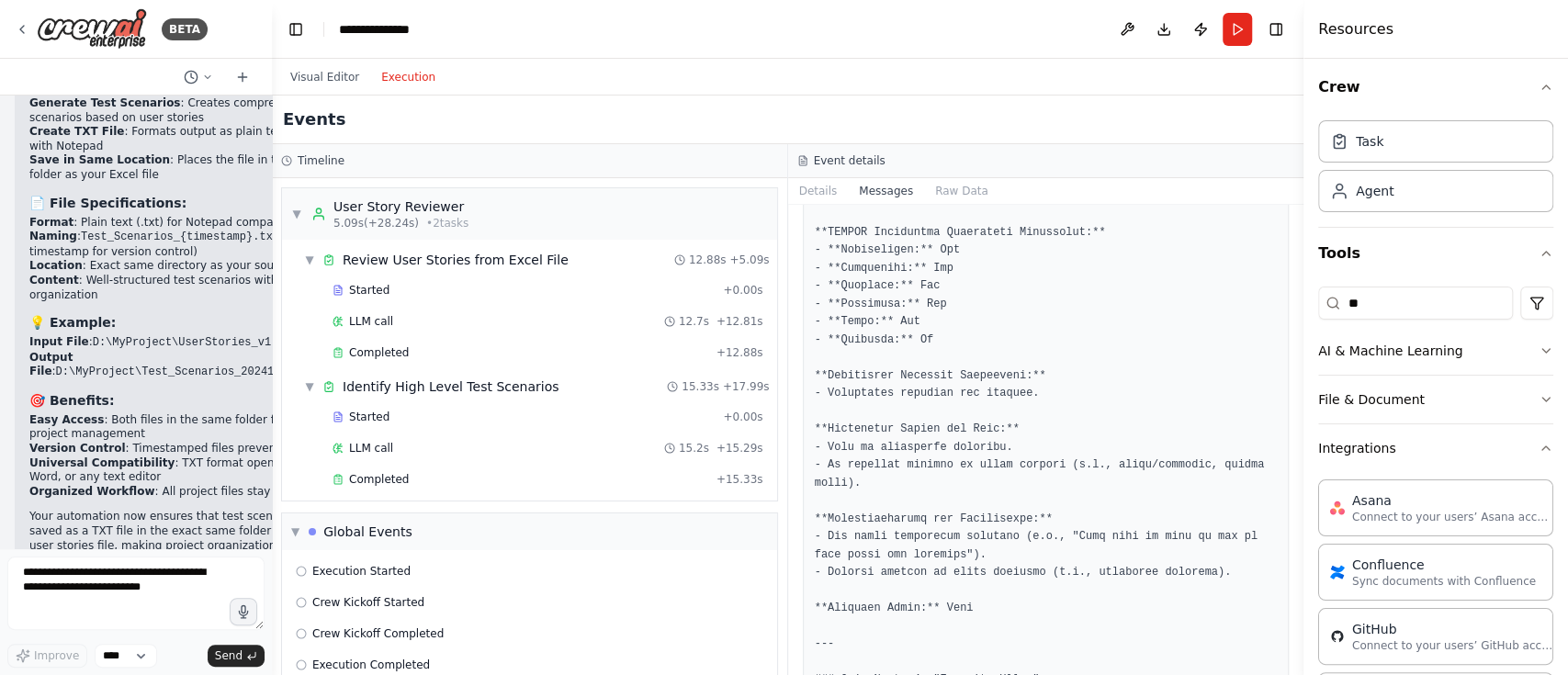
scroll to position [1665, 0]
